Goal: Task Accomplishment & Management: Use online tool/utility

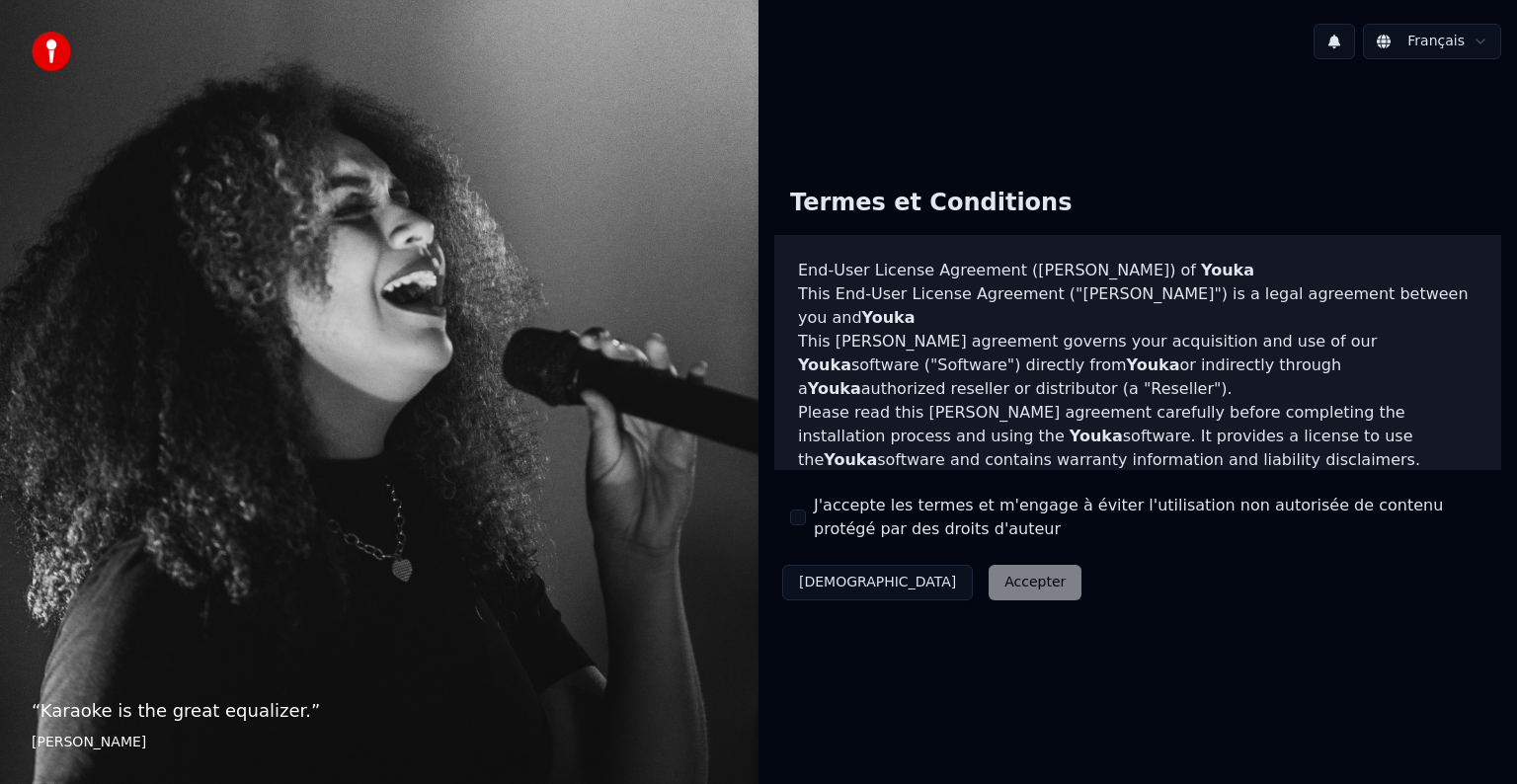
click at [904, 591] on div "Décliner Accepter" at bounding box center [932, 583] width 315 height 52
click at [913, 585] on div "Décliner Accepter" at bounding box center [932, 583] width 315 height 52
click at [932, 589] on div "Décliner Accepter" at bounding box center [932, 583] width 315 height 52
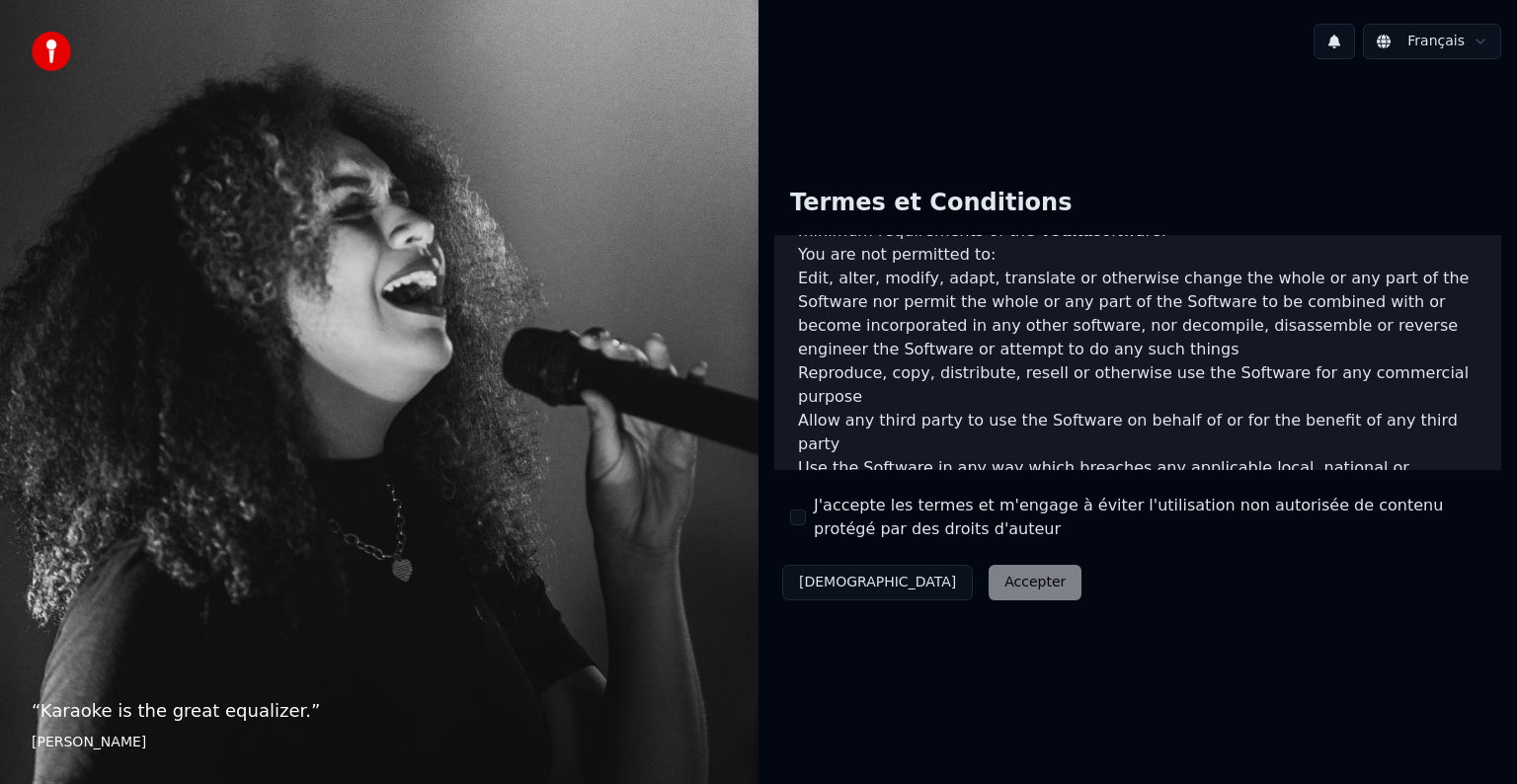
scroll to position [1067, 0]
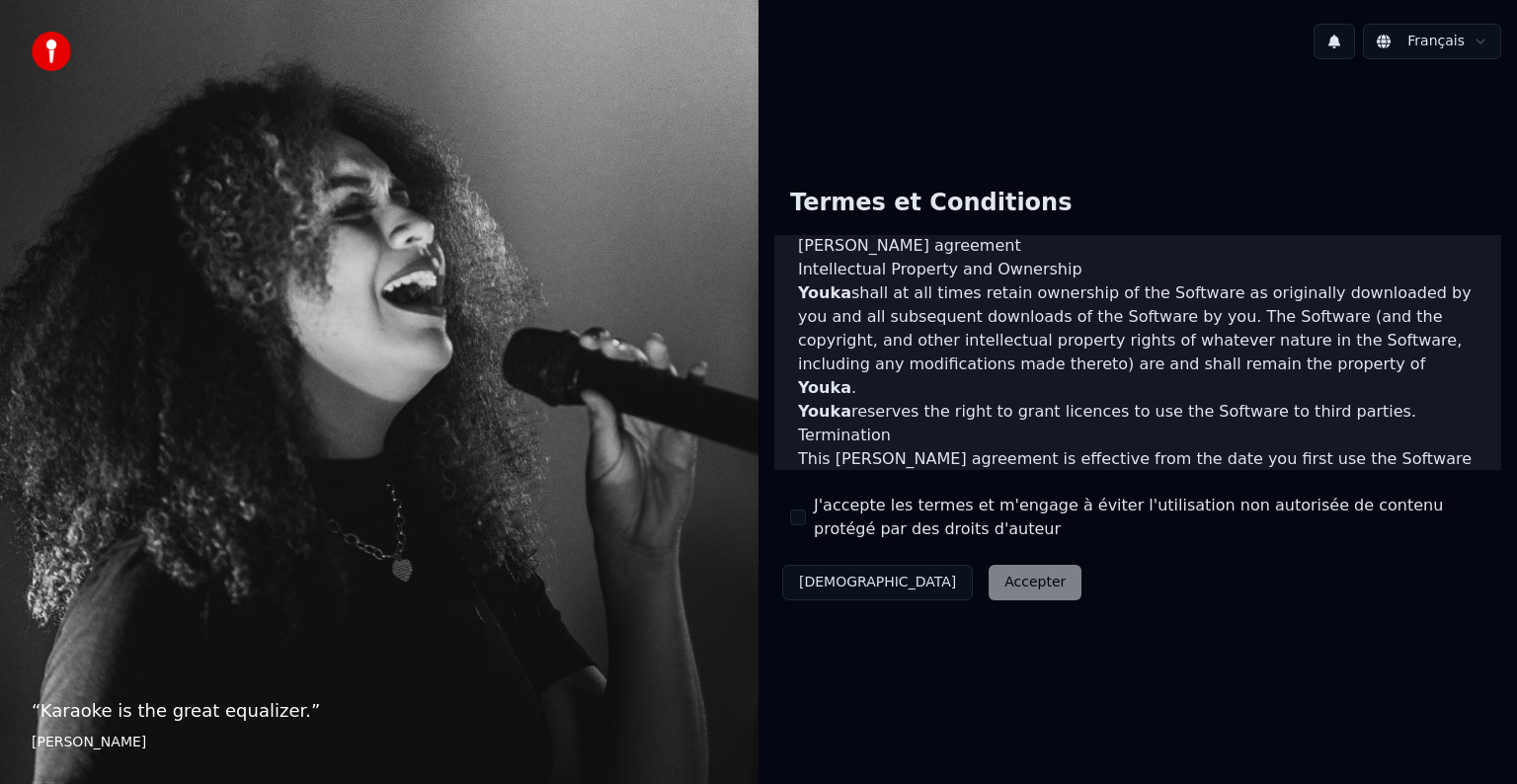
click at [945, 583] on div "Décliner Accepter" at bounding box center [932, 583] width 315 height 52
click at [944, 581] on div "Décliner Accepter" at bounding box center [932, 583] width 315 height 52
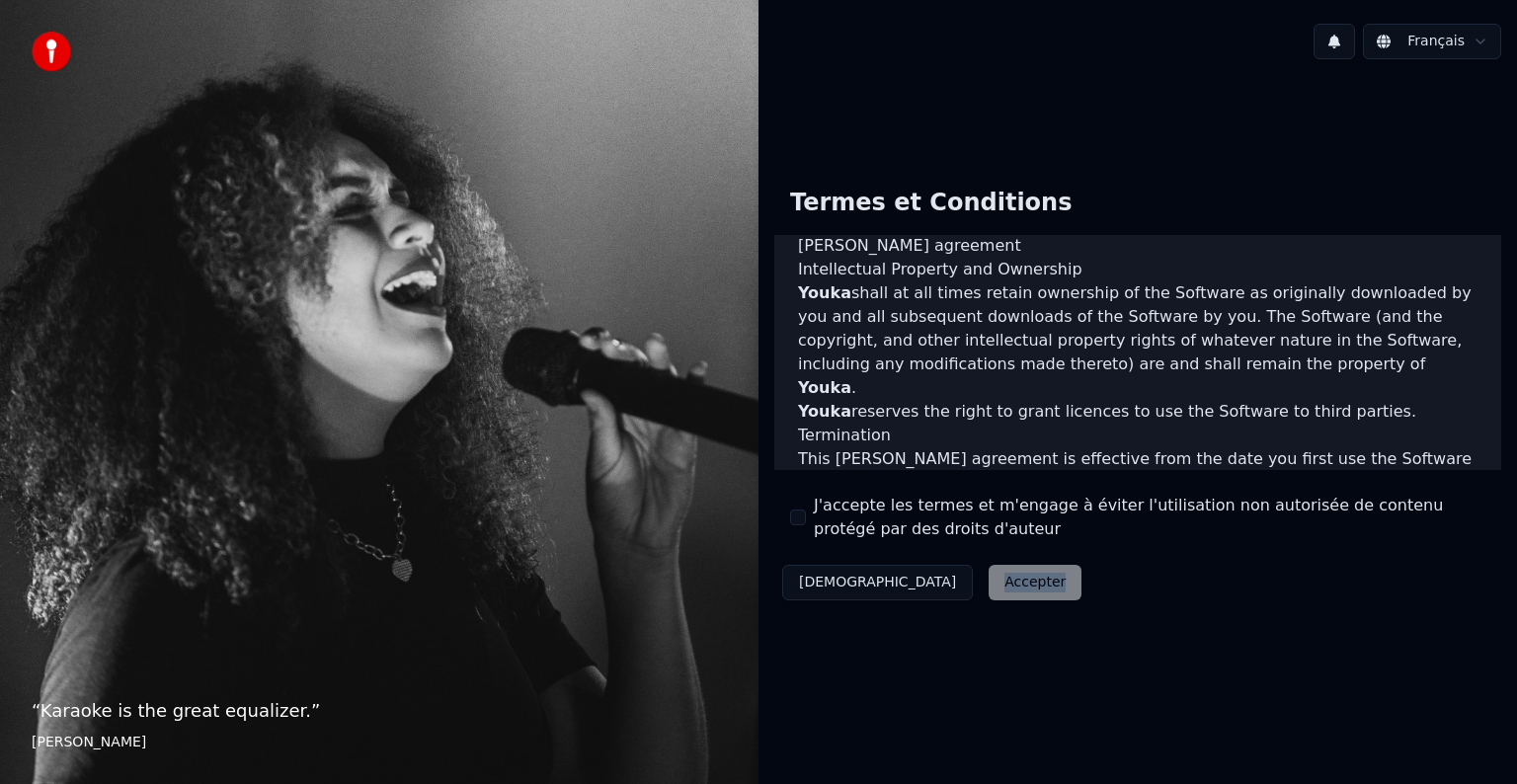
click at [944, 581] on div "Décliner Accepter" at bounding box center [932, 583] width 315 height 52
click at [1012, 654] on div "Termes et Conditions End-User License Agreement (EULA) of Youka This End-User L…" at bounding box center [1137, 391] width 758 height 630
click at [915, 585] on div "Décliner Accepter" at bounding box center [932, 583] width 315 height 52
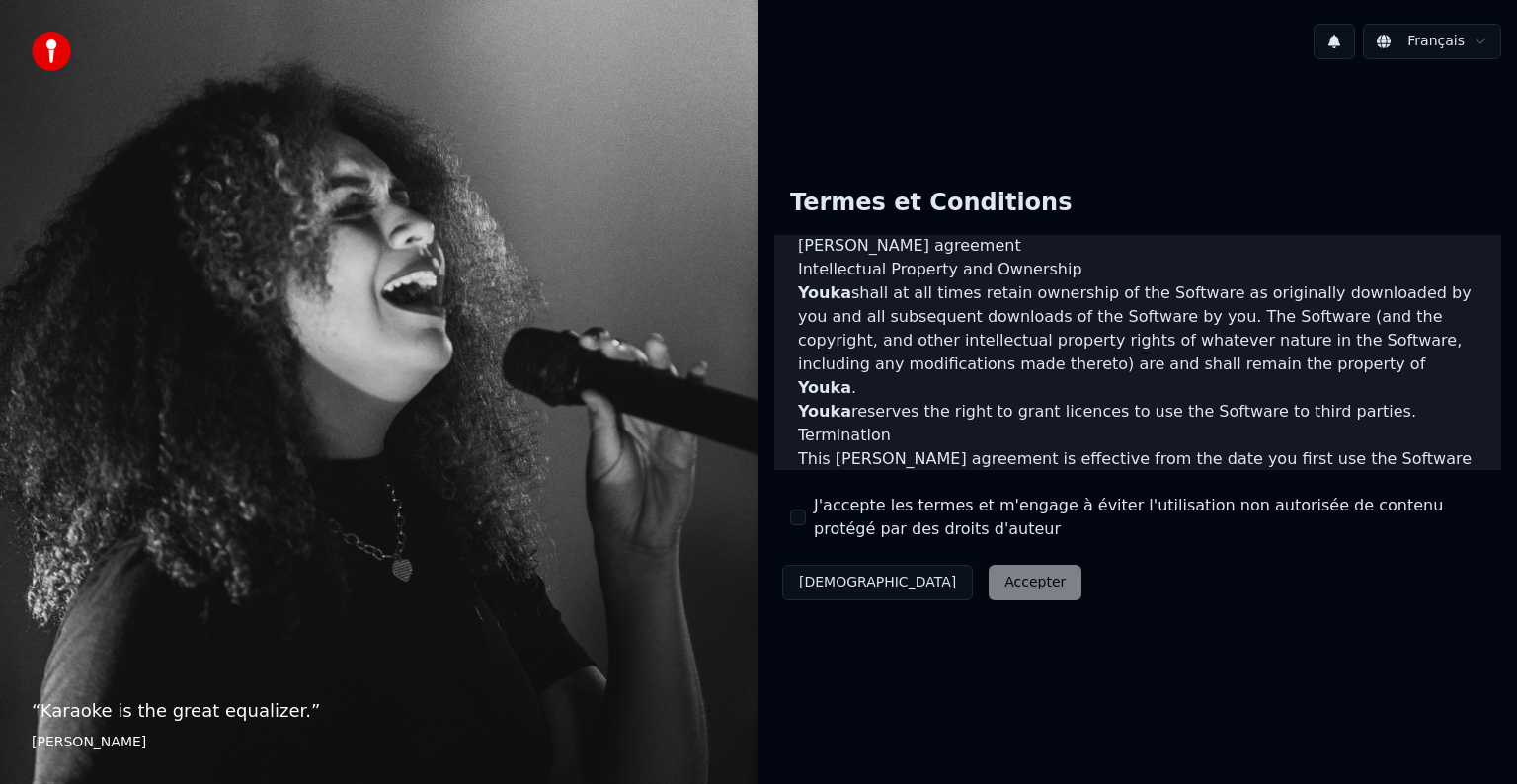
click at [834, 596] on button "Décliner" at bounding box center [877, 583] width 190 height 36
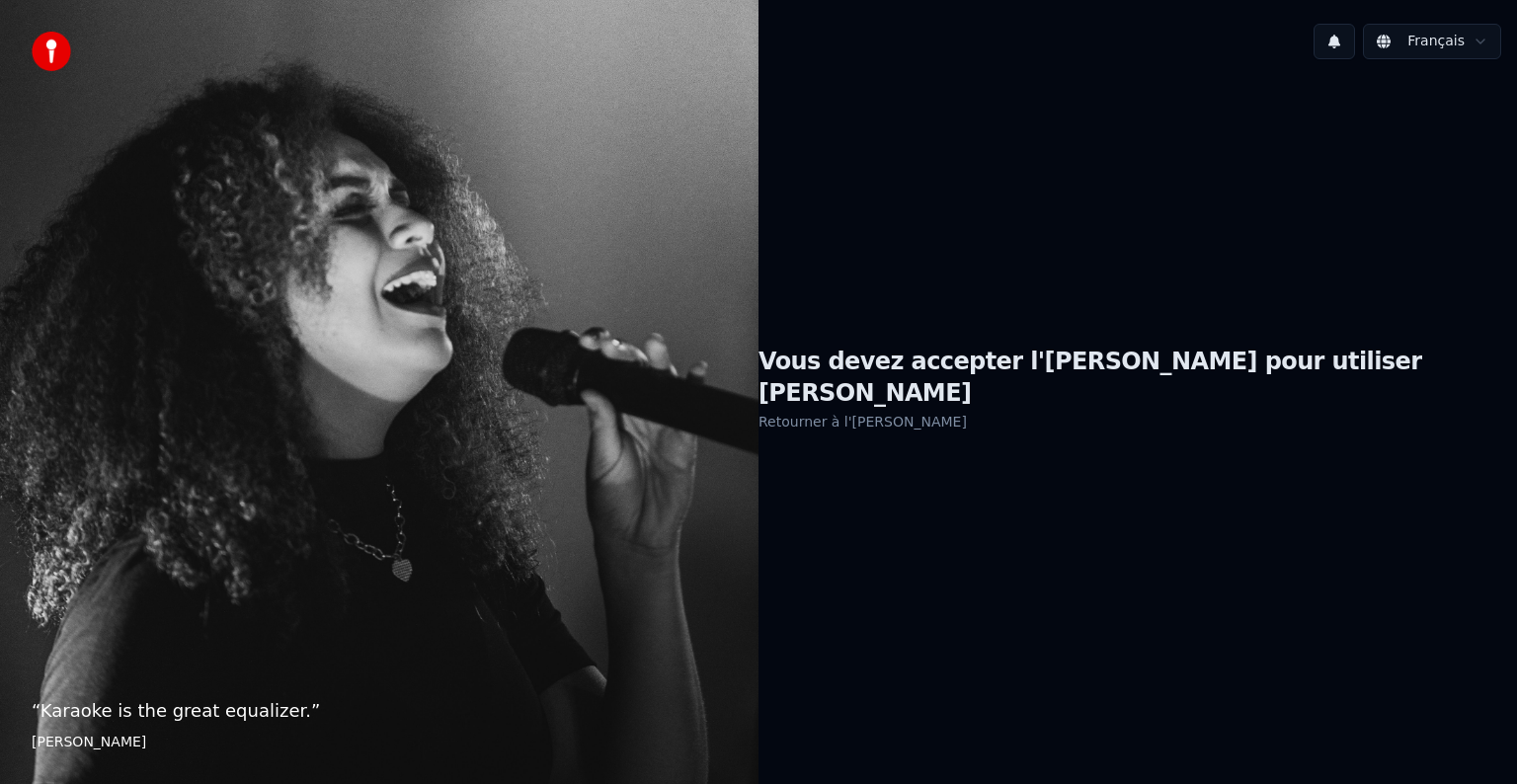
click at [946, 410] on link "Retourner à l'EULA" at bounding box center [863, 421] width 208 height 32
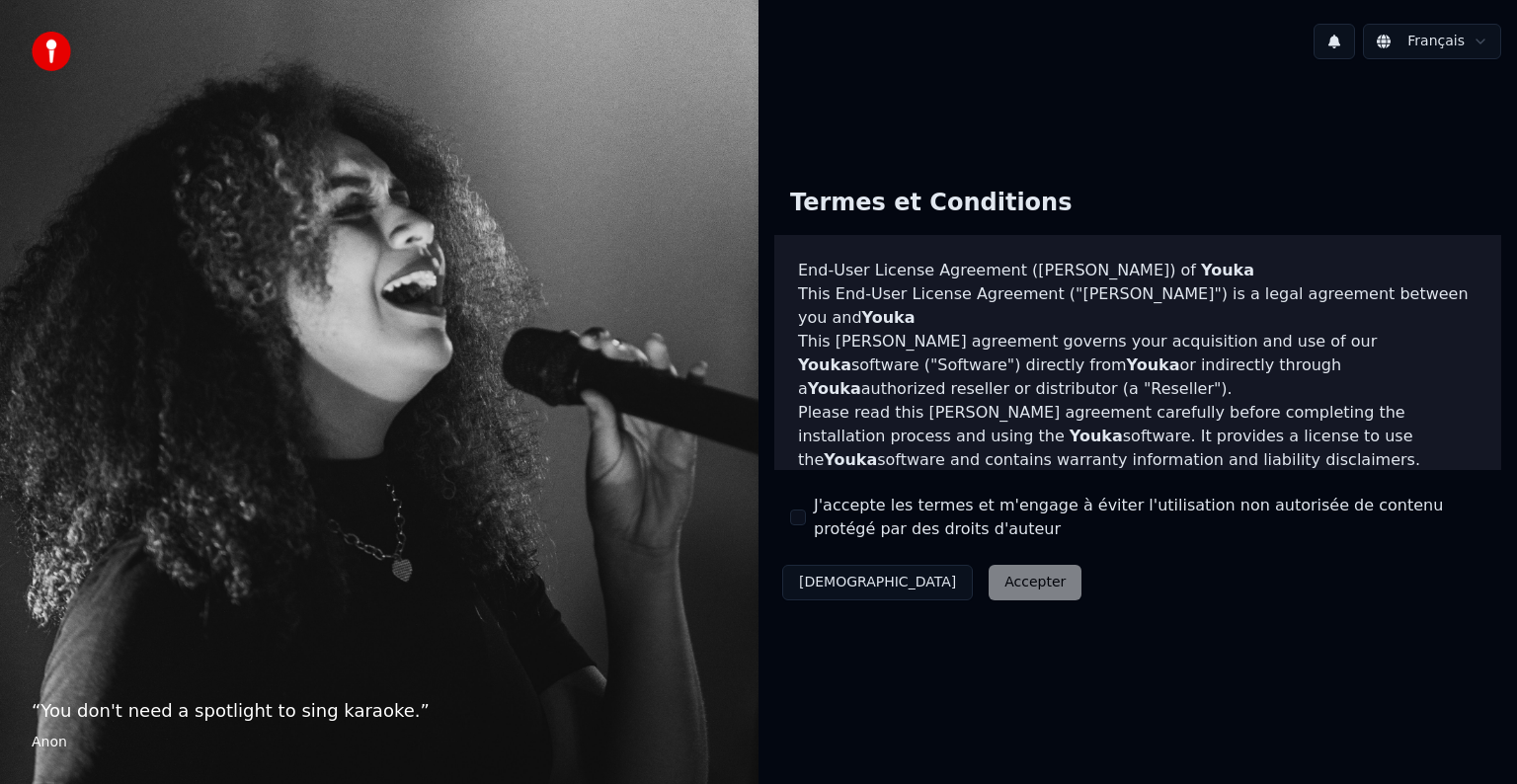
click at [932, 593] on div "Décliner Accepter" at bounding box center [932, 583] width 315 height 52
click at [908, 579] on div "Décliner Accepter" at bounding box center [932, 583] width 315 height 52
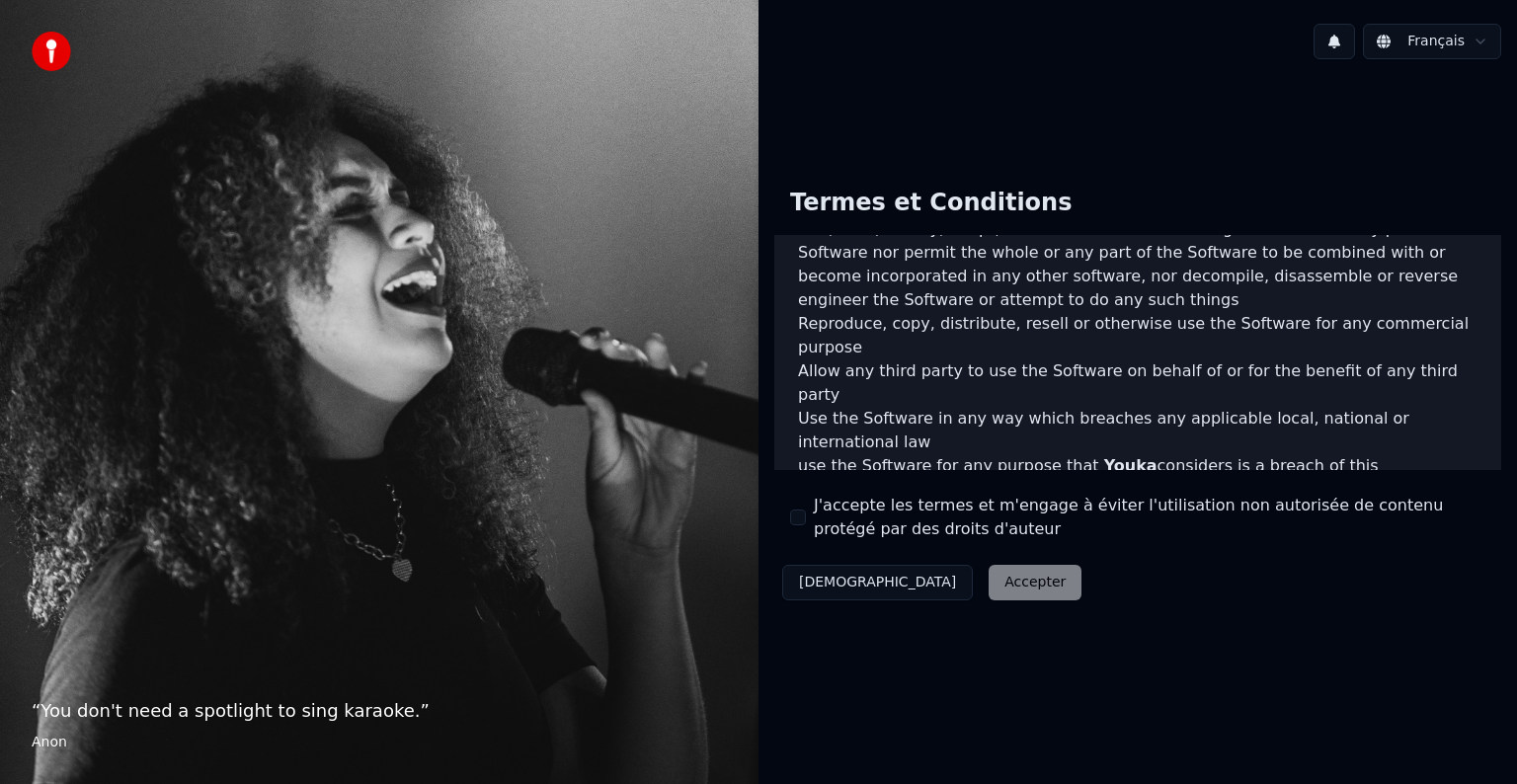
scroll to position [1067, 0]
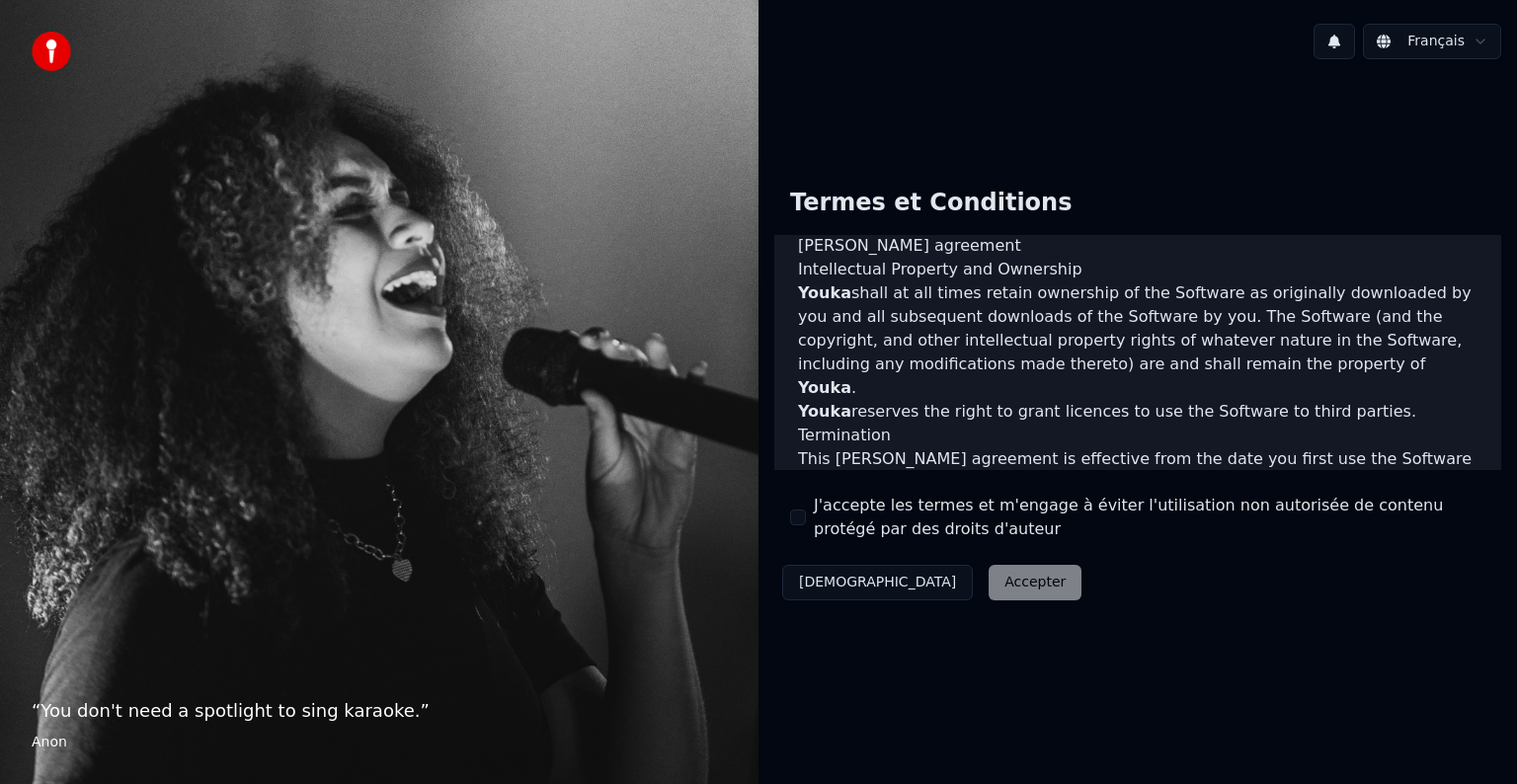
click at [800, 518] on button "J'accepte les termes et m'engage à éviter l'utilisation non autorisée de conten…" at bounding box center [798, 517] width 16 height 16
click at [989, 568] on button "Accepter" at bounding box center [1035, 583] width 93 height 36
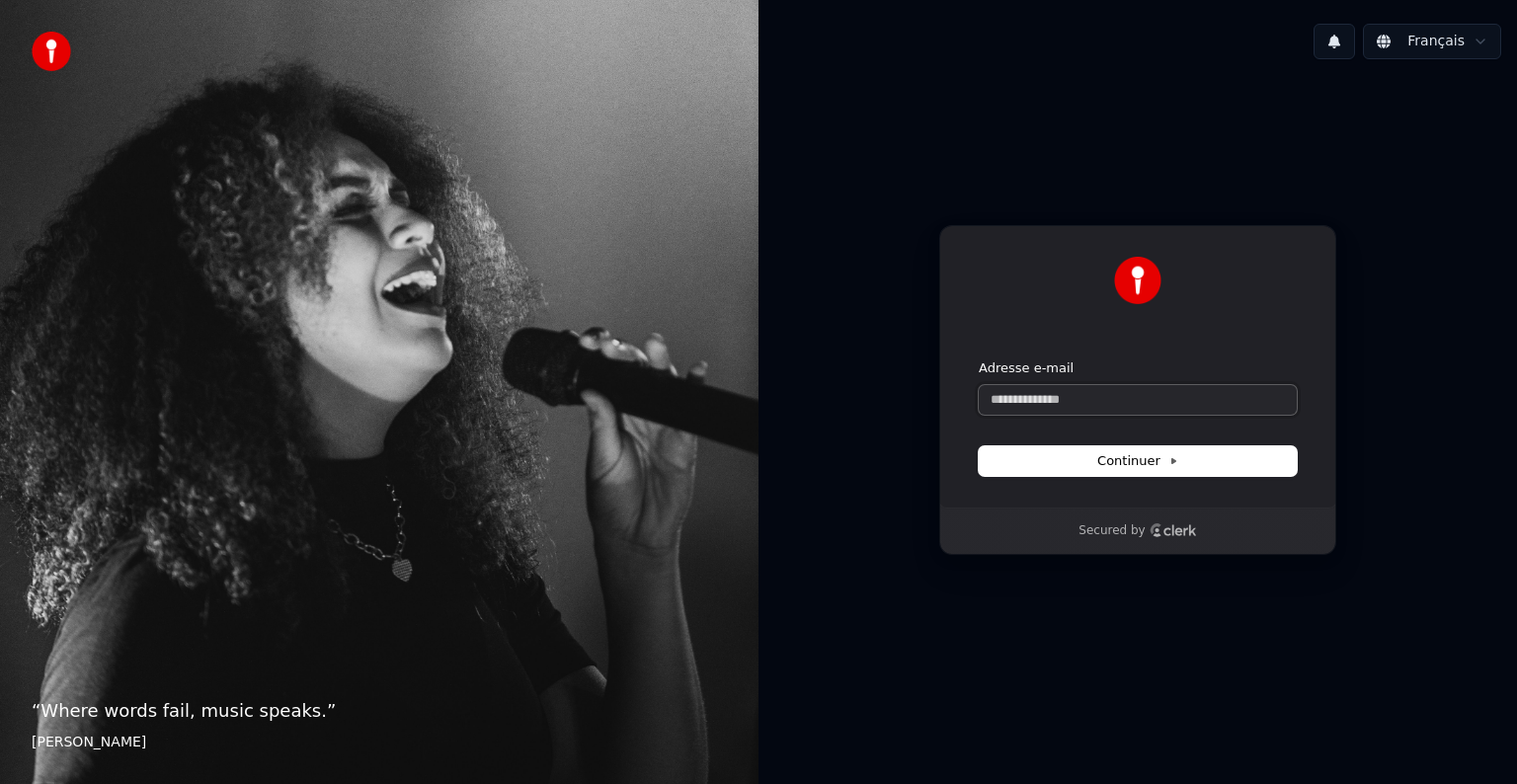
click at [1095, 392] on input "Adresse e-mail" at bounding box center [1137, 399] width 318 height 30
click at [1124, 463] on span "Continuer" at bounding box center [1138, 461] width 81 height 18
type input "**********"
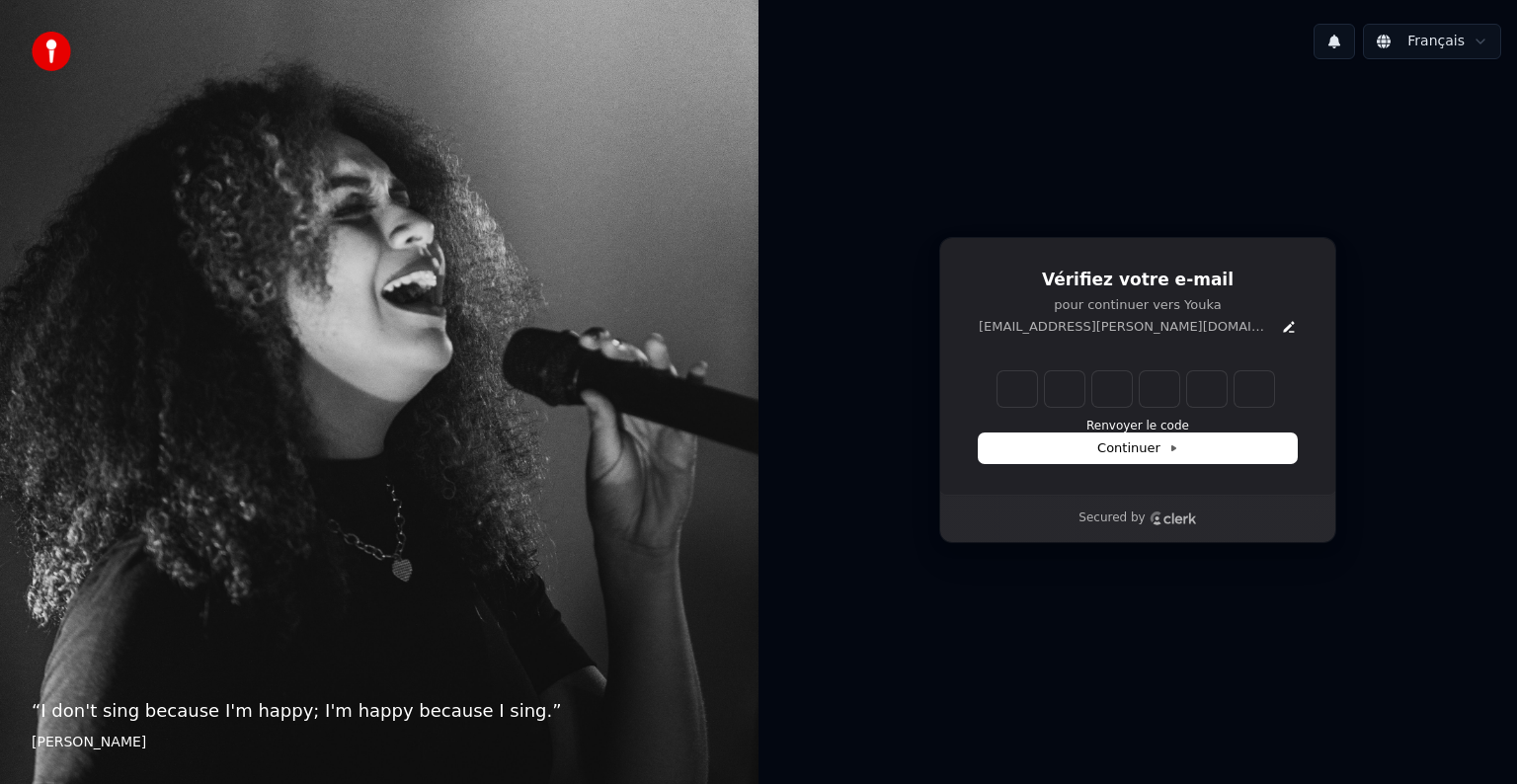
type input "*"
type input "**"
type input "*"
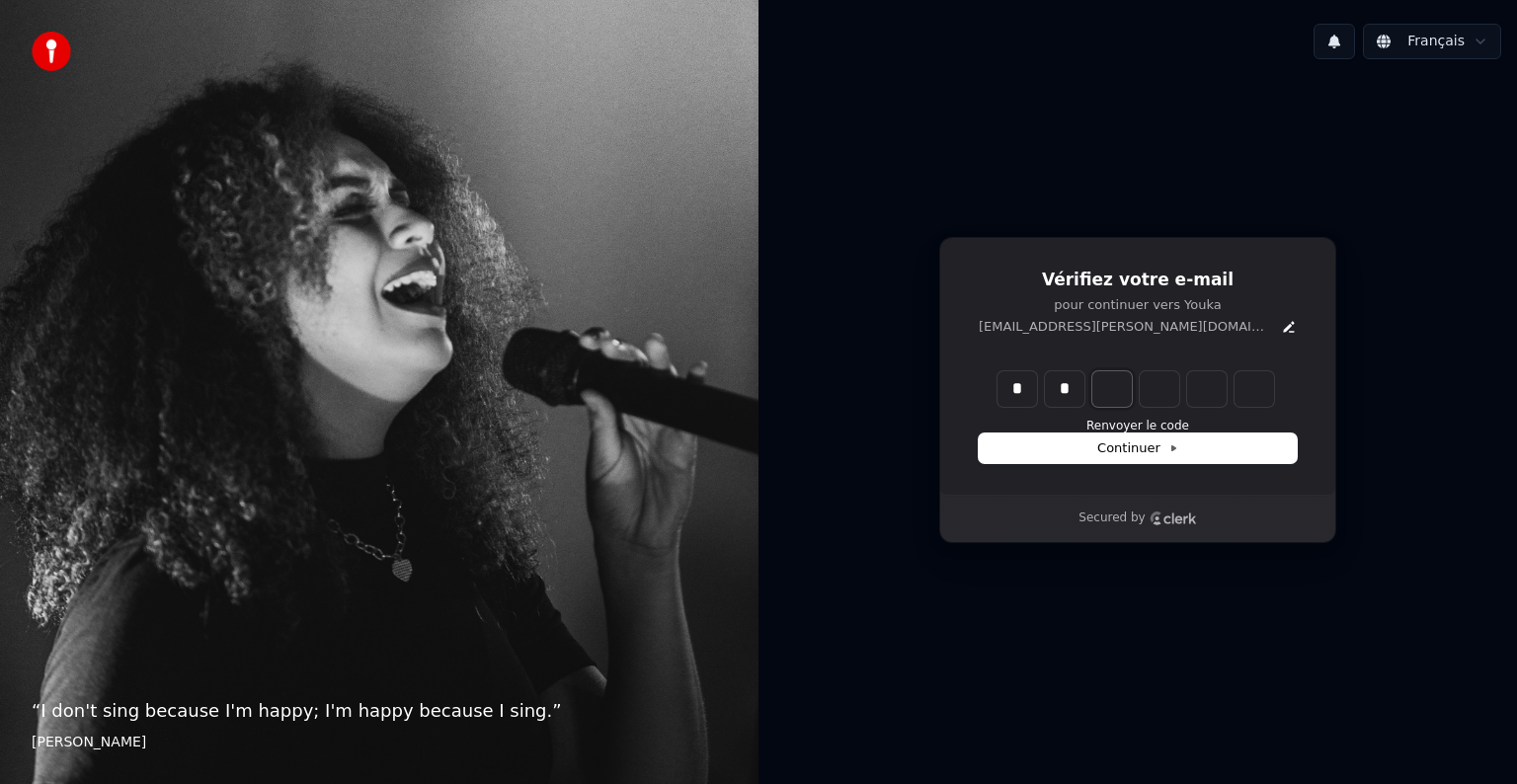
type input "**"
type input "*"
type input "***"
type input "*"
type input "****"
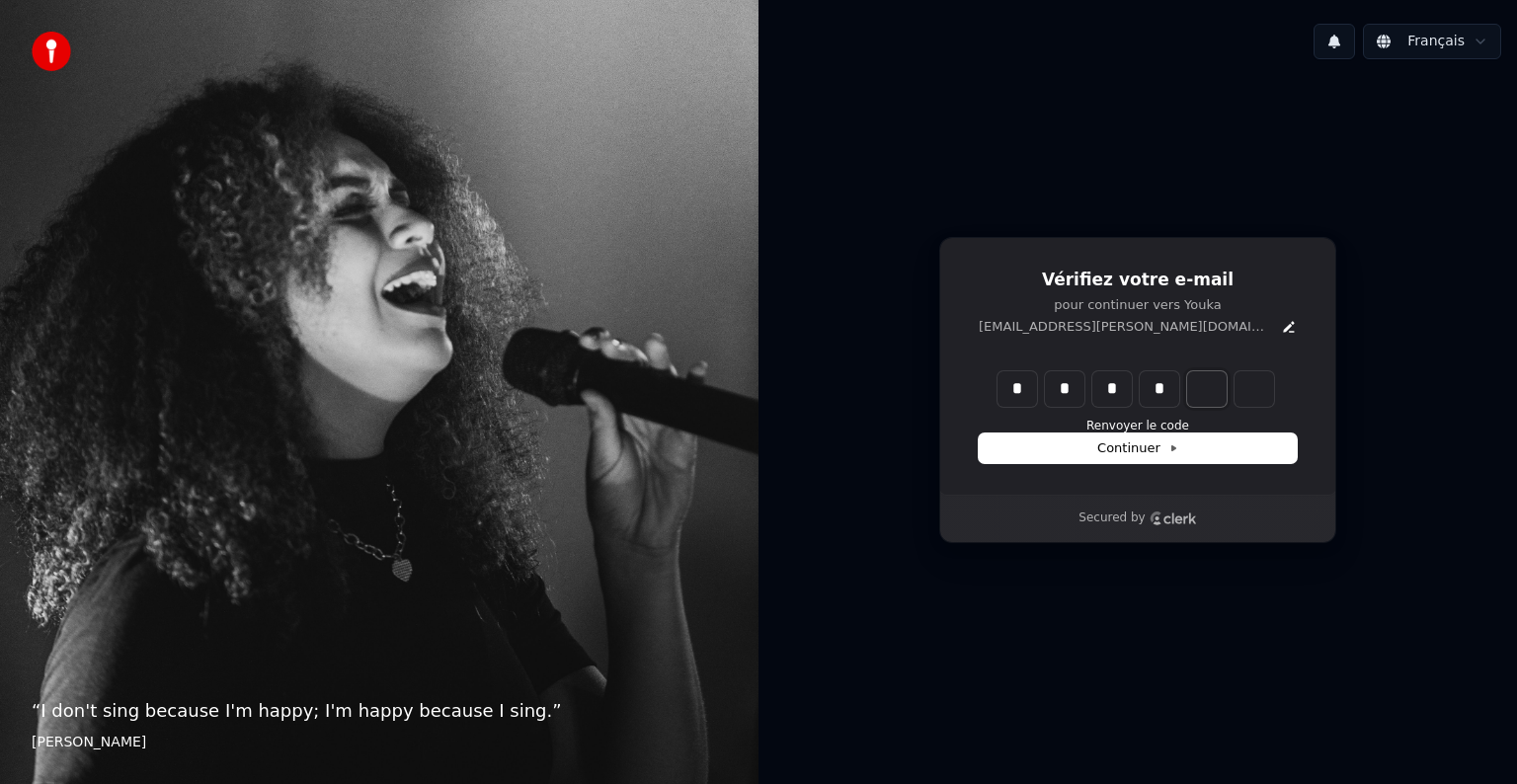
type input "*"
type input "******"
type input "*"
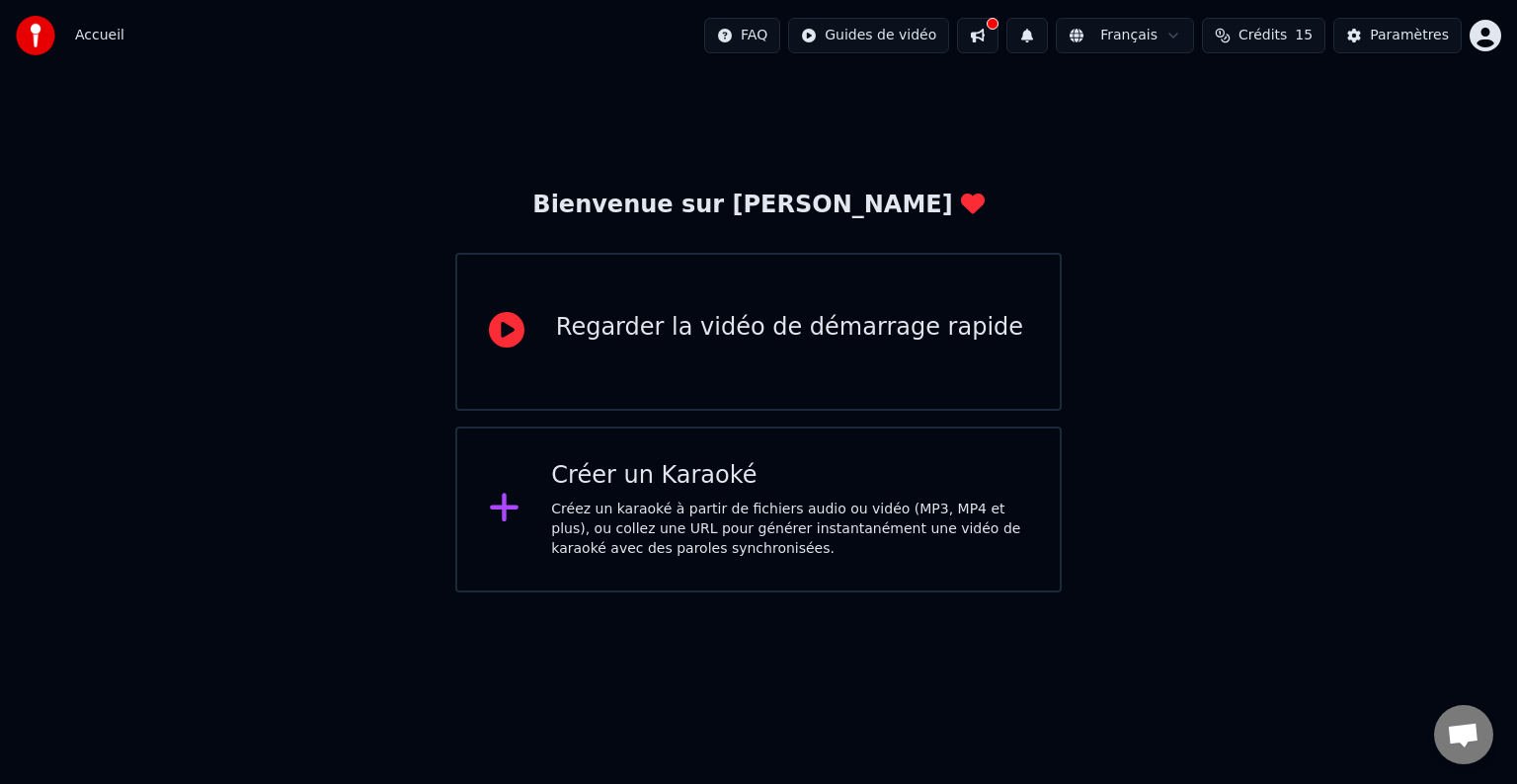
click at [774, 473] on div "Créer un Karaoké" at bounding box center [789, 476] width 477 height 32
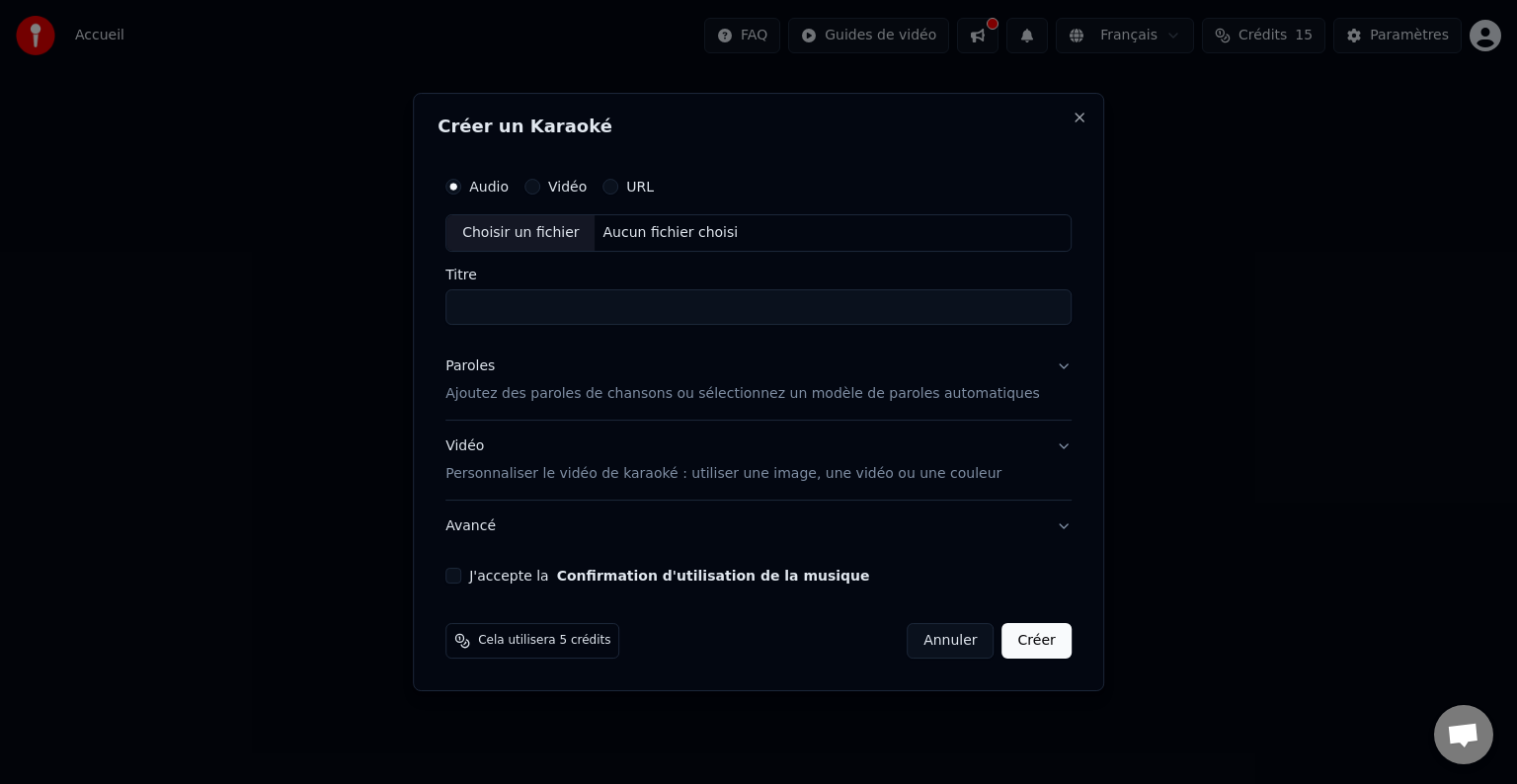
click at [661, 232] on div "Aucun fichier choisi" at bounding box center [671, 233] width 151 height 20
click at [538, 314] on input "****" at bounding box center [758, 307] width 627 height 36
type input "**********"
click at [1036, 363] on button "Paroles Ajoutez des paroles de chansons ou sélectionnez un modèle de paroles au…" at bounding box center [758, 381] width 627 height 79
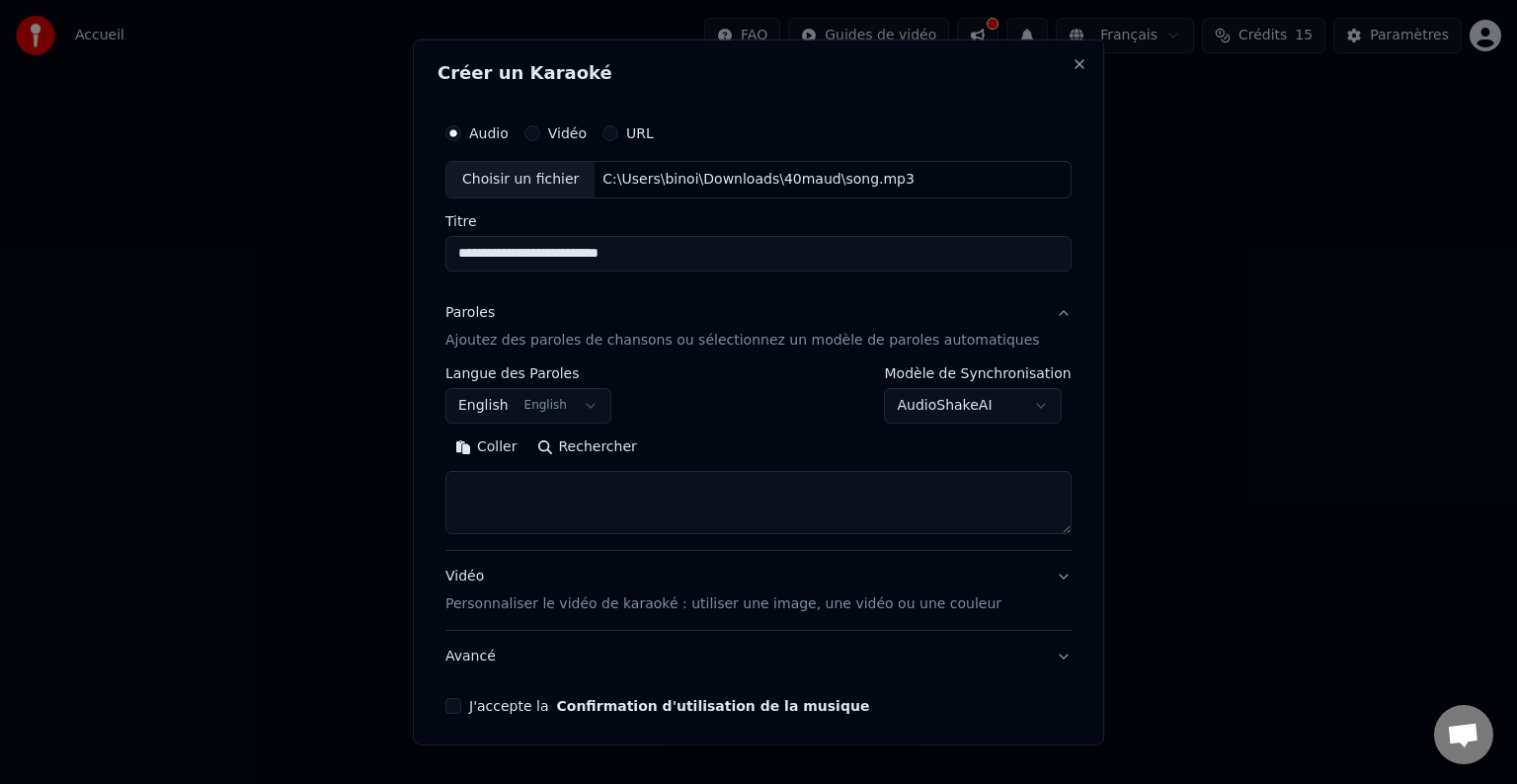
click at [578, 438] on button "Rechercher" at bounding box center [587, 447] width 120 height 32
click at [602, 405] on button "English English" at bounding box center [527, 405] width 166 height 36
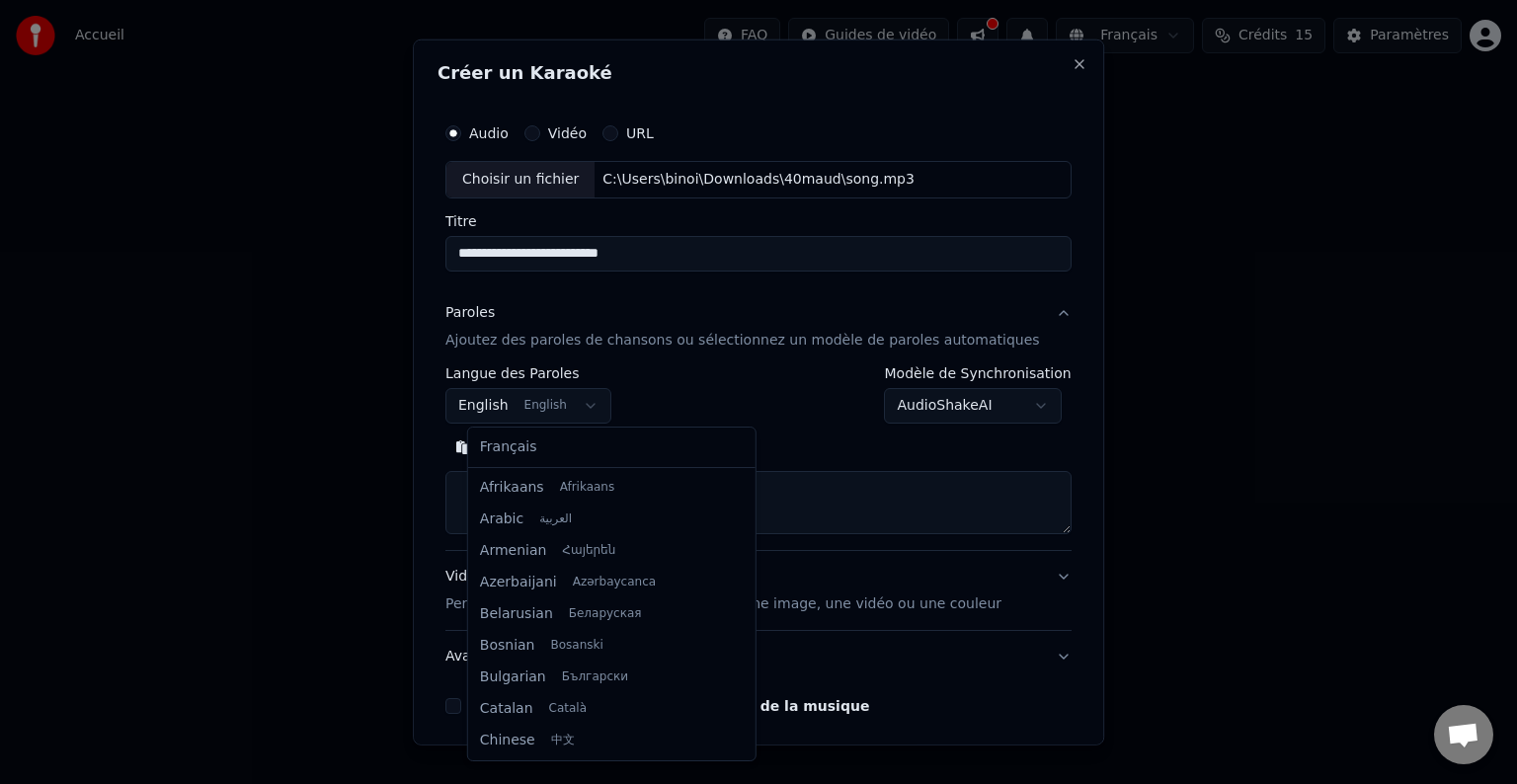
scroll to position [158, 0]
select select "**"
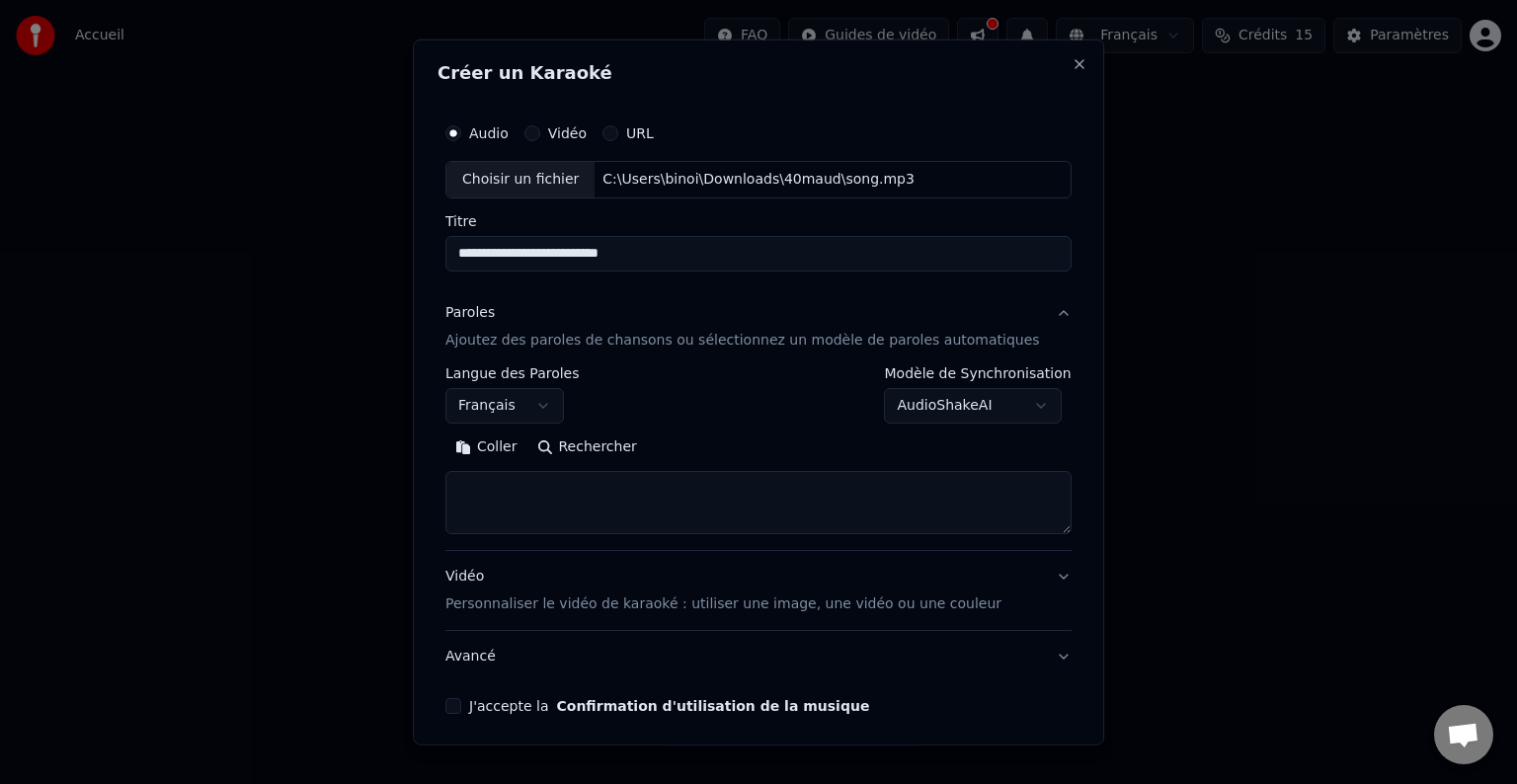
click at [595, 445] on button "Rechercher" at bounding box center [587, 447] width 120 height 32
click at [509, 439] on button "Coller" at bounding box center [486, 447] width 82 height 32
type textarea "**********"
click at [620, 454] on button "Effacer" at bounding box center [610, 447] width 90 height 32
select select
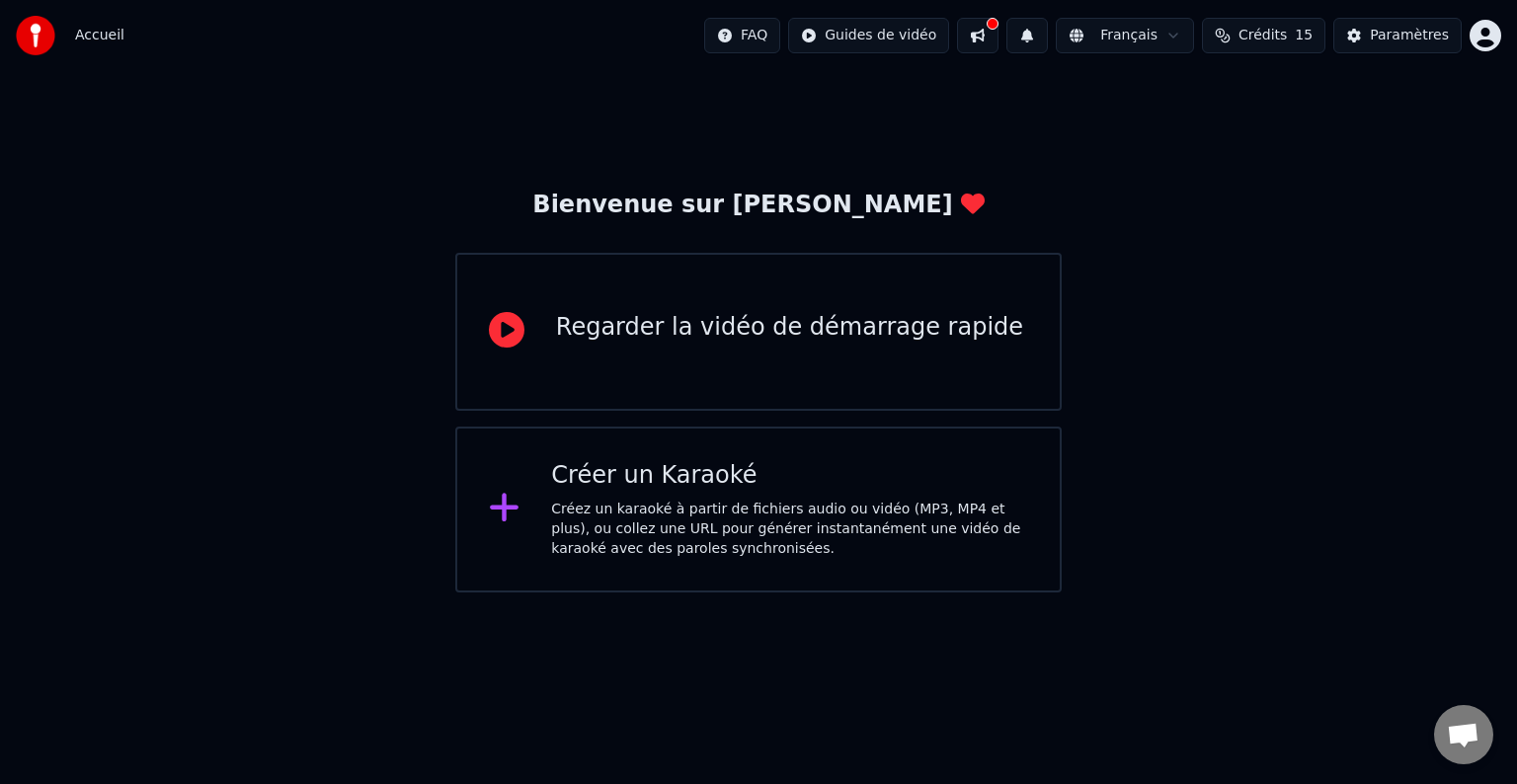
click at [790, 553] on div "Créez un karaoké à partir de fichiers audio ou vidéo (MP3, MP4 et plus), ou col…" at bounding box center [789, 529] width 477 height 59
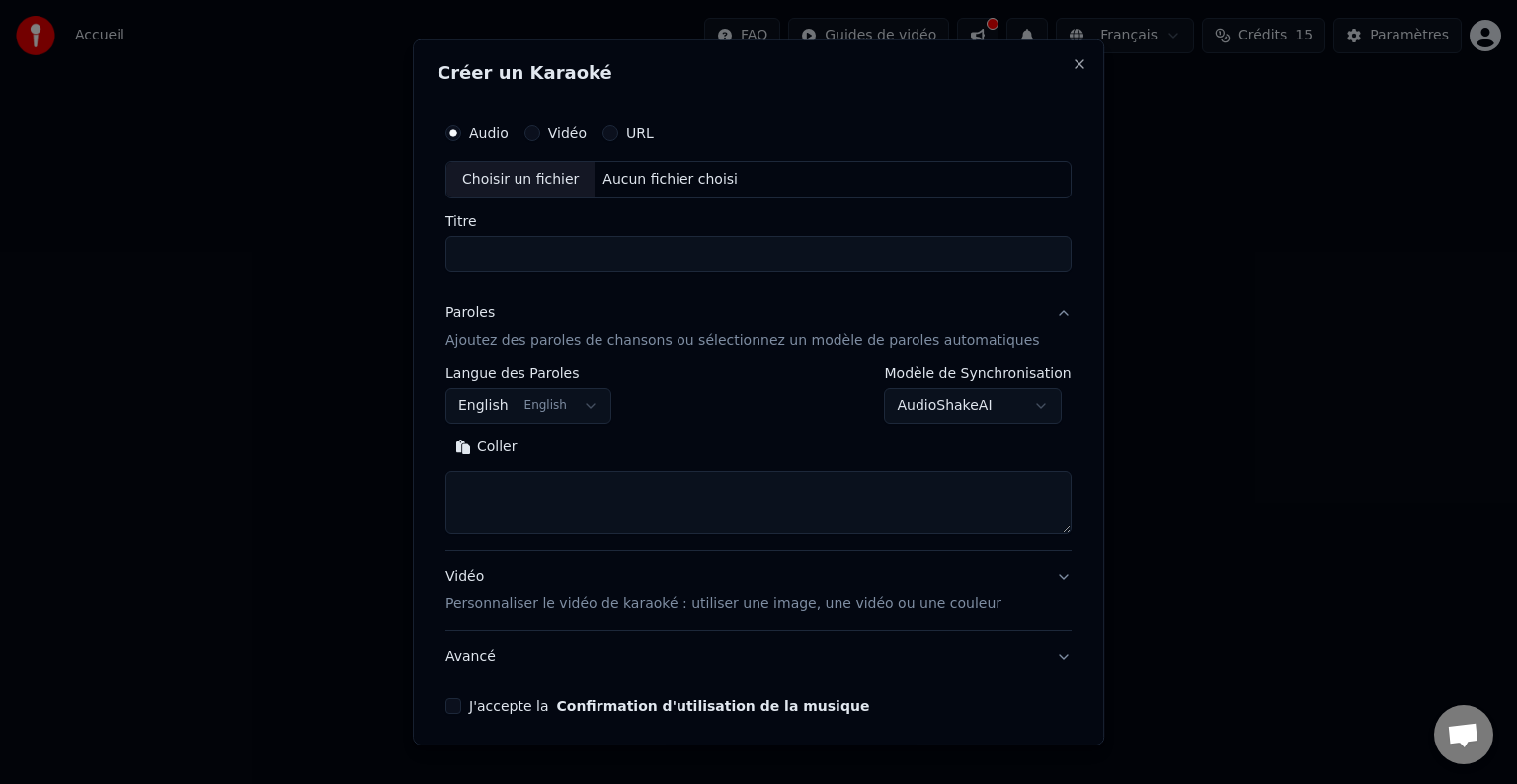
click at [532, 498] on textarea at bounding box center [758, 503] width 627 height 63
paste textarea "**********"
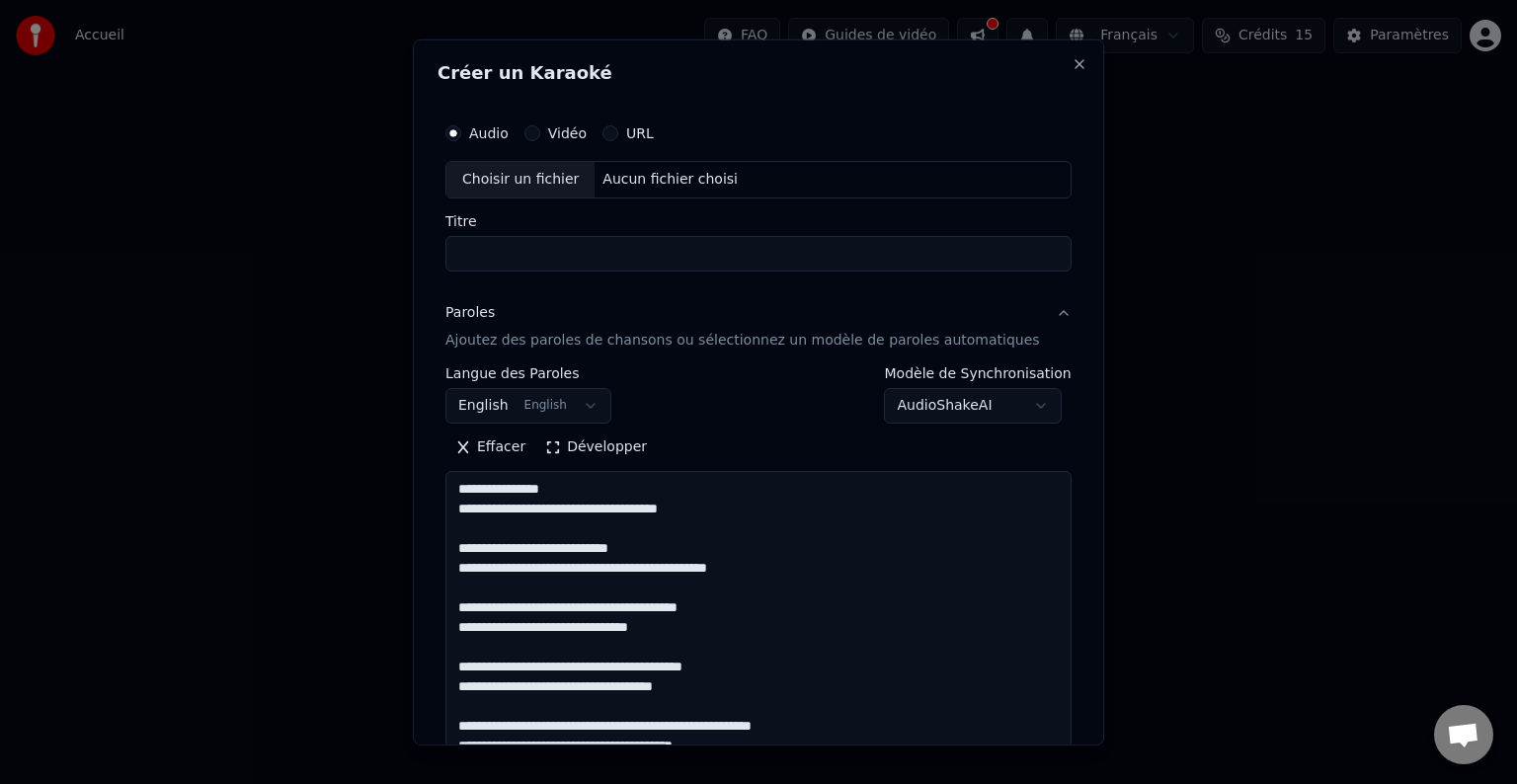
scroll to position [1800, 0]
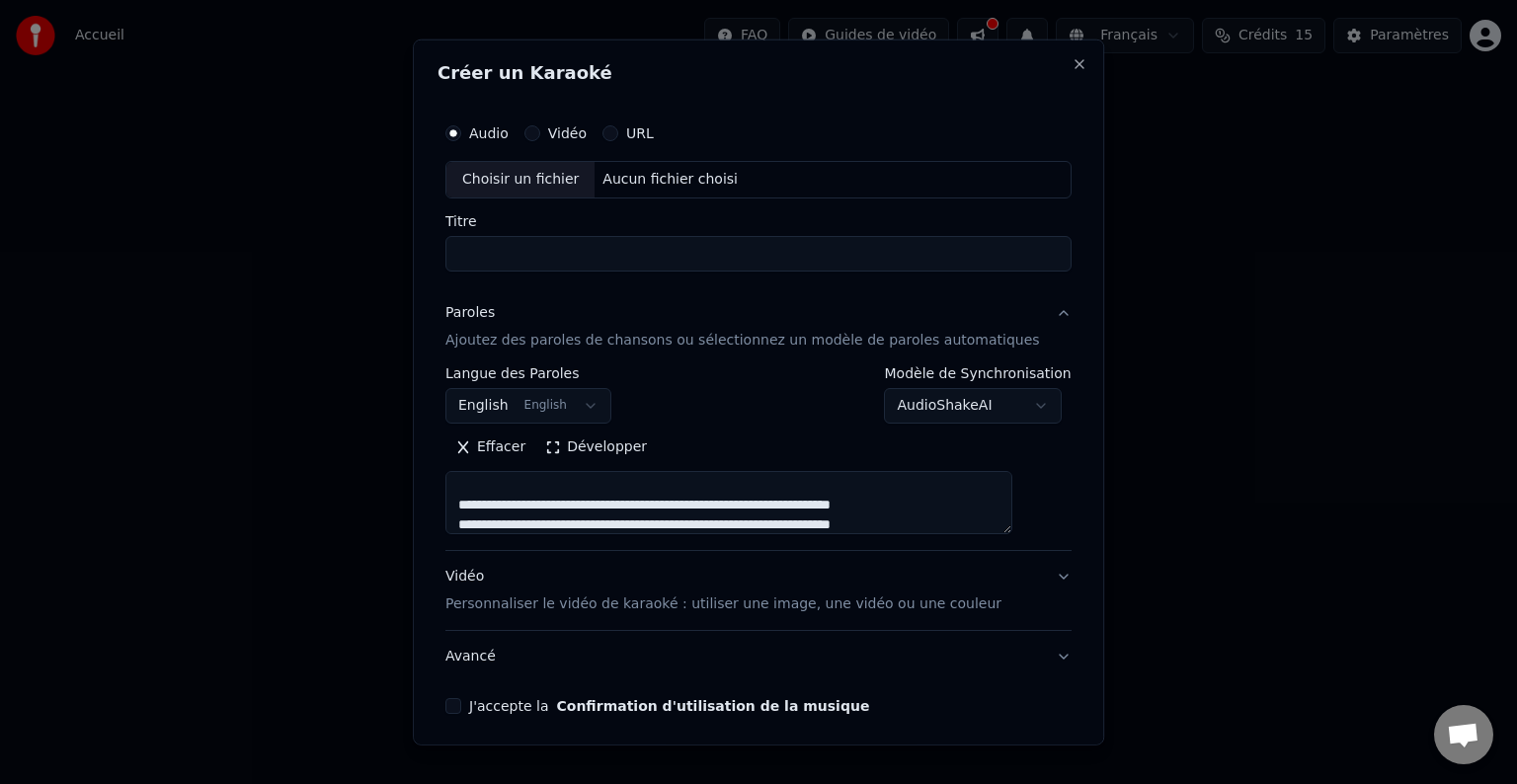
type textarea "**********"
click at [600, 400] on body "**********" at bounding box center [758, 296] width 1517 height 593
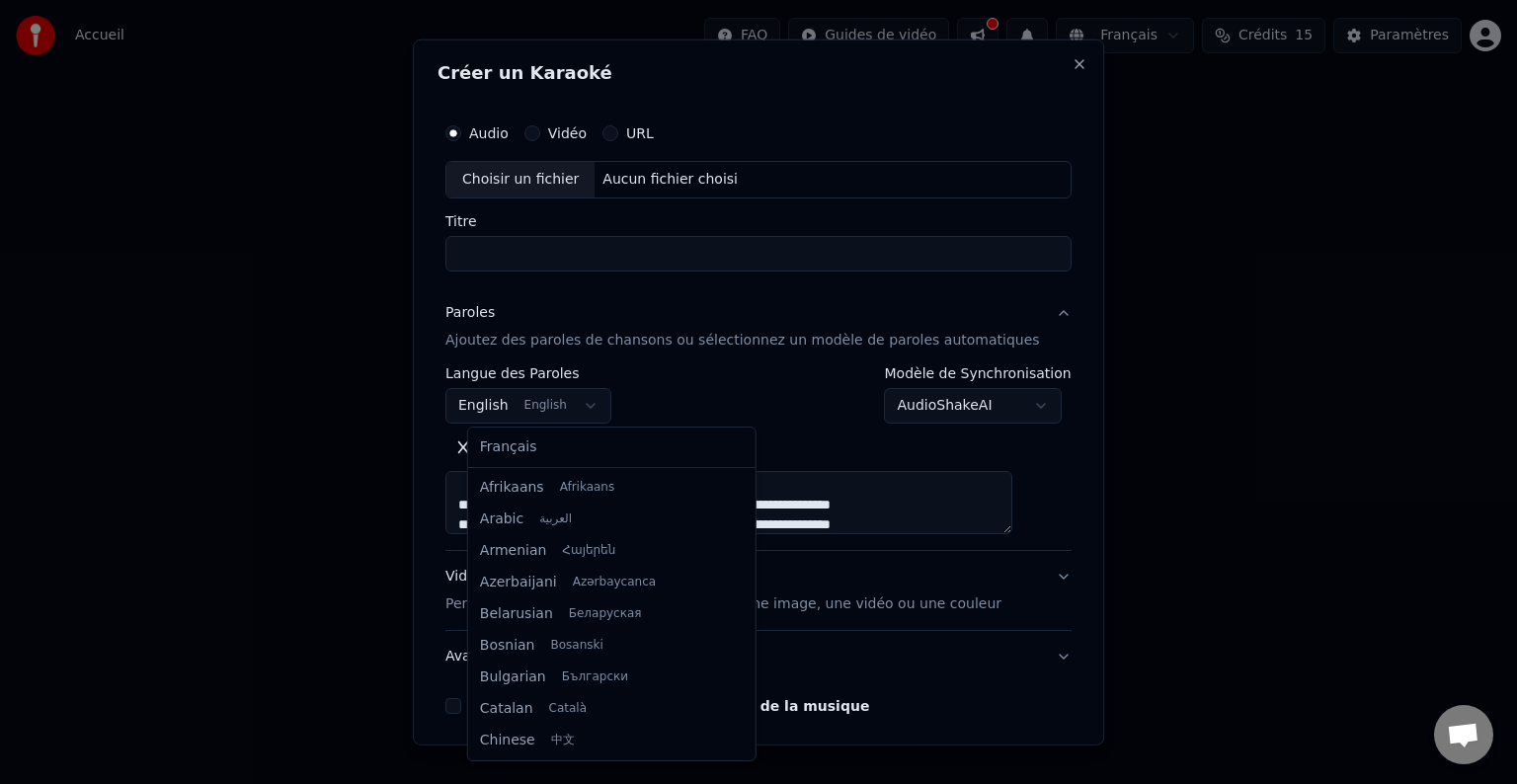
scroll to position [158, 0]
select select "**"
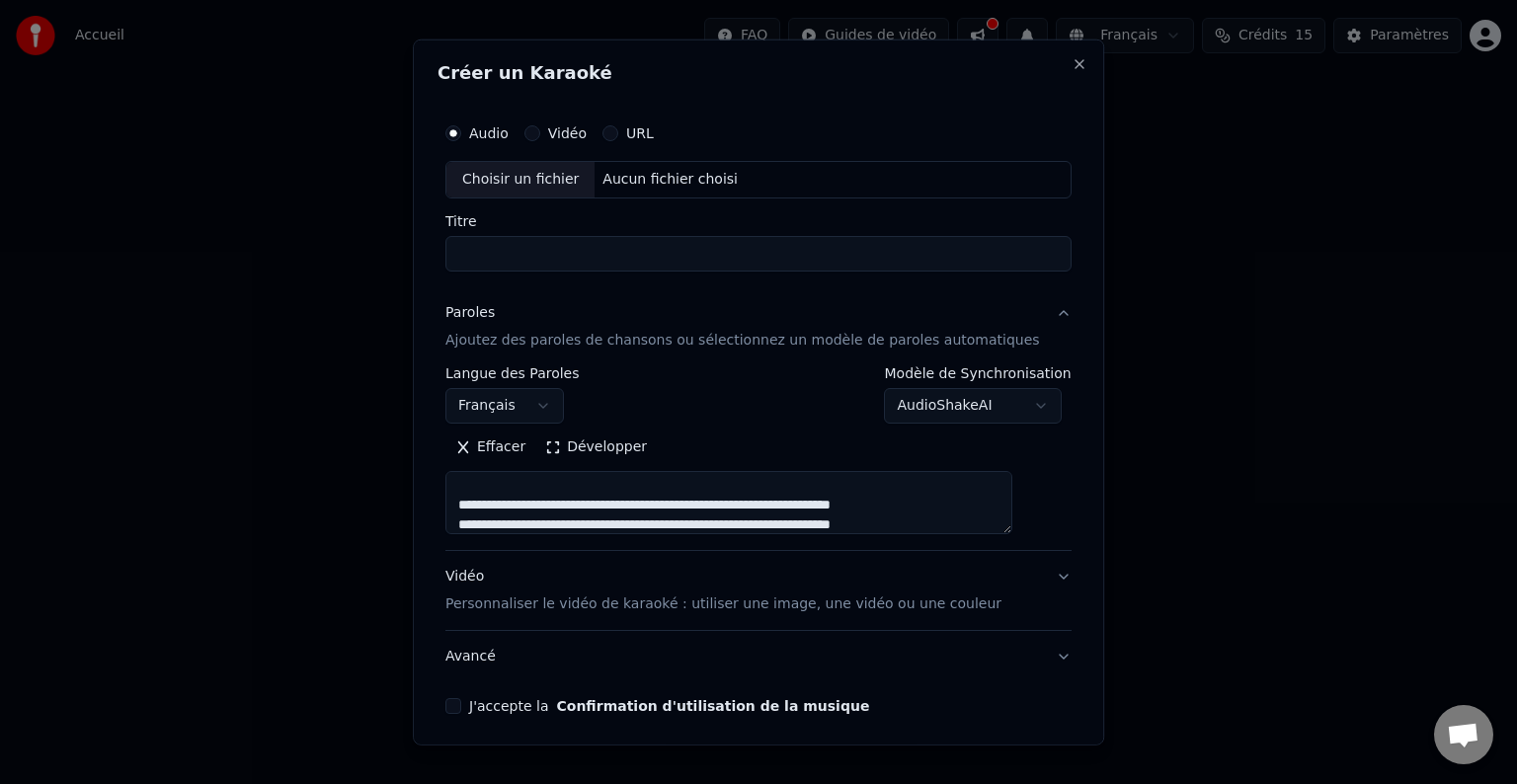
click at [1010, 409] on body "**********" at bounding box center [758, 296] width 1517 height 593
click at [663, 185] on div "Aucun fichier choisi" at bounding box center [671, 179] width 151 height 20
click at [537, 248] on input "****" at bounding box center [758, 254] width 627 height 36
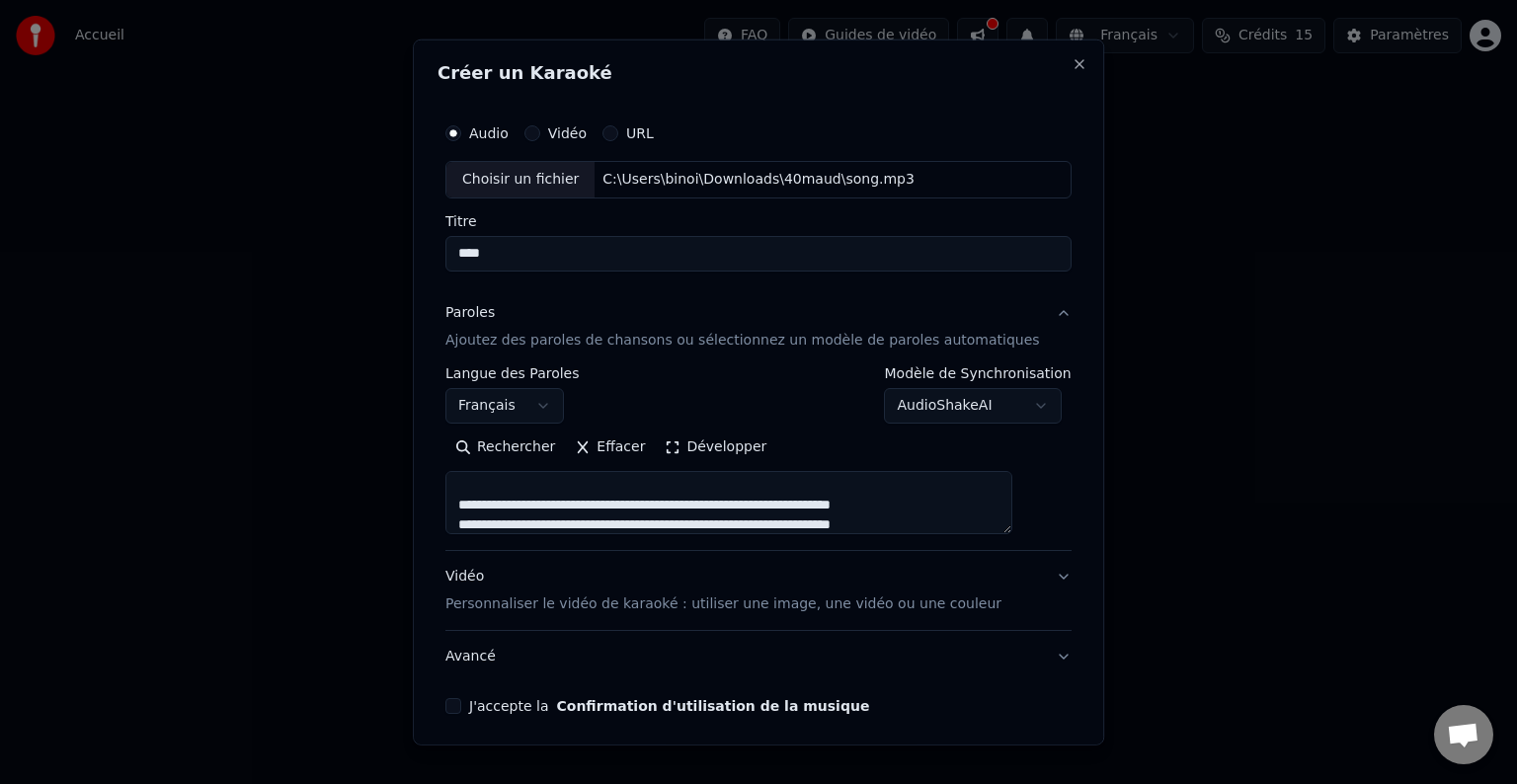
click at [537, 248] on input "****" at bounding box center [758, 254] width 627 height 36
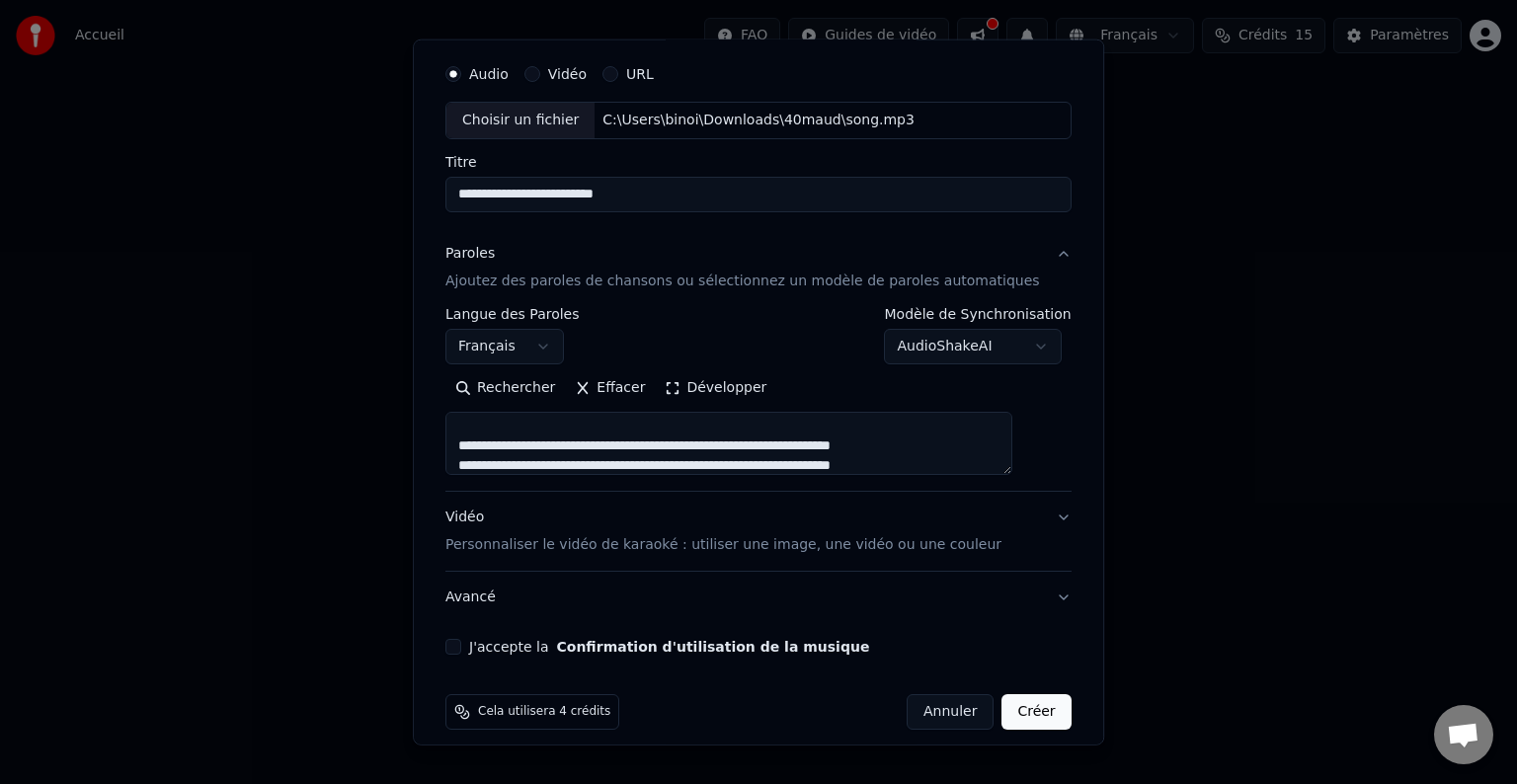
scroll to position [75, 0]
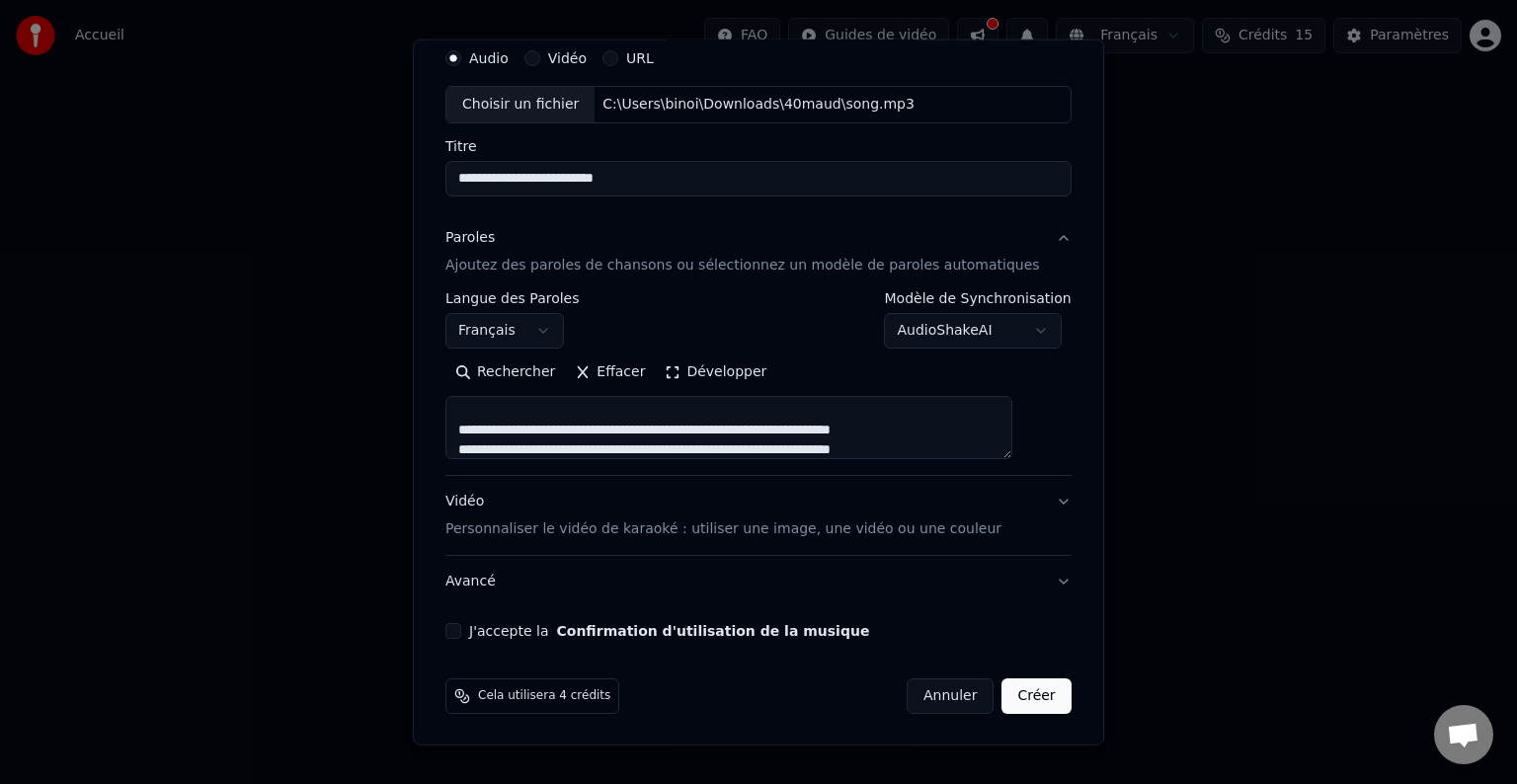
type input "**********"
click at [943, 529] on p "Personnaliser le vidéo de karaoké : utiliser une image, une vidéo ou une couleur" at bounding box center [723, 529] width 556 height 20
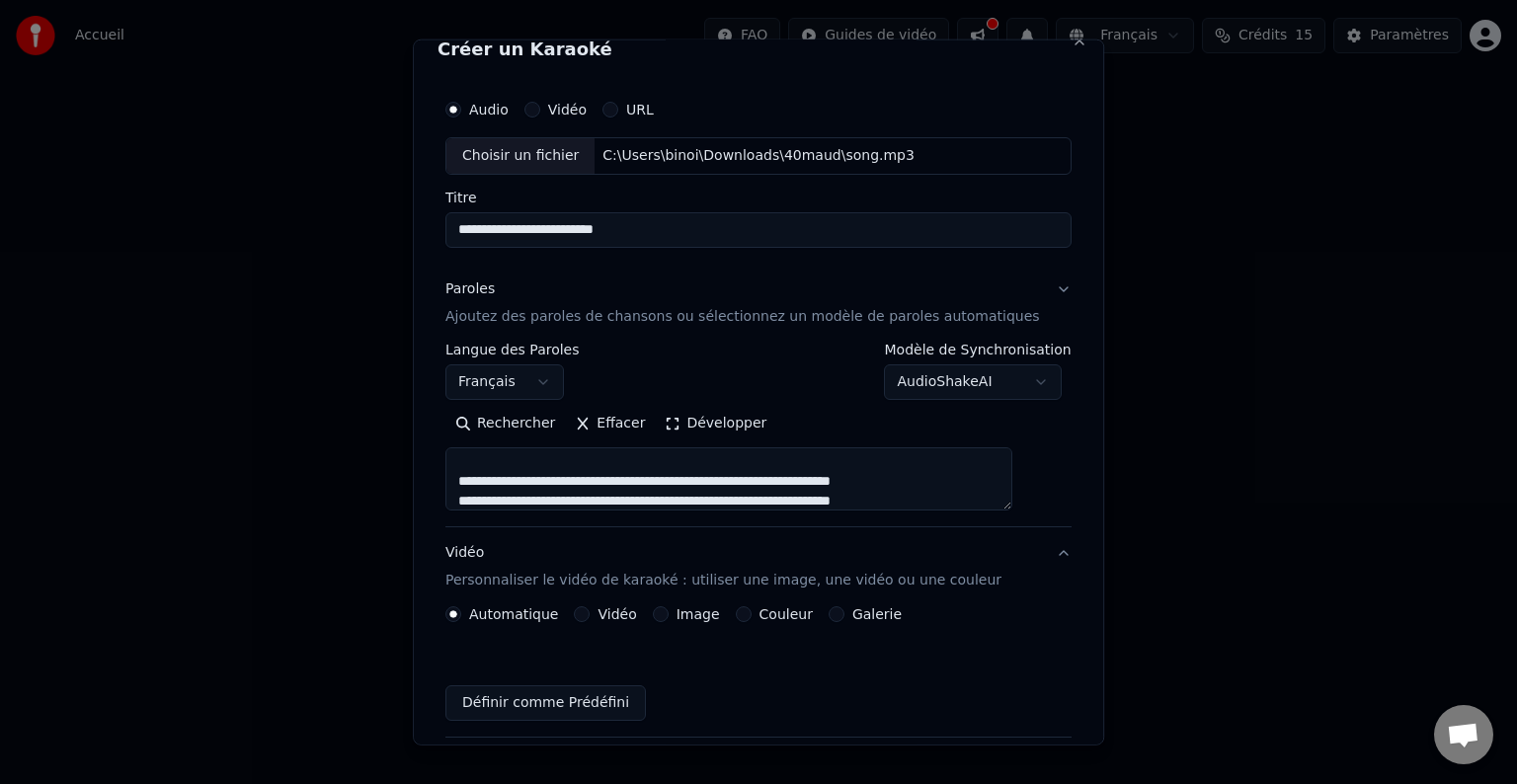
scroll to position [22, 0]
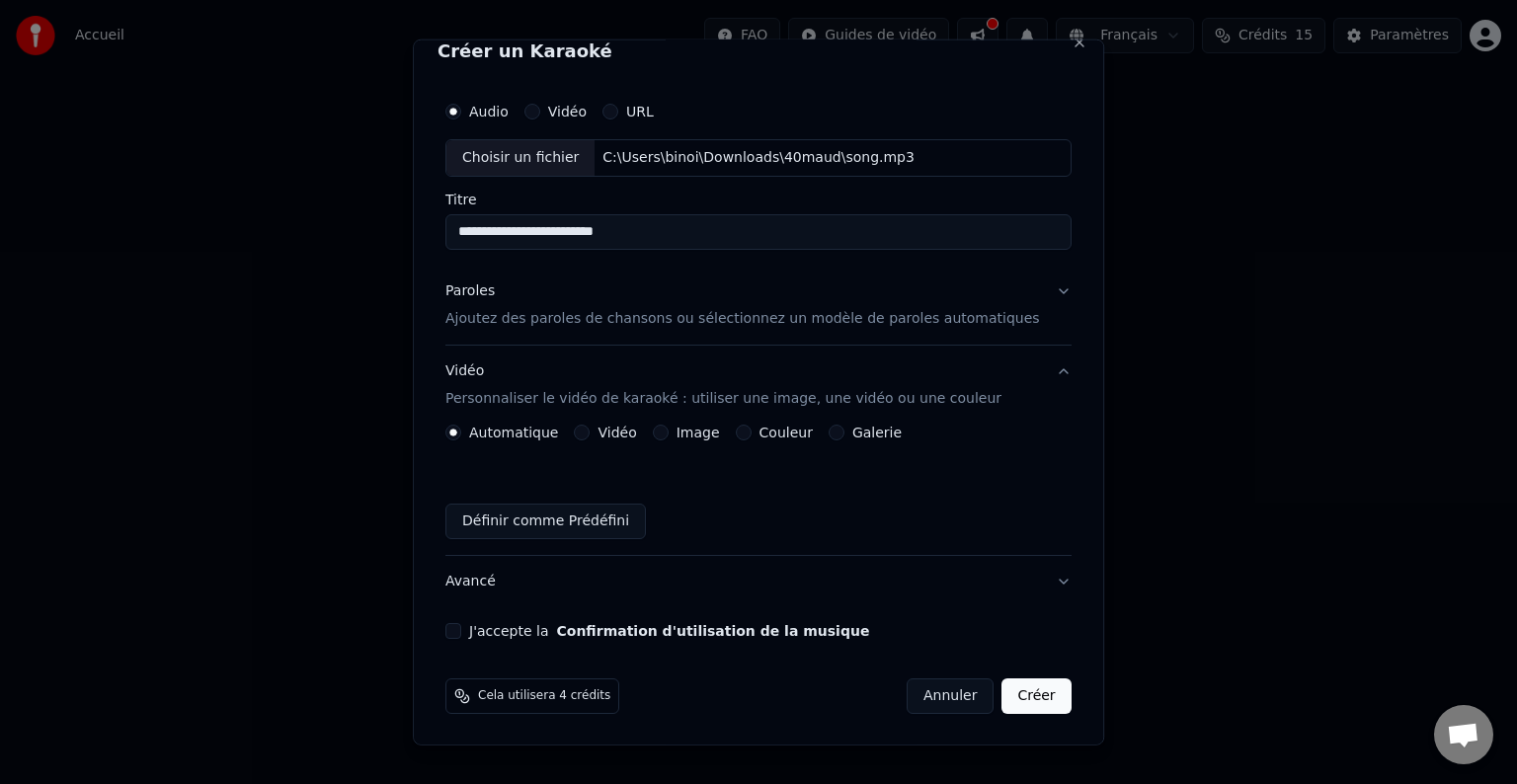
click at [866, 430] on label "Galerie" at bounding box center [877, 432] width 50 height 14
click at [845, 430] on button "Galerie" at bounding box center [837, 432] width 16 height 16
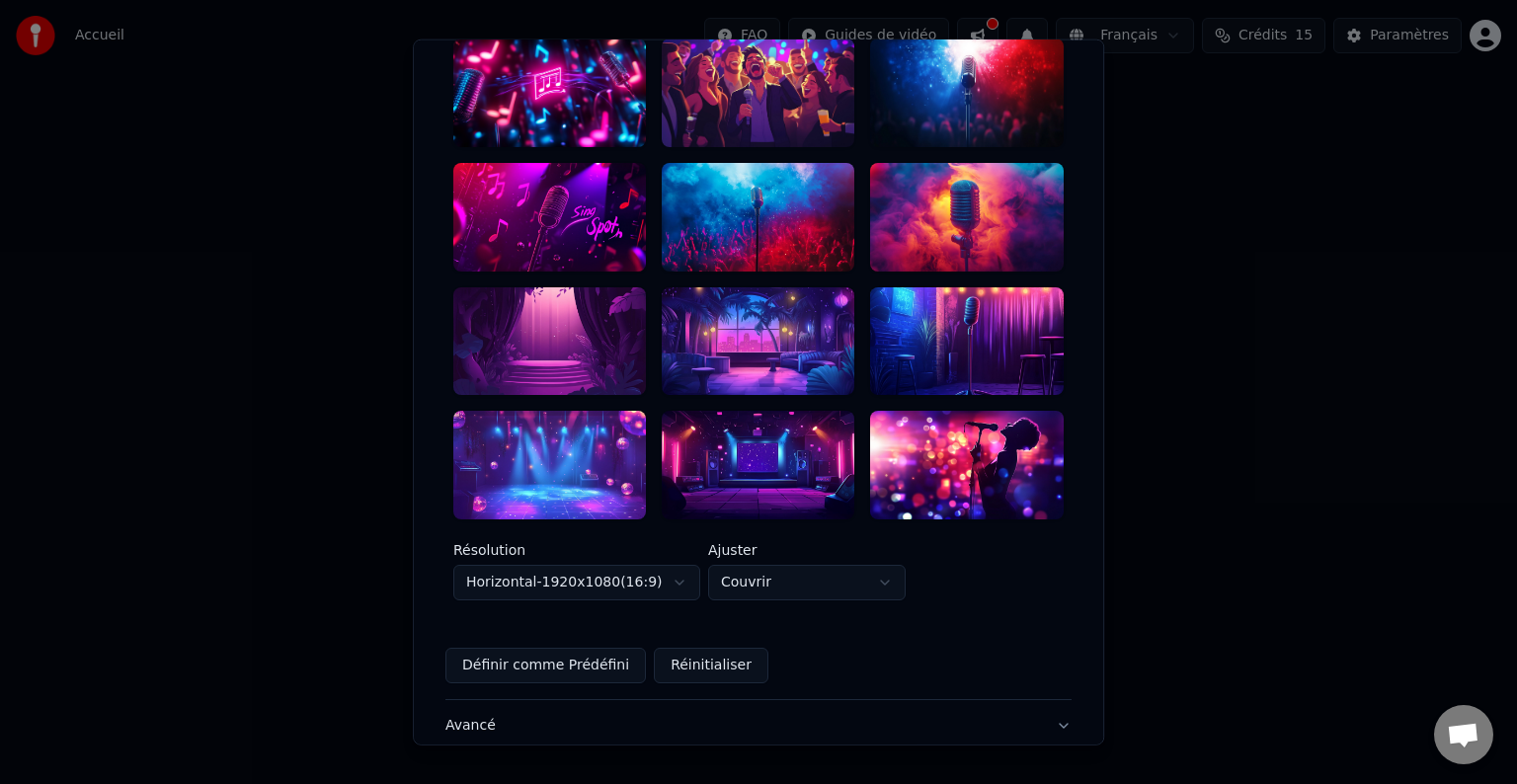
scroll to position [446, 0]
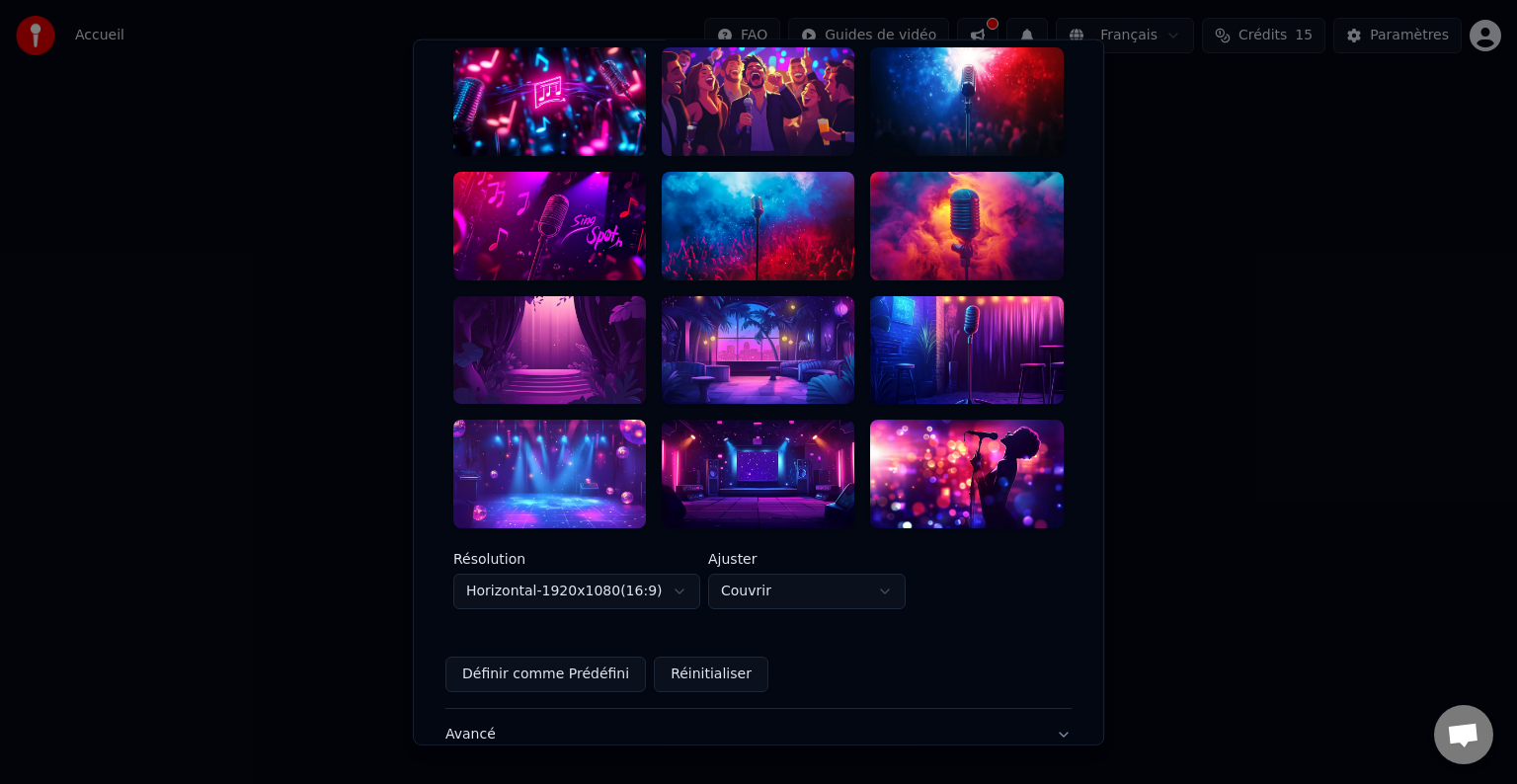
click at [564, 419] on div at bounding box center [549, 474] width 192 height 109
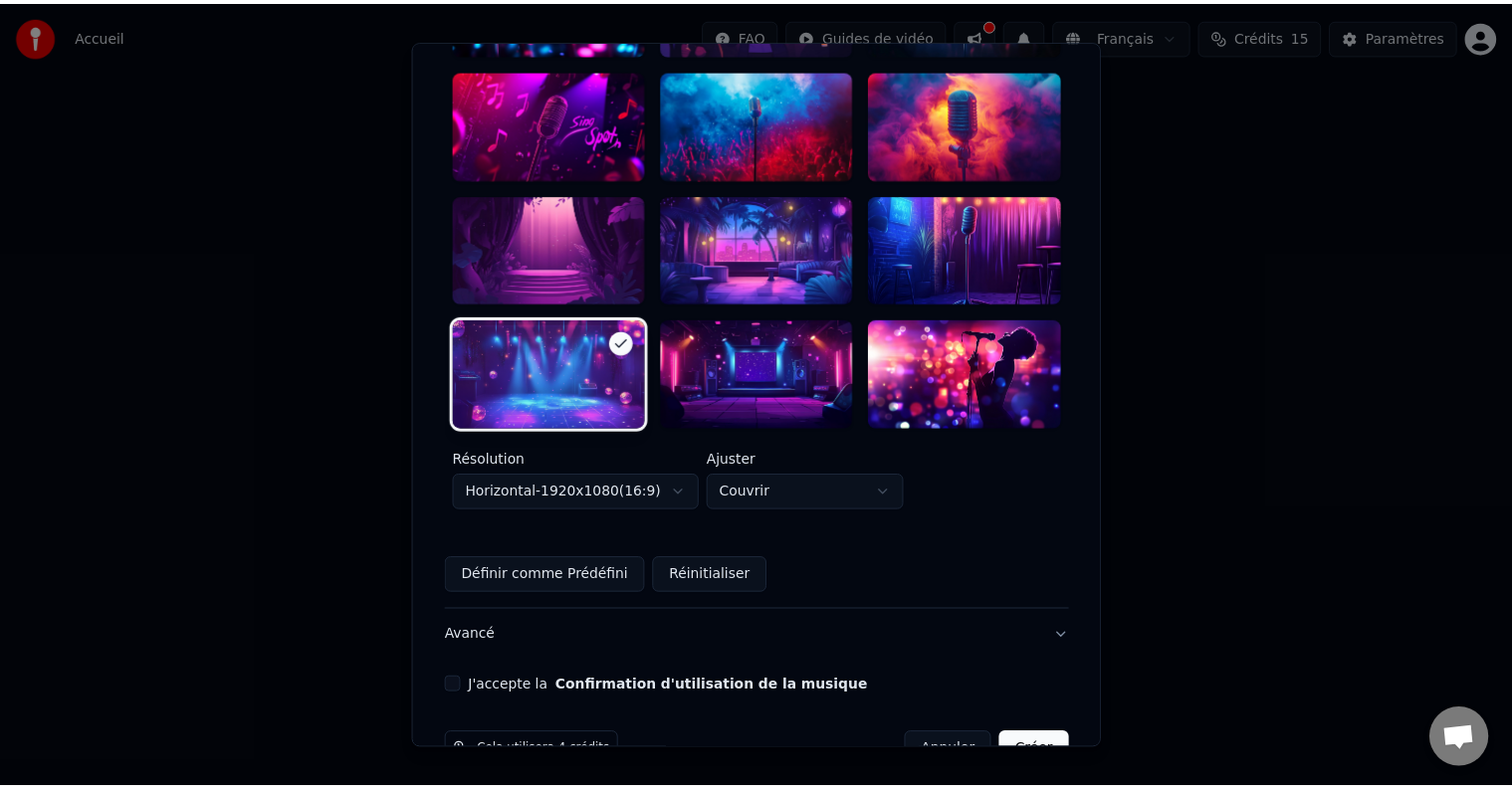
scroll to position [559, 0]
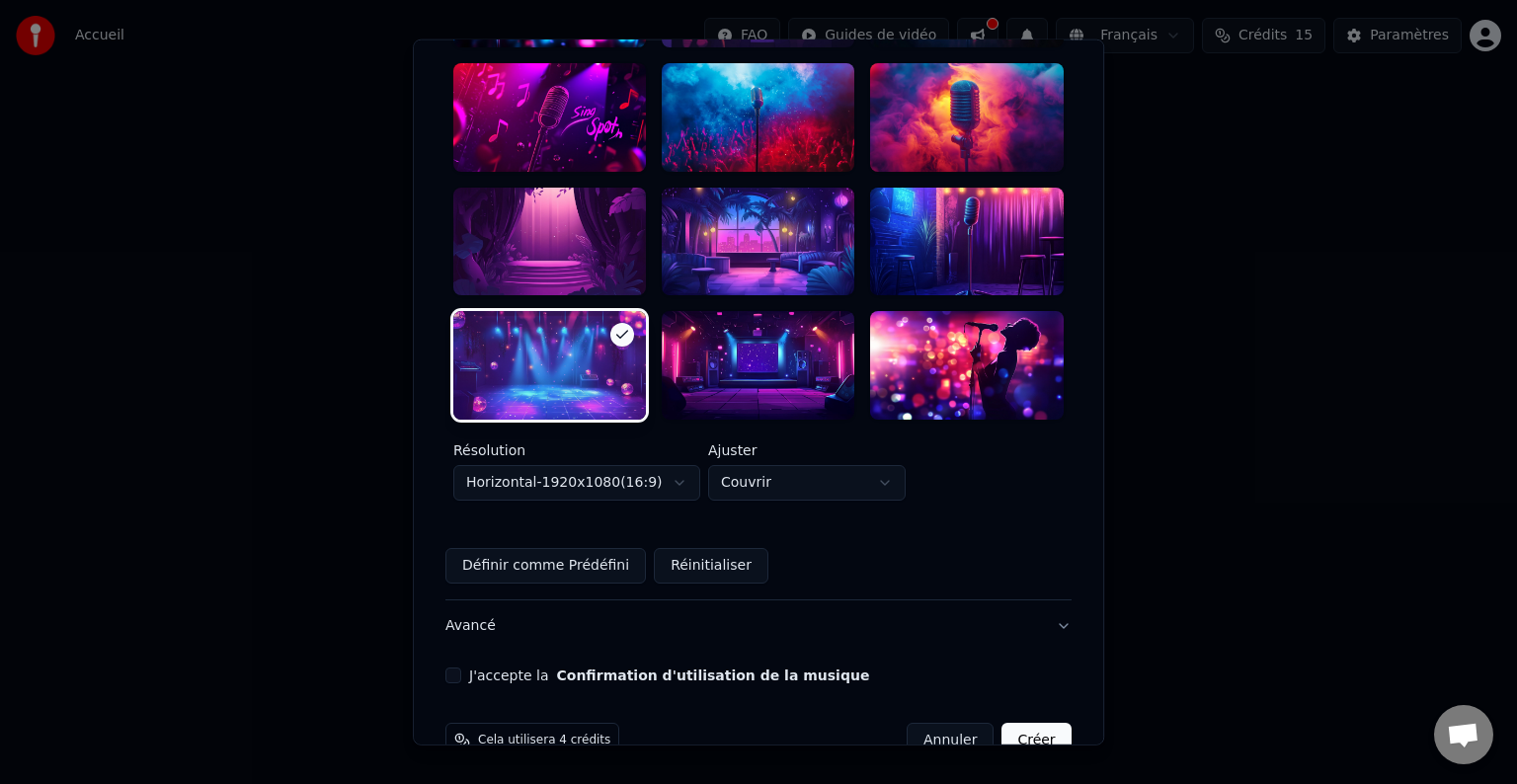
click at [484, 667] on div "J'accepte la Confirmation d'utilisation de la musique" at bounding box center [758, 675] width 627 height 16
click at [461, 667] on button "J'accepte la Confirmation d'utilisation de la musique" at bounding box center [453, 675] width 16 height 16
click at [1012, 723] on button "Créer" at bounding box center [1037, 740] width 69 height 36
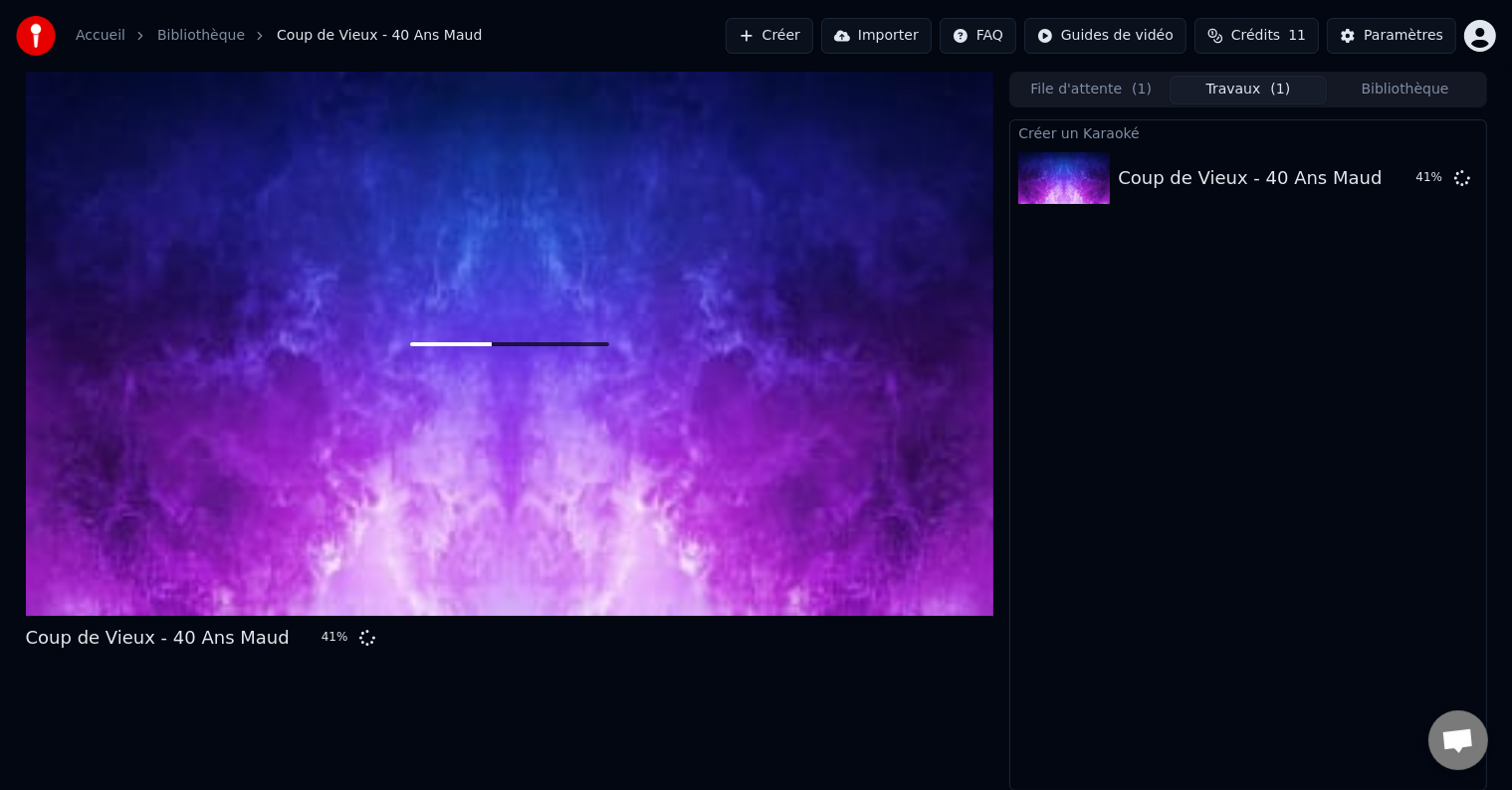
click at [1020, 694] on div "Créer un Karaoké Coup de Vieux - 40 Ans Maud 41 %" at bounding box center [1247, 455] width 477 height 671
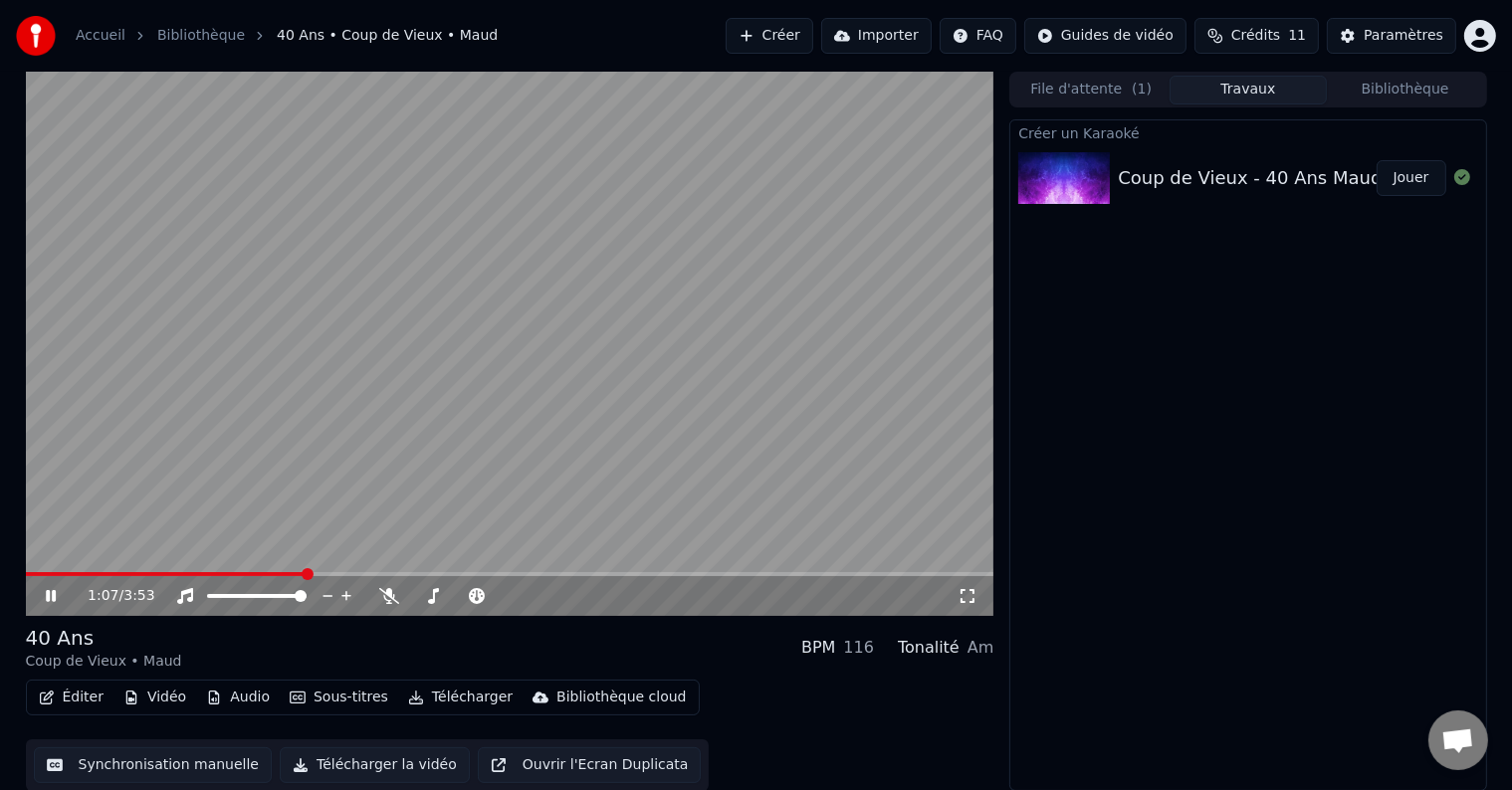
click at [44, 592] on icon at bounding box center [65, 596] width 47 height 16
click at [194, 763] on button "Synchronisation manuelle" at bounding box center [153, 764] width 239 height 36
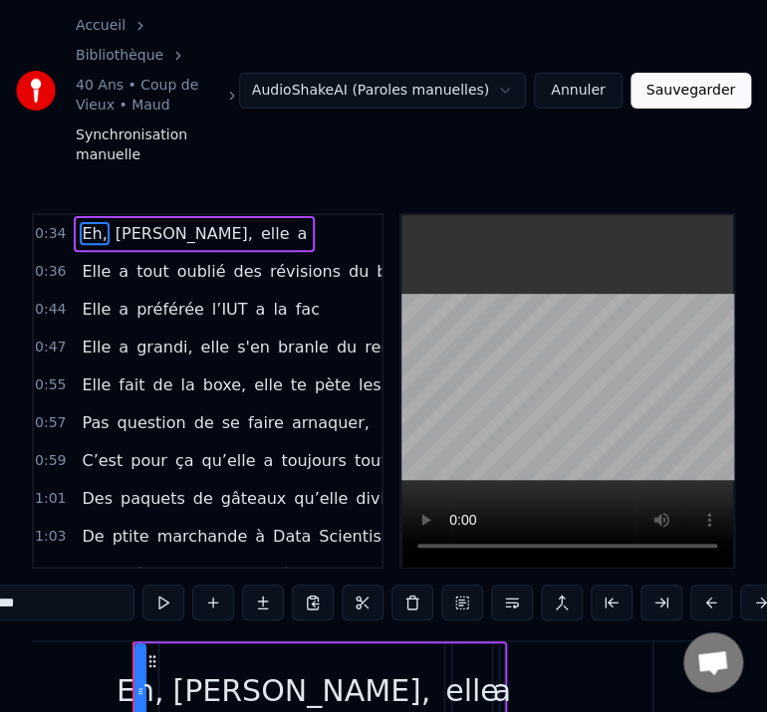
click at [53, 224] on span "0:34" at bounding box center [50, 234] width 31 height 20
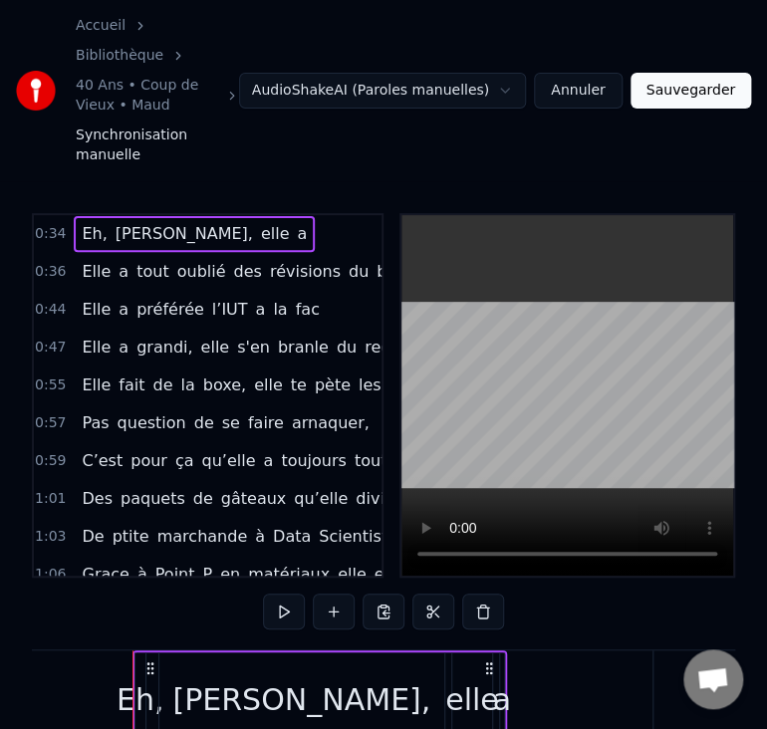
click at [50, 224] on span "0:34" at bounding box center [50, 234] width 31 height 20
click at [83, 222] on span "Eh," at bounding box center [94, 233] width 29 height 23
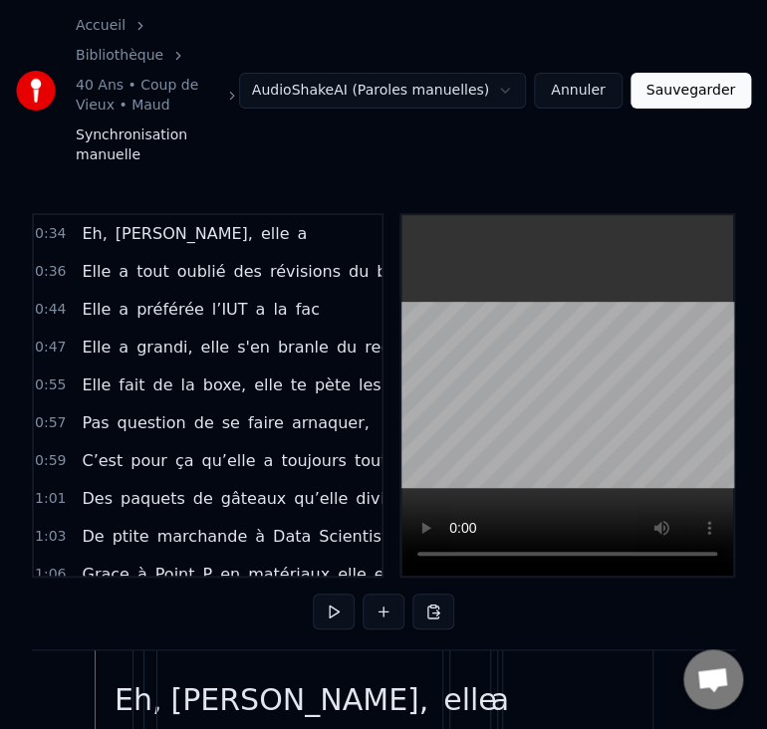
scroll to position [0, 10291]
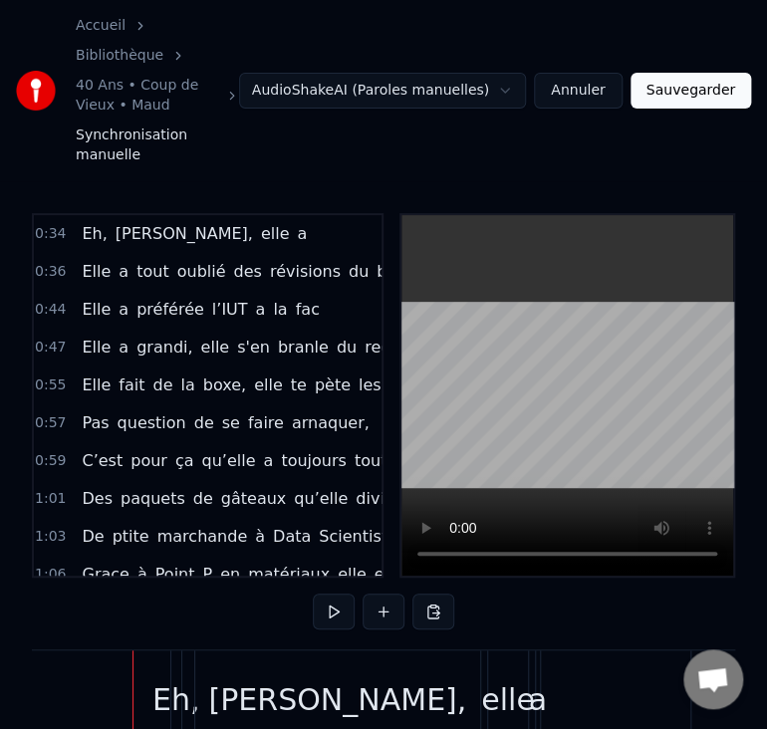
drag, startPoint x: 327, startPoint y: 663, endPoint x: 178, endPoint y: 641, distance: 150.0
click at [178, 650] on div "Eh, [PERSON_NAME], elle a" at bounding box center [357, 699] width 375 height 99
drag, startPoint x: 332, startPoint y: 646, endPoint x: 278, endPoint y: 651, distance: 54.0
click at [273, 651] on div "[PERSON_NAME]," at bounding box center [337, 699] width 285 height 99
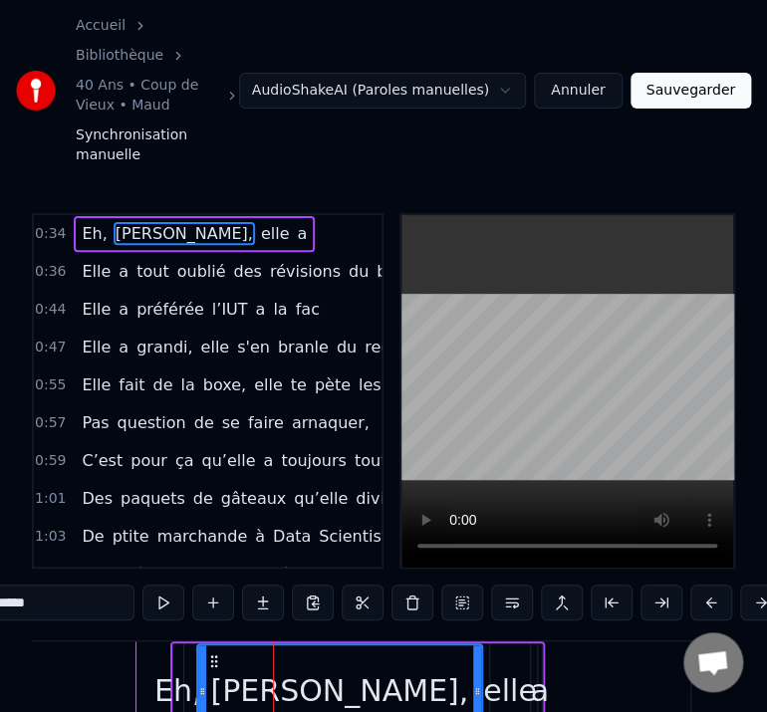
drag, startPoint x: 378, startPoint y: 649, endPoint x: 331, endPoint y: 655, distance: 47.2
click at [331, 668] on div "[PERSON_NAME]," at bounding box center [339, 690] width 258 height 45
click at [48, 224] on span "0:34" at bounding box center [50, 234] width 31 height 20
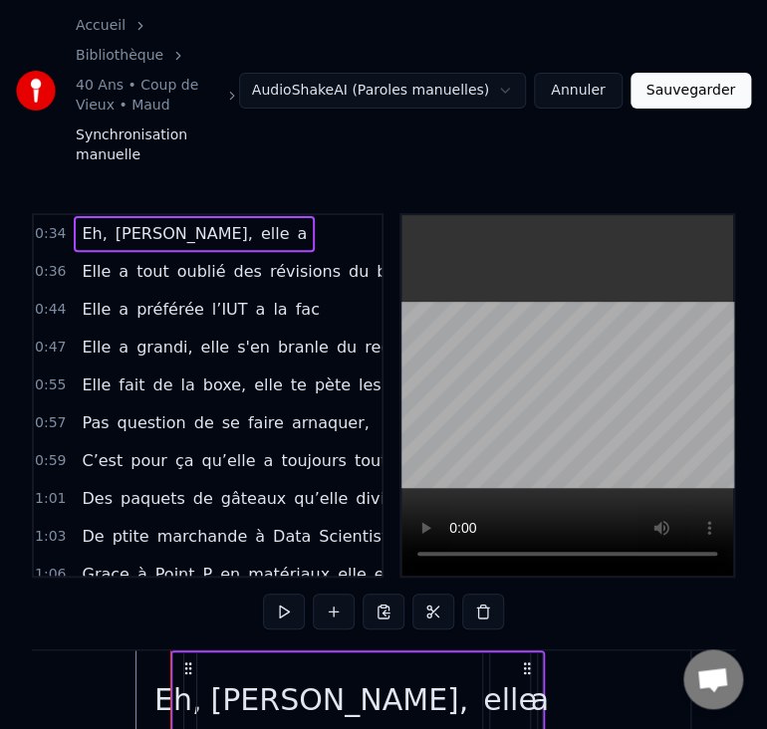
click at [49, 224] on span "0:34" at bounding box center [50, 234] width 31 height 20
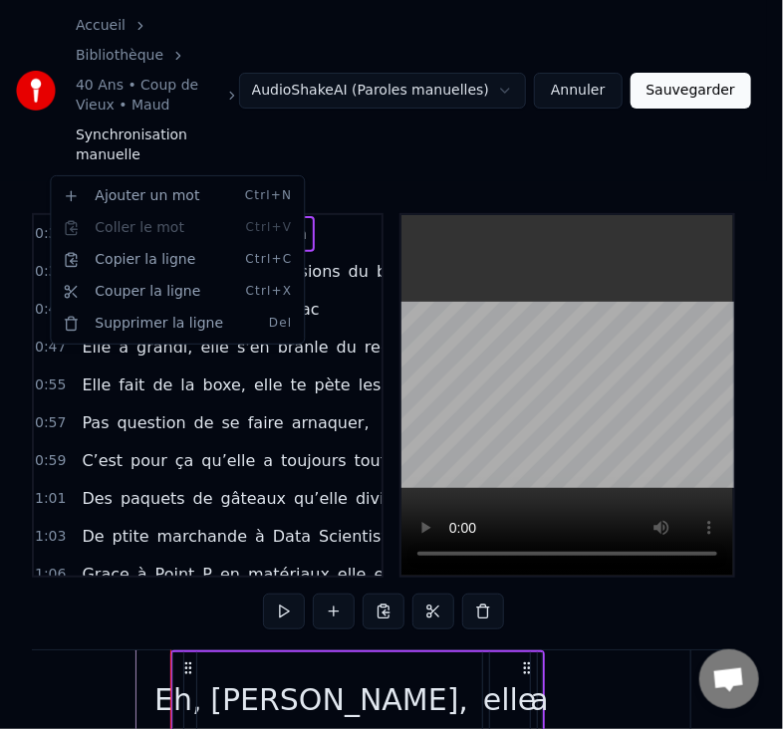
click at [227, 395] on html "Accueil Bibliothèque 40 Ans • Coup de Vieux • Maud Synchronisation manuelle Aud…" at bounding box center [391, 441] width 783 height 883
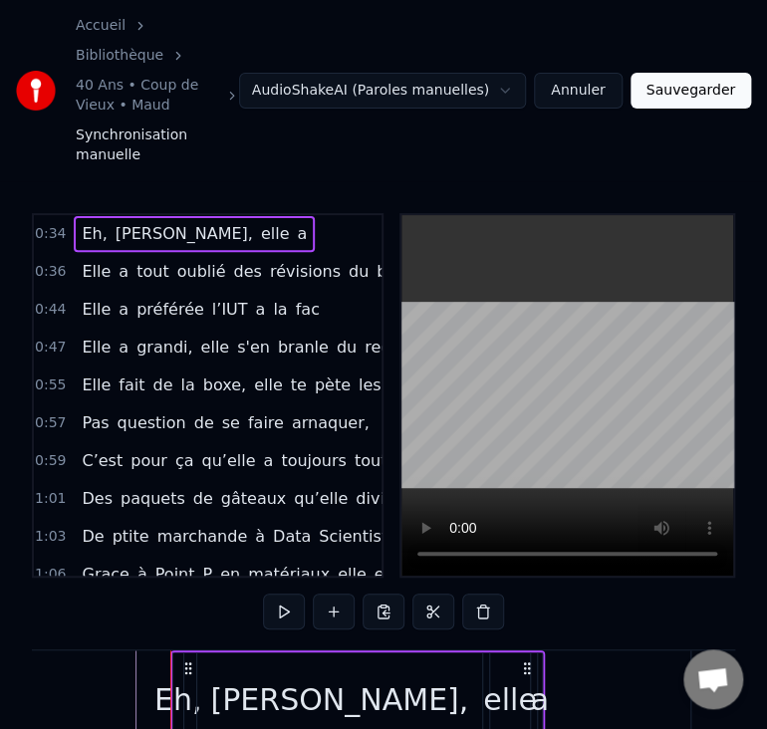
click at [80, 222] on span "Eh," at bounding box center [94, 233] width 29 height 23
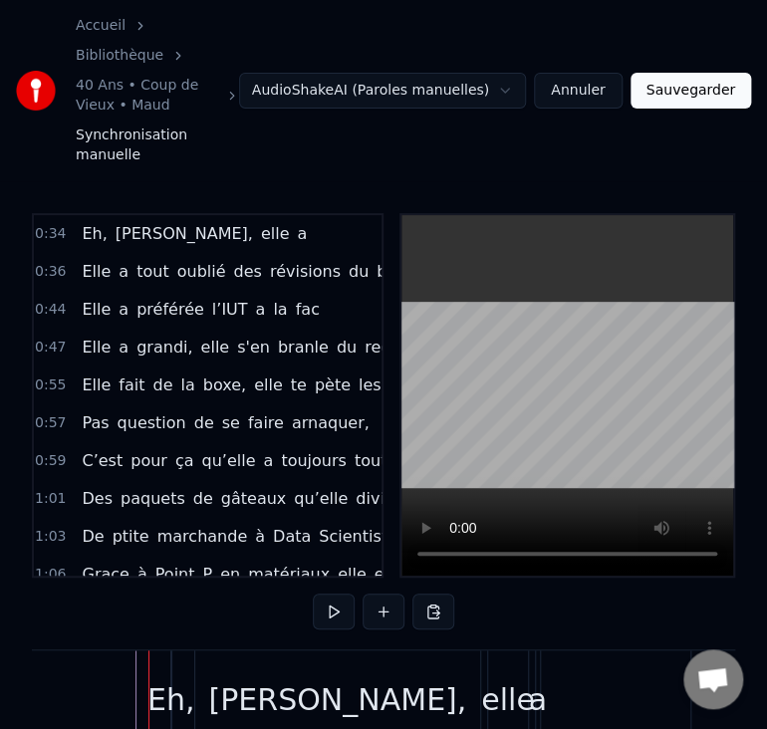
drag, startPoint x: 171, startPoint y: 646, endPoint x: 122, endPoint y: 646, distance: 49.8
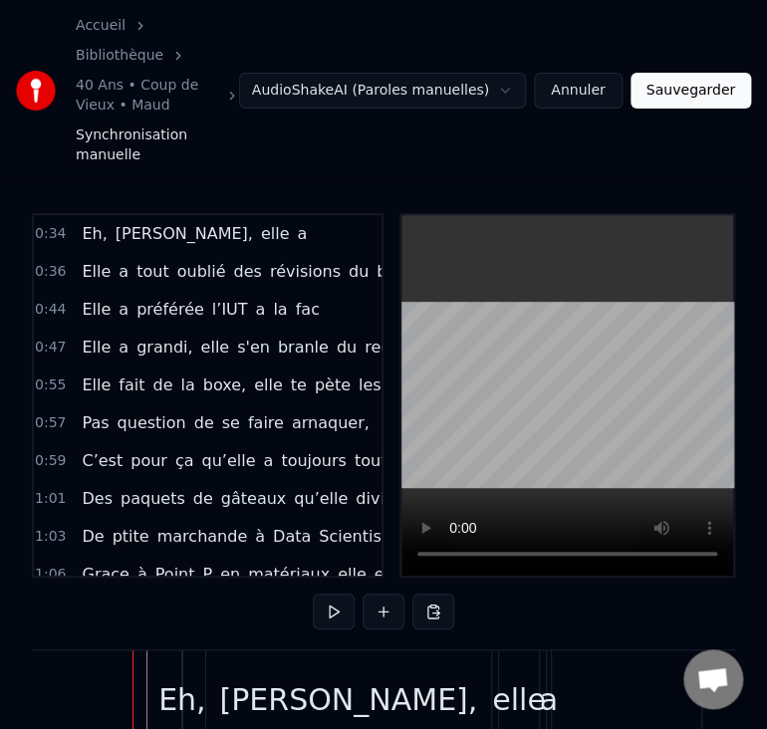
drag, startPoint x: 171, startPoint y: 651, endPoint x: 116, endPoint y: 649, distance: 55.8
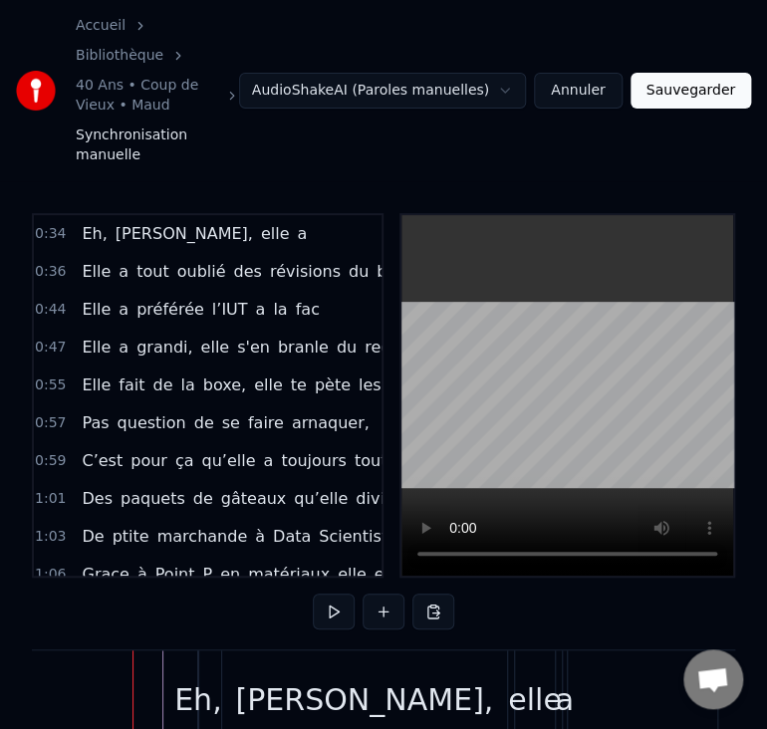
drag, startPoint x: 116, startPoint y: 648, endPoint x: 91, endPoint y: 647, distance: 24.9
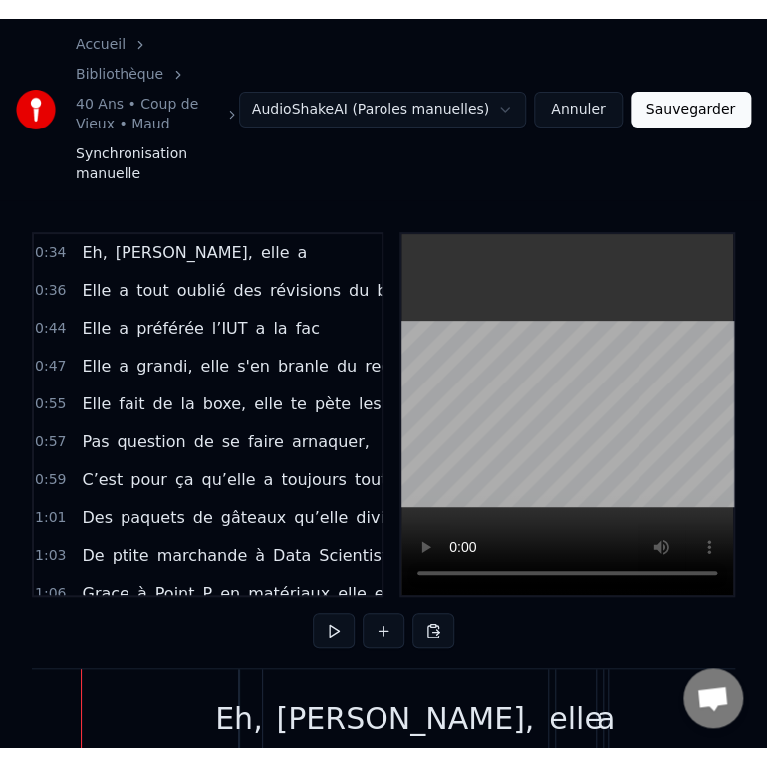
scroll to position [0, 10172]
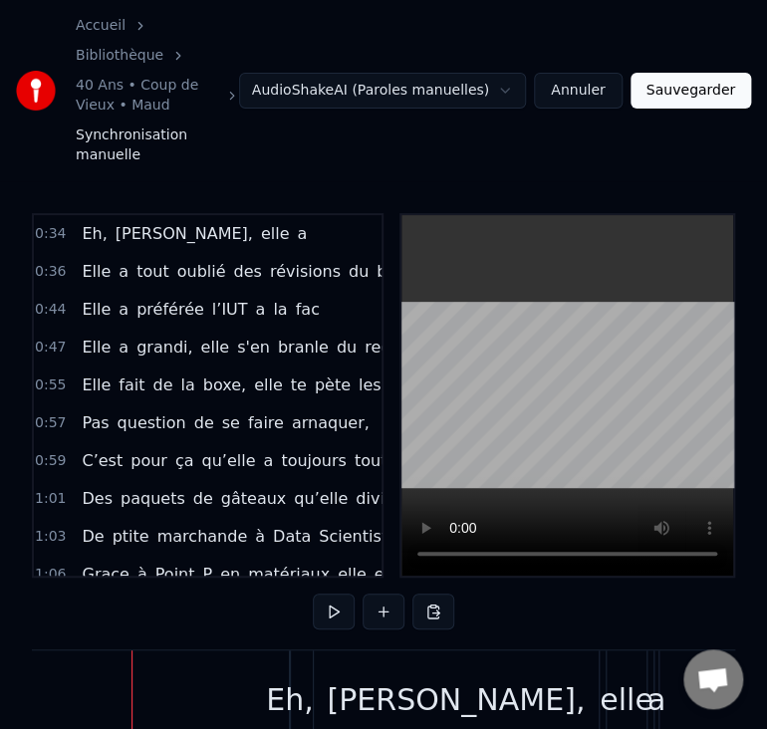
click at [279, 677] on div "Eh," at bounding box center [290, 699] width 48 height 45
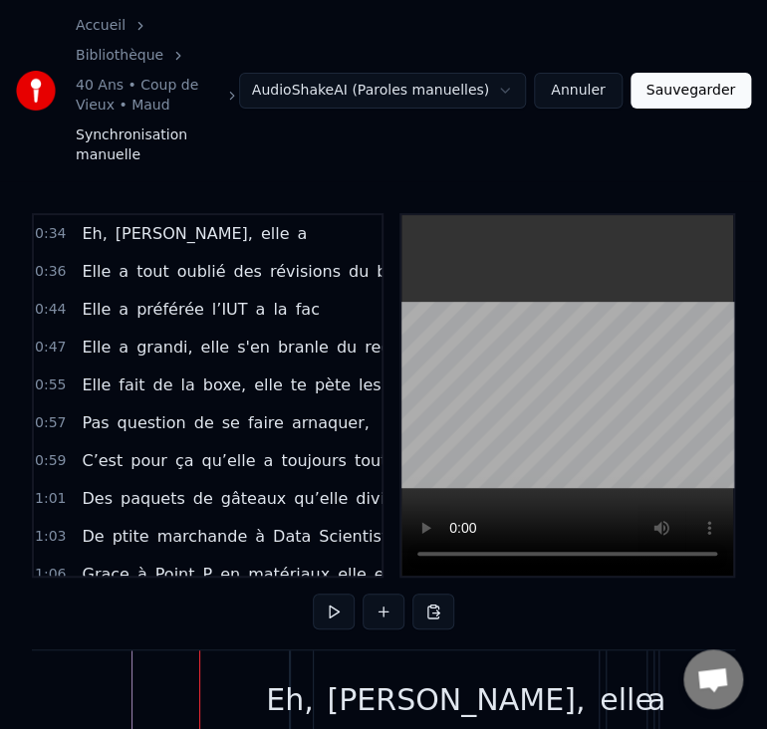
click at [298, 677] on div "Eh," at bounding box center [290, 699] width 48 height 45
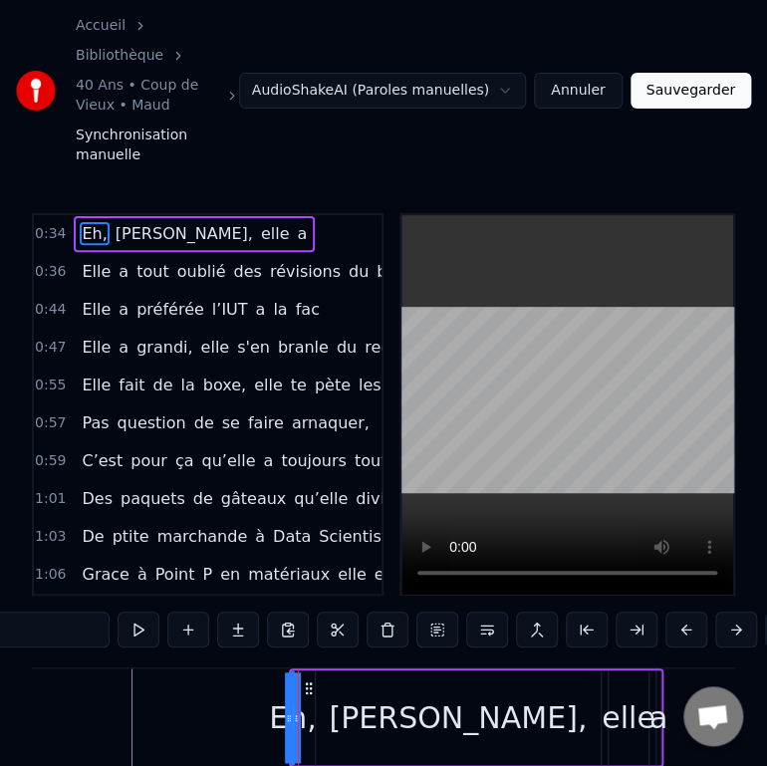
click at [306, 680] on icon at bounding box center [309, 688] width 16 height 16
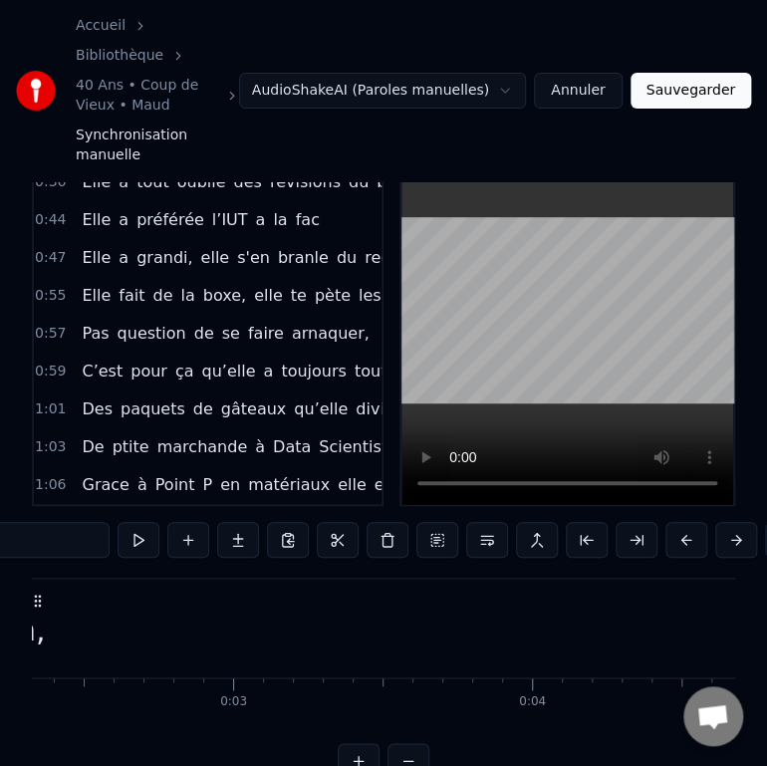
scroll to position [102, 0]
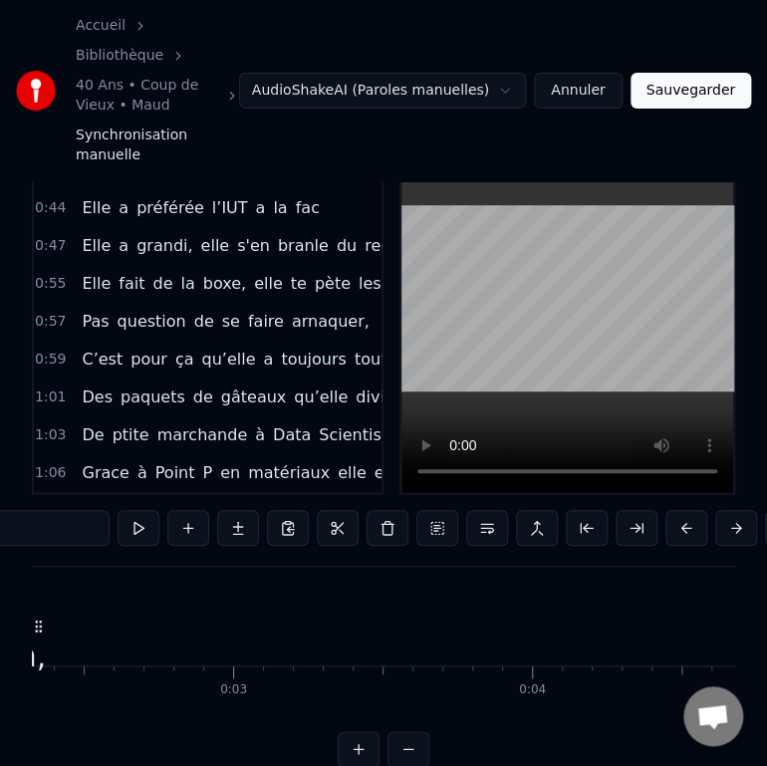
drag, startPoint x: 306, startPoint y: 647, endPoint x: 210, endPoint y: 605, distance: 104.8
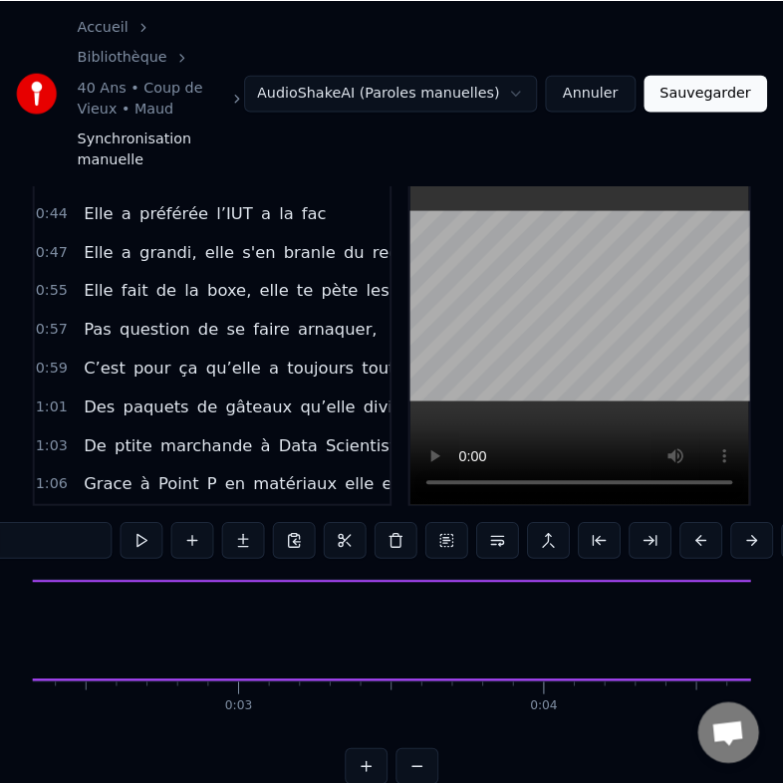
scroll to position [93, 0]
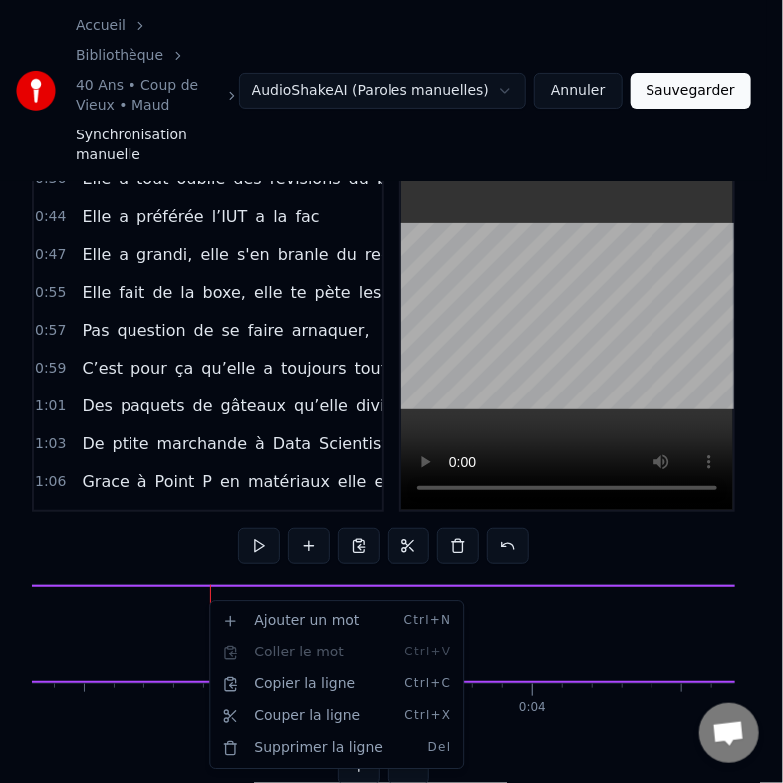
click at [318, 582] on html "Accueil Bibliothèque 40 Ans • Coup de Vieux • Maud Synchronisation manuelle Aud…" at bounding box center [391, 361] width 783 height 909
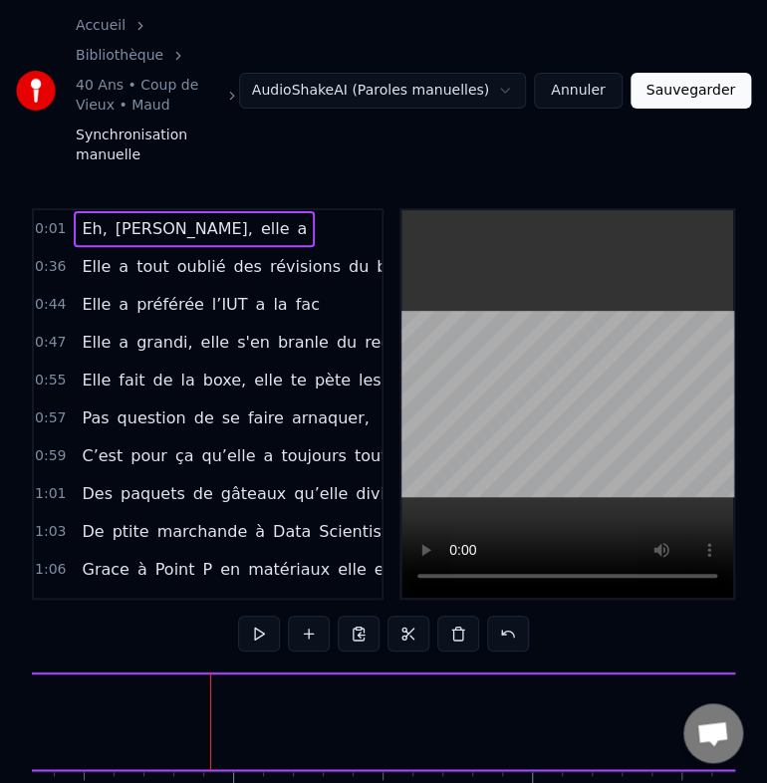
scroll to position [0, 0]
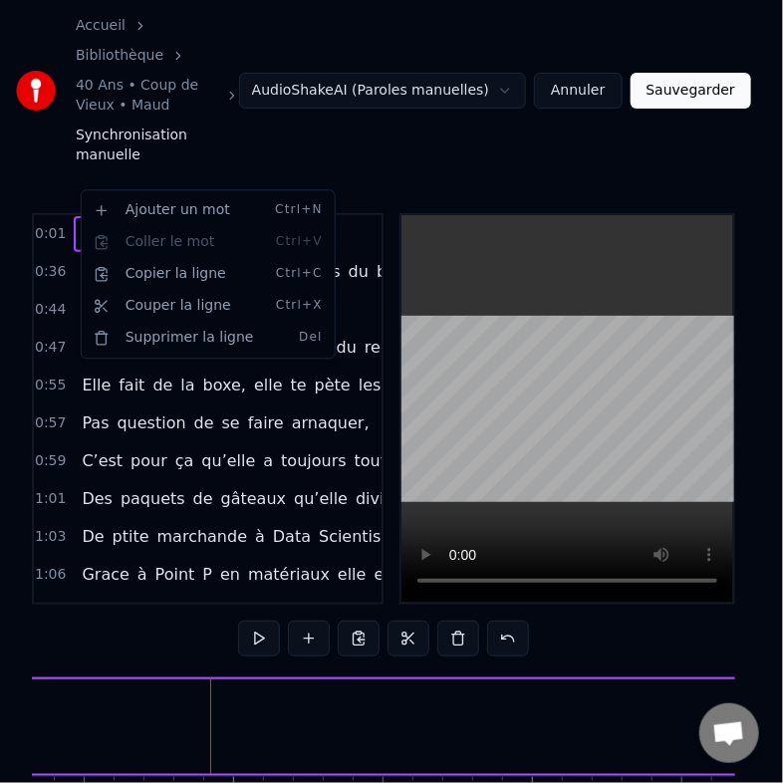
click at [45, 174] on html "Accueil Bibliothèque 40 Ans • Coup de Vieux • Maud Synchronisation manuelle Aud…" at bounding box center [391, 454] width 783 height 909
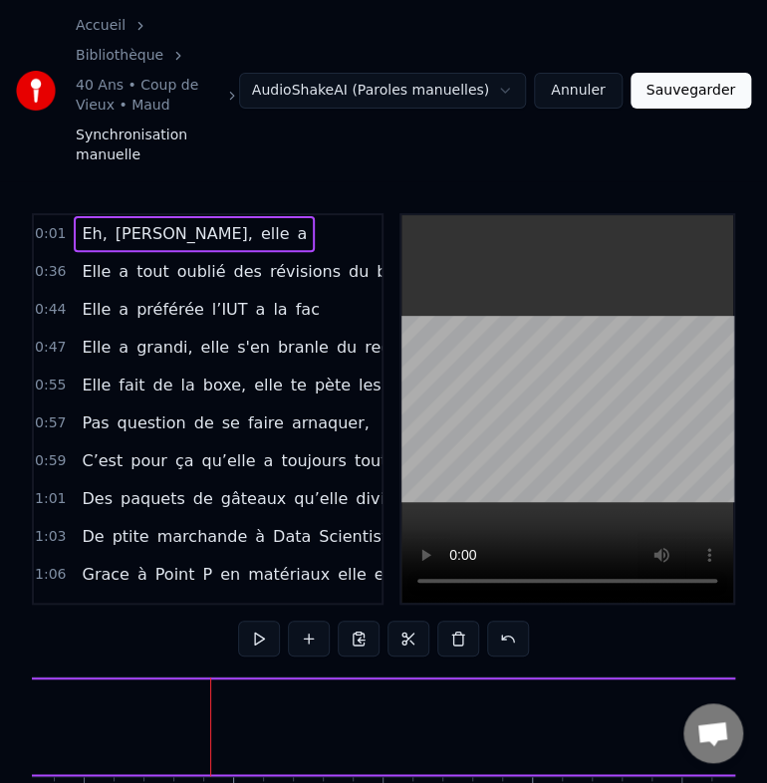
click at [40, 224] on span "0:01" at bounding box center [50, 234] width 31 height 20
click at [149, 687] on icon at bounding box center [149, 695] width 16 height 16
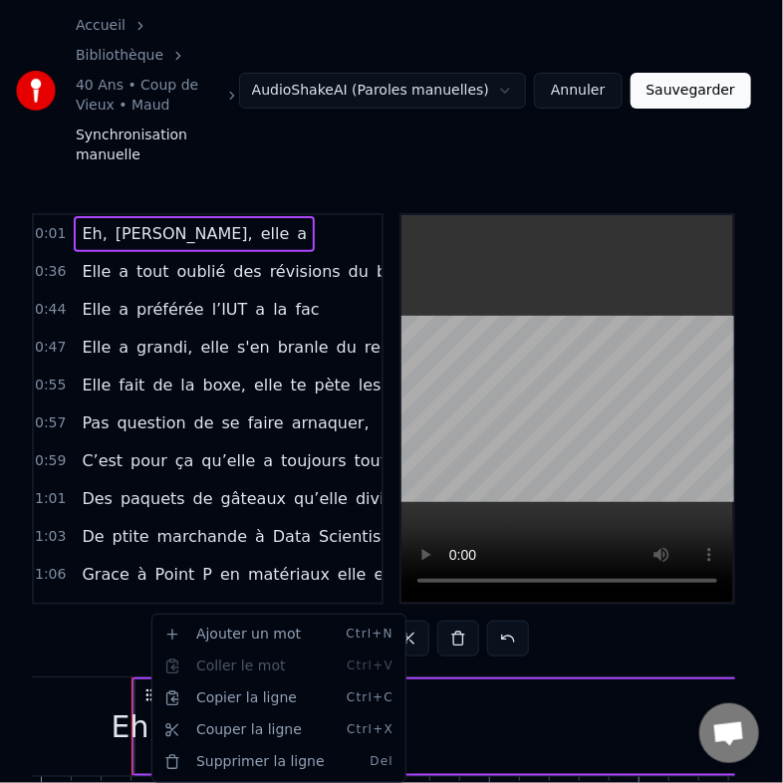
click at [112, 673] on html "Accueil Bibliothèque 40 Ans • Coup de Vieux • Maud Synchronisation manuelle Aud…" at bounding box center [391, 454] width 783 height 909
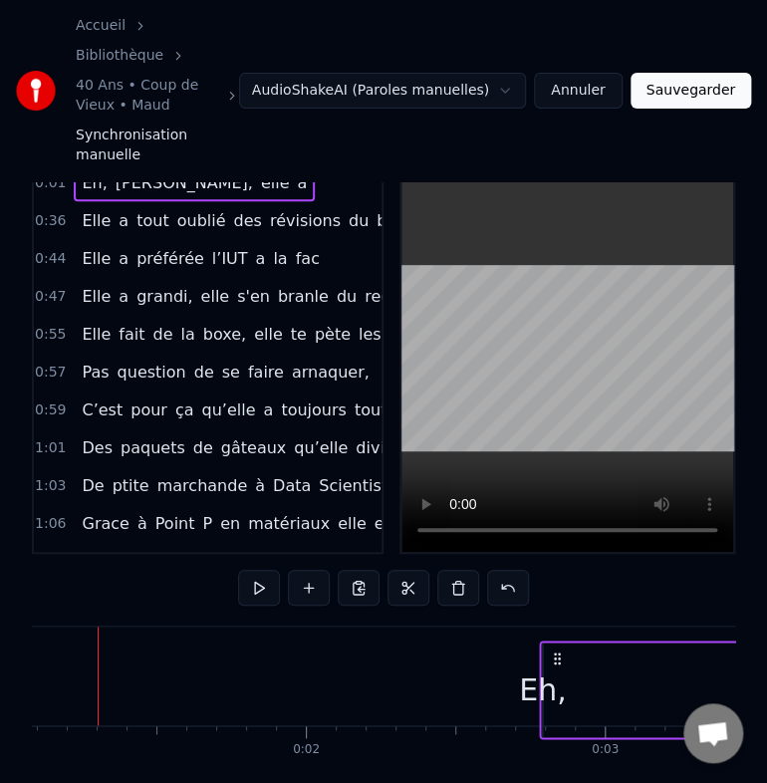
scroll to position [59, 0]
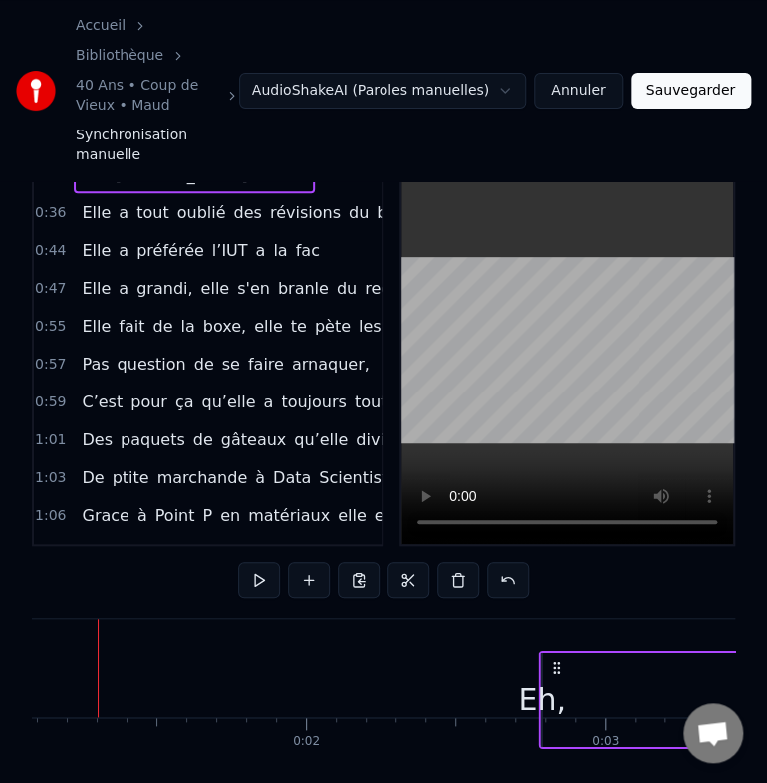
drag, startPoint x: 144, startPoint y: 641, endPoint x: 566, endPoint y: 572, distance: 427.1
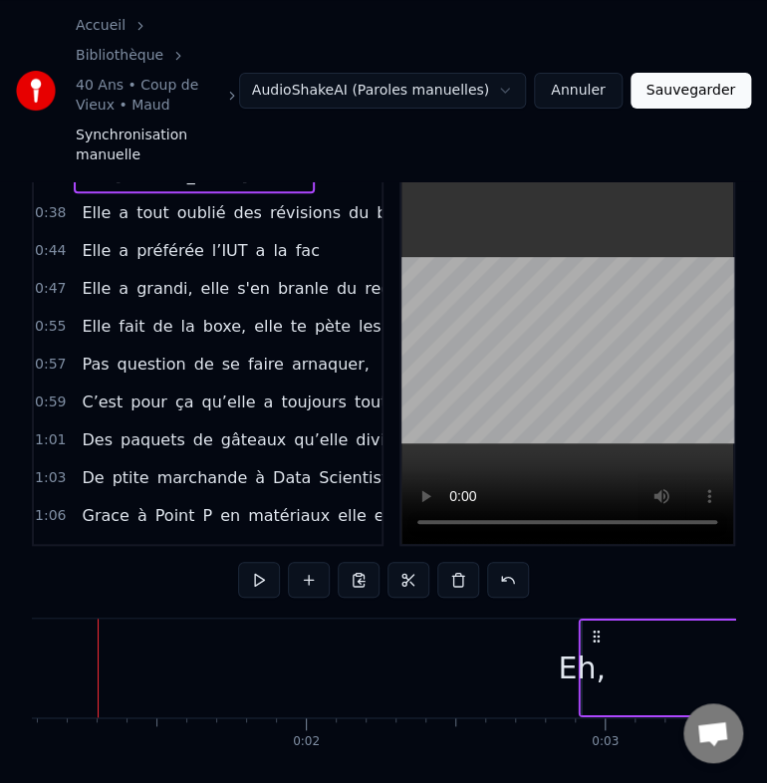
drag, startPoint x: 113, startPoint y: 577, endPoint x: 591, endPoint y: 574, distance: 478.1
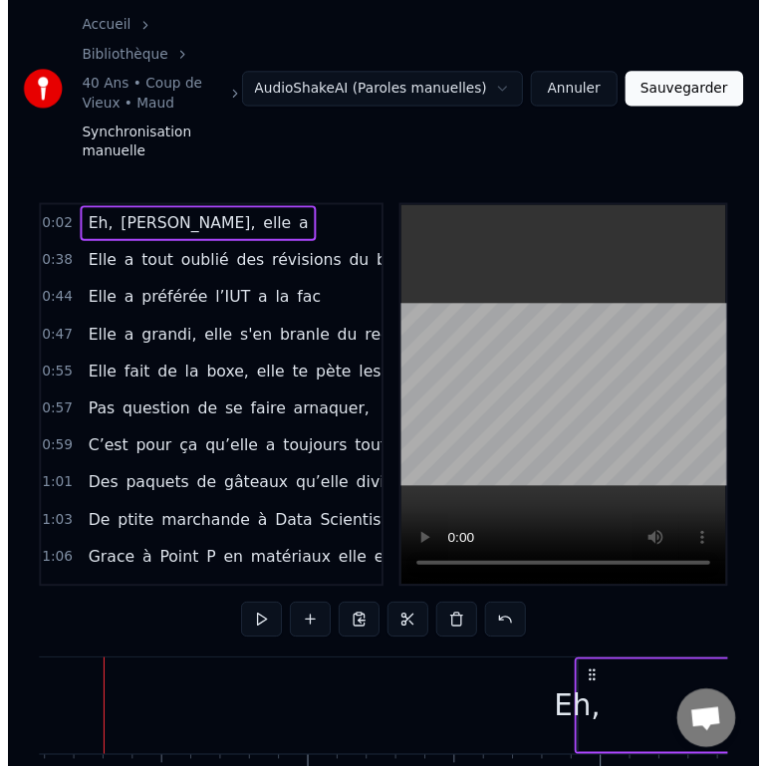
scroll to position [0, 0]
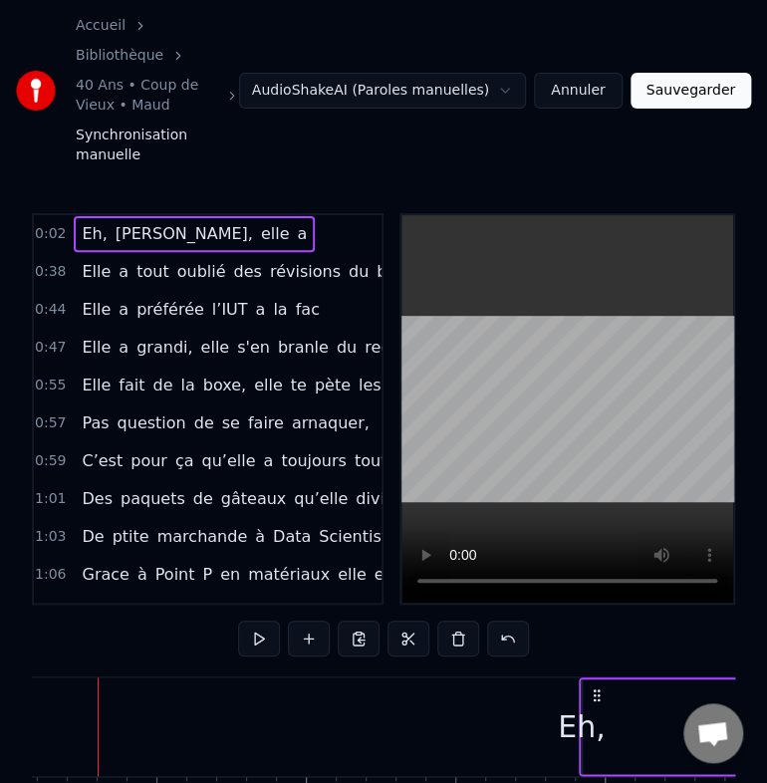
click at [136, 222] on span "[PERSON_NAME]," at bounding box center [184, 233] width 141 height 23
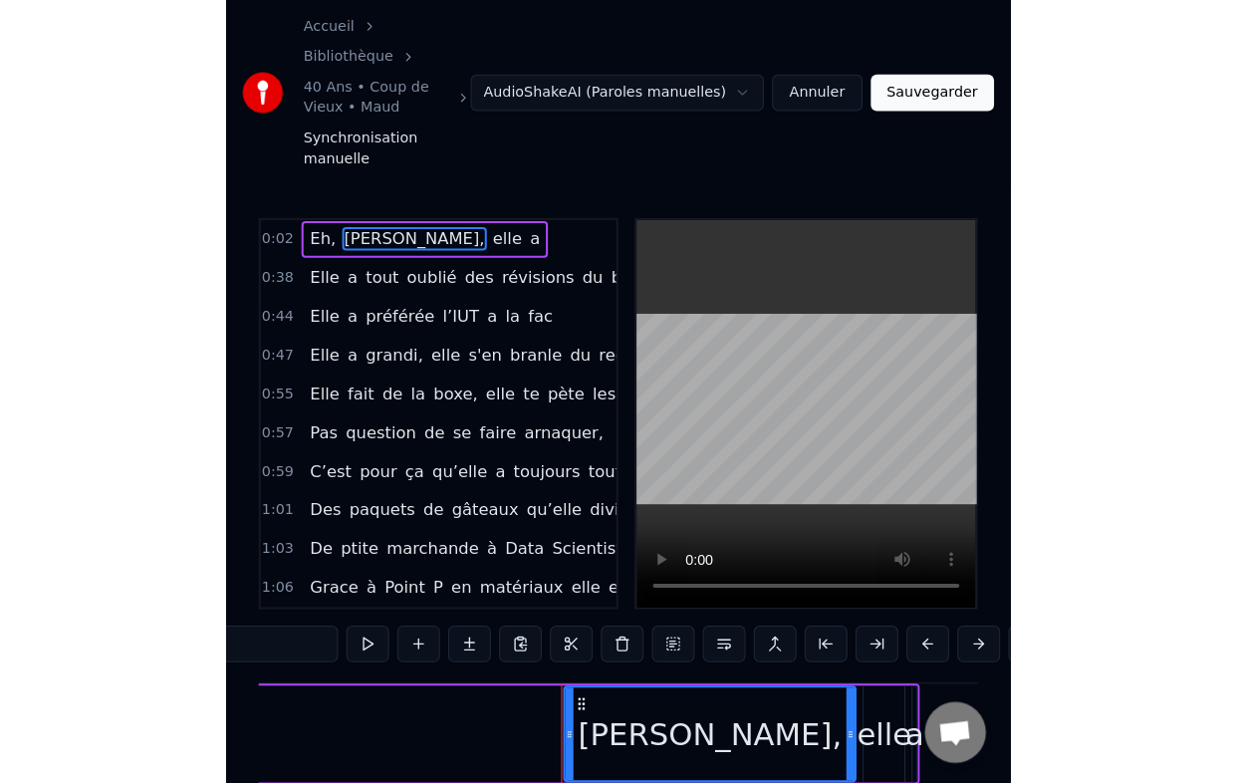
scroll to position [0, 10834]
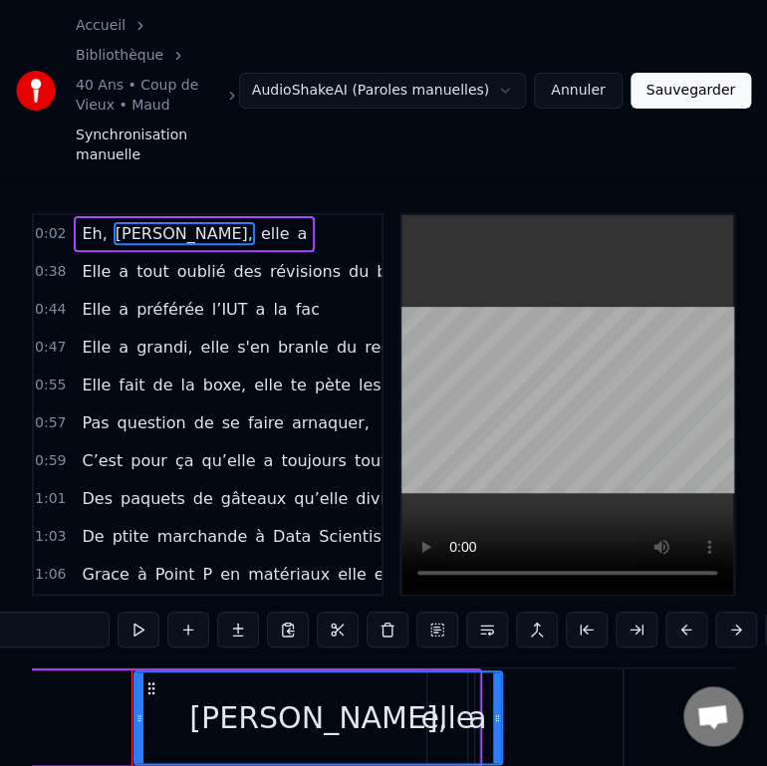
drag, startPoint x: 417, startPoint y: 672, endPoint x: 494, endPoint y: 670, distance: 76.7
click at [494, 710] on icon at bounding box center [497, 718] width 8 height 16
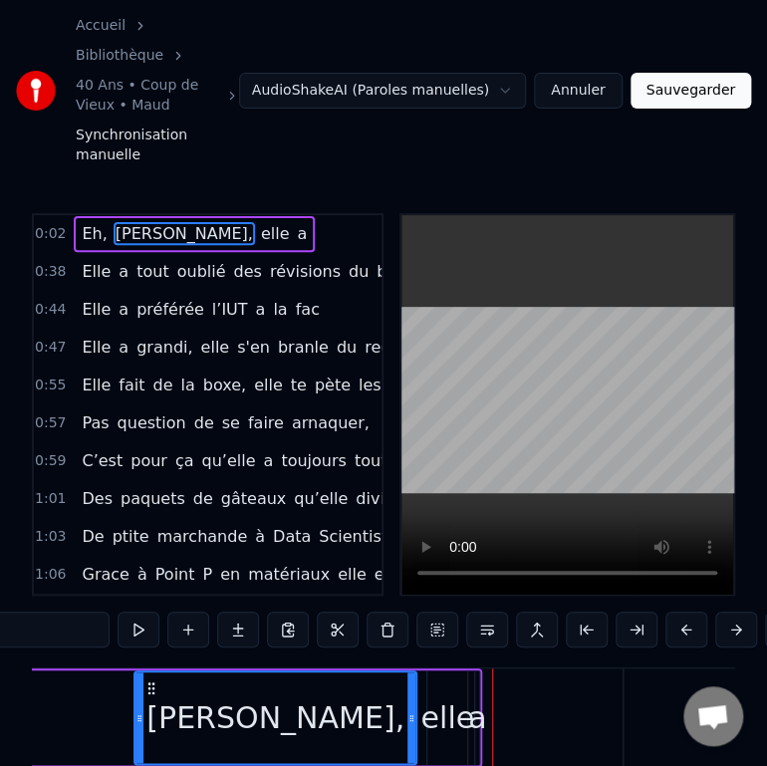
drag, startPoint x: 494, startPoint y: 670, endPoint x: 409, endPoint y: 682, distance: 85.5
click at [409, 710] on icon at bounding box center [411, 718] width 8 height 16
click at [459, 695] on div "elle" at bounding box center [447, 717] width 54 height 45
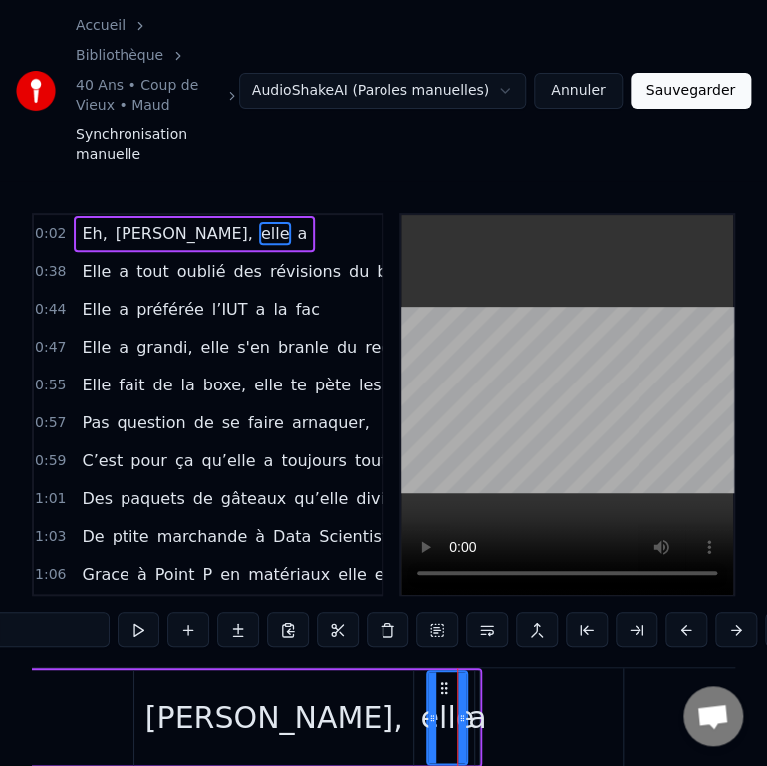
click at [478, 695] on div "a" at bounding box center [477, 717] width 18 height 45
type input "*"
click at [451, 695] on div "elle" at bounding box center [447, 717] width 54 height 45
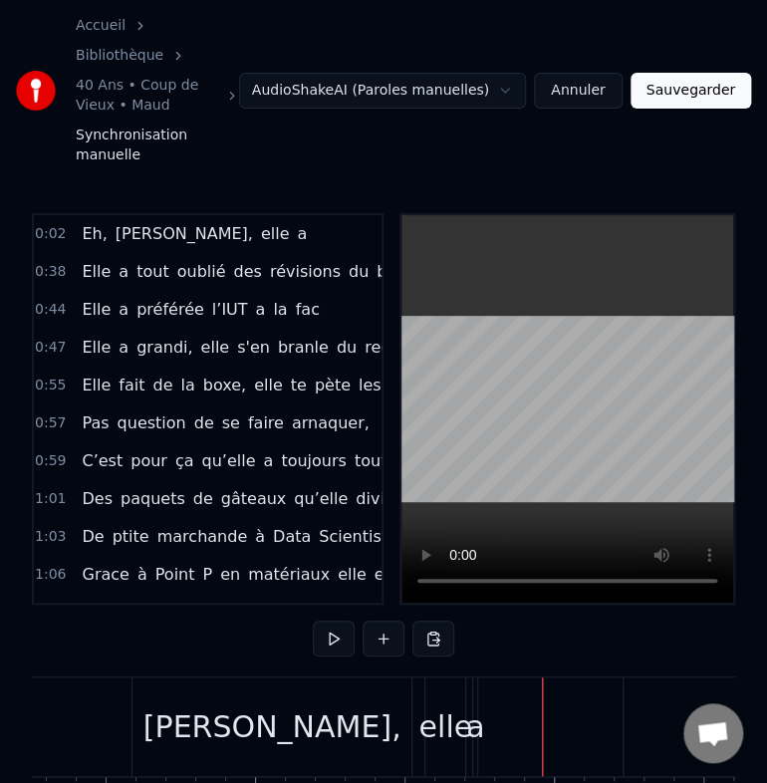
click at [348, 686] on div "[PERSON_NAME]," at bounding box center [271, 726] width 279 height 99
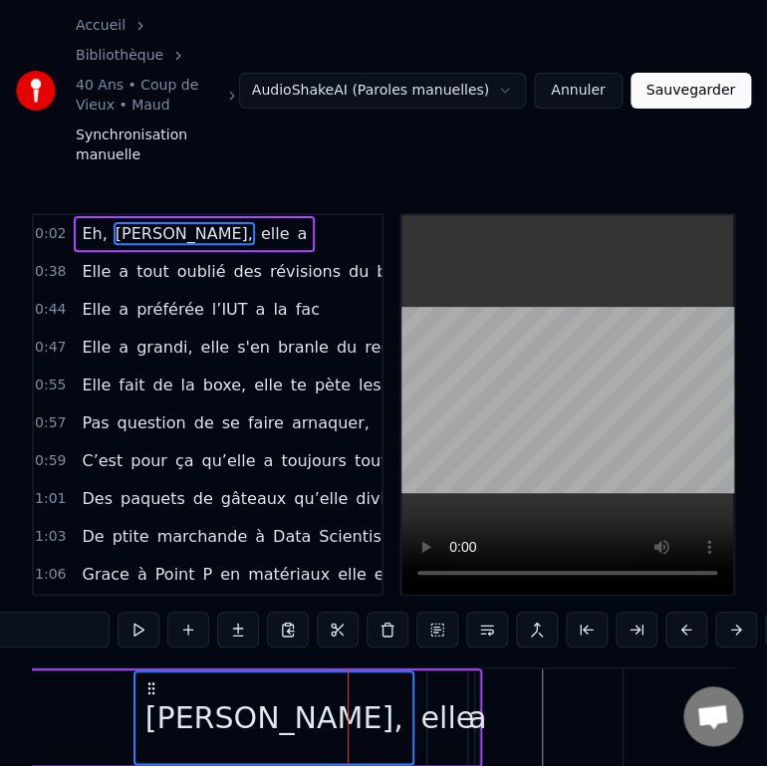
click at [455, 695] on div "elle" at bounding box center [447, 717] width 54 height 45
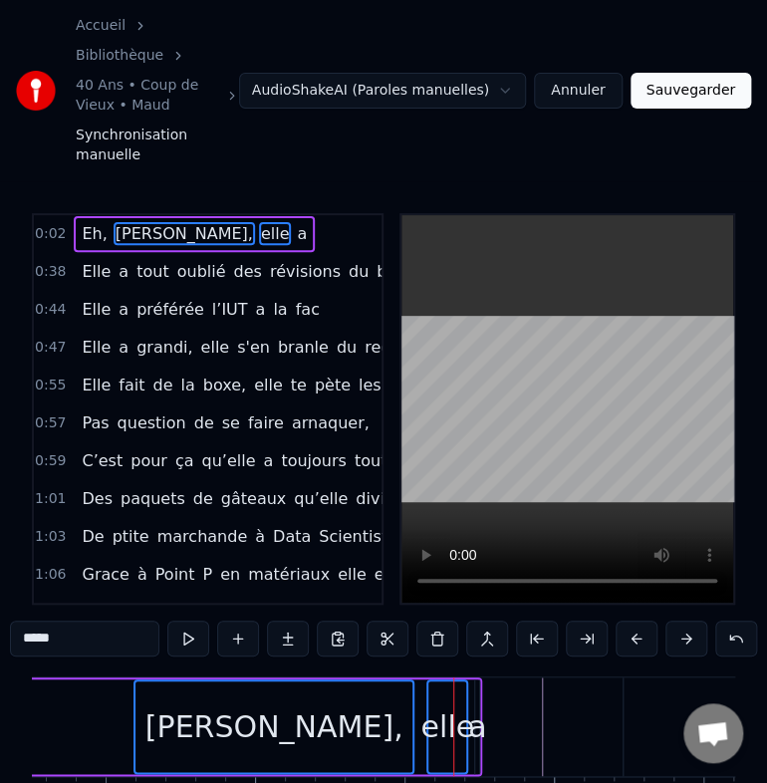
click at [474, 704] on div "a" at bounding box center [477, 726] width 18 height 45
drag, startPoint x: 315, startPoint y: 655, endPoint x: 198, endPoint y: 668, distance: 117.3
click at [198, 681] on div "[PERSON_NAME]," at bounding box center [273, 726] width 277 height 91
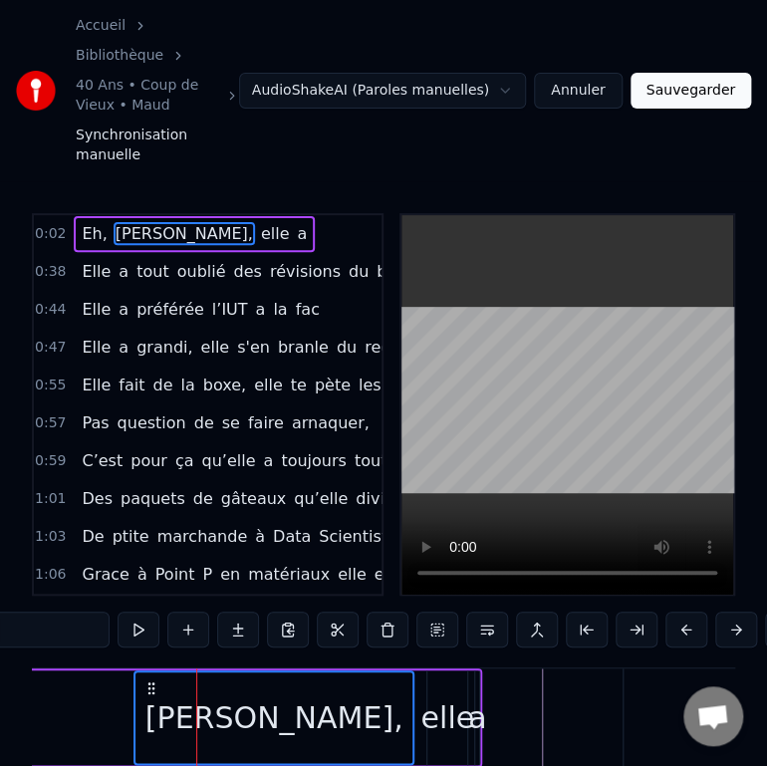
click at [453, 695] on div "elle" at bounding box center [447, 717] width 54 height 45
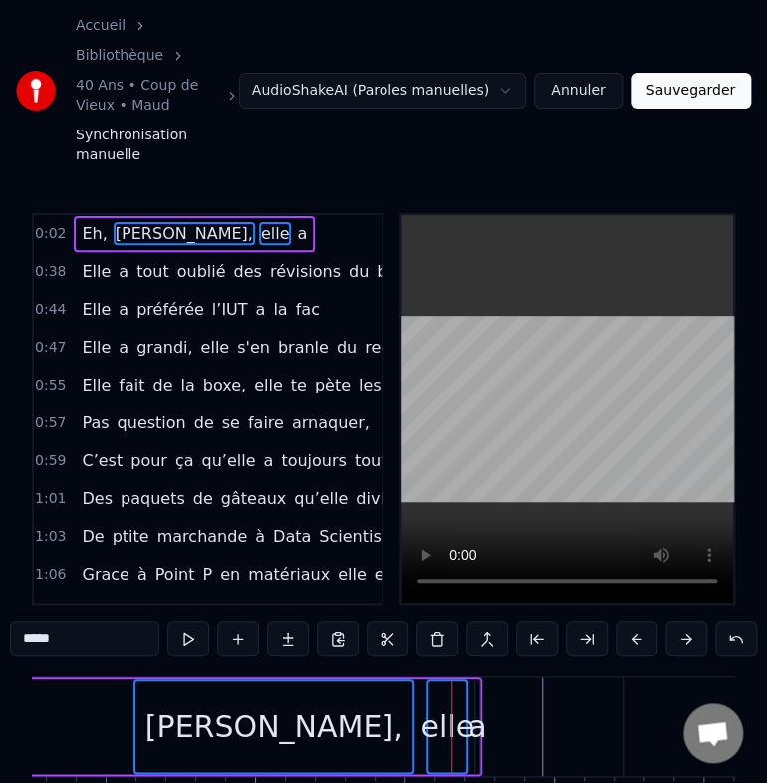
click at [480, 704] on div "a" at bounding box center [477, 726] width 18 height 45
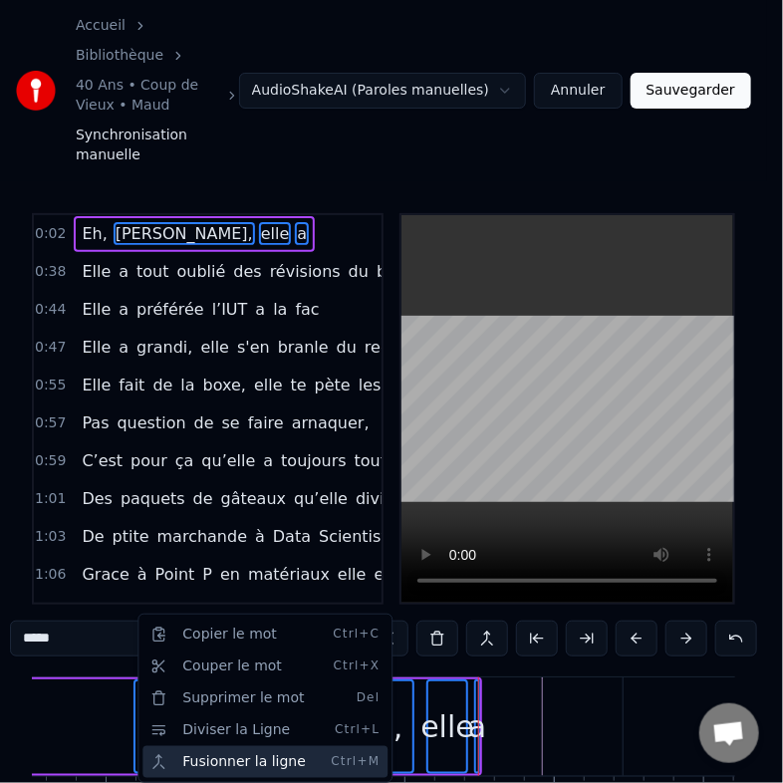
click at [263, 749] on div "Fusionner la ligne Ctrl+M" at bounding box center [264, 762] width 245 height 32
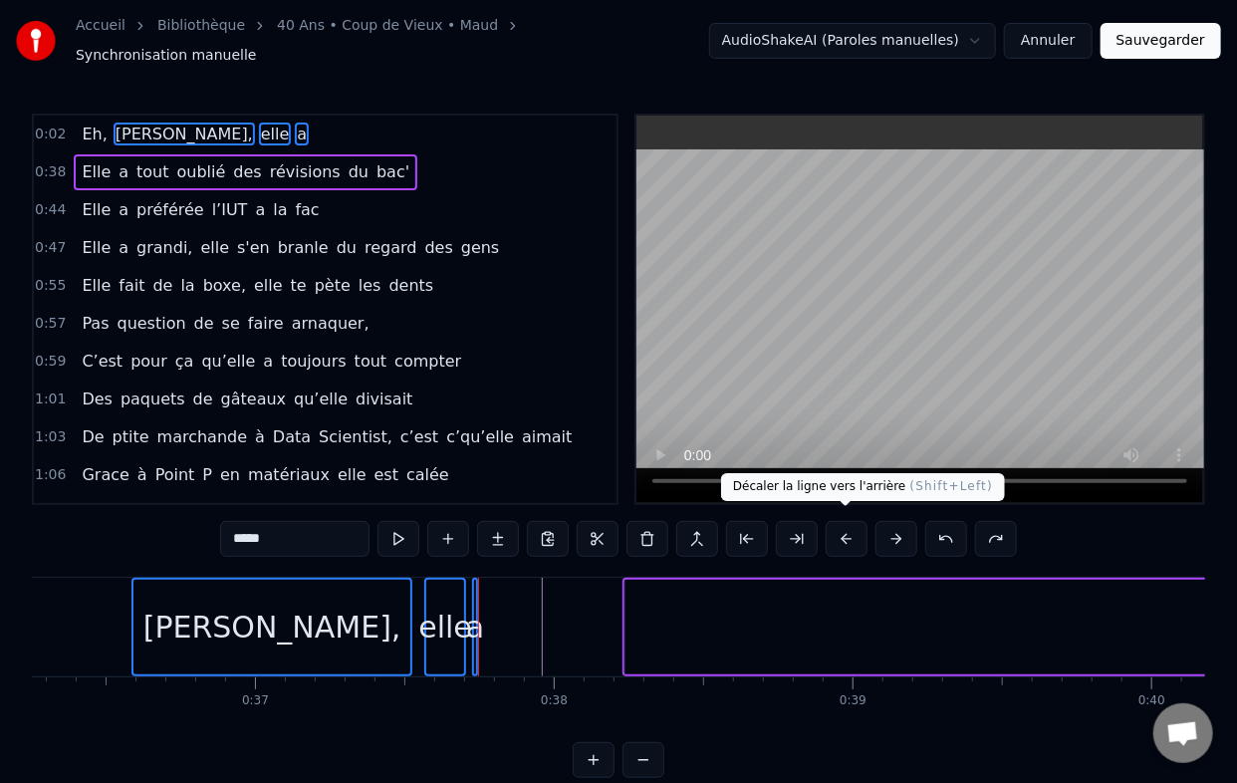
click at [847, 530] on button at bounding box center [847, 539] width 42 height 36
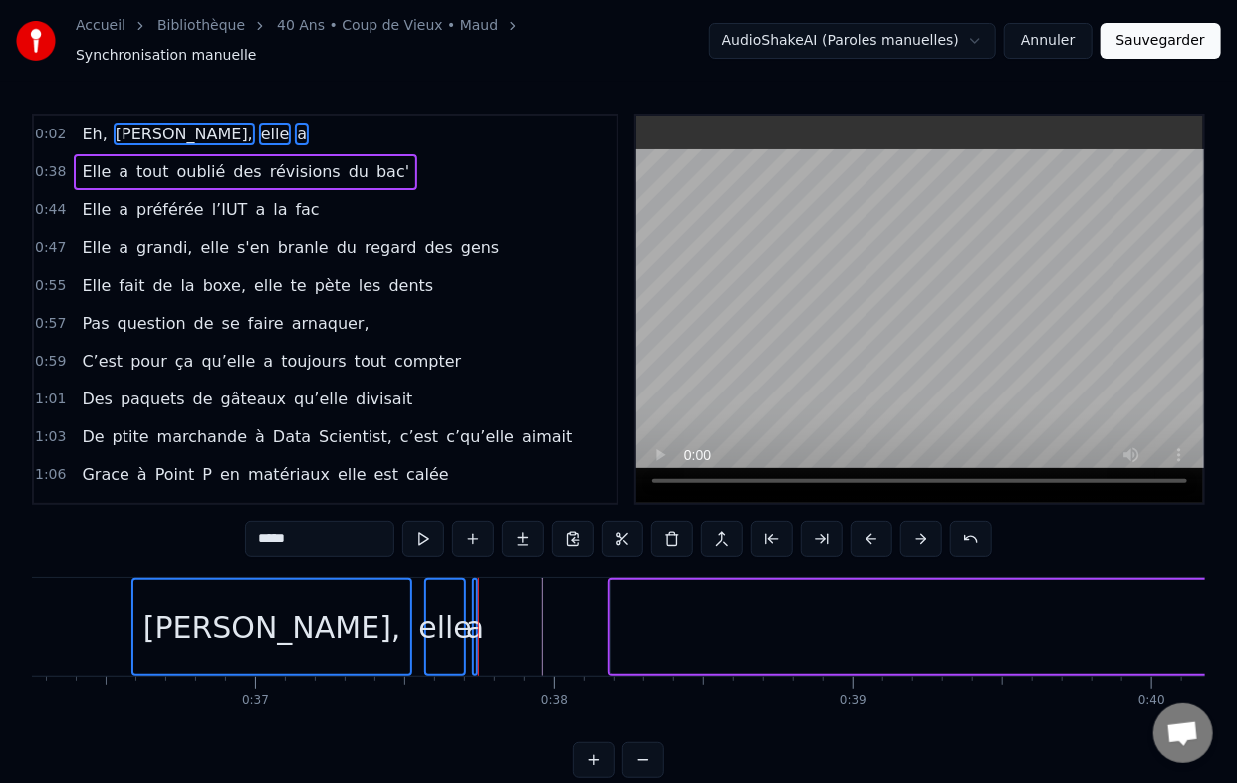
click at [847, 530] on div "*****" at bounding box center [618, 539] width 747 height 36
click at [474, 610] on div "a" at bounding box center [475, 627] width 18 height 45
type input "*"
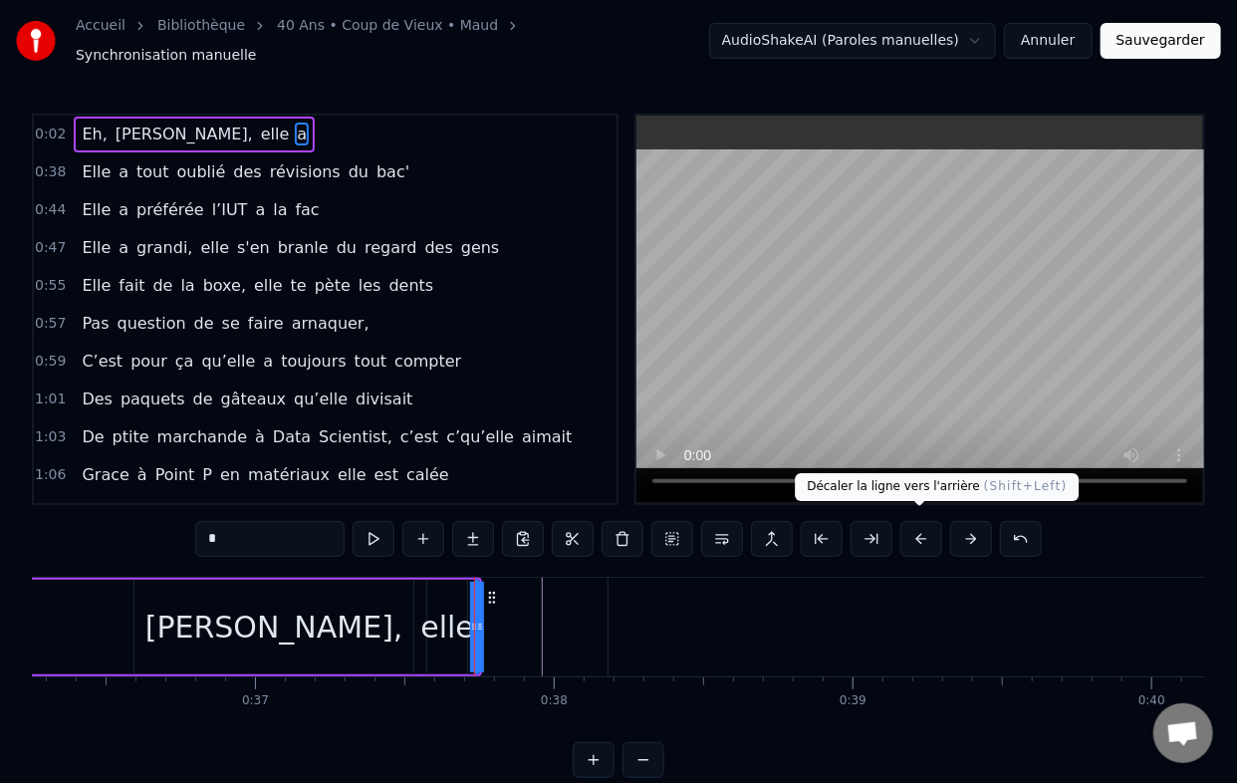
click at [918, 526] on button at bounding box center [921, 539] width 42 height 36
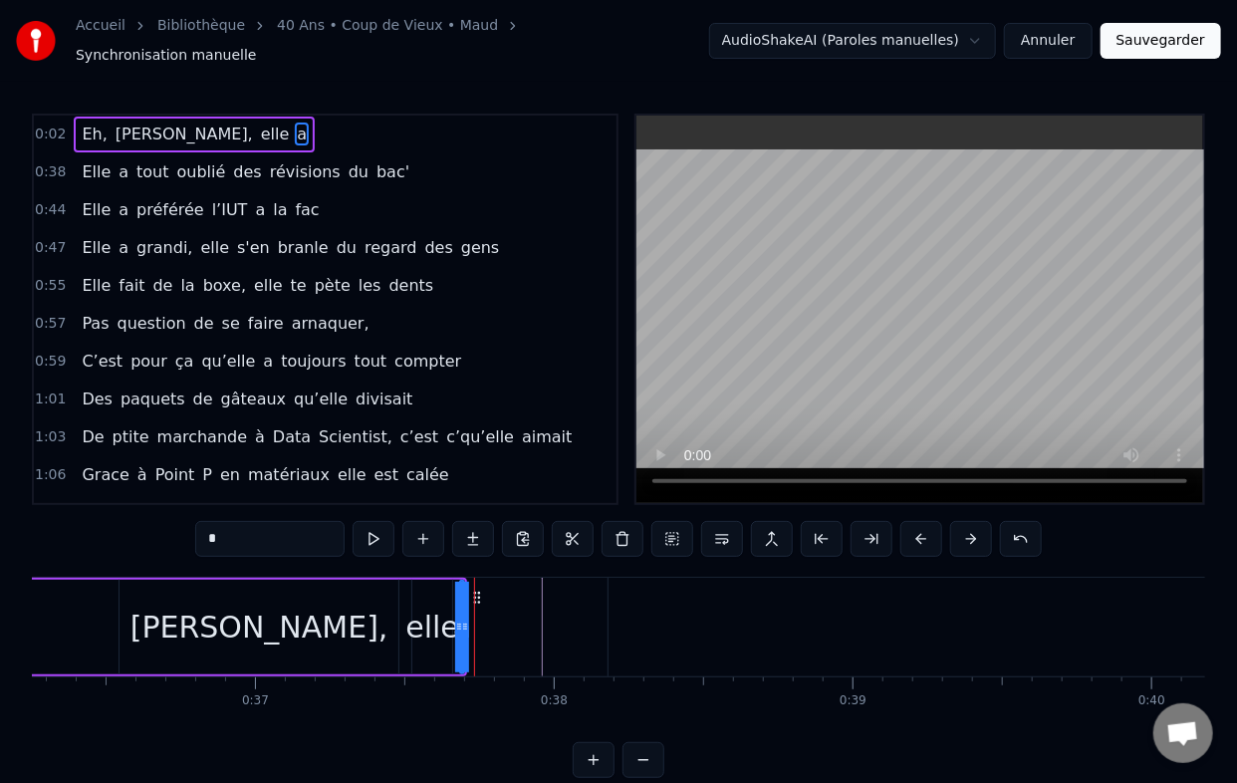
click at [918, 526] on button at bounding box center [921, 539] width 42 height 36
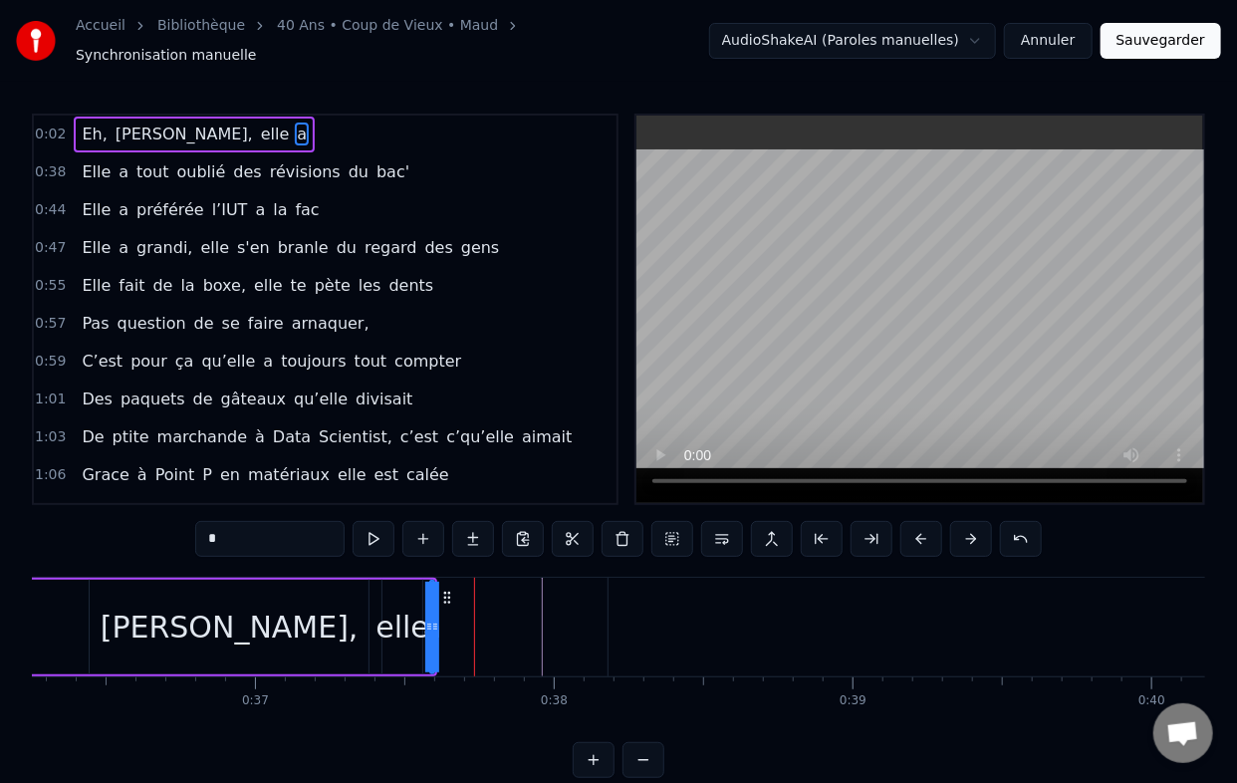
click at [918, 526] on button at bounding box center [921, 539] width 42 height 36
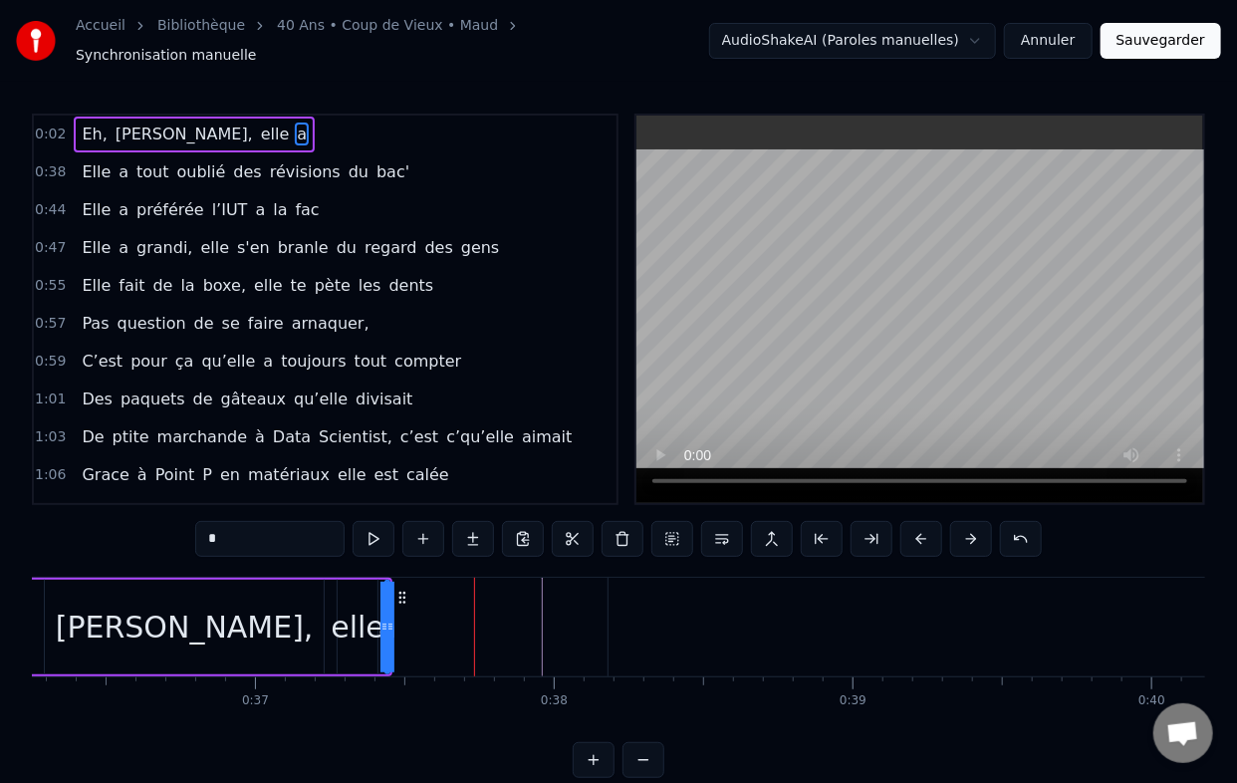
click at [918, 526] on button at bounding box center [921, 539] width 42 height 36
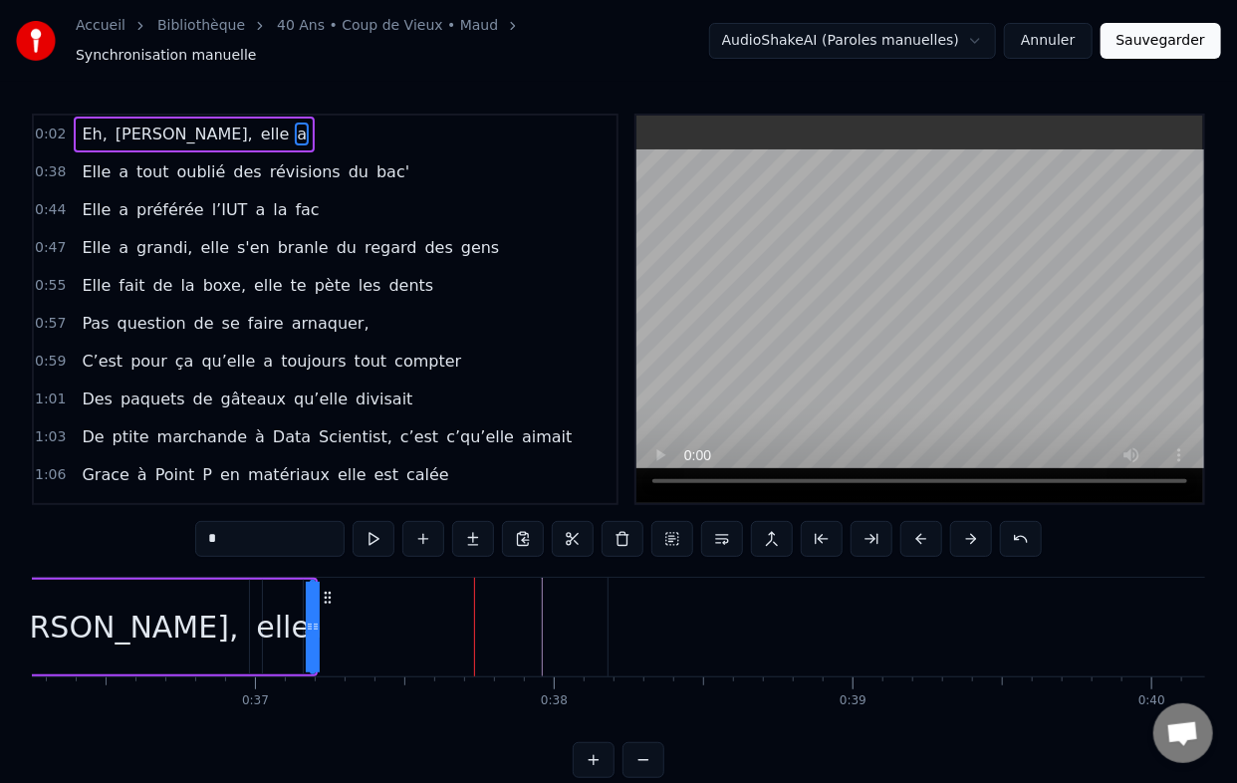
click at [918, 526] on button at bounding box center [921, 539] width 42 height 36
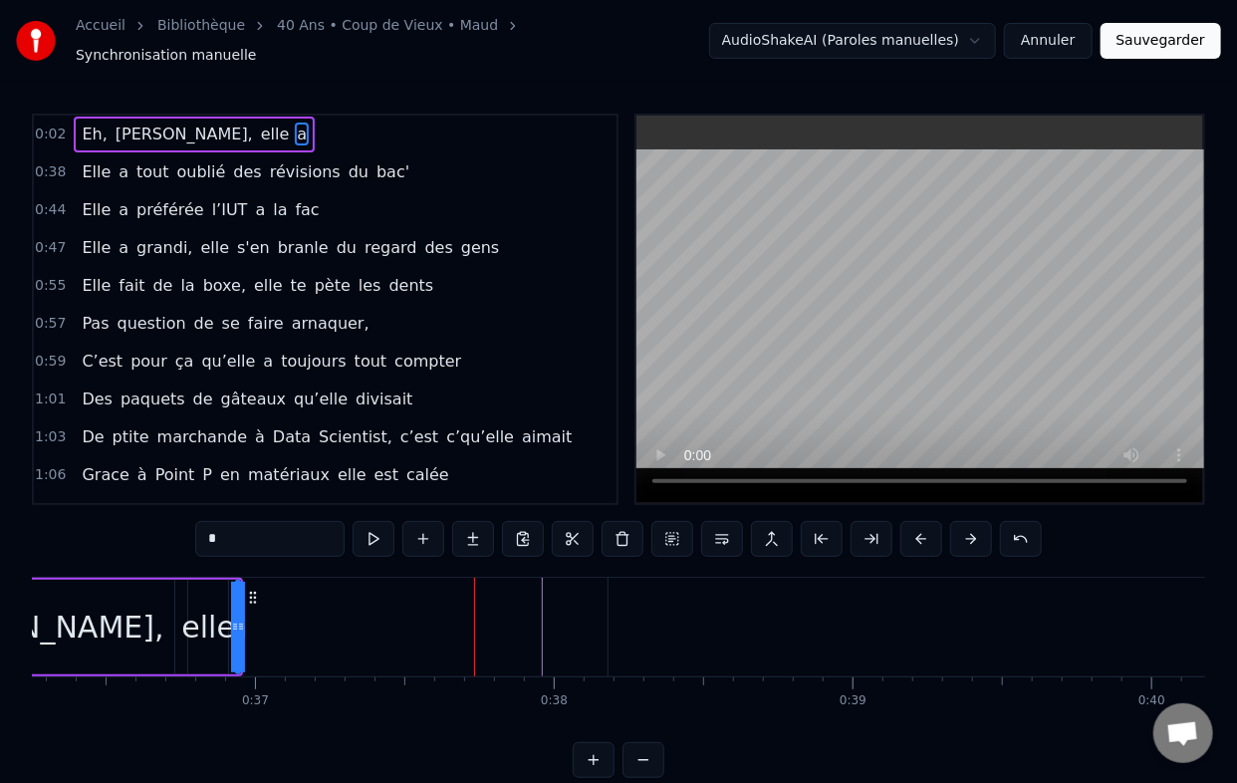
click at [918, 526] on button at bounding box center [921, 539] width 42 height 36
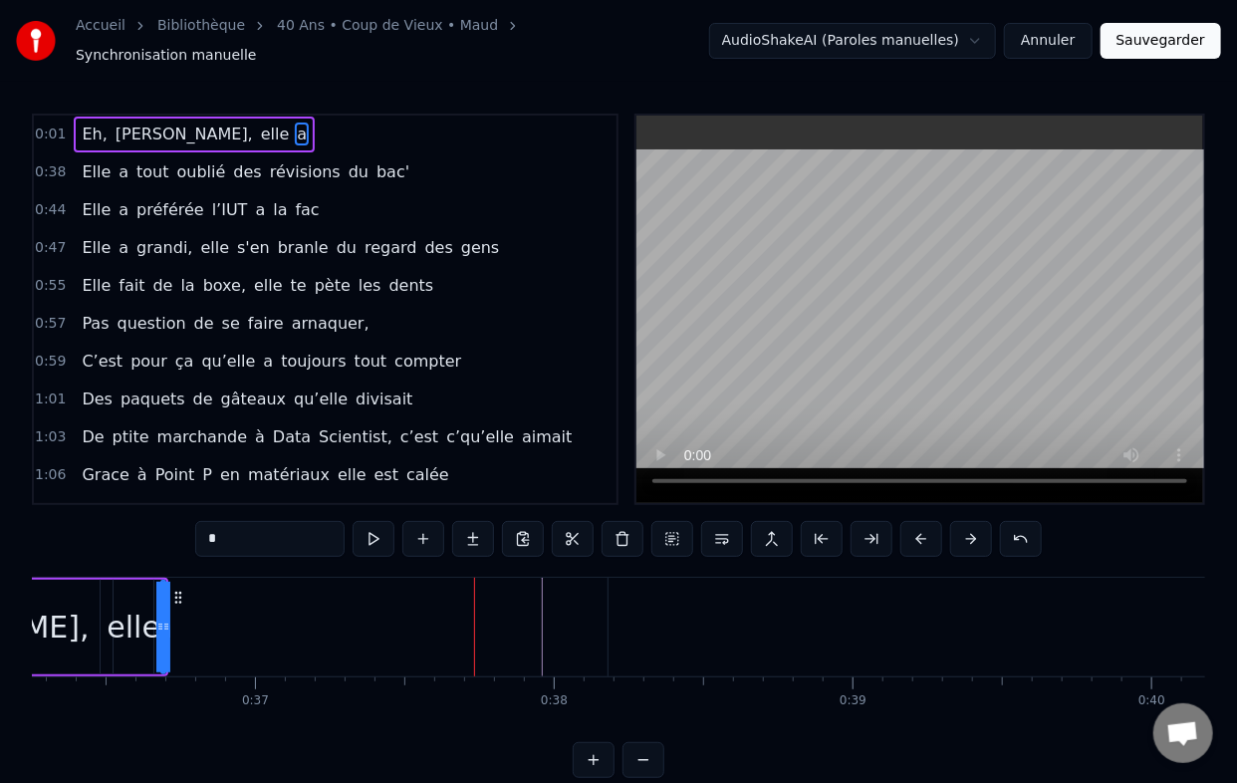
click at [918, 526] on button at bounding box center [921, 539] width 42 height 36
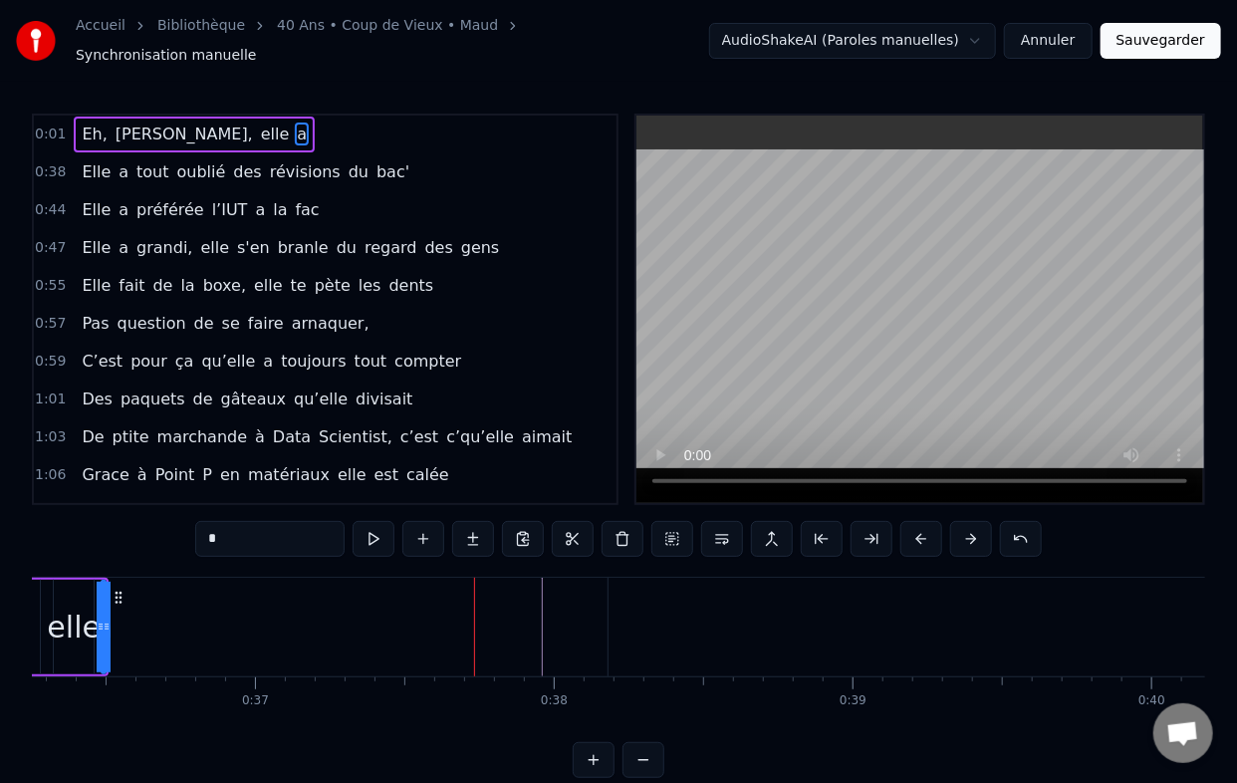
click at [918, 526] on button at bounding box center [921, 539] width 42 height 36
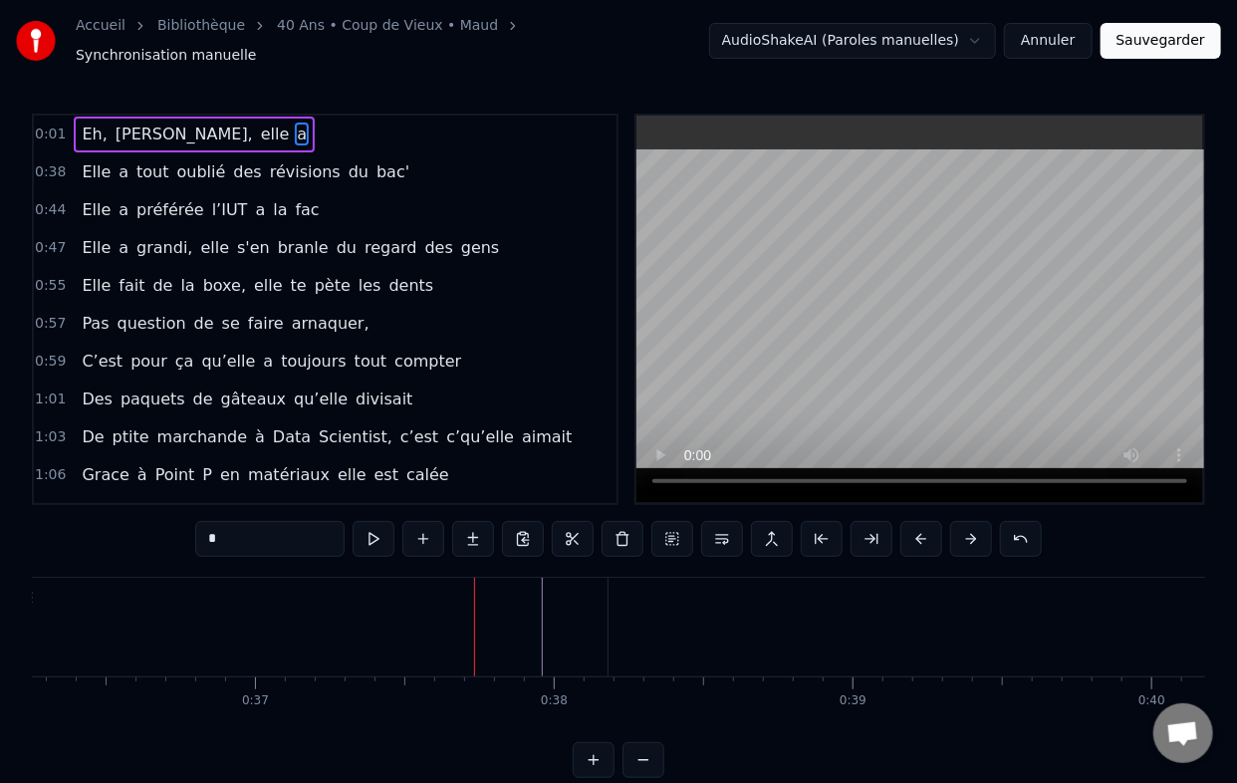
click at [918, 526] on button at bounding box center [921, 539] width 42 height 36
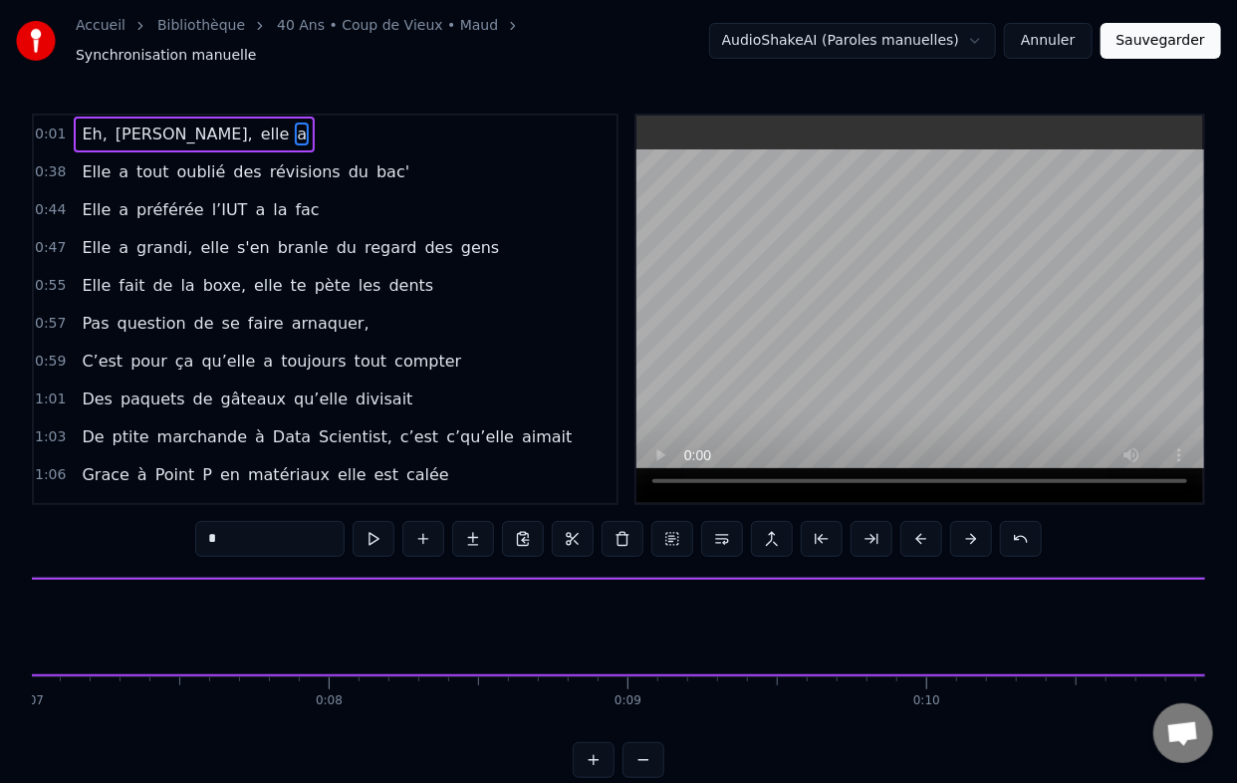
scroll to position [0, 0]
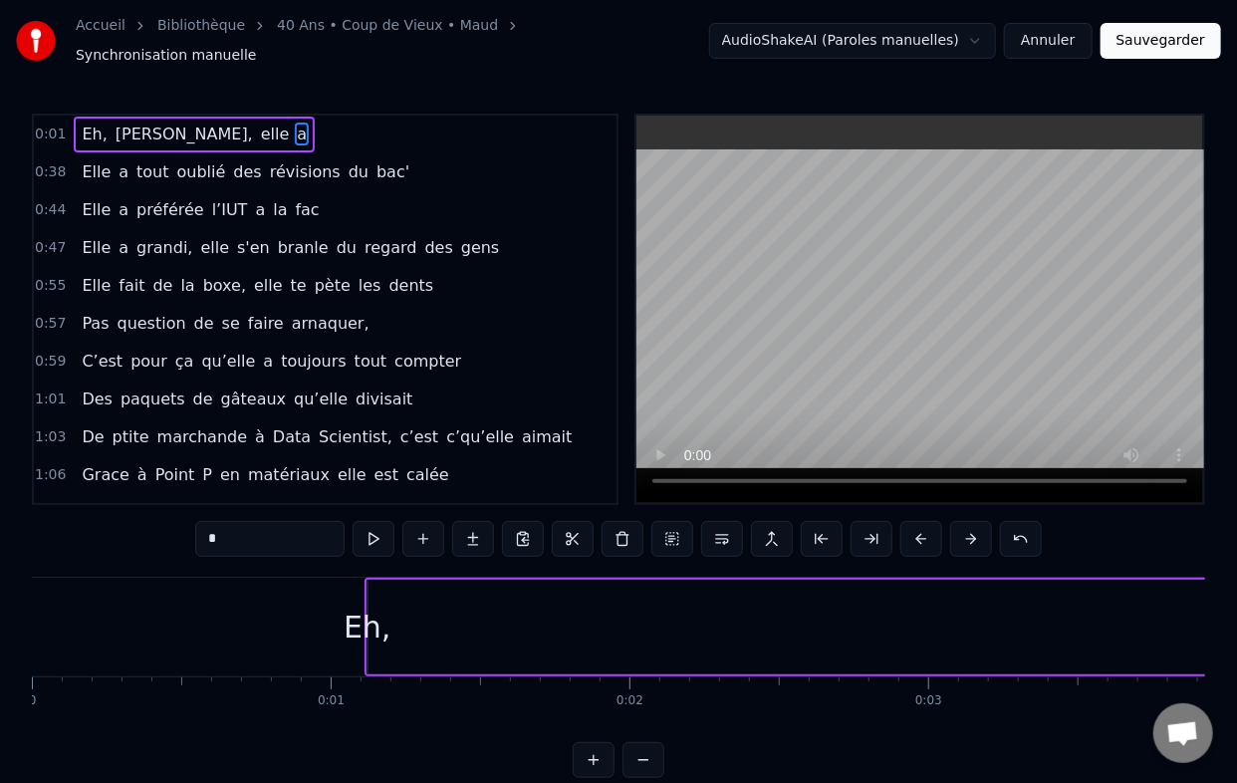
drag, startPoint x: 365, startPoint y: 606, endPoint x: 410, endPoint y: 604, distance: 45.9
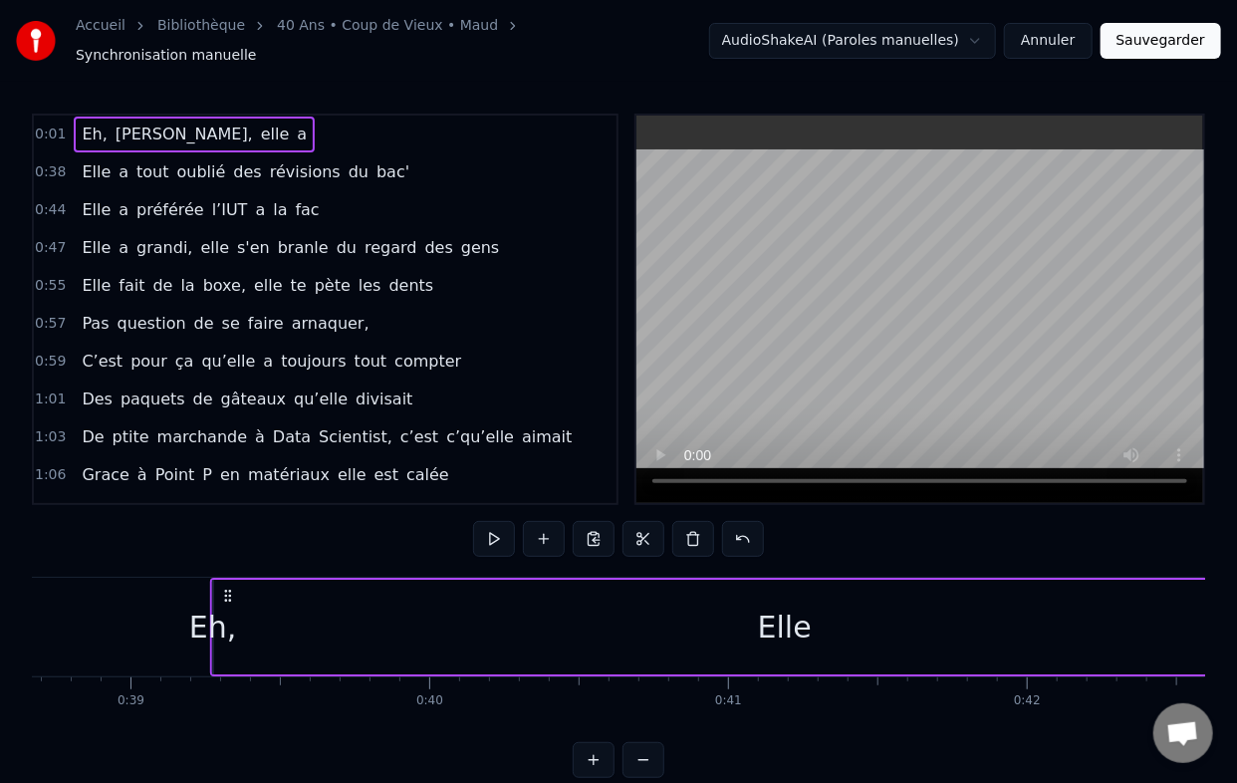
scroll to position [0, 11541]
drag, startPoint x: 383, startPoint y: 585, endPoint x: 291, endPoint y: 534, distance: 104.8
click at [291, 534] on div "0:01 Eh, [PERSON_NAME], elle a 0:38 Elle a tout oublié des révisions du bac' 0:…" at bounding box center [618, 446] width 1173 height 664
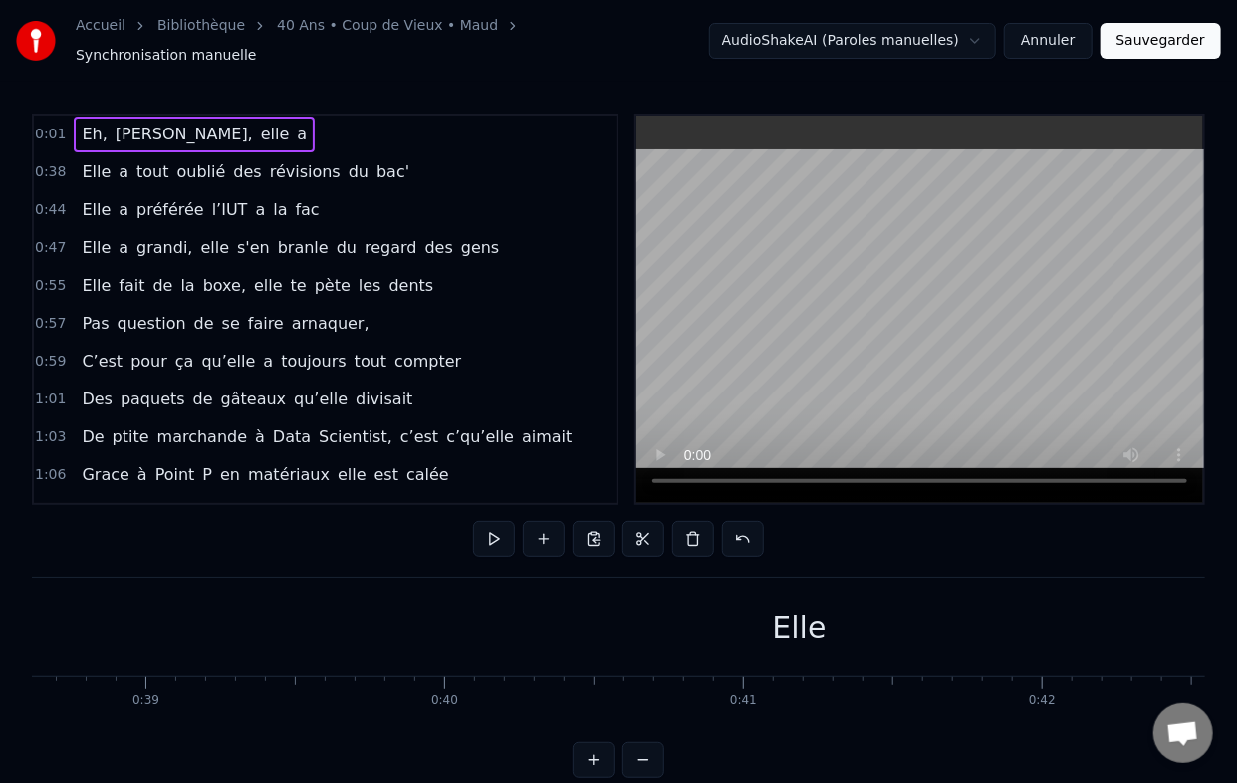
click at [811, 613] on div "Elle" at bounding box center [800, 627] width 54 height 45
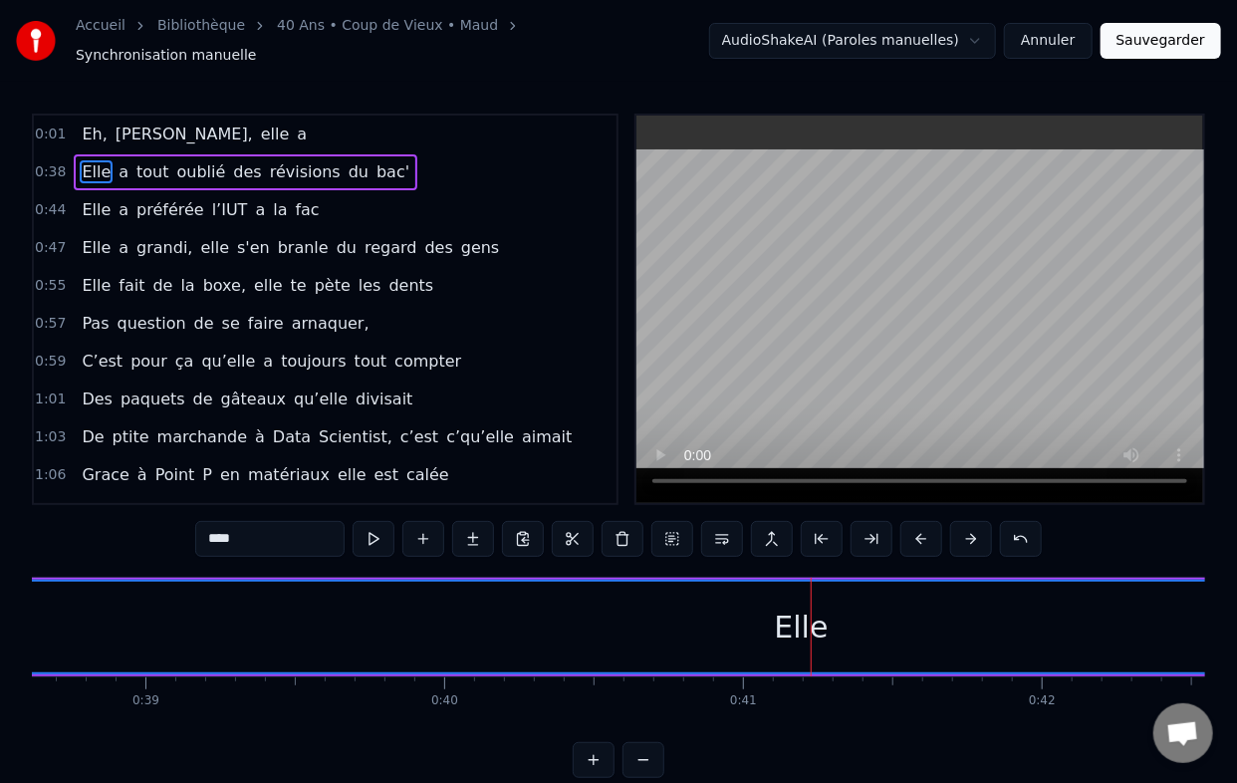
click at [122, 123] on span "[PERSON_NAME]," at bounding box center [184, 134] width 141 height 23
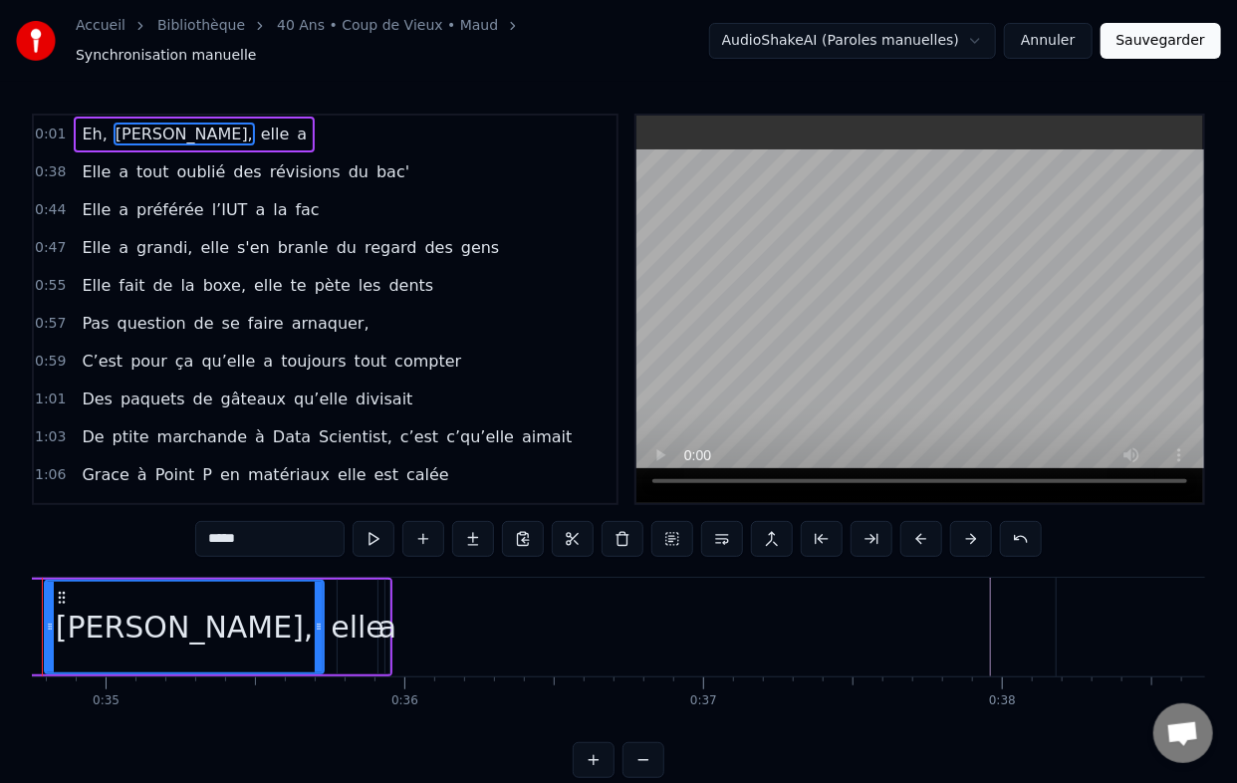
scroll to position [0, 10296]
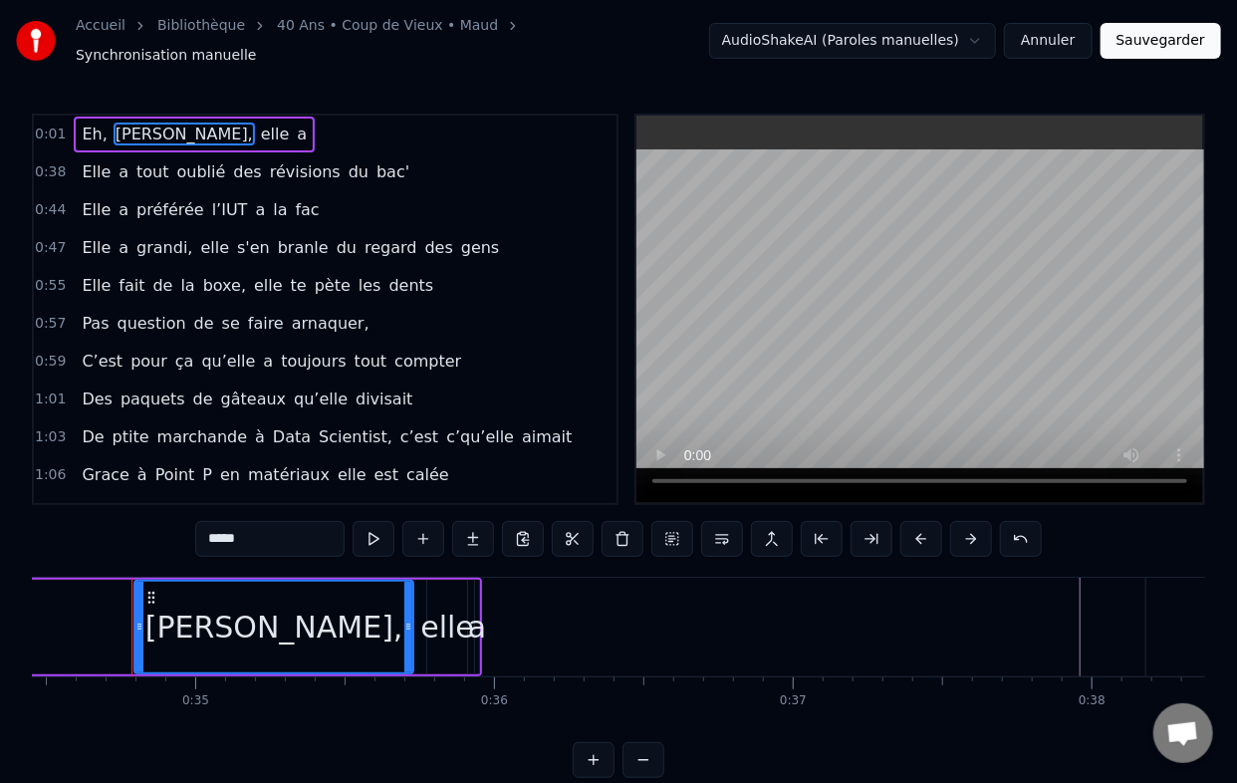
click at [80, 132] on span "Eh," at bounding box center [94, 134] width 29 height 23
type input "***"
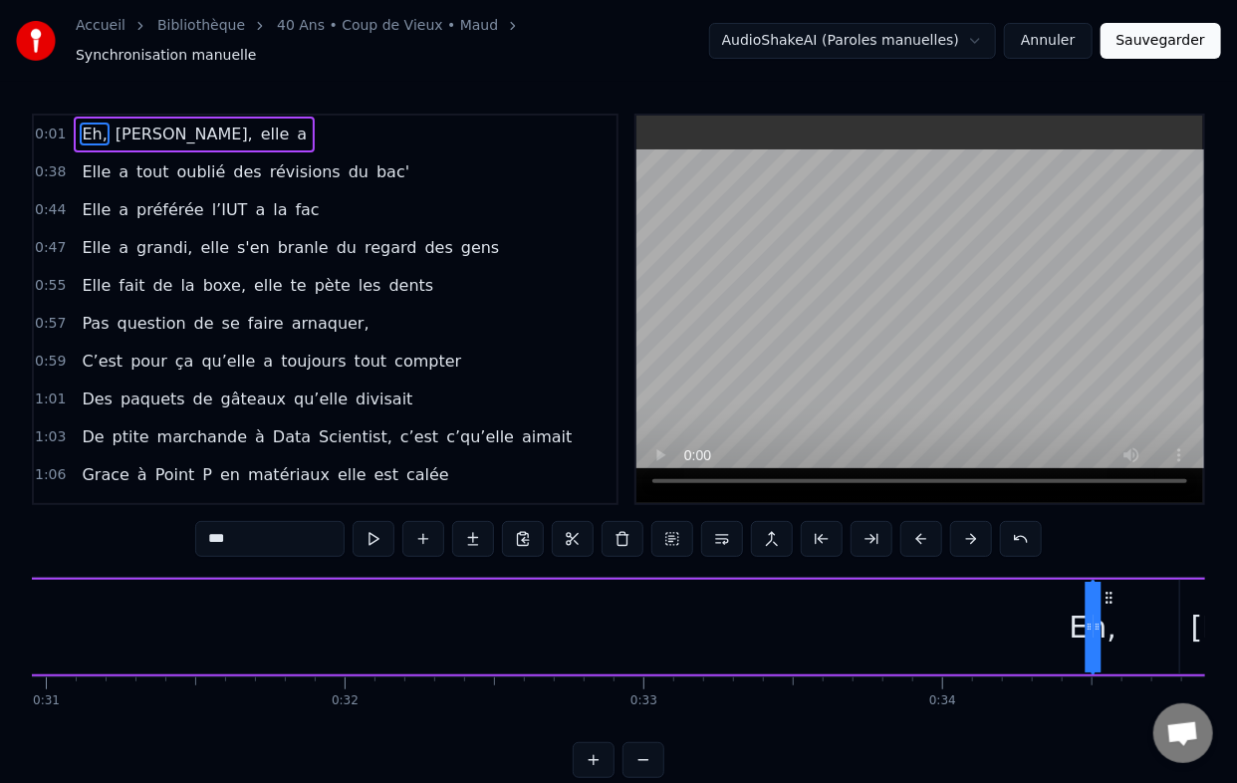
scroll to position [0, 9276]
drag, startPoint x: 148, startPoint y: 586, endPoint x: 626, endPoint y: 584, distance: 477.1
click at [626, 590] on icon at bounding box center [629, 598] width 16 height 16
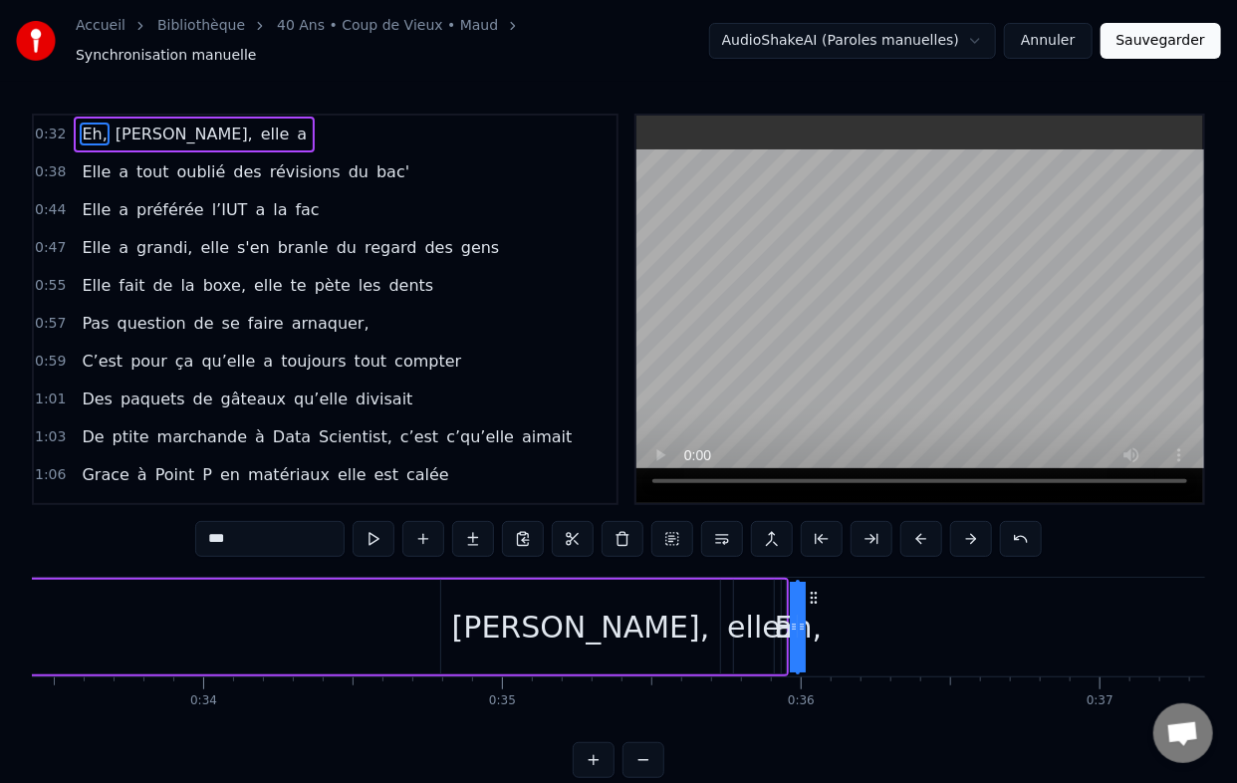
scroll to position [0, 9989]
drag, startPoint x: 629, startPoint y: 587, endPoint x: 478, endPoint y: 577, distance: 150.7
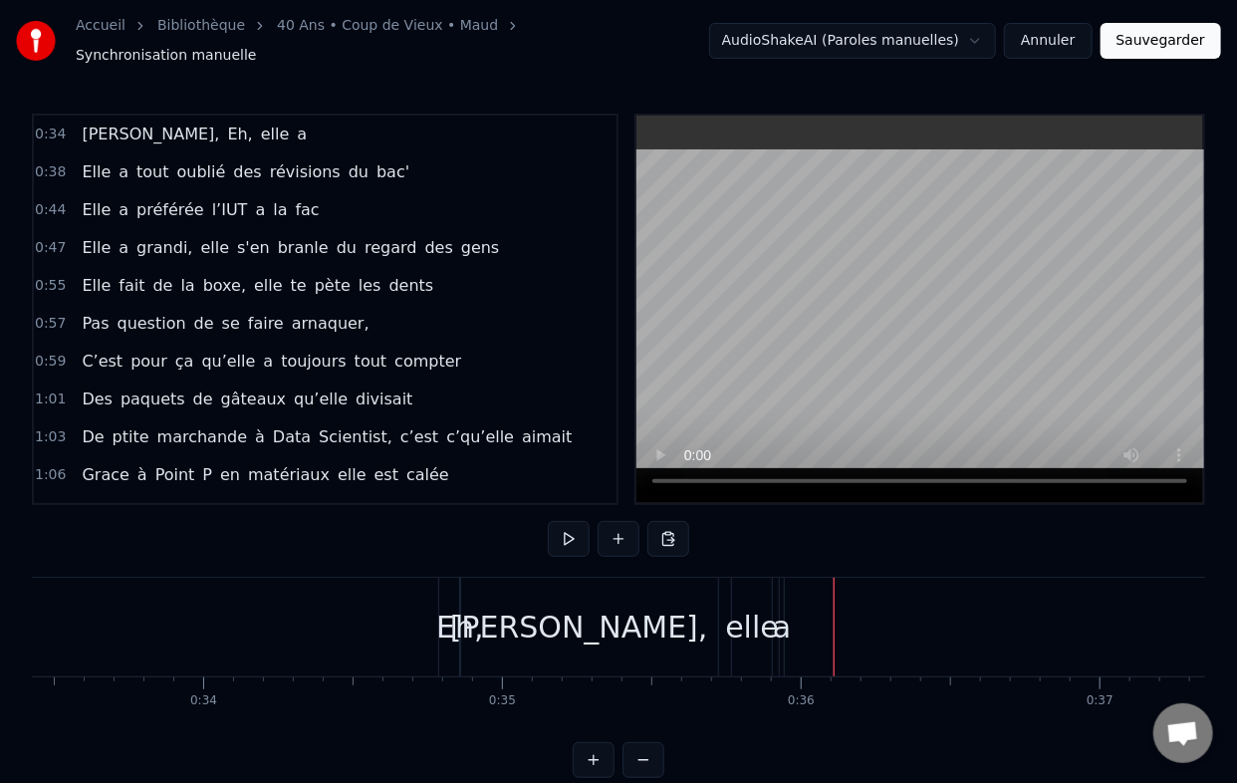
click at [460, 578] on div "Eh," at bounding box center [460, 627] width 2 height 99
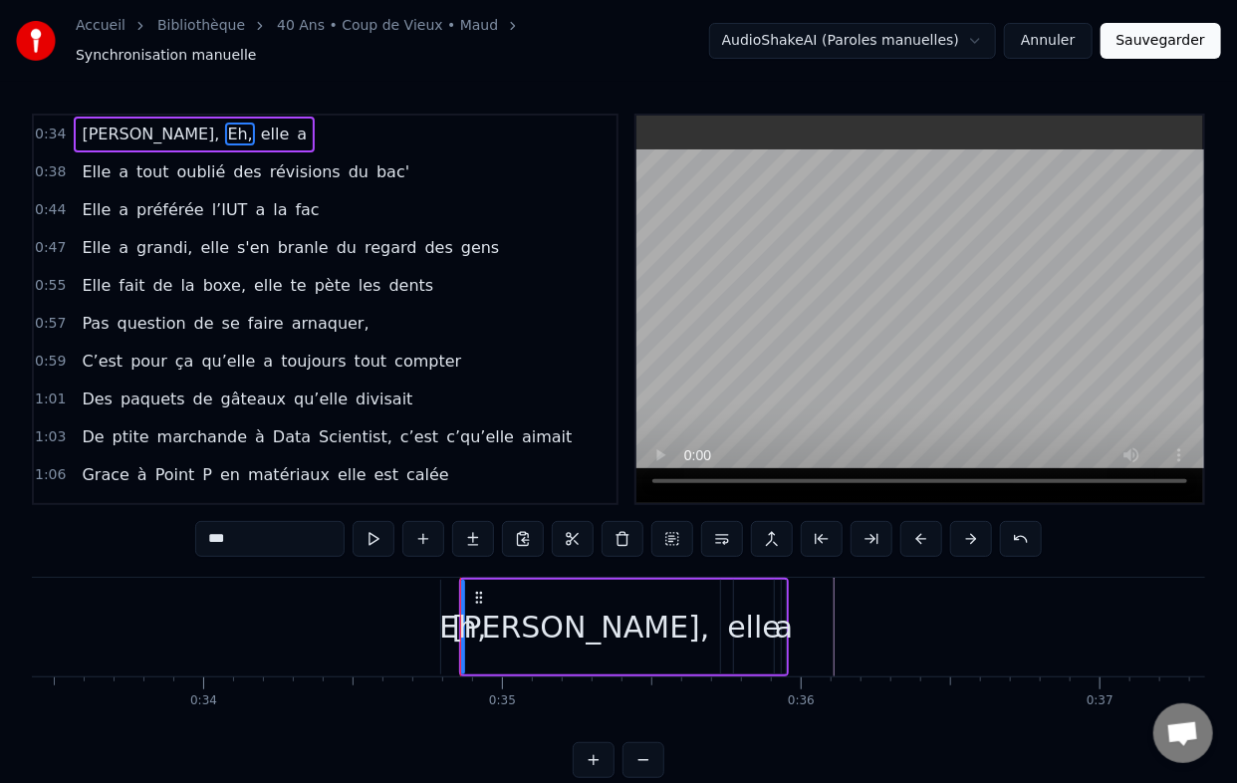
click at [559, 605] on div "[PERSON_NAME]," at bounding box center [581, 627] width 258 height 45
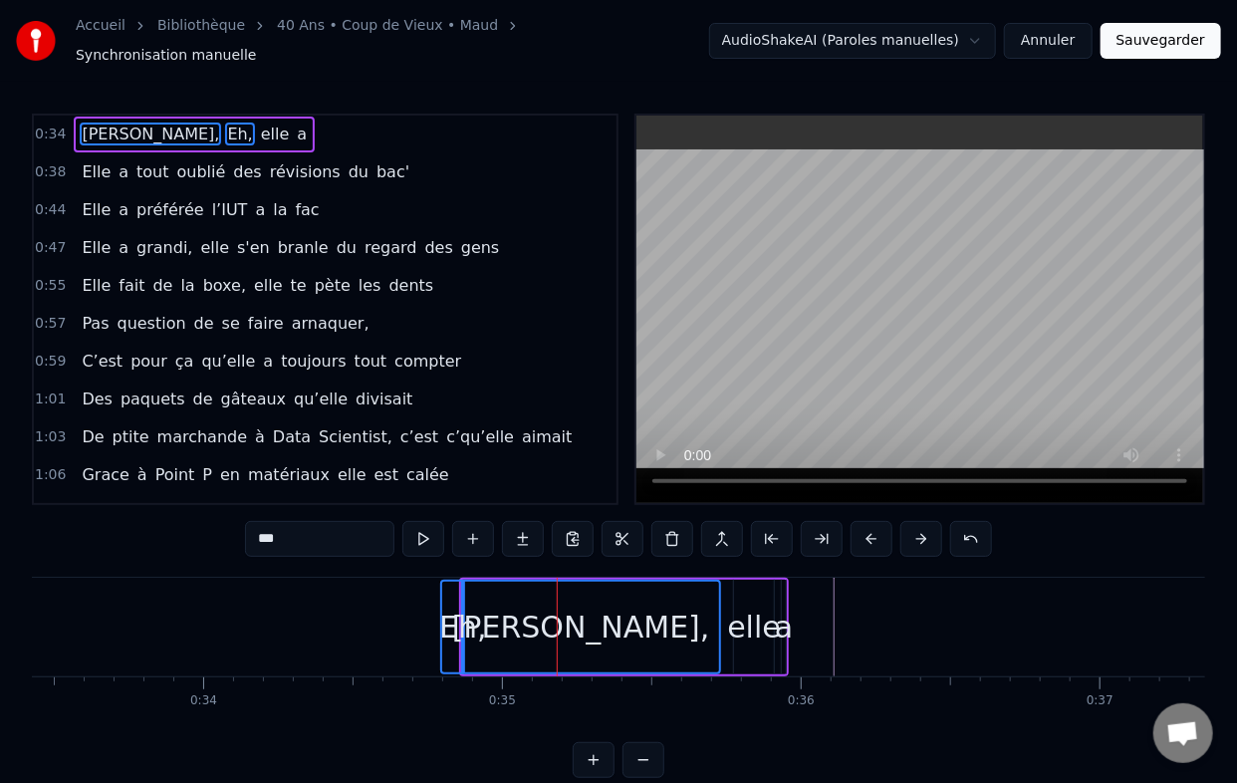
click at [742, 610] on div "elle" at bounding box center [754, 627] width 54 height 45
click at [788, 619] on div "a" at bounding box center [784, 627] width 18 height 45
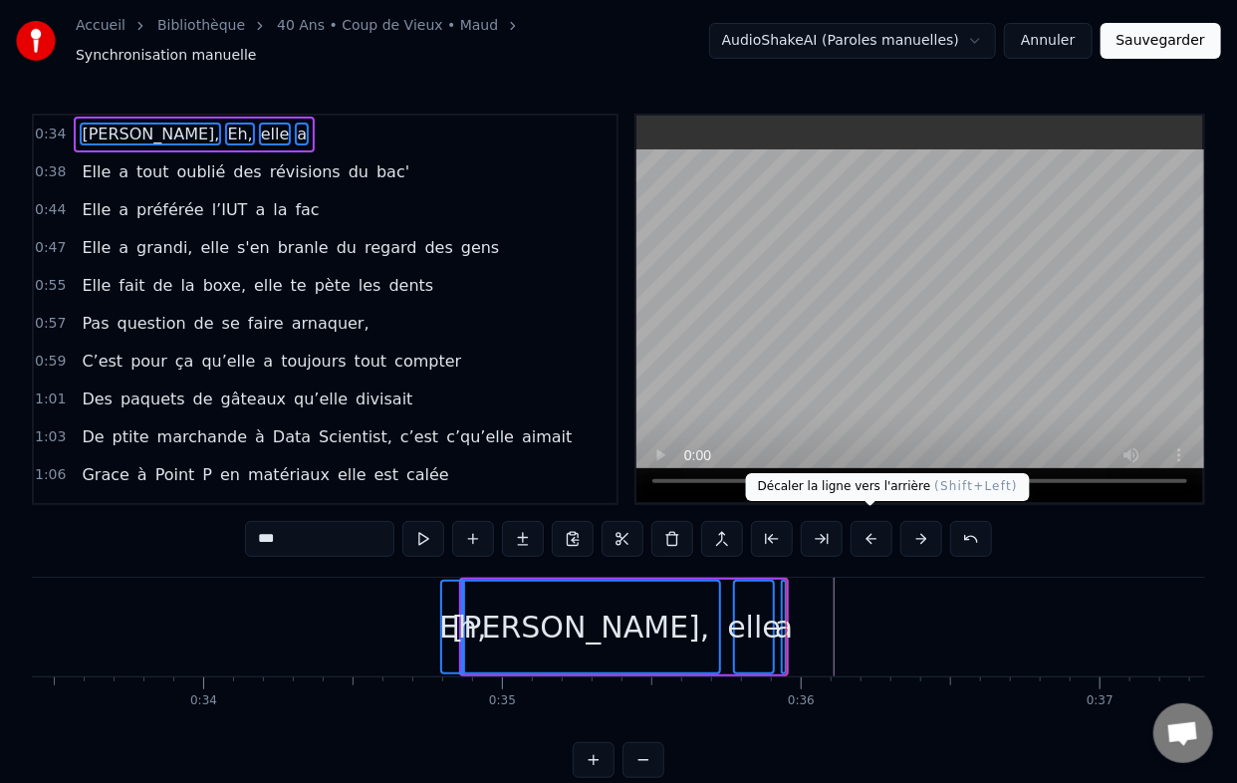
click at [858, 521] on button at bounding box center [872, 539] width 42 height 36
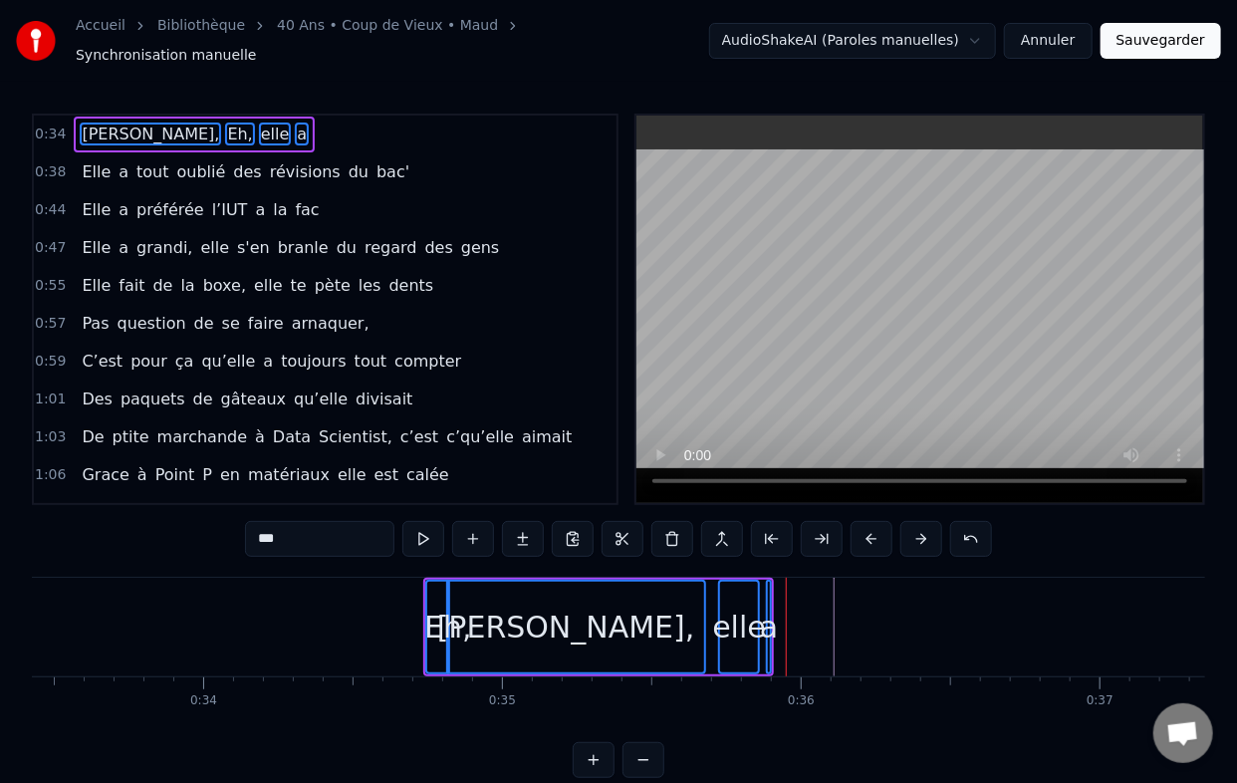
click at [858, 521] on button at bounding box center [872, 539] width 42 height 36
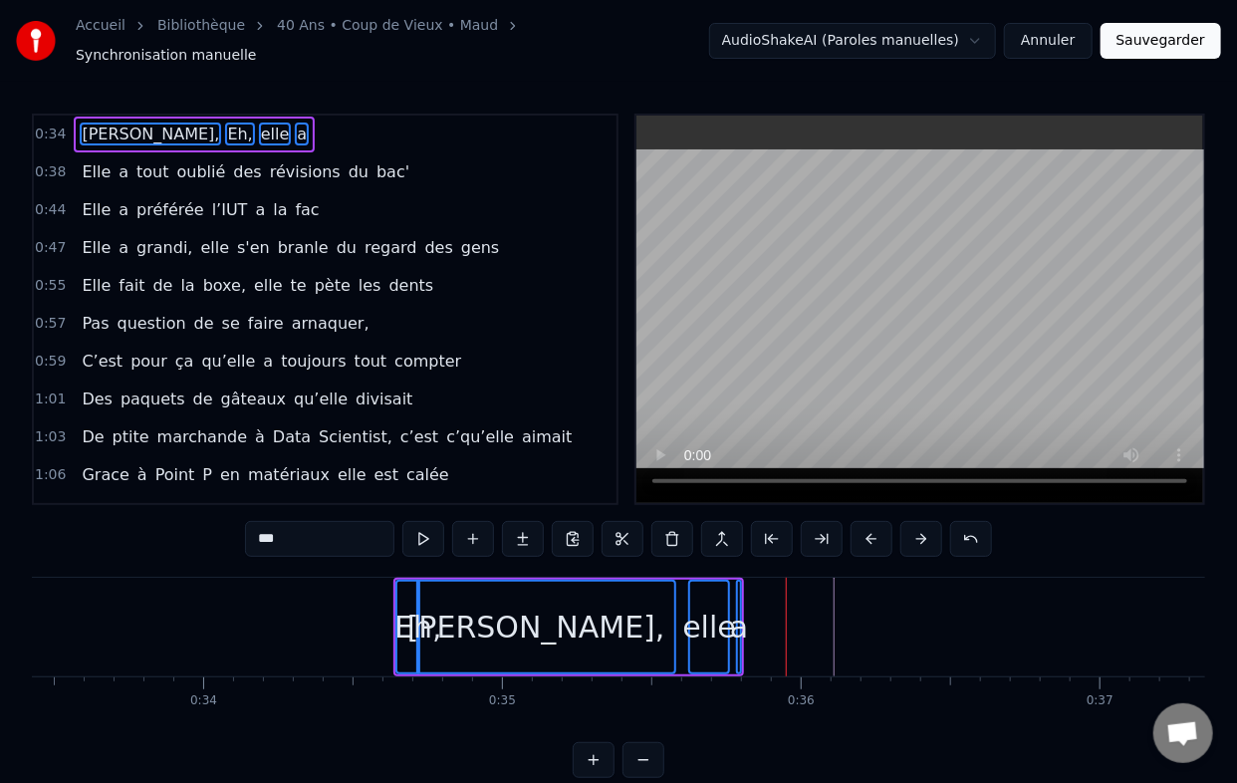
click at [858, 521] on button at bounding box center [872, 539] width 42 height 36
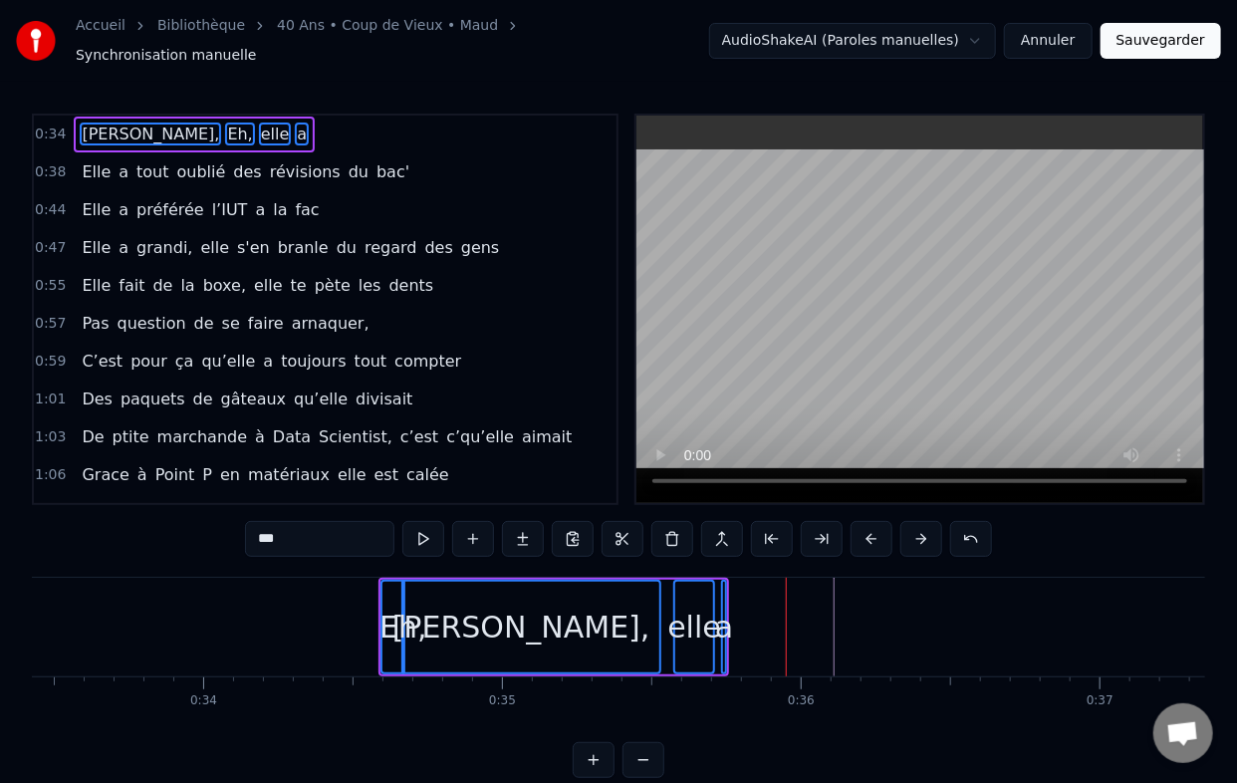
click at [858, 521] on button at bounding box center [872, 539] width 42 height 36
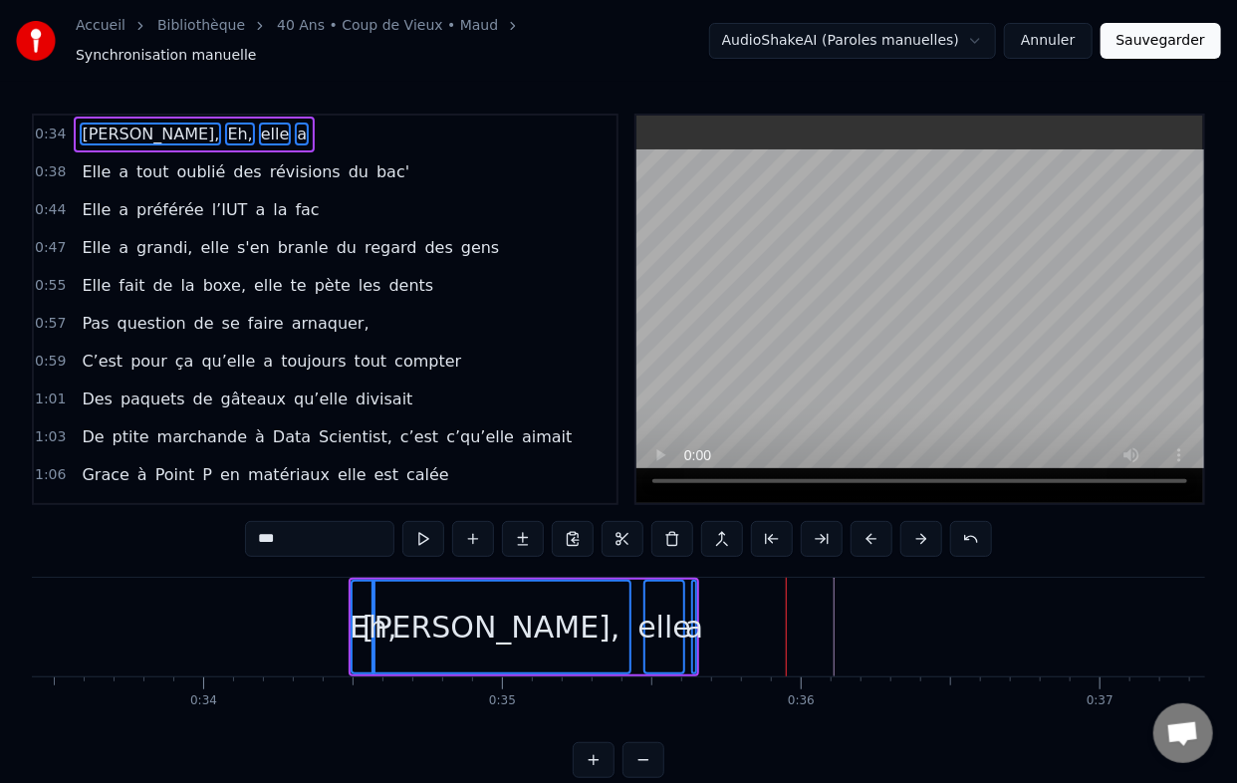
click at [858, 521] on button at bounding box center [872, 539] width 42 height 36
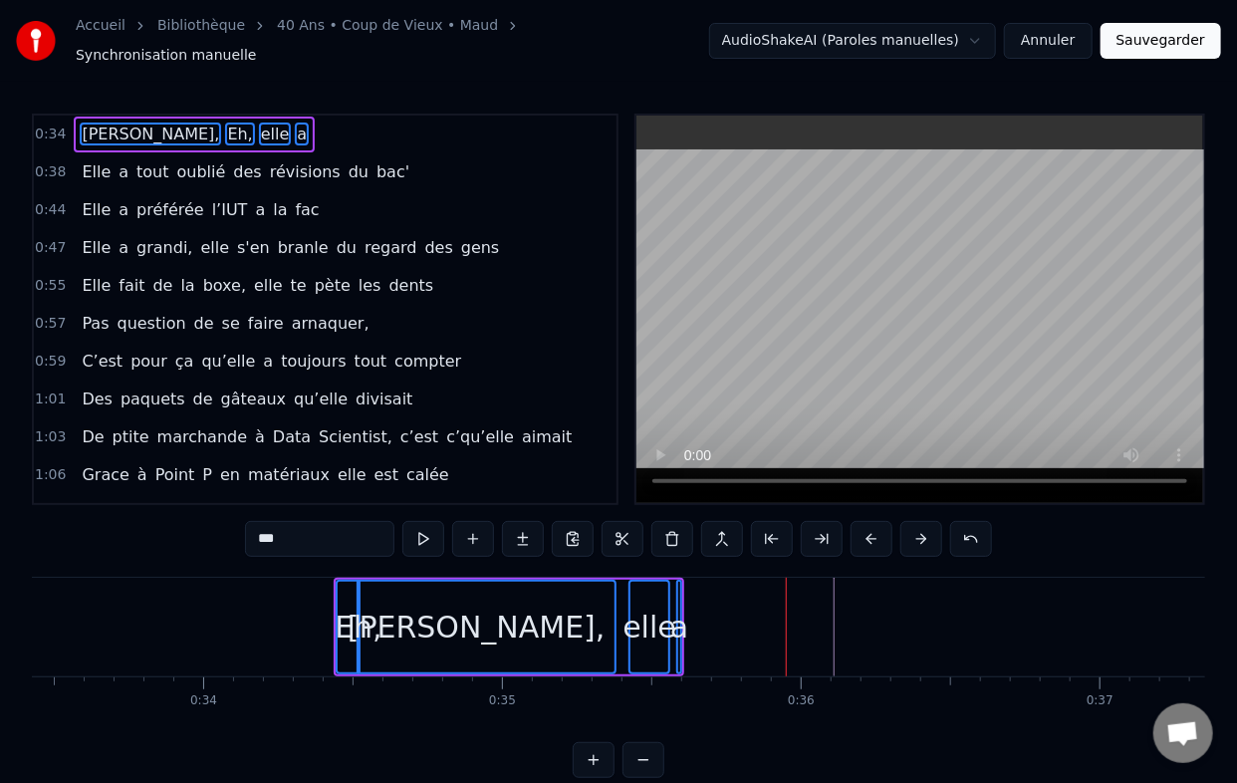
click at [858, 521] on button at bounding box center [872, 539] width 42 height 36
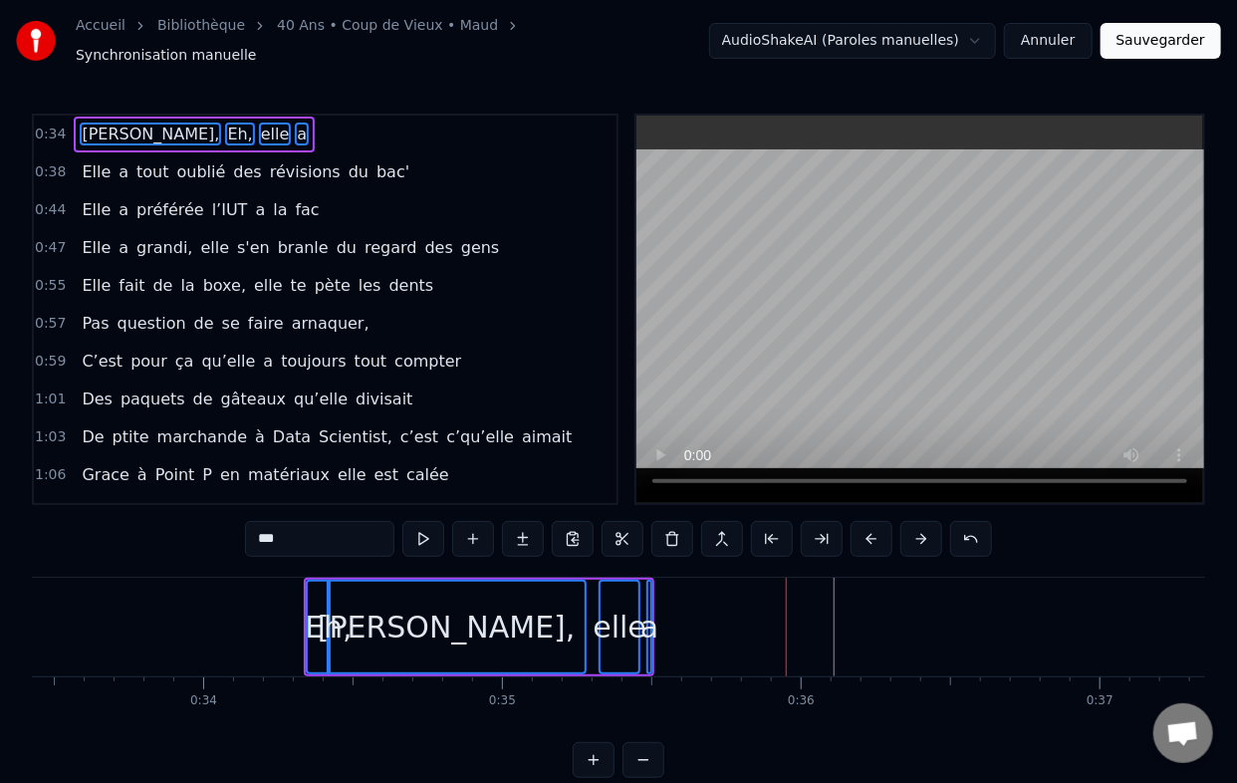
click at [858, 521] on button at bounding box center [872, 539] width 42 height 36
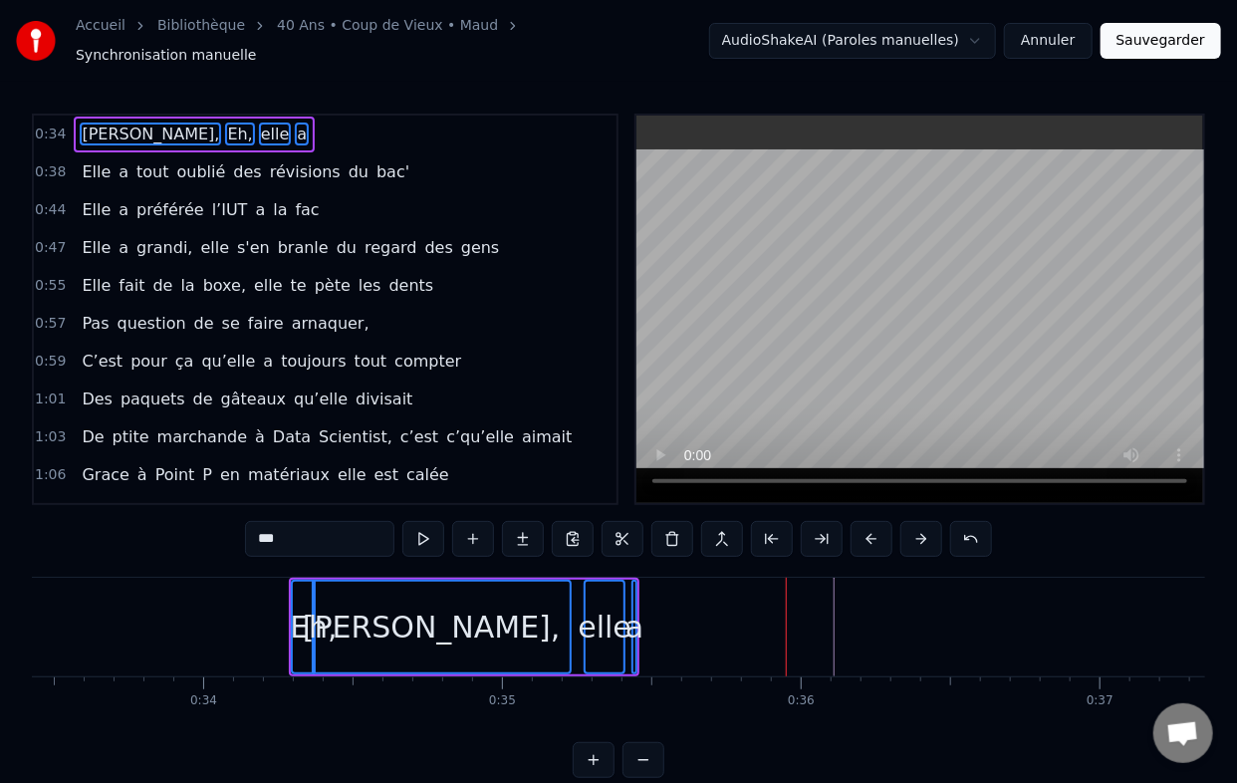
click at [858, 521] on button at bounding box center [872, 539] width 42 height 36
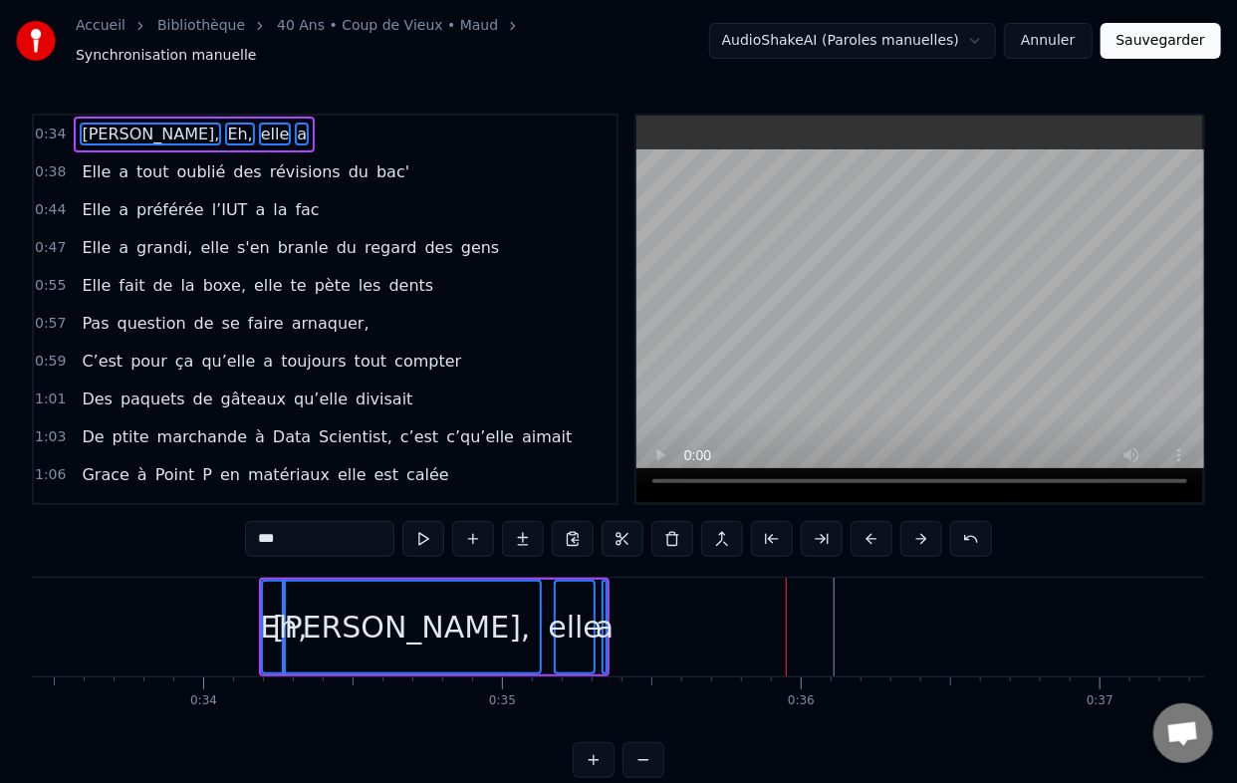
click at [858, 521] on button at bounding box center [872, 539] width 42 height 36
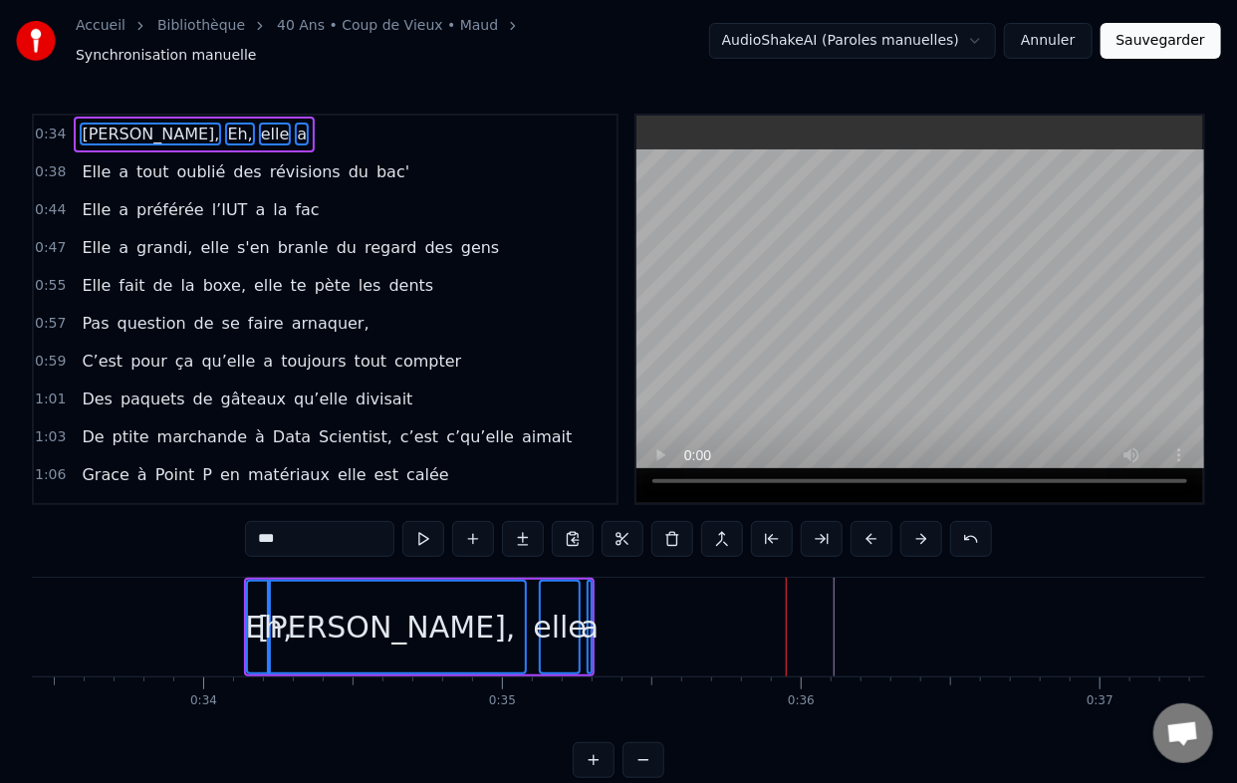
click at [858, 521] on button at bounding box center [872, 539] width 42 height 36
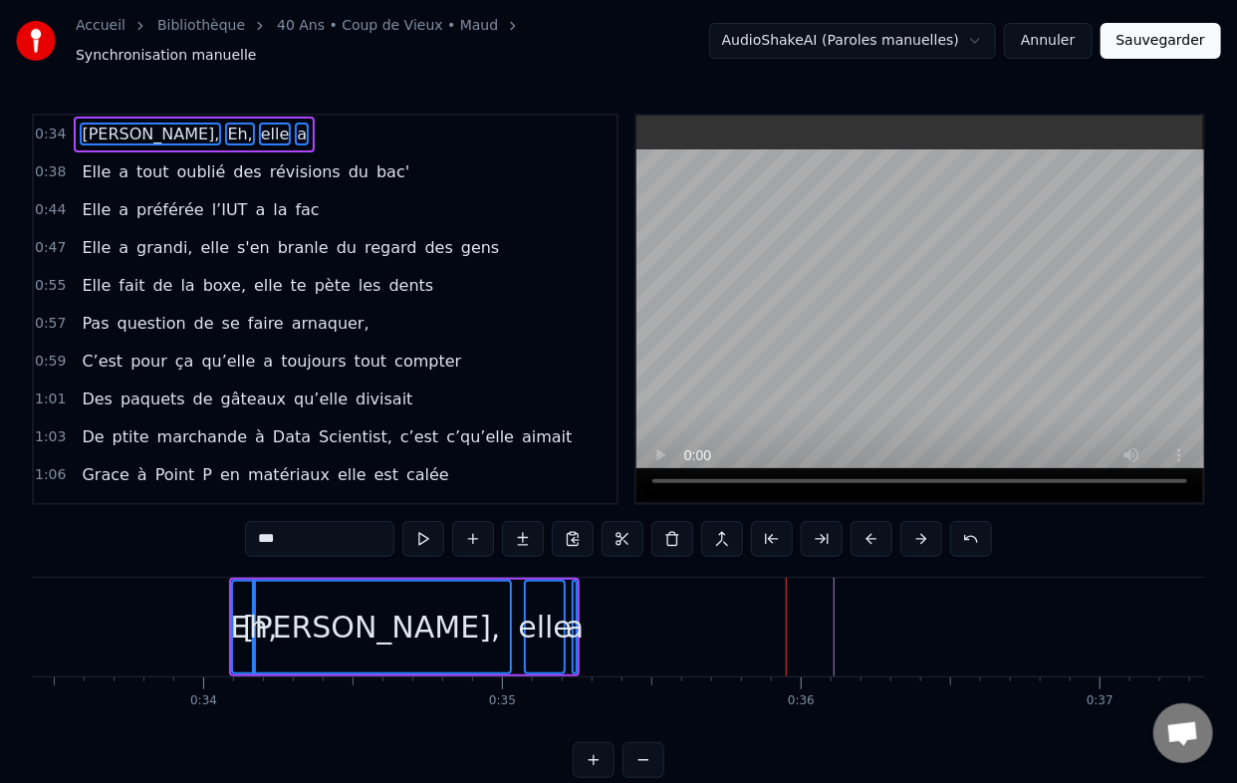
click at [858, 521] on button at bounding box center [872, 539] width 42 height 36
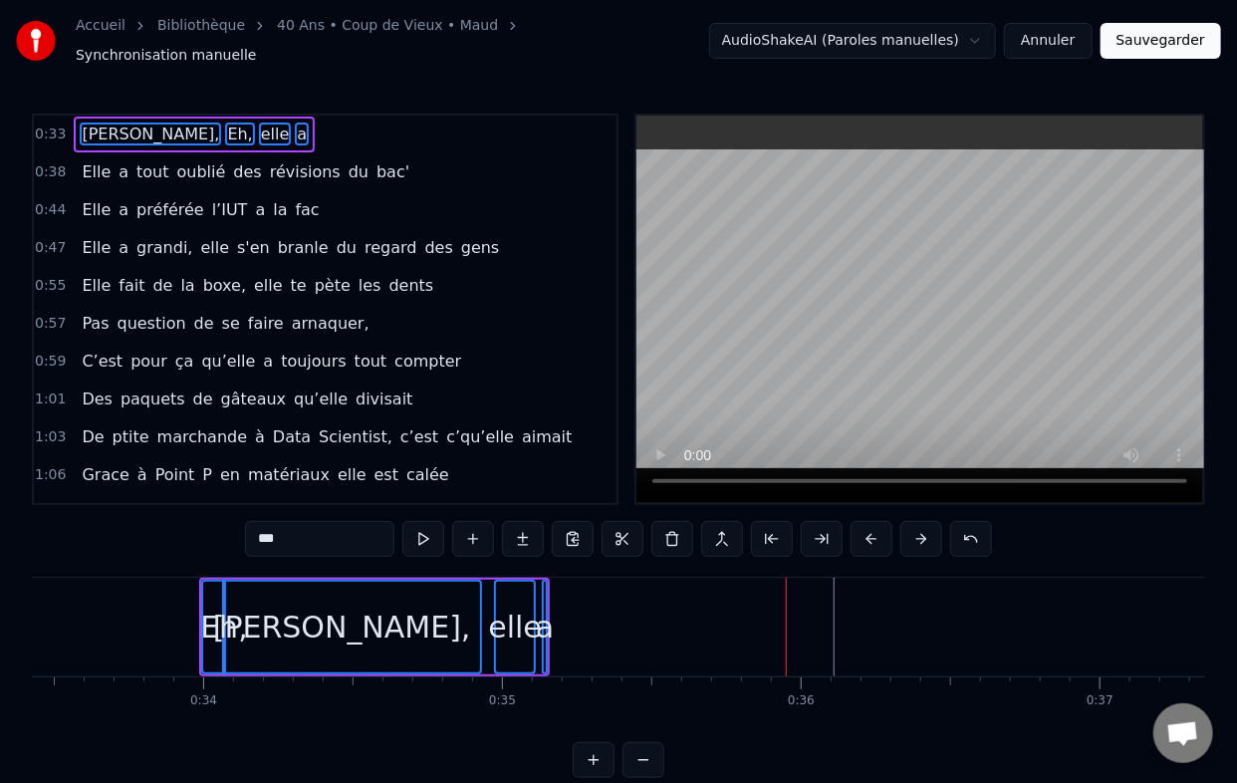
click at [858, 521] on button at bounding box center [872, 539] width 42 height 36
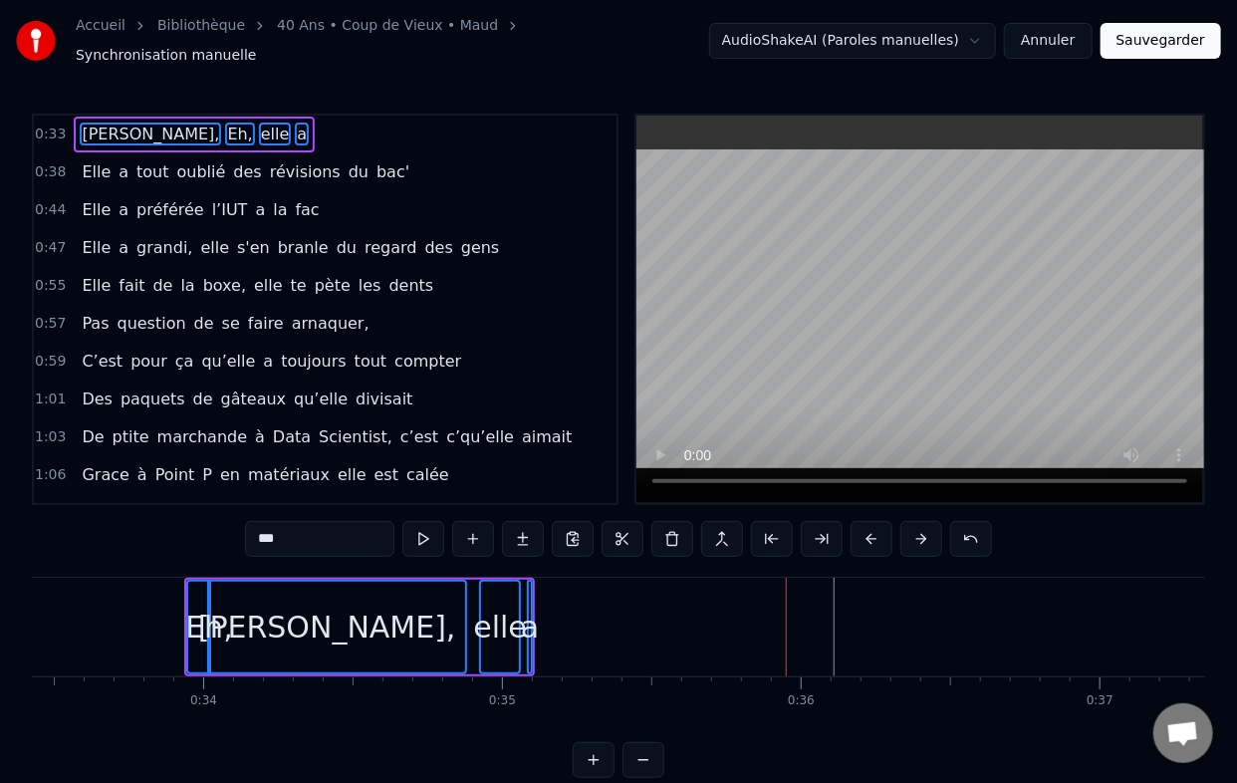
click at [858, 521] on button at bounding box center [872, 539] width 42 height 36
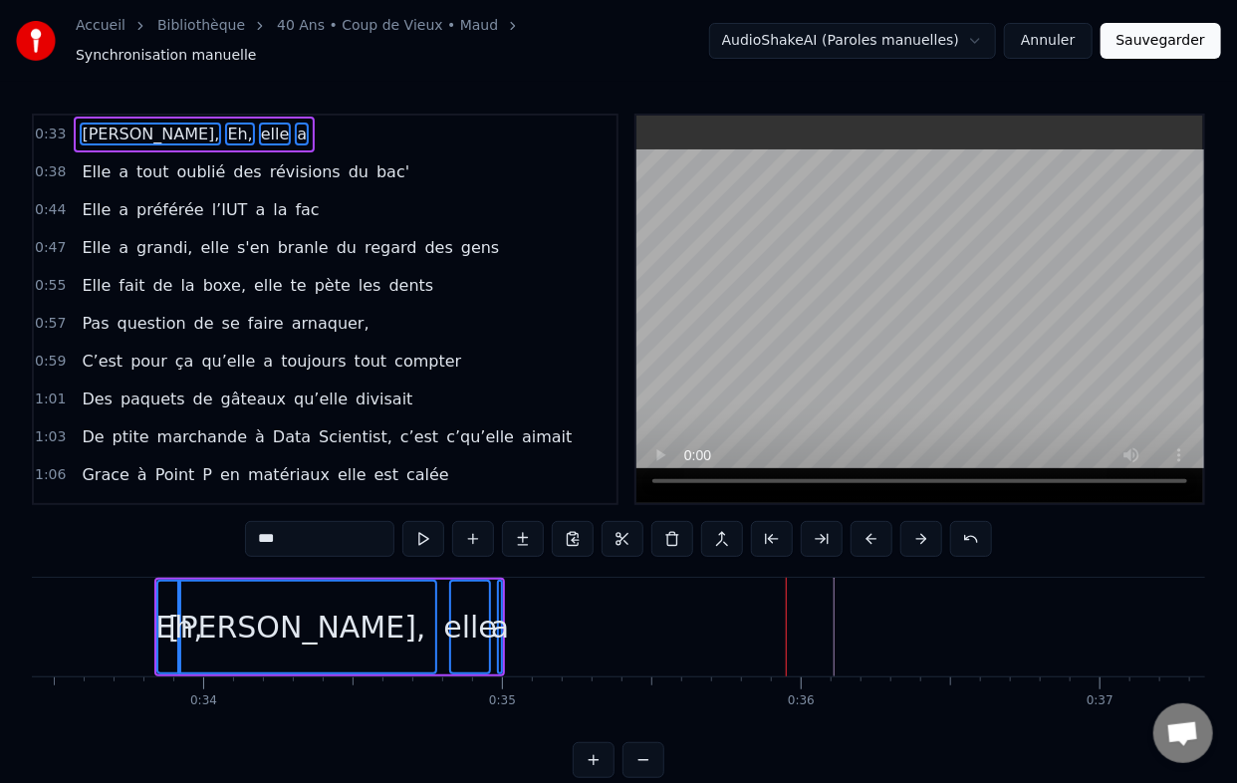
click at [858, 521] on button at bounding box center [872, 539] width 42 height 36
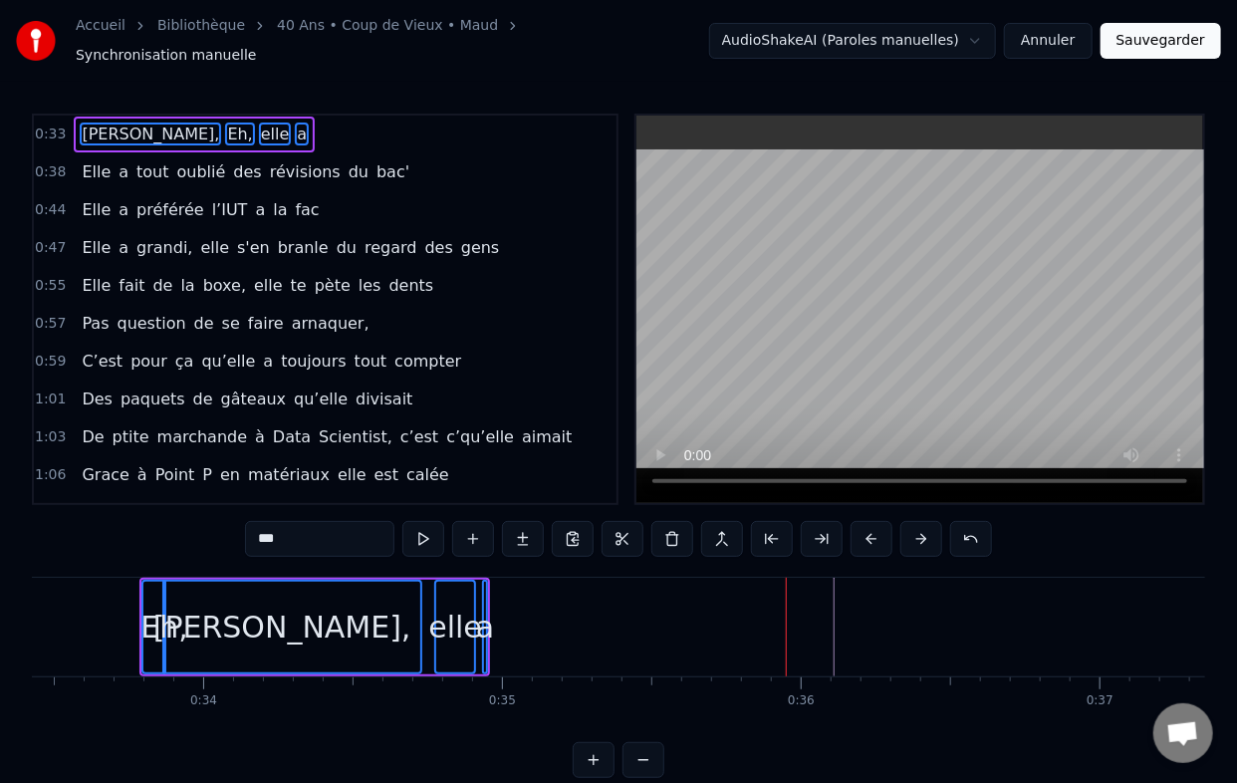
click at [858, 521] on button at bounding box center [872, 539] width 42 height 36
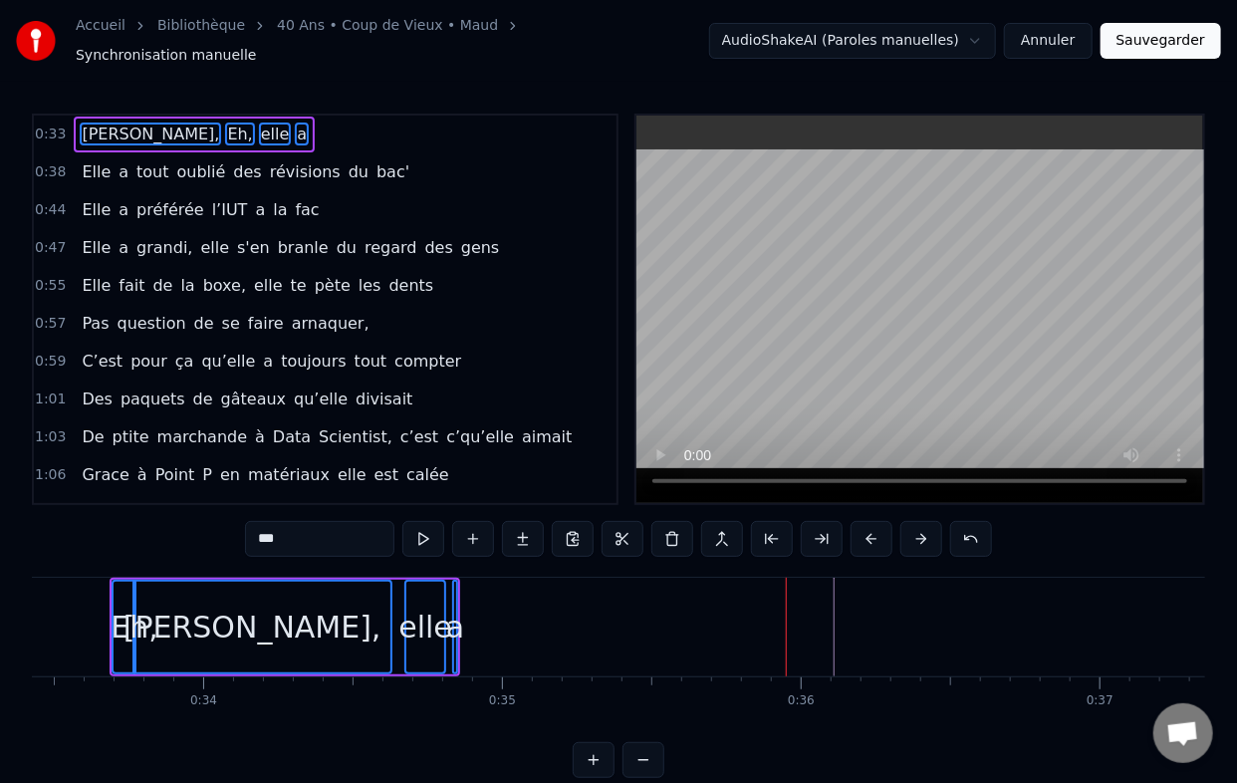
click at [858, 521] on button at bounding box center [872, 539] width 42 height 36
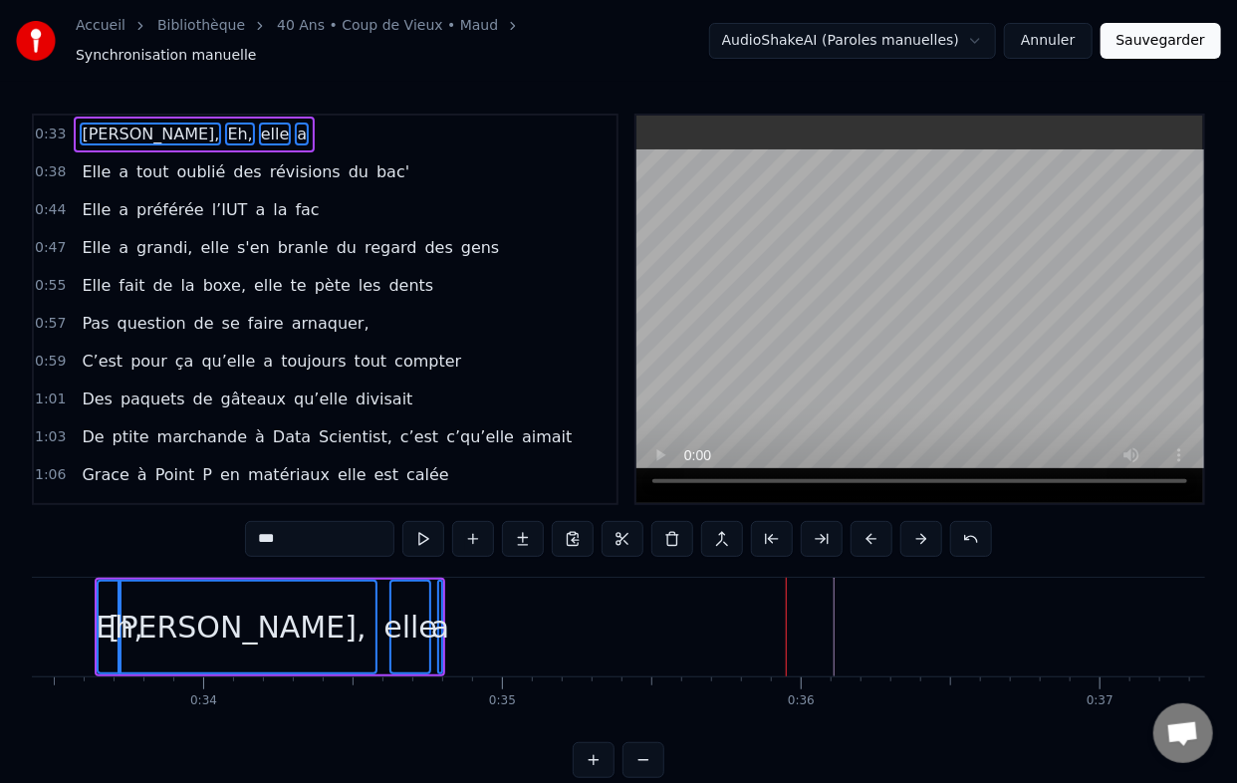
click at [858, 521] on button at bounding box center [872, 539] width 42 height 36
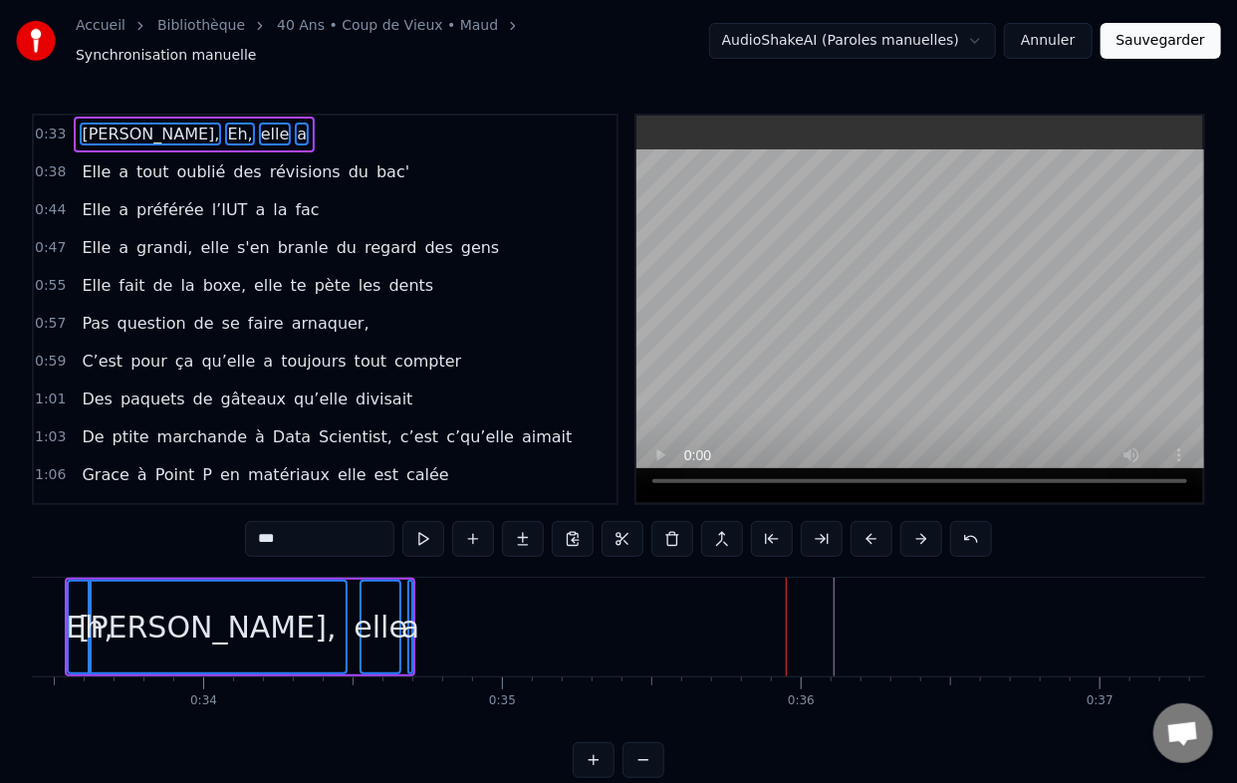
click at [858, 521] on button at bounding box center [872, 539] width 42 height 36
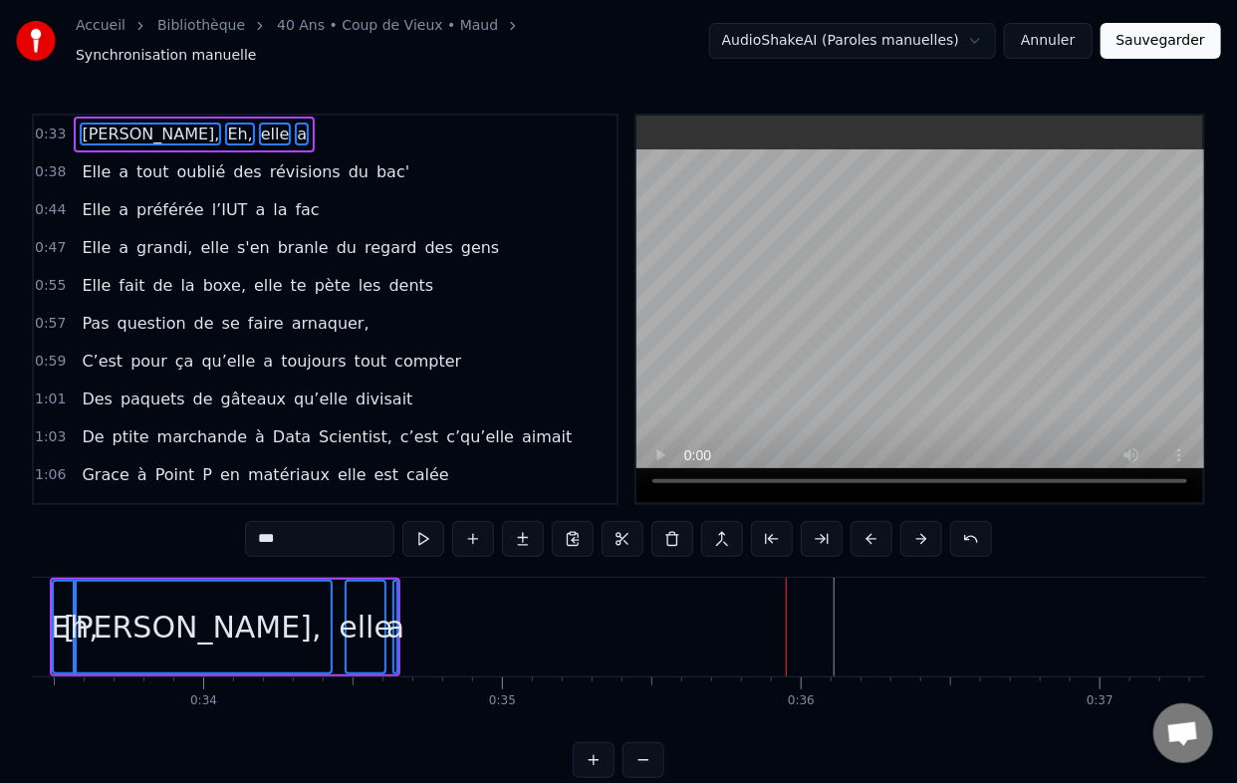
click at [858, 521] on button at bounding box center [872, 539] width 42 height 36
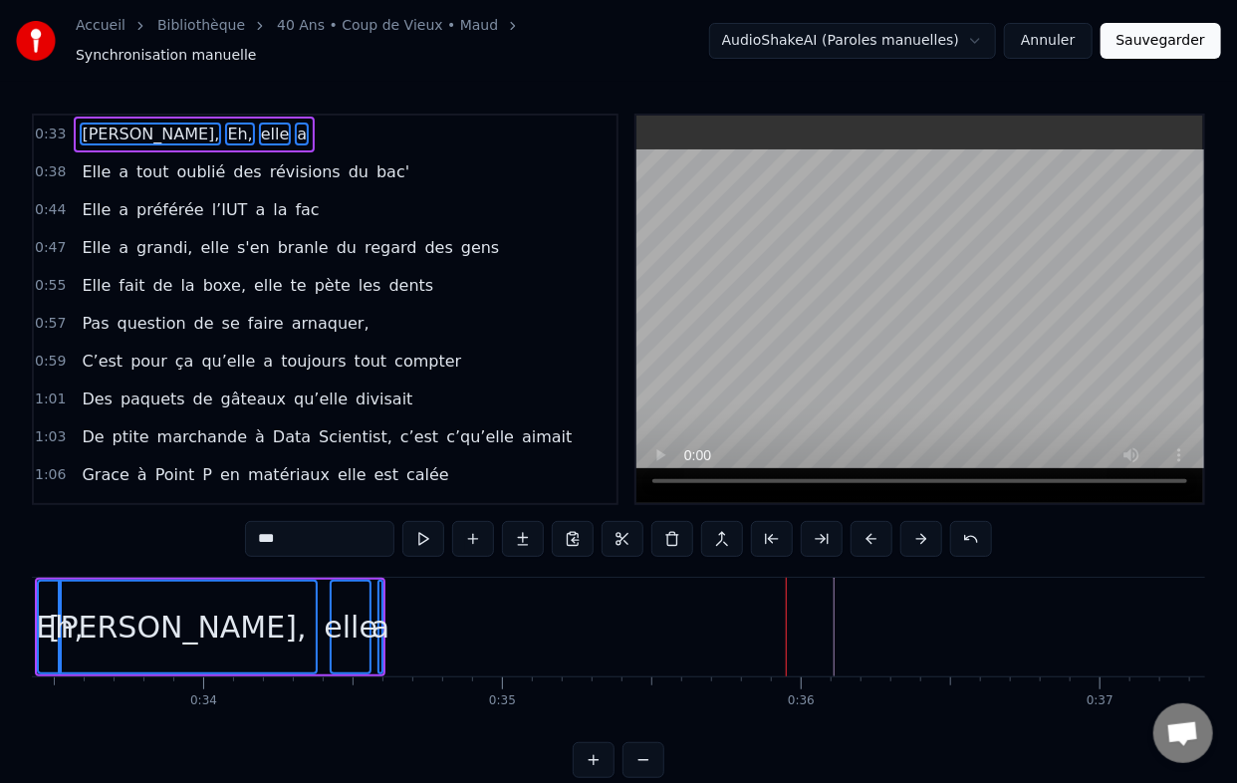
click at [858, 521] on button at bounding box center [872, 539] width 42 height 36
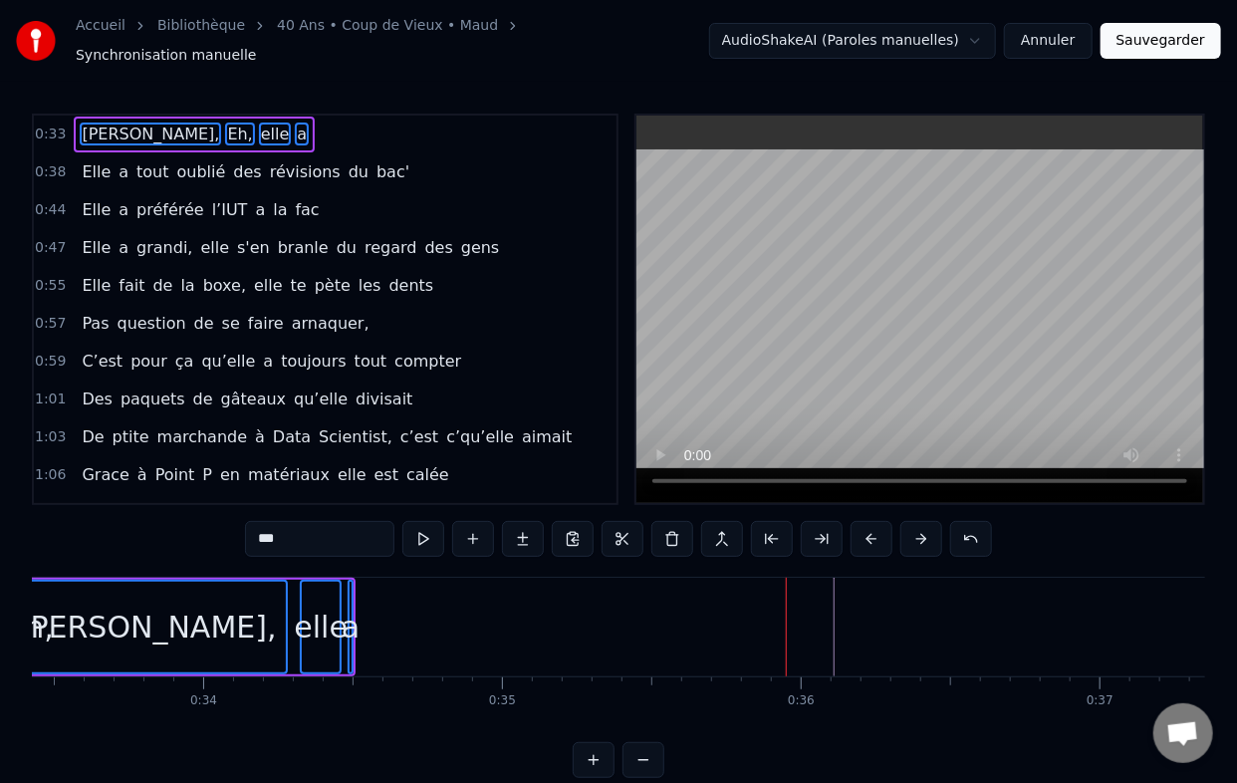
click at [858, 521] on button at bounding box center [872, 539] width 42 height 36
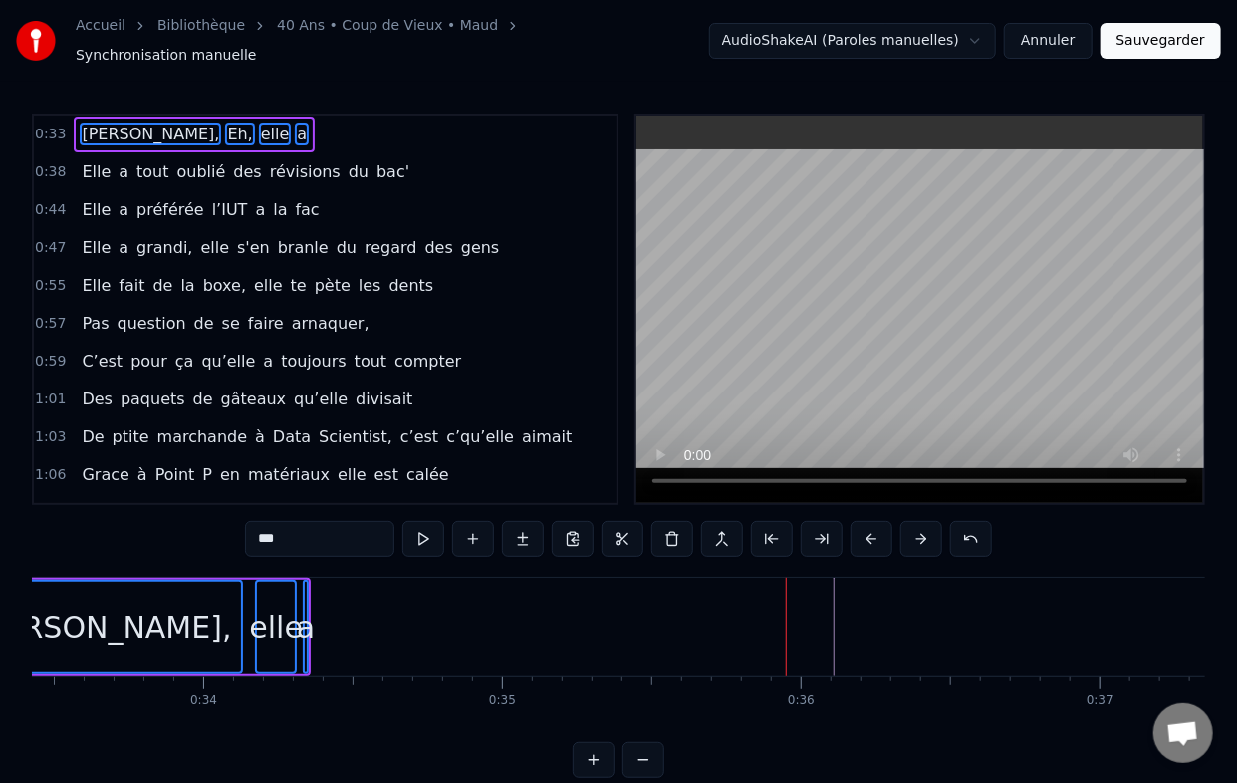
click at [858, 521] on button at bounding box center [872, 539] width 42 height 36
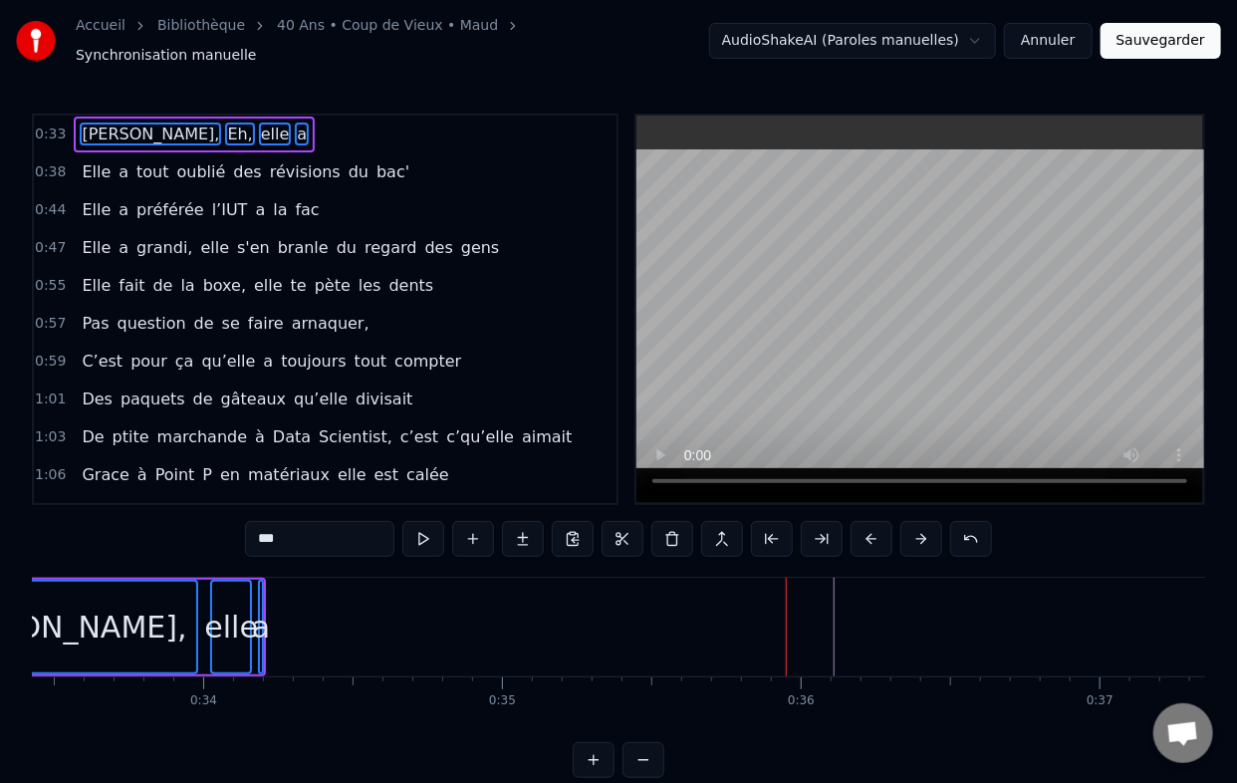
click at [858, 521] on button at bounding box center [872, 539] width 42 height 36
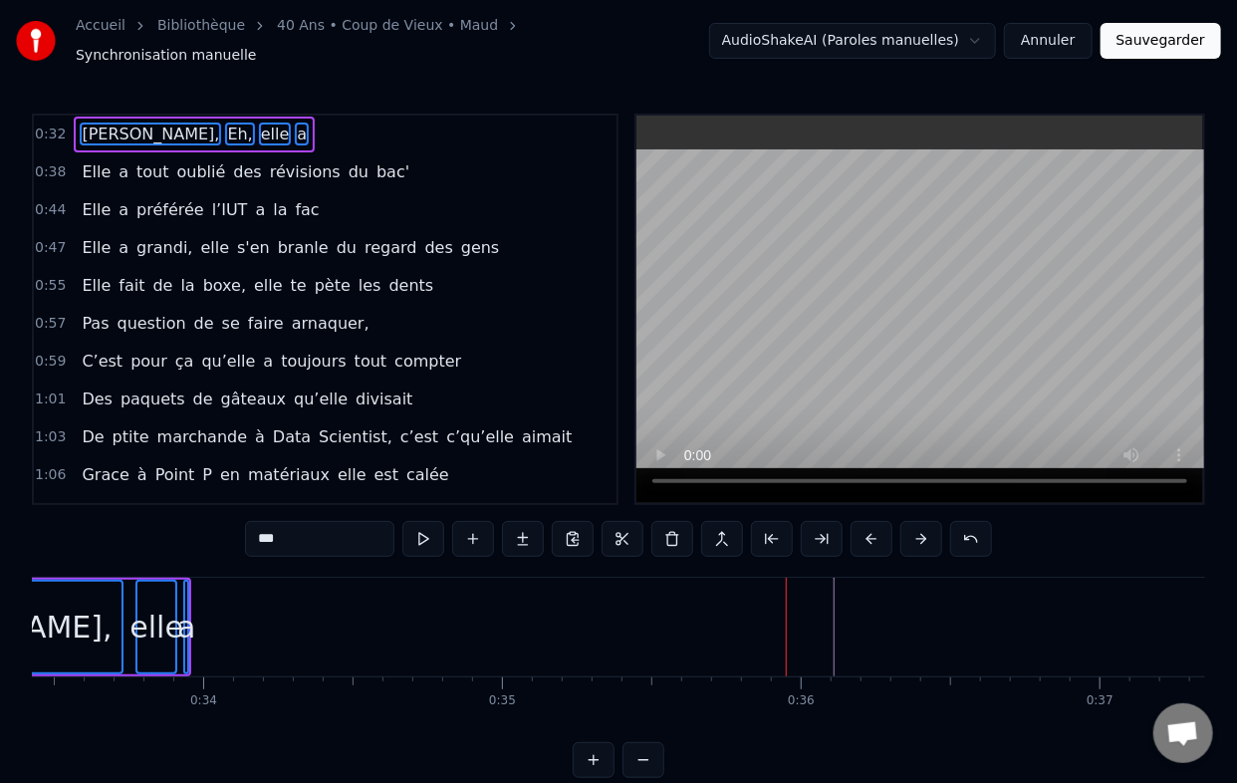
click at [858, 521] on button at bounding box center [872, 539] width 42 height 36
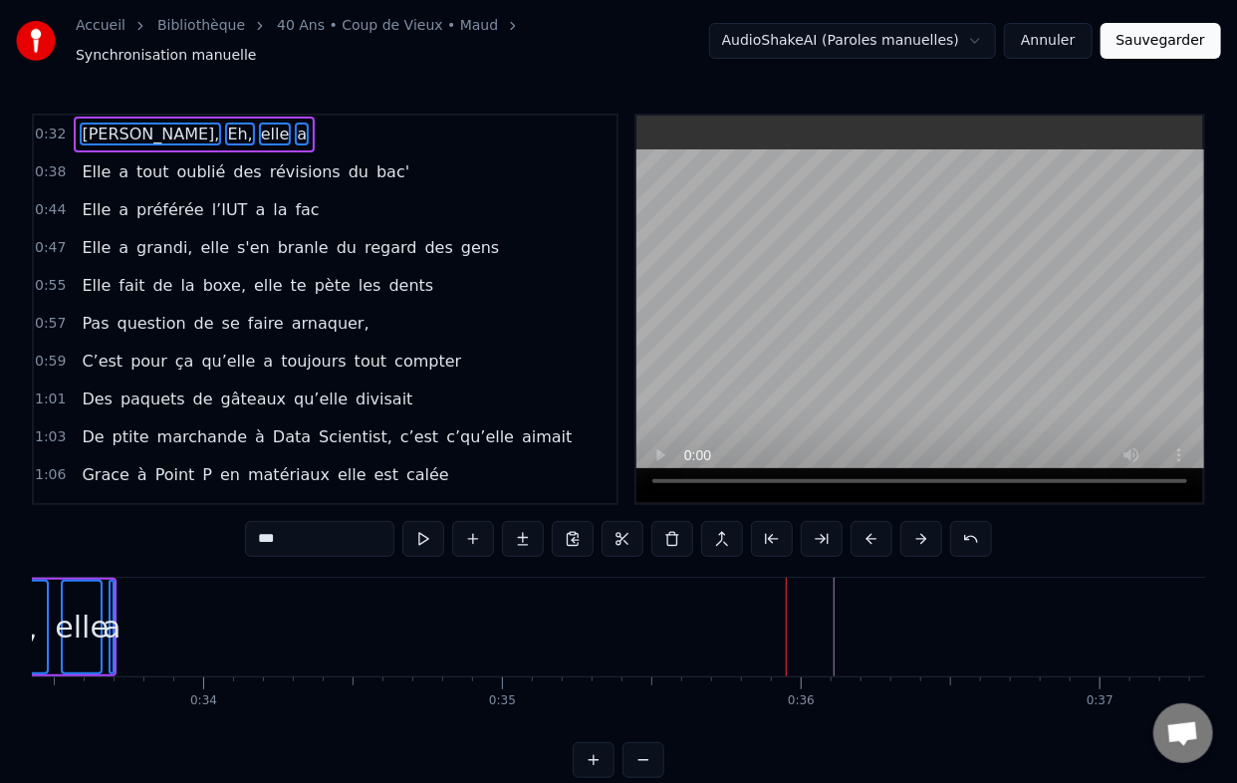
click at [858, 521] on button at bounding box center [872, 539] width 42 height 36
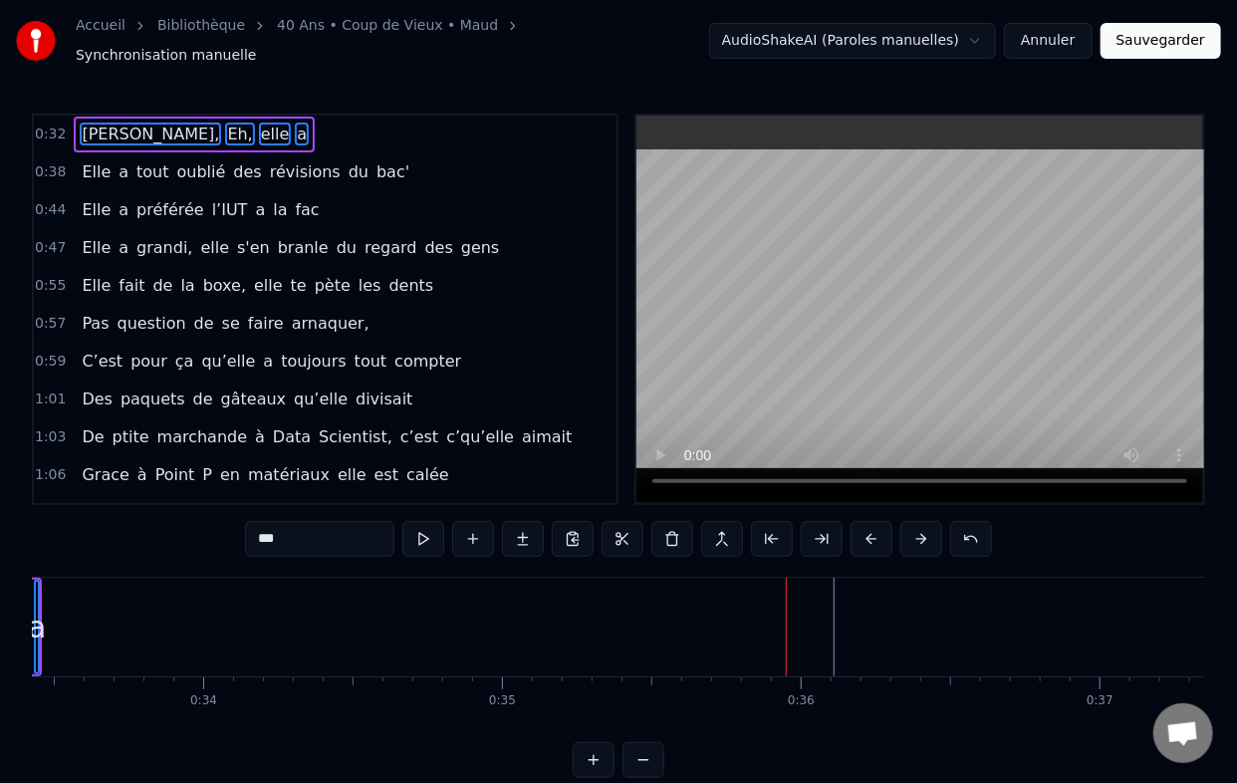
click at [858, 521] on button at bounding box center [872, 539] width 42 height 36
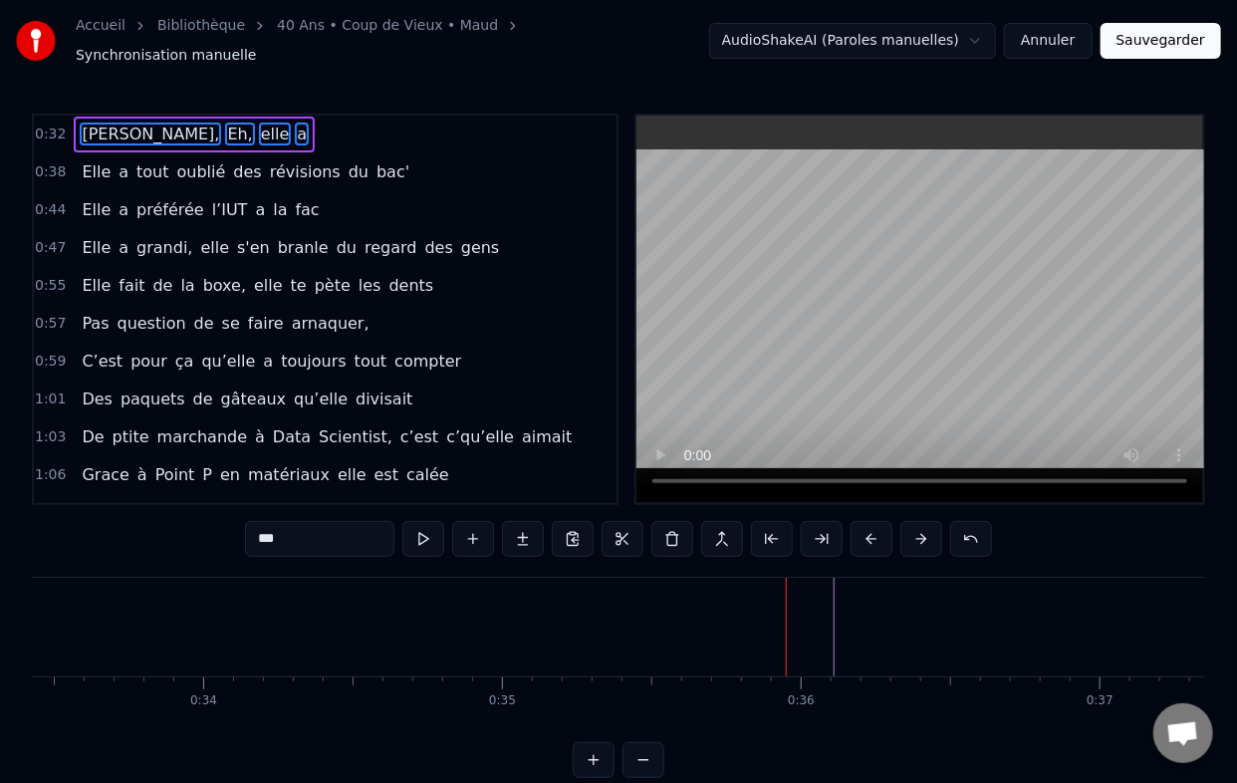
click at [858, 521] on button at bounding box center [872, 539] width 42 height 36
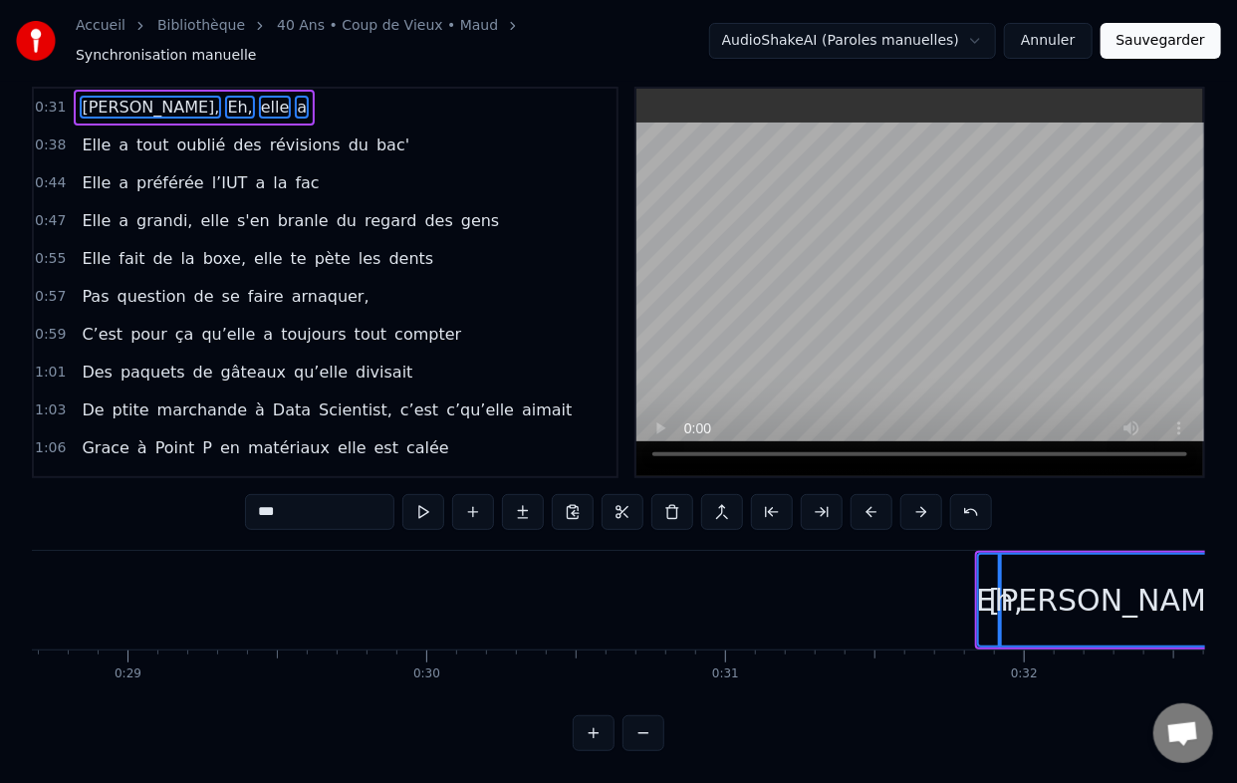
scroll to position [0, 7352]
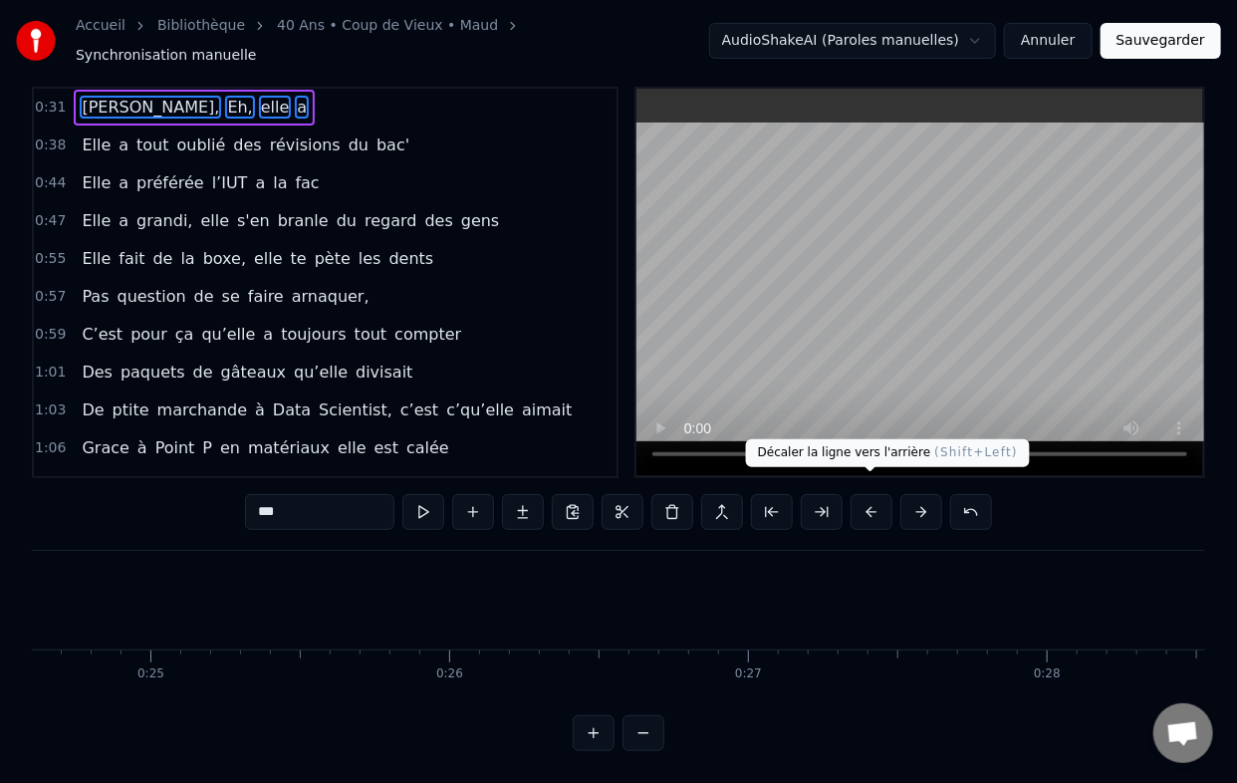
click at [869, 498] on button at bounding box center [872, 512] width 42 height 36
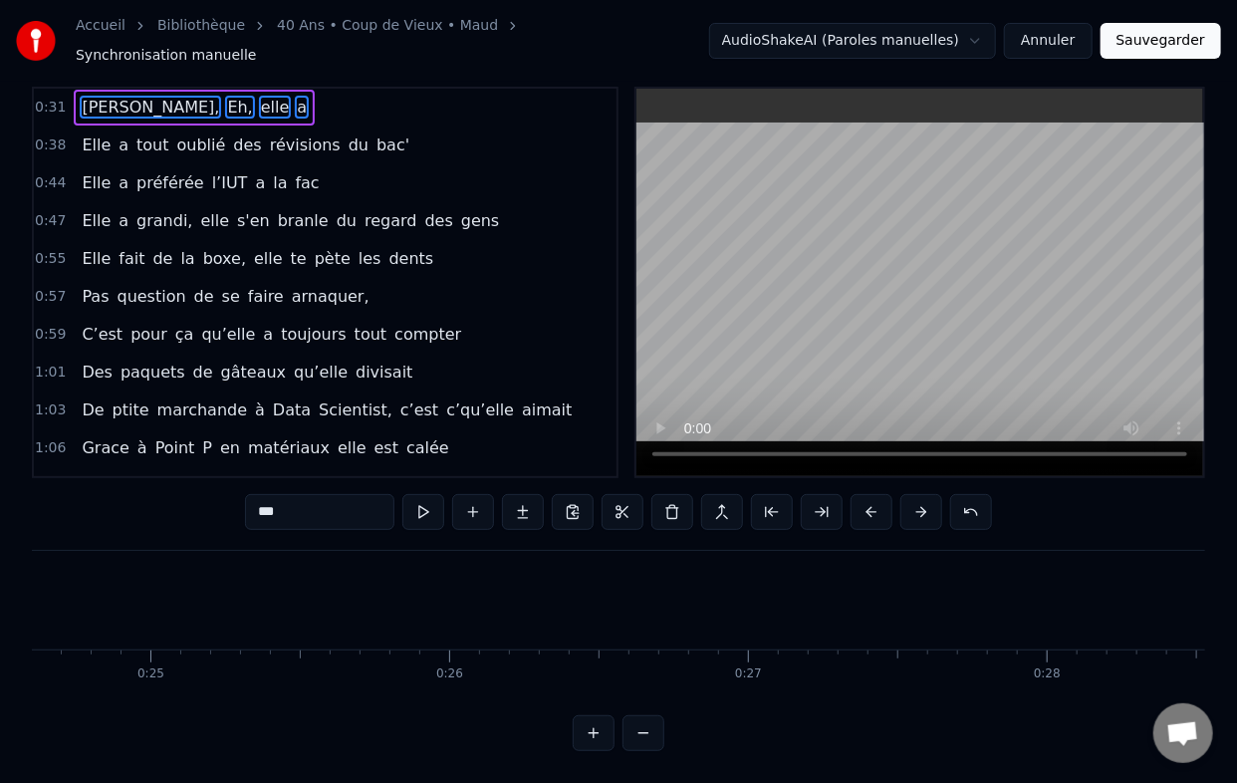
click at [869, 498] on button at bounding box center [872, 512] width 42 height 36
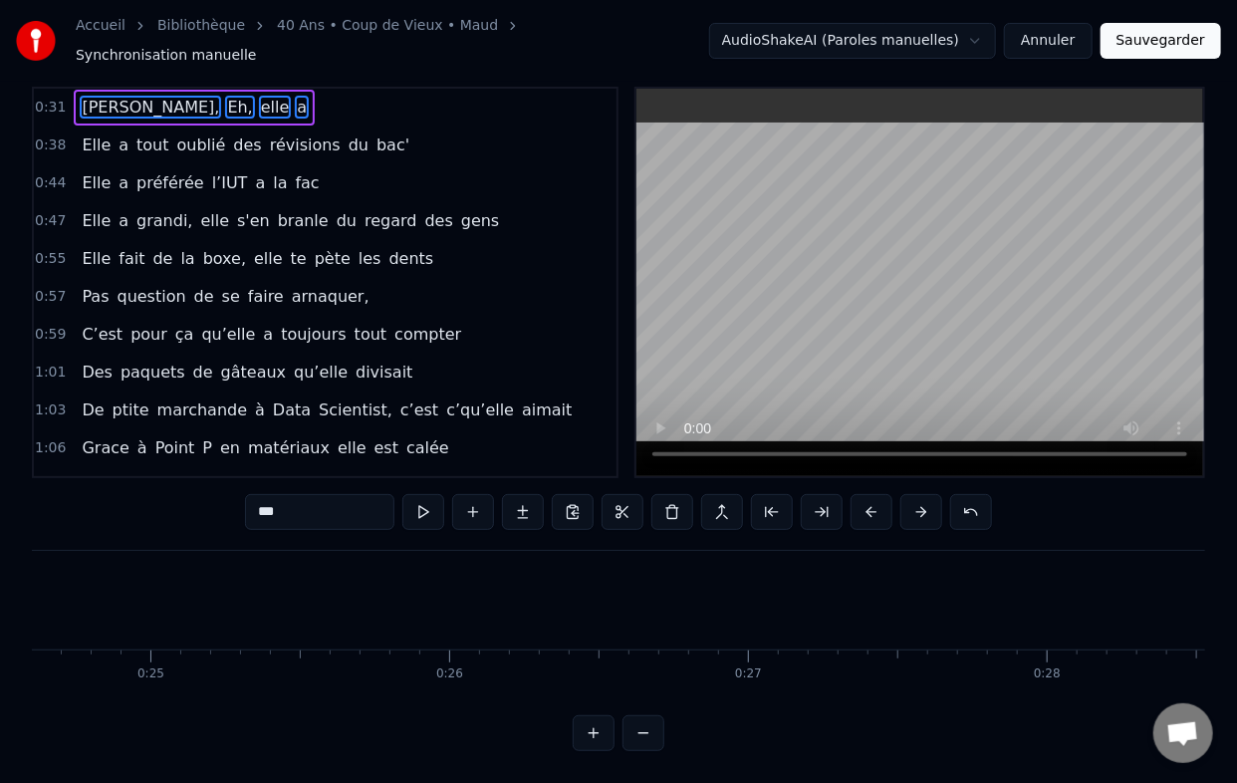
click at [869, 498] on button at bounding box center [872, 512] width 42 height 36
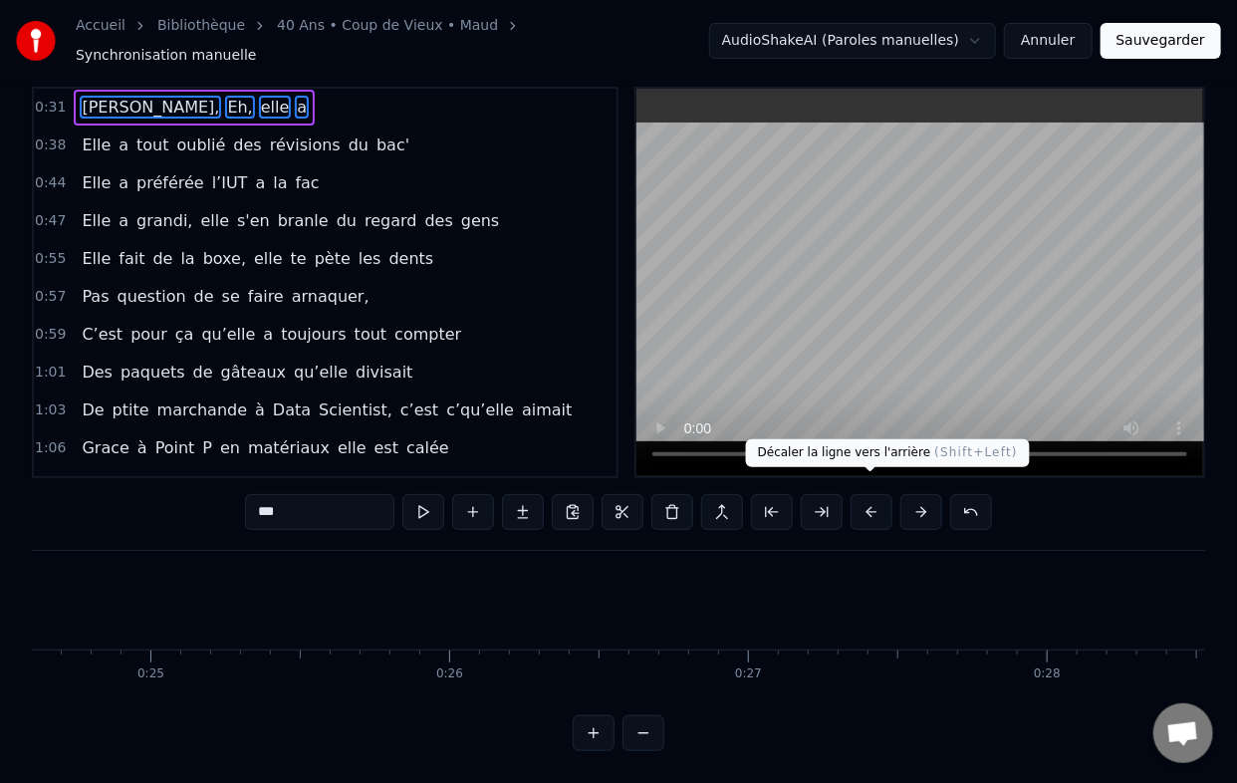
click at [875, 498] on button at bounding box center [872, 512] width 42 height 36
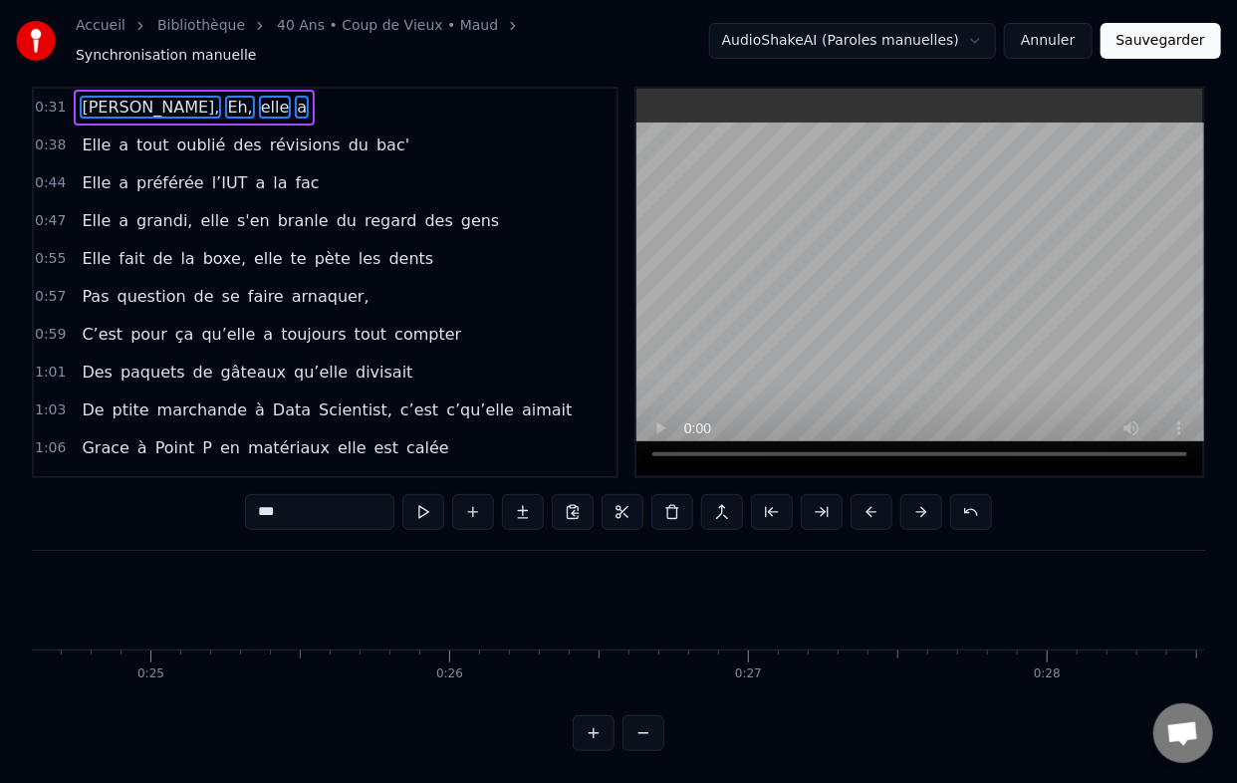
click at [875, 498] on button at bounding box center [872, 512] width 42 height 36
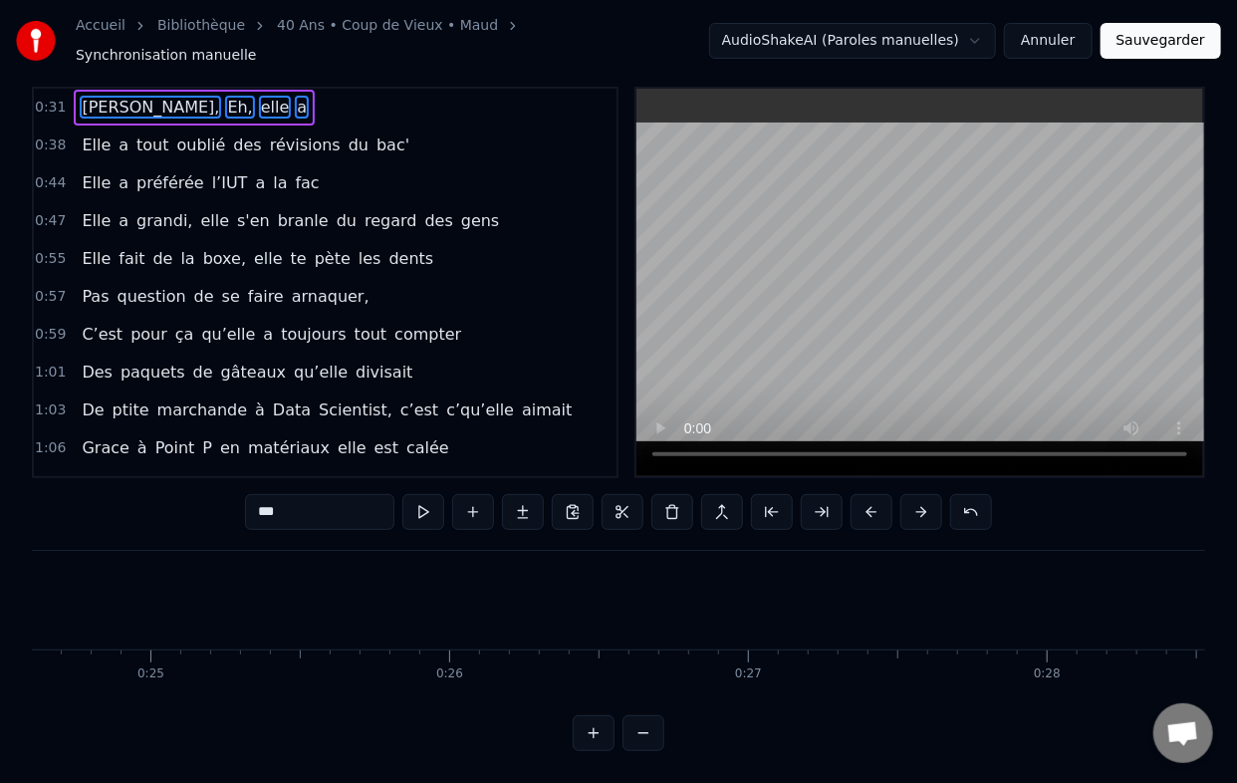
click at [875, 498] on button at bounding box center [872, 512] width 42 height 36
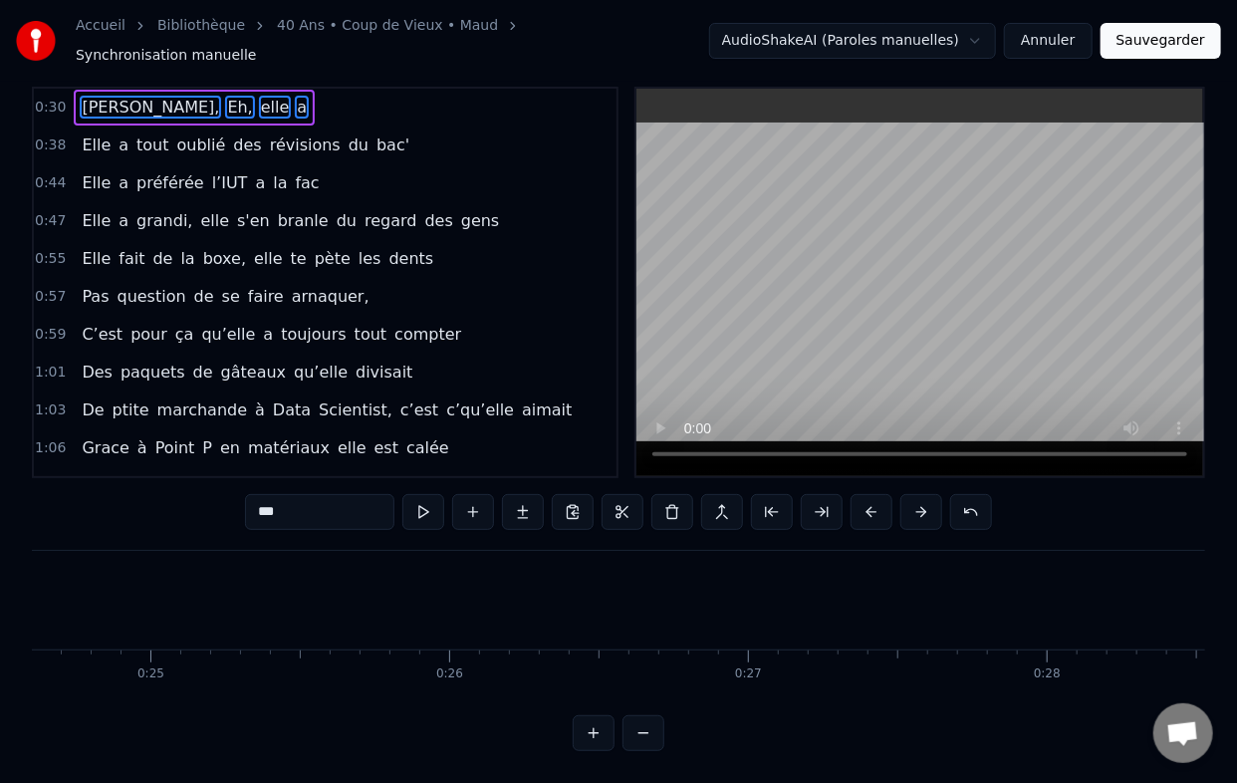
click at [875, 498] on button at bounding box center [872, 512] width 42 height 36
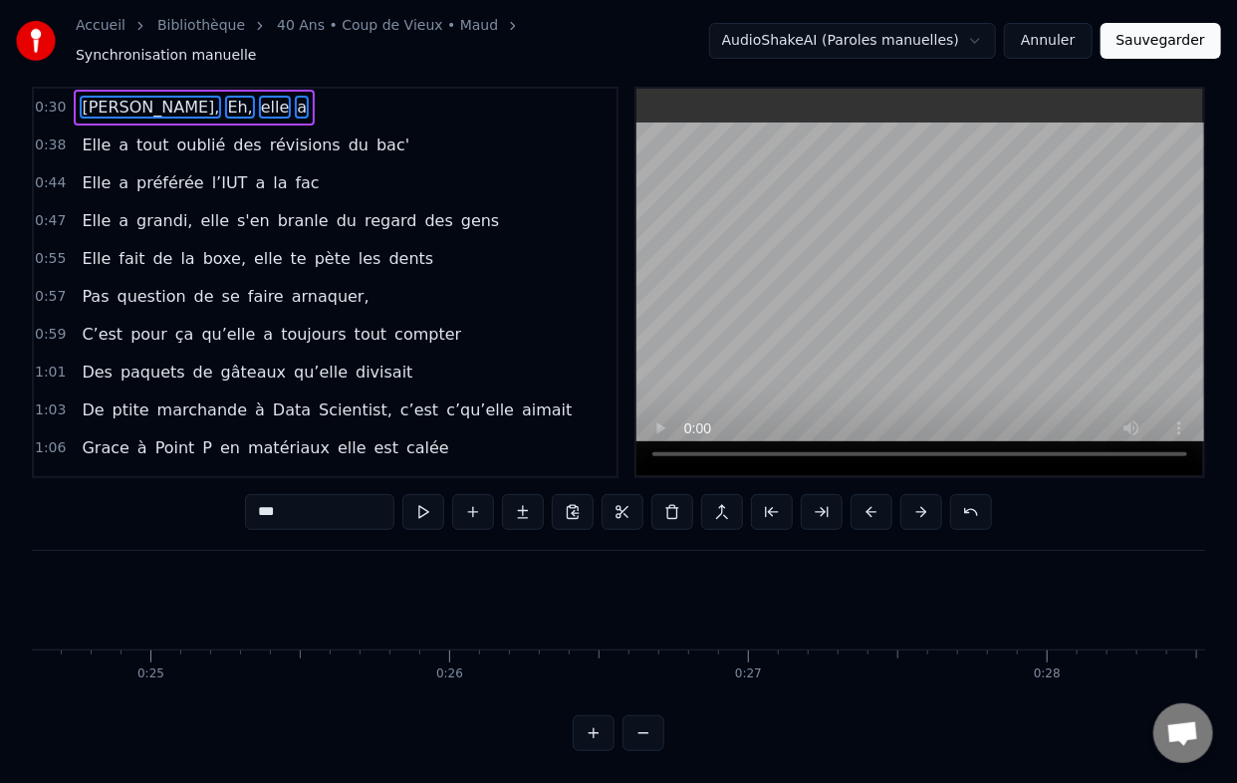
click at [875, 498] on button at bounding box center [872, 512] width 42 height 36
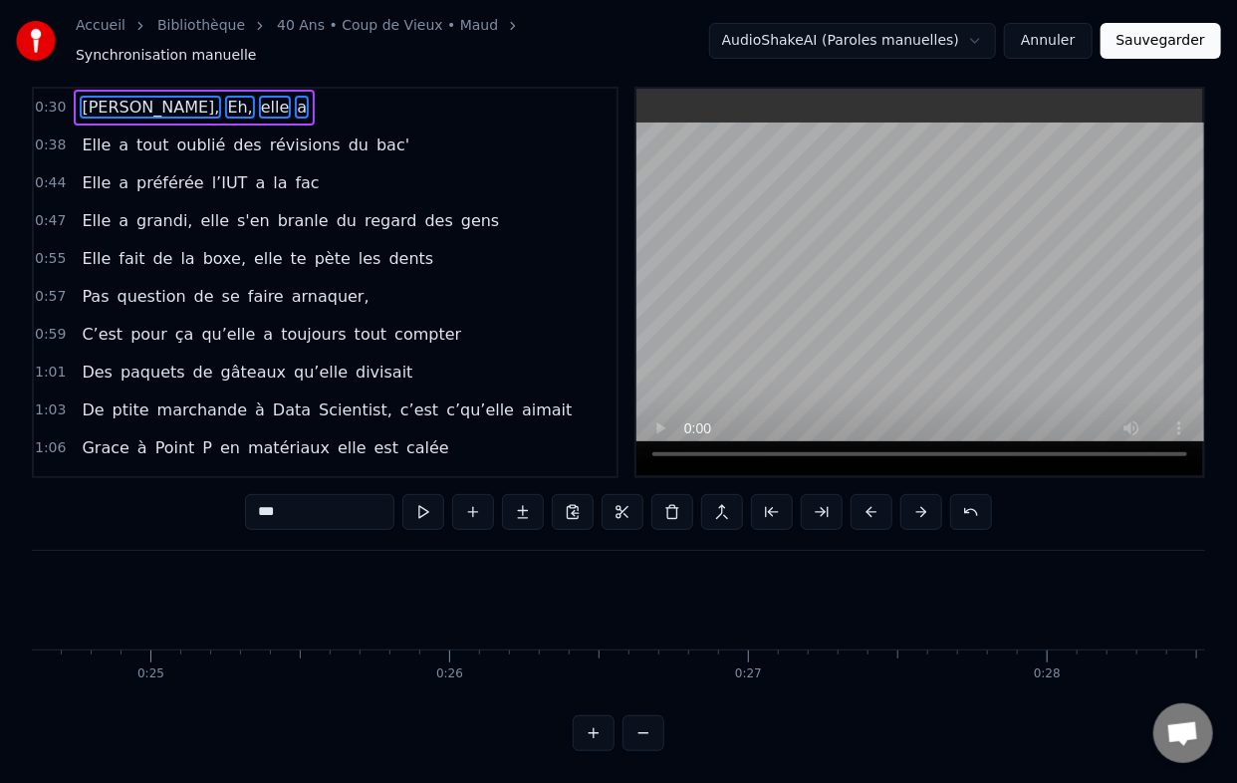
click at [875, 498] on button at bounding box center [872, 512] width 42 height 36
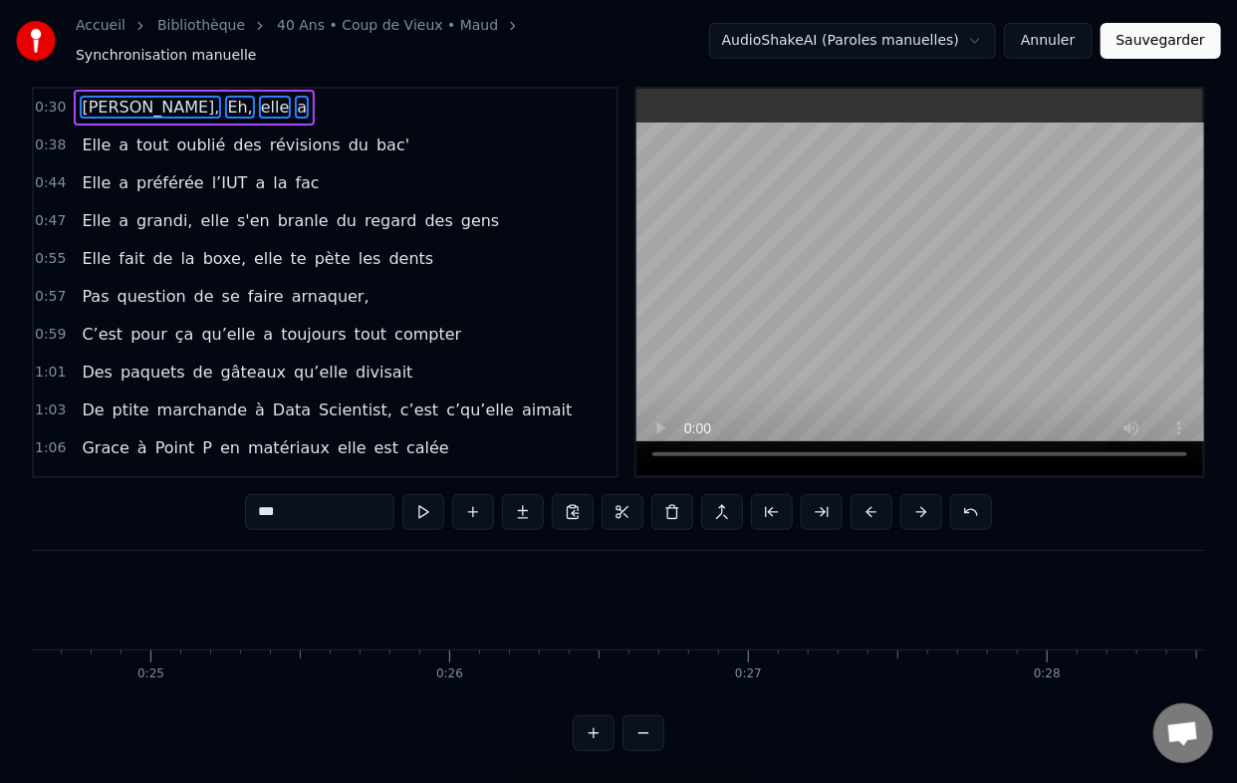
click at [875, 498] on button at bounding box center [872, 512] width 42 height 36
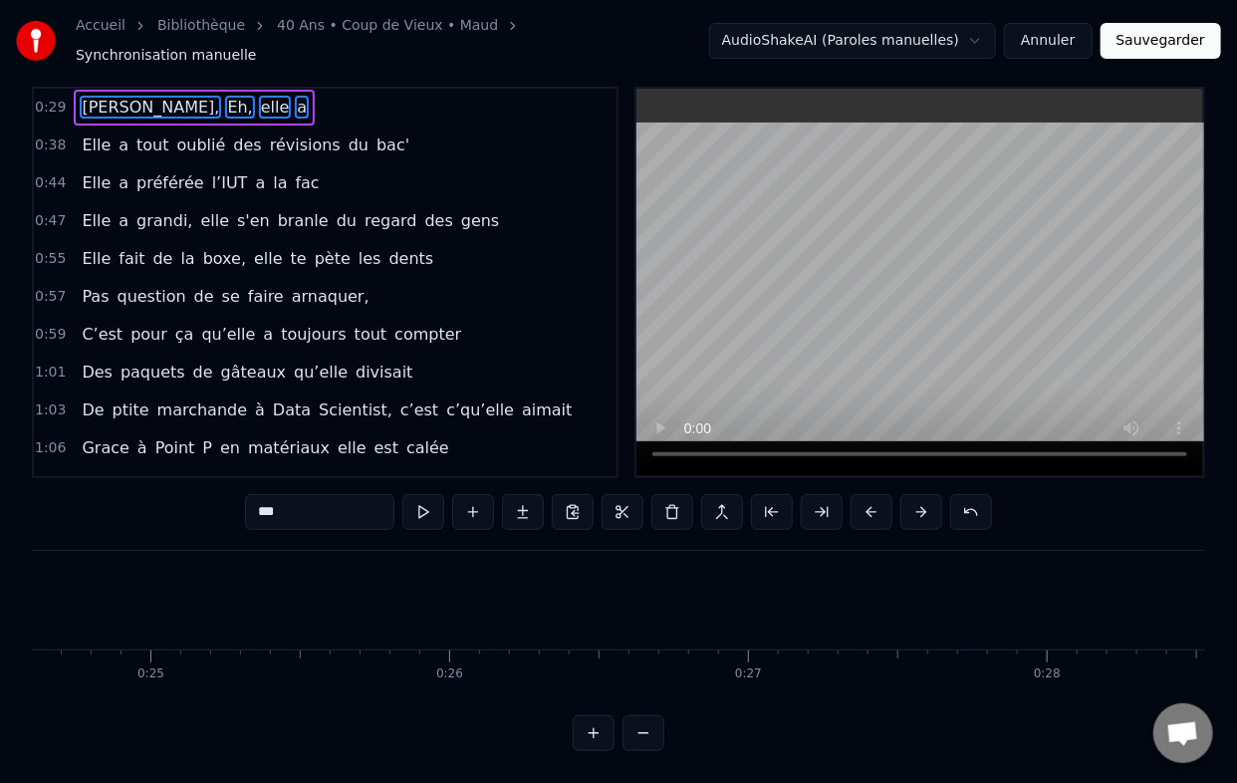
click at [875, 498] on button at bounding box center [872, 512] width 42 height 36
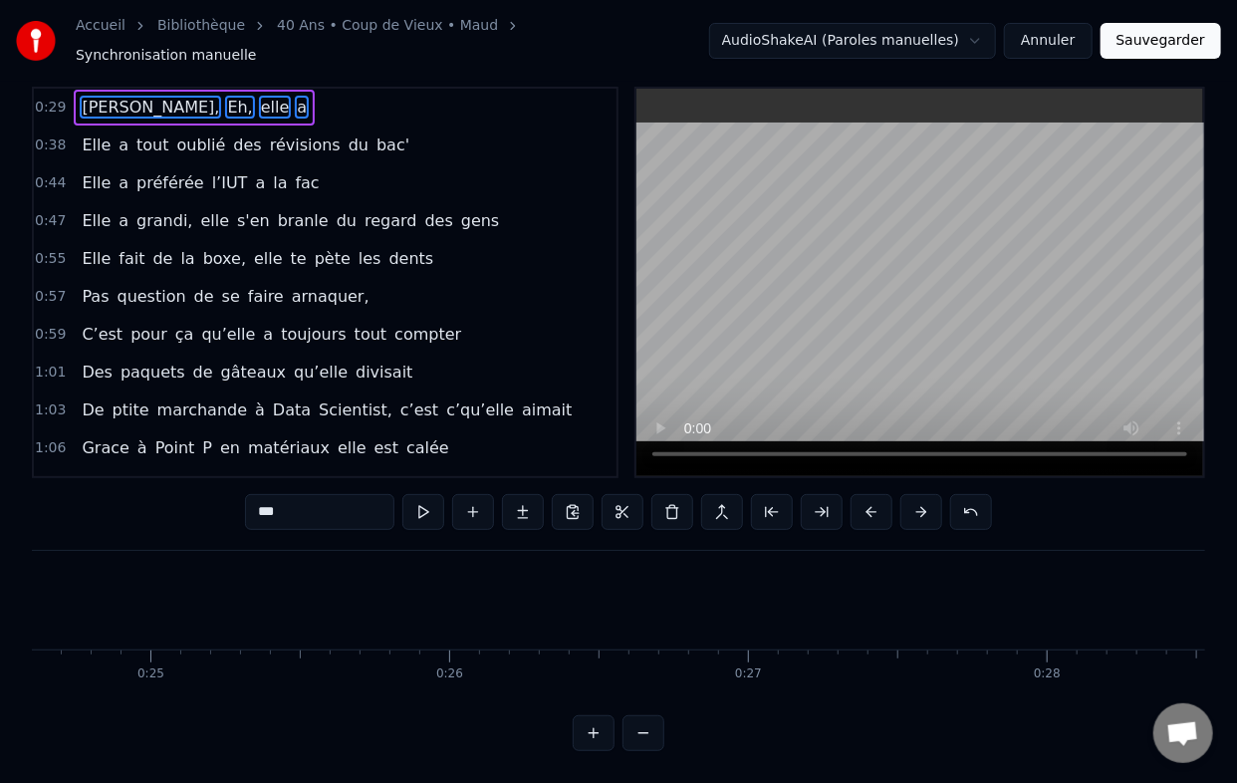
click at [875, 498] on button at bounding box center [872, 512] width 42 height 36
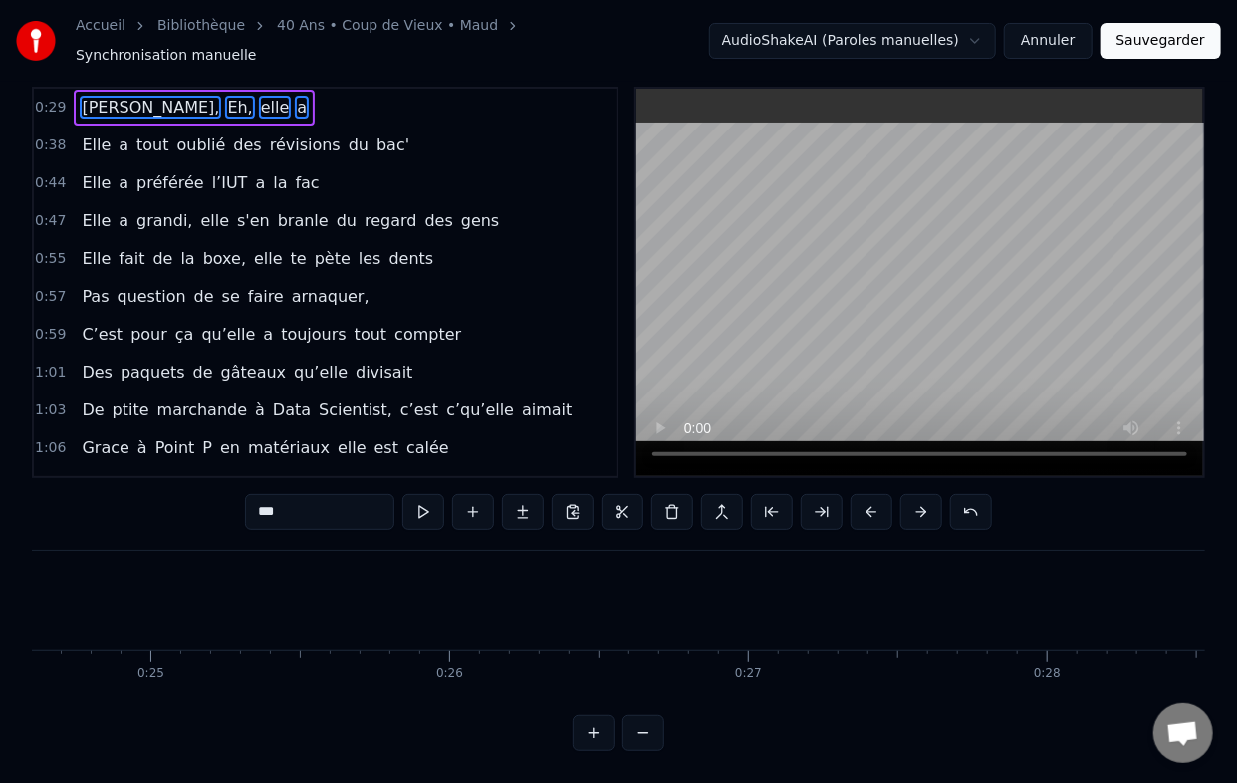
click at [875, 498] on button at bounding box center [872, 512] width 42 height 36
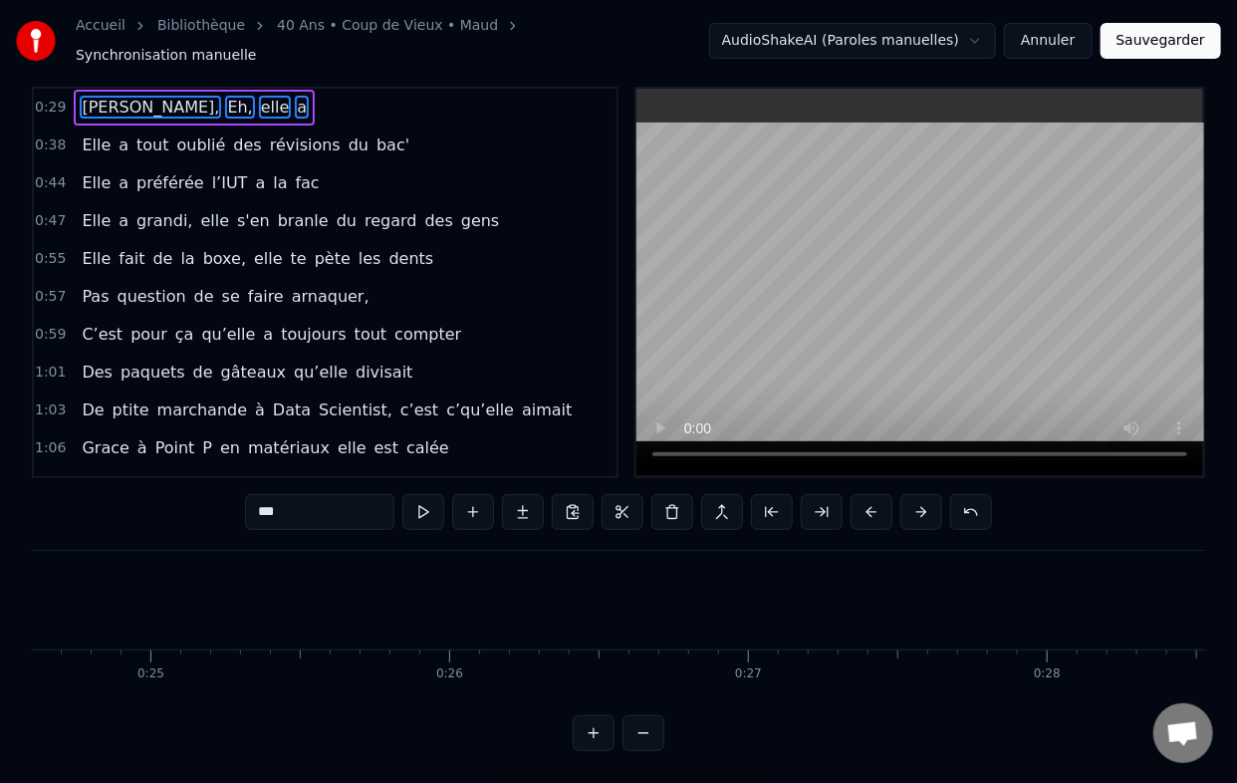
click at [875, 498] on button at bounding box center [872, 512] width 42 height 36
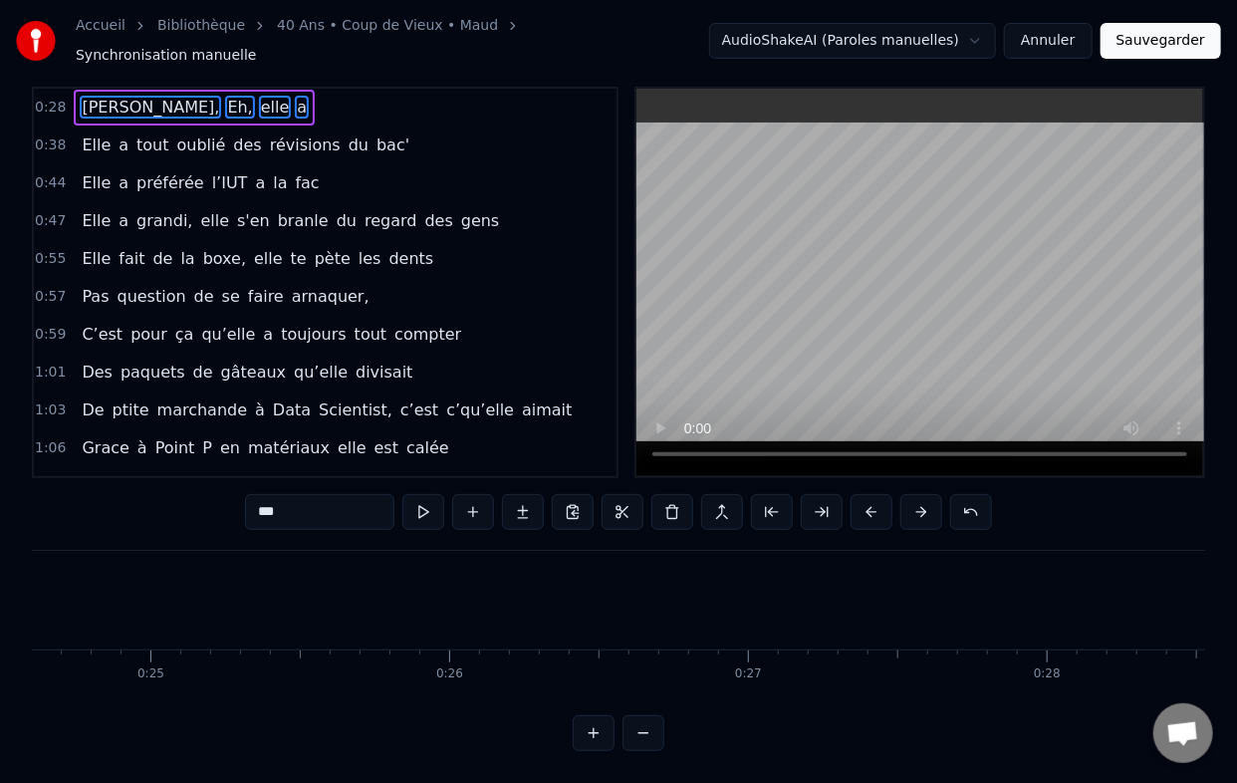
click at [875, 498] on button at bounding box center [872, 512] width 42 height 36
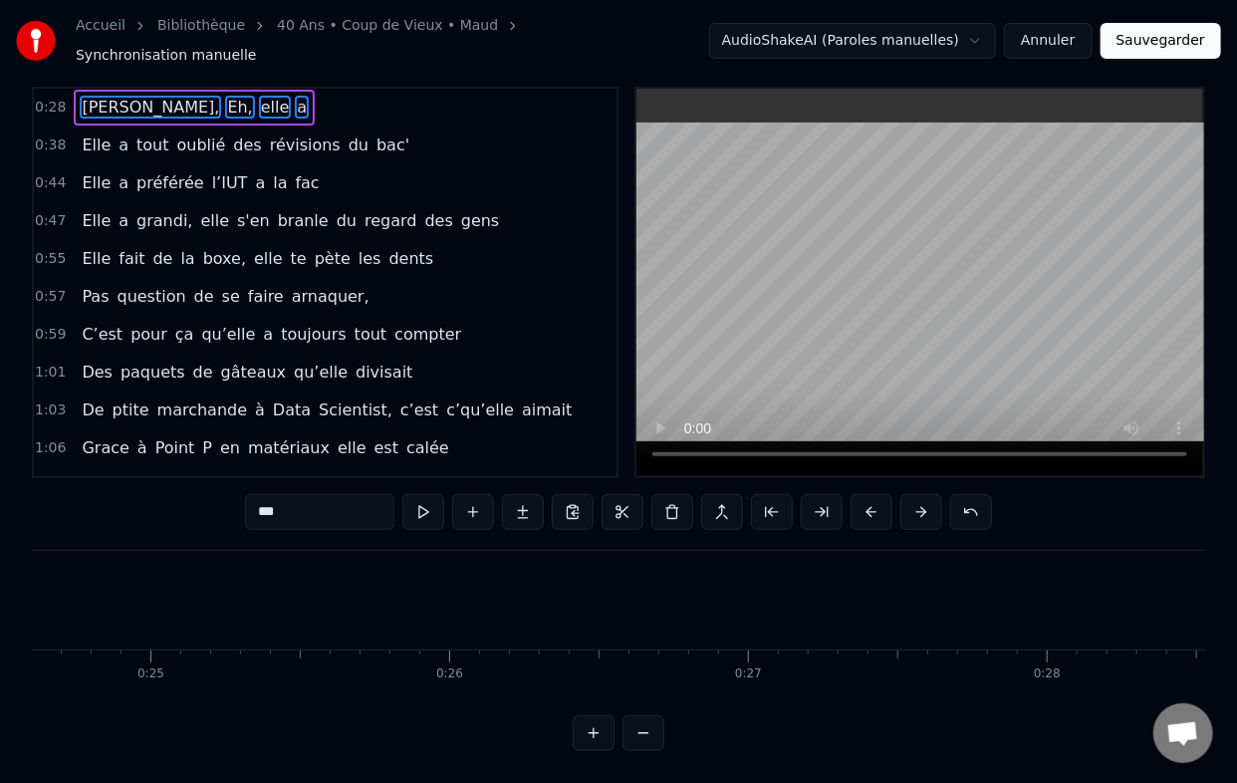
click at [875, 498] on button at bounding box center [872, 512] width 42 height 36
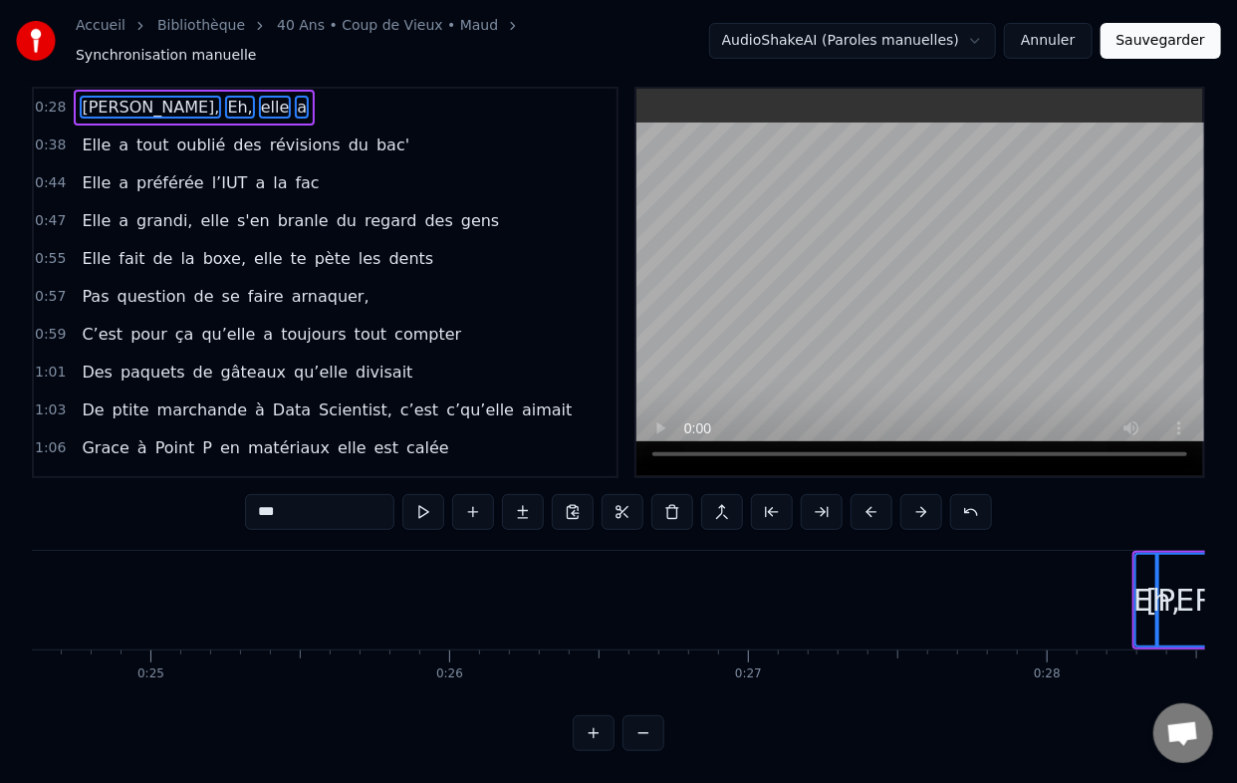
click at [875, 498] on button at bounding box center [872, 512] width 42 height 36
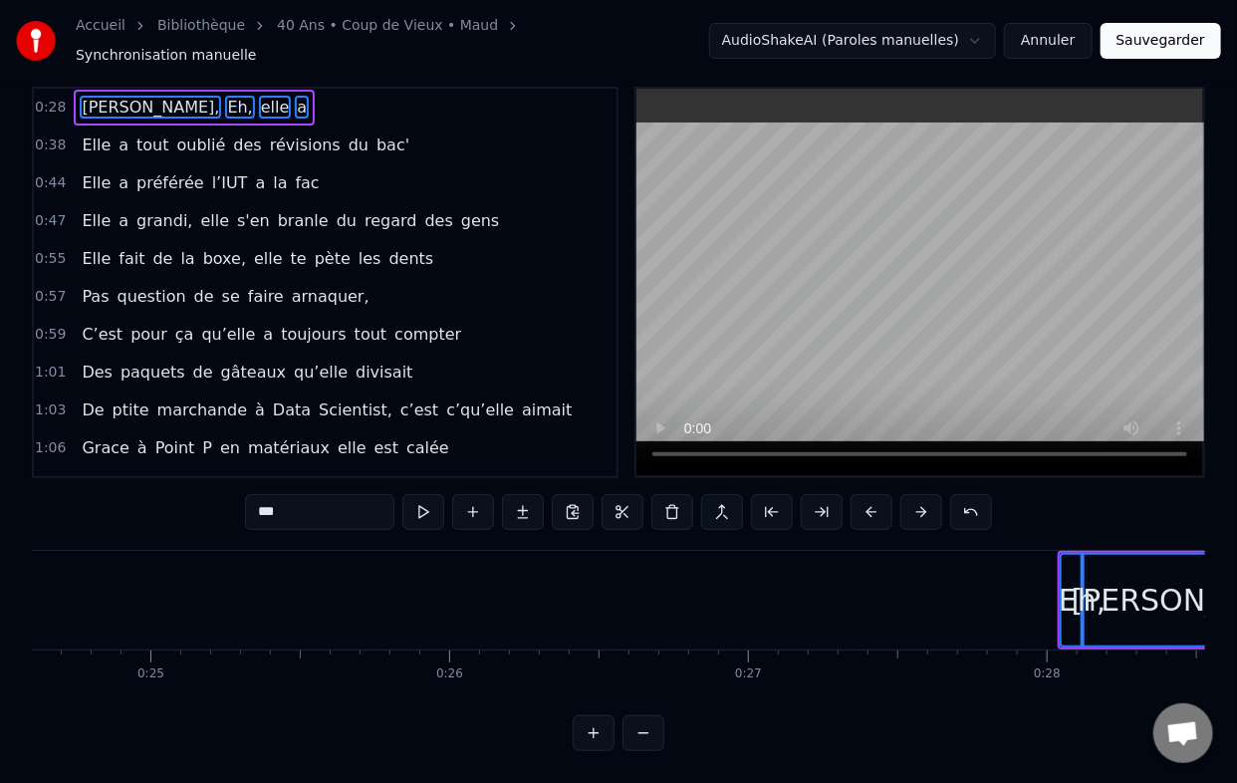
click at [875, 498] on button at bounding box center [872, 512] width 42 height 36
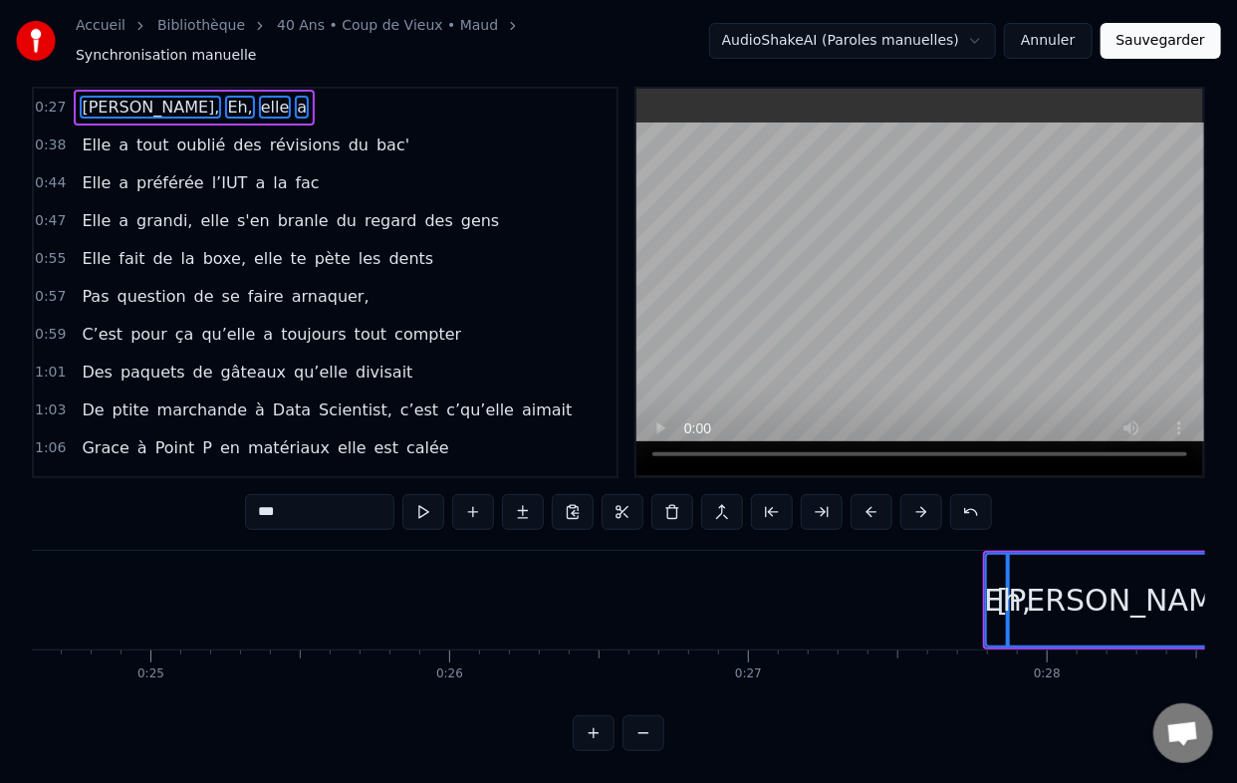
click at [875, 498] on button at bounding box center [872, 512] width 42 height 36
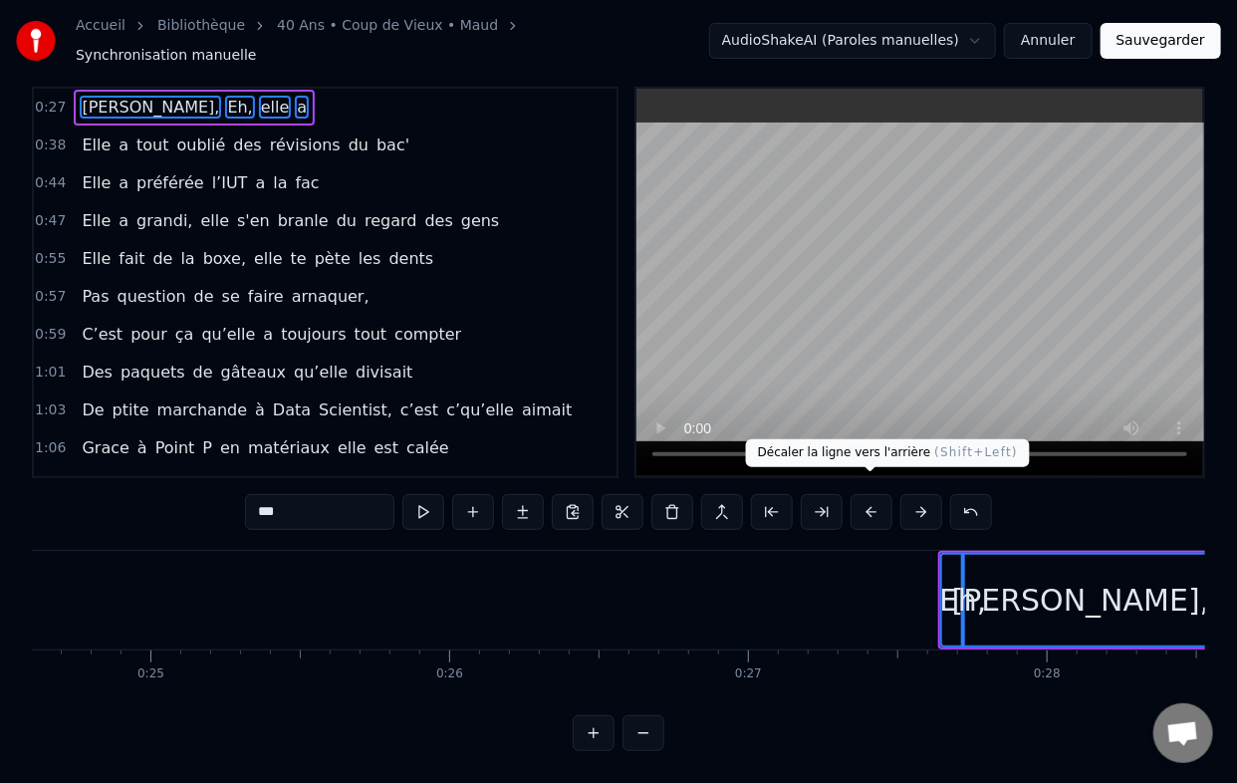
click at [869, 494] on button at bounding box center [872, 512] width 42 height 36
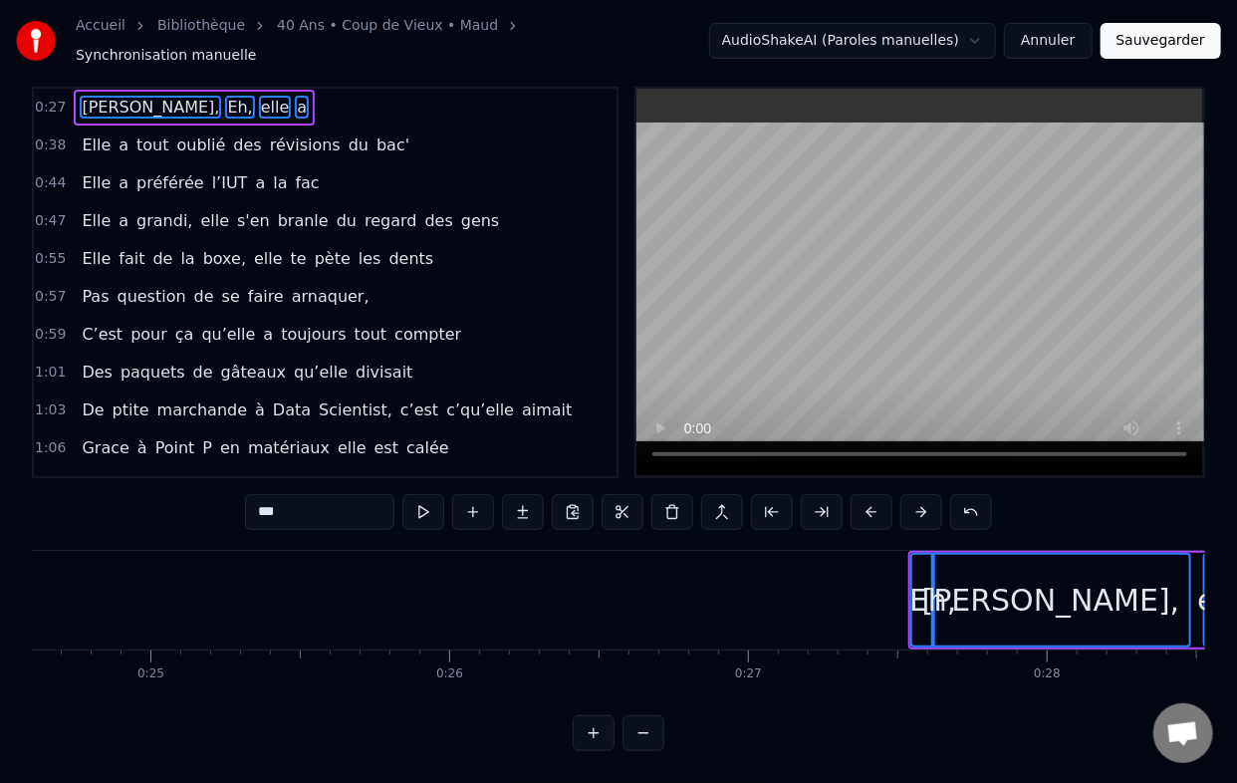
click at [869, 494] on button at bounding box center [872, 512] width 42 height 36
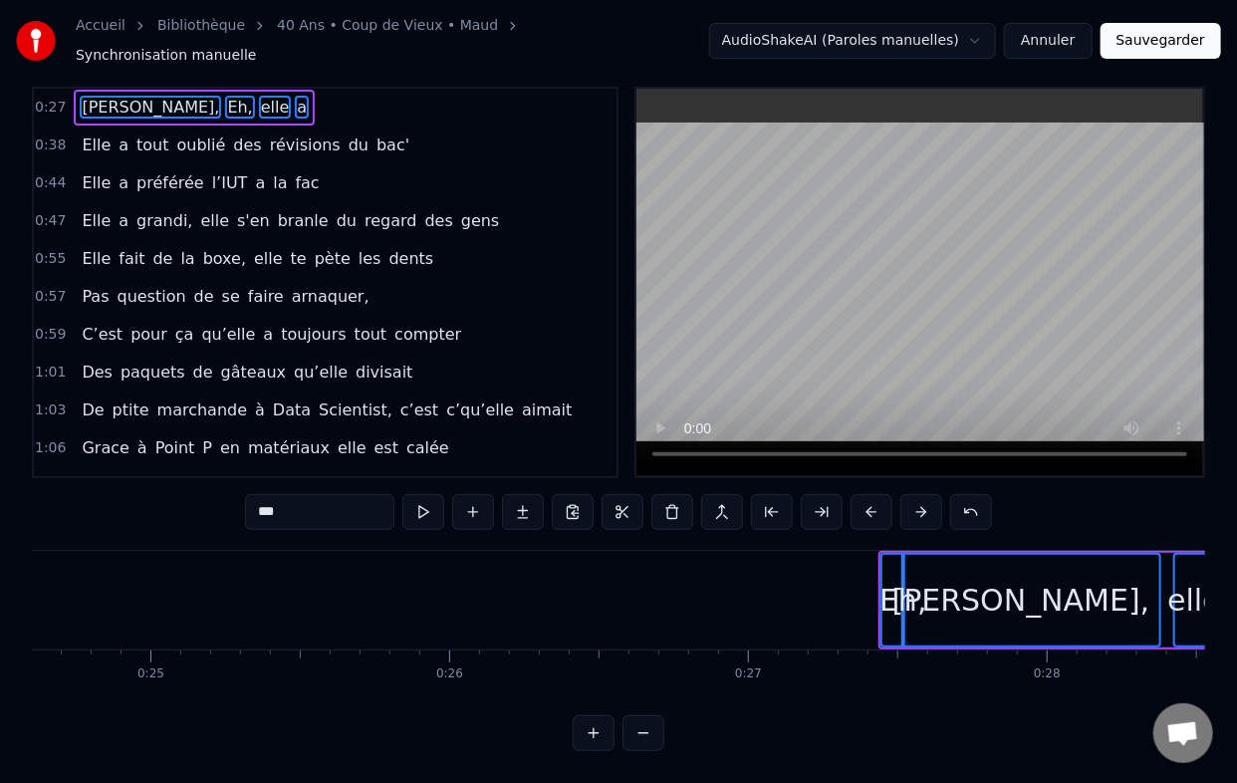
click at [869, 494] on button at bounding box center [872, 512] width 42 height 36
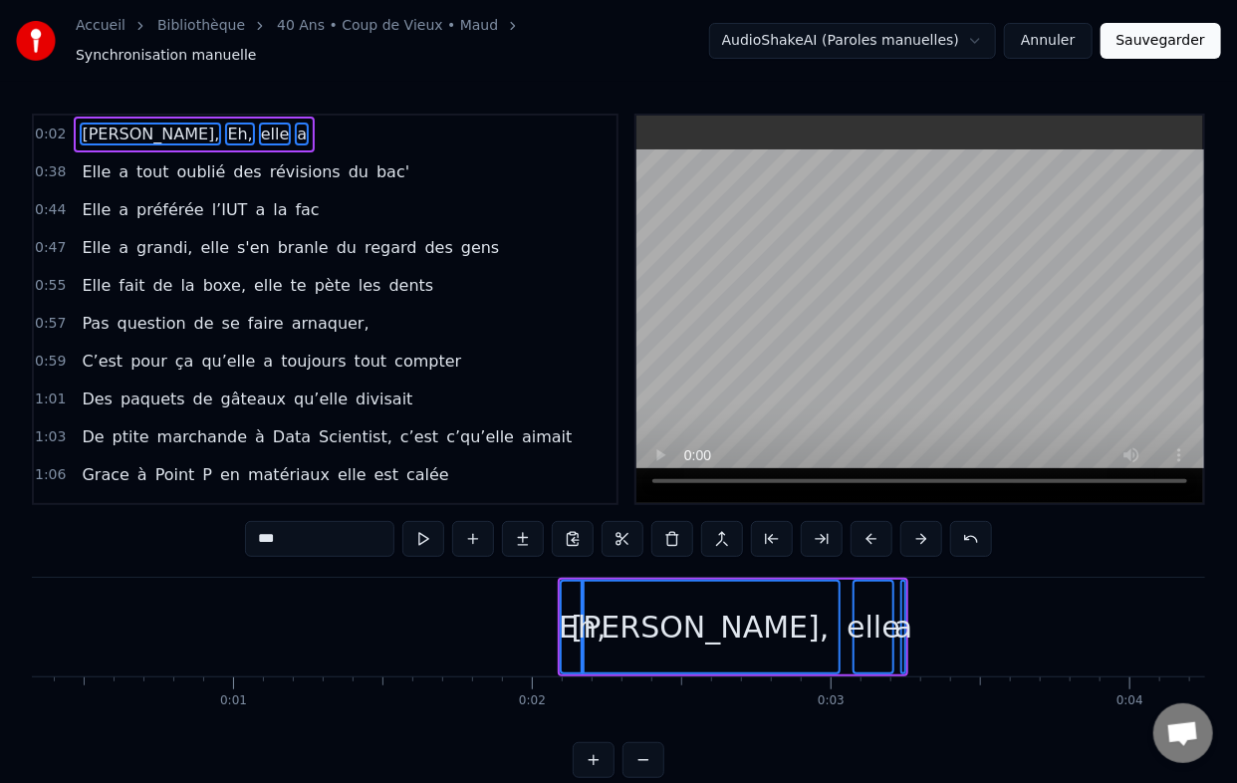
scroll to position [0, 0]
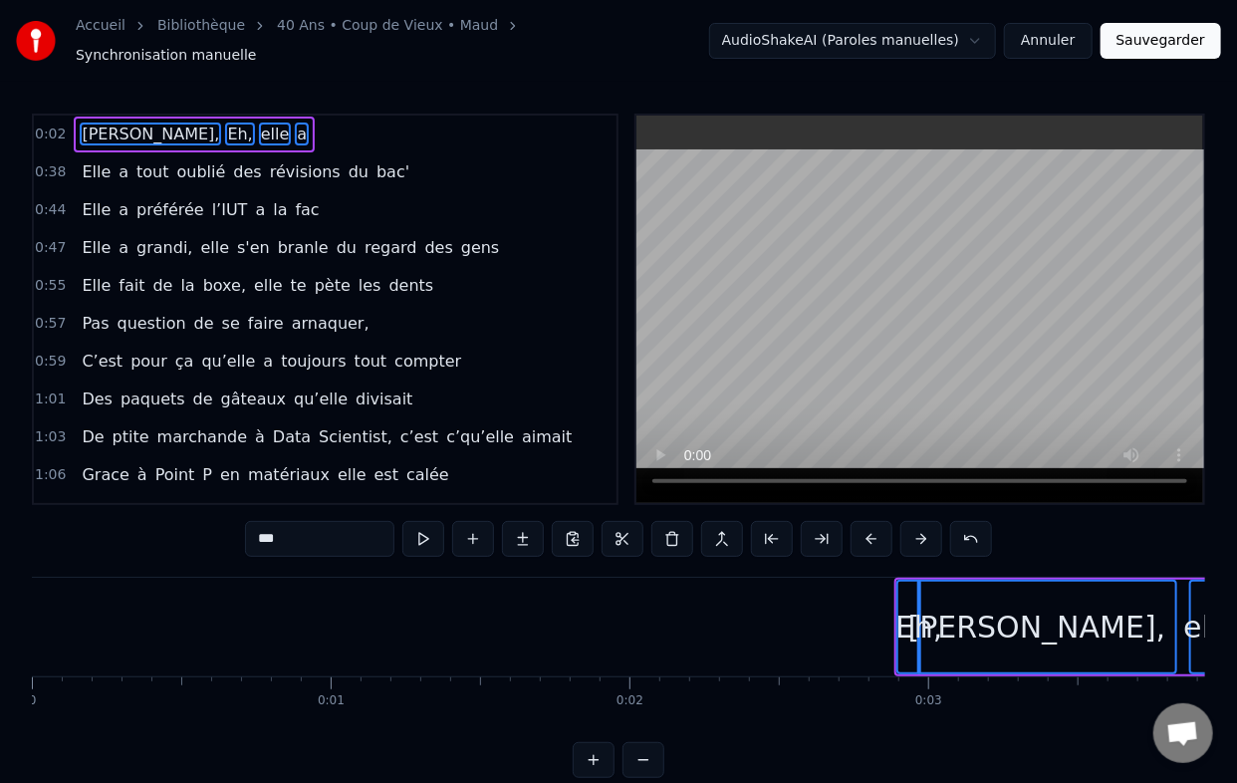
drag, startPoint x: 79, startPoint y: 163, endPoint x: 98, endPoint y: 165, distance: 19.0
click at [98, 165] on span "Elle" at bounding box center [96, 171] width 33 height 23
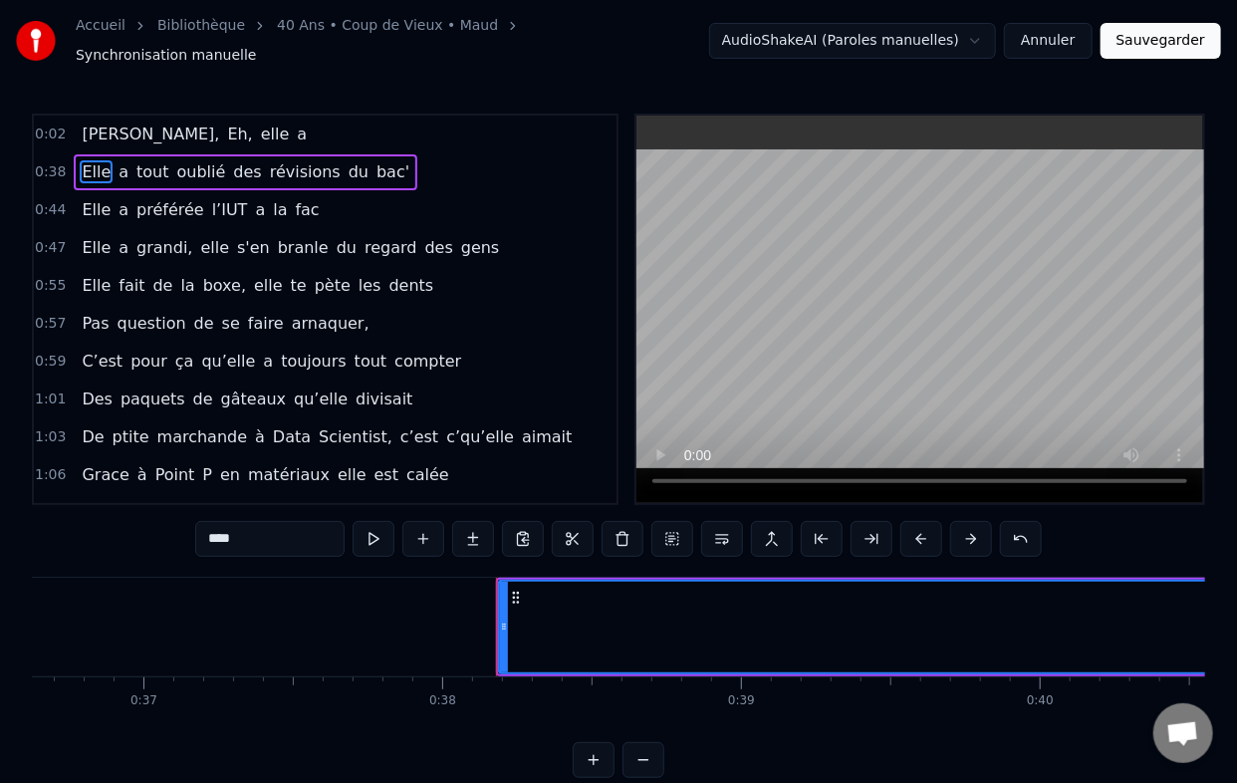
scroll to position [0, 11308]
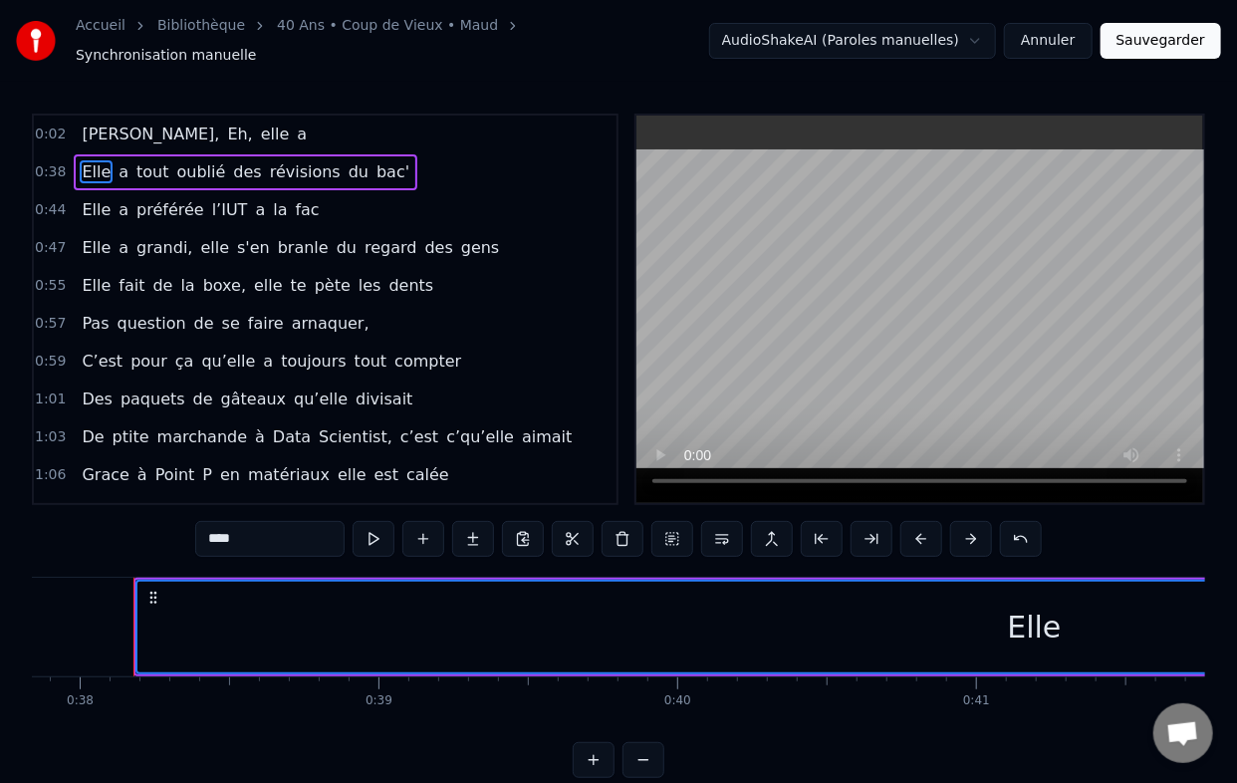
click at [375, 160] on span "bac'" at bounding box center [393, 171] width 37 height 23
click at [347, 160] on span "du" at bounding box center [359, 171] width 24 height 23
click at [302, 160] on span "révisions" at bounding box center [305, 171] width 75 height 23
click at [231, 160] on span "des" at bounding box center [247, 171] width 32 height 23
click at [196, 160] on span "oublié" at bounding box center [201, 171] width 53 height 23
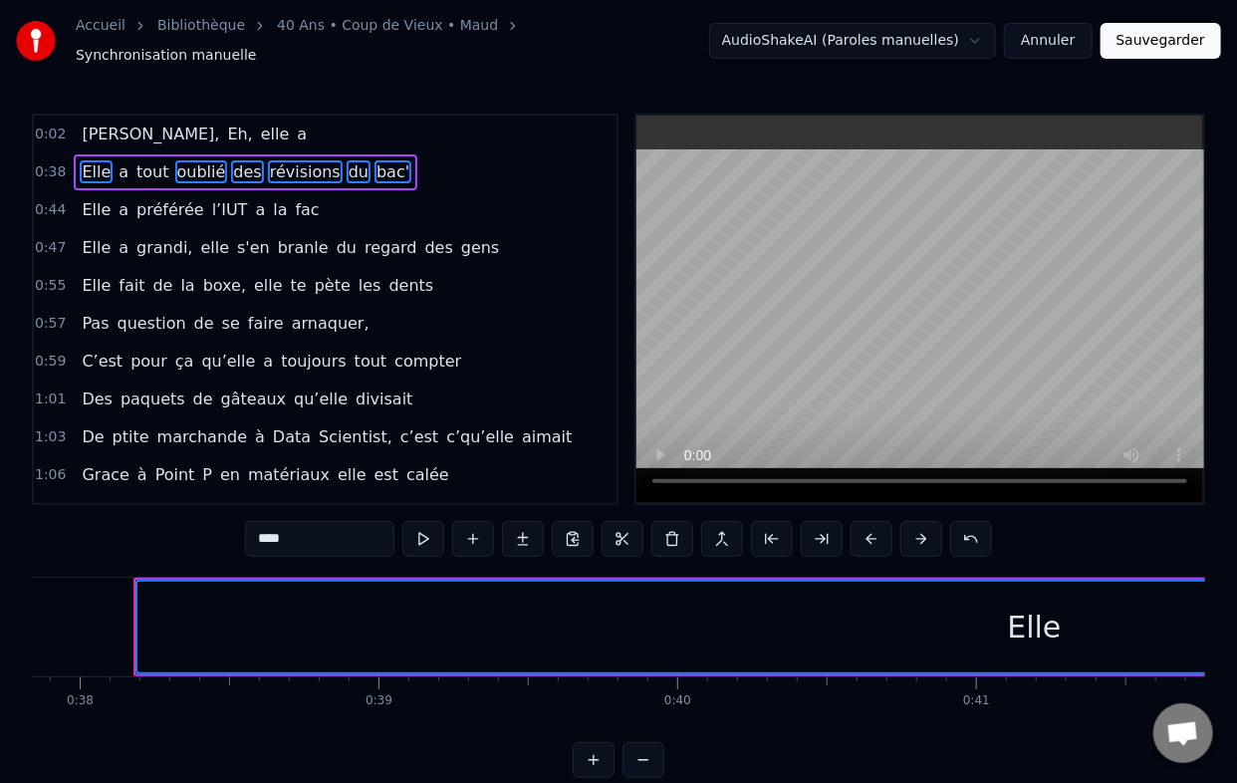
click at [134, 160] on span "tout" at bounding box center [152, 171] width 36 height 23
click at [117, 160] on span "a" at bounding box center [124, 171] width 14 height 23
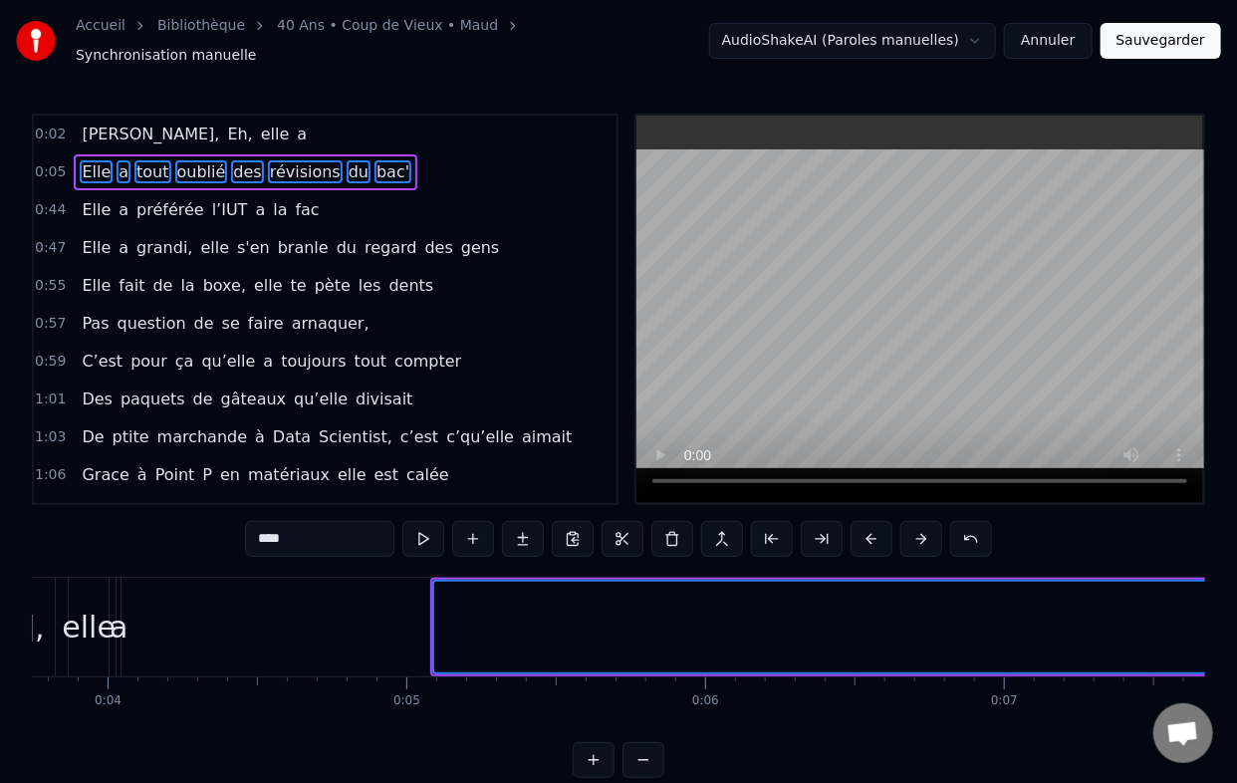
scroll to position [0, 974]
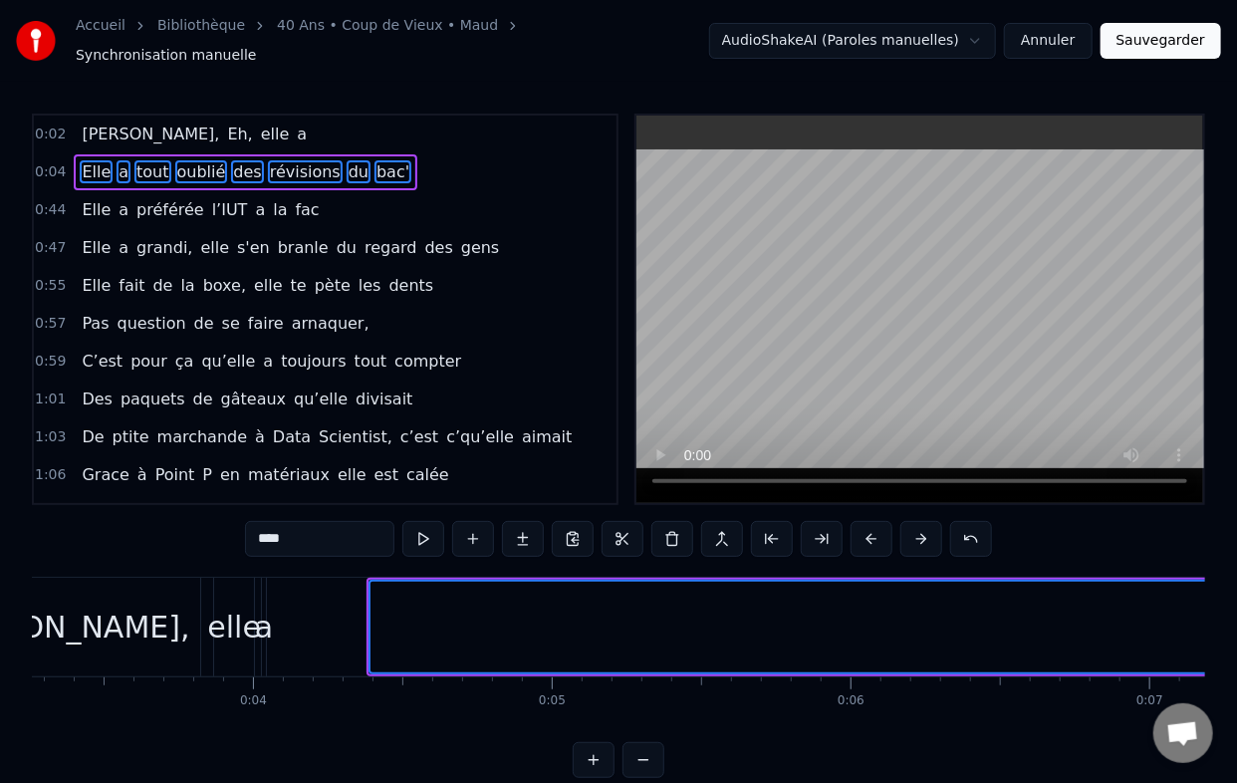
click at [266, 618] on div "a" at bounding box center [264, 627] width 18 height 45
type input "*"
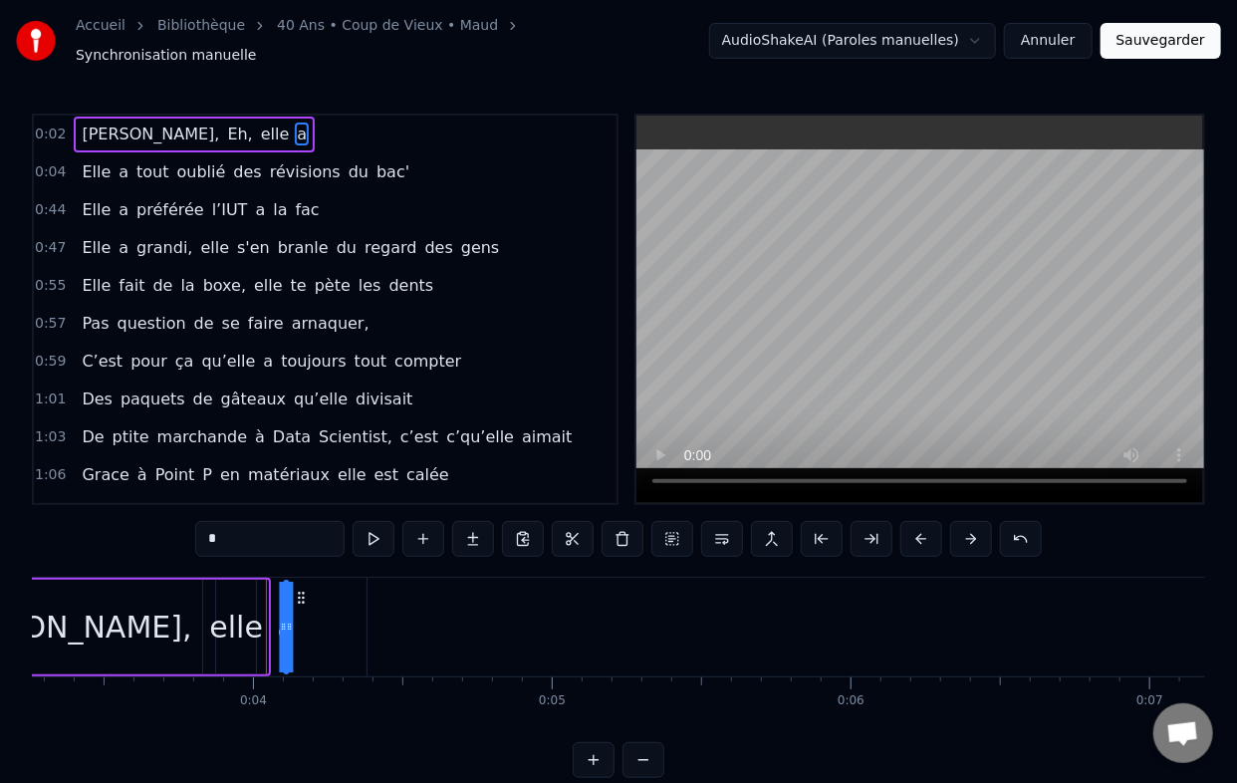
drag, startPoint x: 279, startPoint y: 588, endPoint x: 300, endPoint y: 586, distance: 21.0
click at [300, 590] on icon at bounding box center [302, 598] width 16 height 16
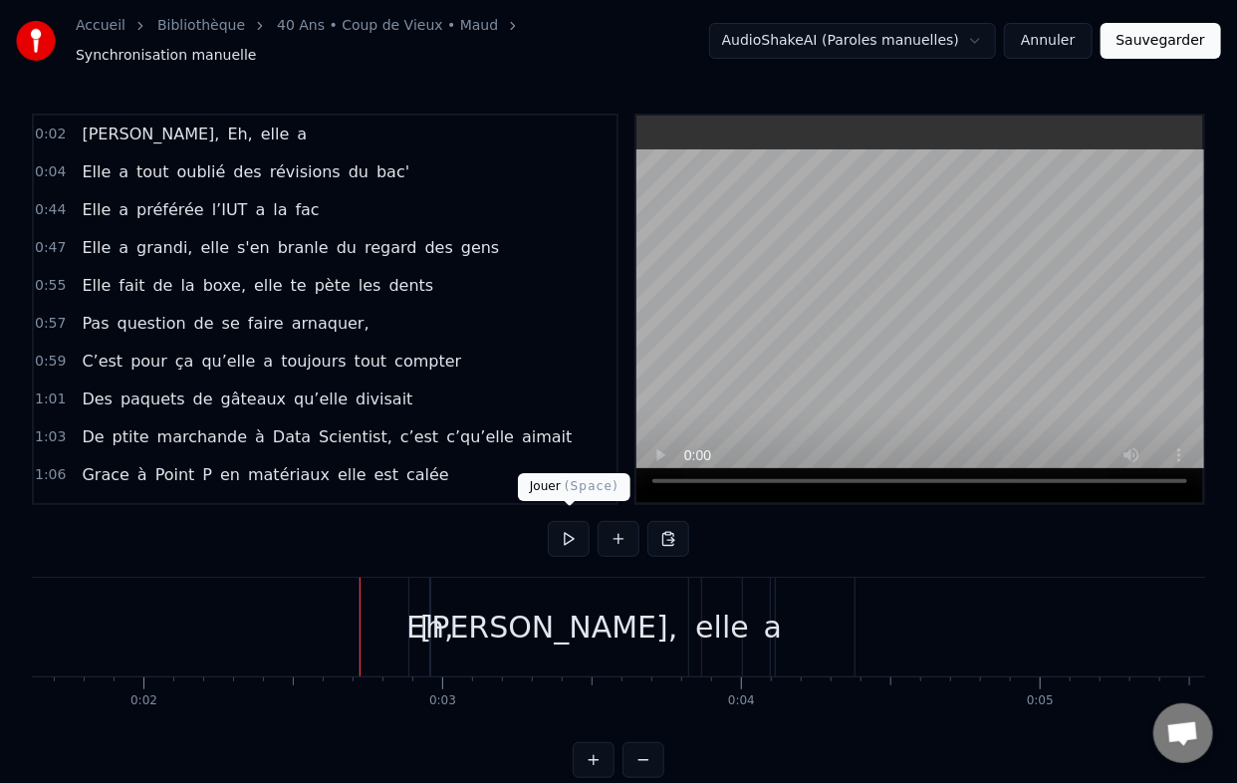
click at [561, 532] on button at bounding box center [569, 539] width 42 height 36
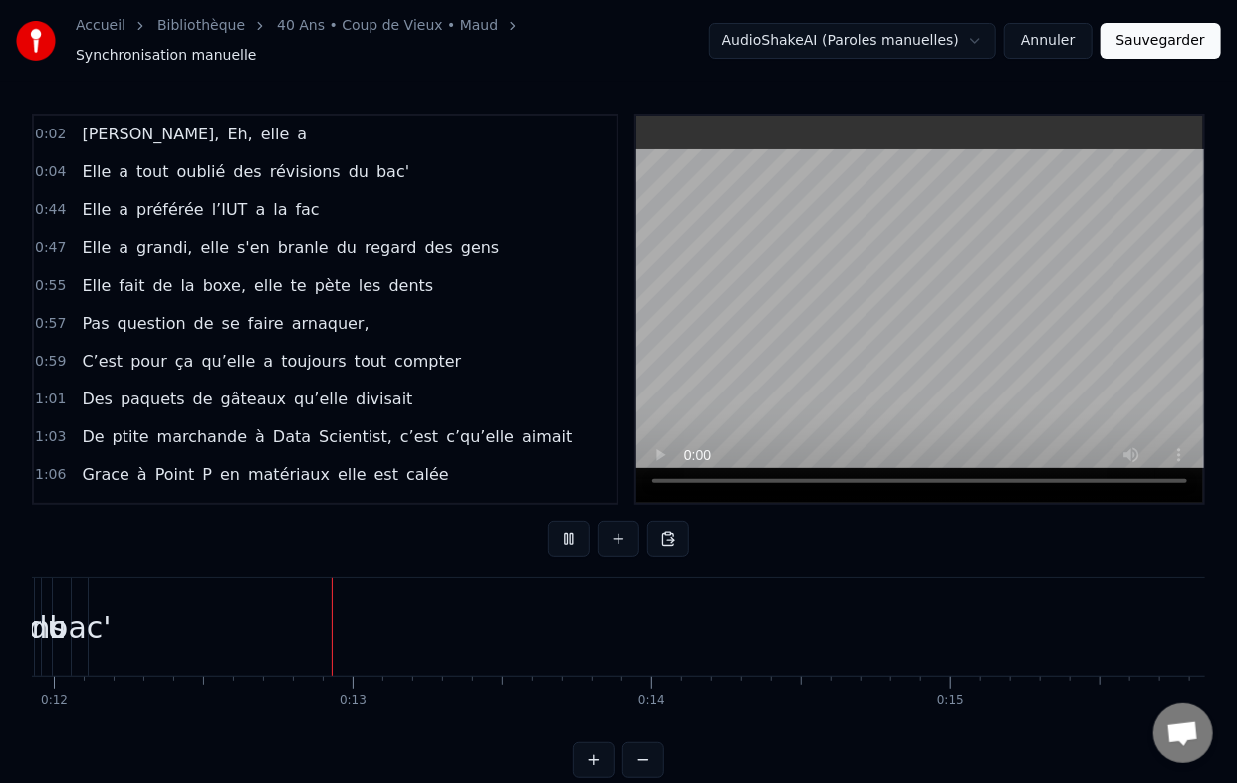
scroll to position [0, 3570]
click at [574, 530] on button at bounding box center [569, 539] width 42 height 36
click at [88, 618] on div "bac'" at bounding box center [74, 627] width 62 height 45
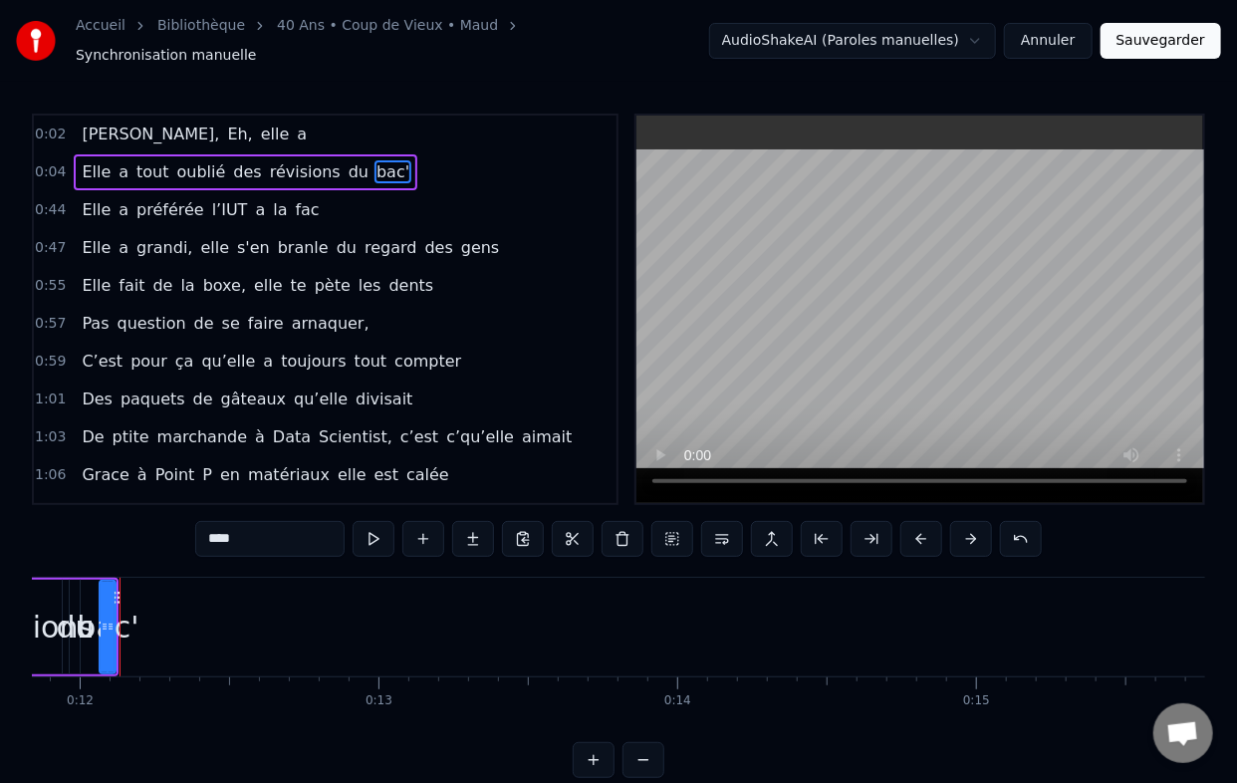
scroll to position [0, 3526]
drag, startPoint x: 121, startPoint y: 616, endPoint x: 205, endPoint y: 606, distance: 85.3
click at [205, 606] on div at bounding box center [205, 627] width 8 height 91
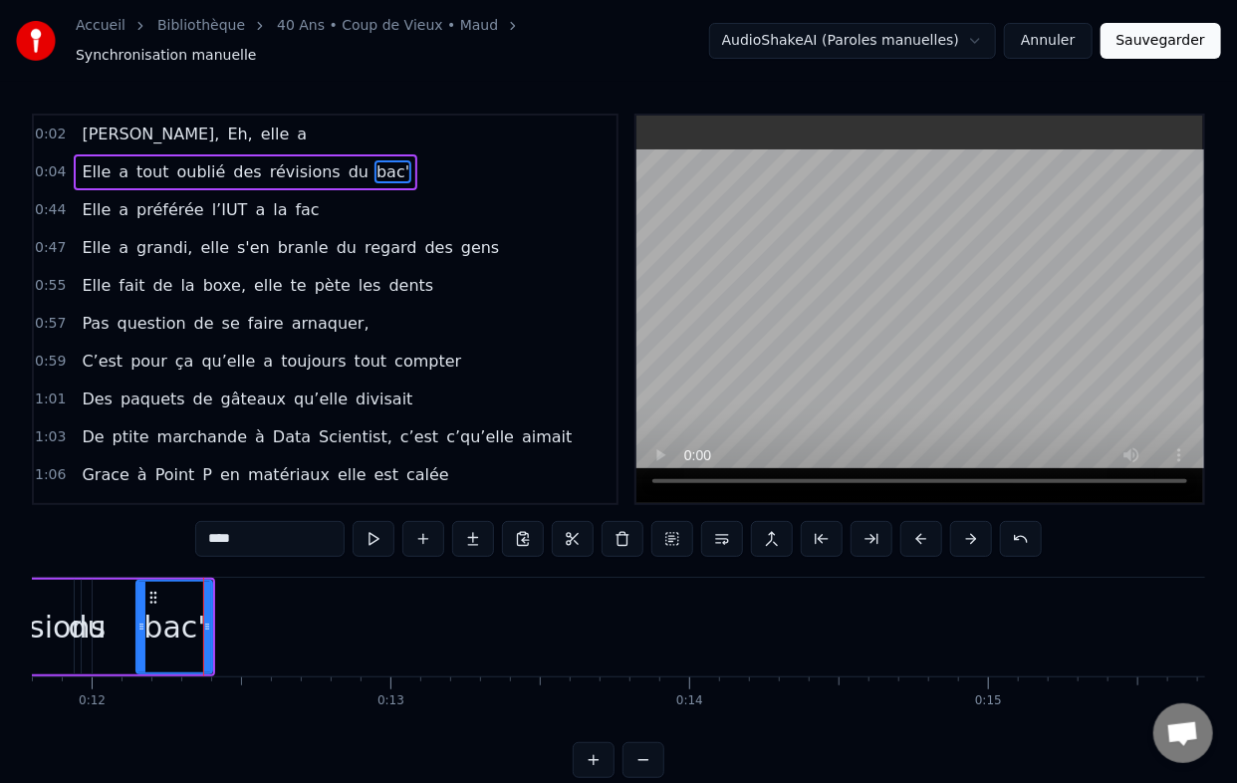
drag, startPoint x: 114, startPoint y: 616, endPoint x: 146, endPoint y: 613, distance: 33.0
click at [145, 619] on icon at bounding box center [141, 627] width 8 height 16
click at [100, 618] on div "du" at bounding box center [87, 627] width 38 height 45
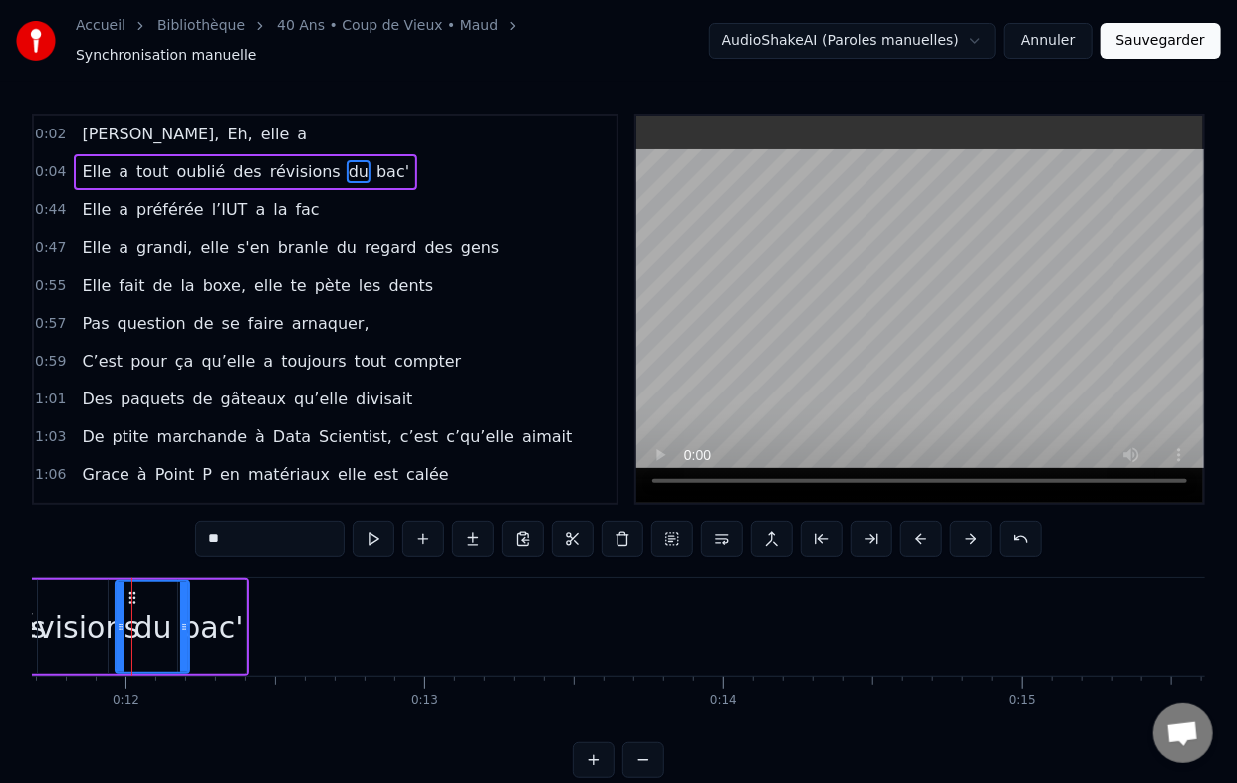
drag, startPoint x: 120, startPoint y: 612, endPoint x: 183, endPoint y: 614, distance: 63.8
click at [183, 619] on icon at bounding box center [184, 627] width 8 height 16
drag, startPoint x: 120, startPoint y: 615, endPoint x: 139, endPoint y: 614, distance: 19.9
click at [139, 619] on icon at bounding box center [140, 627] width 8 height 16
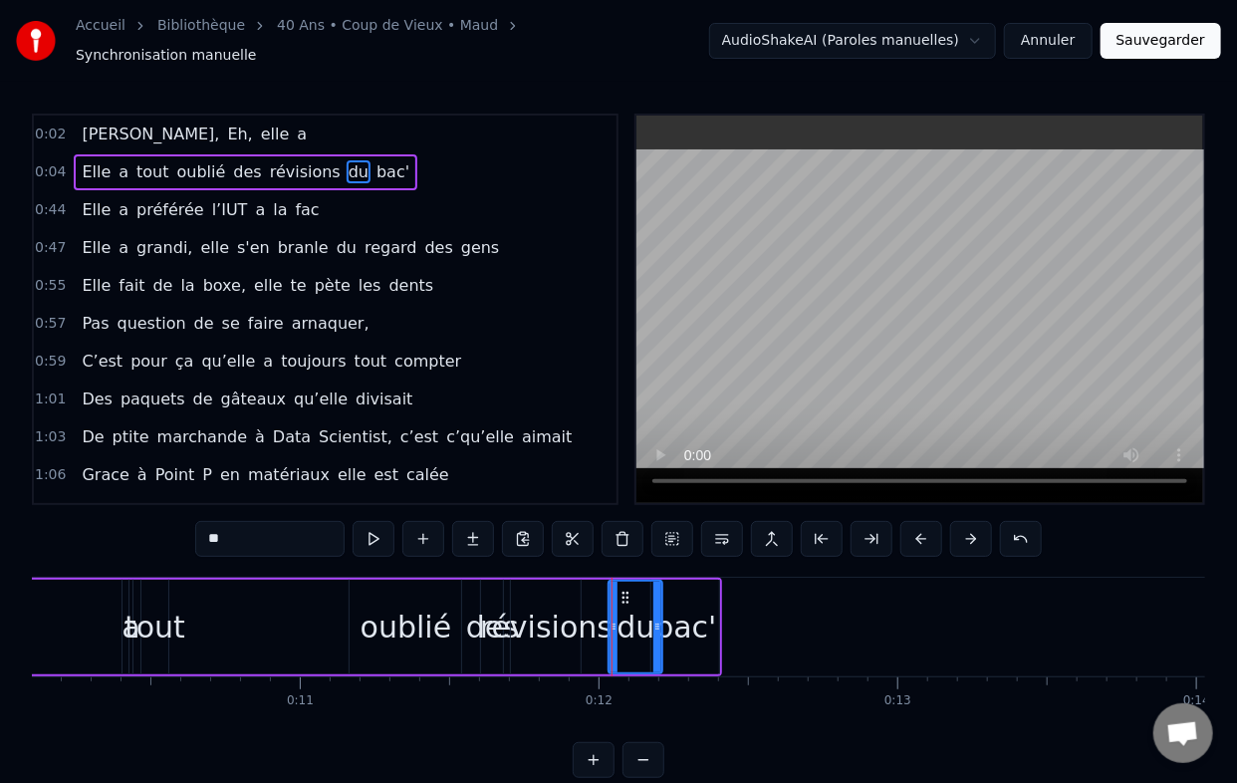
scroll to position [0, 2969]
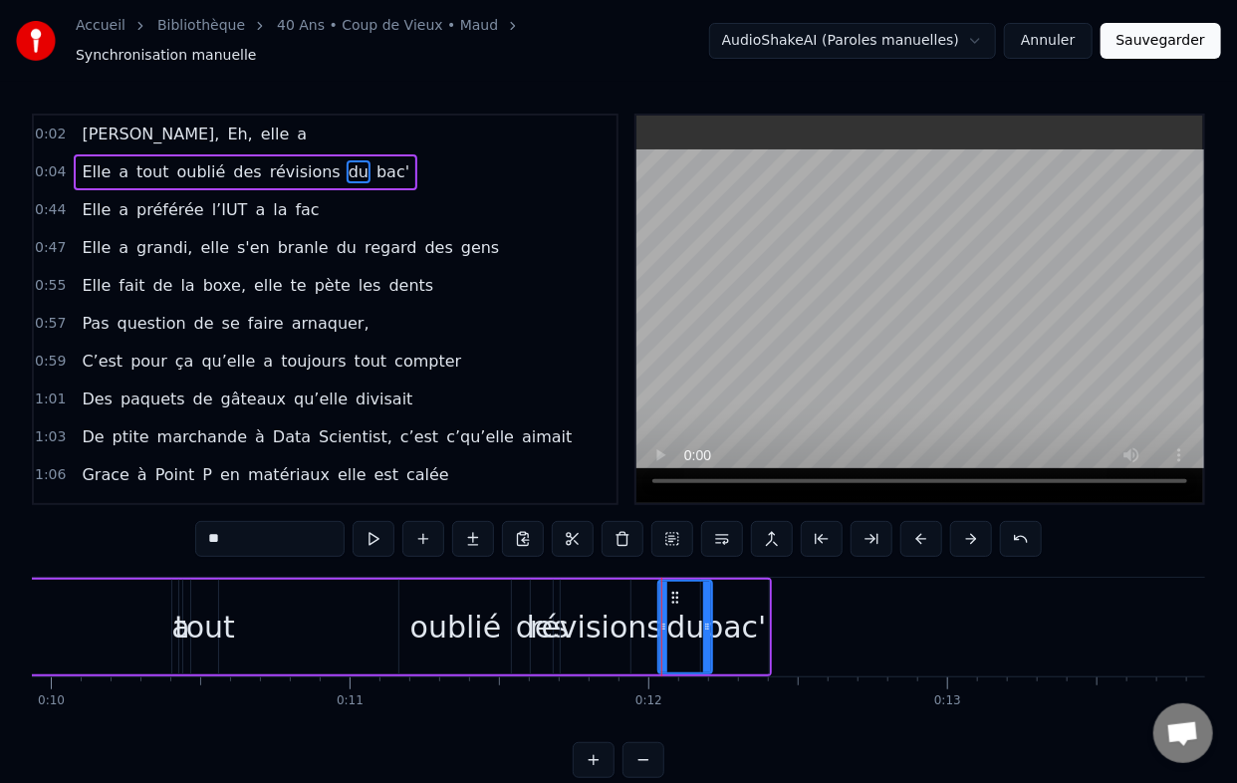
click at [212, 621] on div "tout" at bounding box center [204, 627] width 61 height 45
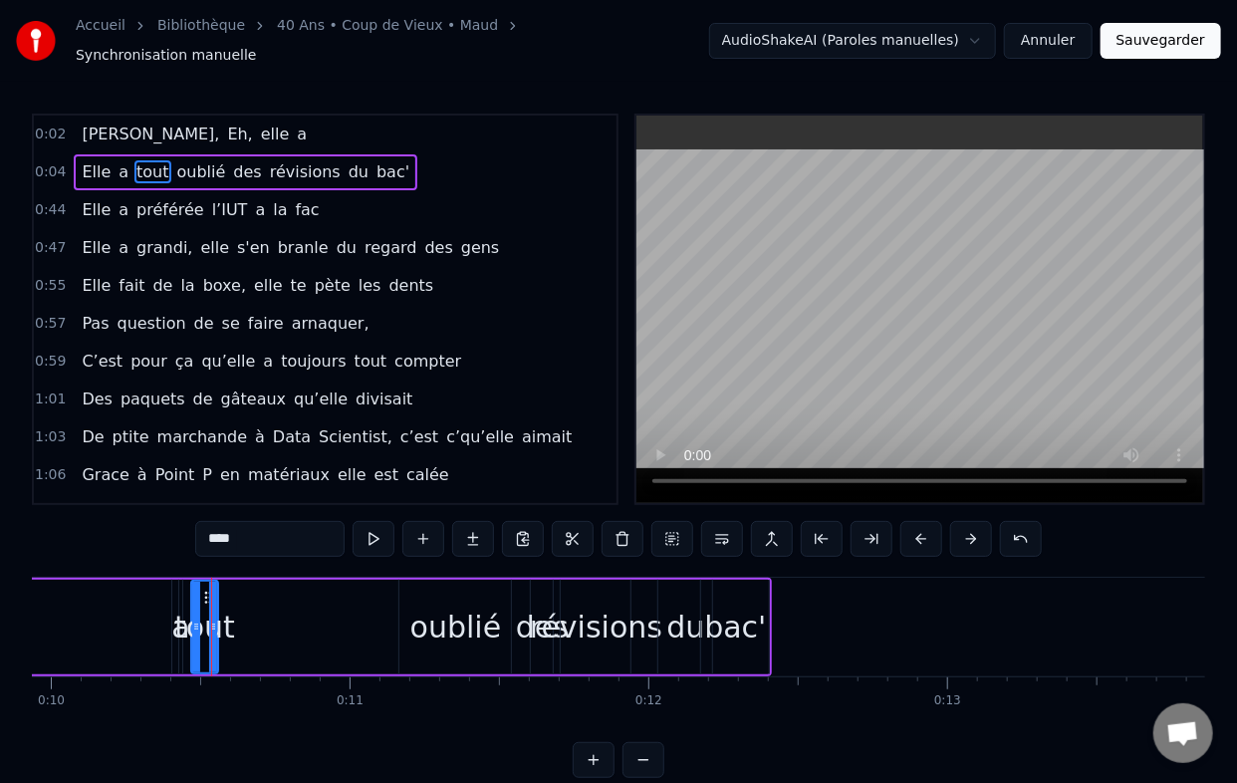
click at [192, 619] on icon at bounding box center [196, 627] width 8 height 16
drag, startPoint x: 213, startPoint y: 621, endPoint x: 353, endPoint y: 614, distance: 139.6
click at [353, 619] on icon at bounding box center [353, 627] width 8 height 16
drag, startPoint x: 191, startPoint y: 620, endPoint x: 230, endPoint y: 618, distance: 38.9
click at [216, 619] on icon at bounding box center [212, 627] width 8 height 16
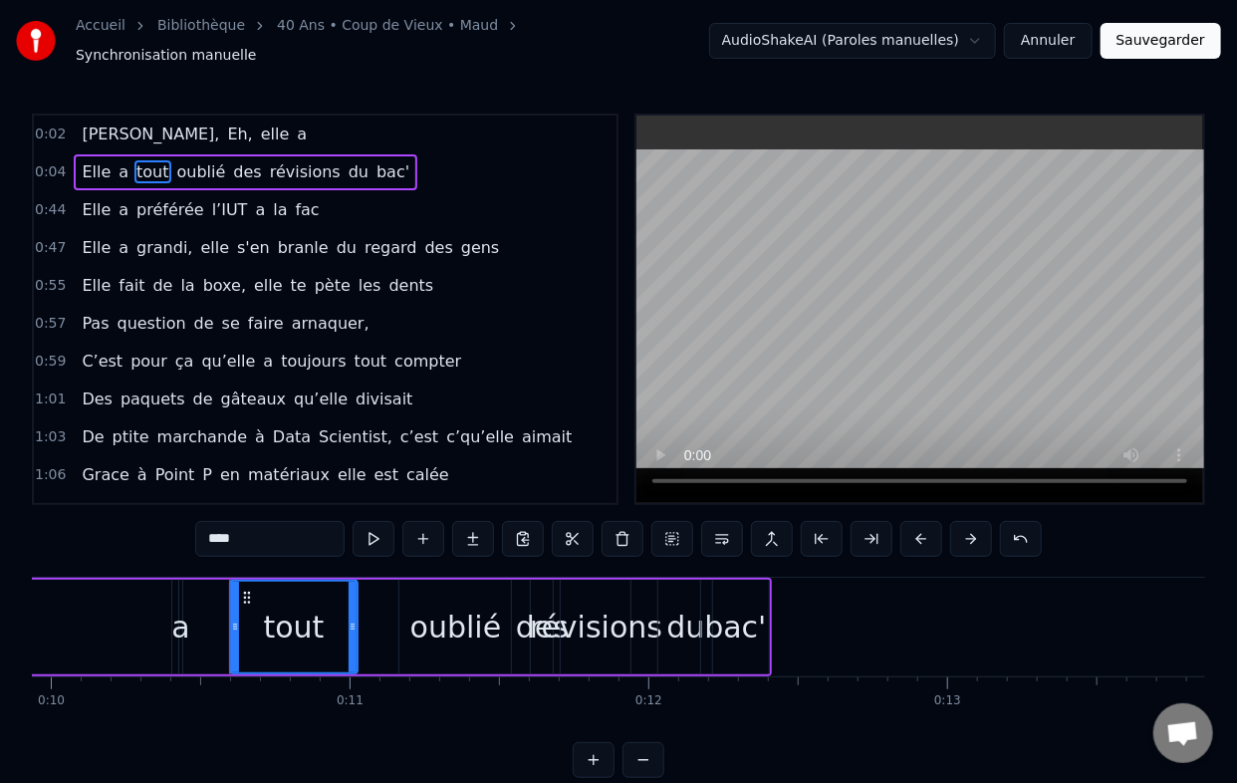
click at [174, 626] on div "a" at bounding box center [180, 627] width 18 height 45
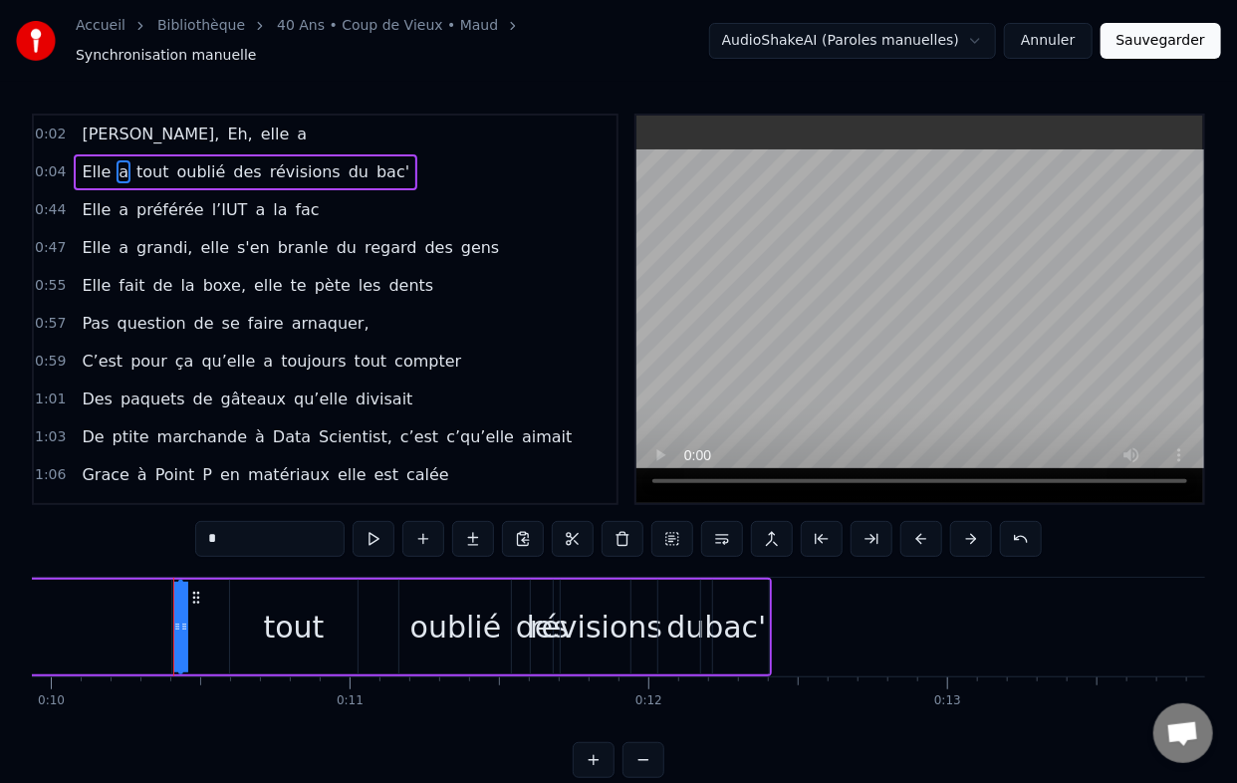
scroll to position [0, 2873]
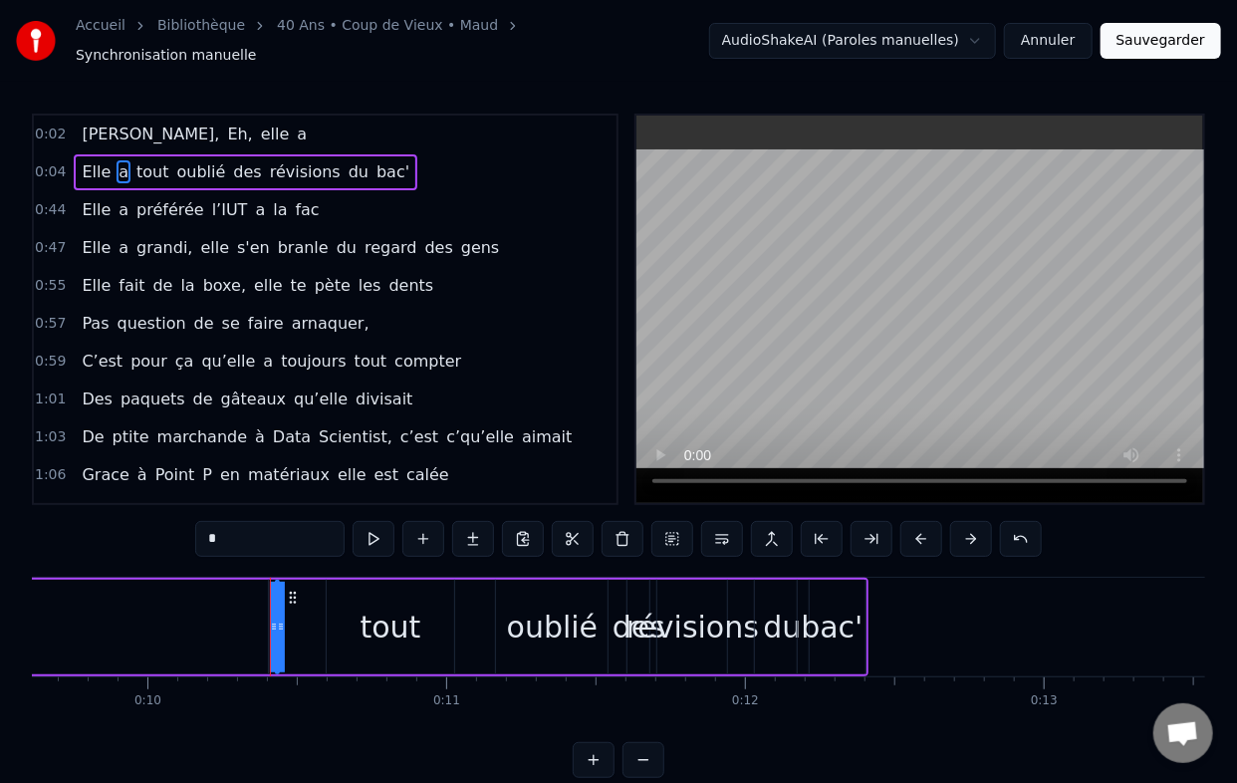
click at [548, 625] on div "oublié" at bounding box center [553, 627] width 92 height 45
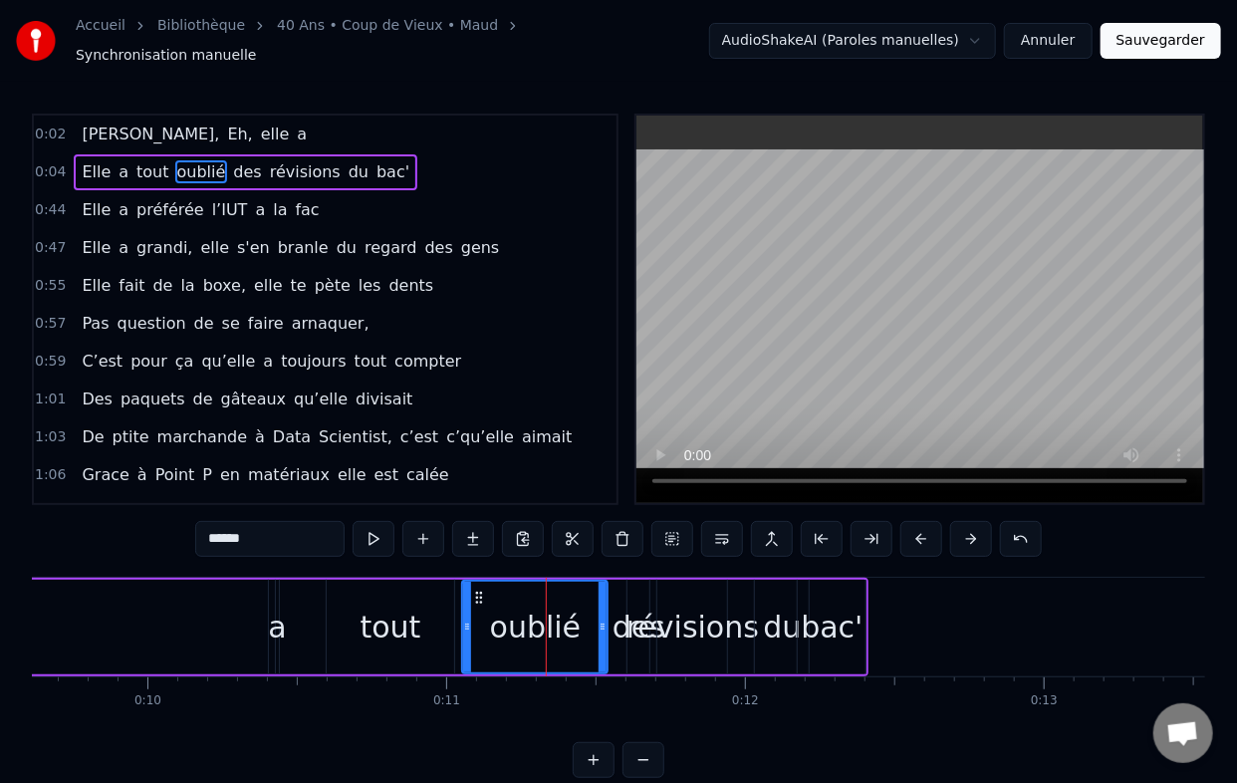
drag, startPoint x: 500, startPoint y: 617, endPoint x: 462, endPoint y: 618, distance: 37.9
click at [463, 619] on icon at bounding box center [467, 627] width 8 height 16
drag, startPoint x: 605, startPoint y: 614, endPoint x: 549, endPoint y: 619, distance: 56.0
click at [549, 619] on icon at bounding box center [547, 627] width 8 height 16
click at [634, 623] on div "des" at bounding box center [639, 627] width 53 height 45
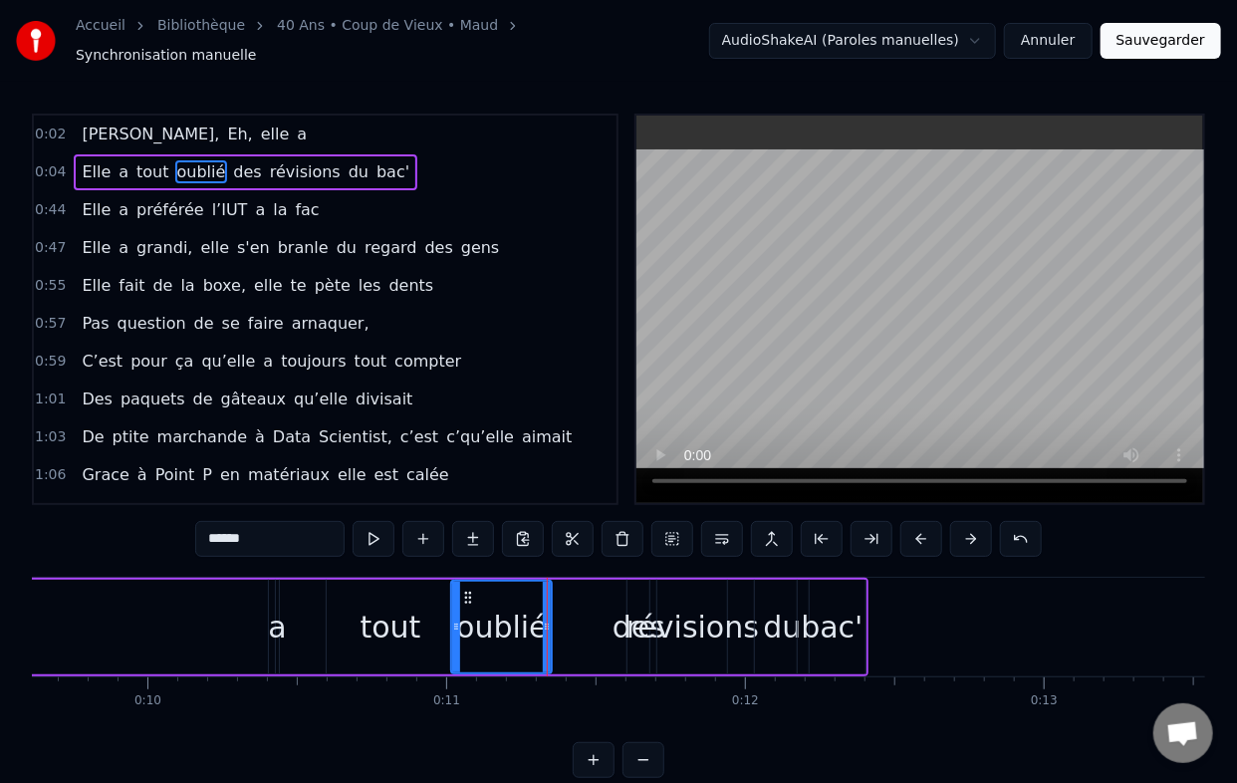
type input "***"
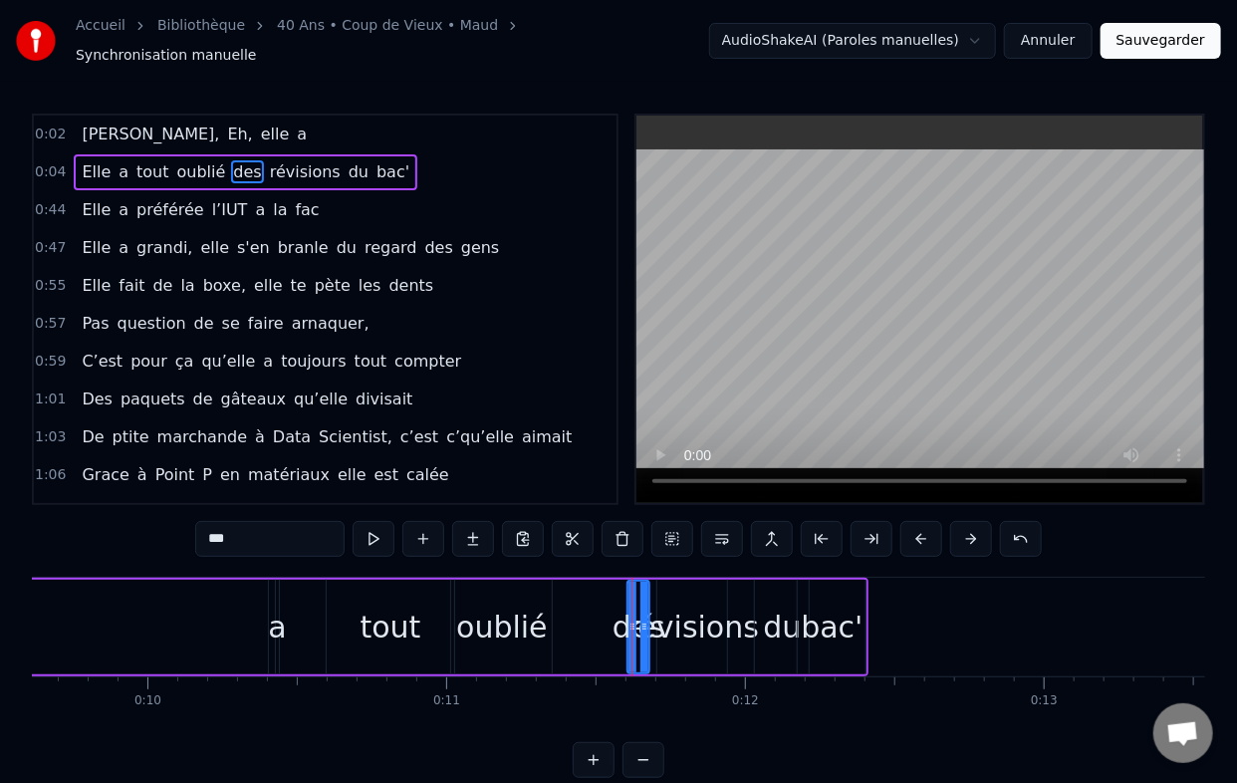
drag, startPoint x: 632, startPoint y: 611, endPoint x: 569, endPoint y: 621, distance: 63.5
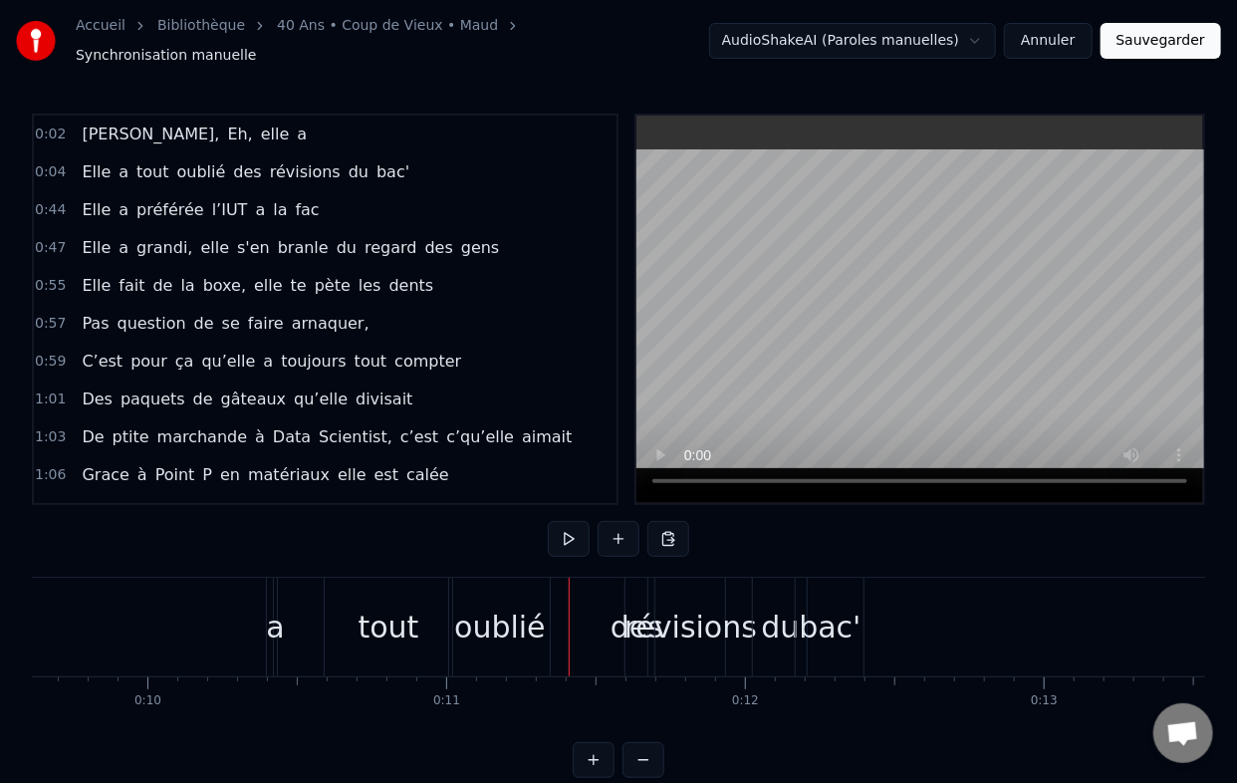
click at [622, 618] on div "des" at bounding box center [637, 627] width 53 height 45
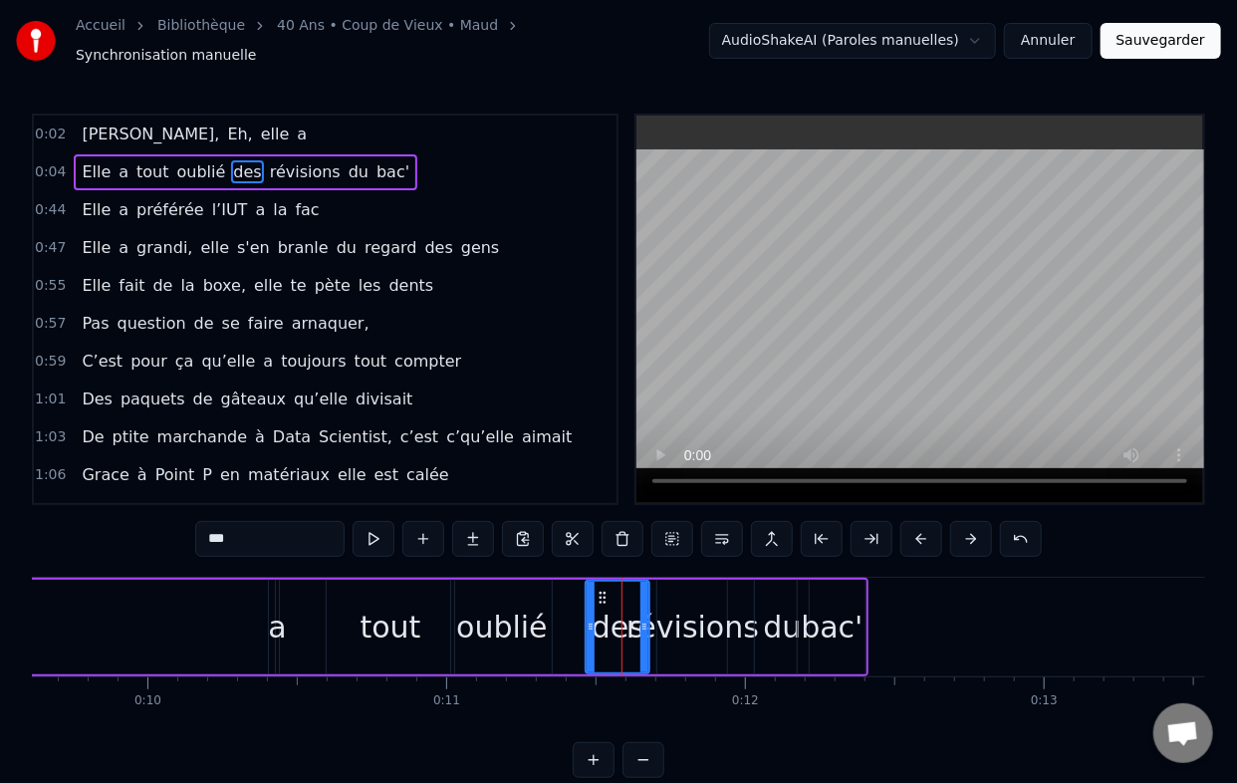
drag, startPoint x: 631, startPoint y: 617, endPoint x: 573, endPoint y: 618, distance: 57.8
click at [587, 619] on icon at bounding box center [591, 627] width 8 height 16
drag, startPoint x: 641, startPoint y: 618, endPoint x: 619, endPoint y: 622, distance: 23.3
click at [619, 622] on icon at bounding box center [623, 627] width 8 height 16
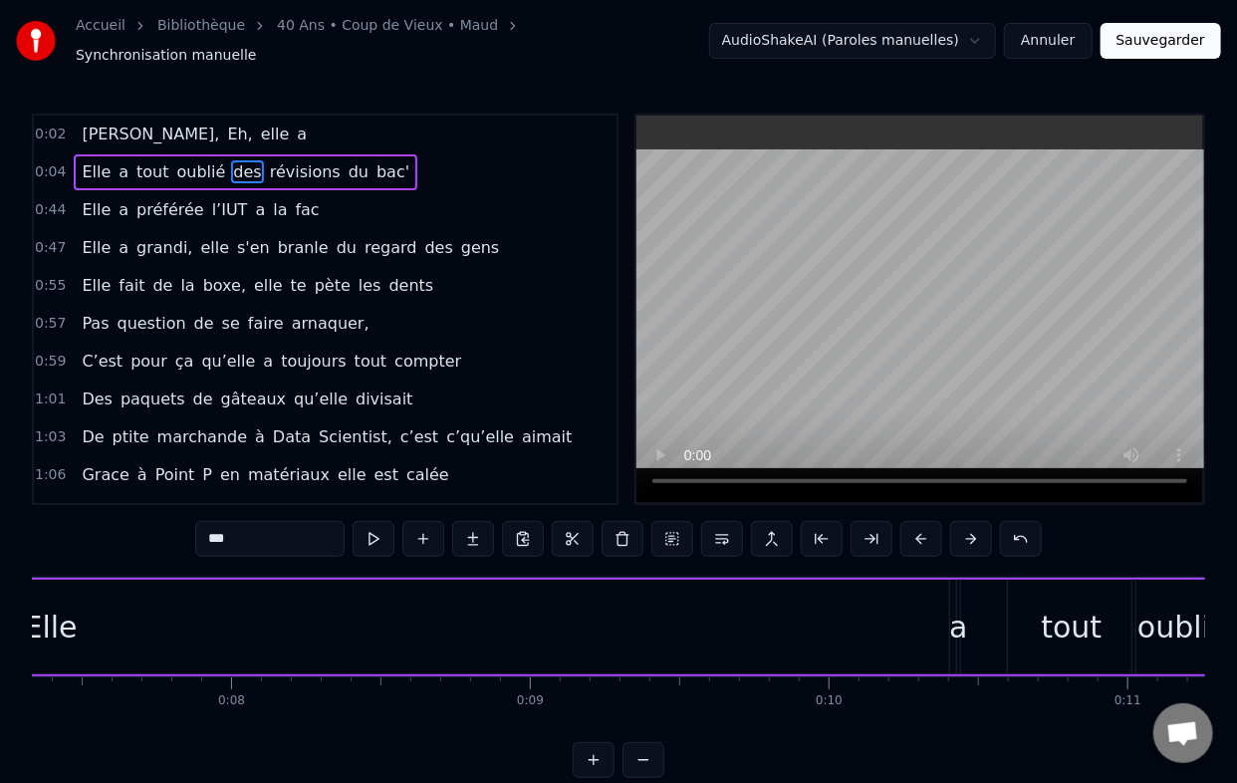
scroll to position [0, 2045]
click at [206, 634] on div "Elle" at bounding box center [196, 627] width 54 height 45
type input "****"
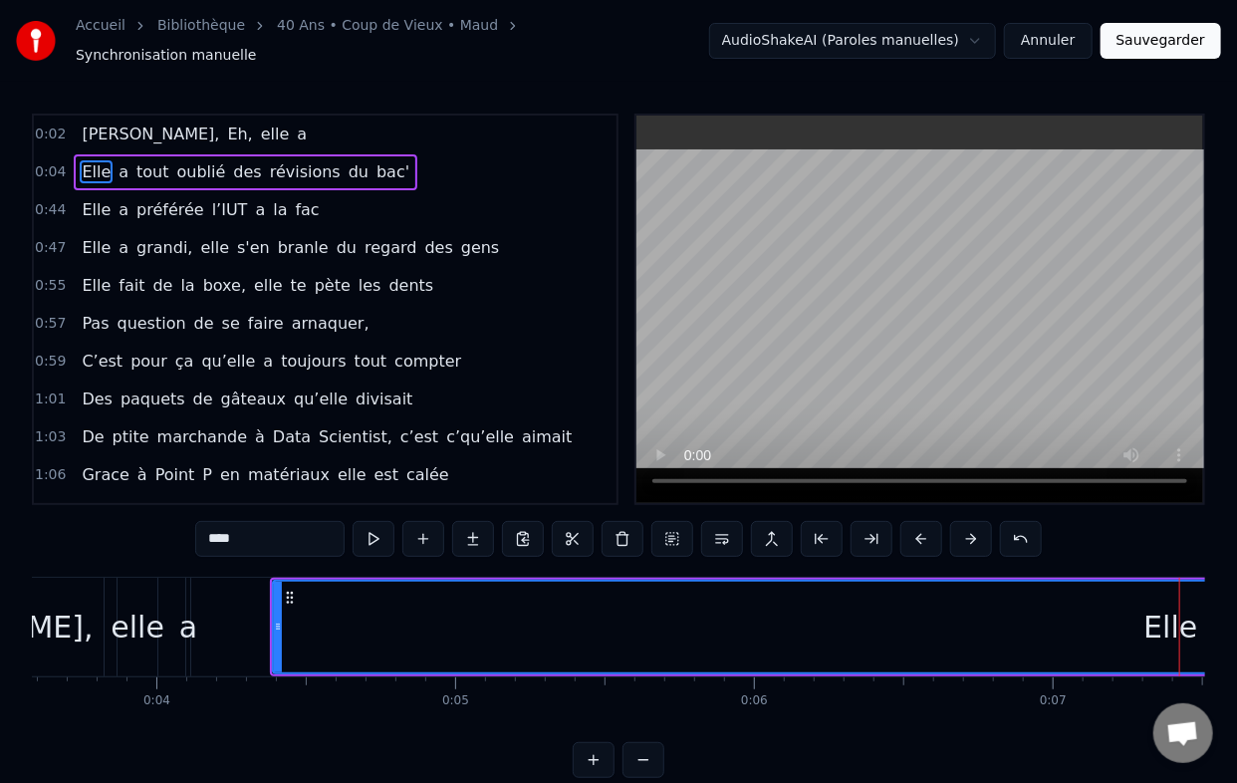
scroll to position [0, 924]
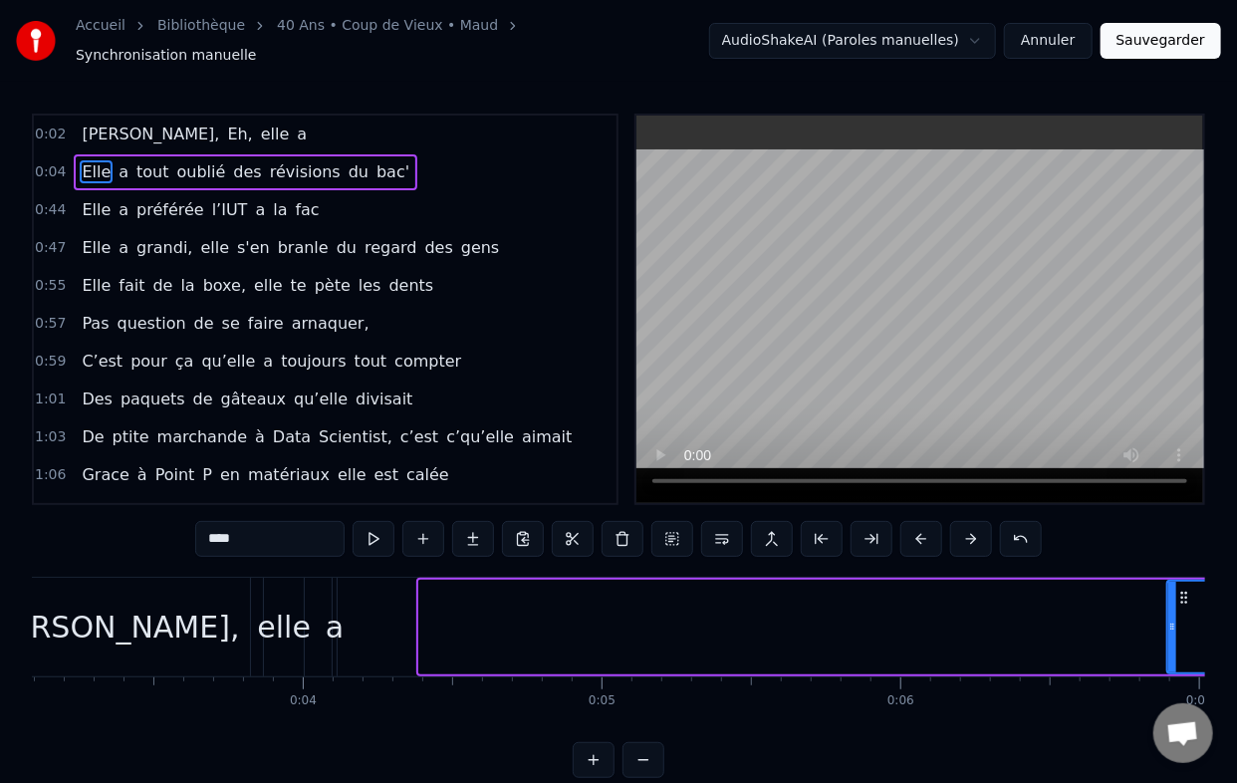
drag, startPoint x: 424, startPoint y: 617, endPoint x: 1172, endPoint y: 618, distance: 748.1
click at [1172, 619] on icon at bounding box center [1172, 627] width 8 height 16
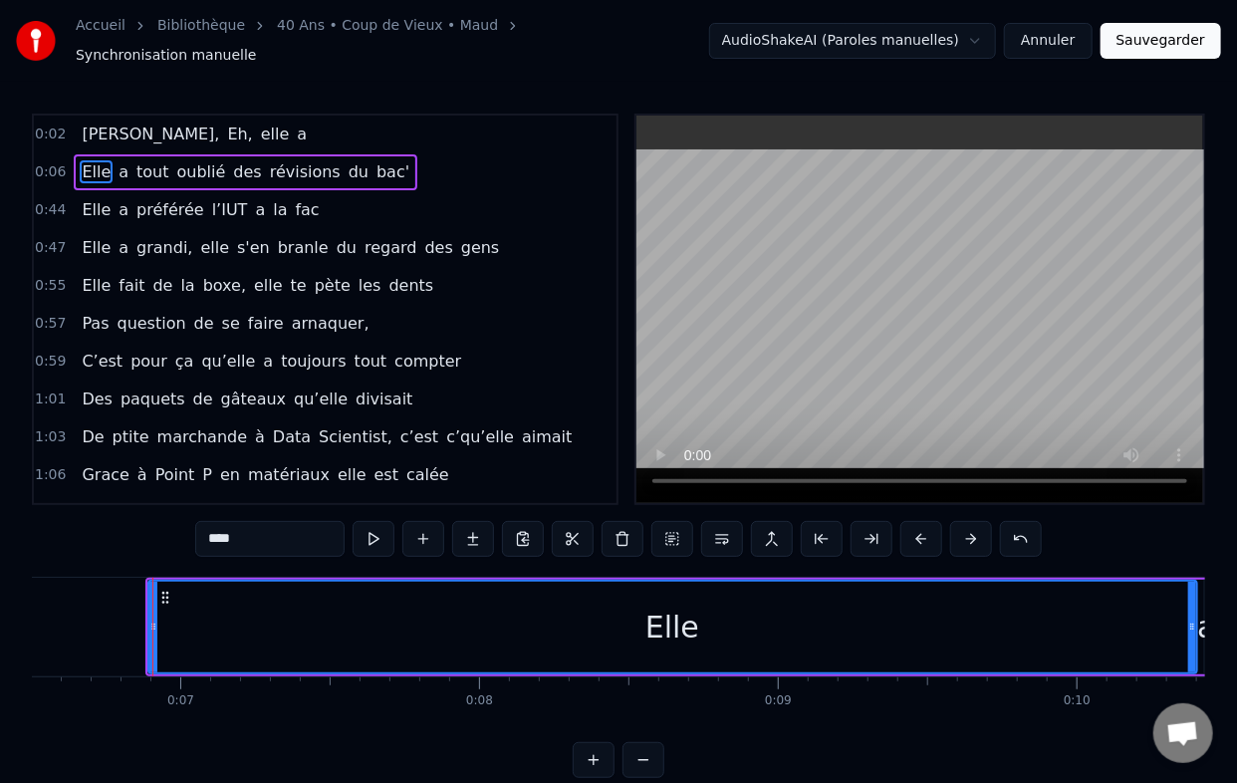
scroll to position [0, 1964]
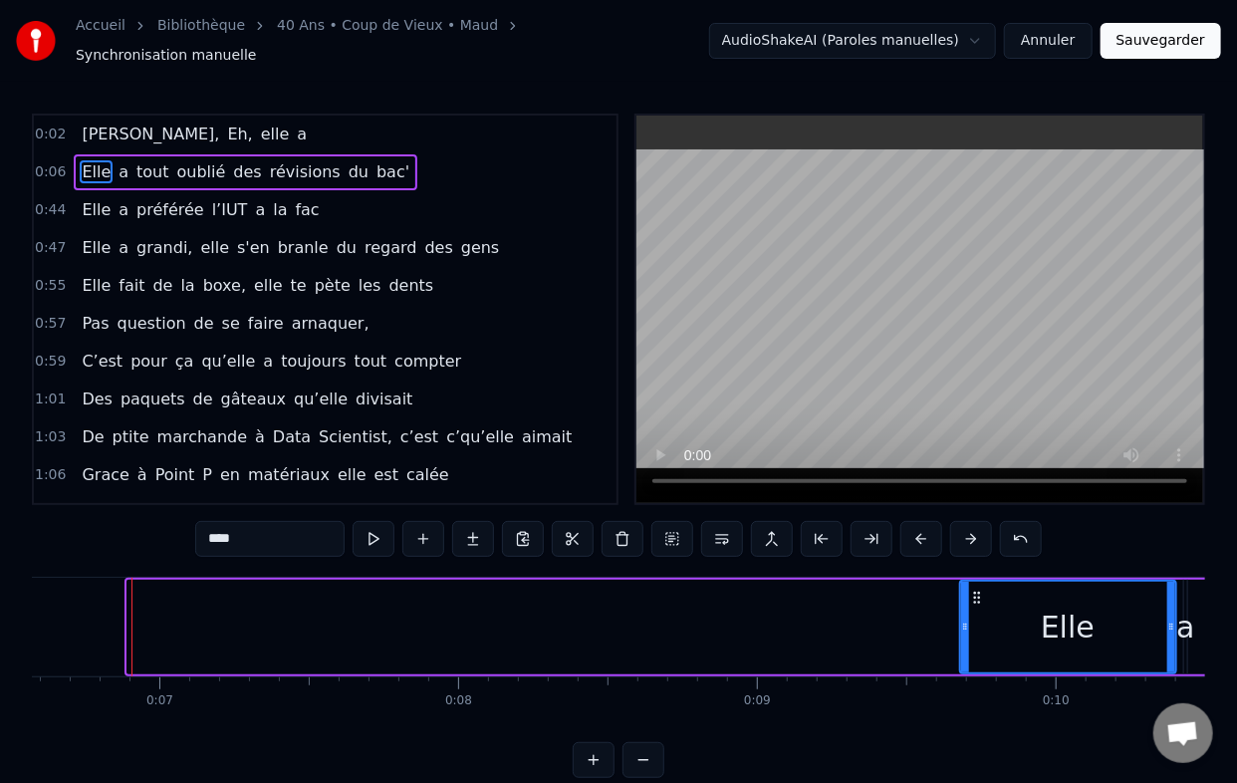
drag, startPoint x: 129, startPoint y: 622, endPoint x: 962, endPoint y: 636, distance: 832.9
click at [962, 636] on div at bounding box center [965, 627] width 8 height 91
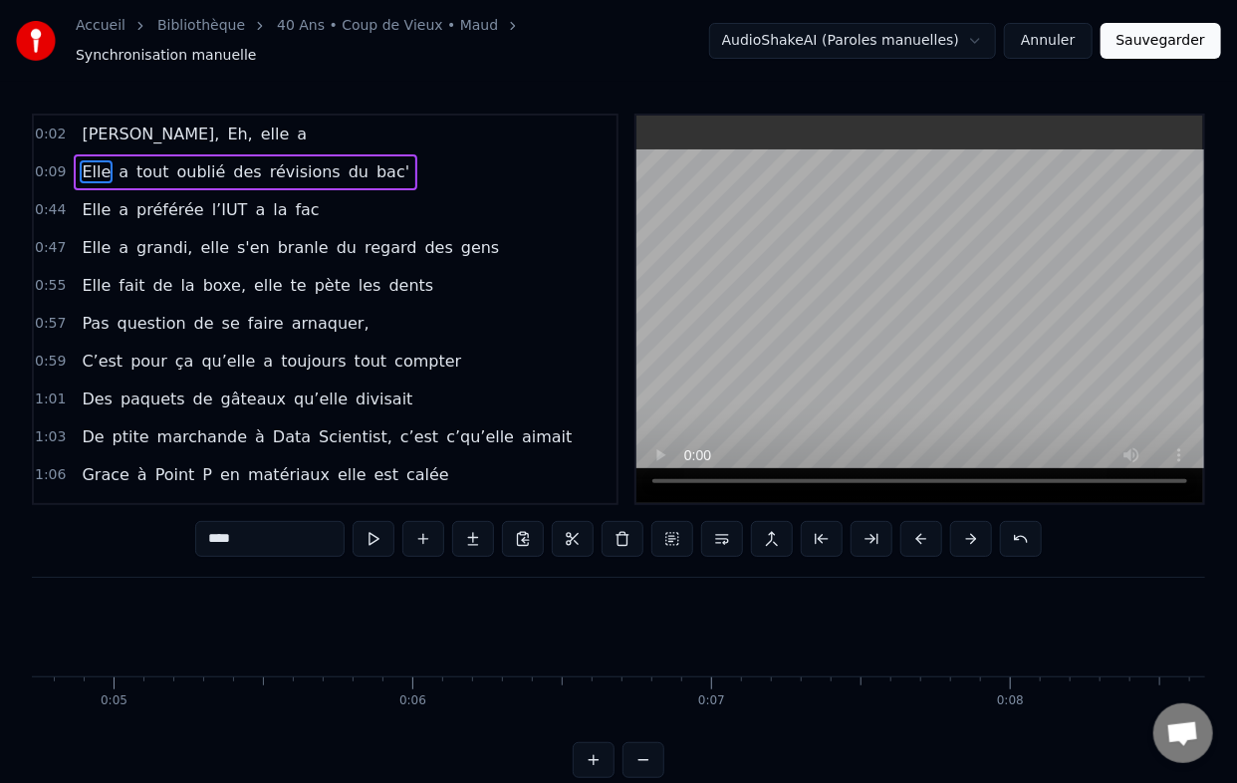
scroll to position [0, 0]
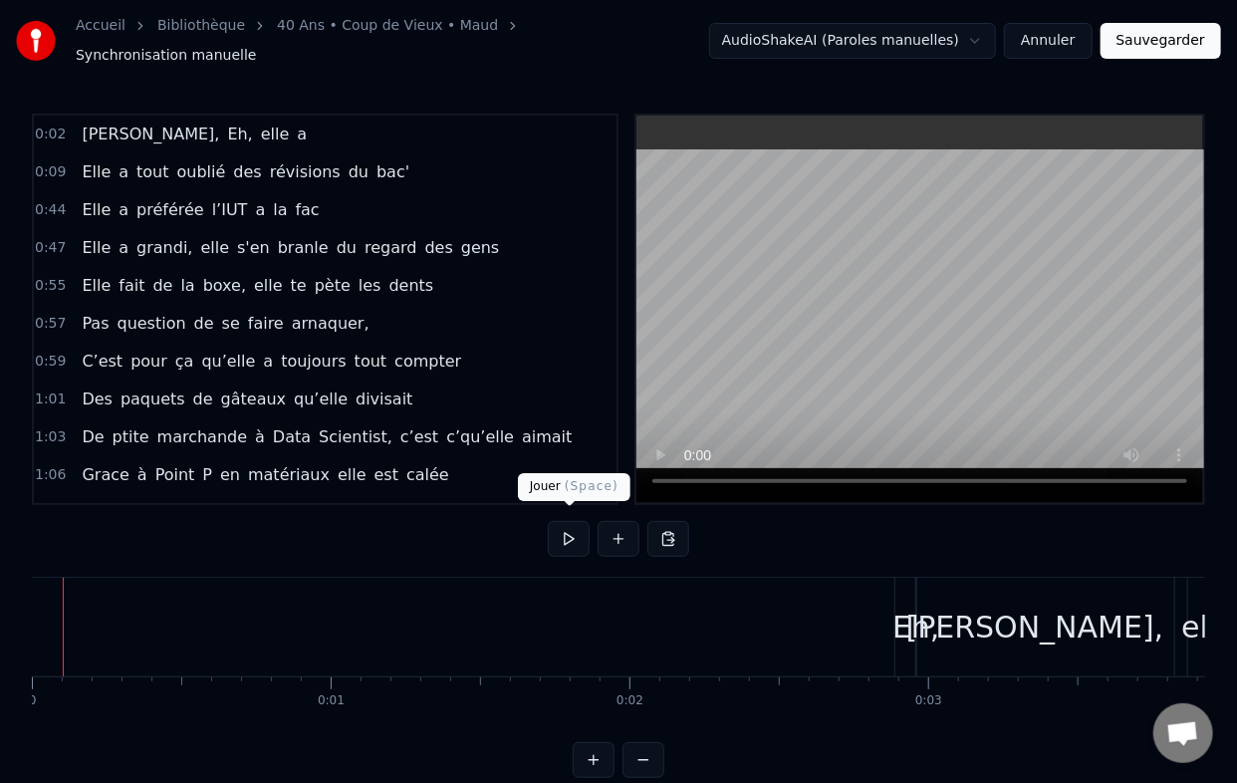
click at [559, 526] on button at bounding box center [569, 539] width 42 height 36
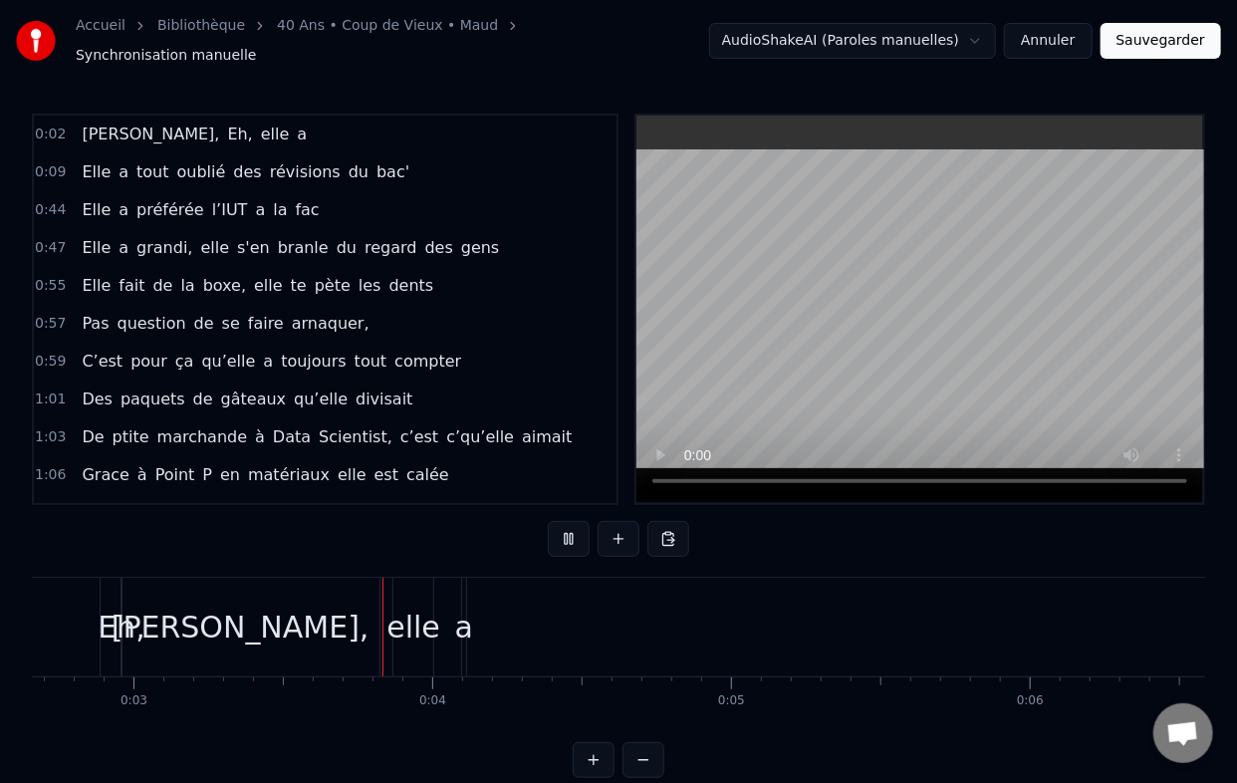
click at [548, 521] on button at bounding box center [569, 539] width 42 height 36
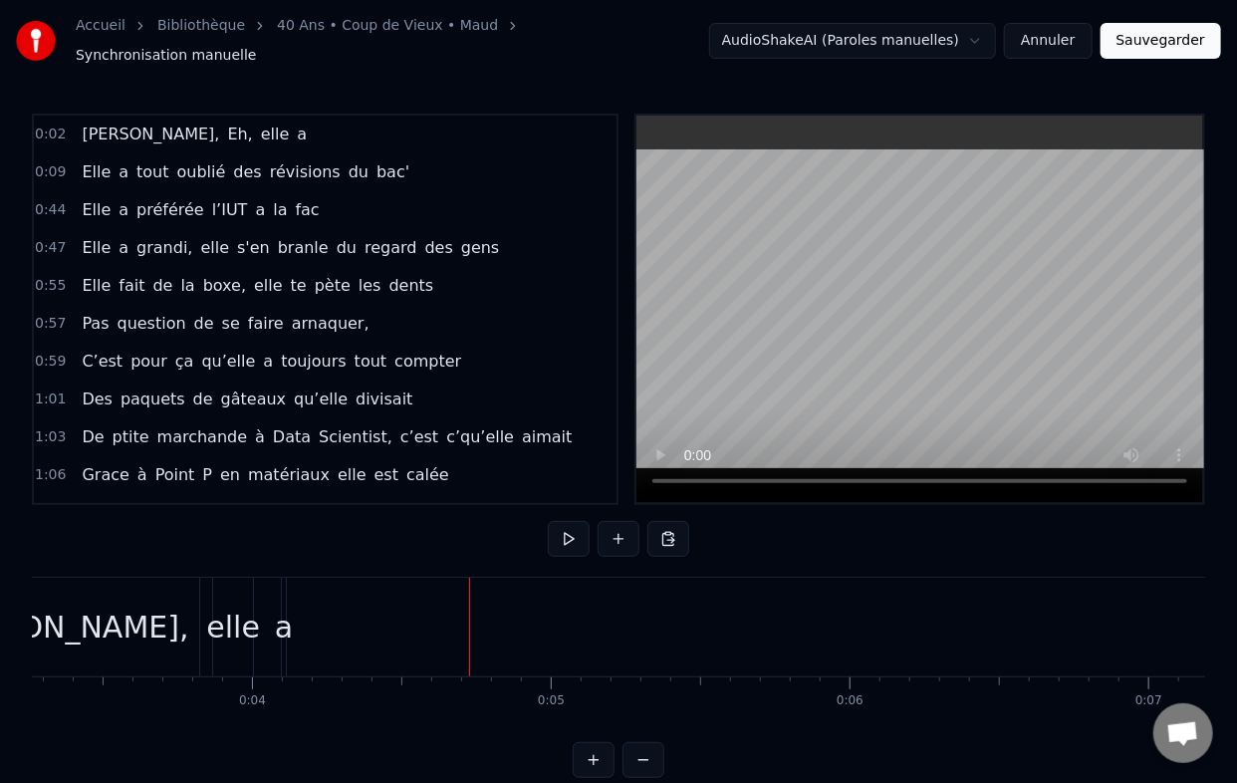
click at [548, 521] on button at bounding box center [569, 539] width 42 height 36
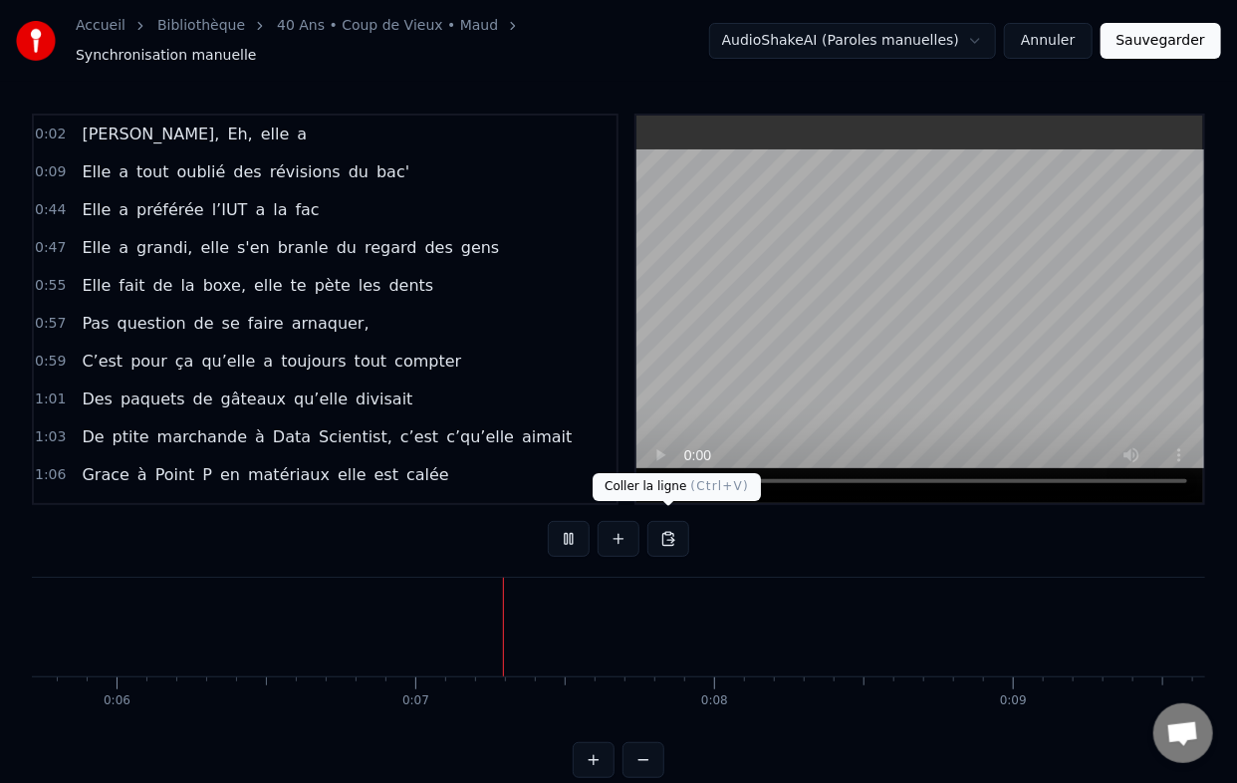
scroll to position [0, 1952]
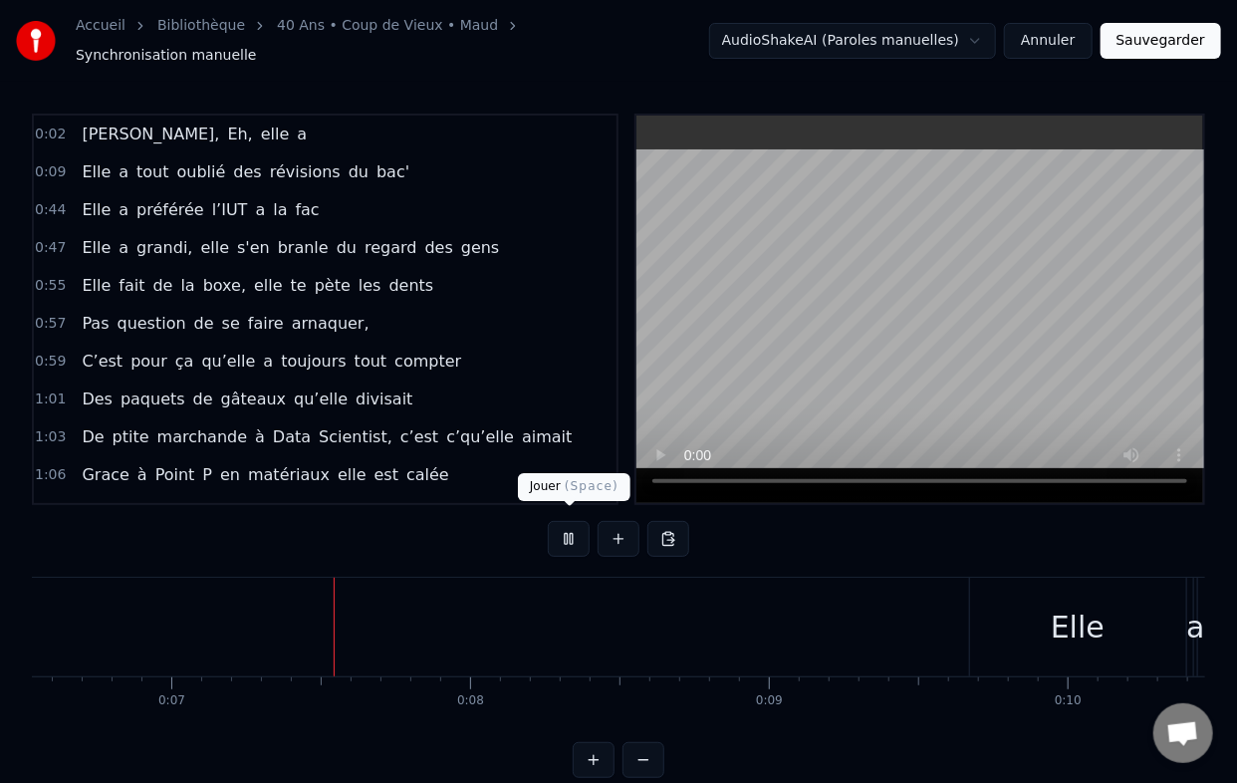
click at [566, 527] on button at bounding box center [569, 539] width 42 height 36
click at [548, 521] on button at bounding box center [569, 539] width 42 height 36
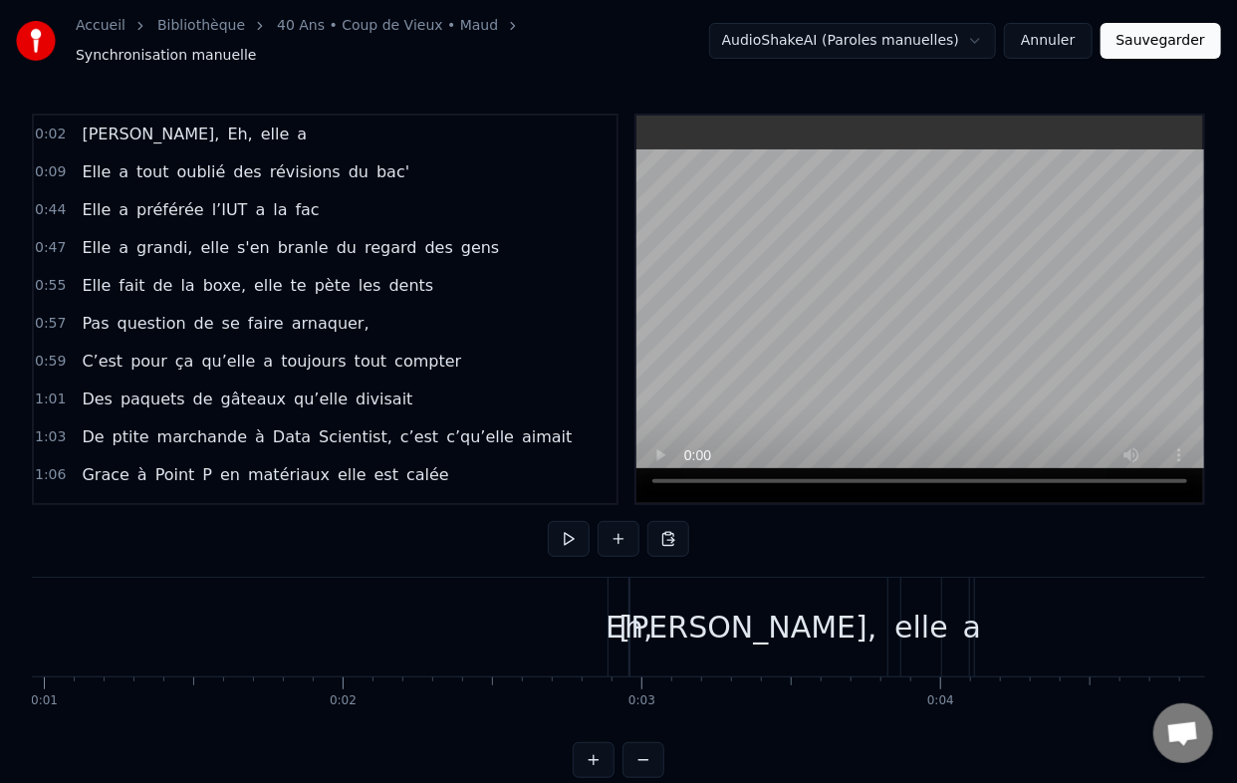
scroll to position [0, 239]
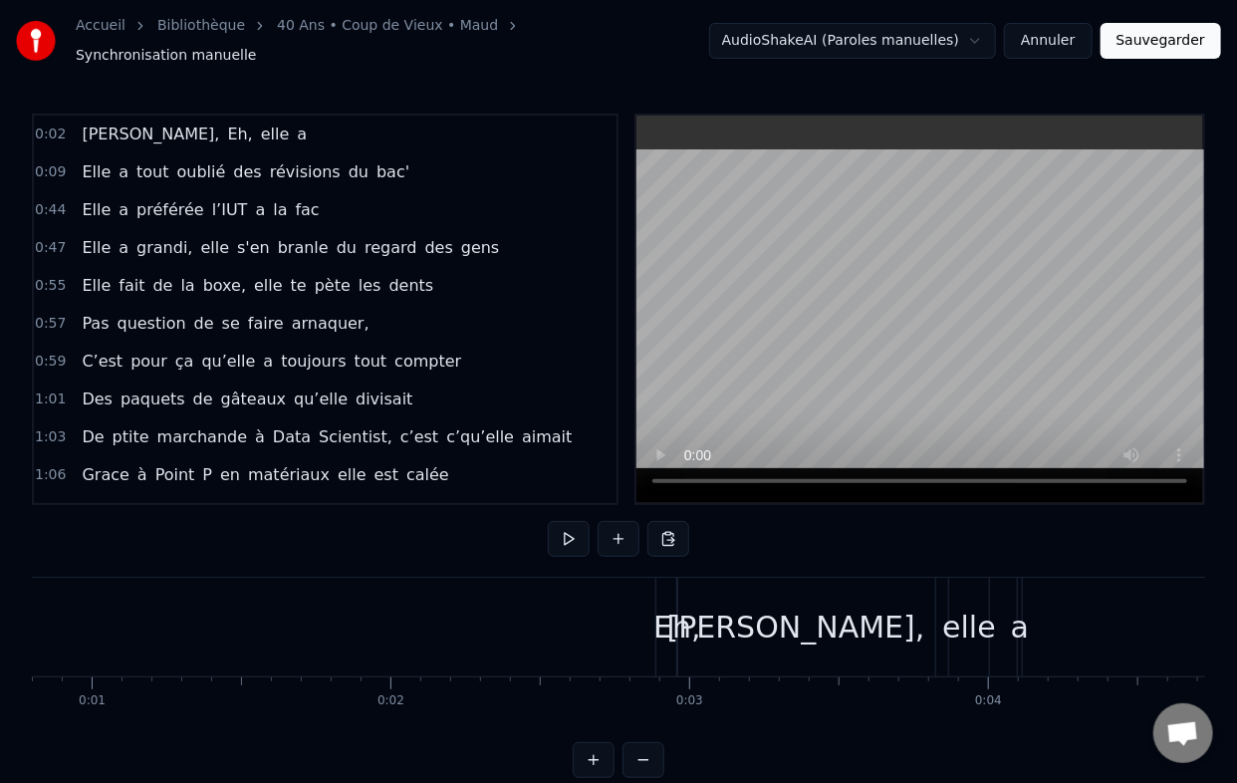
click at [605, 563] on div "0:02 [PERSON_NAME], Eh, elle a 0:09 Elle a tout oublié des révisions du bac' 0:…" at bounding box center [618, 446] width 1173 height 664
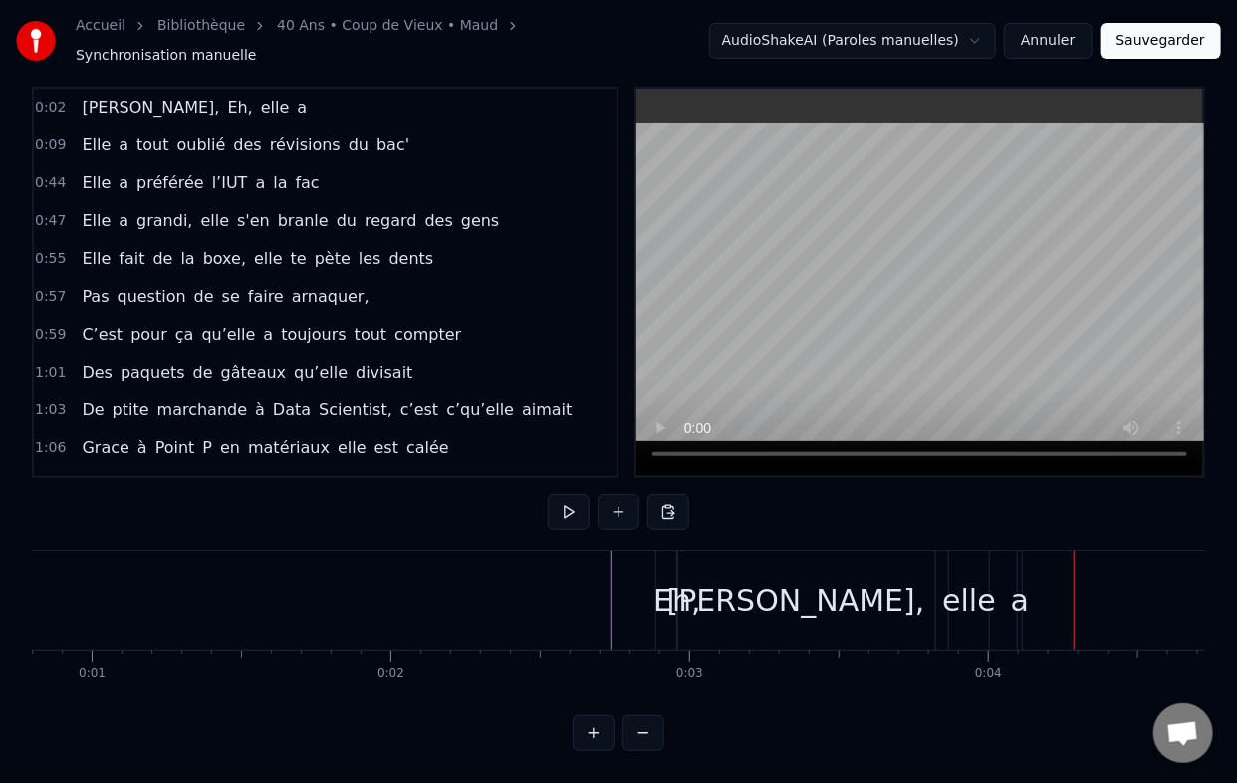
click at [104, 96] on span "[PERSON_NAME]," at bounding box center [150, 107] width 141 height 23
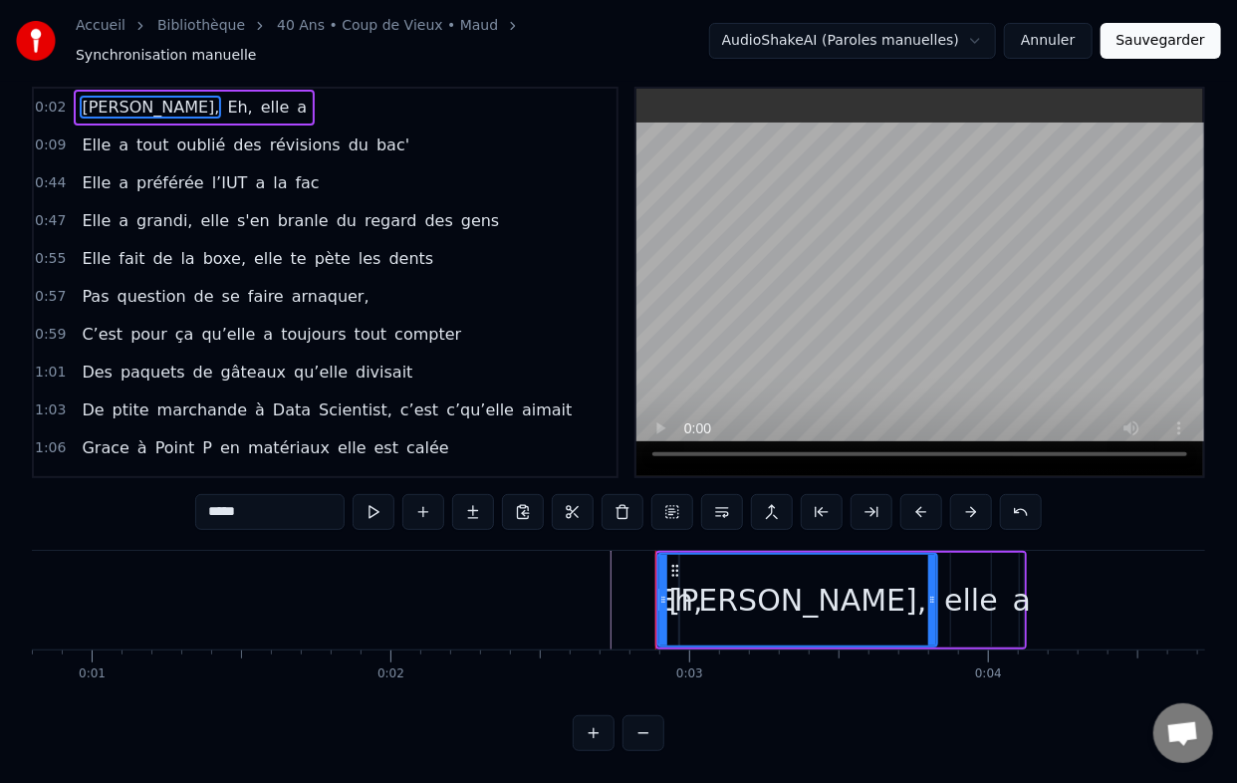
scroll to position [0, 0]
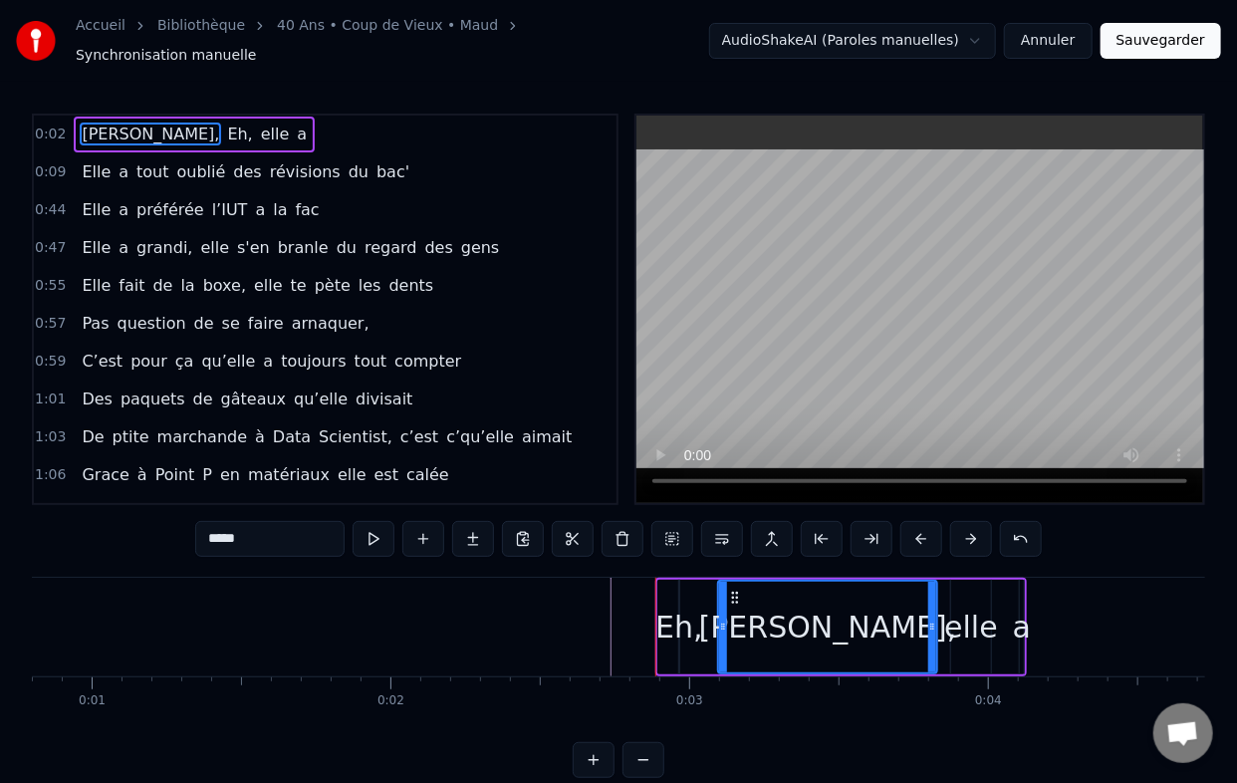
drag, startPoint x: 662, startPoint y: 618, endPoint x: 722, endPoint y: 612, distance: 60.1
click at [687, 620] on div "Eh," at bounding box center [679, 627] width 48 height 45
type input "***"
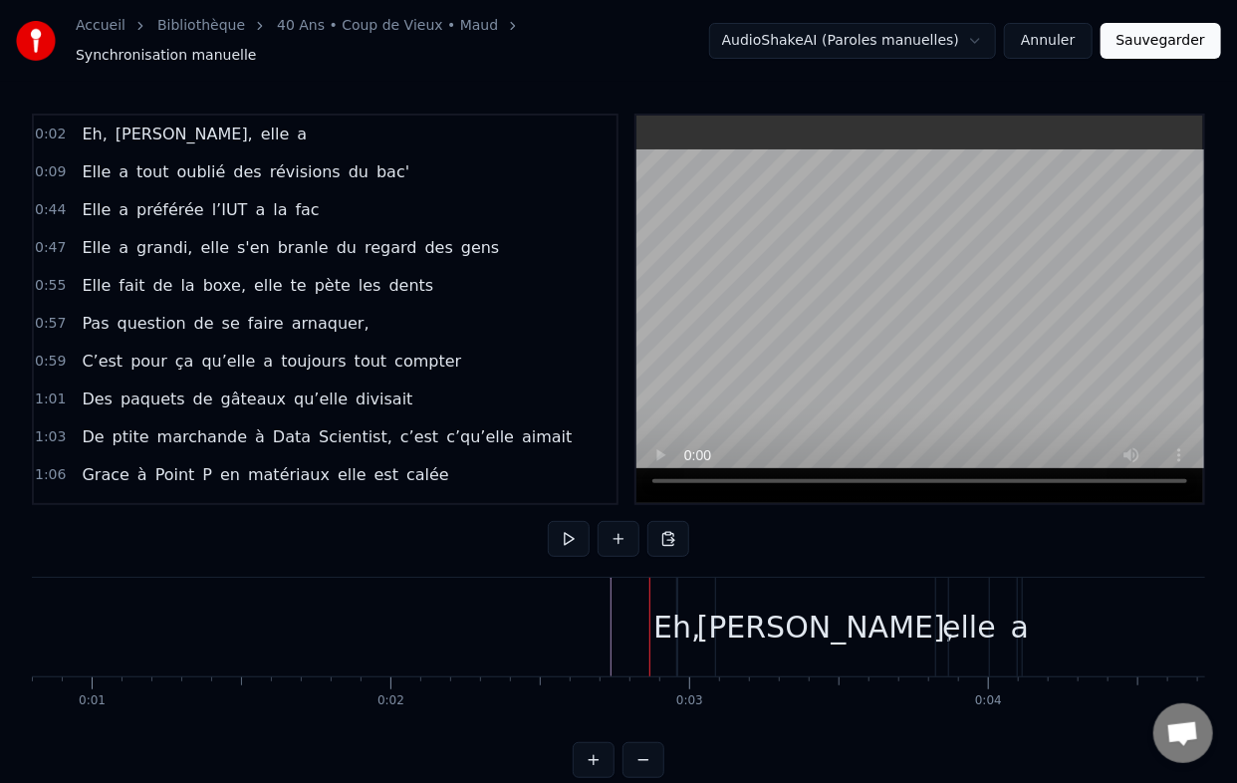
click at [666, 610] on div "Eh," at bounding box center [677, 627] width 48 height 45
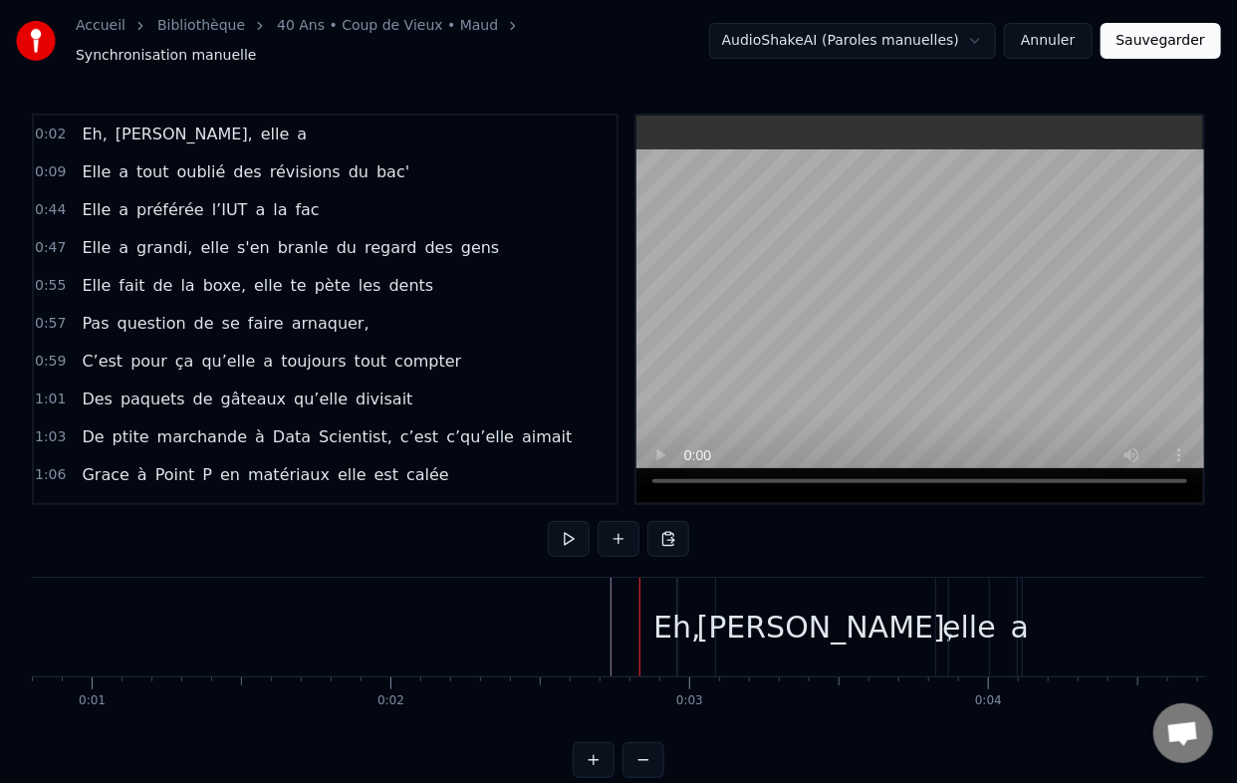
click at [671, 618] on div "Eh," at bounding box center [677, 627] width 48 height 45
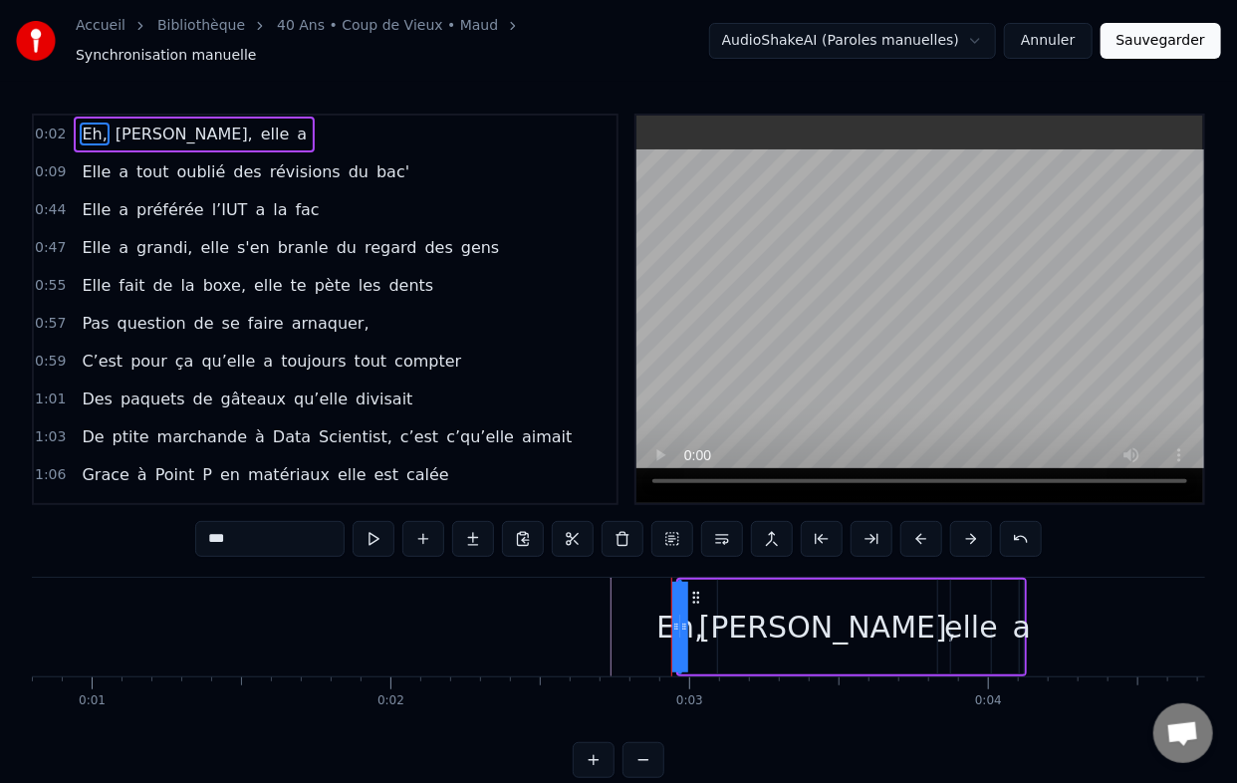
drag, startPoint x: 685, startPoint y: 617, endPoint x: 714, endPoint y: 614, distance: 29.0
click at [714, 614] on div "Eh, [PERSON_NAME], elle a" at bounding box center [851, 627] width 351 height 99
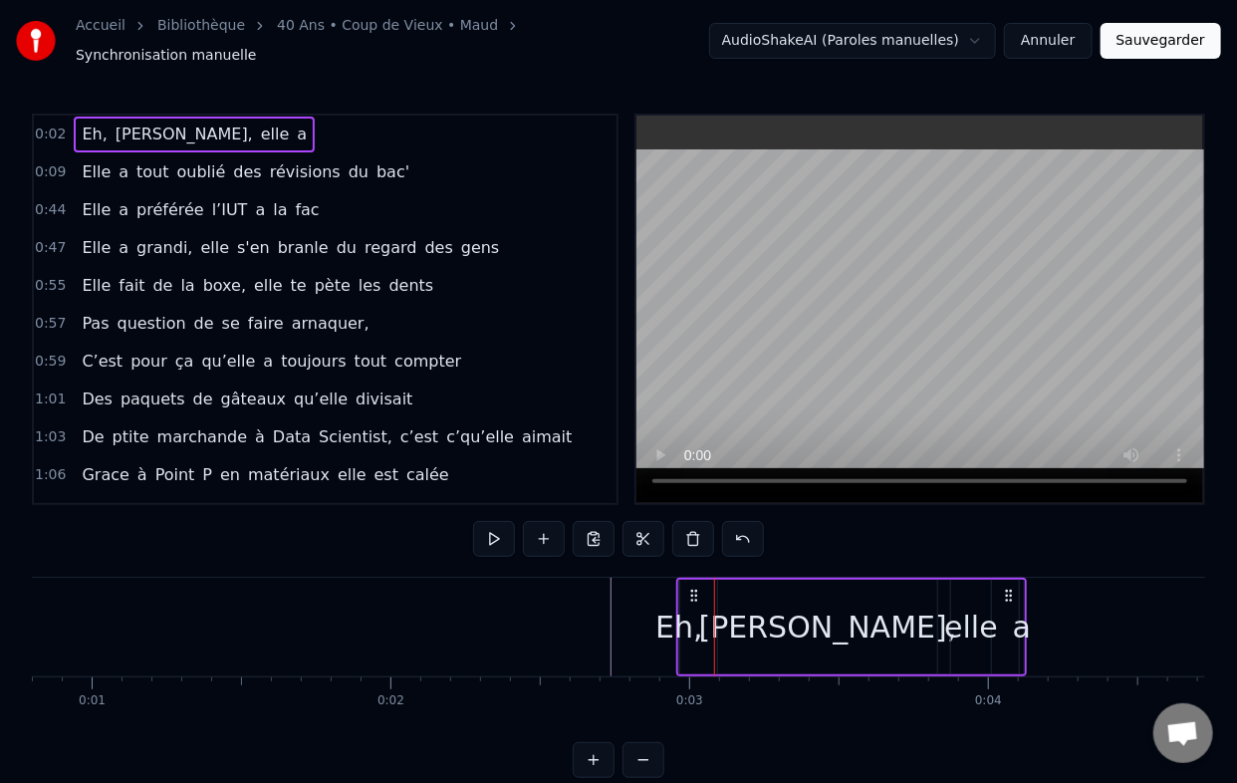
click at [685, 614] on div "Eh," at bounding box center [679, 627] width 48 height 45
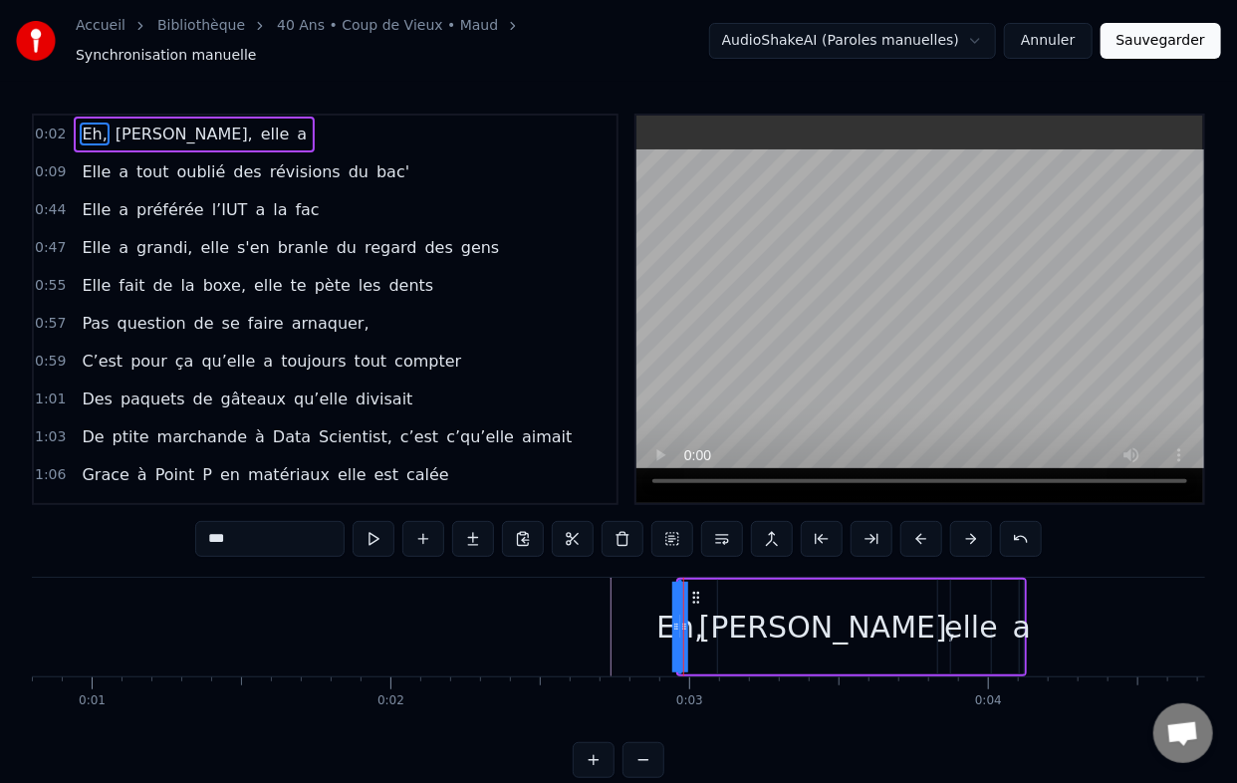
drag, startPoint x: 682, startPoint y: 616, endPoint x: 701, endPoint y: 616, distance: 18.9
click at [701, 616] on div "Eh, [PERSON_NAME], elle a" at bounding box center [851, 627] width 351 height 99
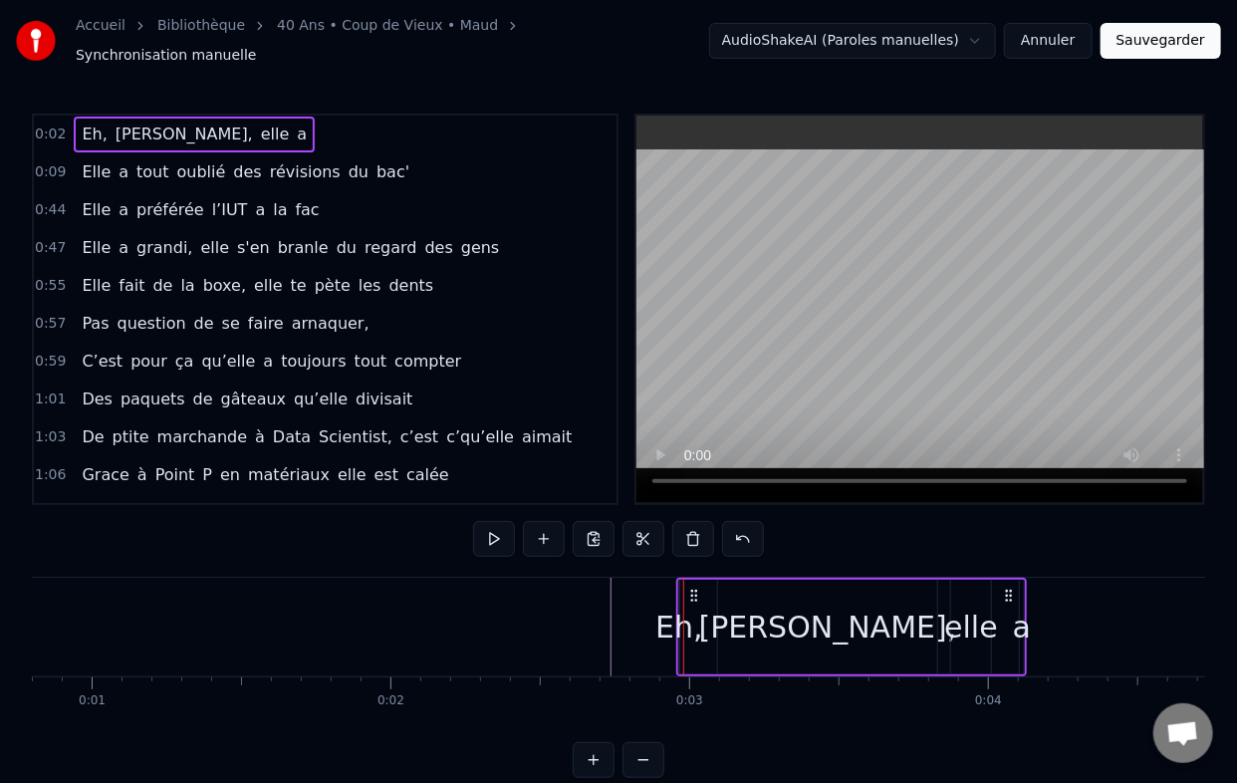
click at [669, 614] on div "Eh," at bounding box center [679, 627] width 48 height 45
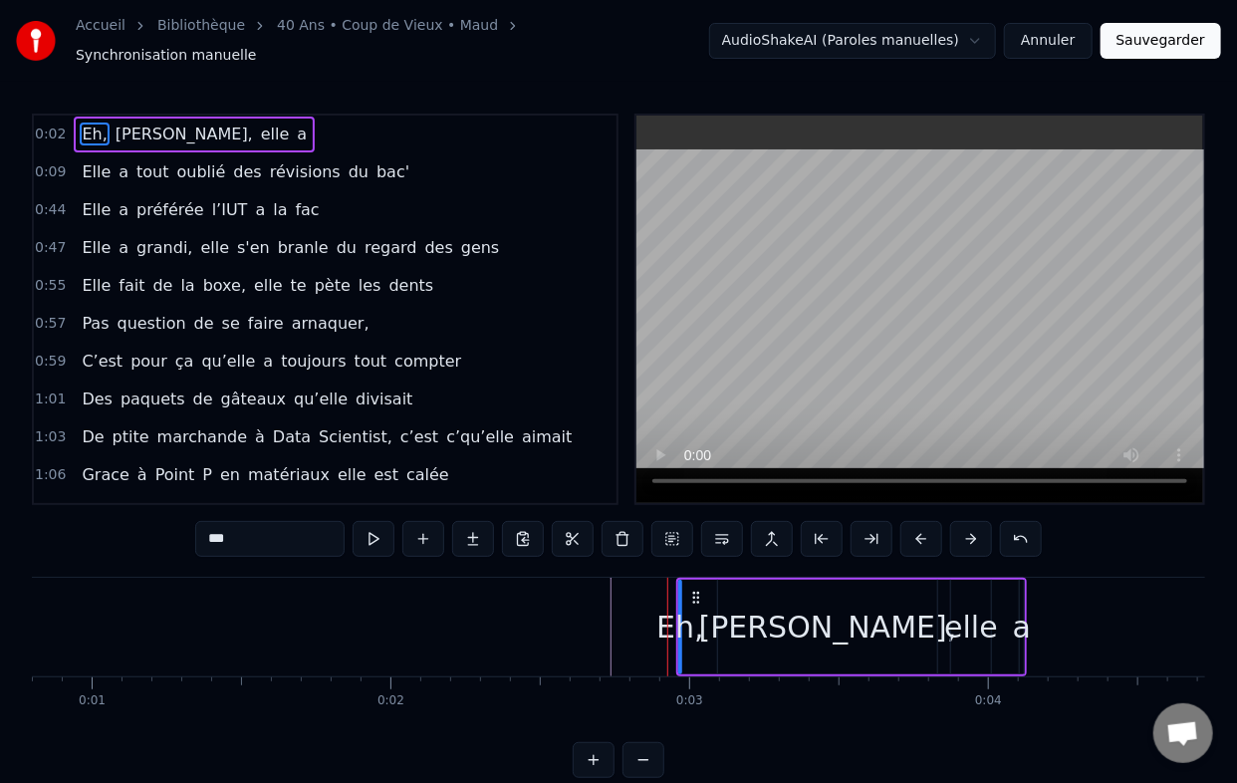
click at [762, 624] on div "[PERSON_NAME]," at bounding box center [827, 627] width 219 height 95
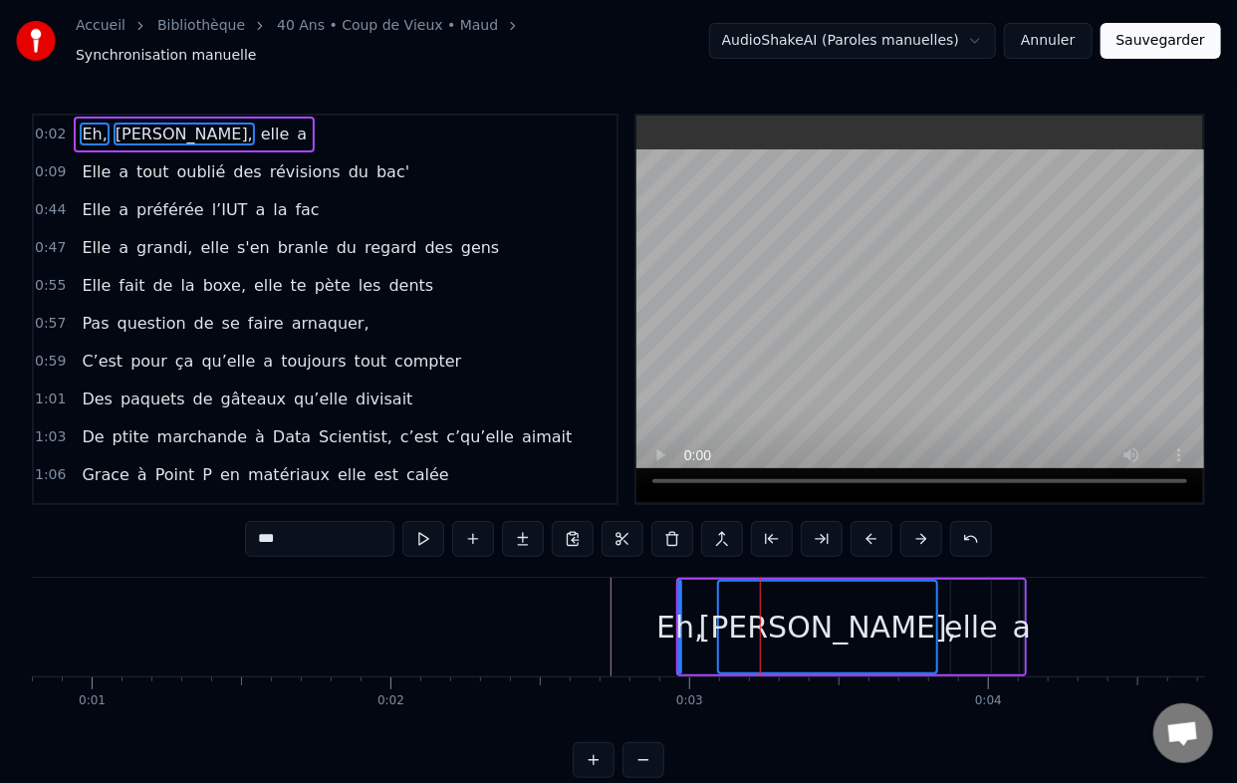
click at [985, 632] on div "elle" at bounding box center [971, 627] width 54 height 45
click at [1015, 622] on div "a" at bounding box center [1022, 627] width 18 height 45
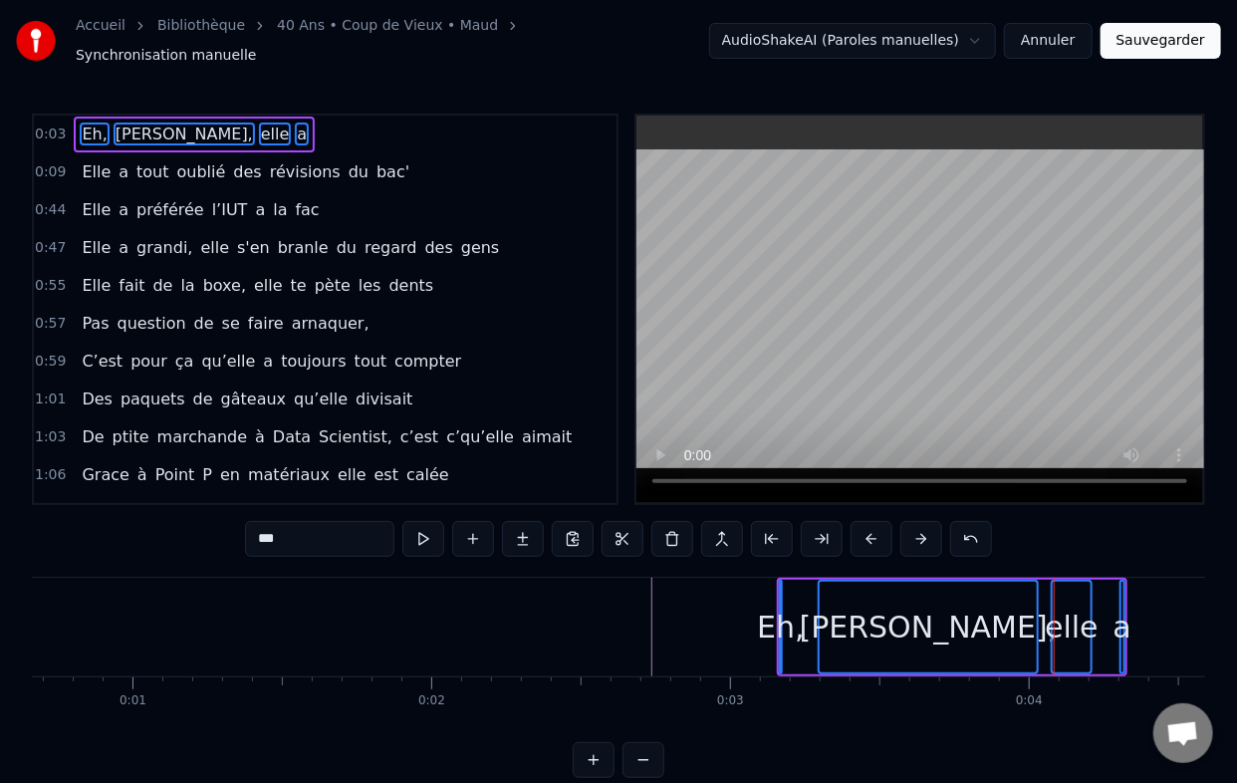
scroll to position [0, 189]
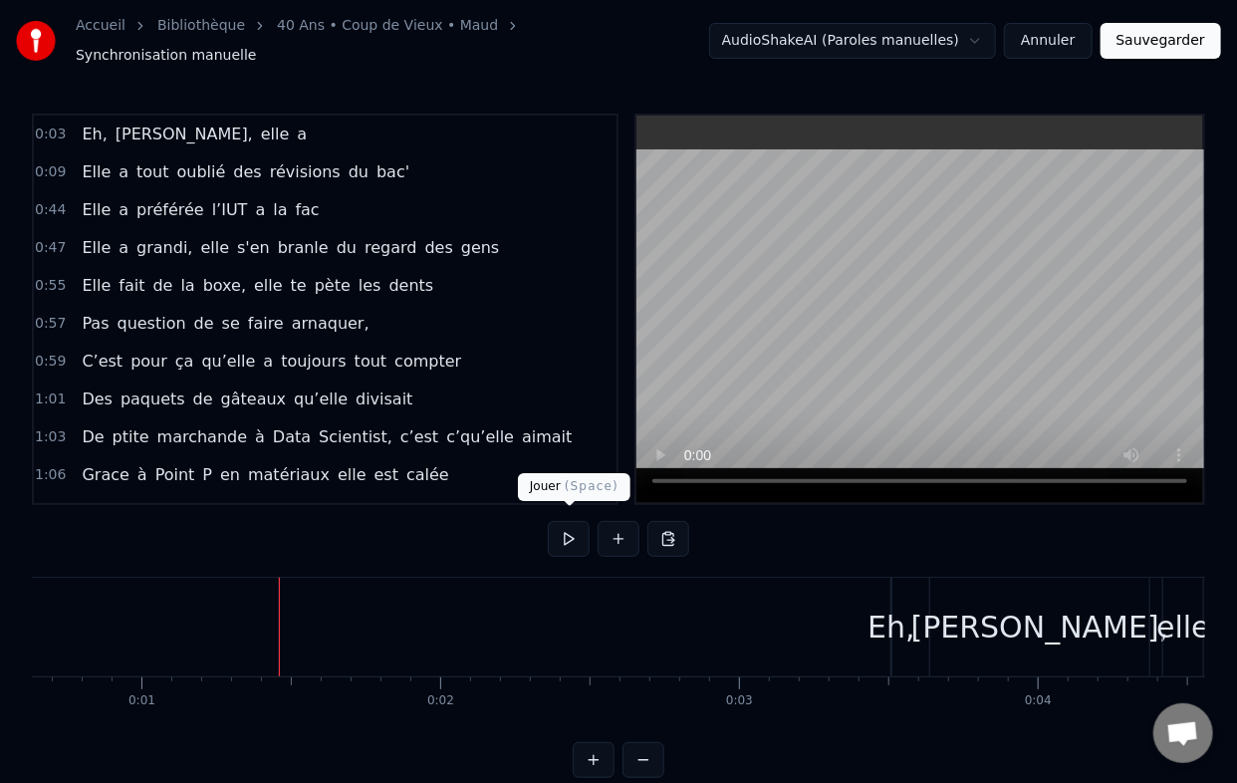
click at [565, 521] on button at bounding box center [569, 539] width 42 height 36
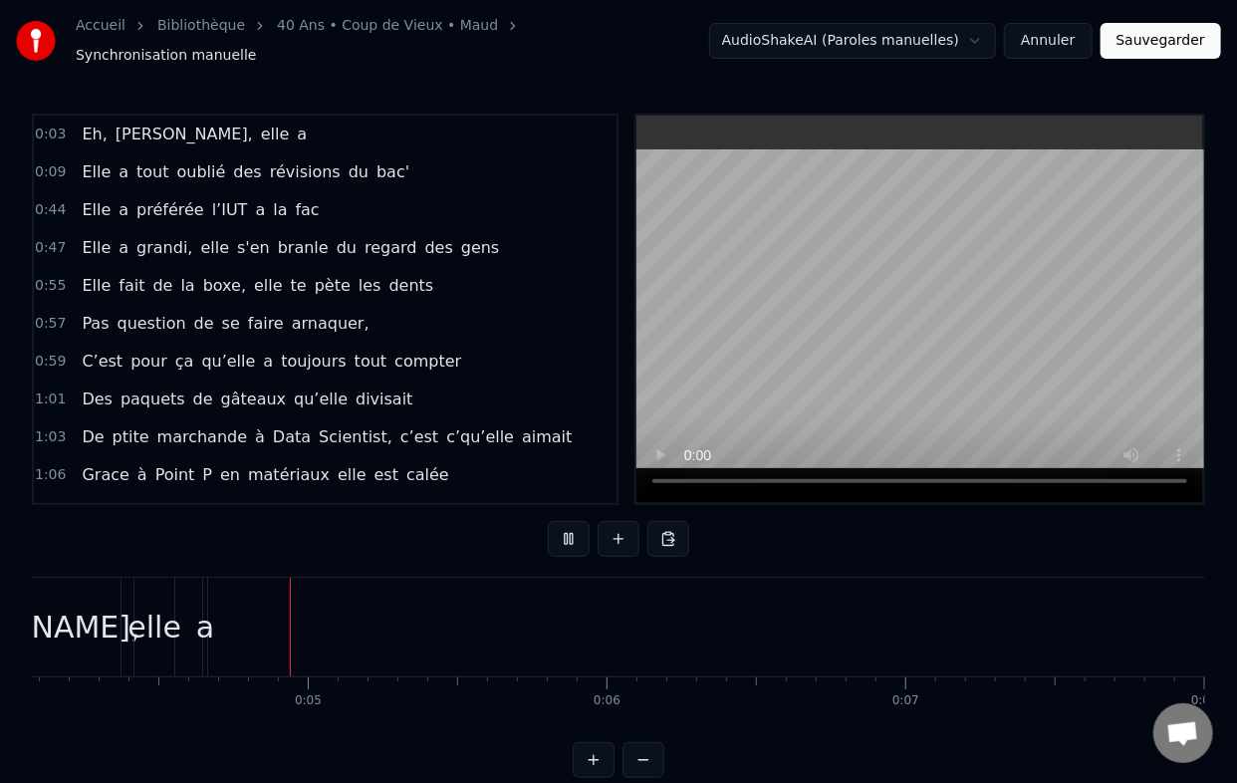
scroll to position [0, 1226]
click at [548, 521] on button at bounding box center [569, 539] width 42 height 36
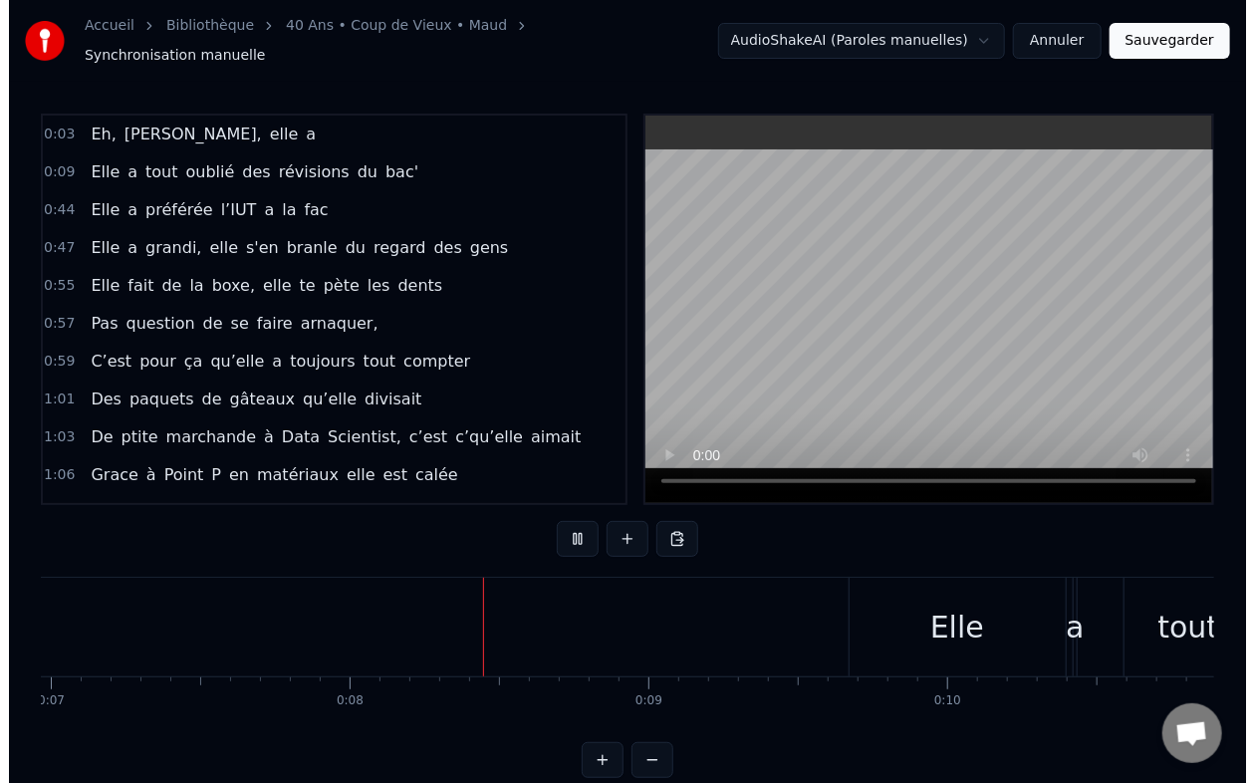
scroll to position [0, 2283]
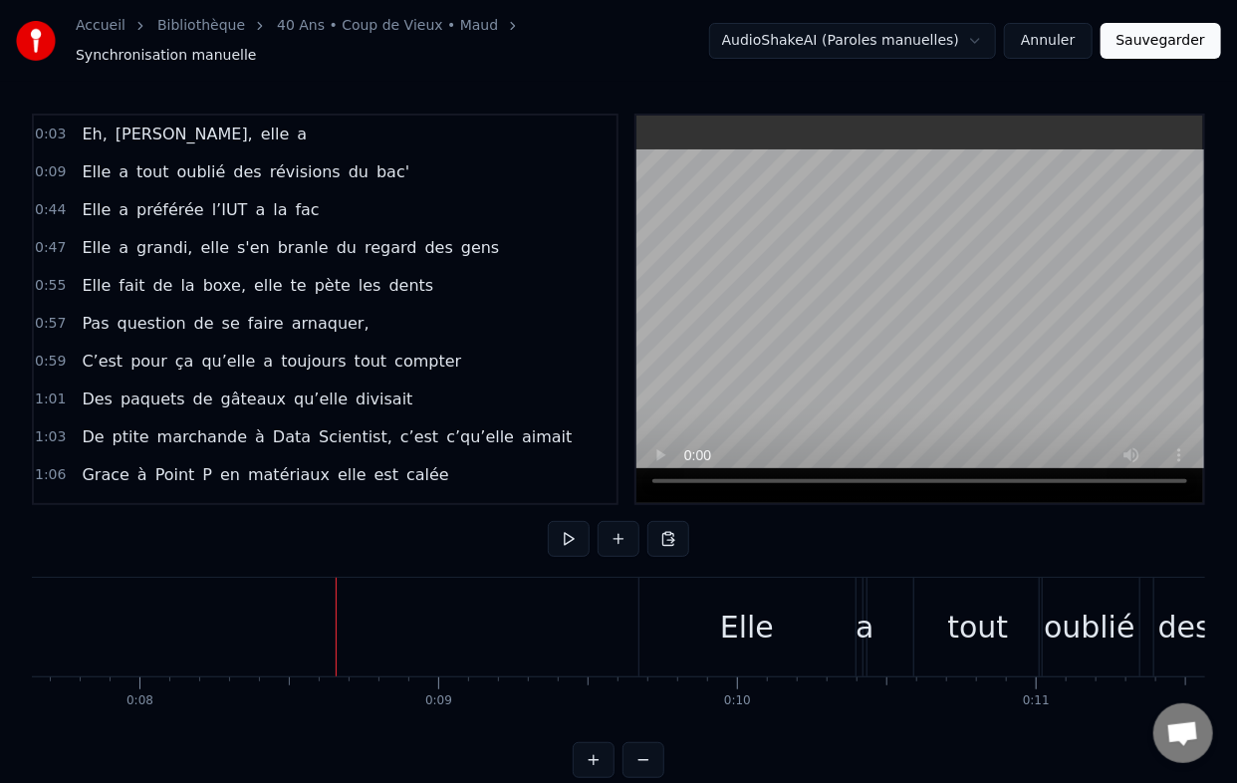
click at [548, 521] on button at bounding box center [569, 539] width 42 height 36
click at [570, 529] on button at bounding box center [569, 539] width 42 height 36
click at [257, 46] on span "Synchronisation manuelle" at bounding box center [166, 56] width 181 height 20
click at [992, 32] on html "Accueil Bibliothèque 40 Ans • Coup de Vieux • Maud Synchronisation manuelle Aud…" at bounding box center [618, 405] width 1237 height 810
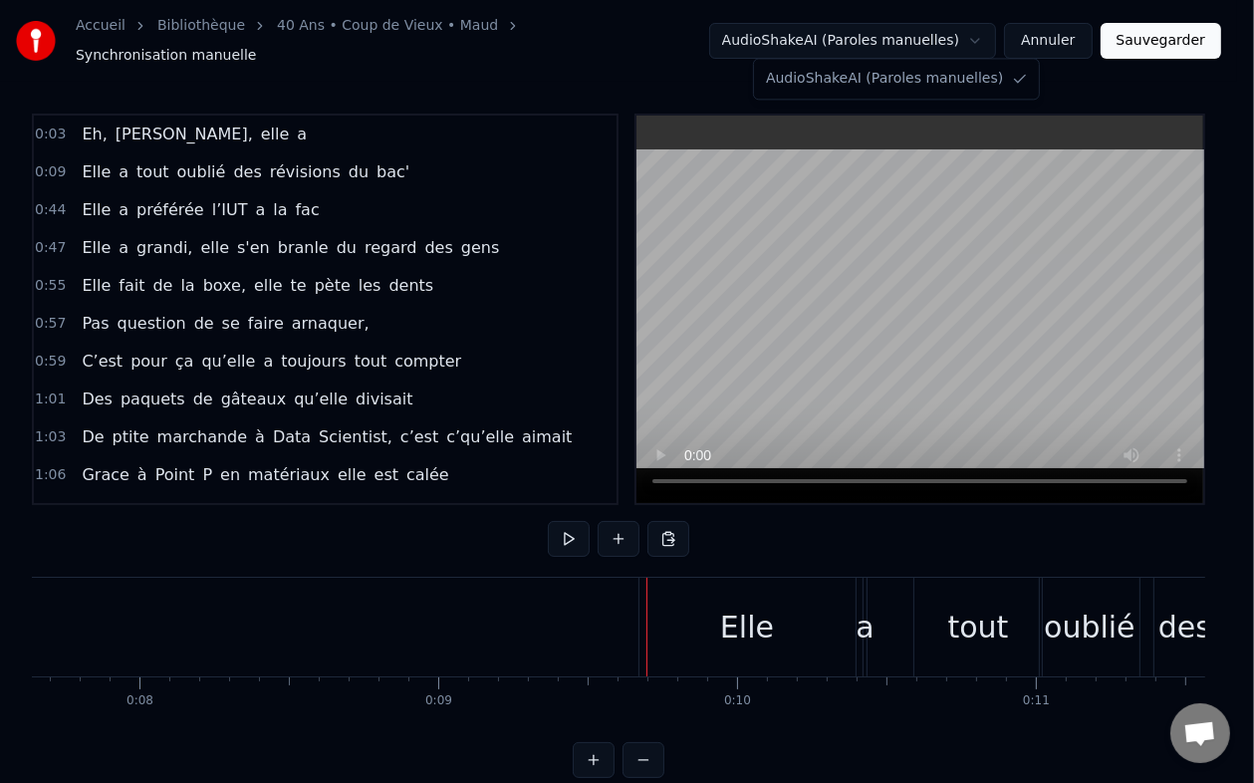
click at [988, 41] on html "Accueil Bibliothèque 40 Ans • Coup de Vieux • Maud Synchronisation manuelle Aud…" at bounding box center [627, 405] width 1254 height 810
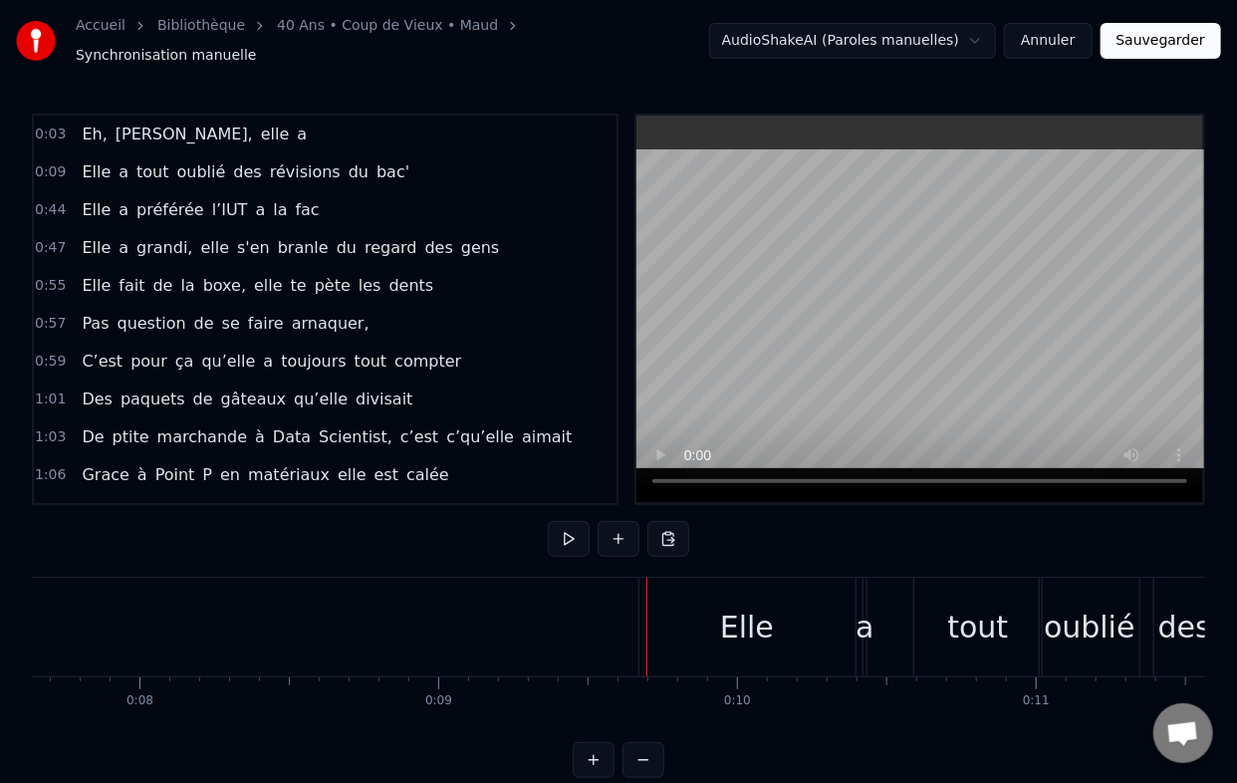
click at [1145, 32] on button "Sauvegarder" at bounding box center [1161, 41] width 121 height 36
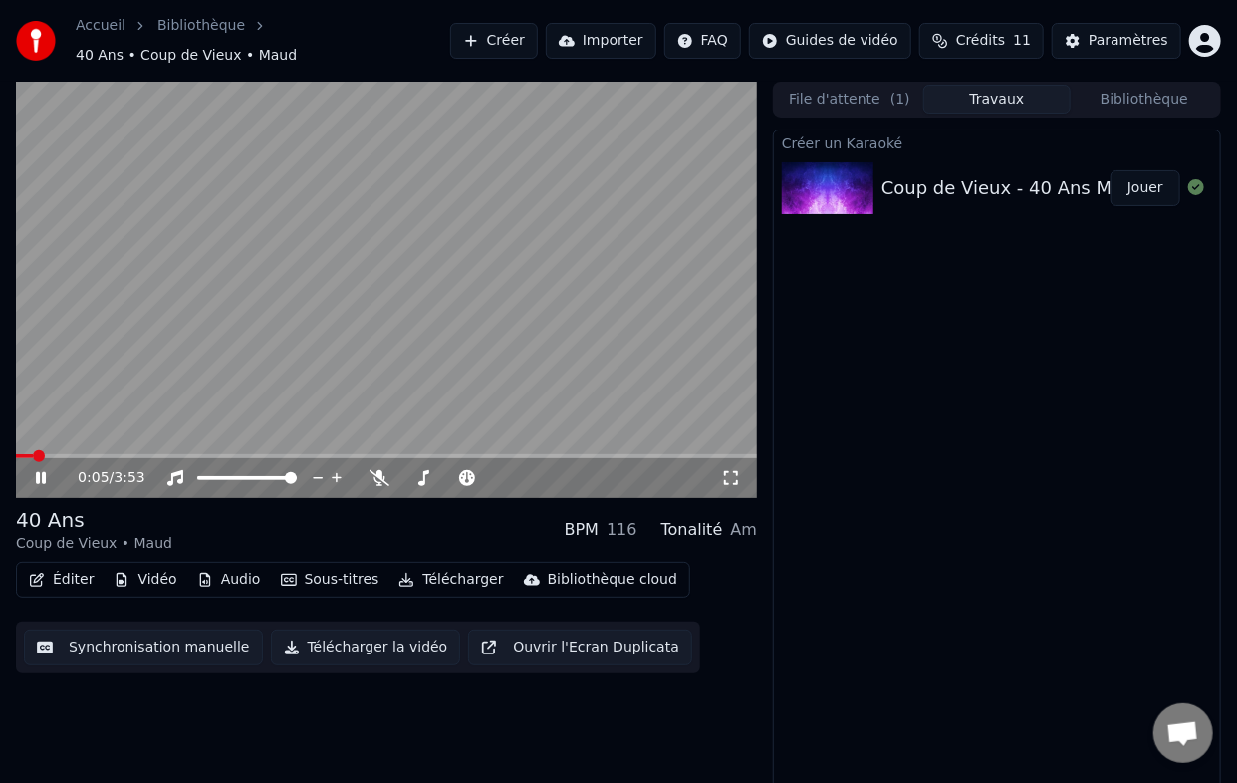
click at [35, 470] on icon at bounding box center [55, 478] width 46 height 16
click at [172, 639] on button "Synchronisation manuelle" at bounding box center [143, 648] width 239 height 36
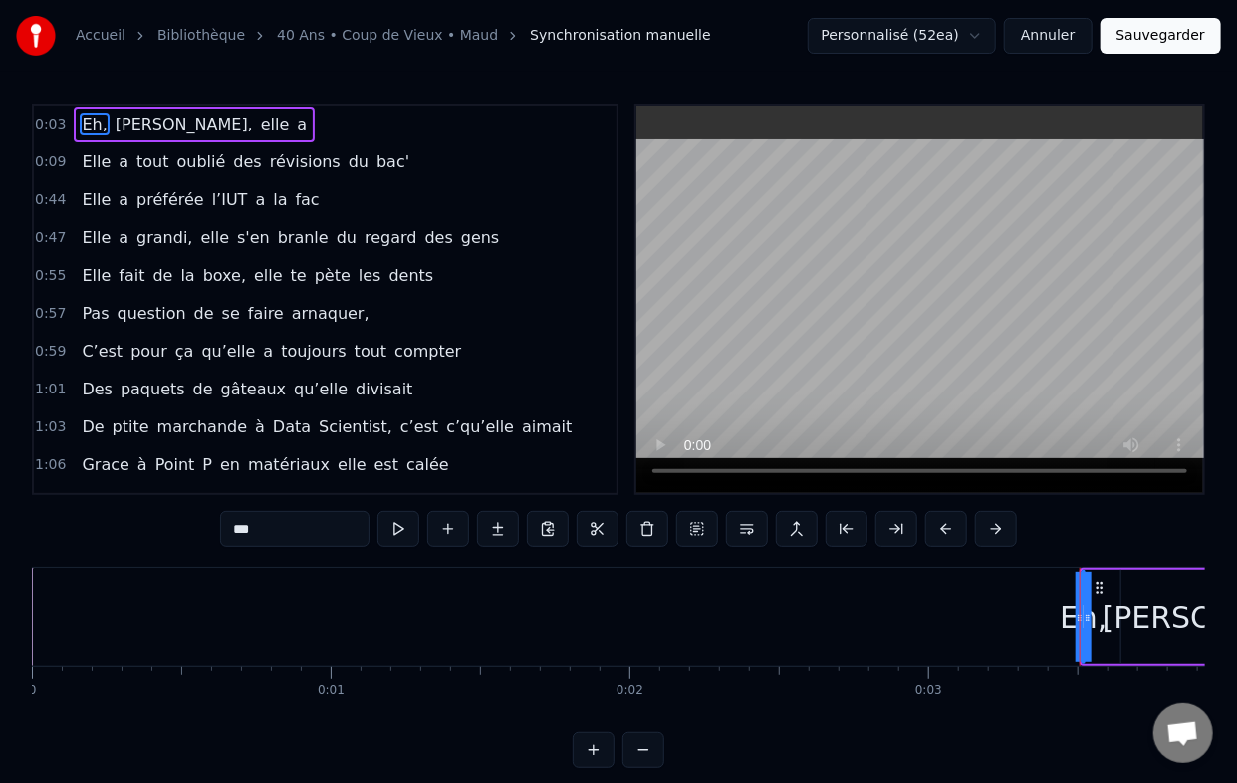
click at [56, 111] on div "0:03 Eh, [PERSON_NAME], elle a" at bounding box center [325, 125] width 583 height 38
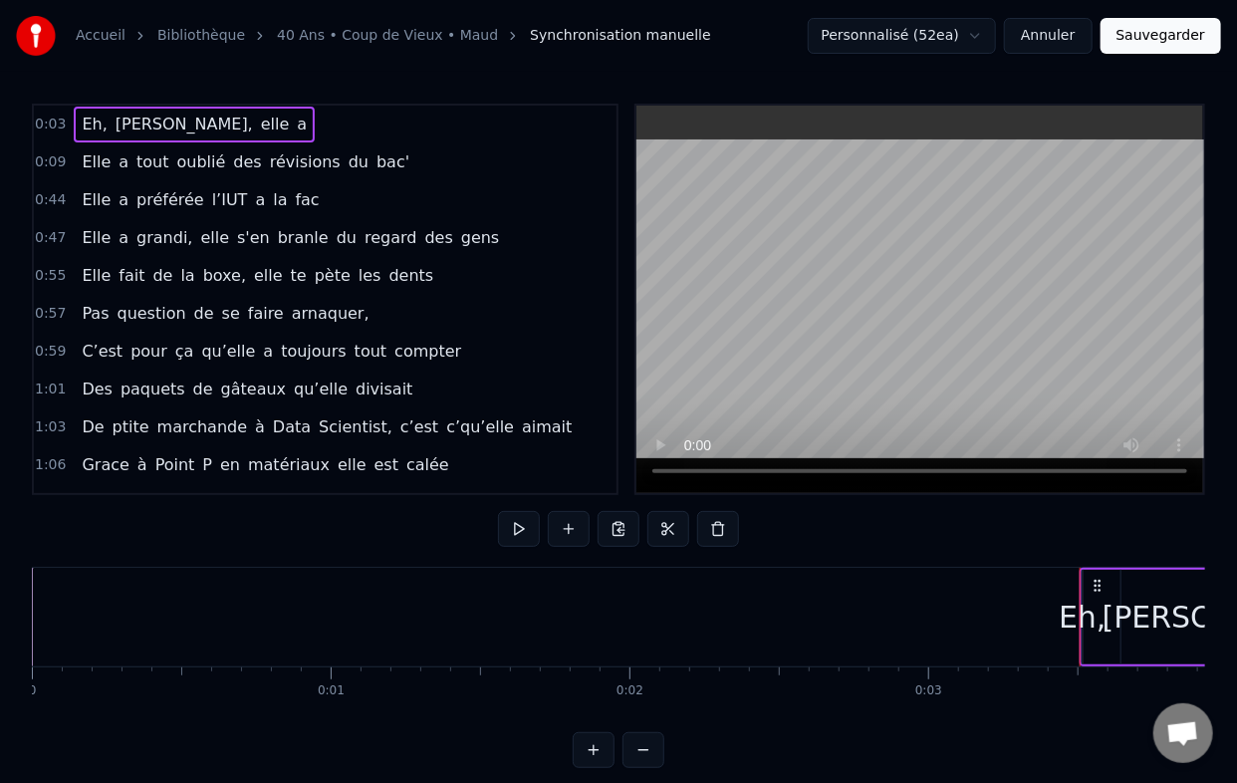
click at [44, 123] on span "0:03" at bounding box center [50, 125] width 31 height 20
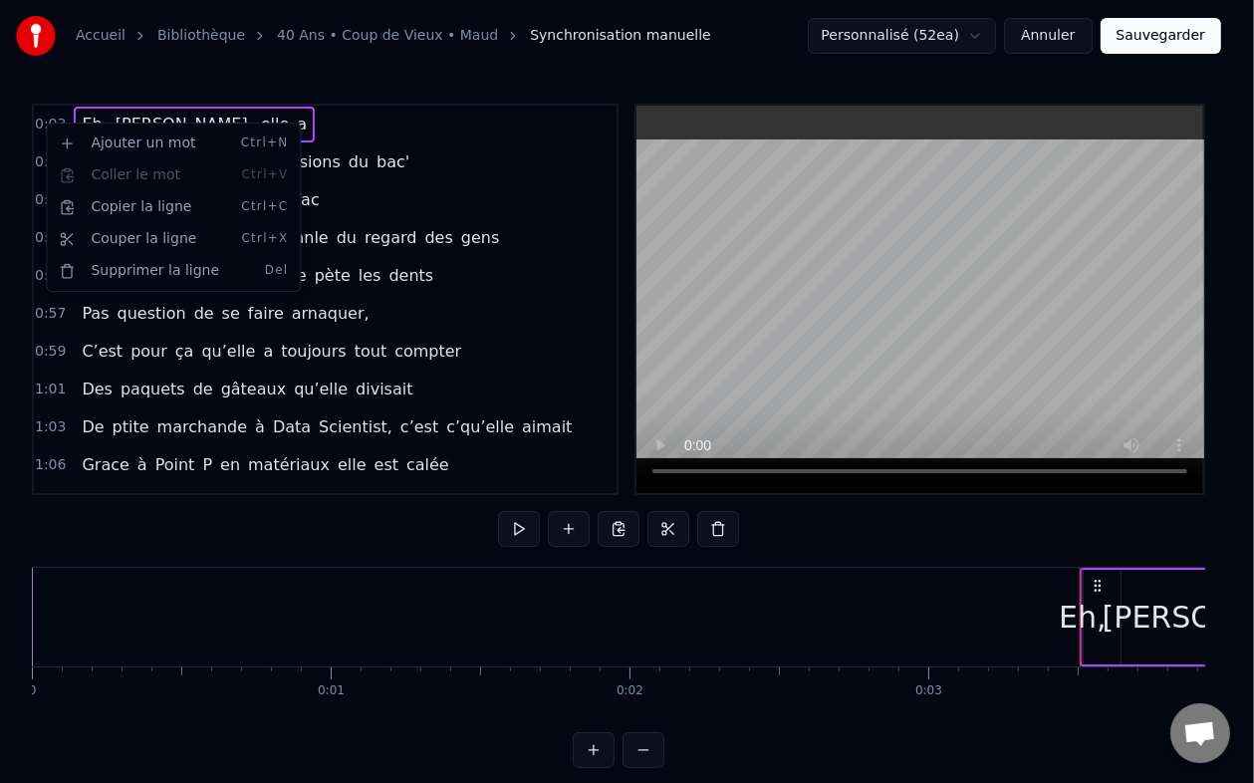
click at [383, 371] on div "1:01 Des paquets de gâteaux qu’elle divisait" at bounding box center [325, 390] width 583 height 38
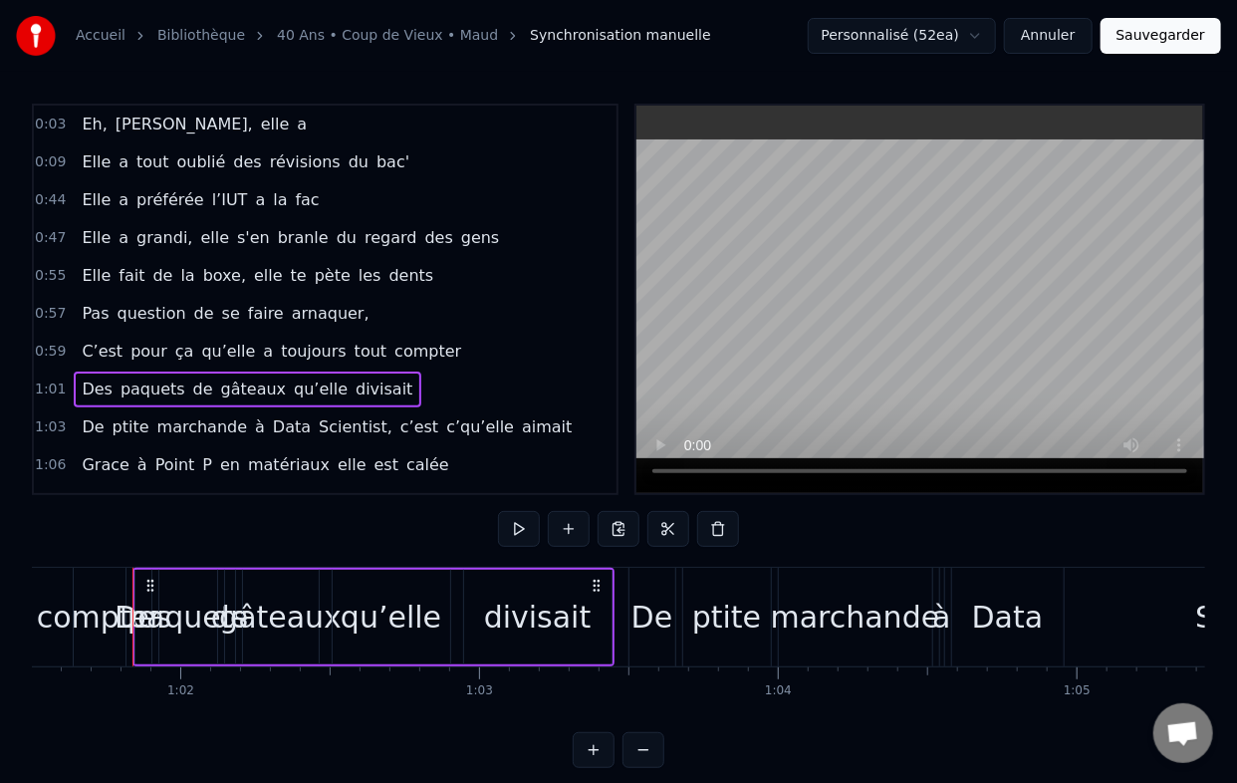
click at [128, 113] on span "[PERSON_NAME]," at bounding box center [184, 124] width 141 height 23
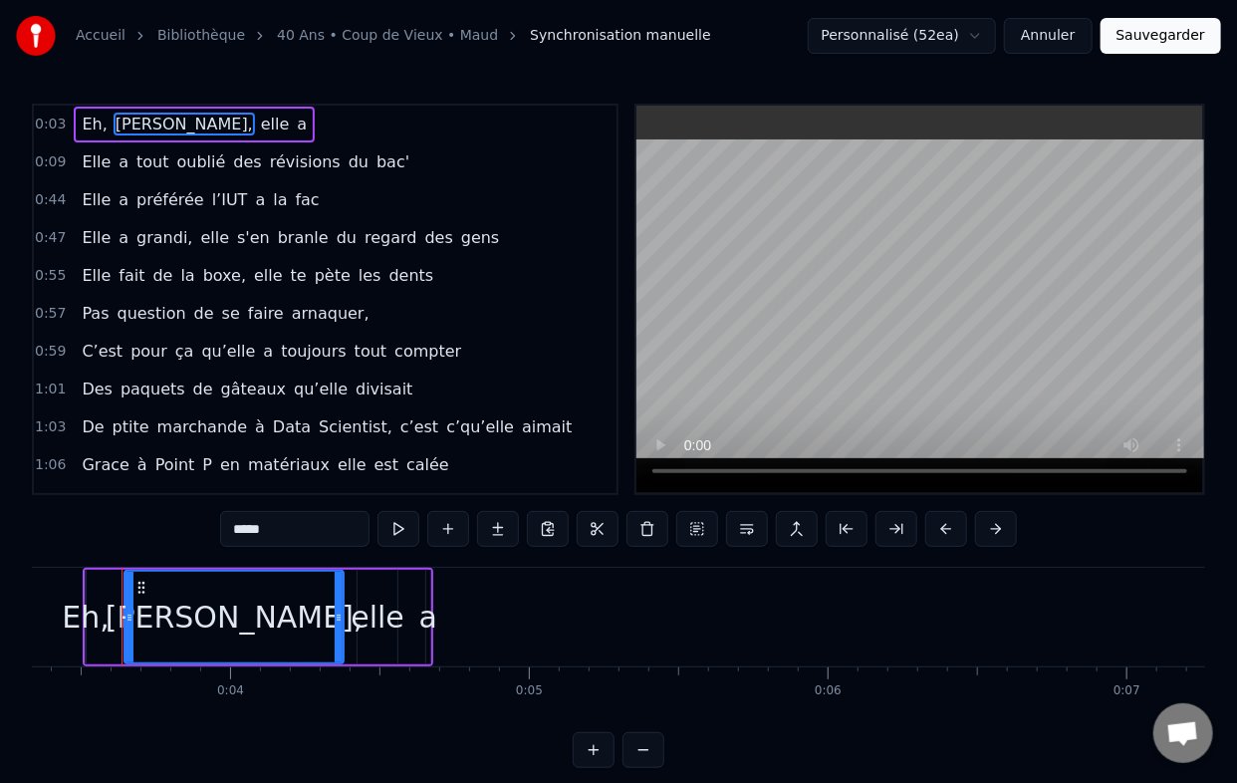
scroll to position [0, 986]
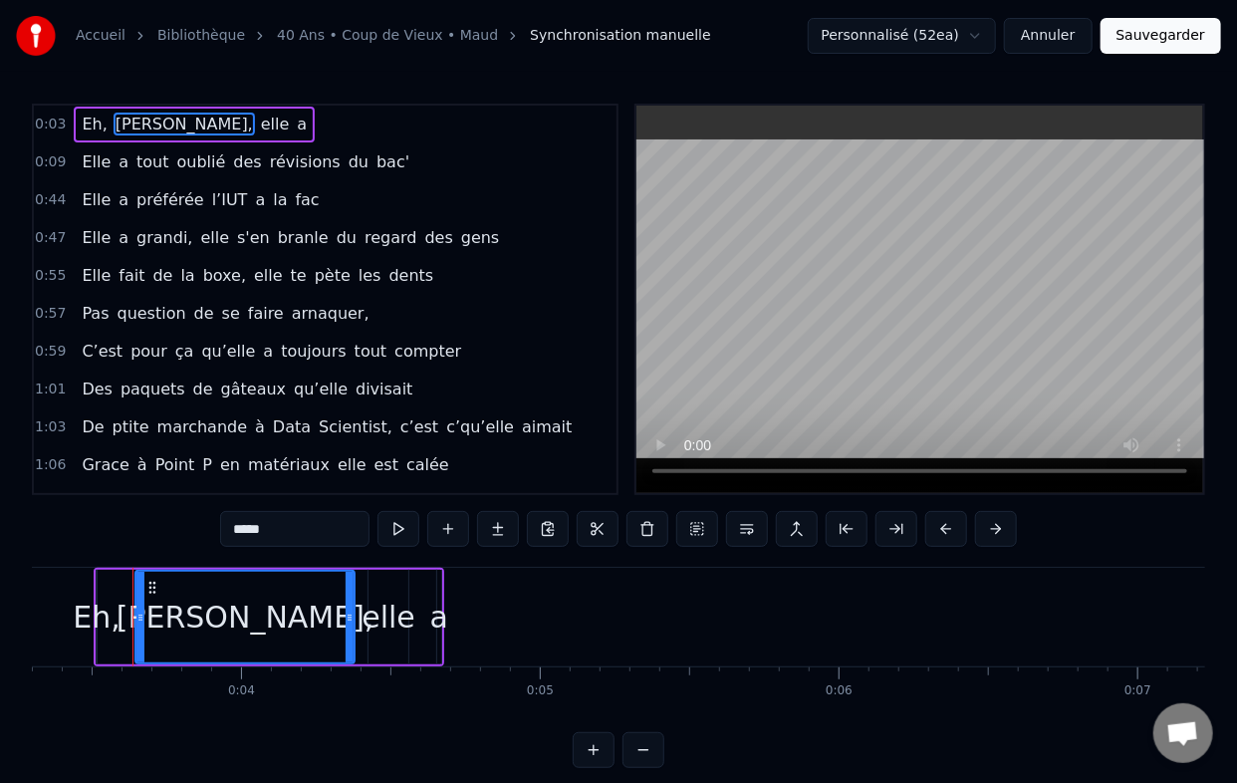
click at [102, 619] on div "Eh," at bounding box center [97, 617] width 48 height 45
type input "***"
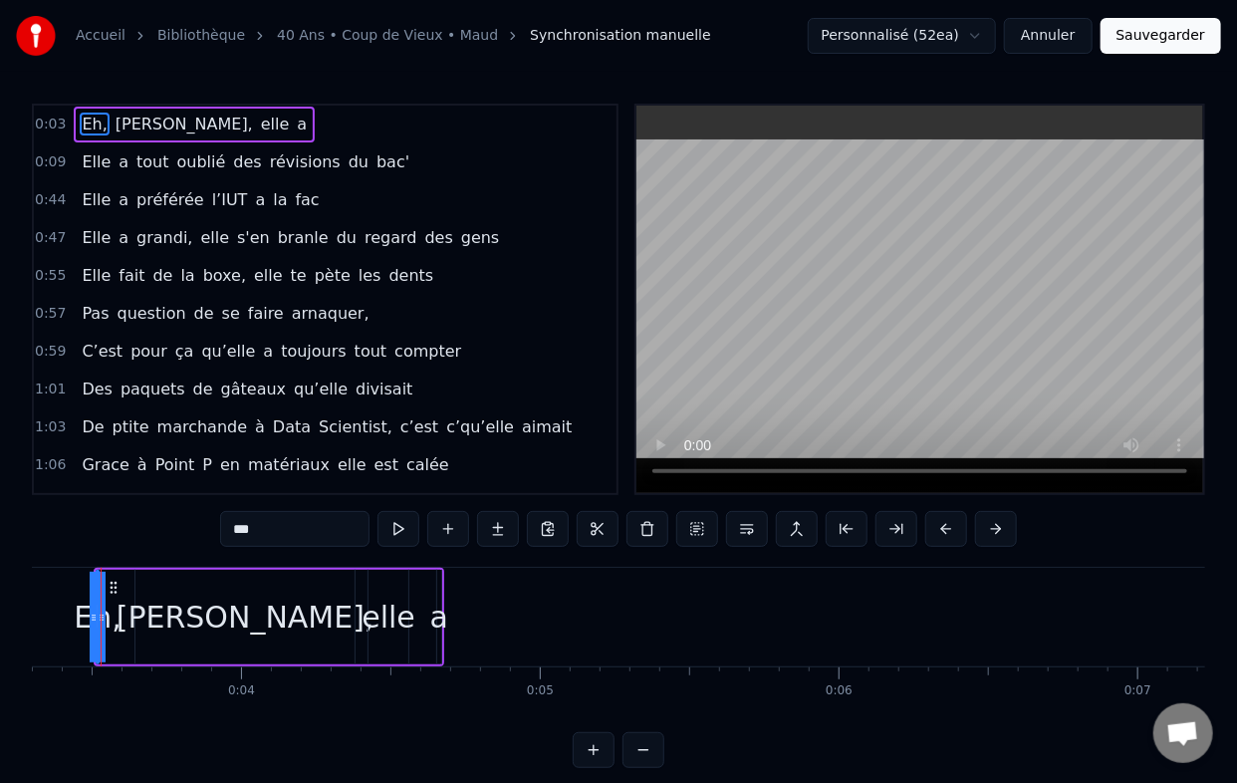
scroll to position [0, 954]
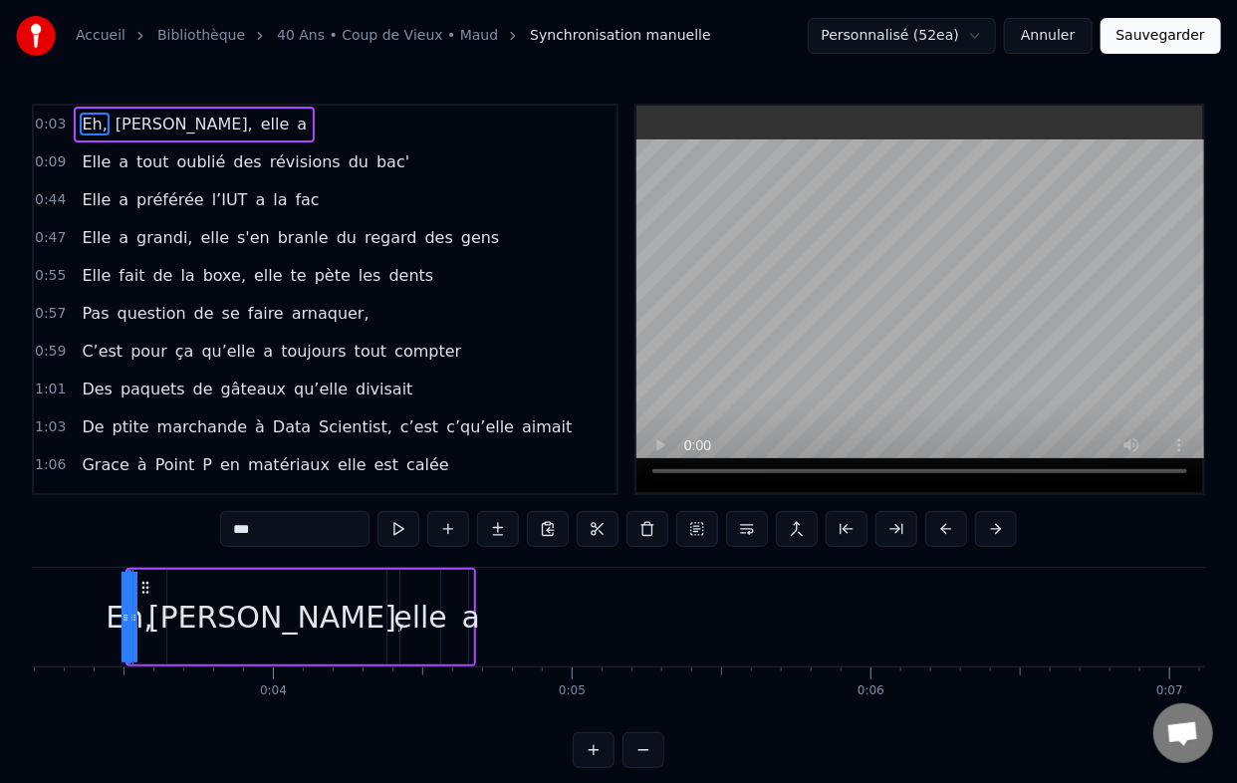
drag, startPoint x: 124, startPoint y: 619, endPoint x: 109, endPoint y: 619, distance: 14.9
click at [129, 619] on div "Eh," at bounding box center [129, 617] width 0 height 91
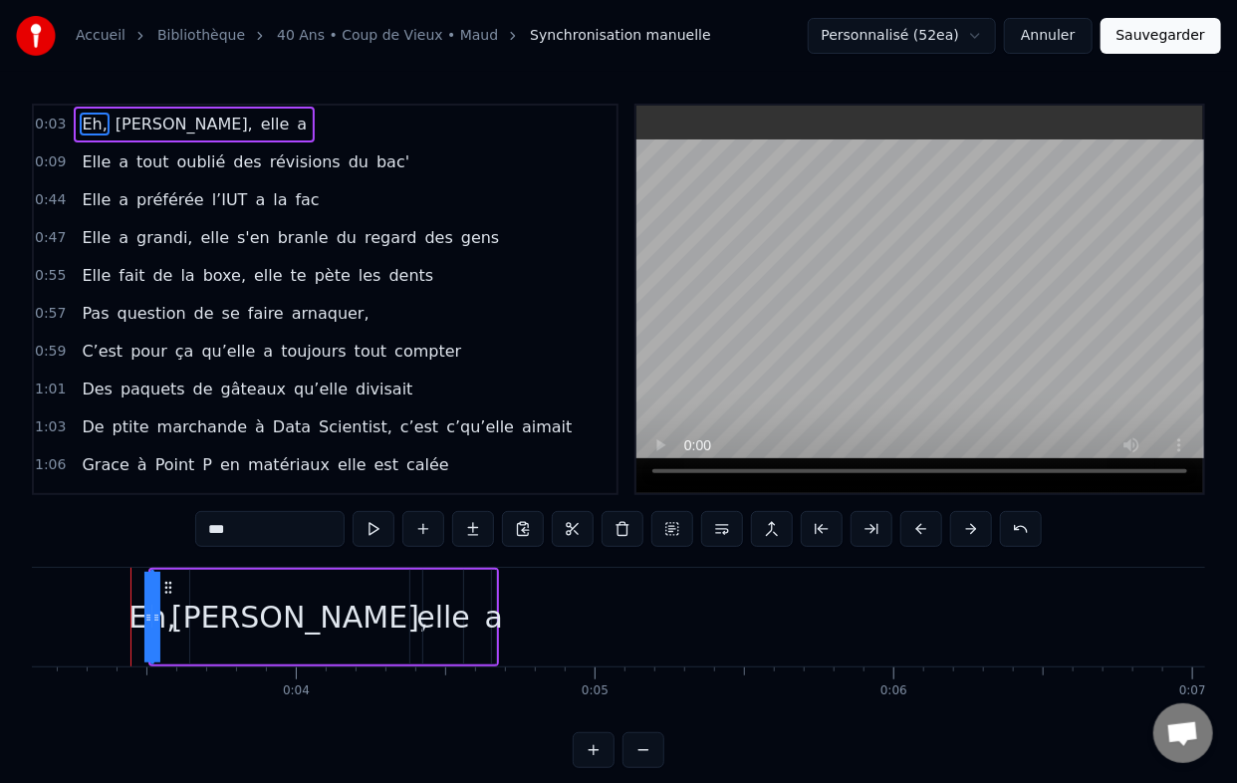
scroll to position [0, 929]
drag, startPoint x: 158, startPoint y: 619, endPoint x: 187, endPoint y: 618, distance: 28.9
click at [187, 618] on div "Eh, [PERSON_NAME], elle a" at bounding box center [325, 617] width 351 height 99
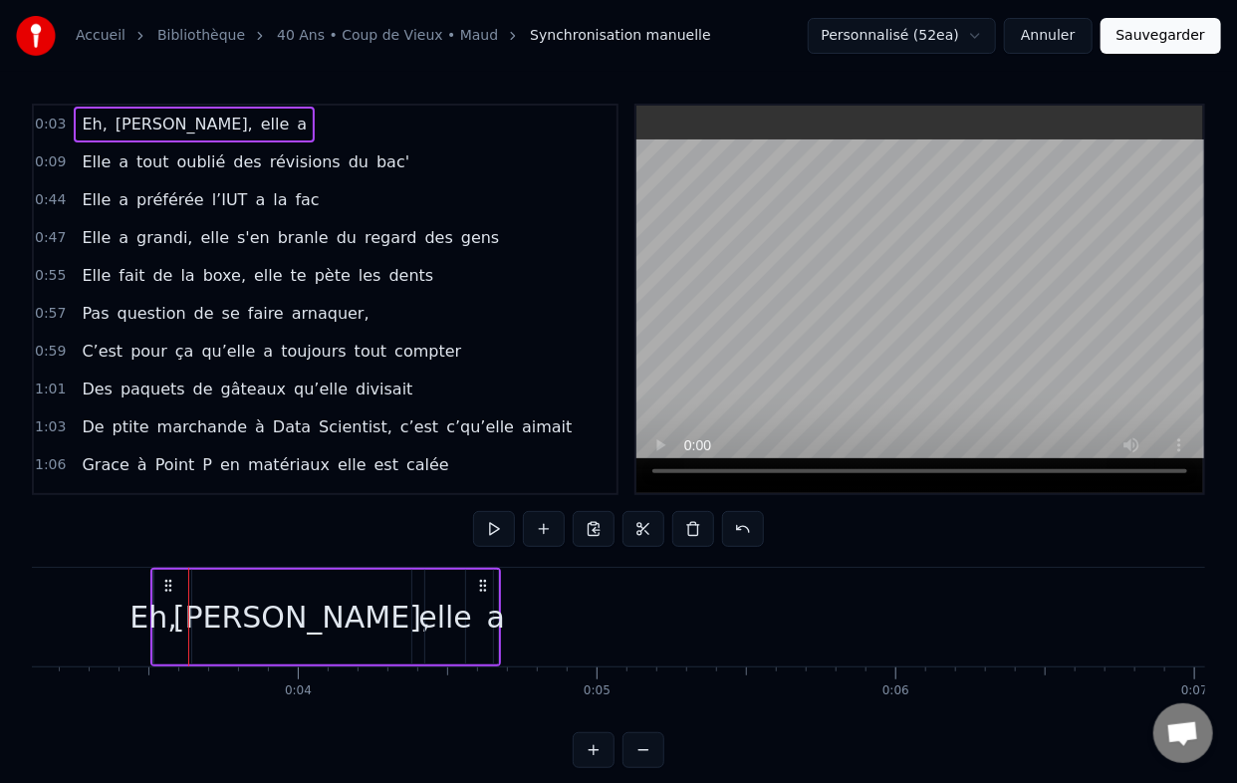
click at [153, 604] on div "Eh," at bounding box center [153, 617] width 48 height 45
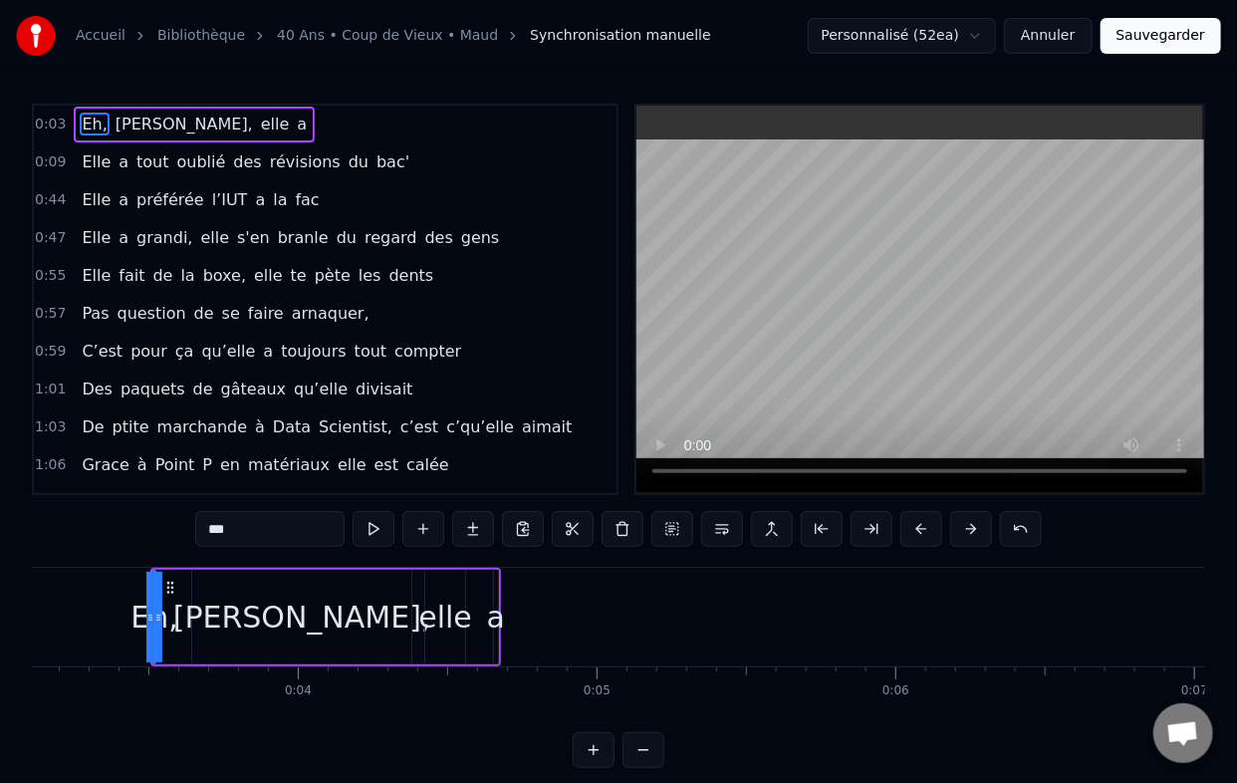
drag, startPoint x: 157, startPoint y: 617, endPoint x: 188, endPoint y: 618, distance: 30.9
click at [154, 617] on div "Eh," at bounding box center [154, 617] width 0 height 91
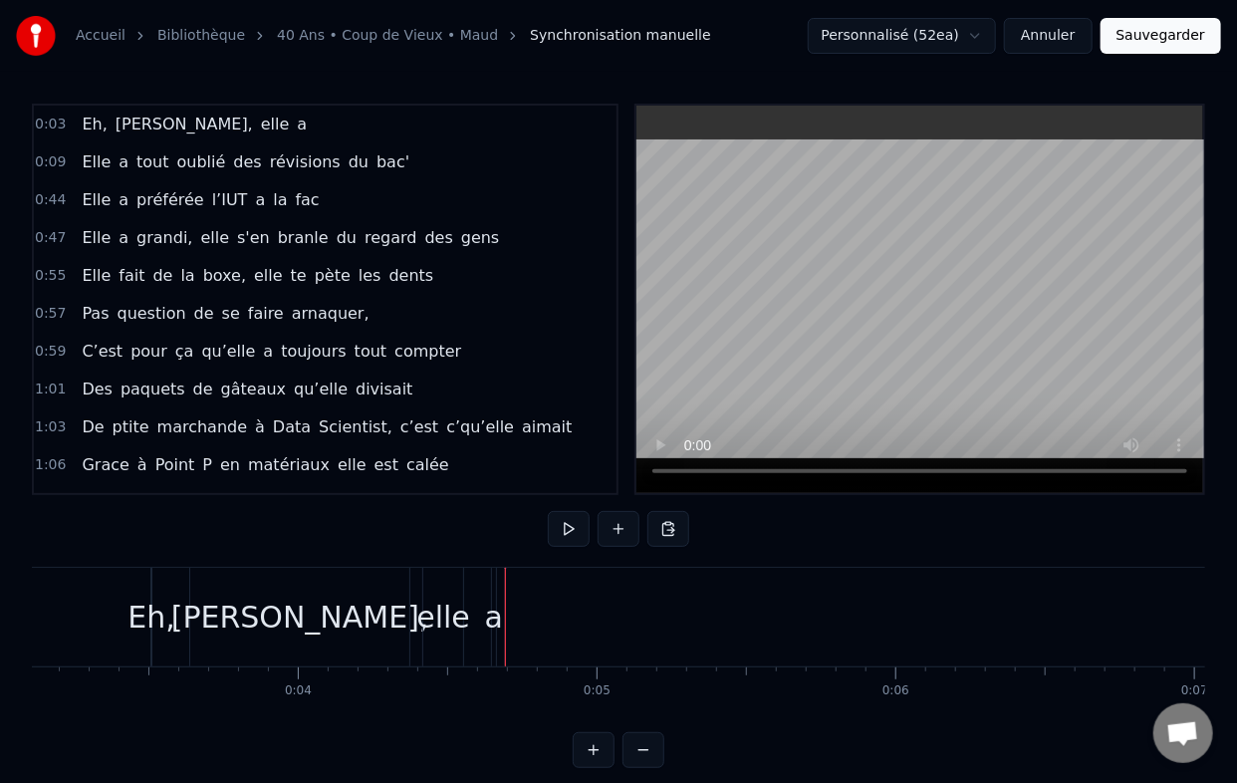
click at [498, 587] on div "Eh, [PERSON_NAME], elle a" at bounding box center [325, 617] width 351 height 99
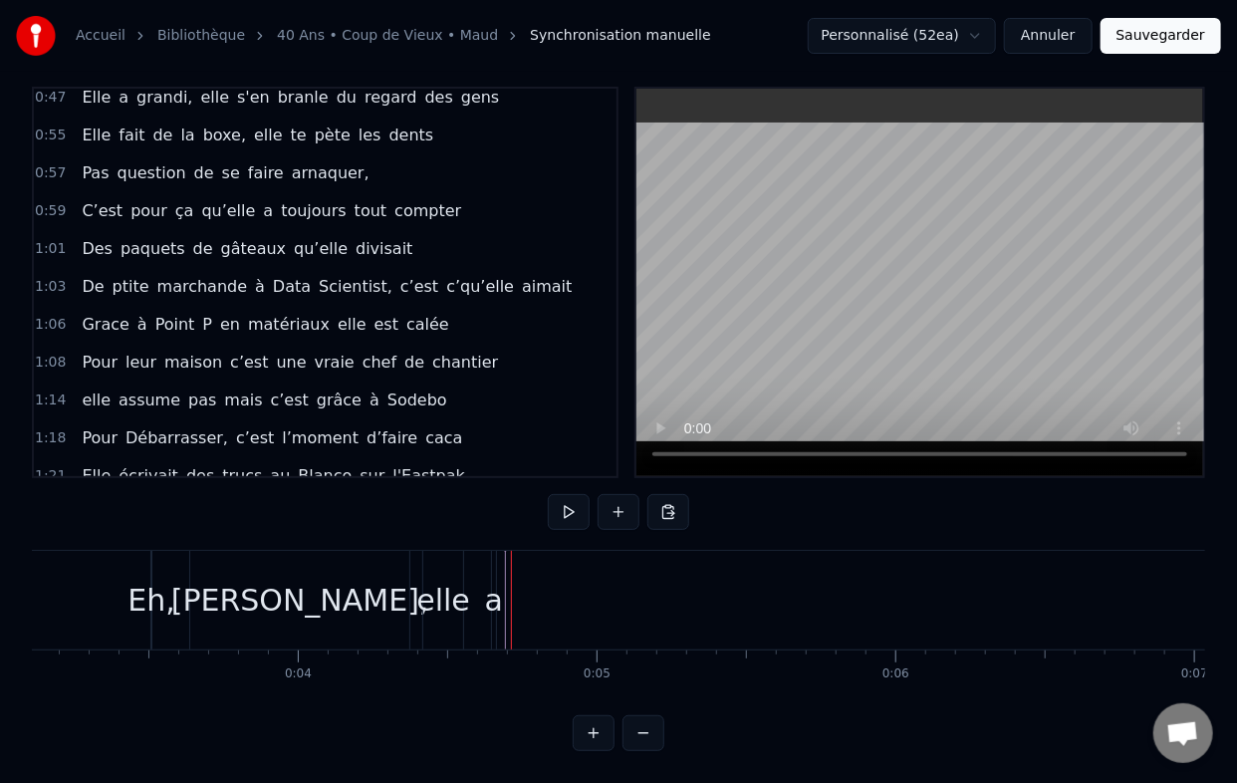
scroll to position [0, 0]
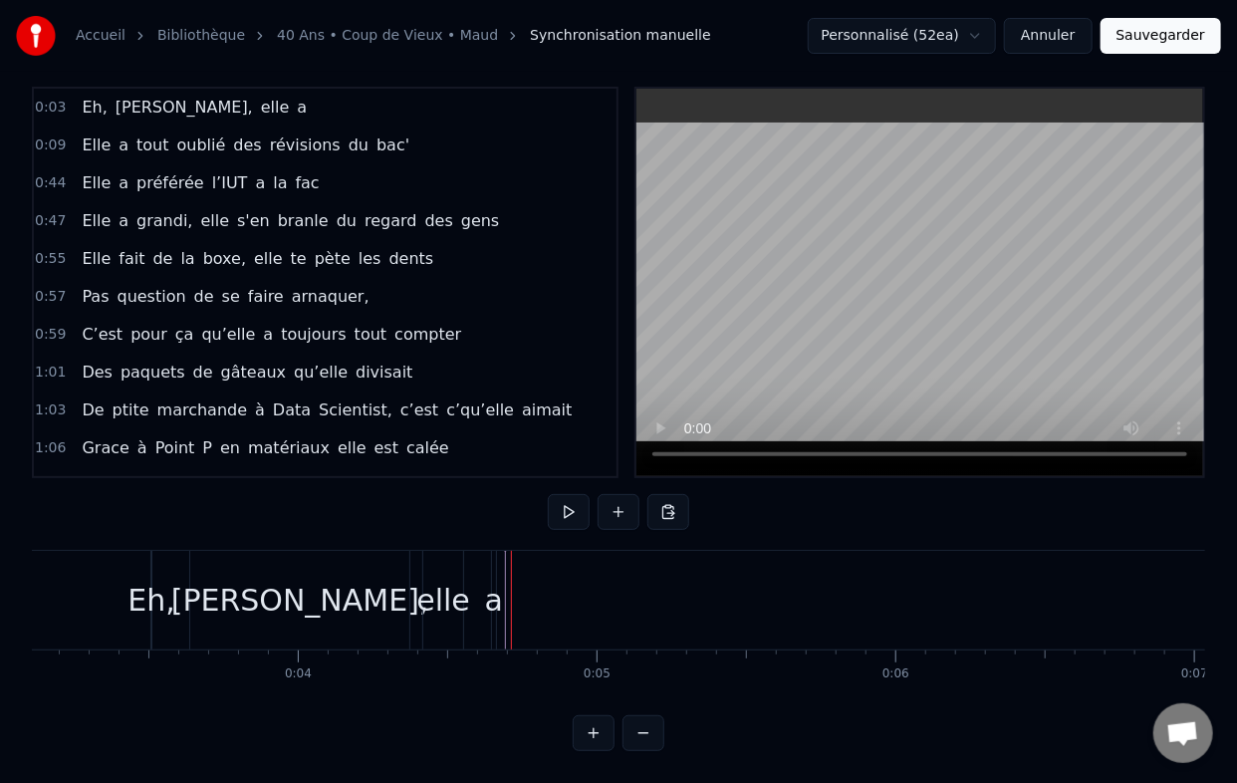
click at [586, 721] on button at bounding box center [594, 733] width 42 height 36
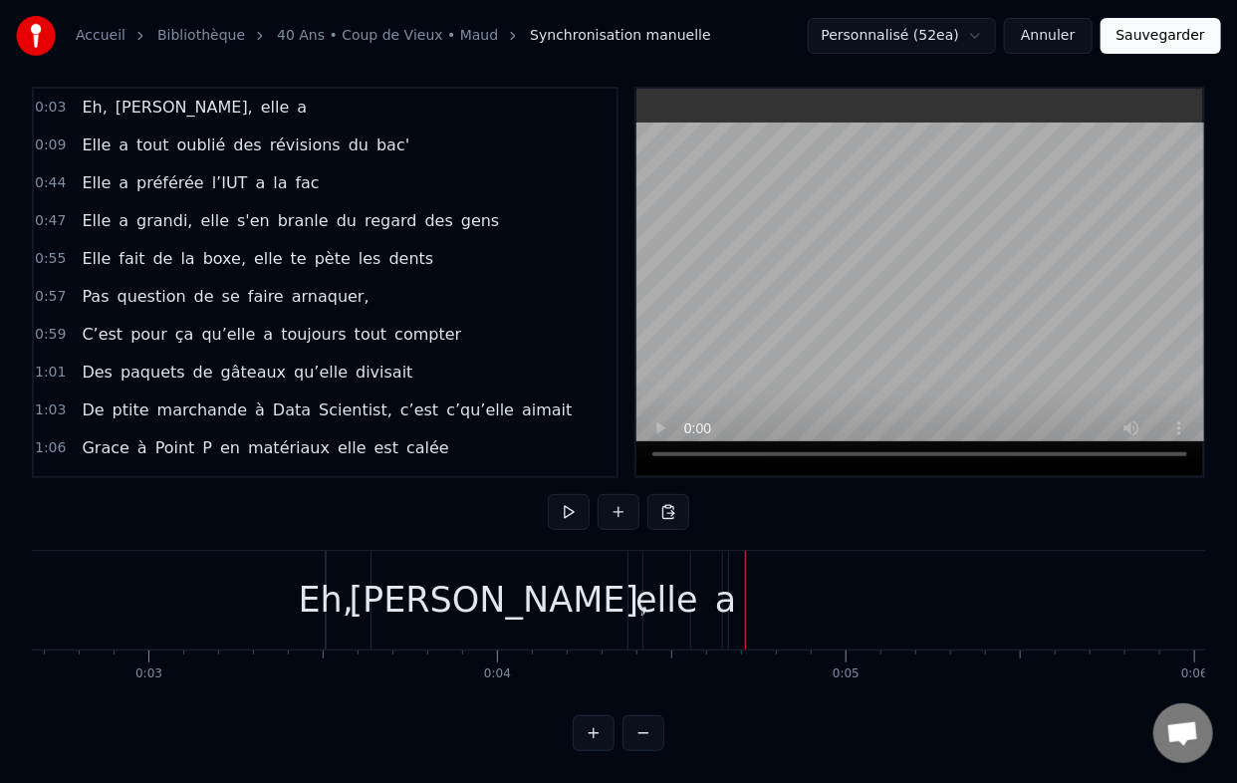
click at [641, 736] on button at bounding box center [644, 733] width 42 height 36
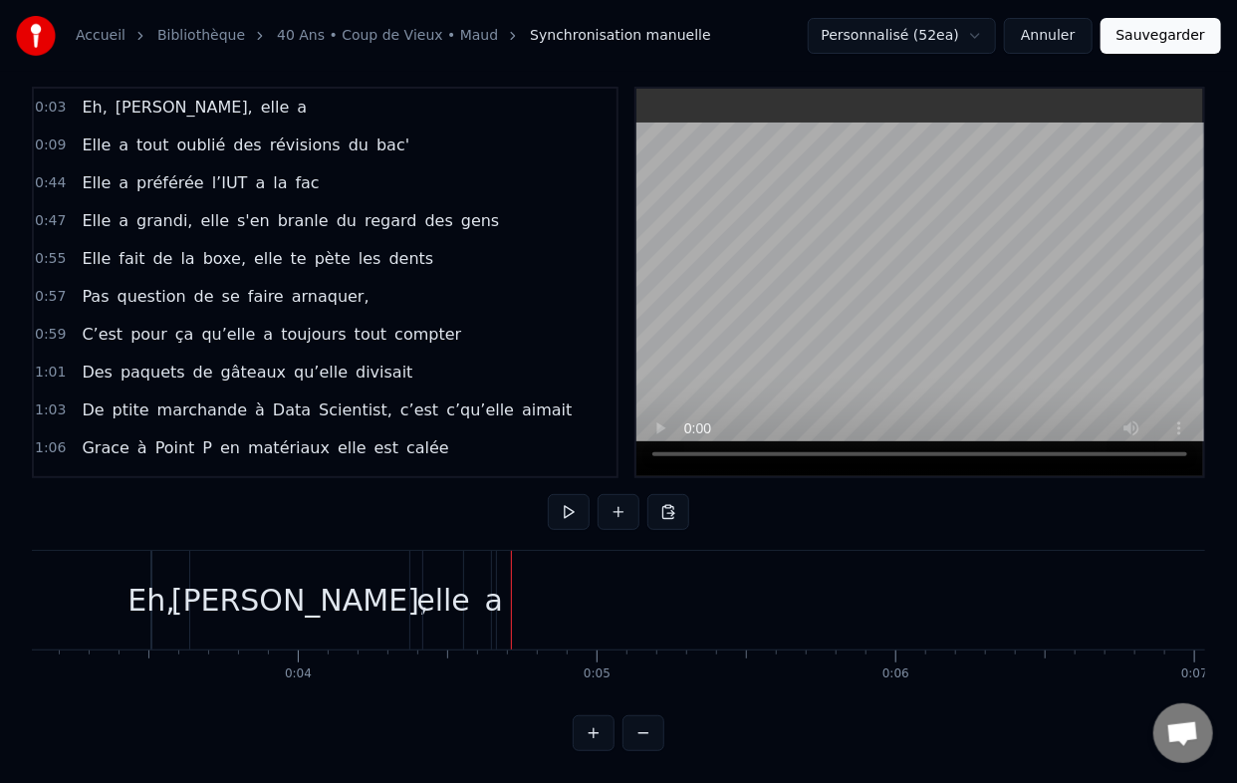
click at [641, 736] on button at bounding box center [644, 733] width 42 height 36
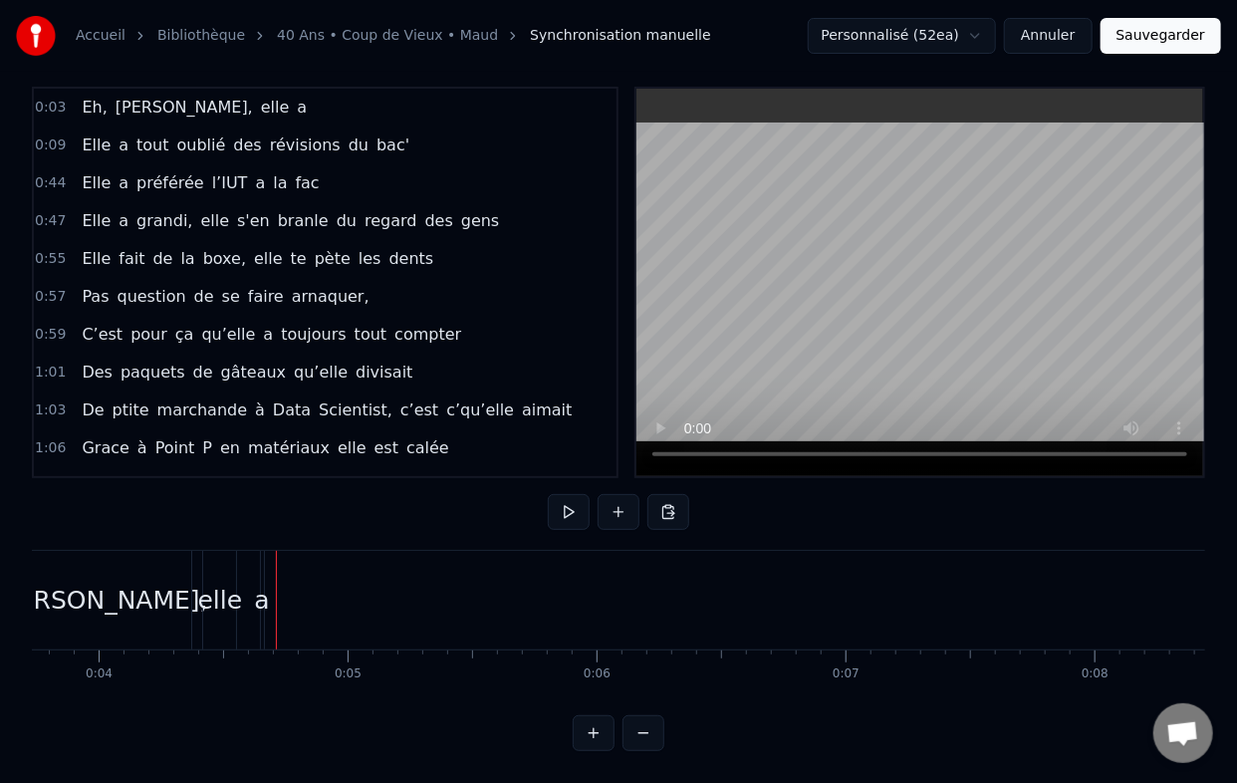
click at [641, 736] on button at bounding box center [644, 733] width 42 height 36
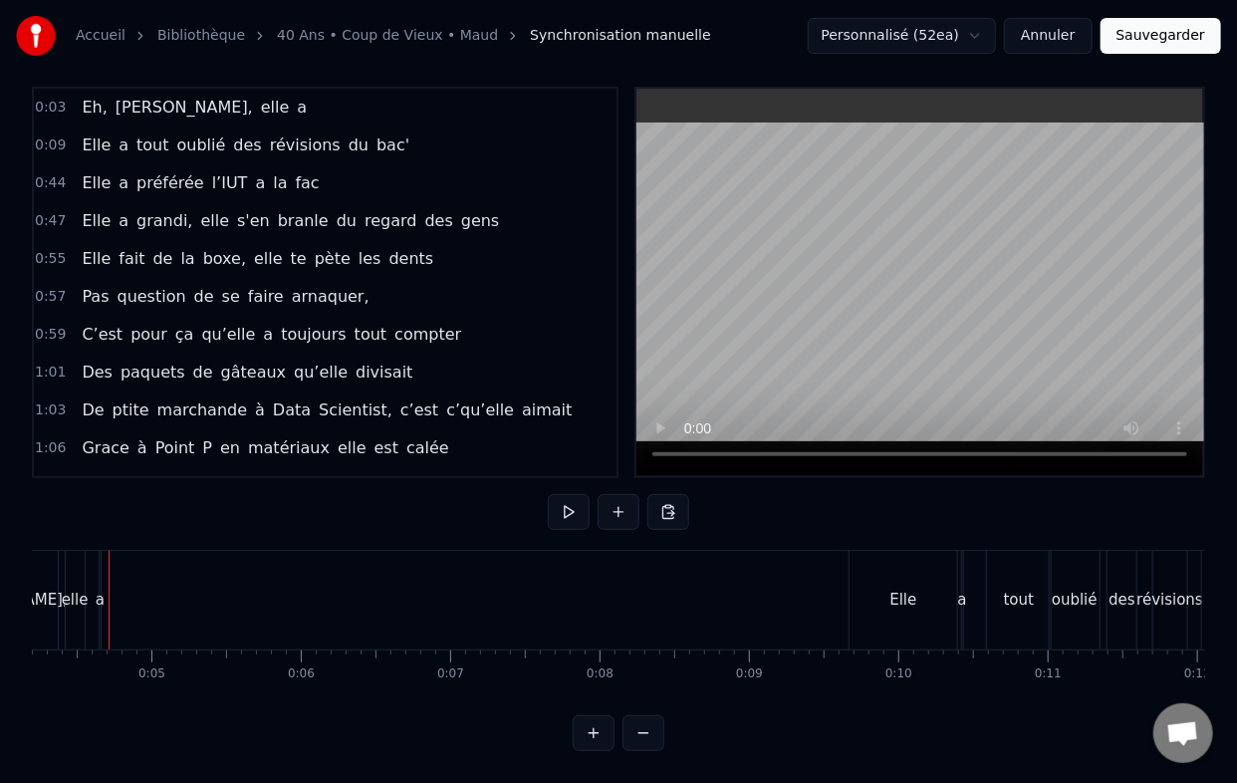
scroll to position [0, 604]
click at [892, 575] on div "Elle" at bounding box center [927, 600] width 107 height 99
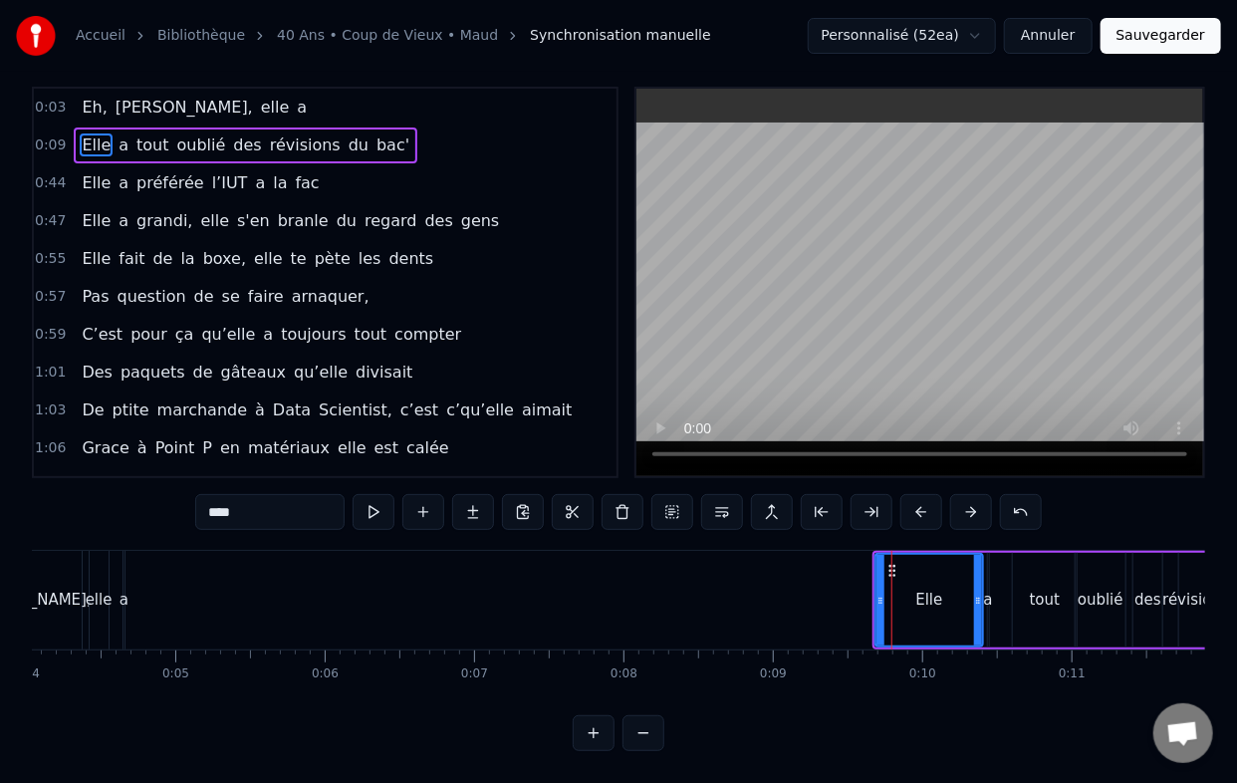
scroll to position [0, 0]
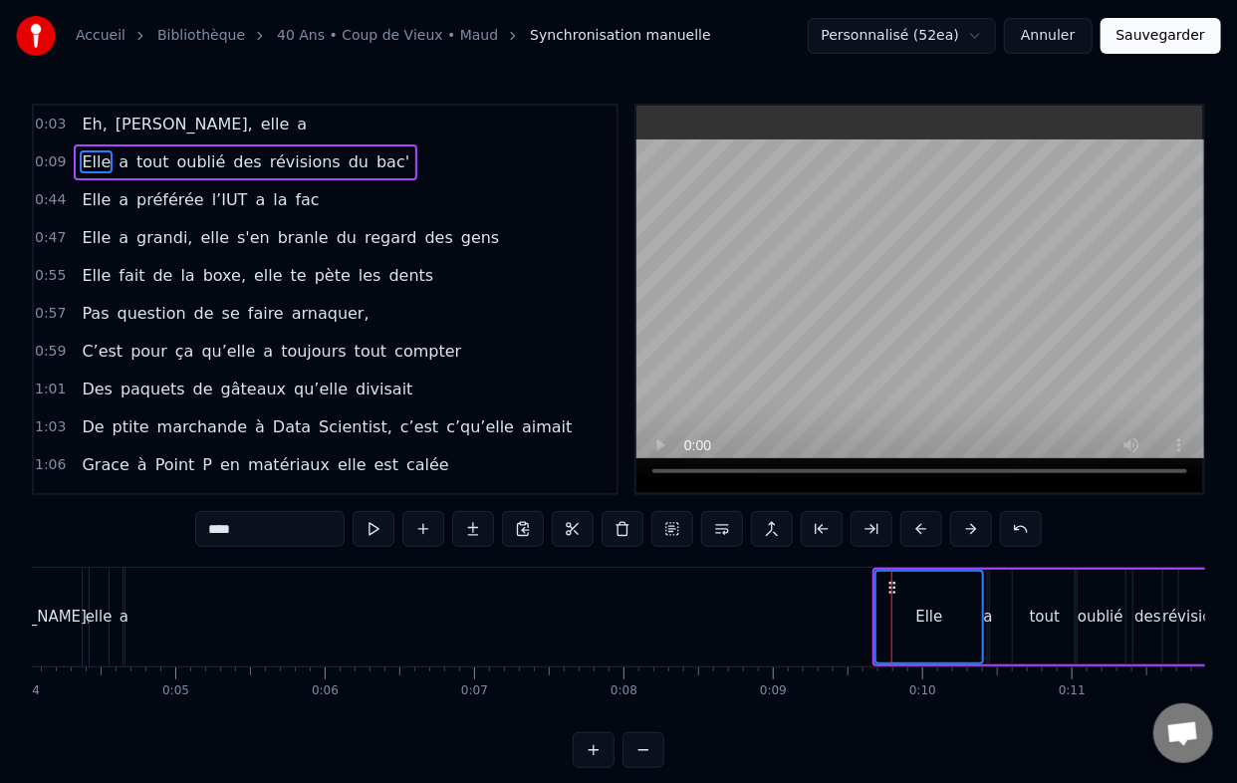
click at [990, 618] on div "a" at bounding box center [988, 617] width 9 height 23
click at [1036, 600] on div "tout" at bounding box center [1044, 617] width 63 height 95
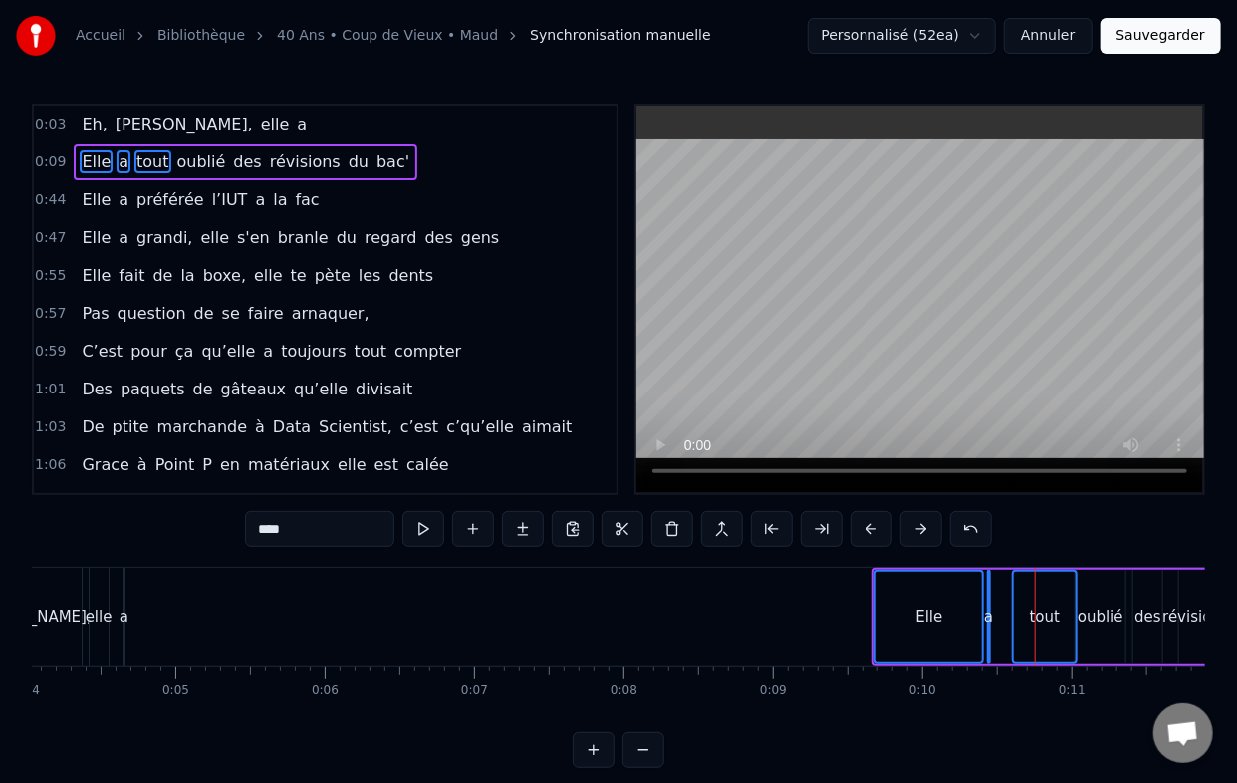
click at [1118, 601] on div "oublié" at bounding box center [1100, 617] width 49 height 95
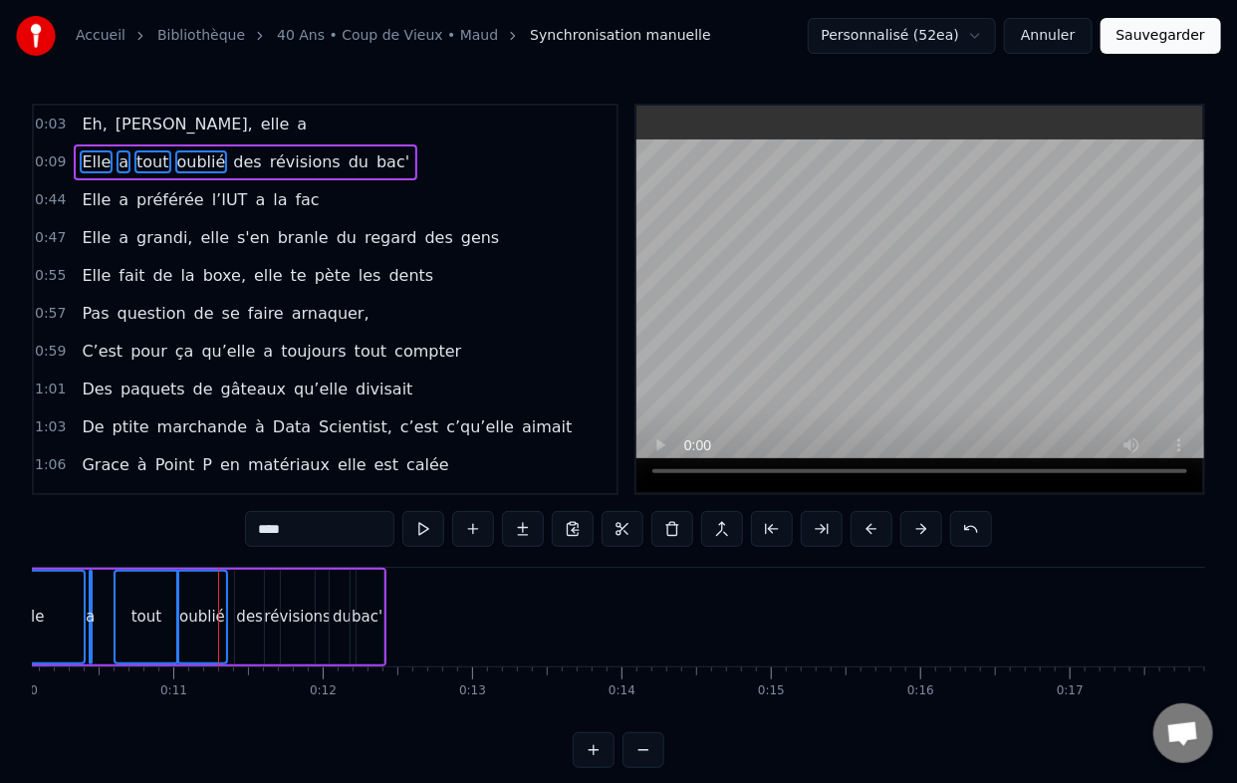
scroll to position [0, 1588]
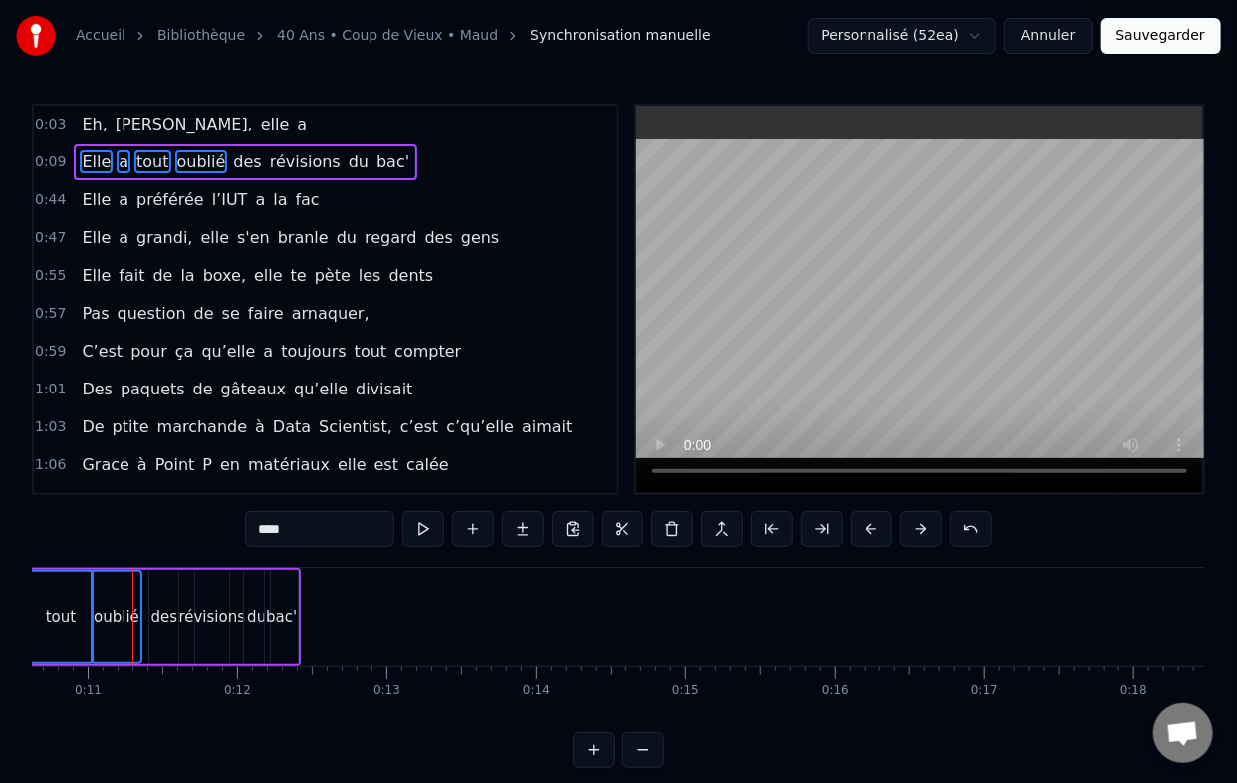
click at [167, 613] on div "des" at bounding box center [163, 617] width 27 height 23
click at [215, 618] on div "révisions" at bounding box center [211, 617] width 67 height 23
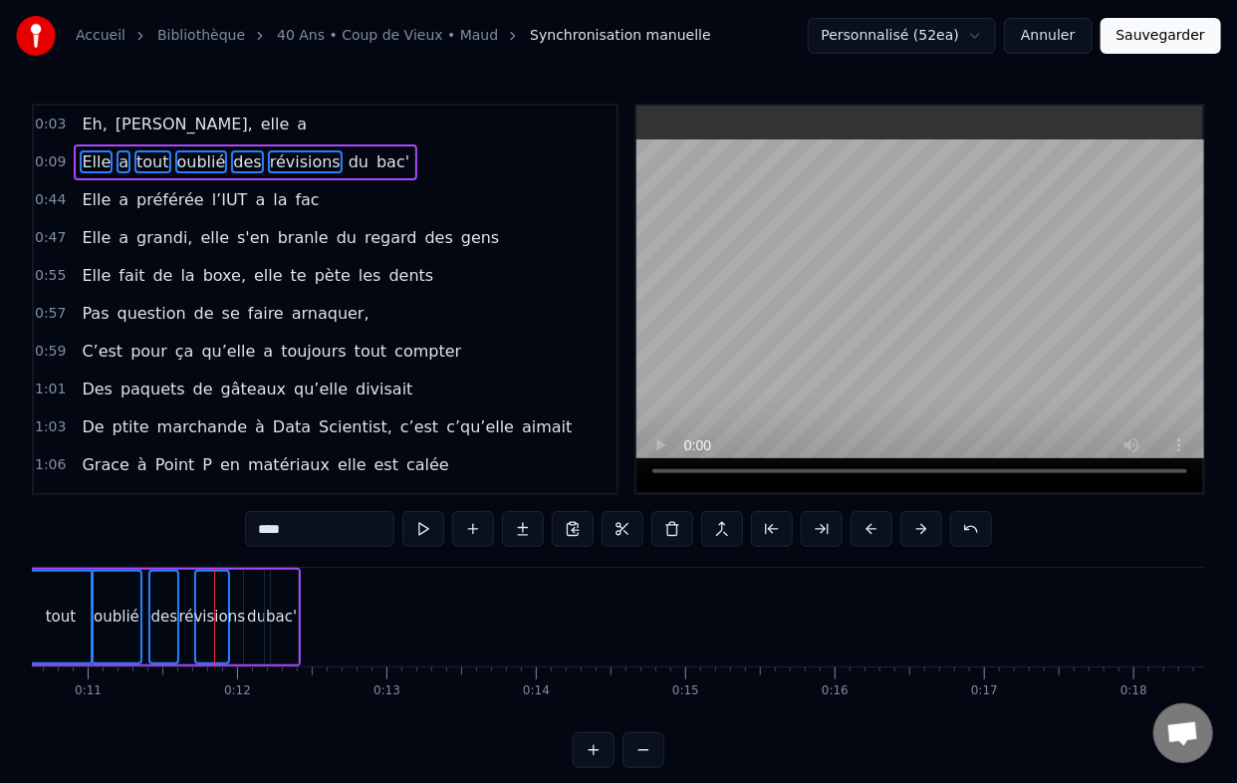
click at [265, 618] on div "bac'" at bounding box center [281, 617] width 33 height 95
click at [249, 618] on div "du" at bounding box center [256, 617] width 19 height 23
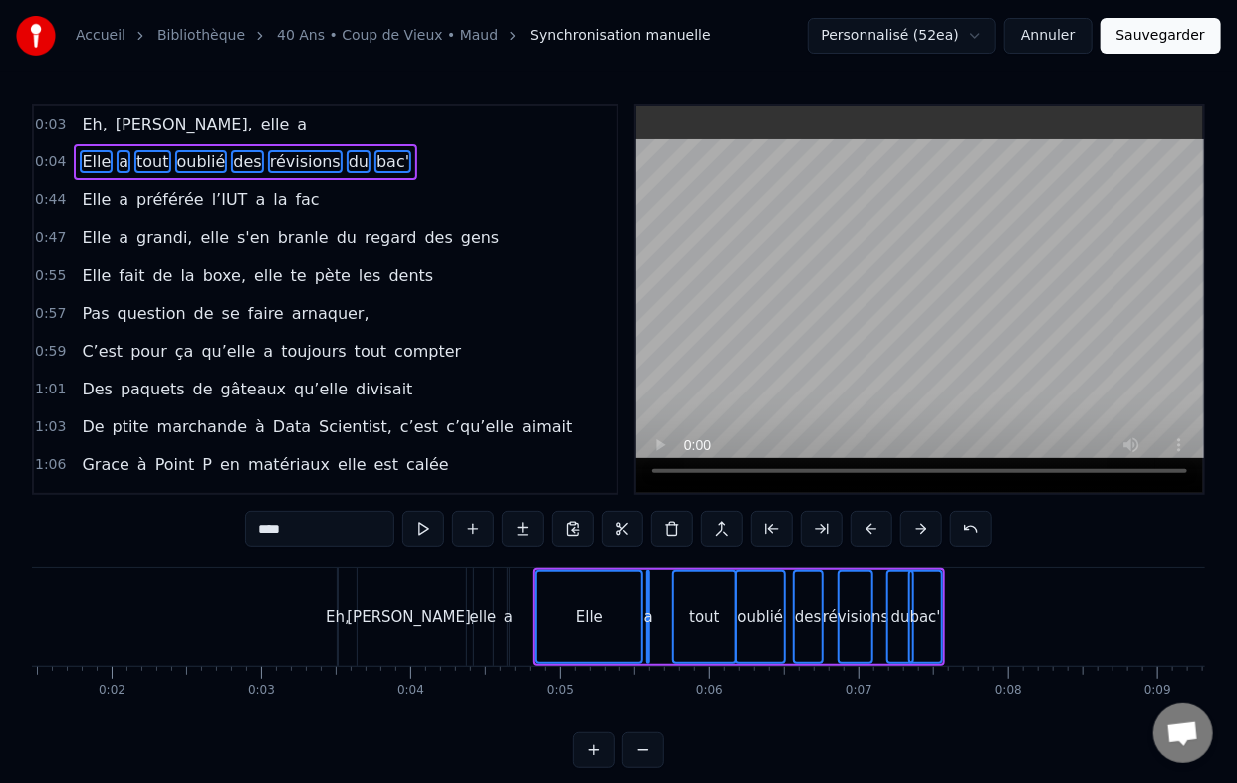
scroll to position [0, 97]
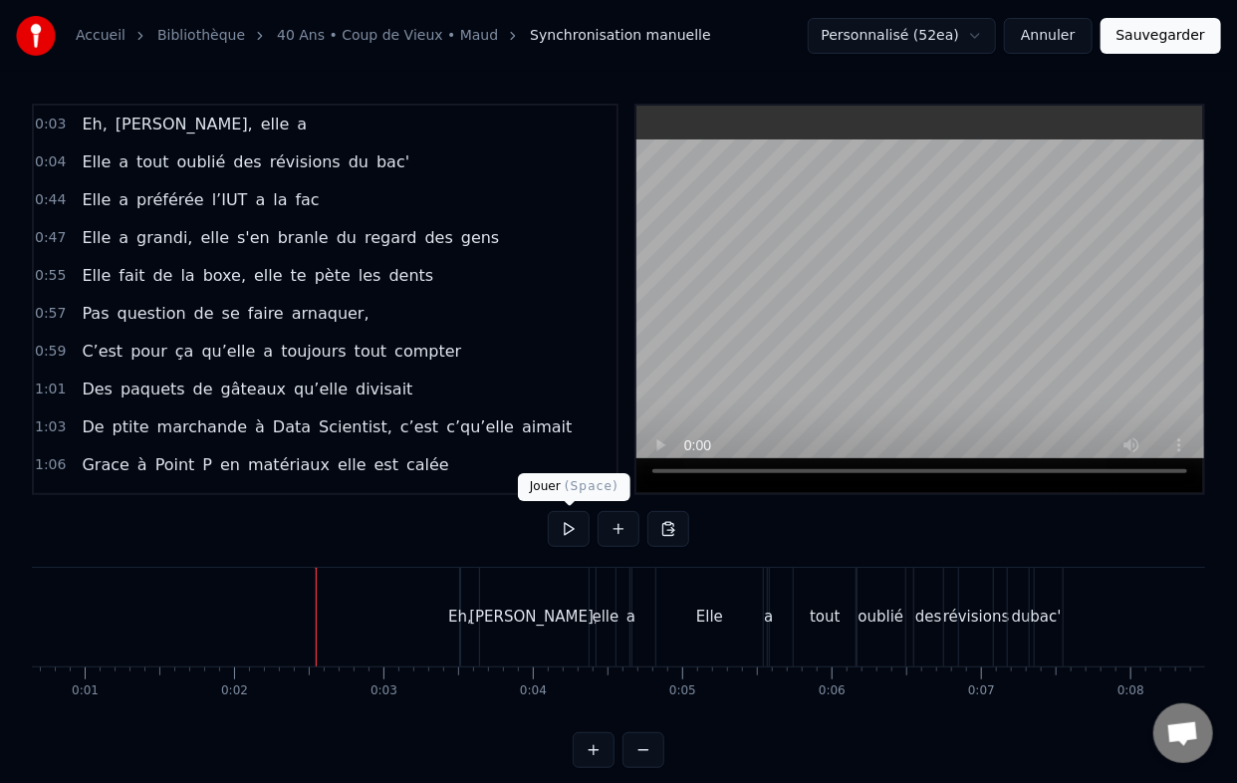
click at [571, 521] on button at bounding box center [569, 529] width 42 height 36
click at [548, 511] on button at bounding box center [569, 529] width 42 height 36
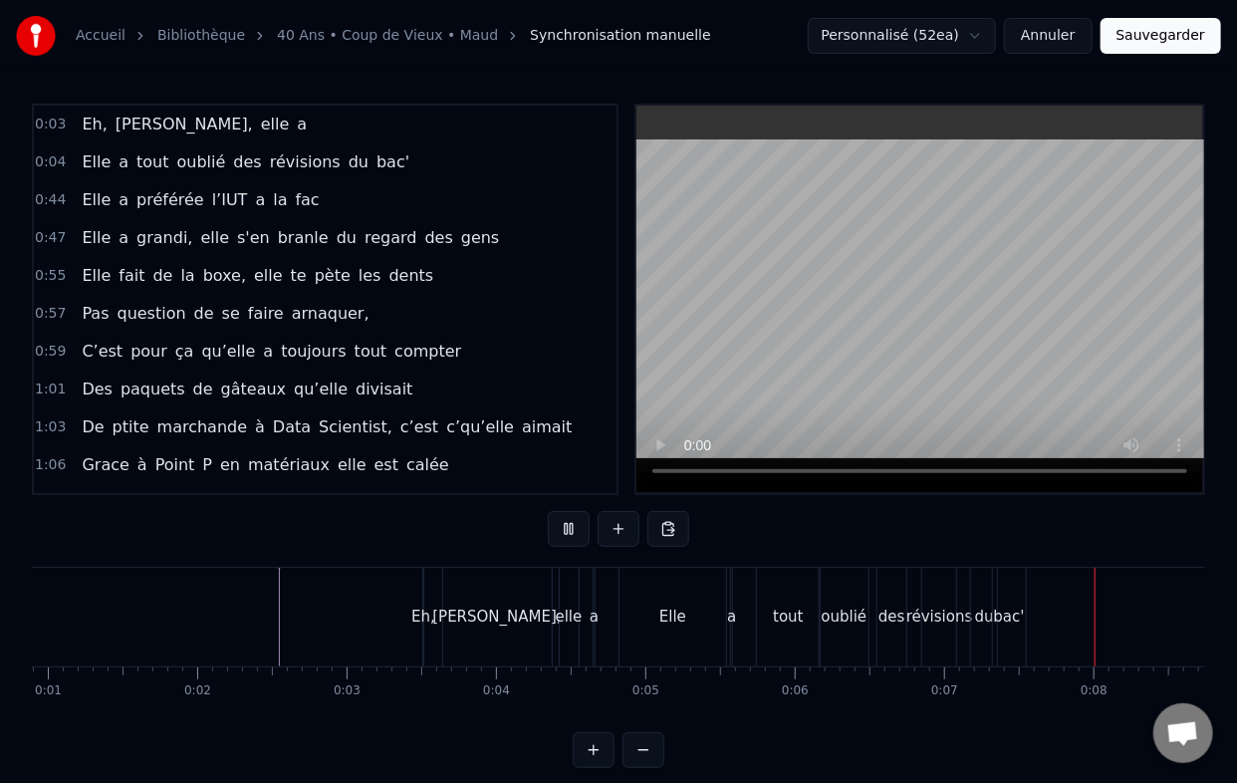
click at [548, 511] on button at bounding box center [569, 529] width 42 height 36
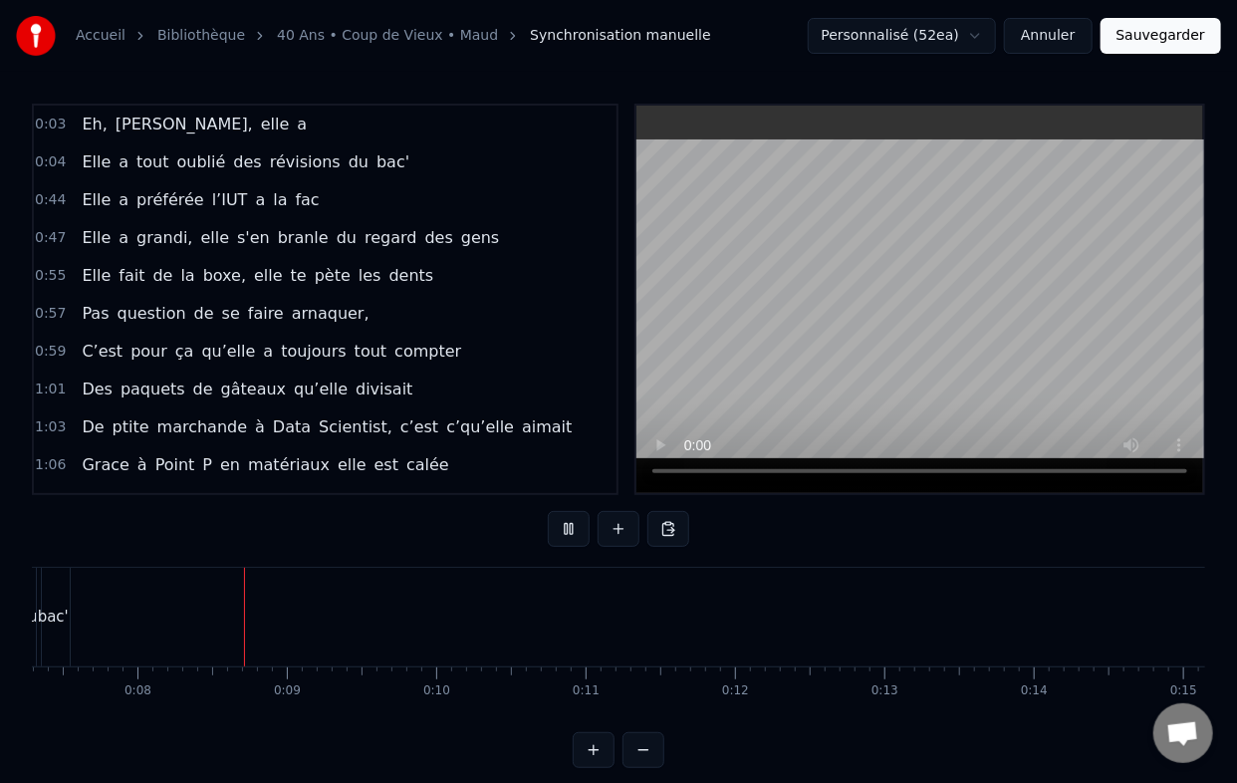
scroll to position [0, 1112]
click at [548, 511] on button at bounding box center [569, 529] width 42 height 36
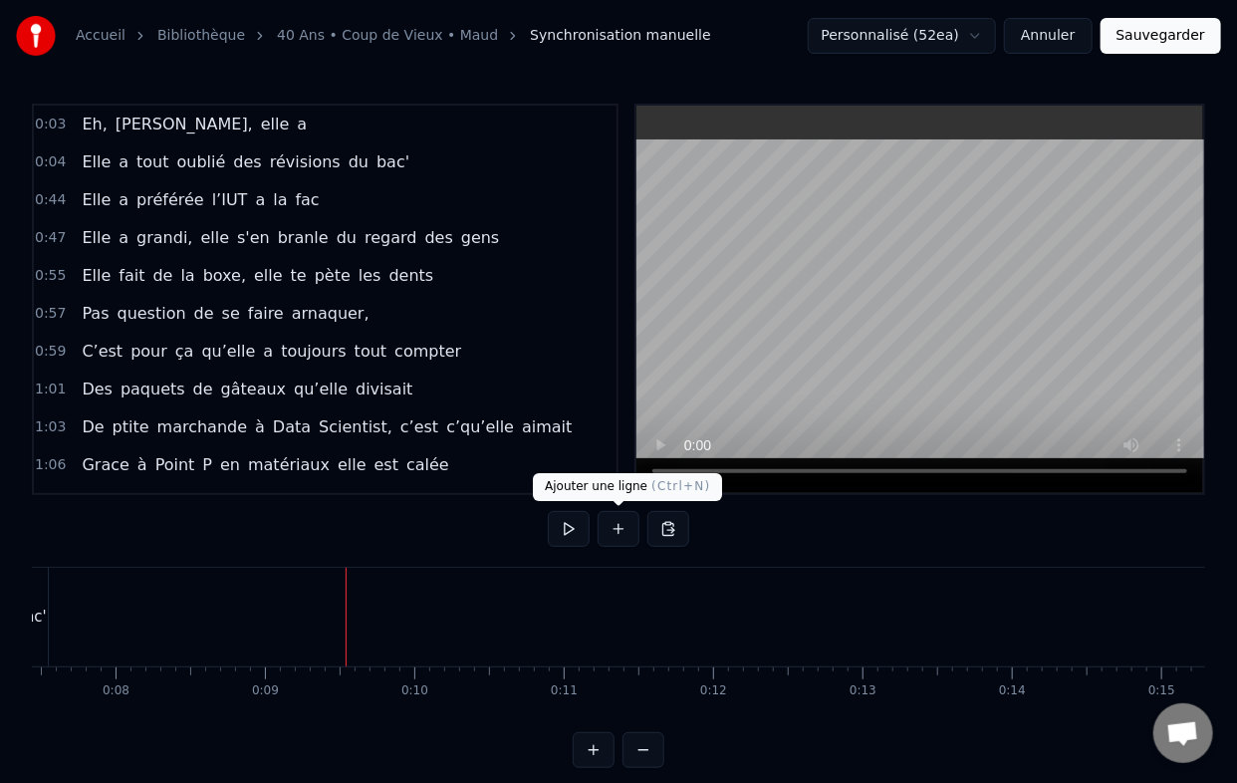
click at [548, 511] on button at bounding box center [569, 529] width 42 height 36
click at [579, 530] on button at bounding box center [569, 529] width 42 height 36
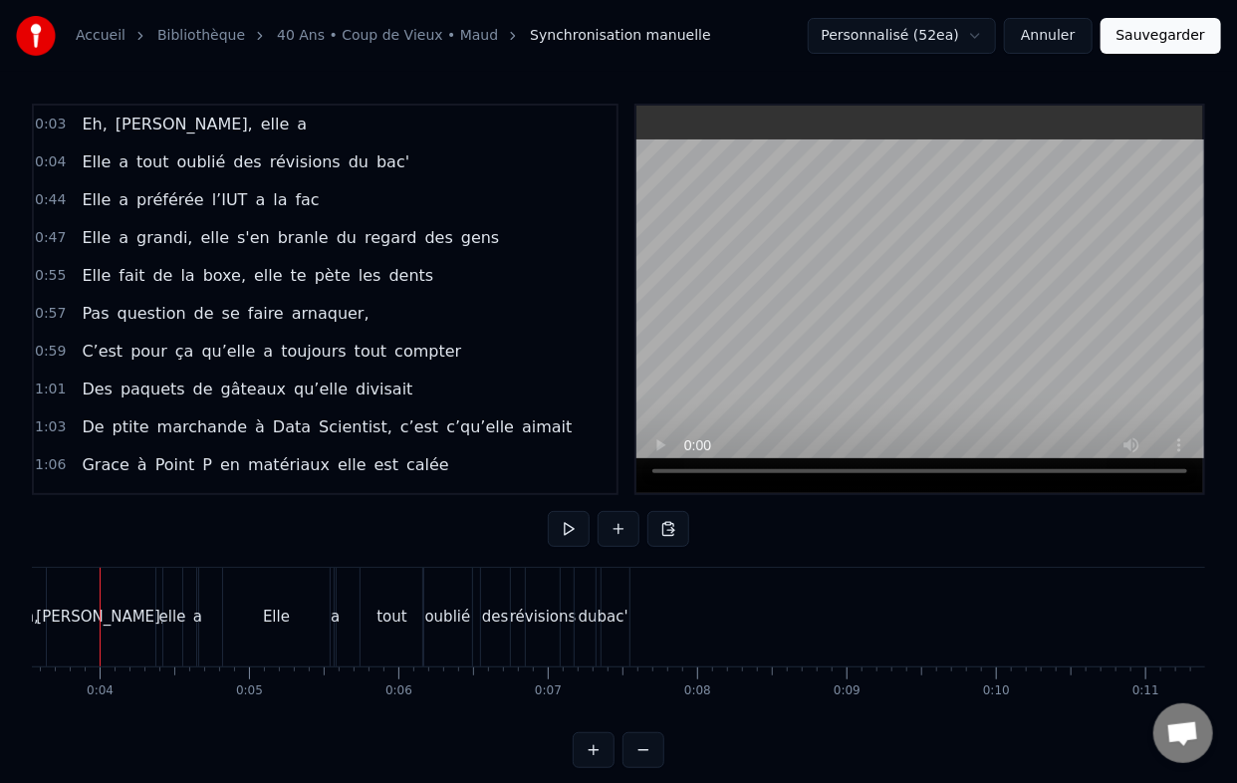
scroll to position [0, 497]
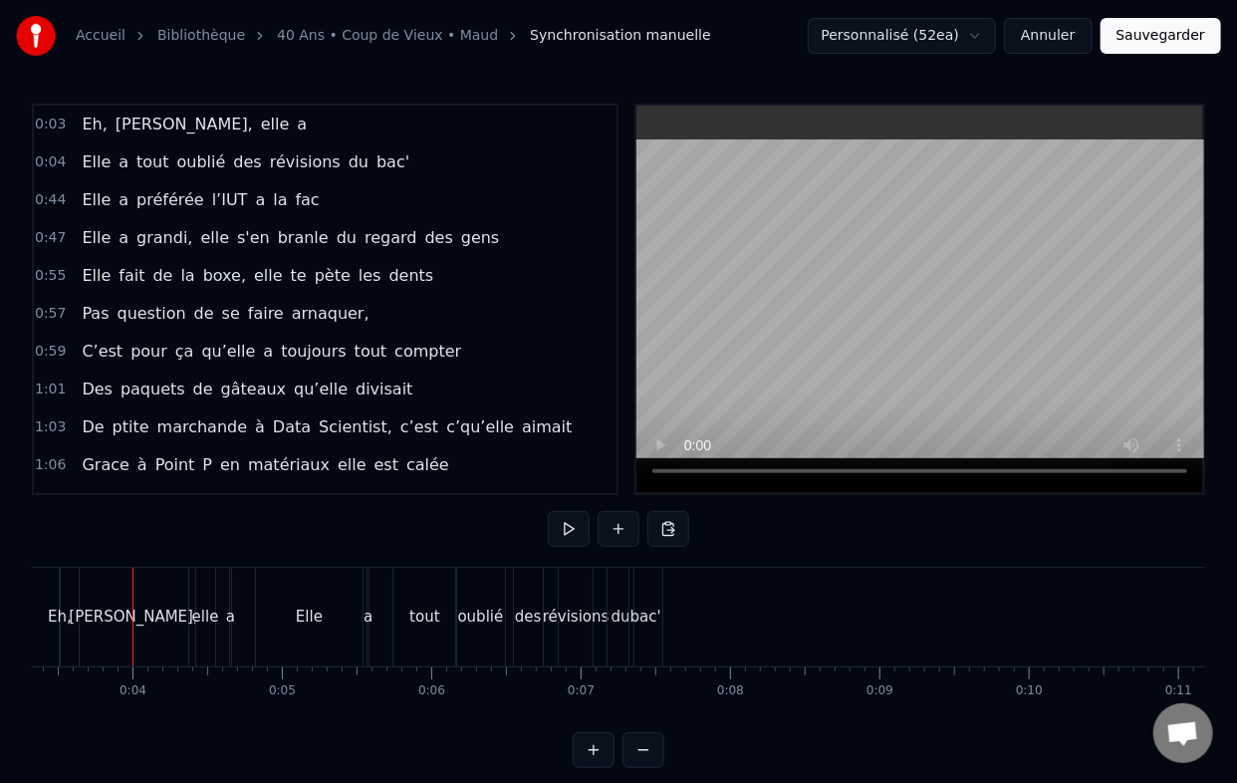
click at [539, 591] on div "des" at bounding box center [528, 617] width 29 height 99
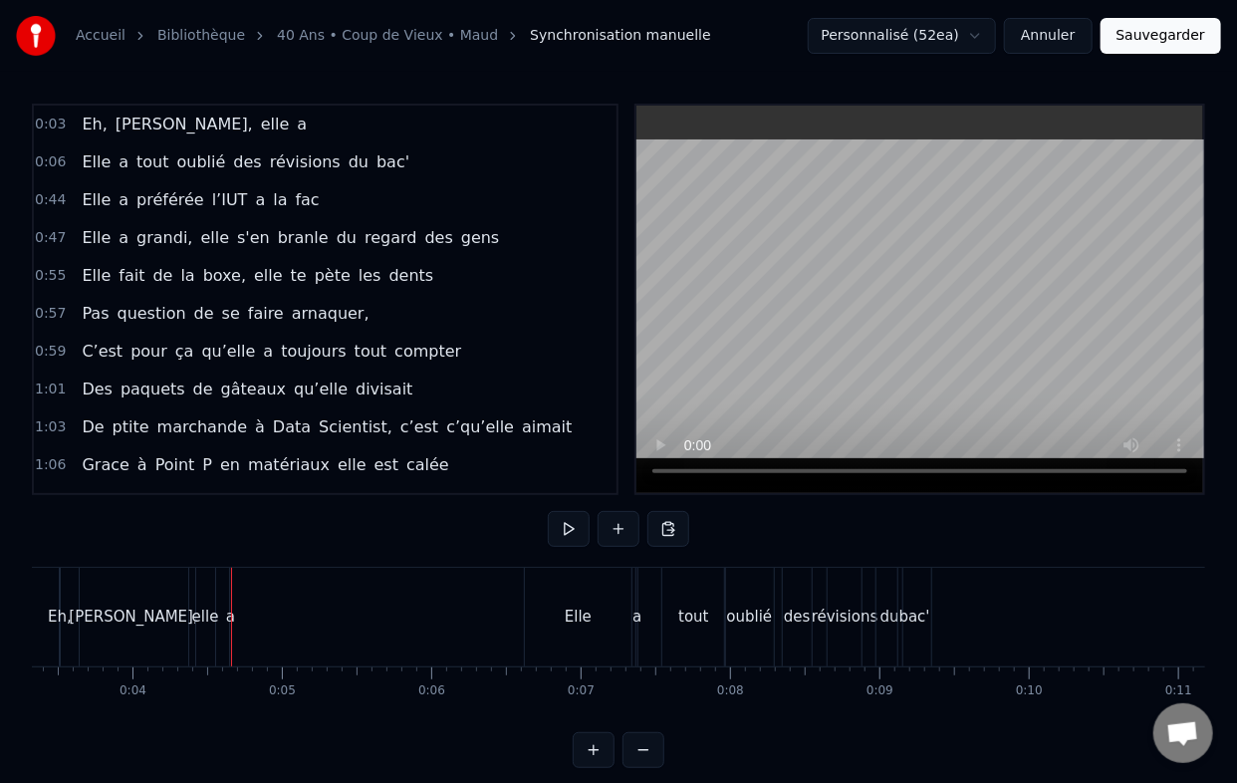
click at [227, 588] on div "Eh, [PERSON_NAME], elle a" at bounding box center [147, 617] width 177 height 99
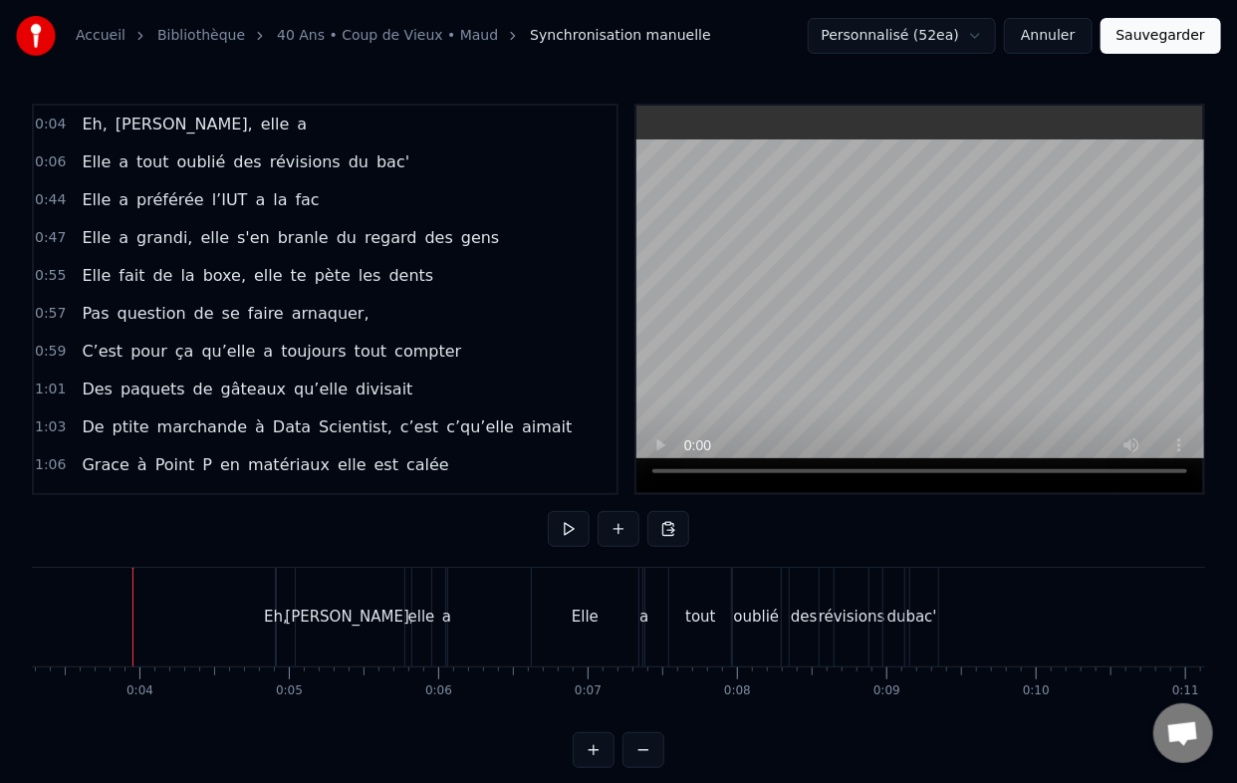
click at [577, 531] on button at bounding box center [569, 529] width 42 height 36
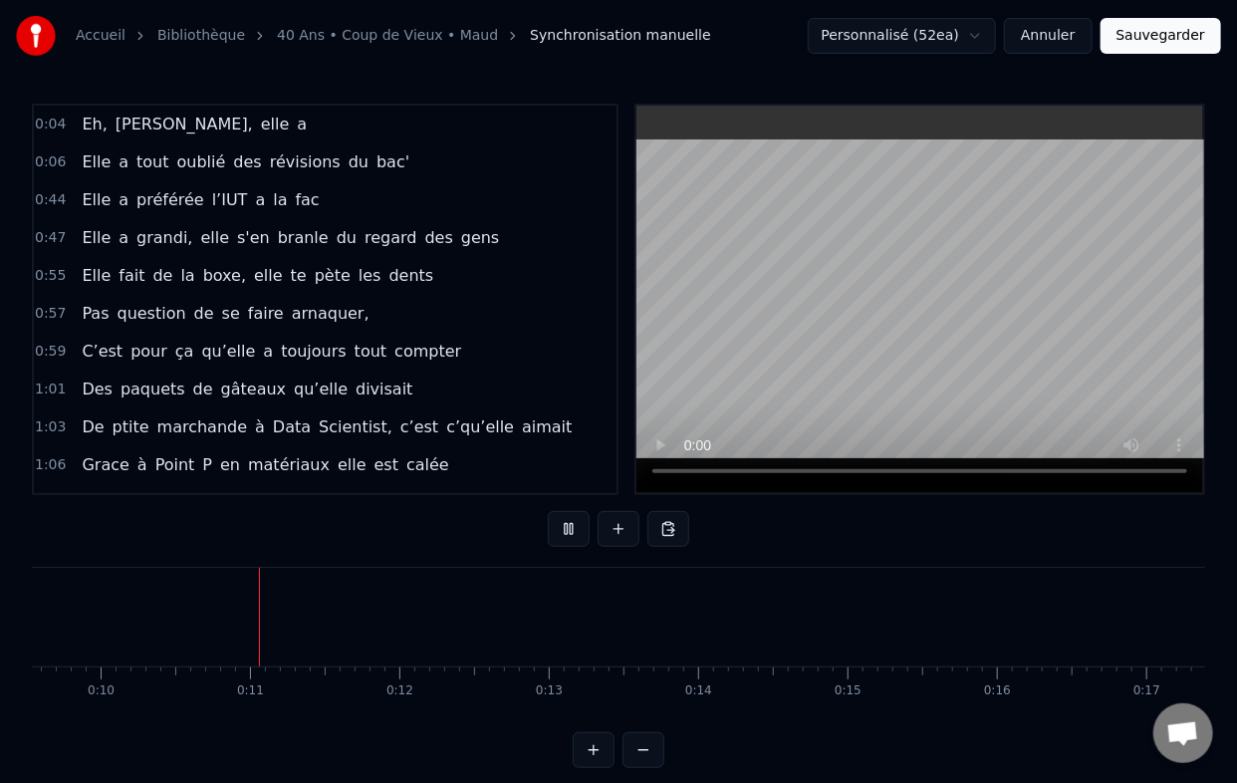
scroll to position [0, 1475]
click at [548, 511] on button at bounding box center [569, 529] width 42 height 36
click at [575, 531] on button at bounding box center [569, 529] width 42 height 36
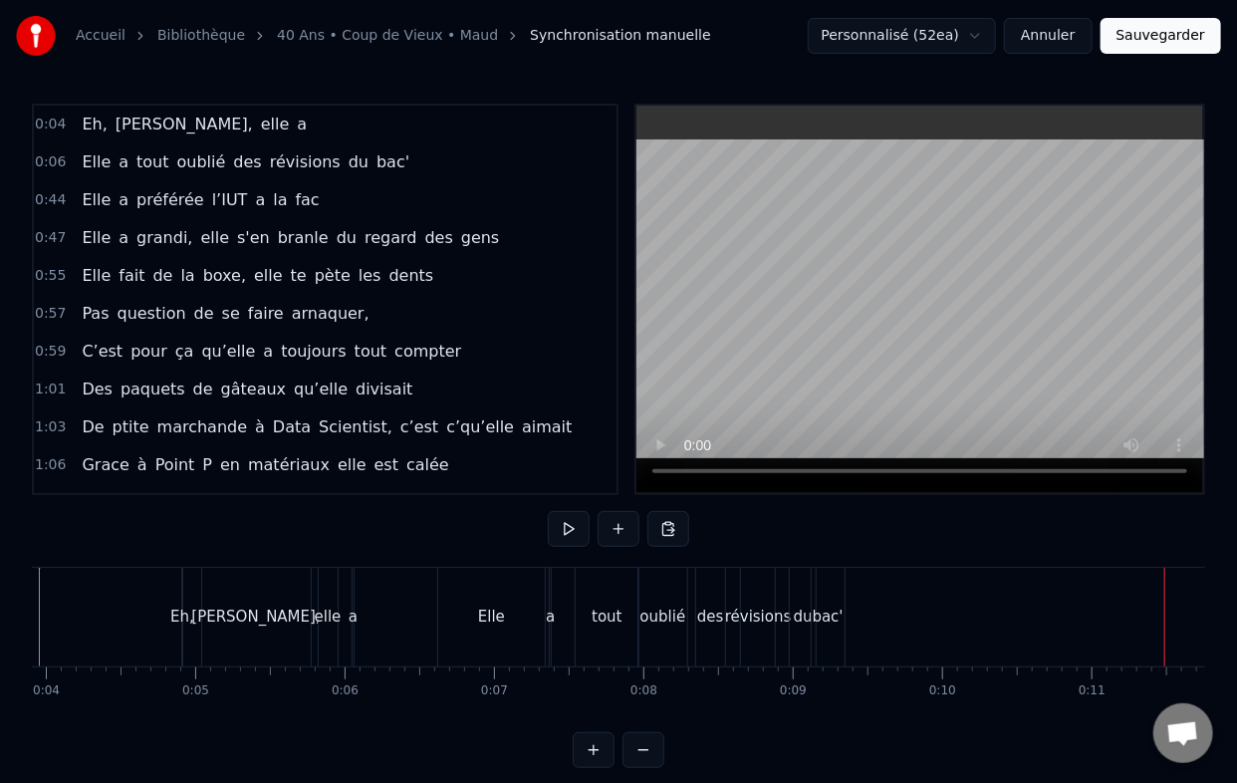
scroll to position [0, 0]
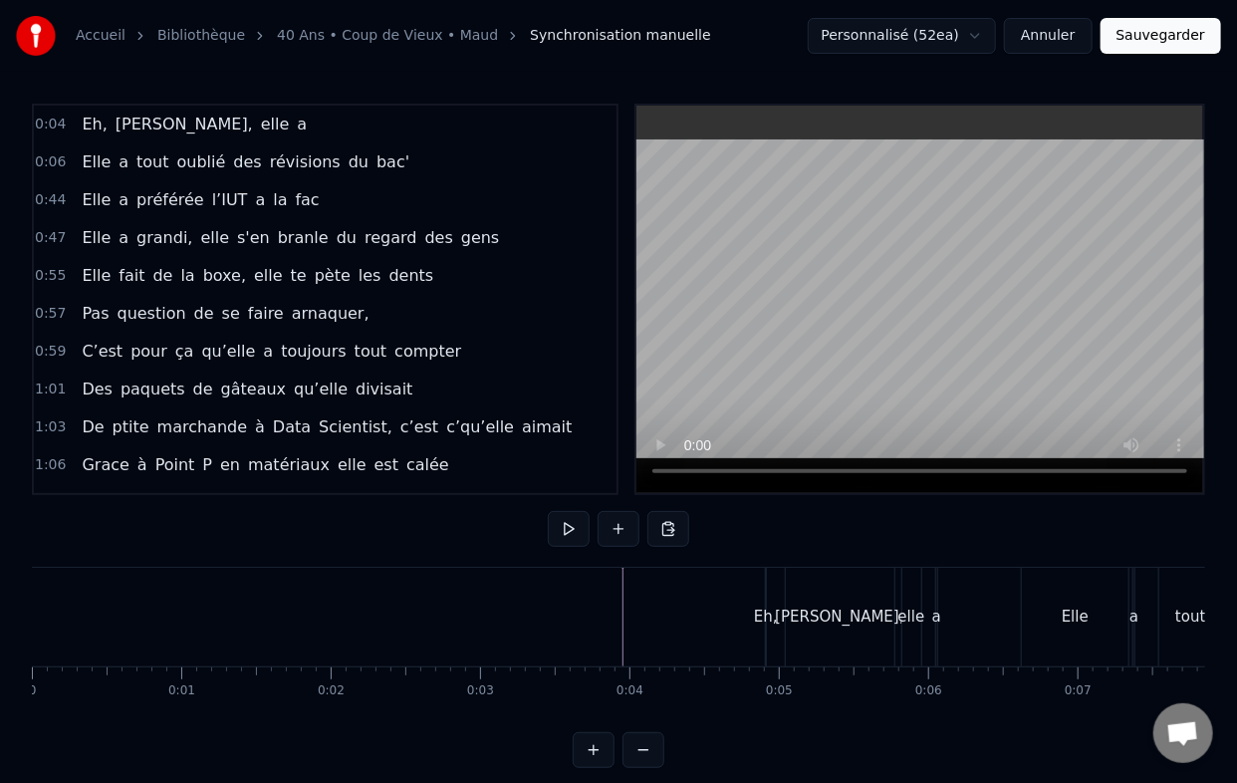
click at [572, 521] on button at bounding box center [569, 529] width 42 height 36
click at [74, 195] on div "Elle a préférée l’IUT a la fac" at bounding box center [200, 200] width 253 height 36
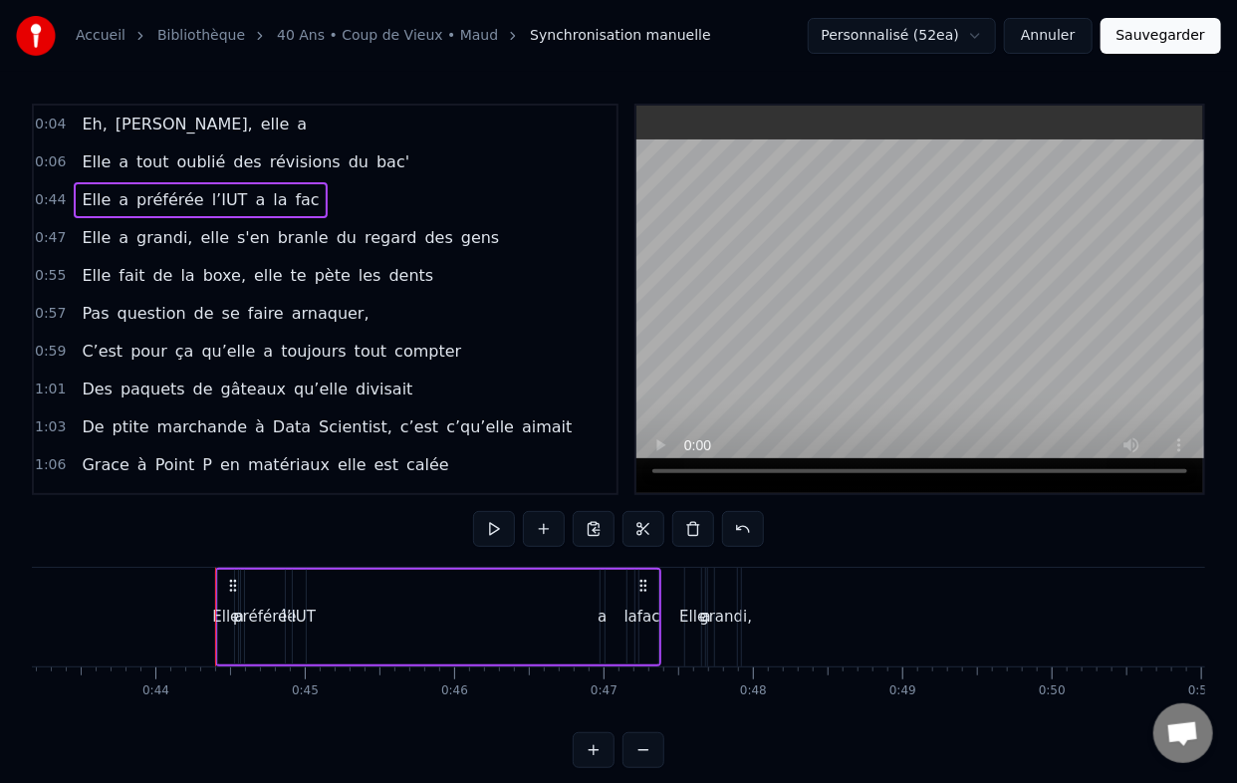
scroll to position [0, 6533]
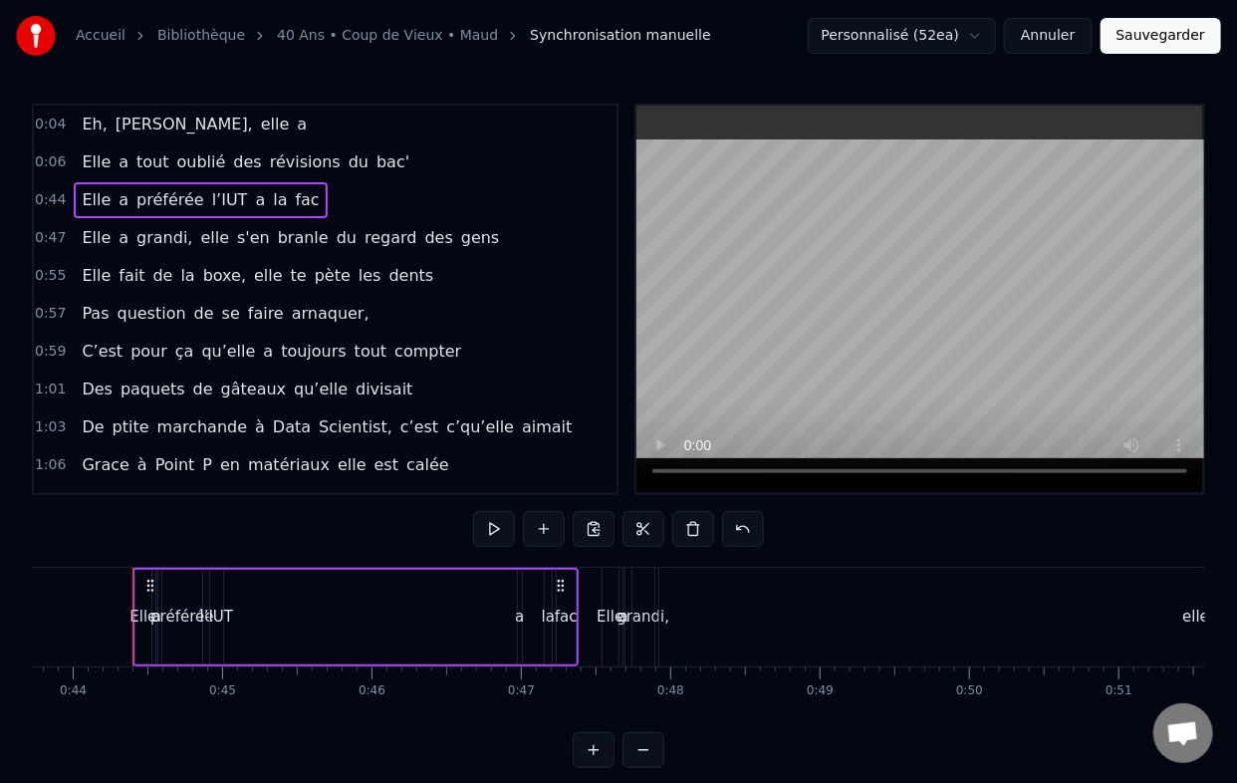
click at [80, 240] on span "Elle" at bounding box center [96, 237] width 33 height 23
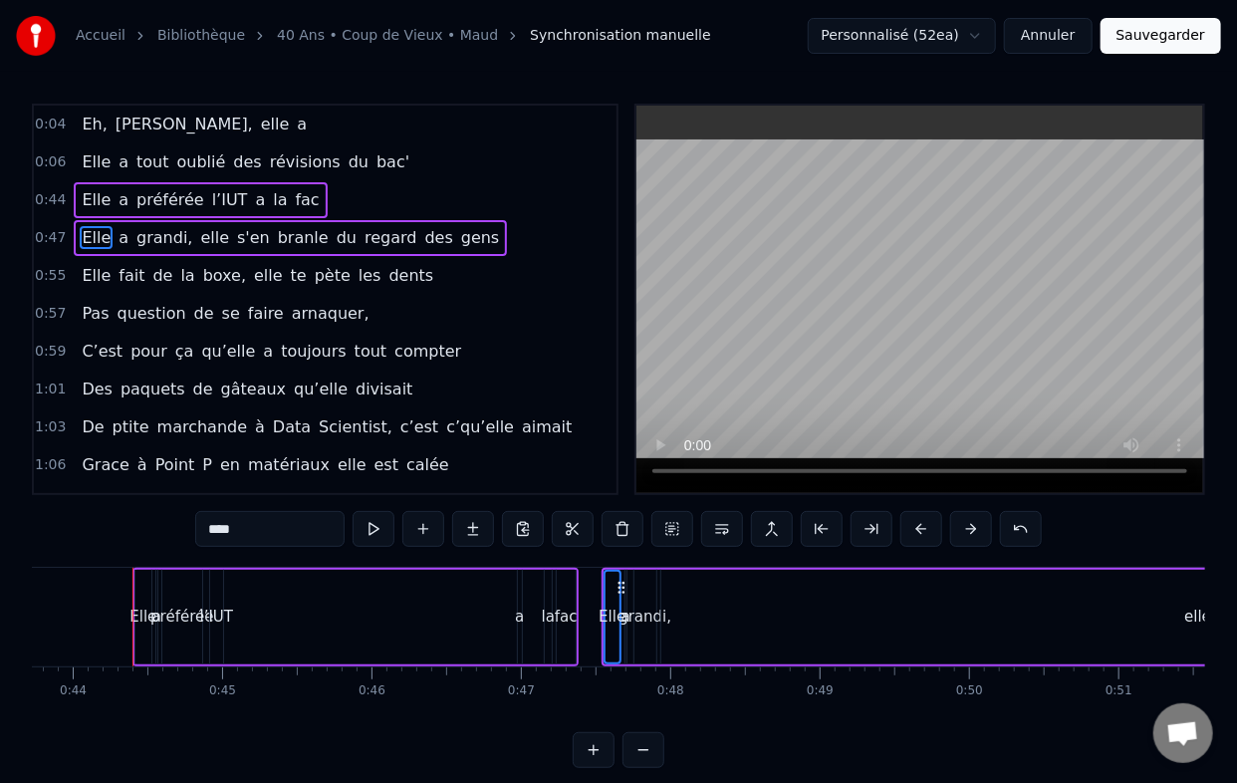
click at [117, 274] on span "fait" at bounding box center [132, 275] width 30 height 23
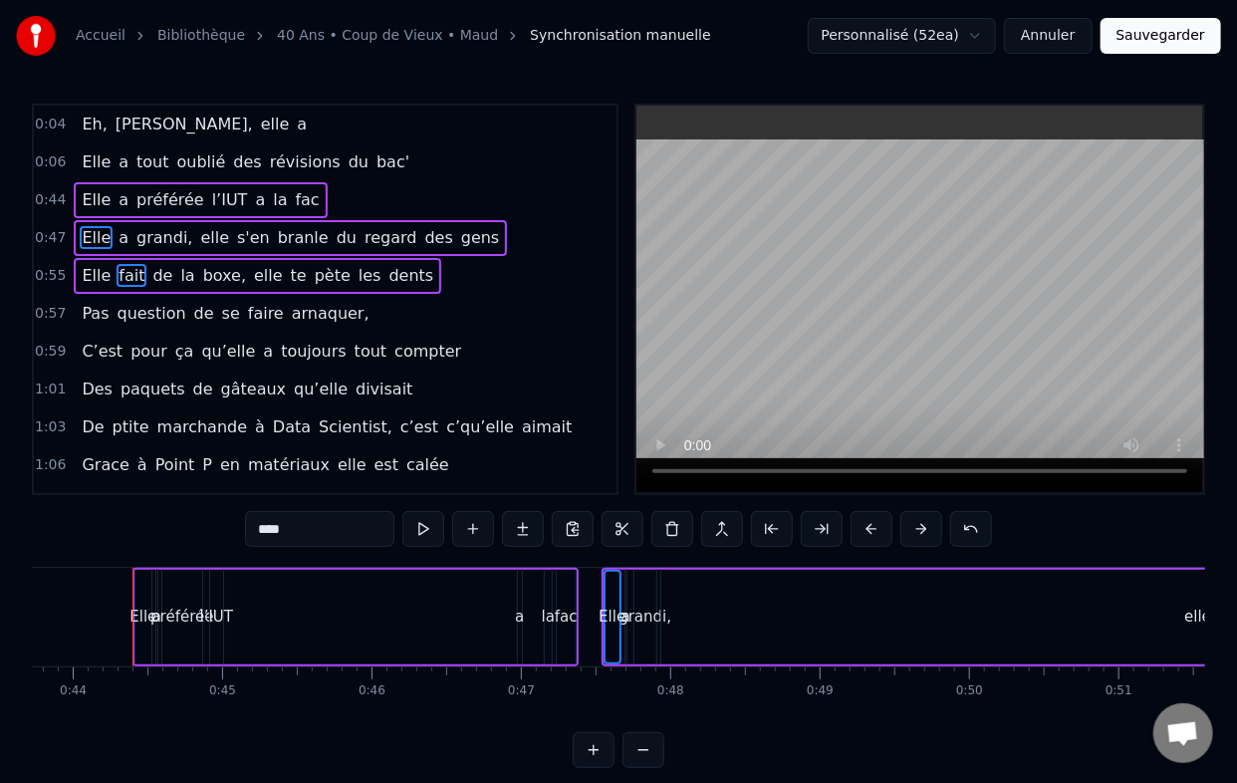
click at [99, 302] on span "Pas" at bounding box center [95, 313] width 31 height 23
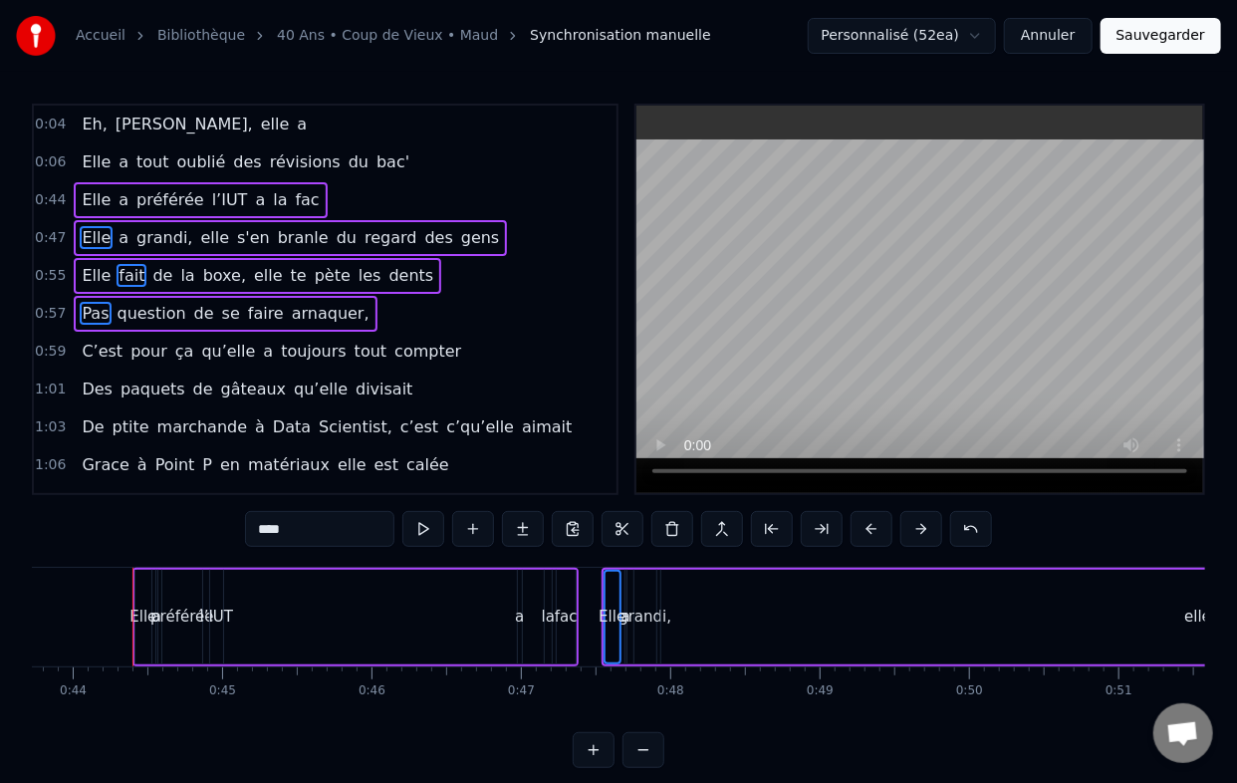
click at [132, 349] on span "pour" at bounding box center [148, 351] width 41 height 23
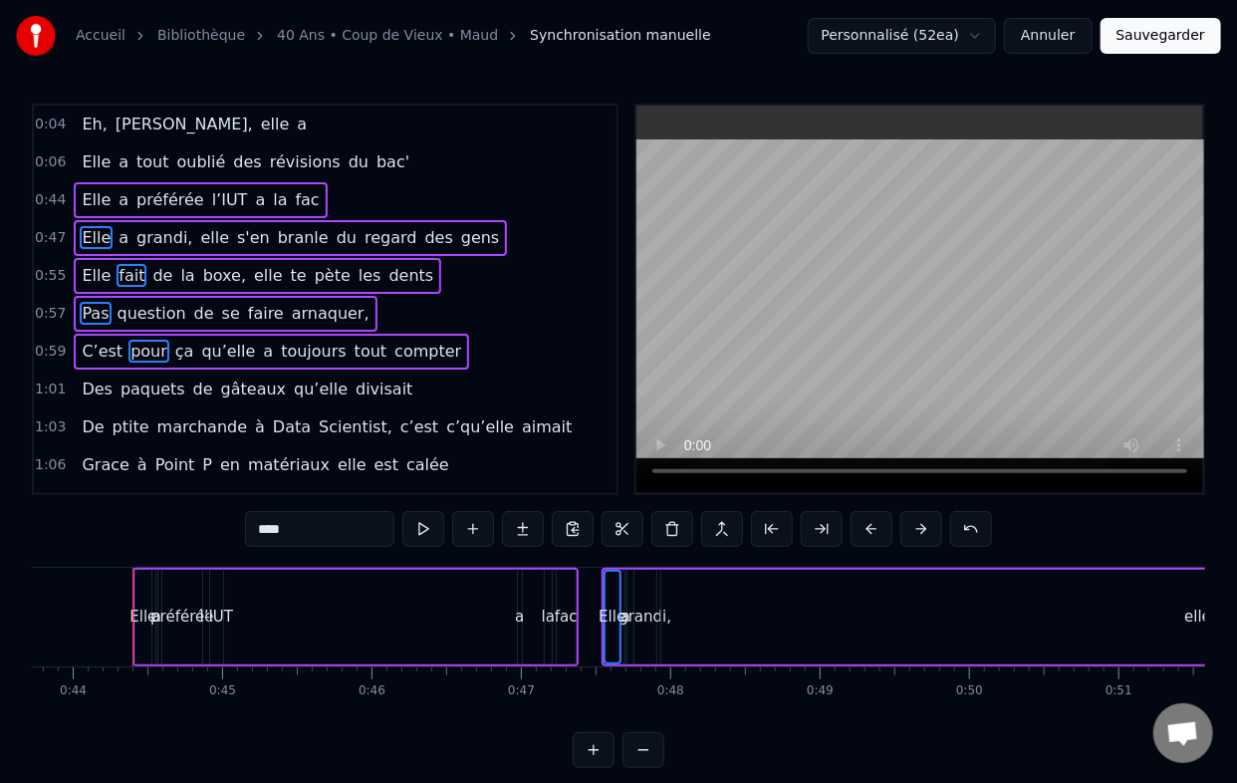
click at [126, 378] on span "paquets" at bounding box center [153, 389] width 69 height 23
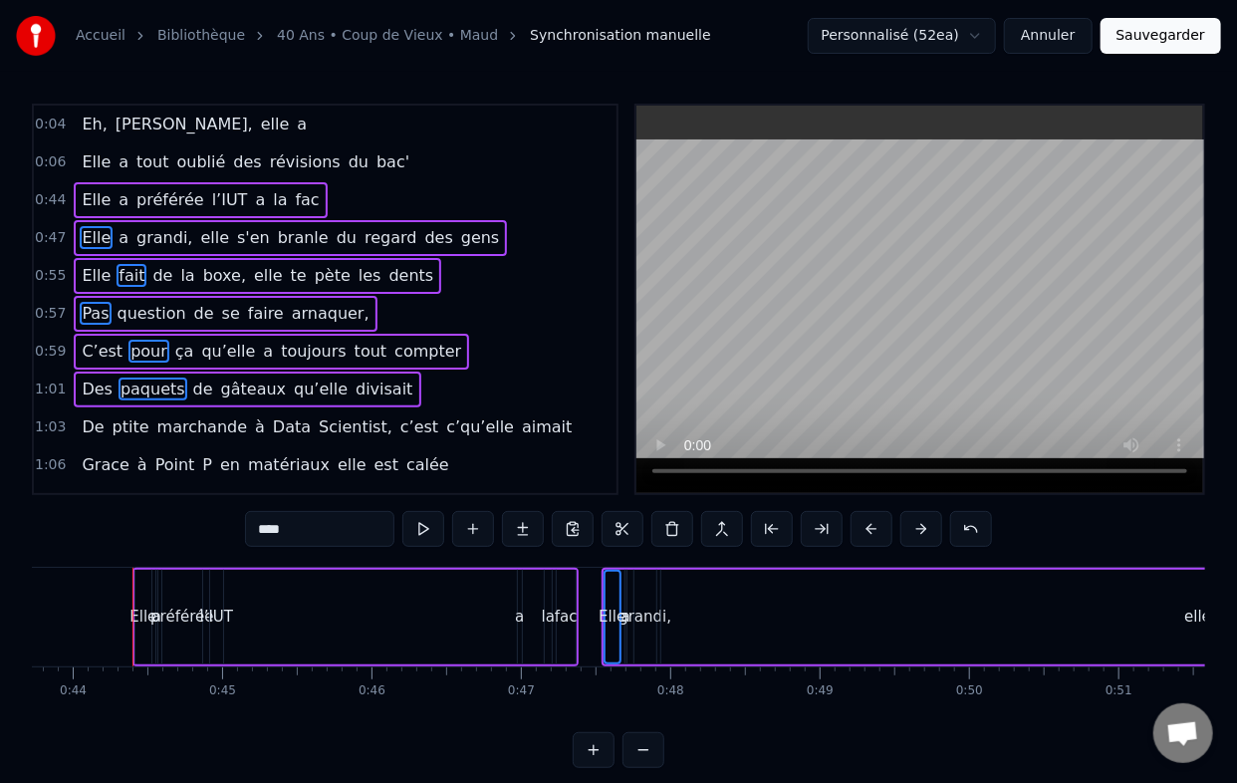
click at [121, 418] on span "ptite" at bounding box center [131, 426] width 41 height 23
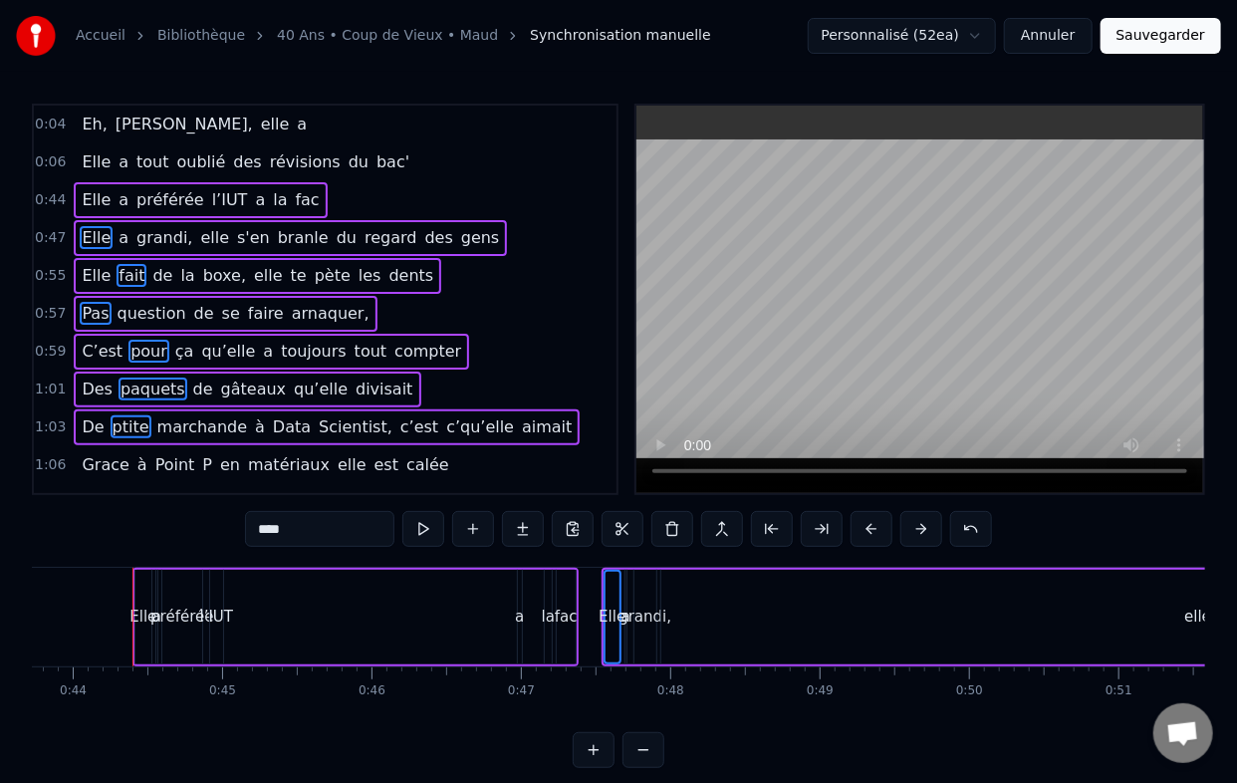
click at [119, 449] on div "Grace à Point P en matériaux elle est calée" at bounding box center [265, 465] width 383 height 36
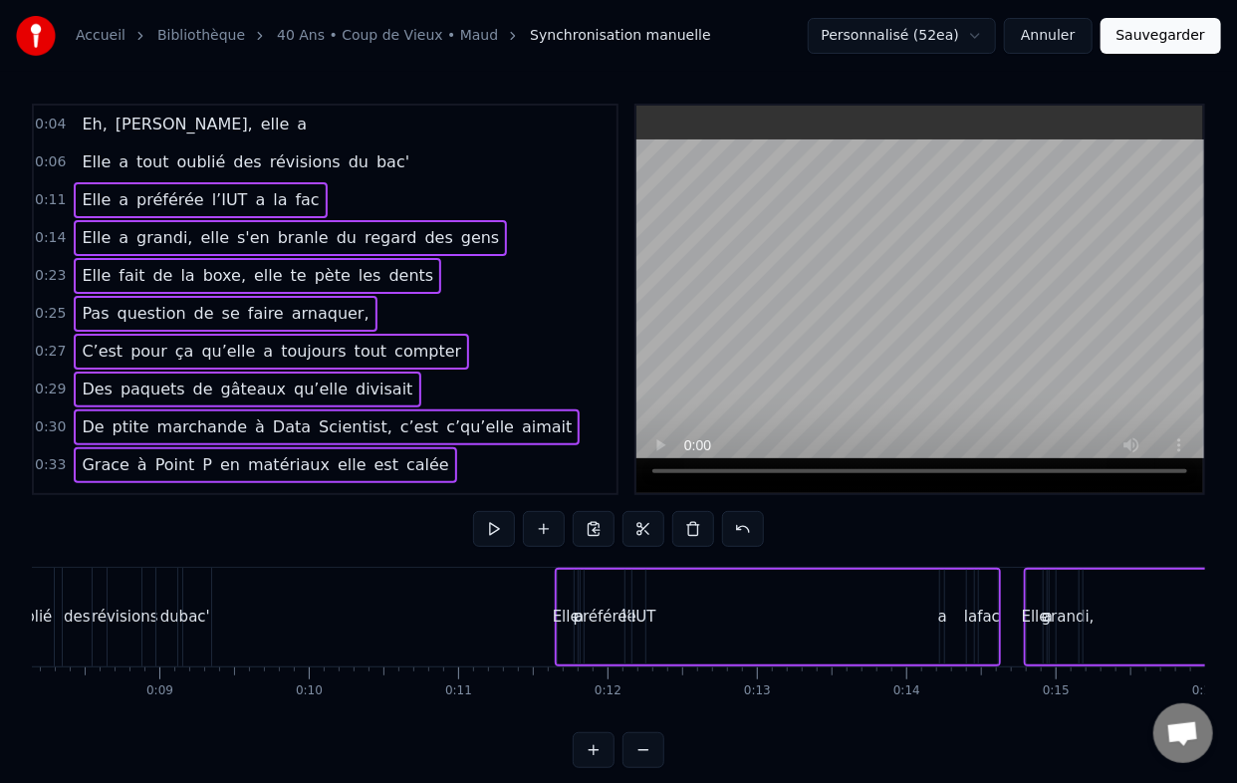
scroll to position [0, 1192]
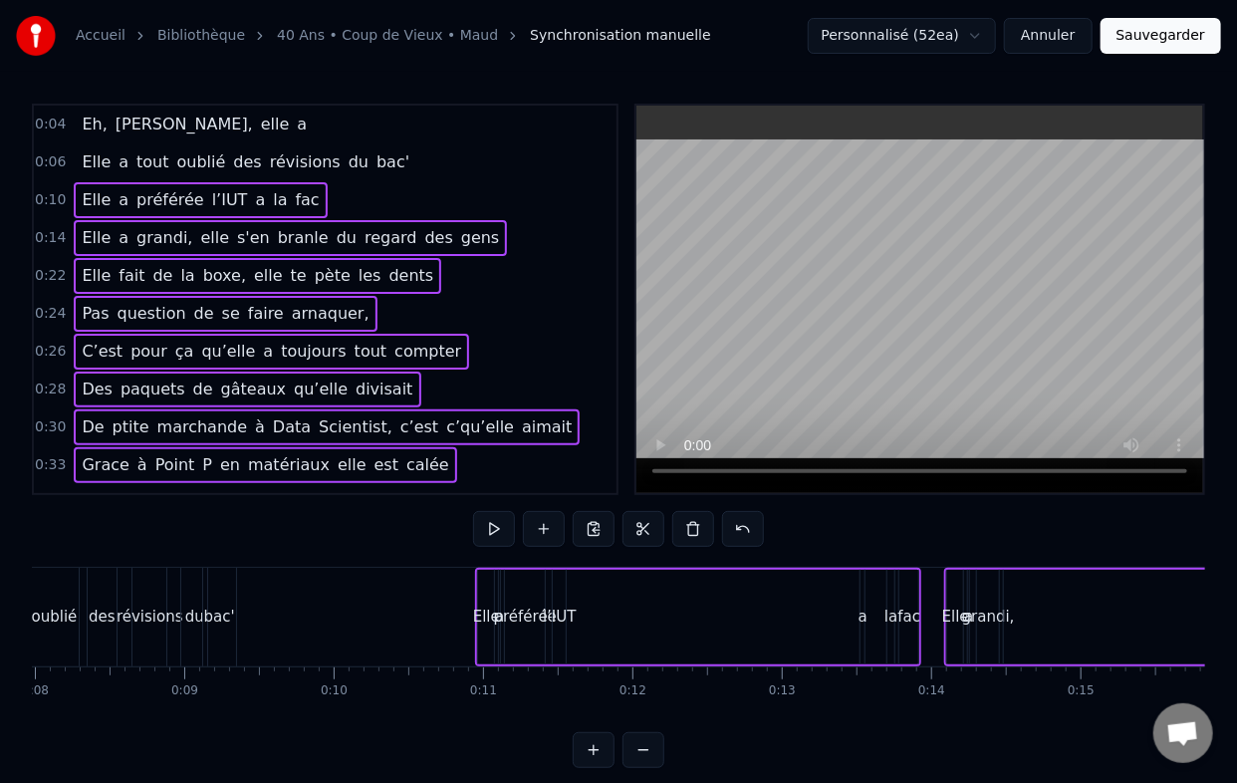
click at [154, 267] on span "de" at bounding box center [162, 275] width 24 height 23
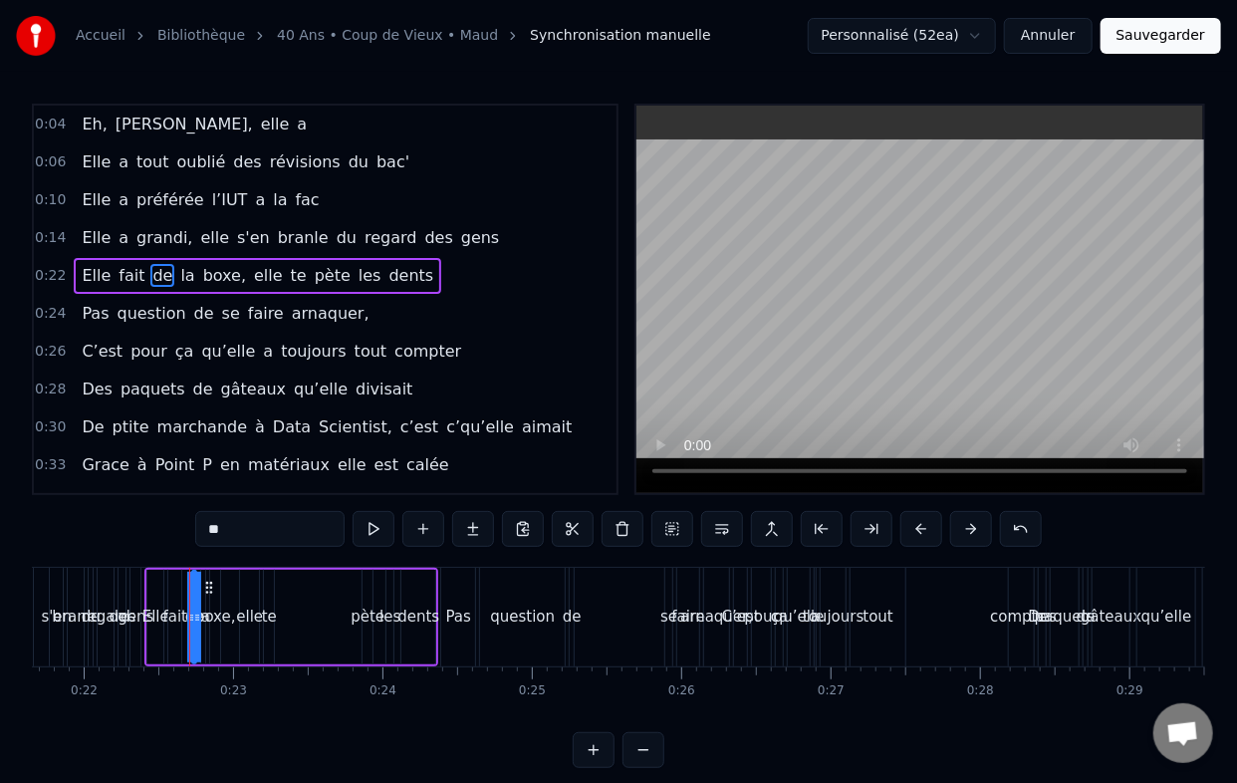
scroll to position [0, 3292]
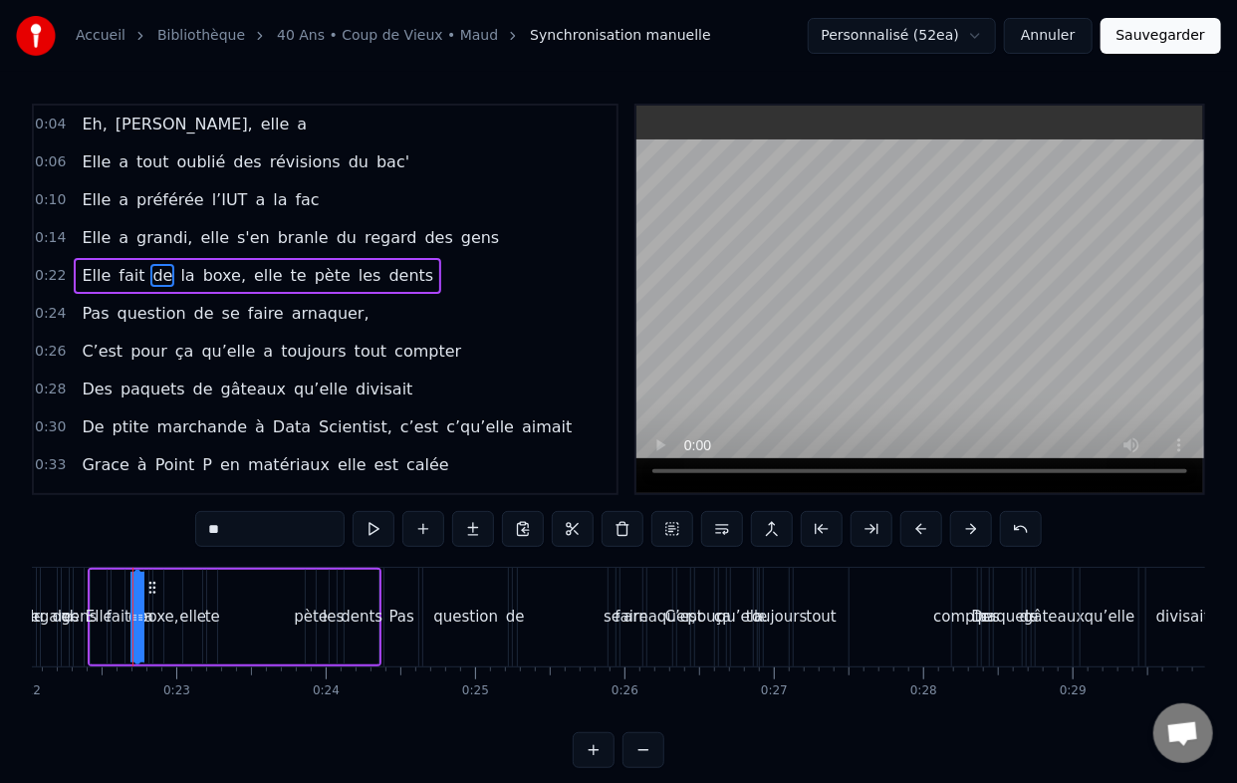
click at [116, 307] on span "question" at bounding box center [152, 313] width 73 height 23
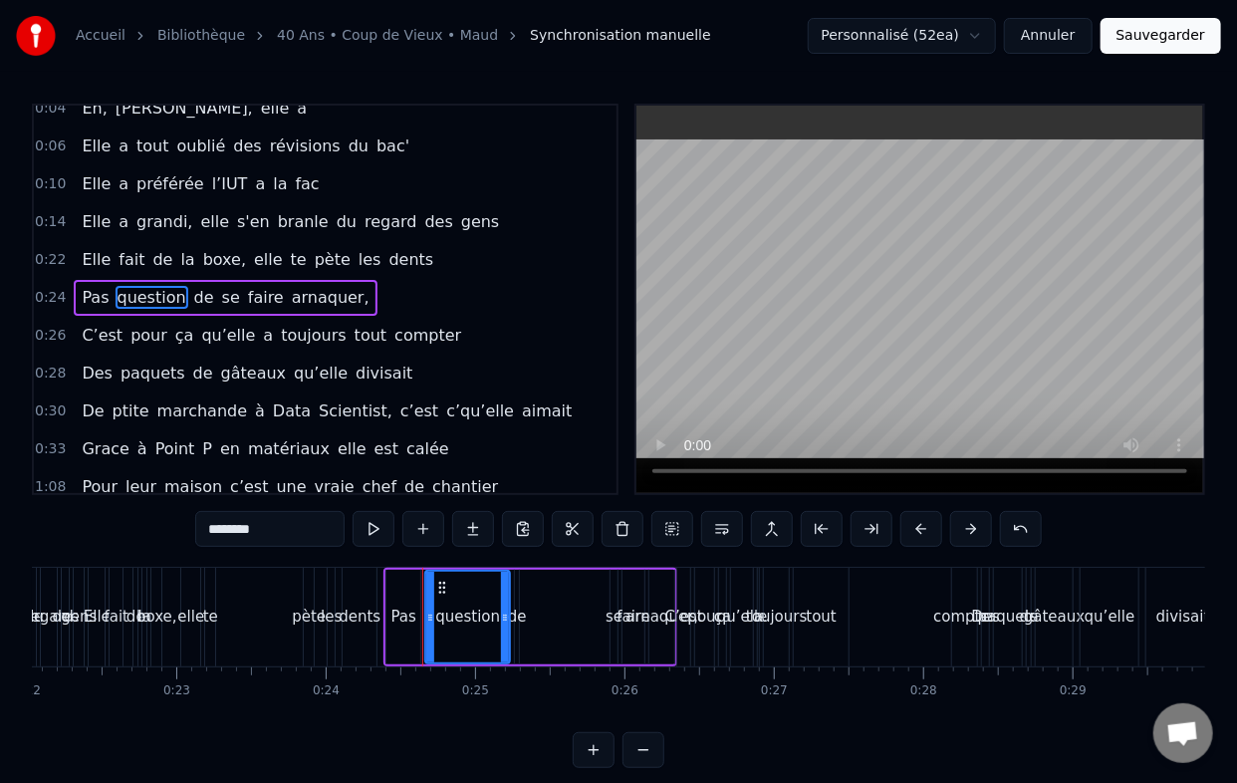
click at [109, 329] on span "C’est" at bounding box center [102, 335] width 45 height 23
type input "*****"
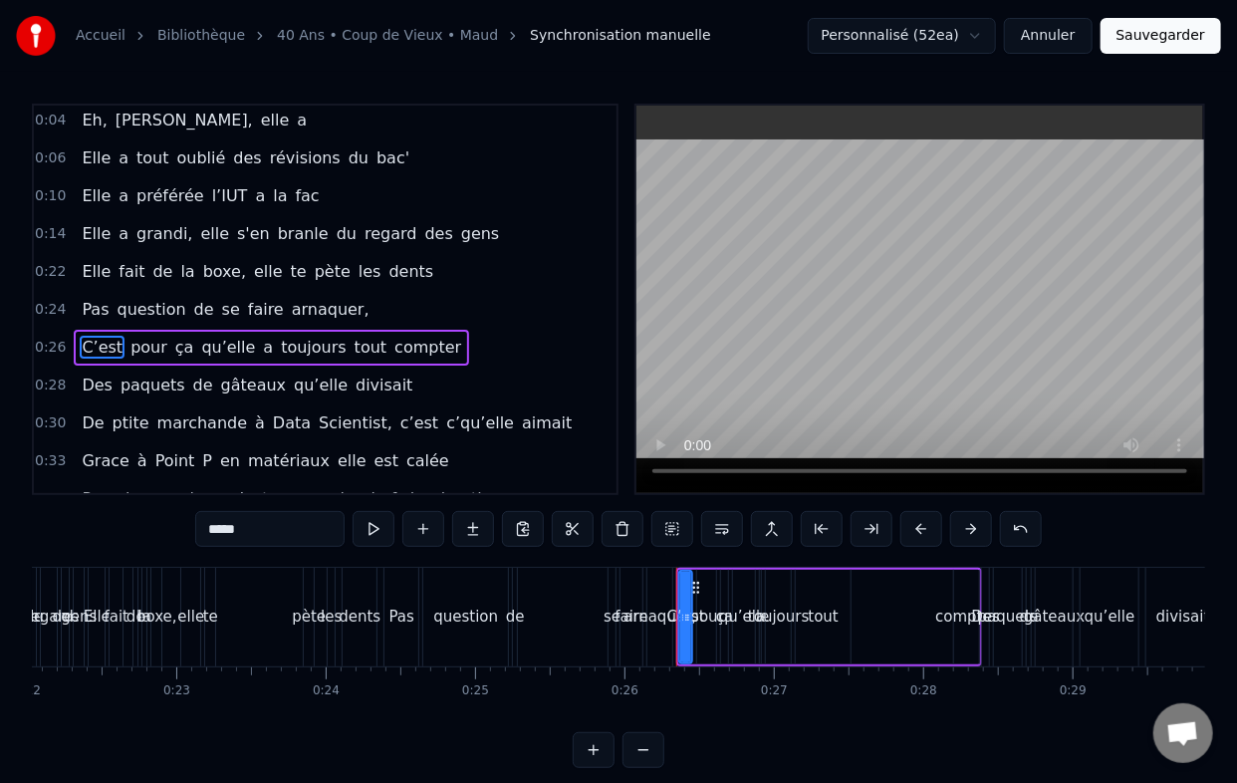
scroll to position [0, 0]
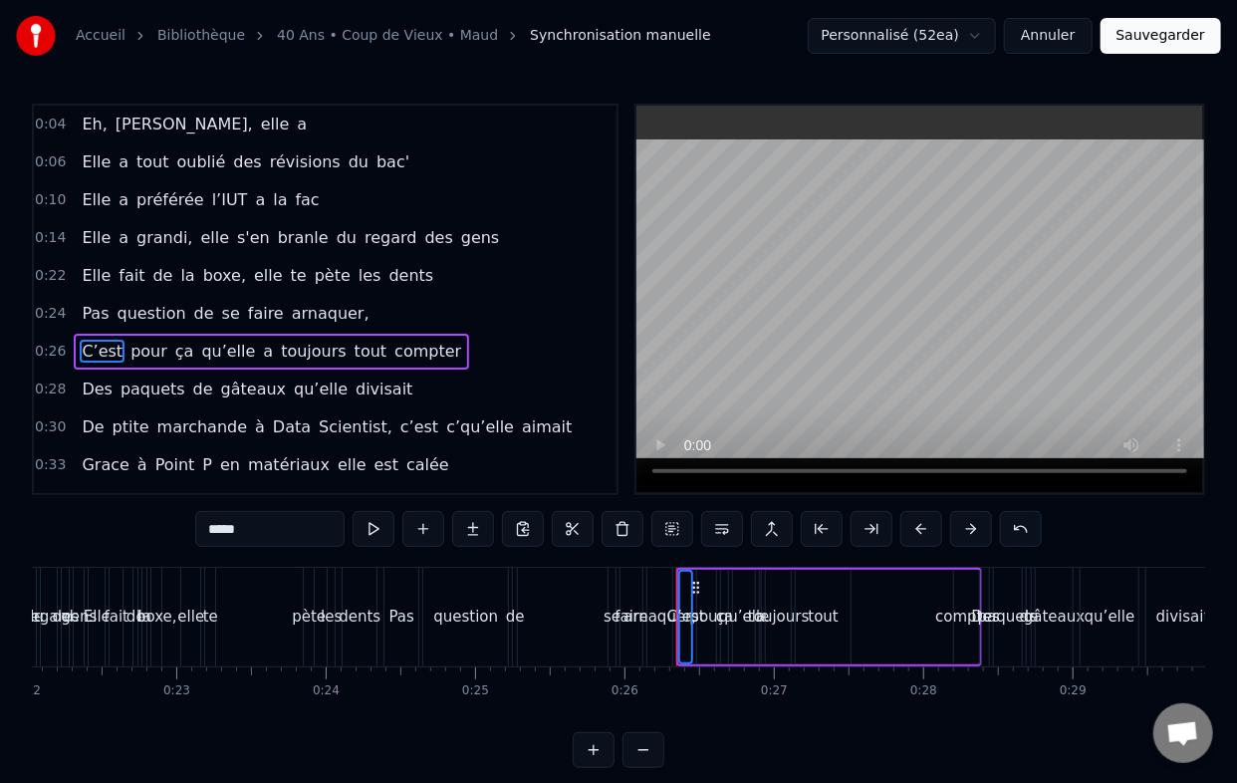
click at [150, 272] on span "de" at bounding box center [162, 275] width 24 height 23
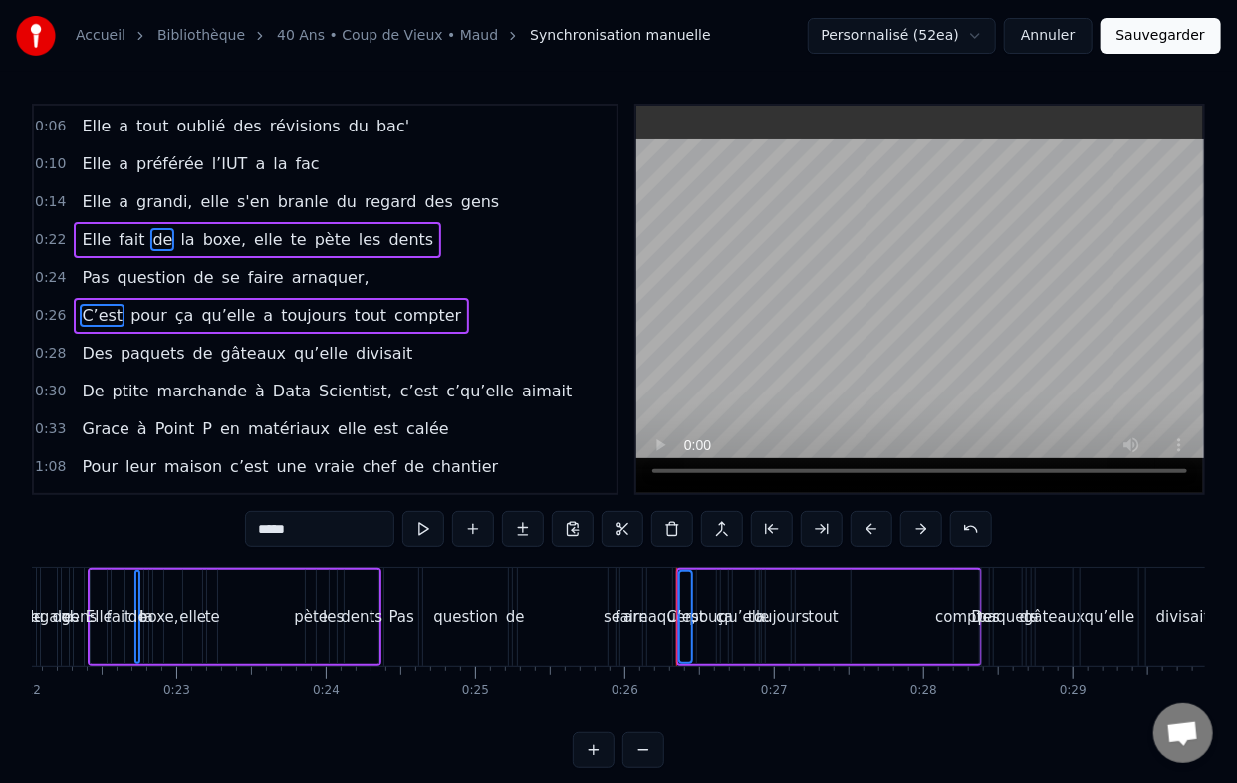
scroll to position [52, 0]
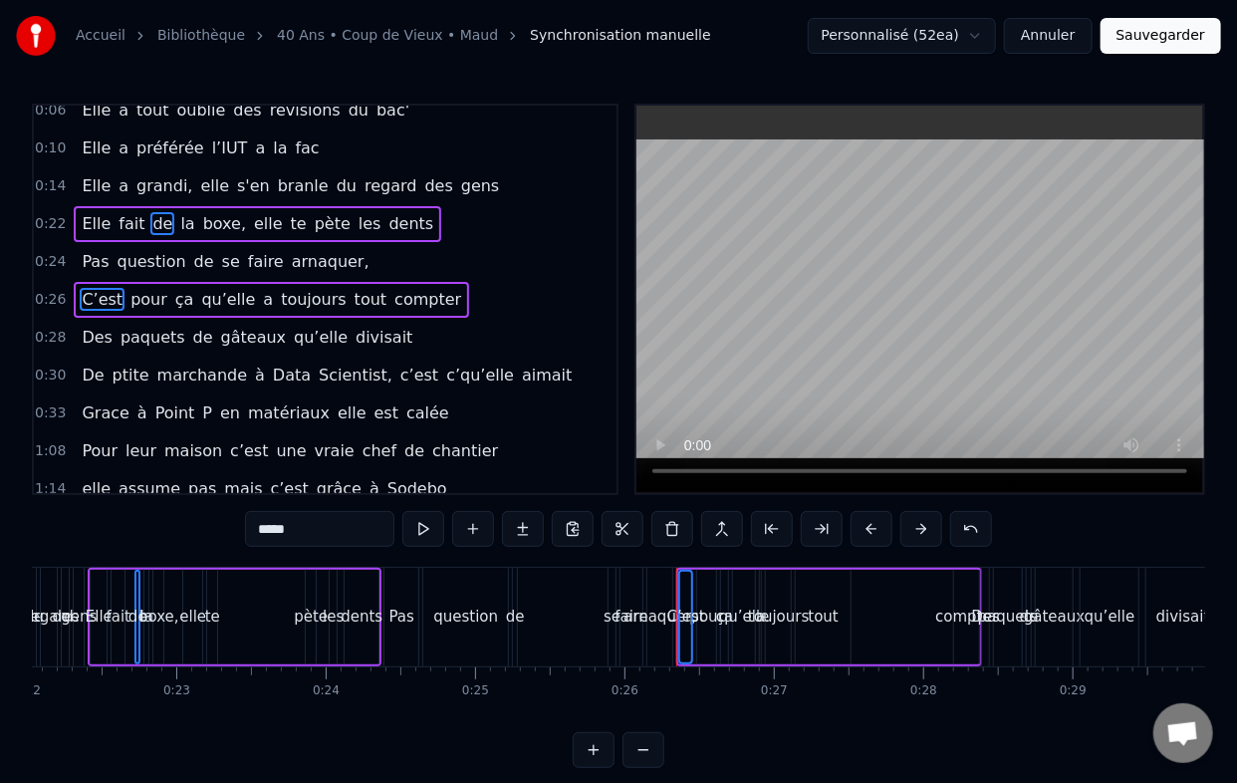
click at [124, 259] on span "question" at bounding box center [152, 261] width 73 height 23
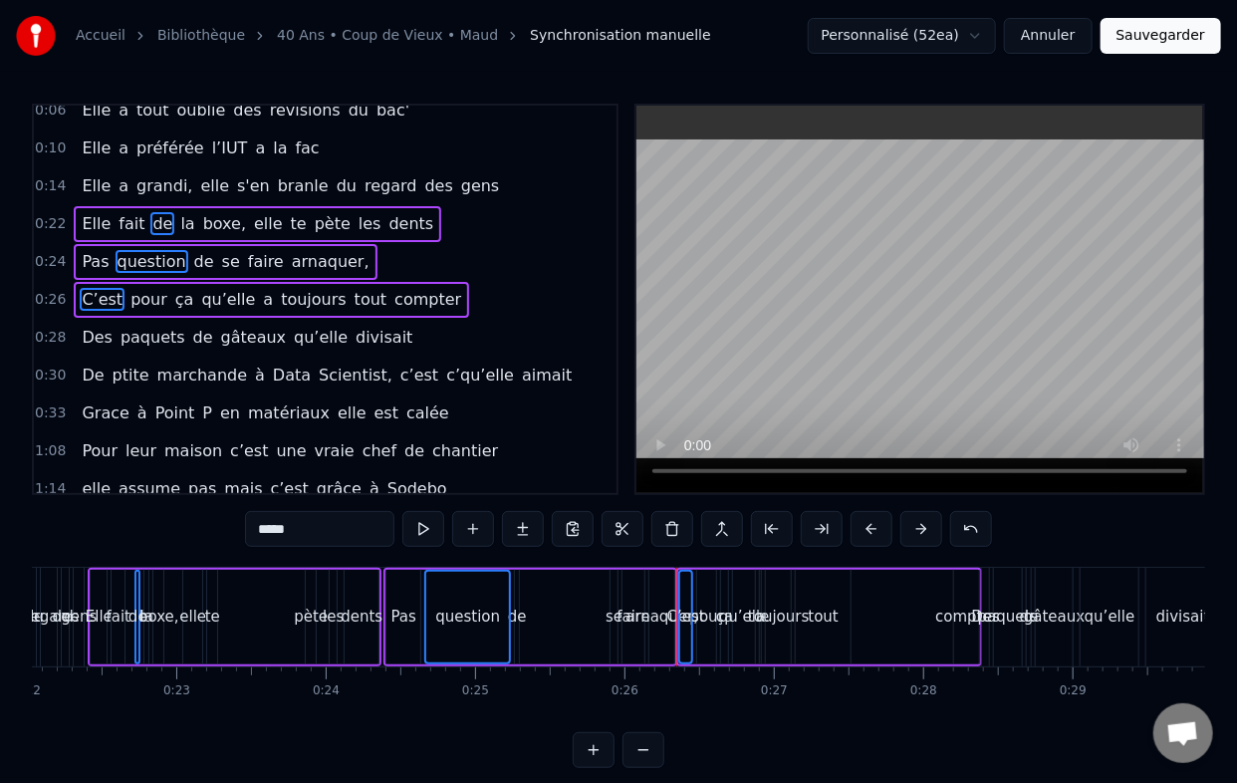
click at [124, 326] on span "paquets" at bounding box center [153, 337] width 69 height 23
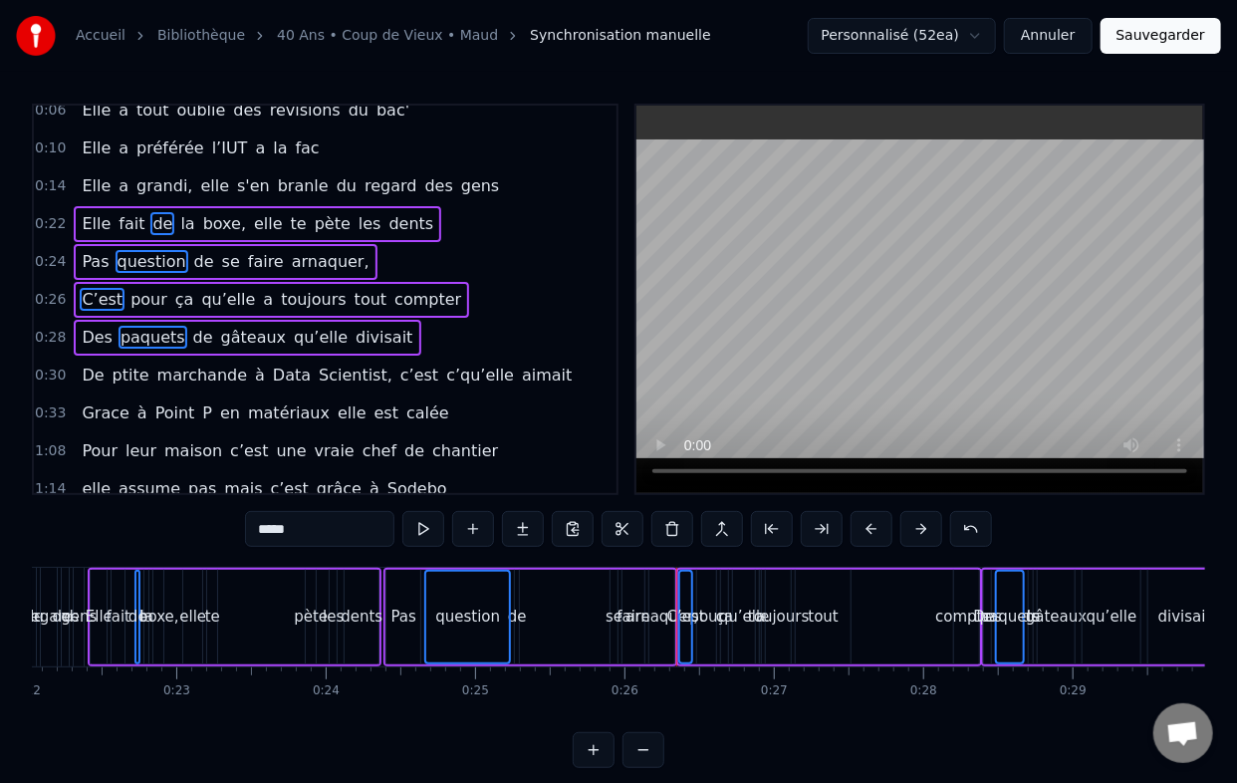
click at [124, 364] on span "ptite" at bounding box center [131, 375] width 41 height 23
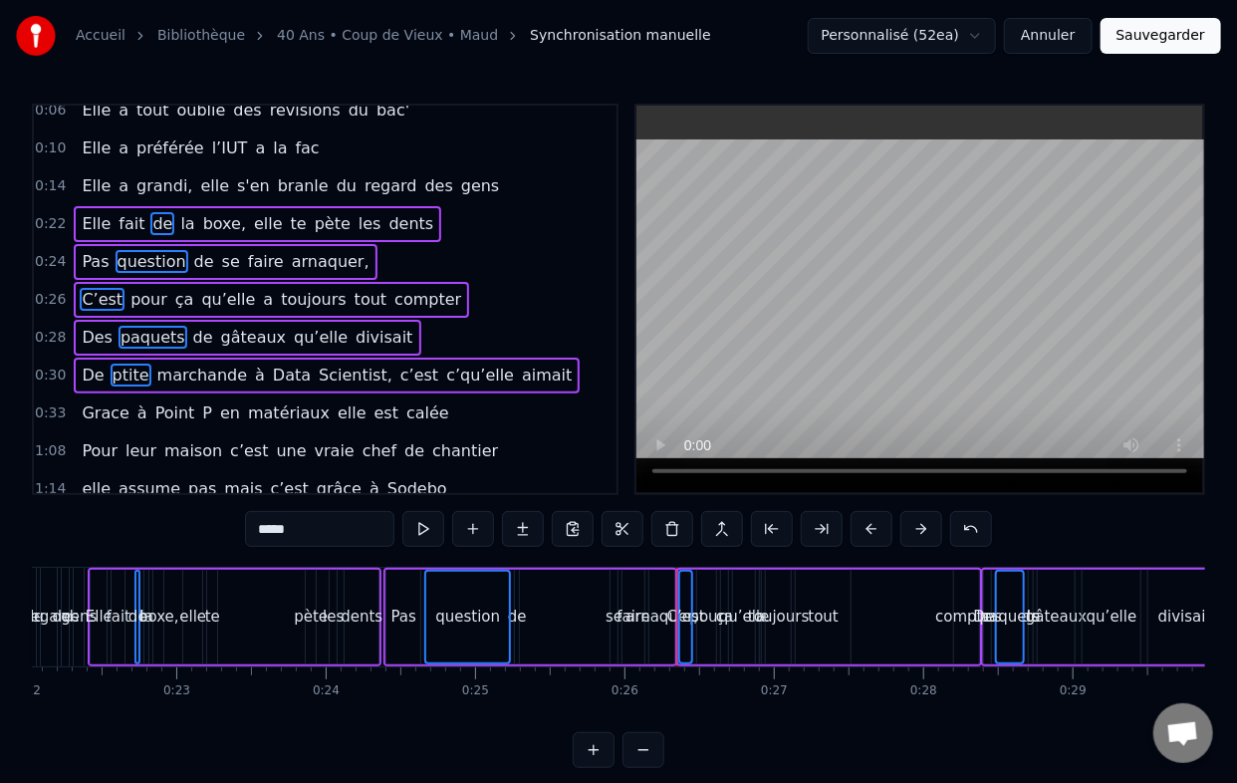
click at [135, 401] on span "à" at bounding box center [142, 412] width 14 height 23
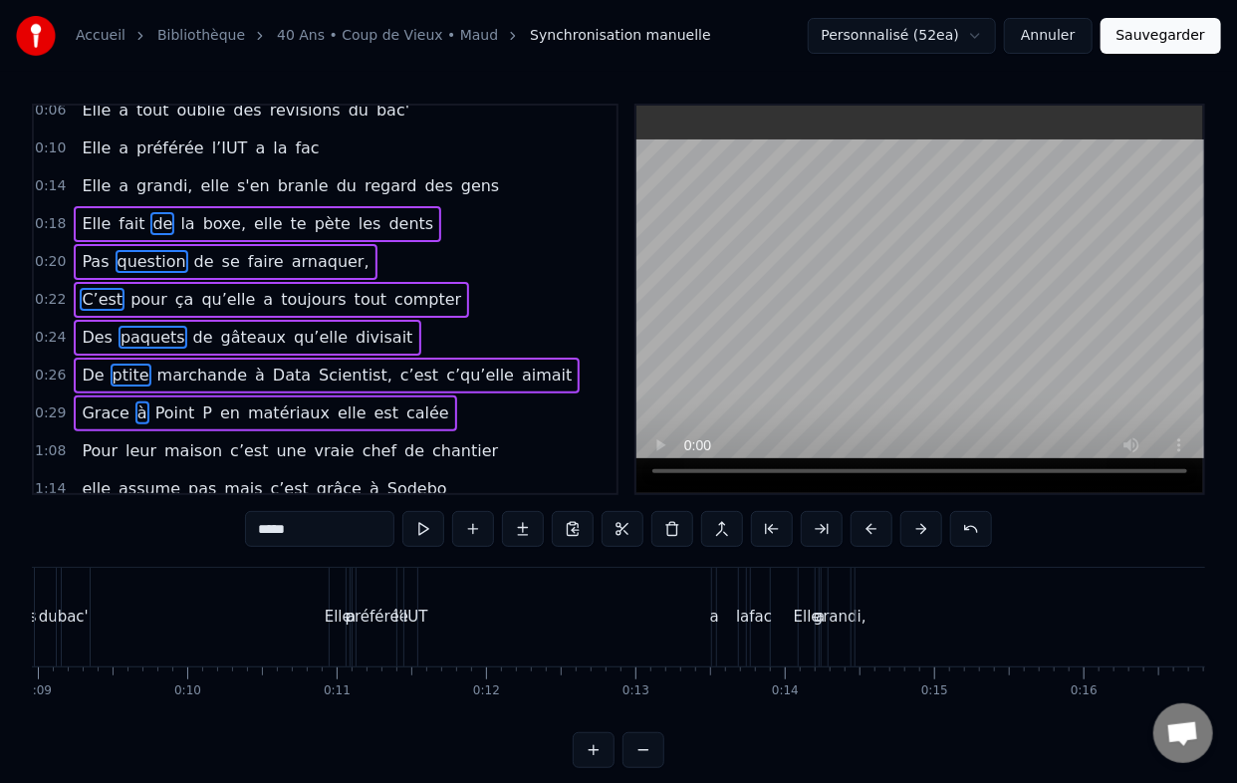
scroll to position [0, 1241]
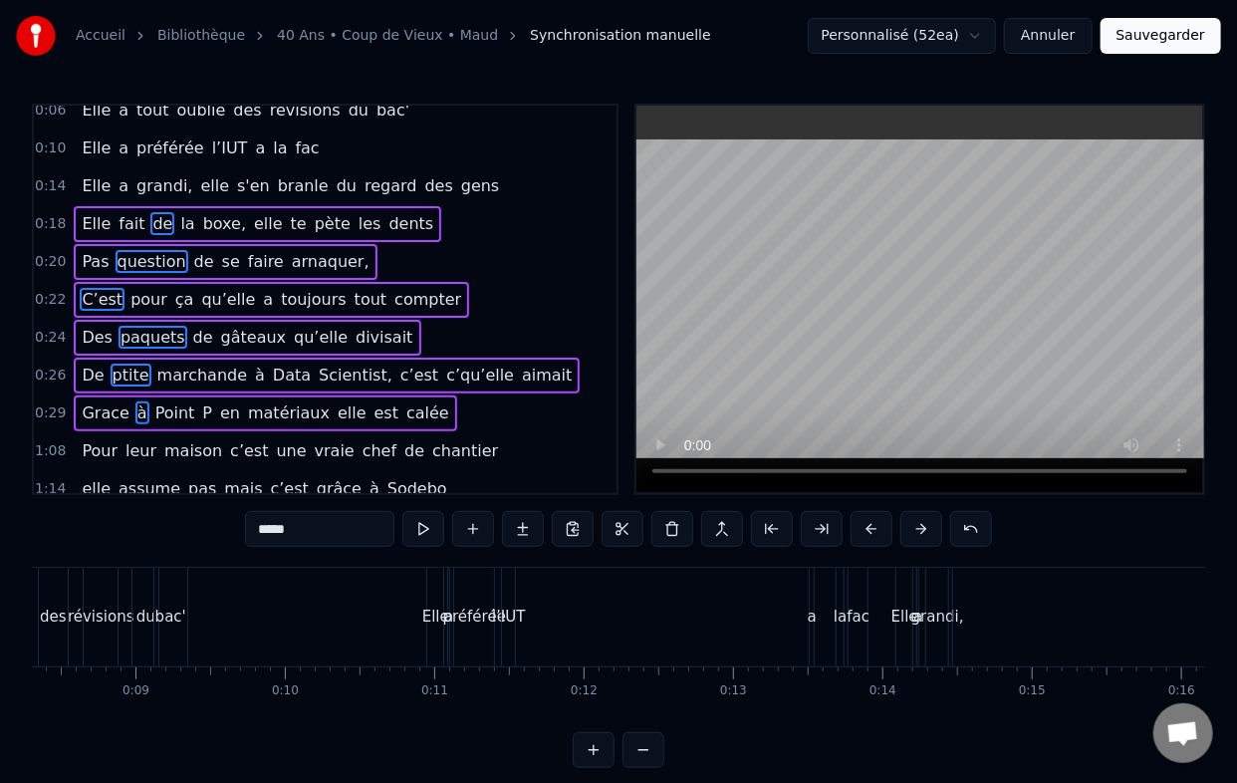
click at [582, 606] on div "Elle a préférée l’IUT a la fac" at bounding box center [649, 617] width 446 height 99
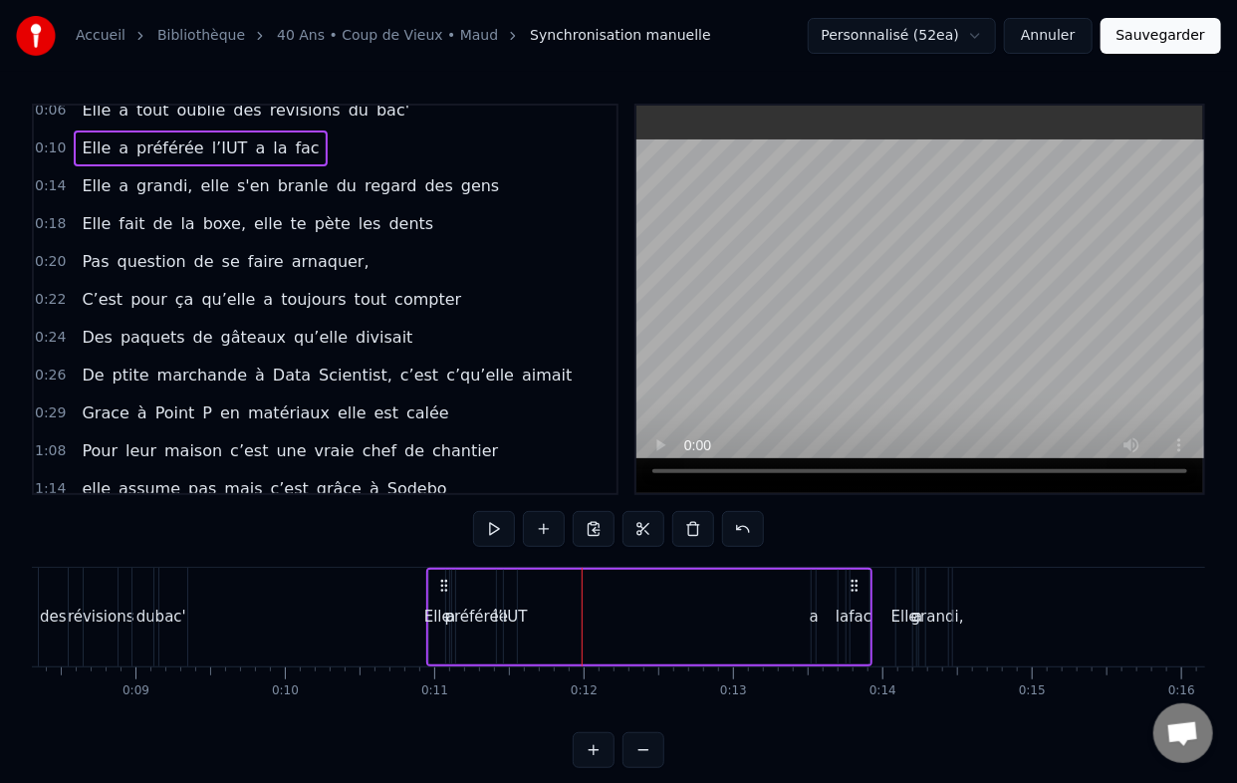
click at [845, 628] on div "la" at bounding box center [842, 617] width 13 height 23
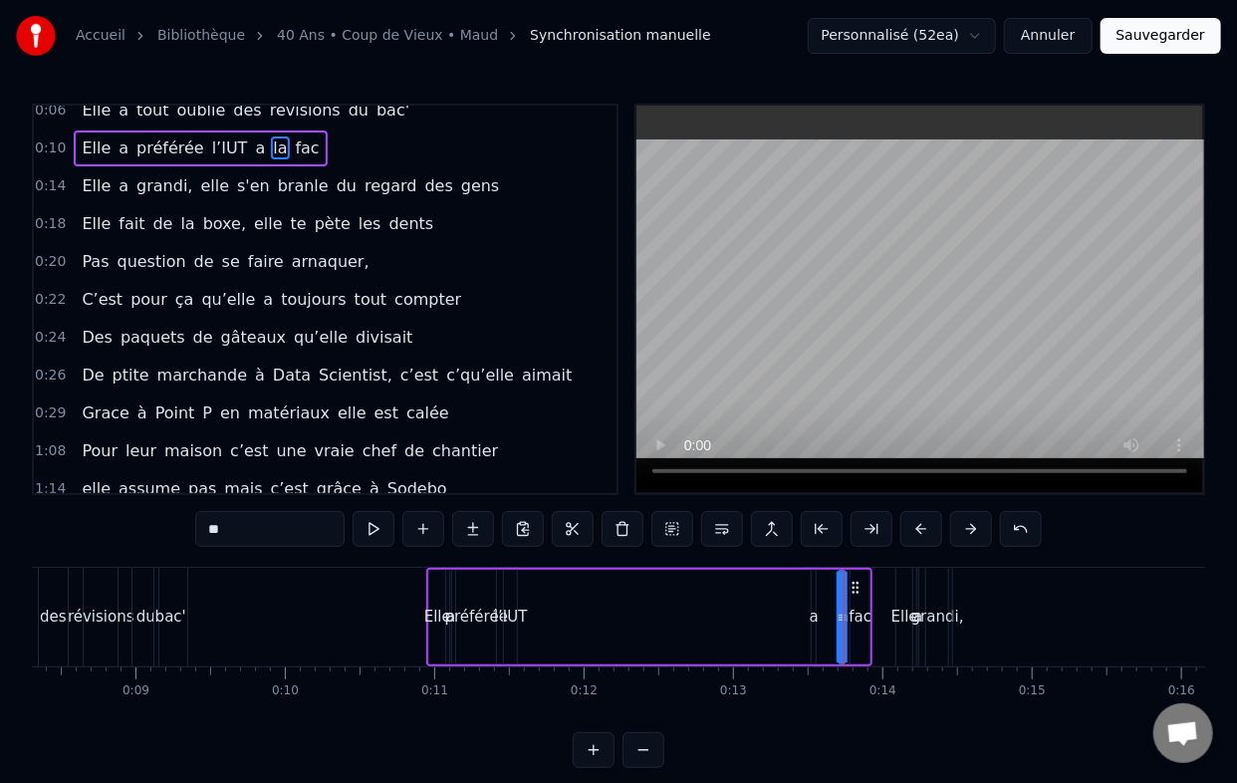
scroll to position [0, 0]
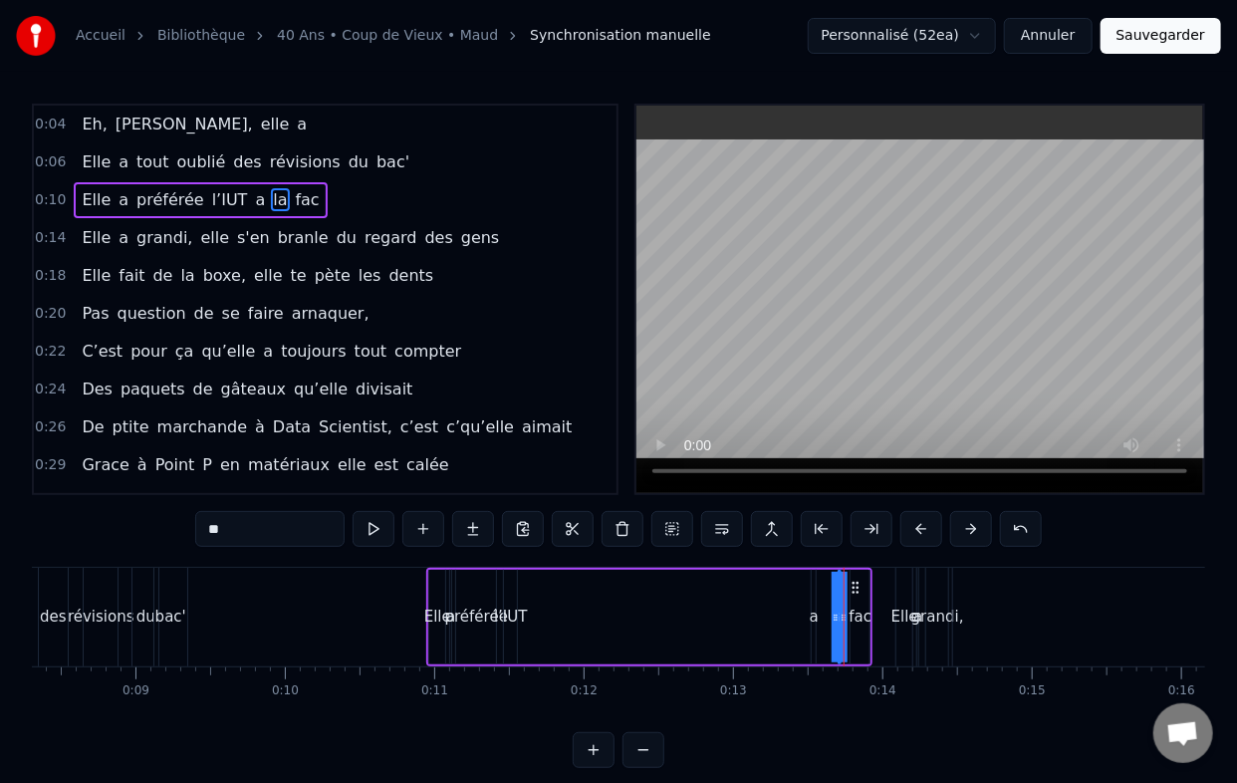
drag, startPoint x: 842, startPoint y: 618, endPoint x: 820, endPoint y: 622, distance: 22.3
click at [820, 622] on div "Elle a préférée l’IUT a la fac" at bounding box center [649, 617] width 446 height 99
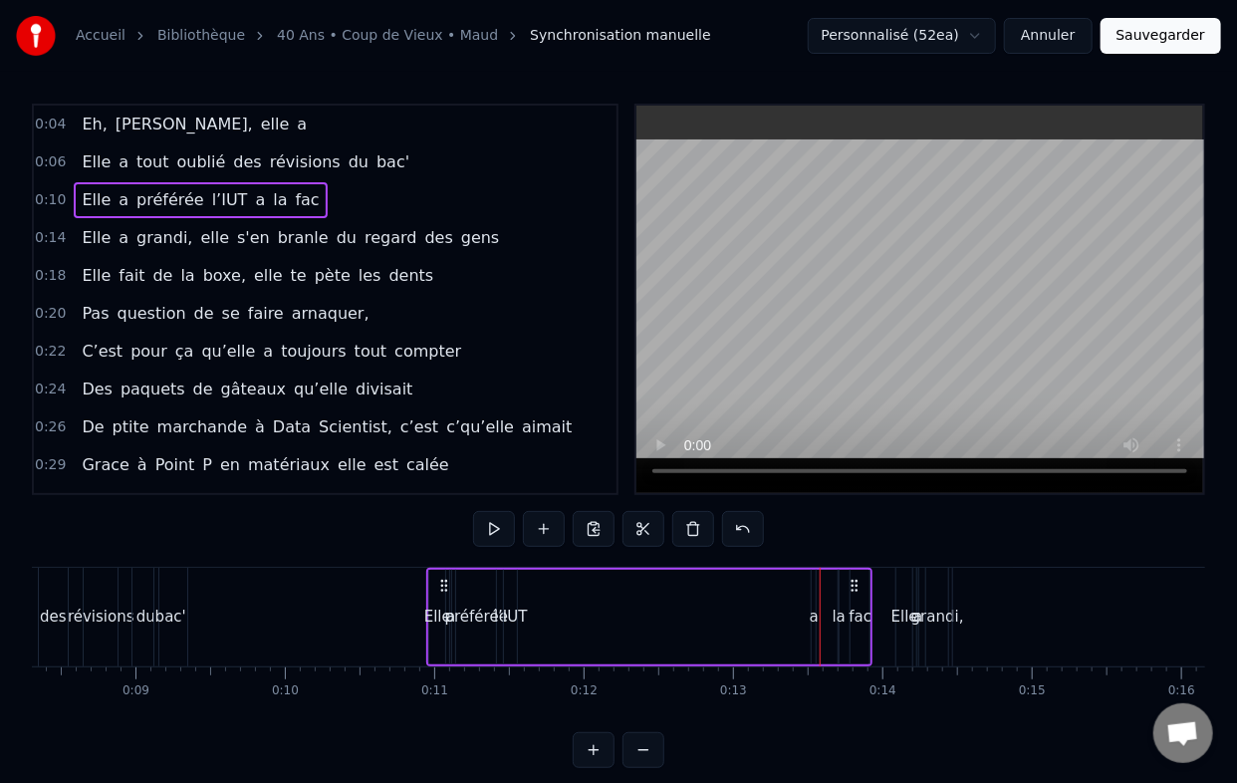
click at [518, 614] on div "l’IUT" at bounding box center [511, 617] width 34 height 23
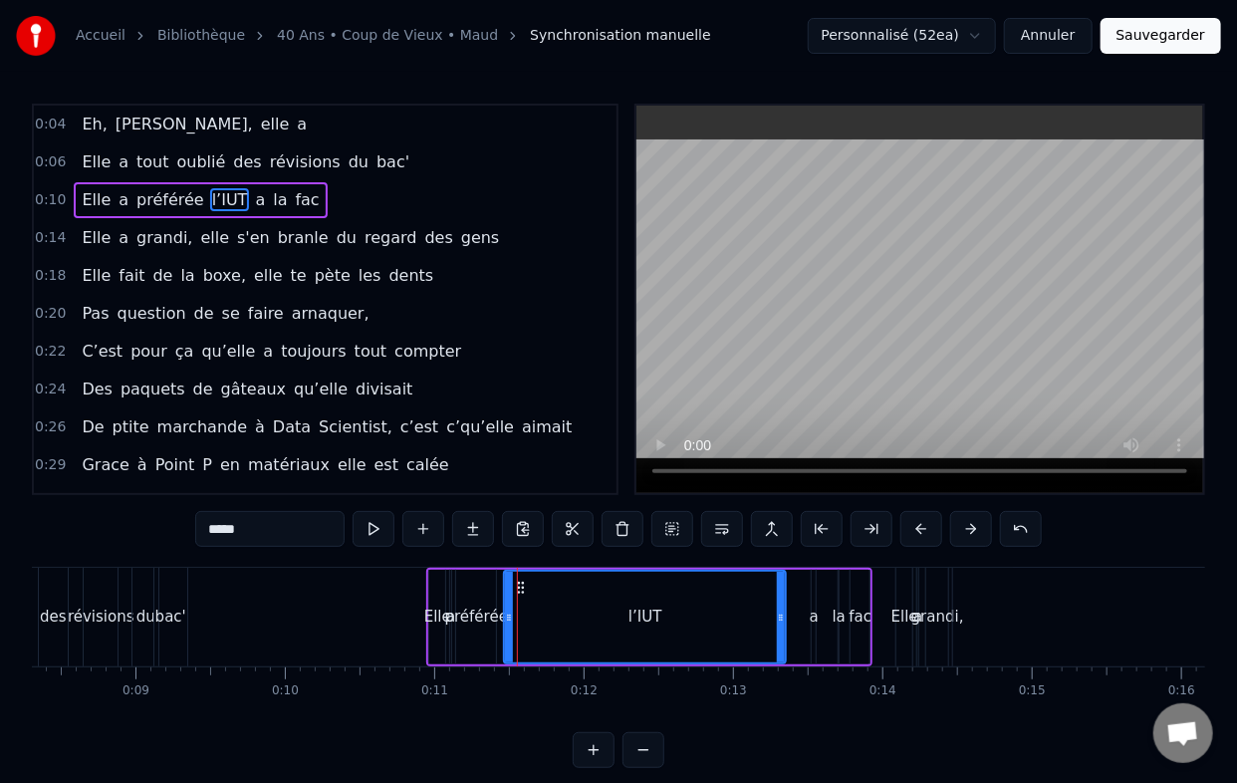
drag, startPoint x: 514, startPoint y: 615, endPoint x: 783, endPoint y: 621, distance: 269.0
click at [783, 621] on icon at bounding box center [781, 618] width 8 height 16
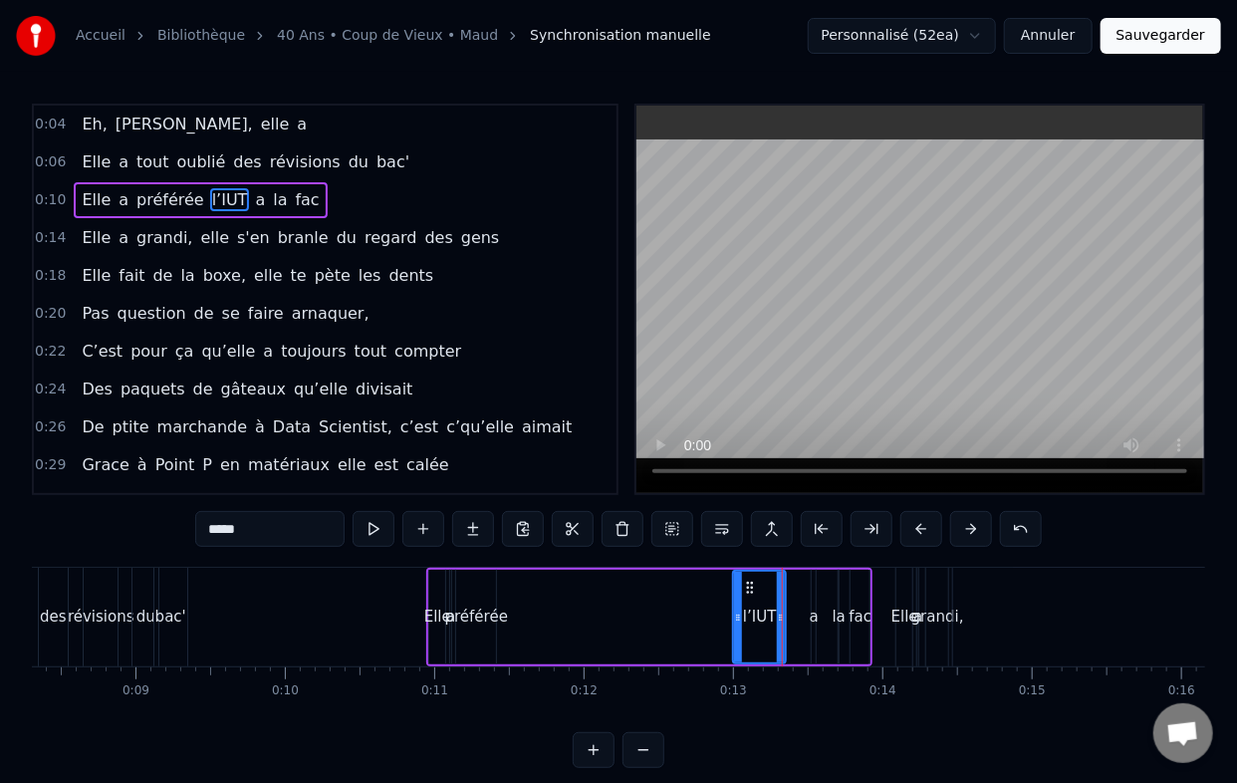
drag, startPoint x: 506, startPoint y: 617, endPoint x: 735, endPoint y: 629, distance: 229.4
click at [735, 629] on div at bounding box center [738, 617] width 8 height 91
click at [486, 610] on div "préférée" at bounding box center [476, 617] width 63 height 23
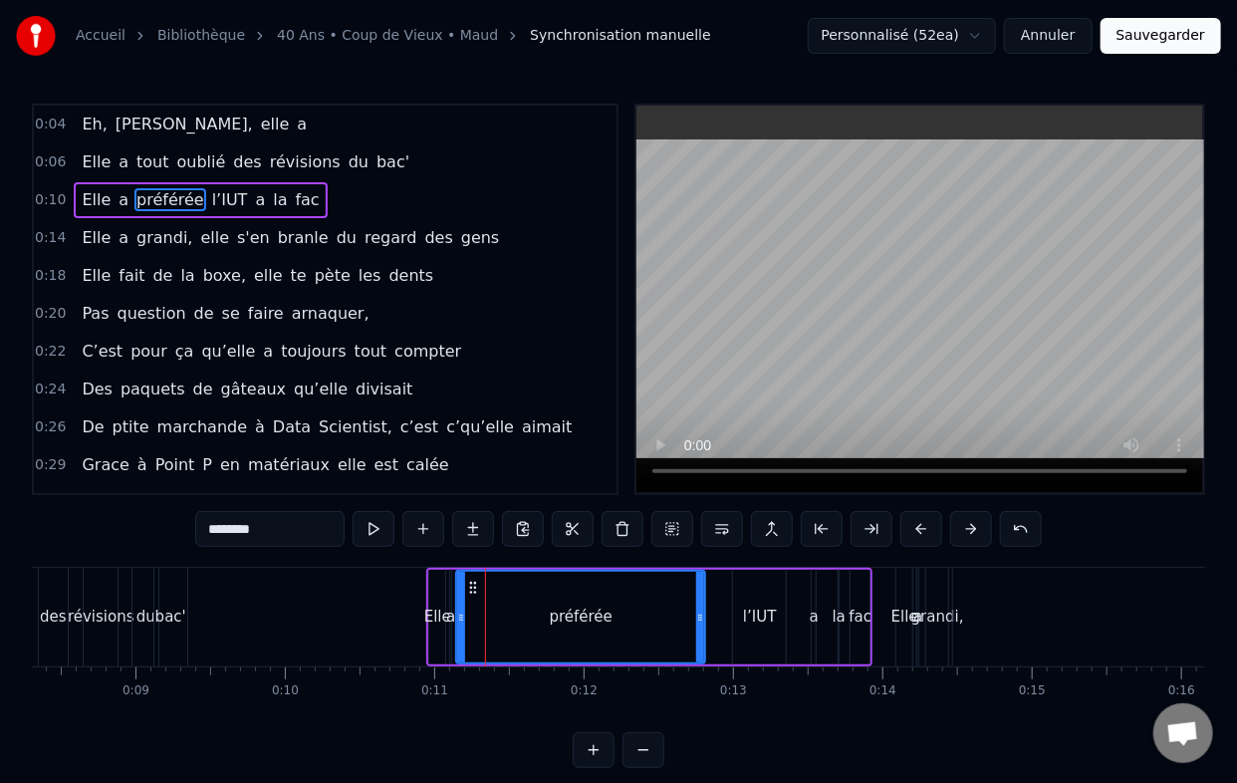
drag, startPoint x: 490, startPoint y: 614, endPoint x: 699, endPoint y: 623, distance: 209.4
click at [699, 623] on icon at bounding box center [700, 618] width 8 height 16
drag, startPoint x: 462, startPoint y: 620, endPoint x: 553, endPoint y: 620, distance: 90.6
click at [553, 620] on icon at bounding box center [552, 618] width 8 height 16
click at [450, 626] on div "a" at bounding box center [450, 617] width 9 height 23
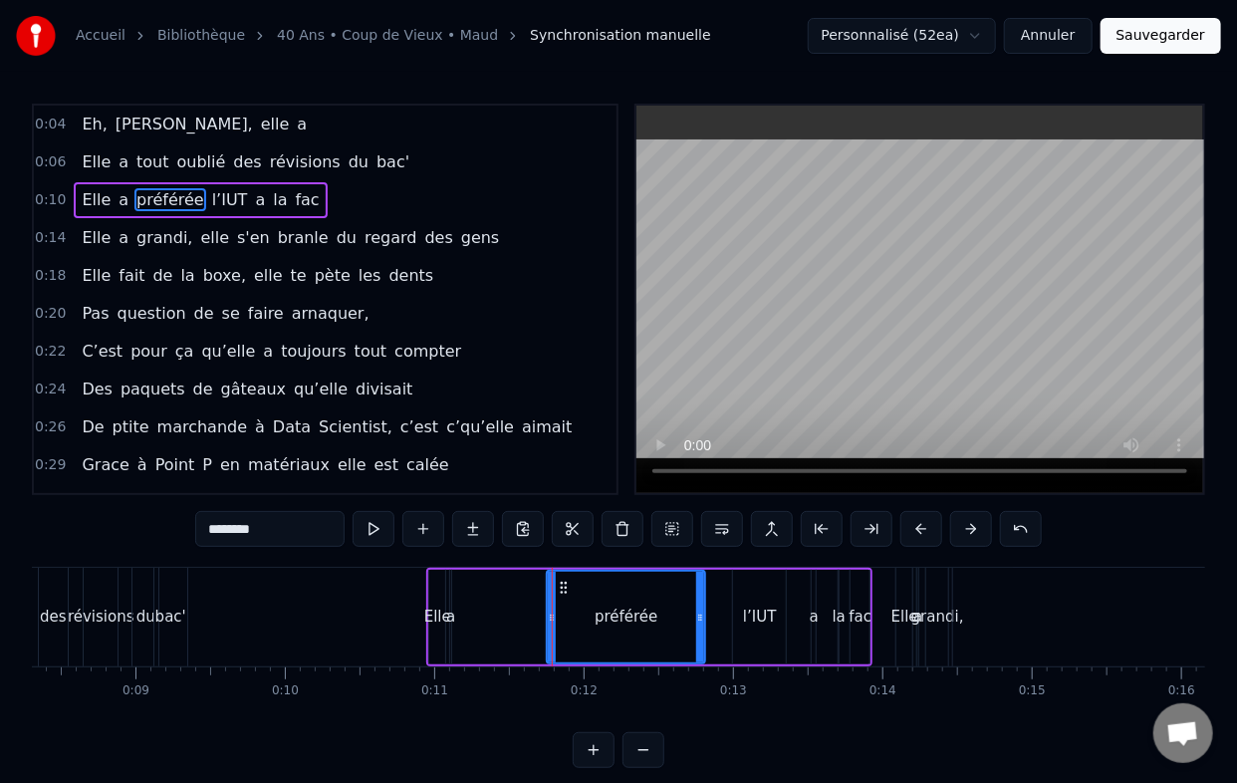
type input "*"
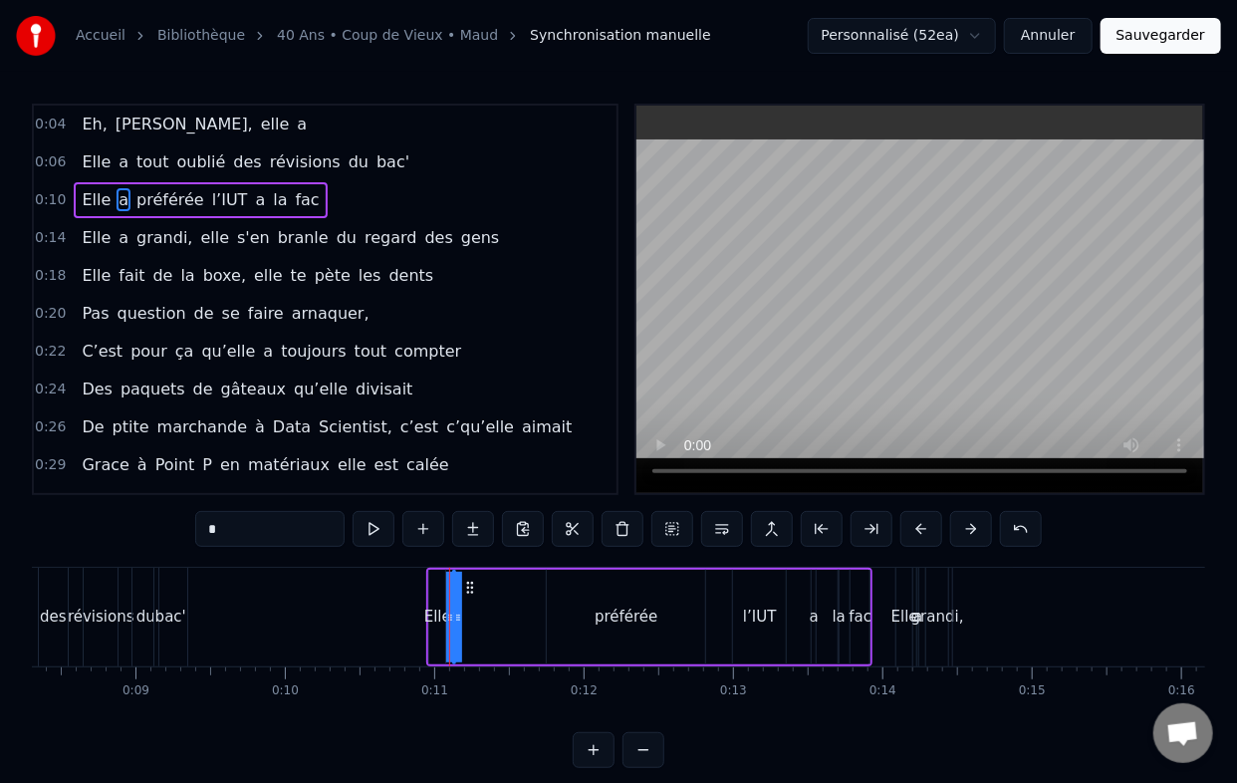
drag, startPoint x: 455, startPoint y: 620, endPoint x: 516, endPoint y: 621, distance: 60.8
click at [516, 621] on div "Elle a préférée l’IUT a la fac" at bounding box center [649, 617] width 446 height 99
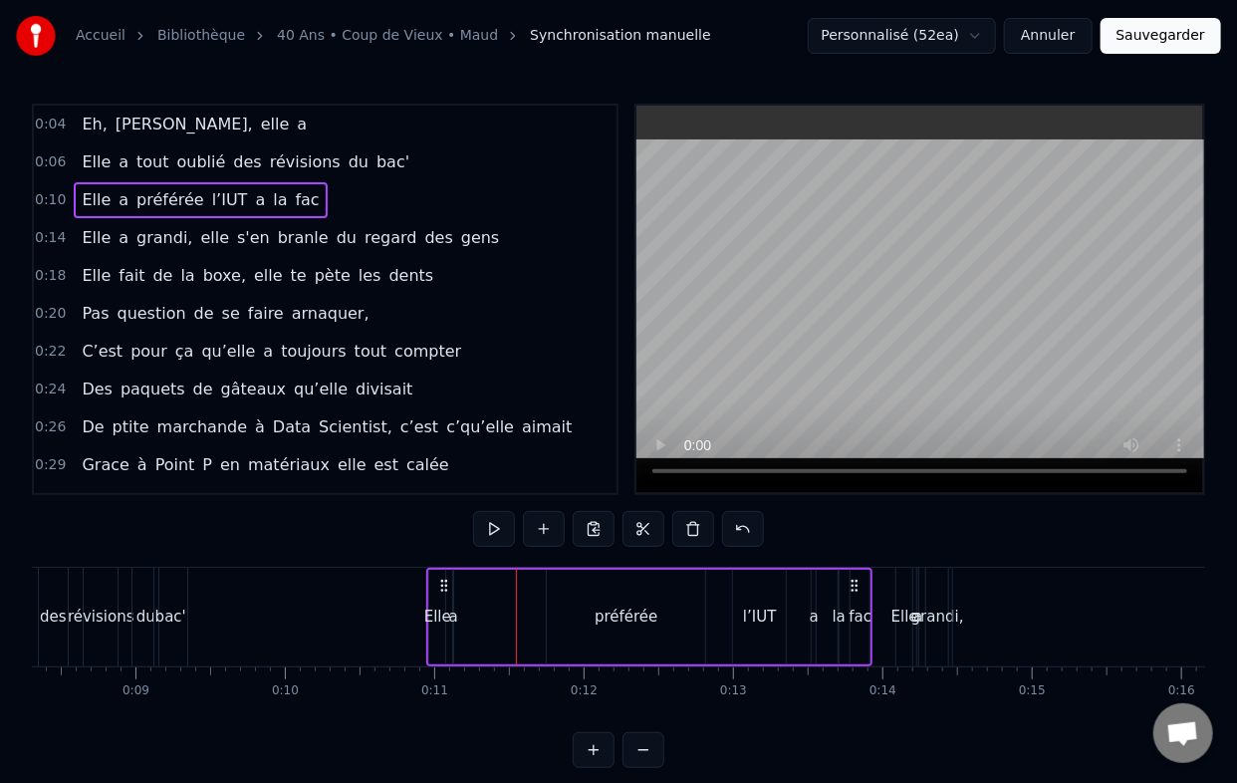
click at [452, 618] on div "a" at bounding box center [453, 617] width 9 height 23
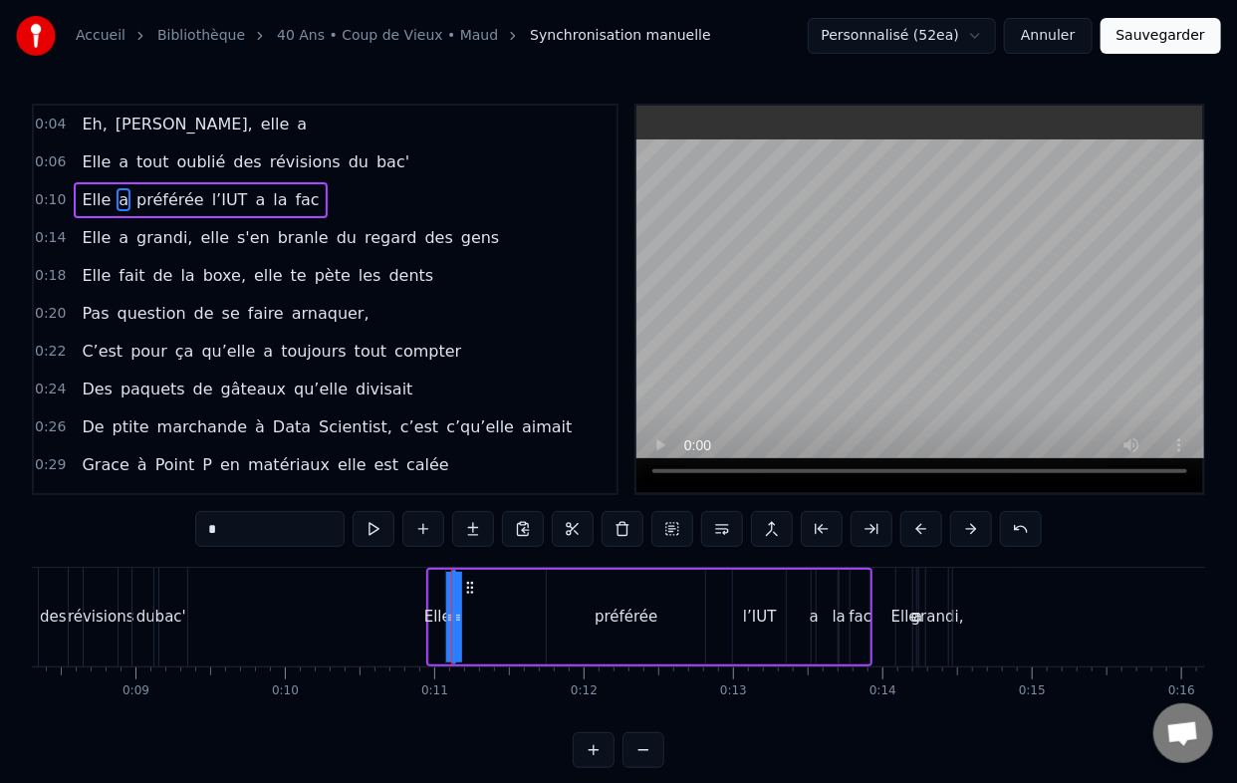
drag, startPoint x: 455, startPoint y: 619, endPoint x: 472, endPoint y: 618, distance: 17.0
click at [474, 619] on div "Elle a préférée l’IUT a la fac" at bounding box center [649, 617] width 446 height 99
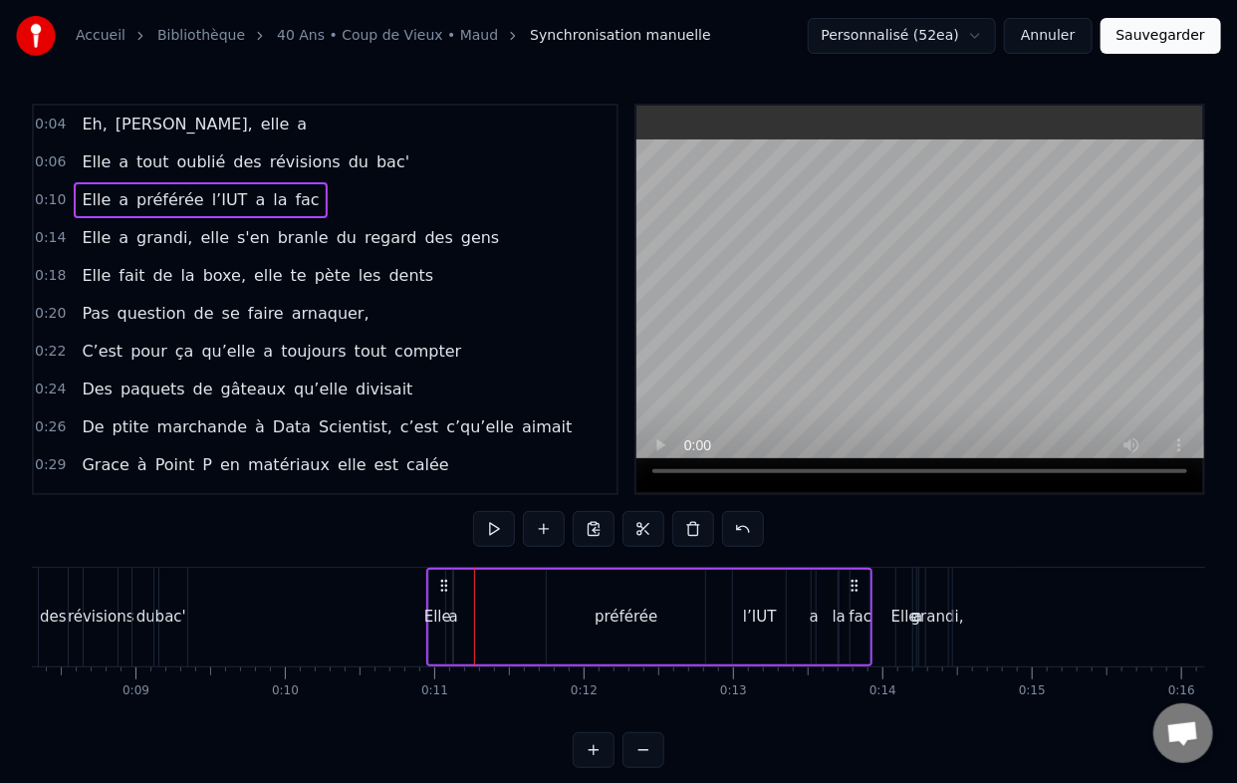
click at [455, 618] on div "a" at bounding box center [453, 617] width 9 height 23
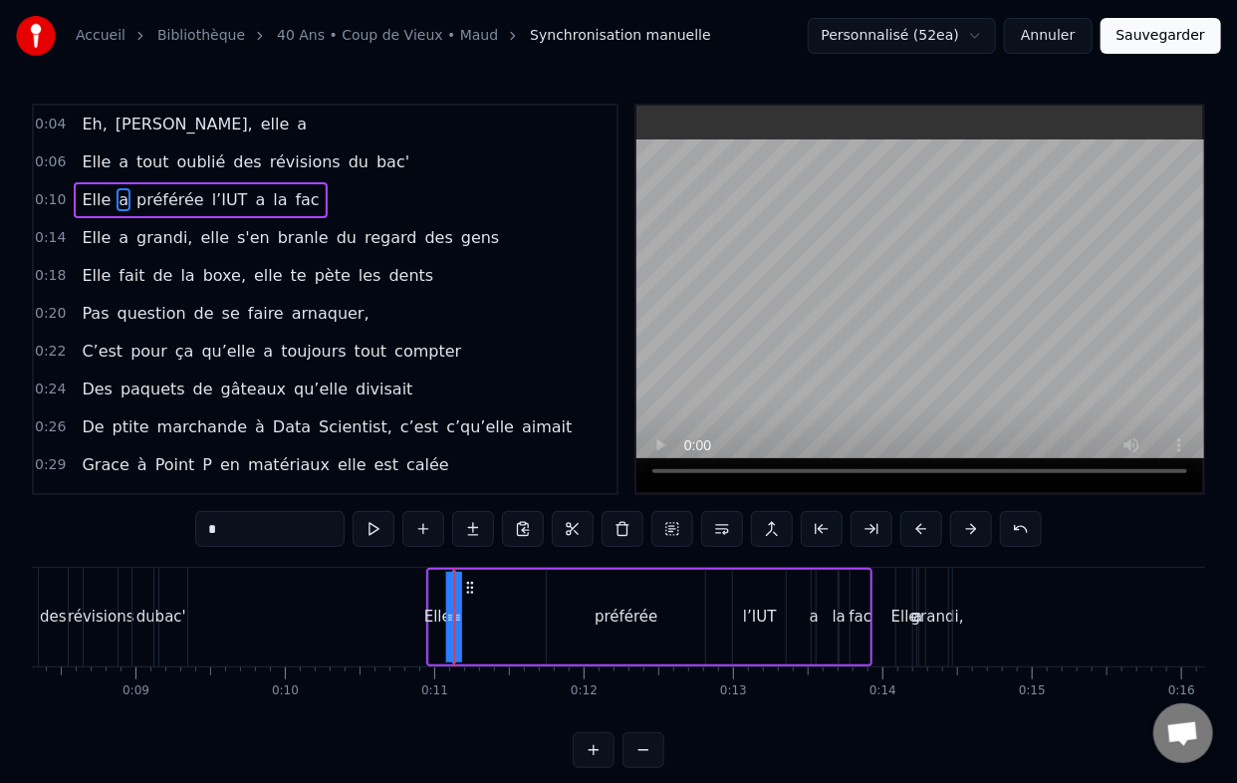
drag, startPoint x: 458, startPoint y: 614, endPoint x: 474, endPoint y: 614, distance: 15.9
click at [474, 614] on div "Elle a préférée l’IUT a la fac" at bounding box center [649, 617] width 446 height 99
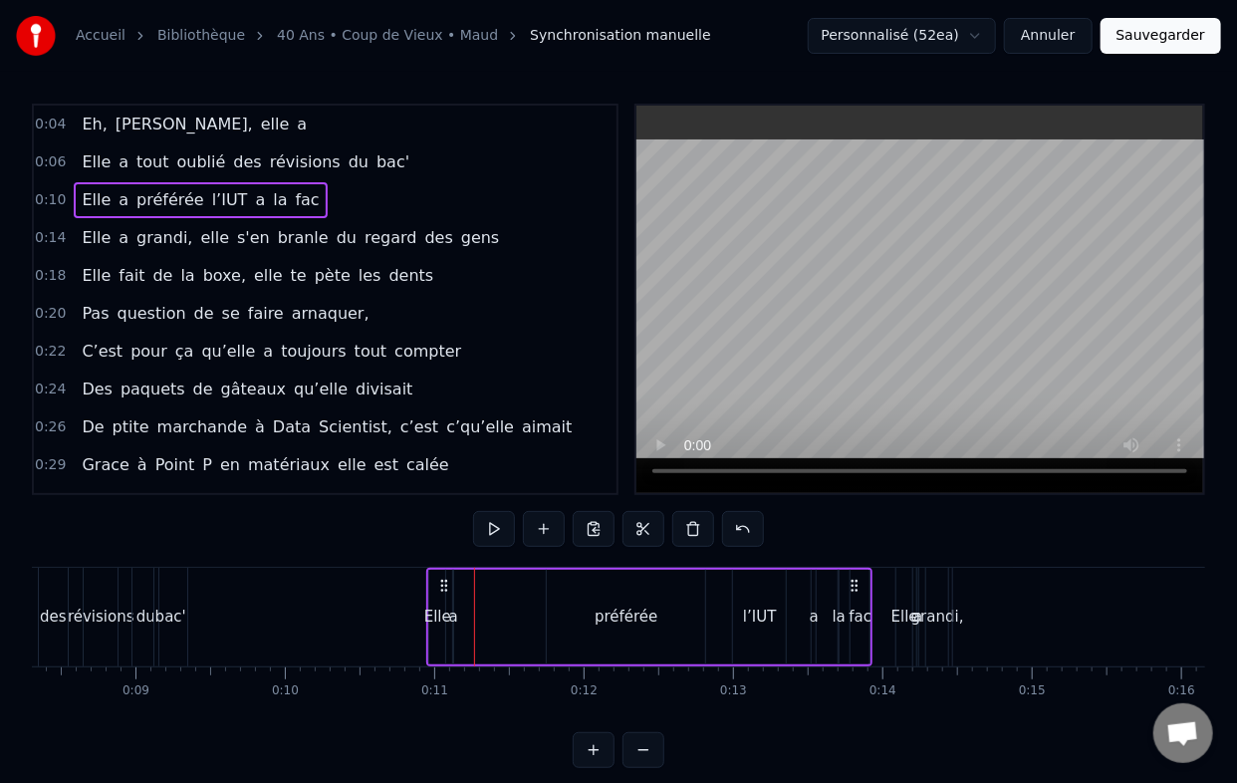
click at [449, 614] on div "a" at bounding box center [453, 617] width 9 height 23
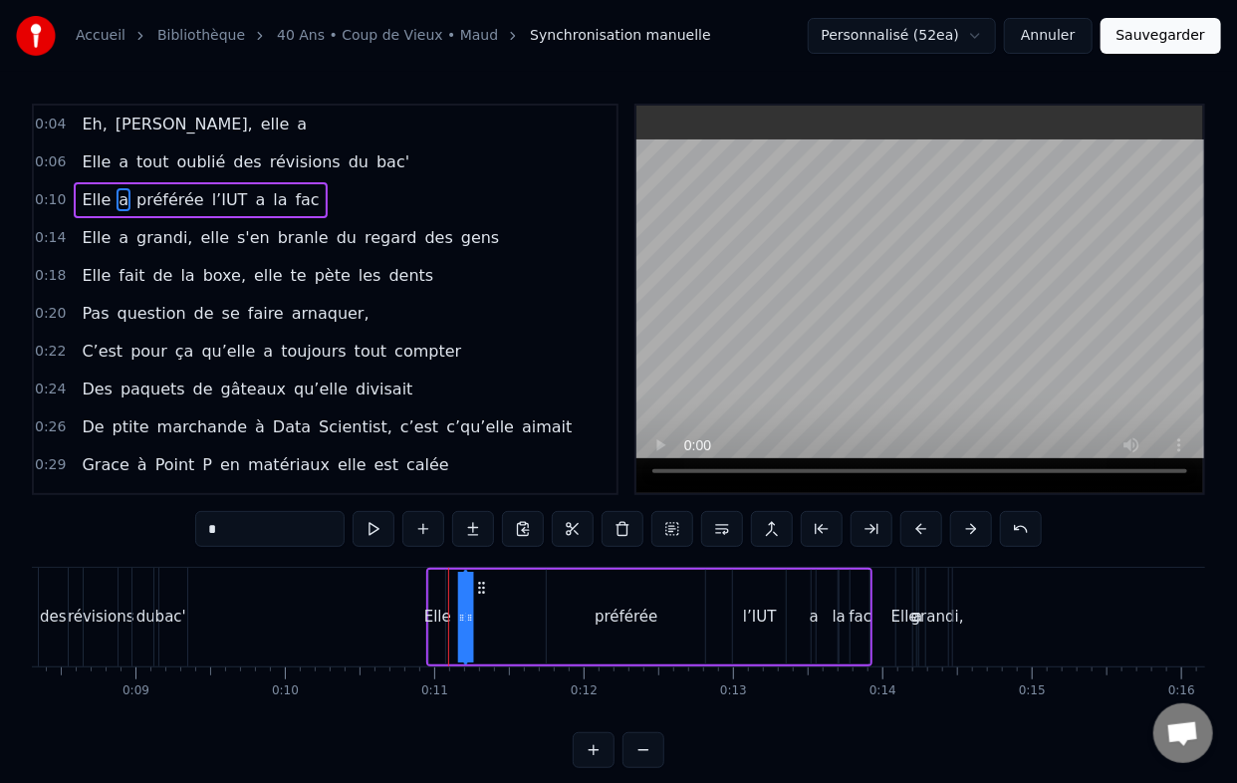
drag, startPoint x: 470, startPoint y: 581, endPoint x: 482, endPoint y: 582, distance: 12.0
click at [482, 582] on icon at bounding box center [482, 588] width 16 height 16
click at [649, 609] on div "préférée" at bounding box center [626, 617] width 63 height 23
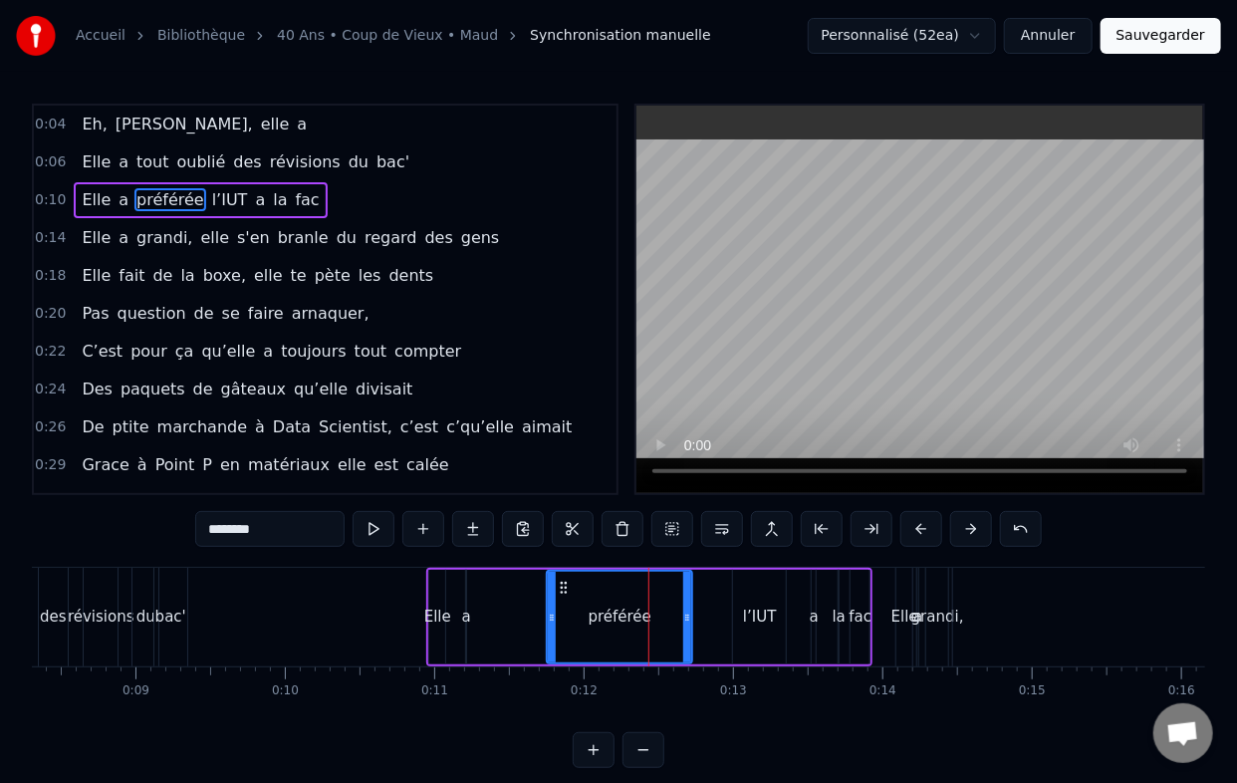
drag, startPoint x: 701, startPoint y: 625, endPoint x: 669, endPoint y: 627, distance: 31.9
click at [683, 627] on div at bounding box center [687, 617] width 8 height 91
drag, startPoint x: 622, startPoint y: 620, endPoint x: 592, endPoint y: 620, distance: 29.9
click at [592, 620] on div "préférée" at bounding box center [617, 617] width 63 height 23
drag, startPoint x: 561, startPoint y: 586, endPoint x: 529, endPoint y: 591, distance: 32.3
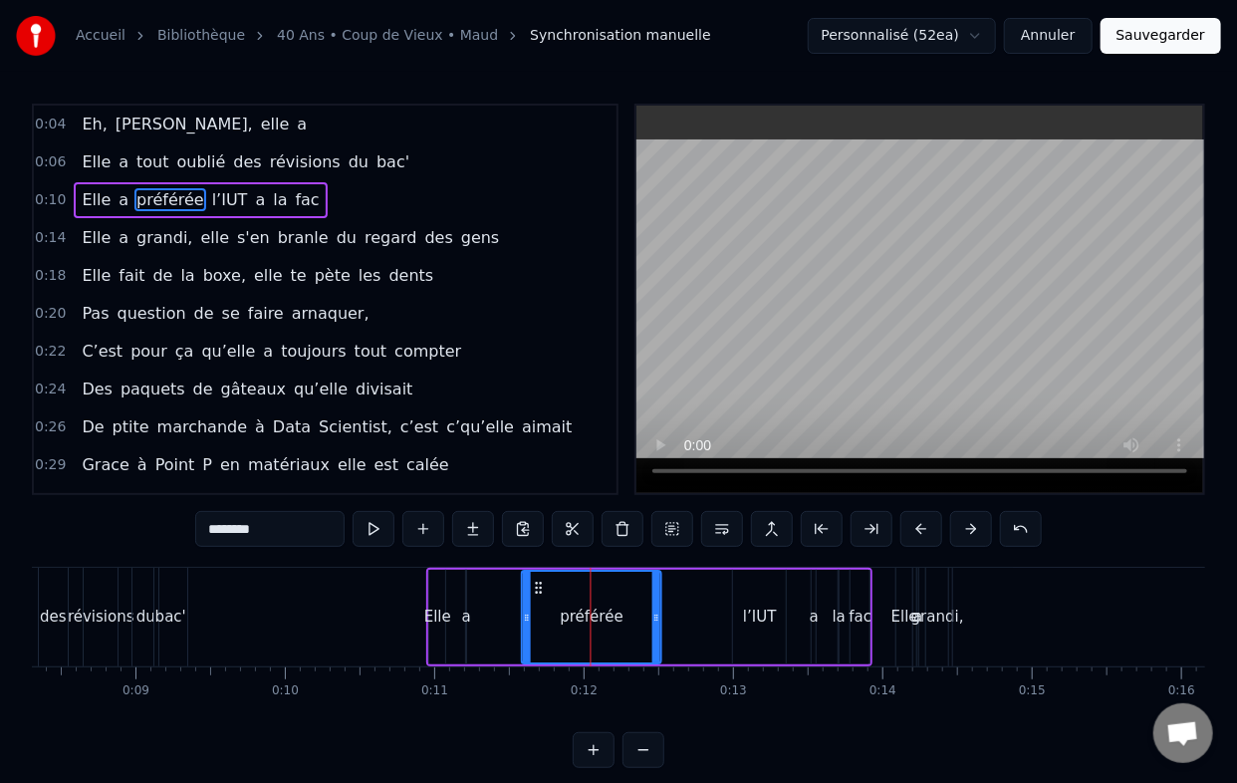
click at [532, 591] on icon at bounding box center [540, 588] width 16 height 16
click at [755, 615] on div "l’IUT" at bounding box center [760, 617] width 34 height 23
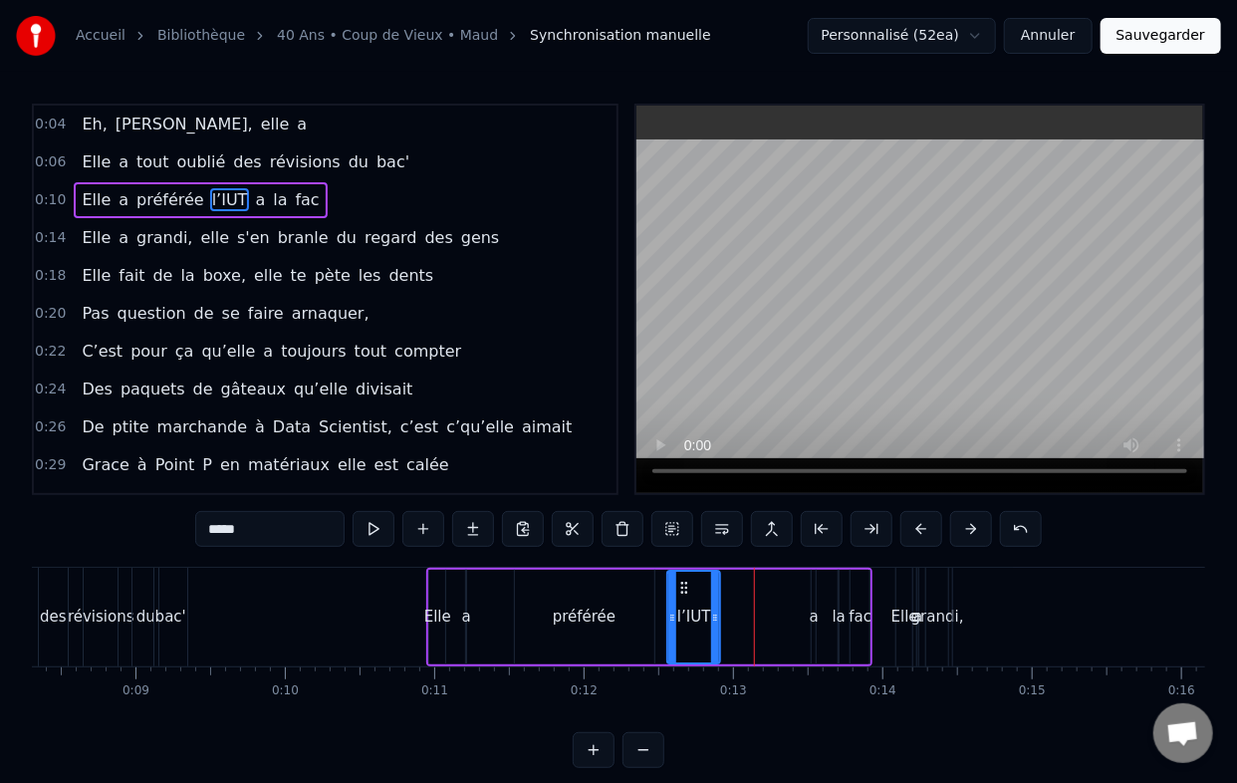
drag, startPoint x: 750, startPoint y: 584, endPoint x: 685, endPoint y: 584, distance: 64.7
click at [685, 584] on icon at bounding box center [685, 588] width 16 height 16
click at [810, 606] on div "a" at bounding box center [814, 617] width 9 height 23
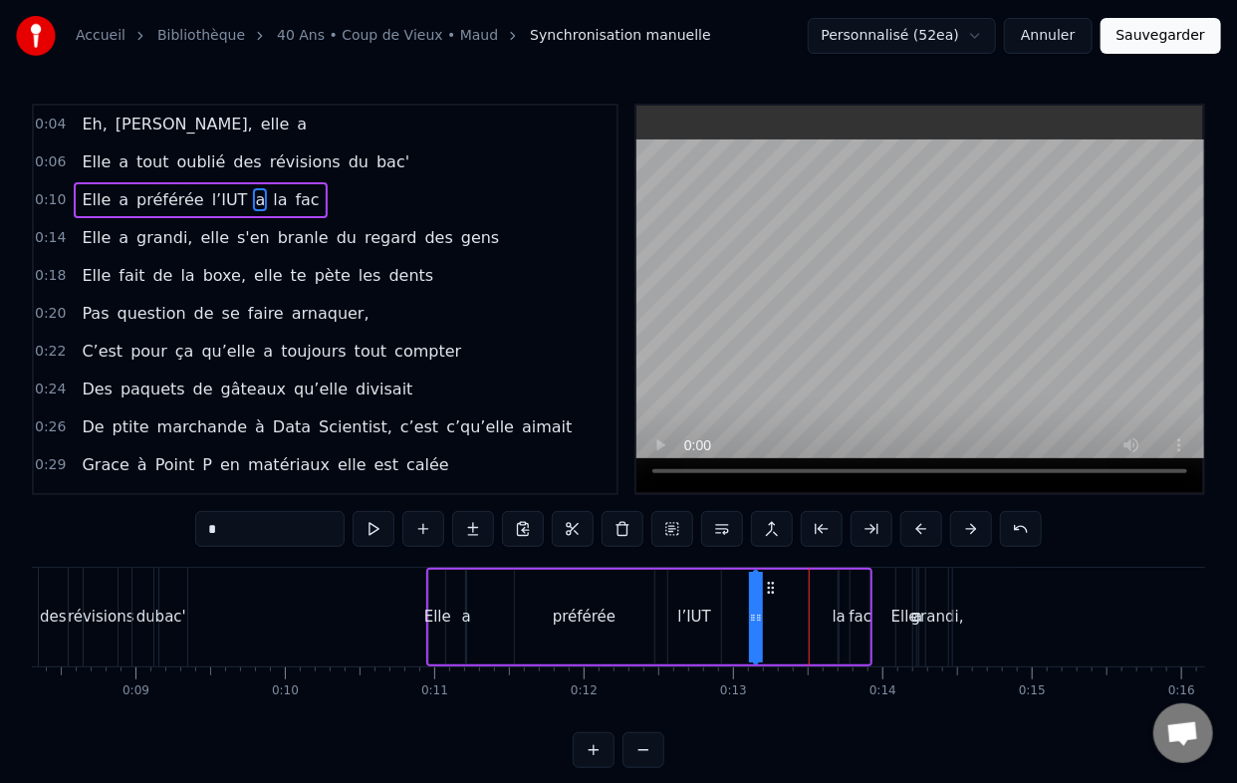
drag, startPoint x: 828, startPoint y: 582, endPoint x: 770, endPoint y: 590, distance: 58.3
click at [770, 590] on icon at bounding box center [772, 588] width 16 height 16
click at [835, 614] on div "la" at bounding box center [839, 617] width 13 height 23
drag, startPoint x: 857, startPoint y: 585, endPoint x: 809, endPoint y: 590, distance: 48.1
click at [809, 590] on icon at bounding box center [808, 588] width 16 height 16
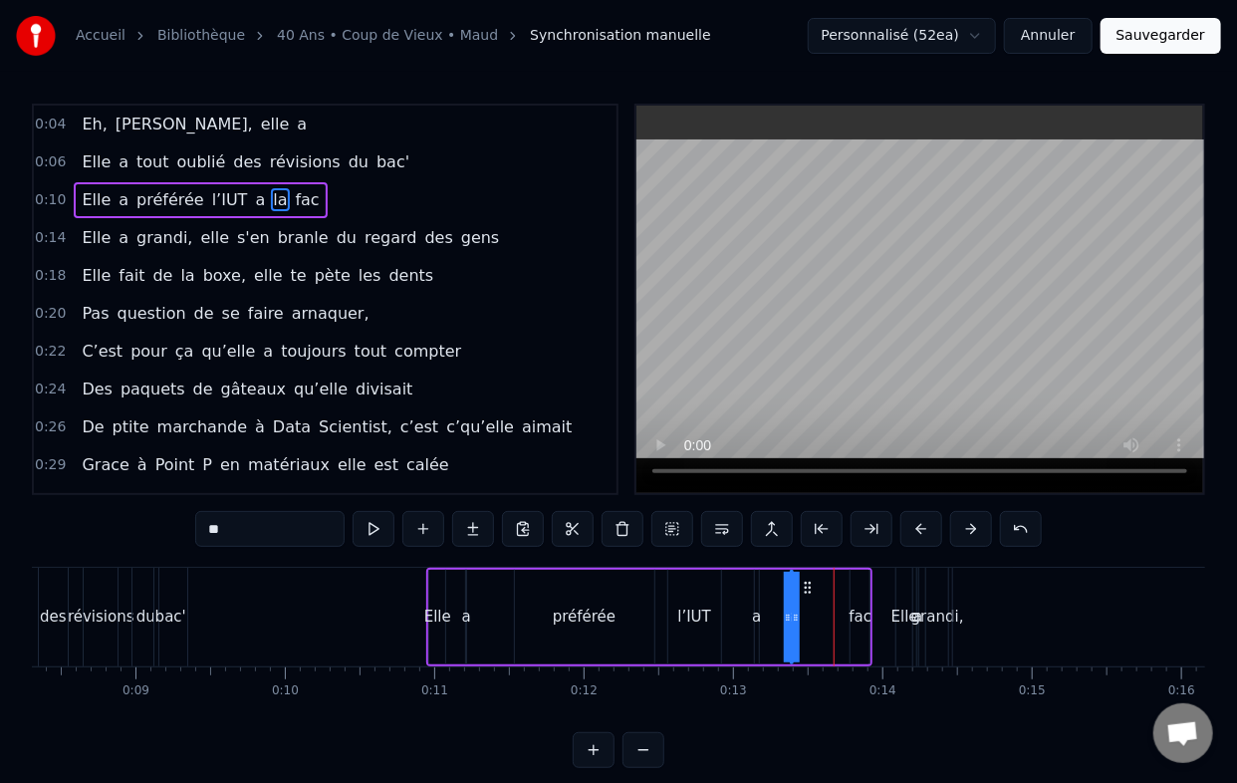
click at [859, 613] on div "fac" at bounding box center [860, 617] width 23 height 23
type input "***"
drag, startPoint x: 867, startPoint y: 581, endPoint x: 831, endPoint y: 586, distance: 36.2
click at [831, 586] on div "Elle a préférée l’IUT a la fac" at bounding box center [649, 617] width 446 height 99
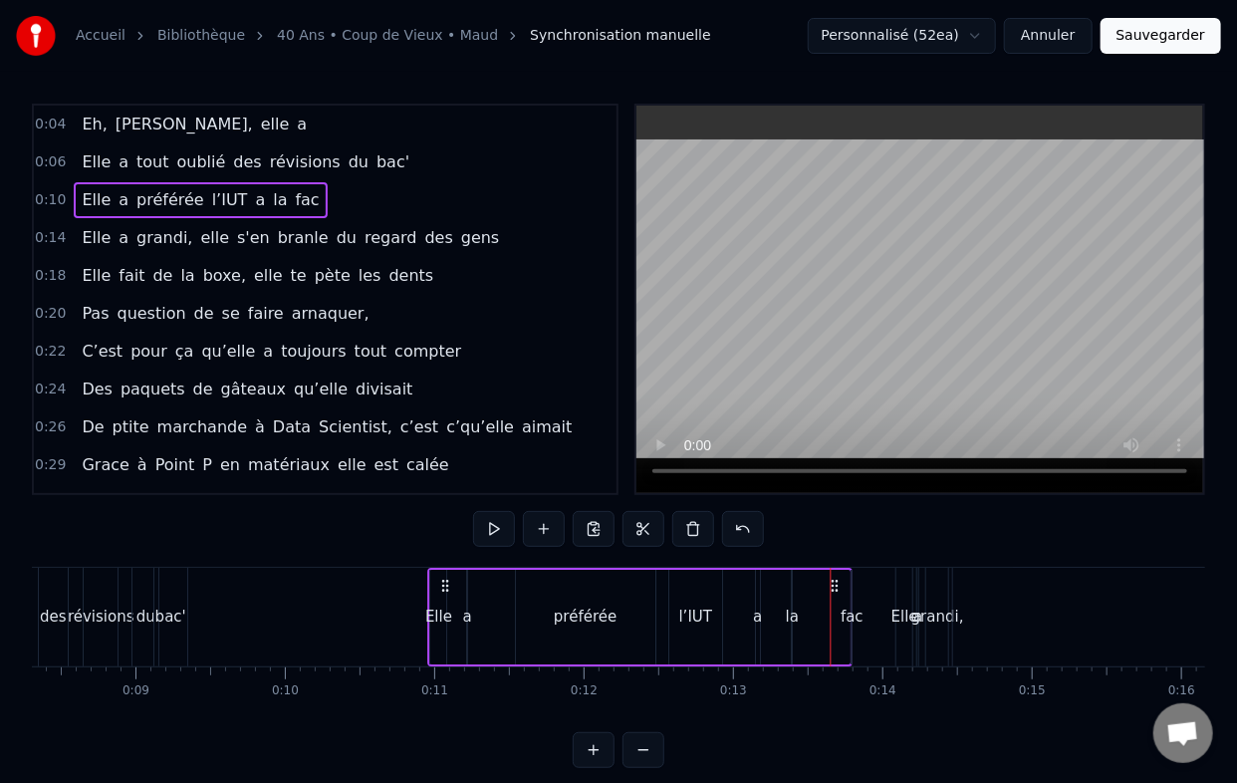
click at [833, 585] on icon at bounding box center [836, 586] width 16 height 16
click at [842, 617] on div "fac" at bounding box center [853, 617] width 23 height 23
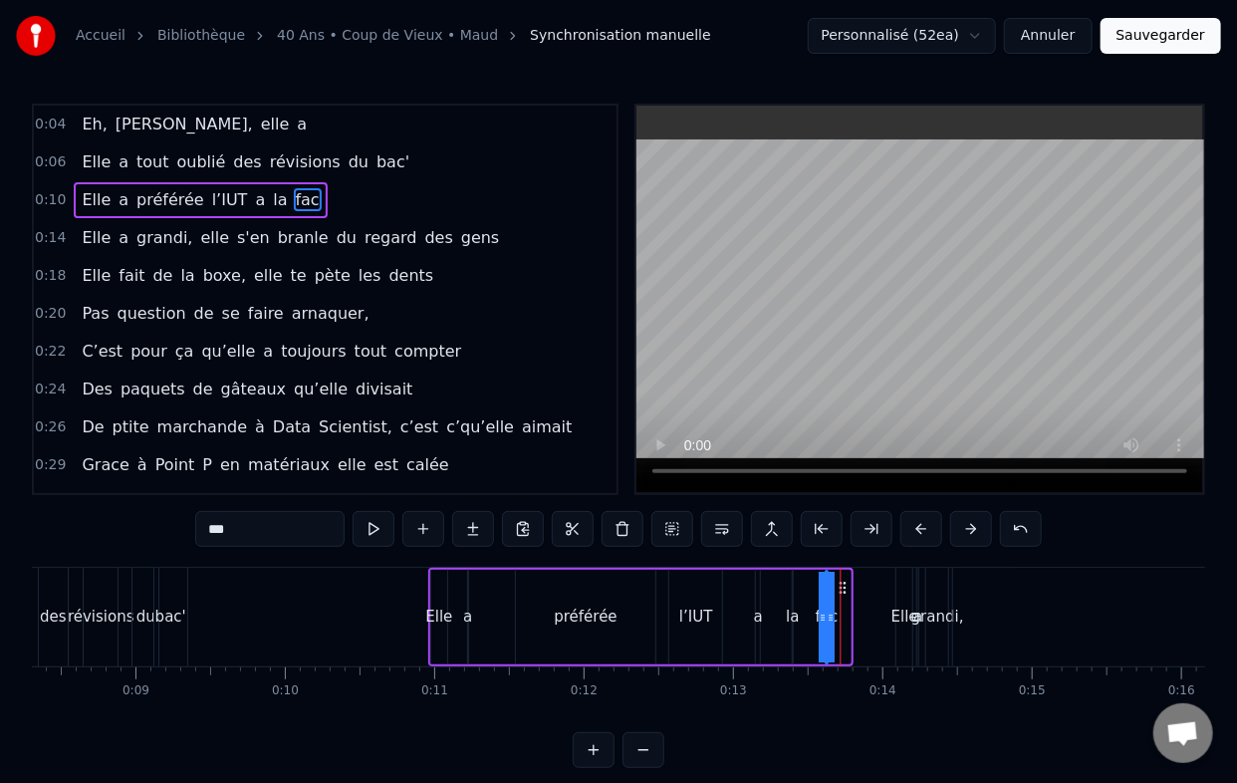
drag, startPoint x: 869, startPoint y: 586, endPoint x: 842, endPoint y: 588, distance: 27.0
click at [842, 588] on icon at bounding box center [844, 588] width 16 height 16
click at [924, 618] on div "grandi," at bounding box center [937, 617] width 53 height 23
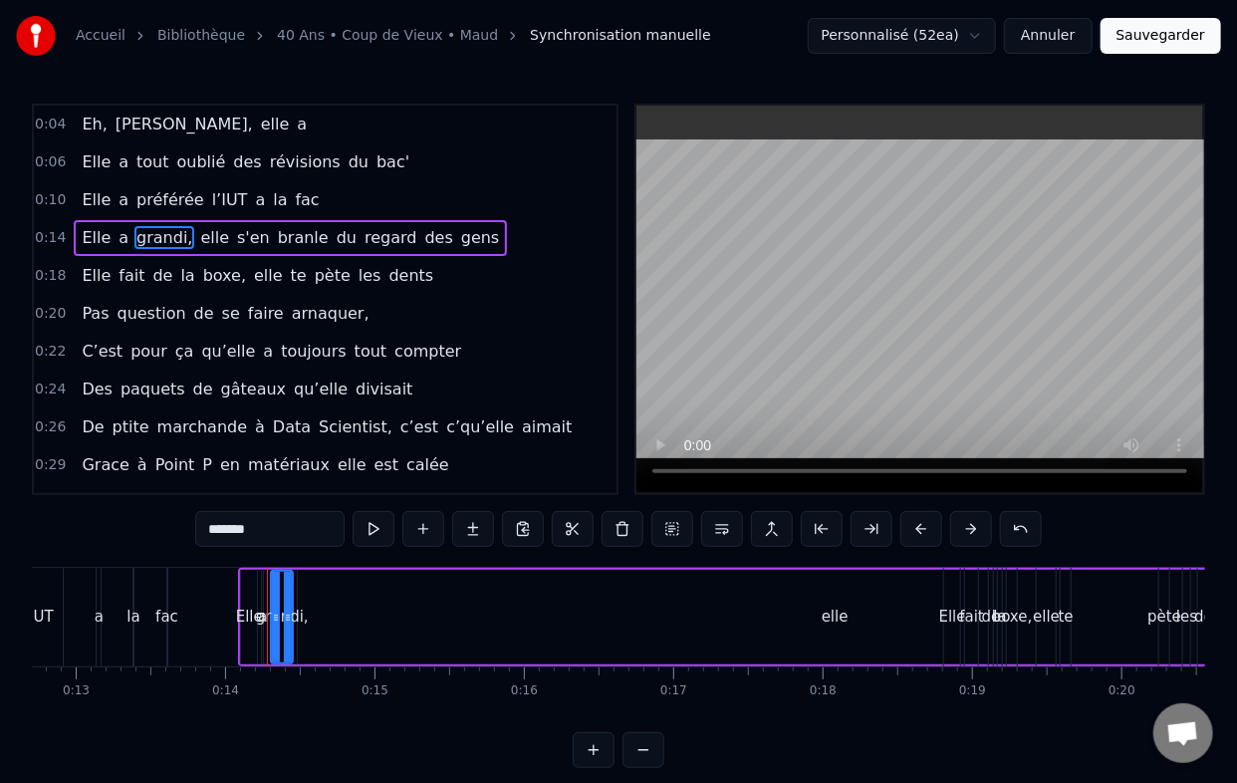
scroll to position [0, 1850]
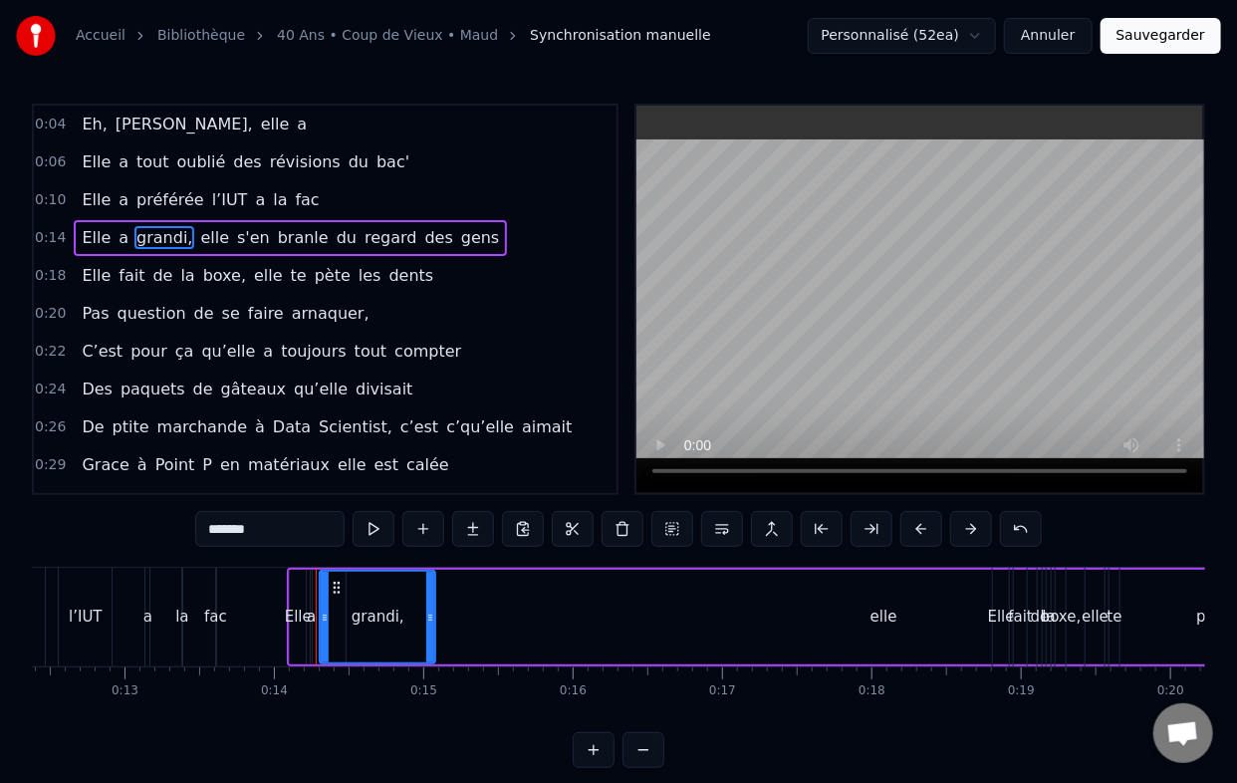
drag, startPoint x: 333, startPoint y: 620, endPoint x: 426, endPoint y: 618, distance: 93.7
click at [430, 618] on icon at bounding box center [430, 618] width 8 height 16
drag, startPoint x: 322, startPoint y: 618, endPoint x: 348, endPoint y: 618, distance: 25.9
click at [348, 618] on icon at bounding box center [349, 618] width 8 height 16
drag, startPoint x: 431, startPoint y: 618, endPoint x: 458, endPoint y: 618, distance: 26.9
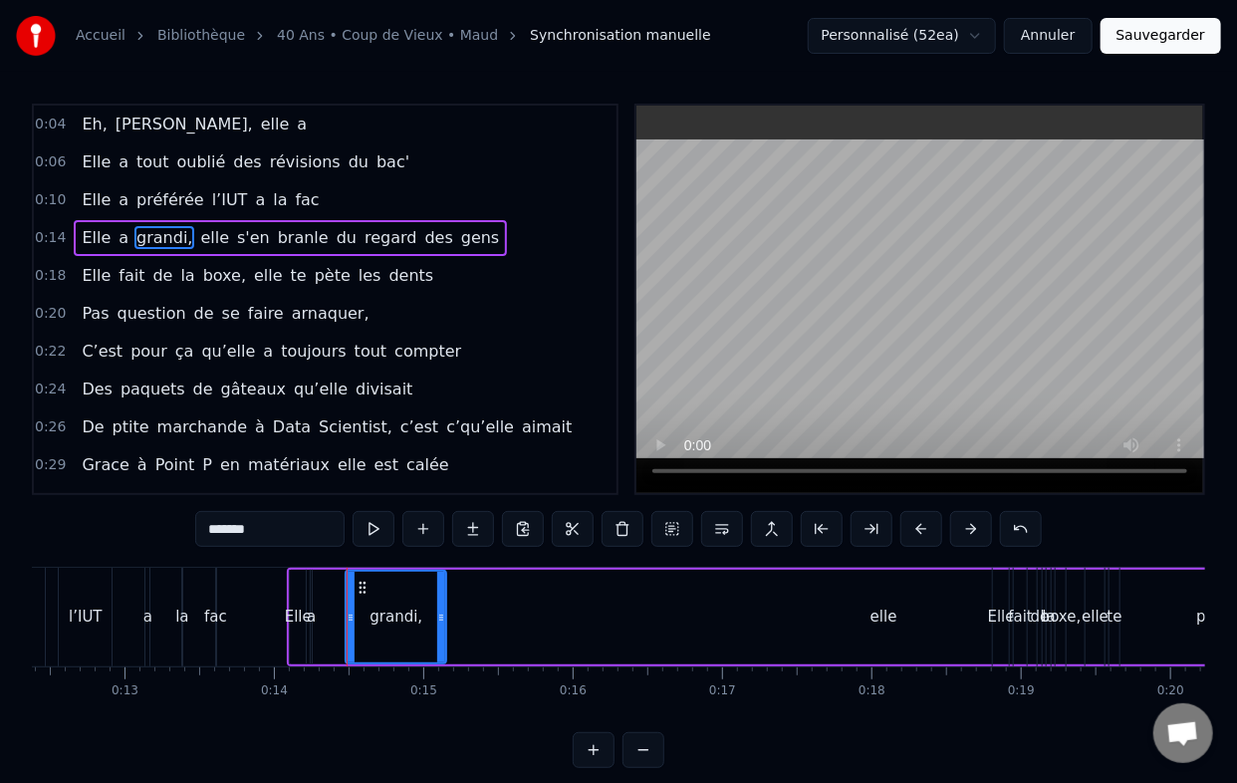
click at [445, 618] on icon at bounding box center [441, 618] width 8 height 16
click at [310, 618] on div "a" at bounding box center [311, 617] width 9 height 23
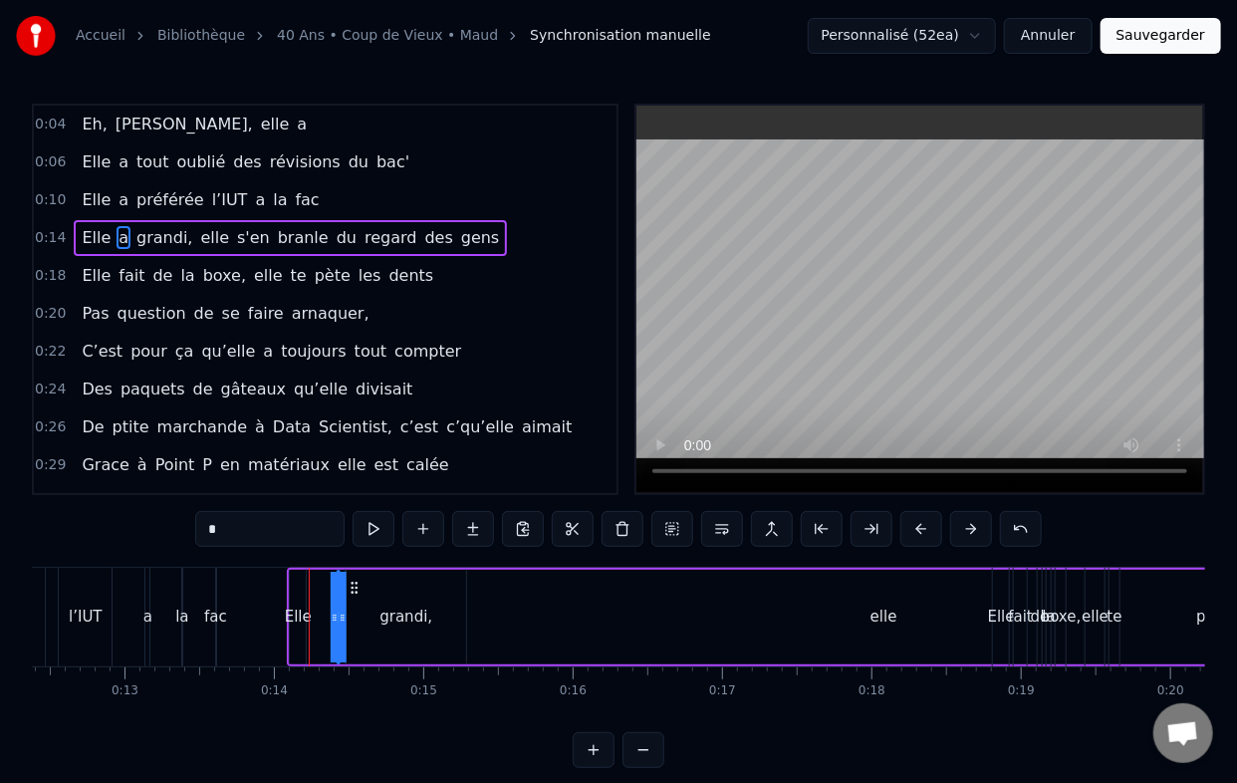
drag, startPoint x: 328, startPoint y: 585, endPoint x: 355, endPoint y: 578, distance: 27.8
click at [355, 580] on icon at bounding box center [355, 588] width 16 height 16
click at [879, 610] on div "elle" at bounding box center [884, 617] width 27 height 23
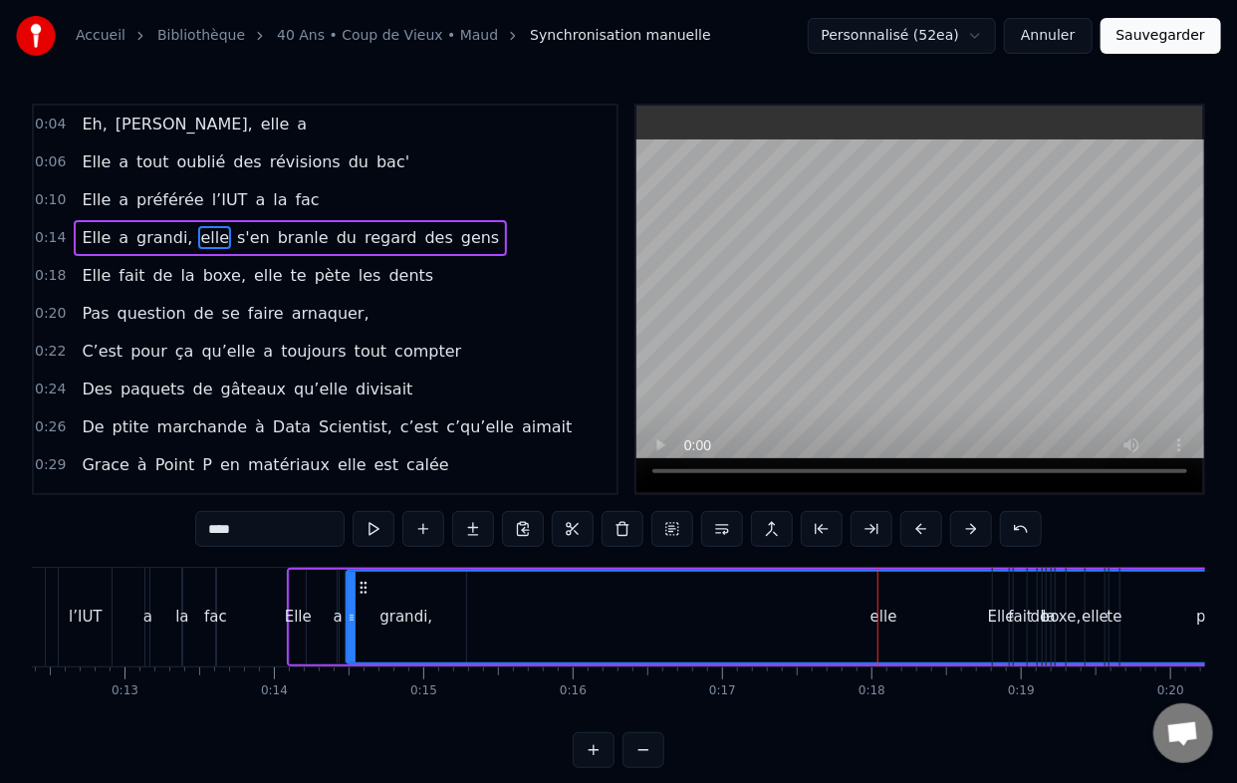
click at [890, 621] on div "elle" at bounding box center [884, 617] width 27 height 23
click at [877, 618] on div "elle" at bounding box center [884, 617] width 27 height 23
click at [1004, 606] on div "Elle" at bounding box center [1001, 617] width 27 height 23
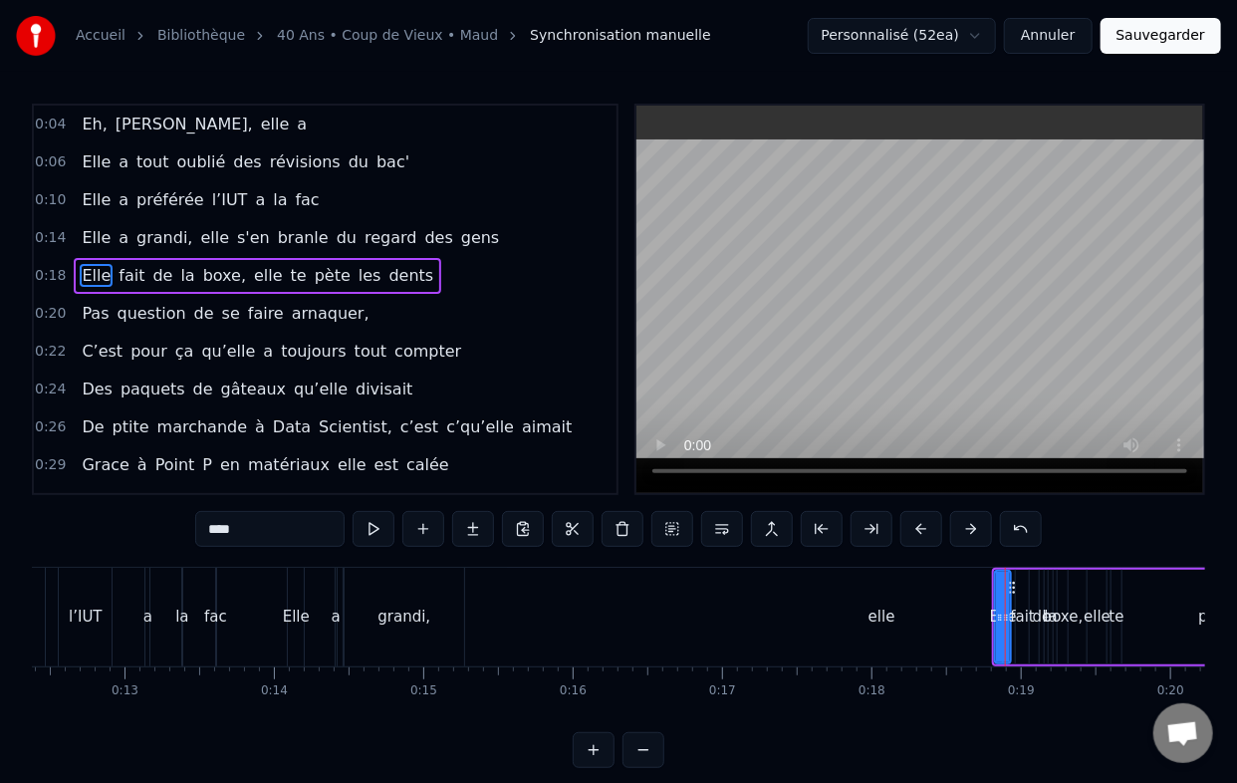
click at [954, 619] on div "elle" at bounding box center [882, 617] width 1074 height 99
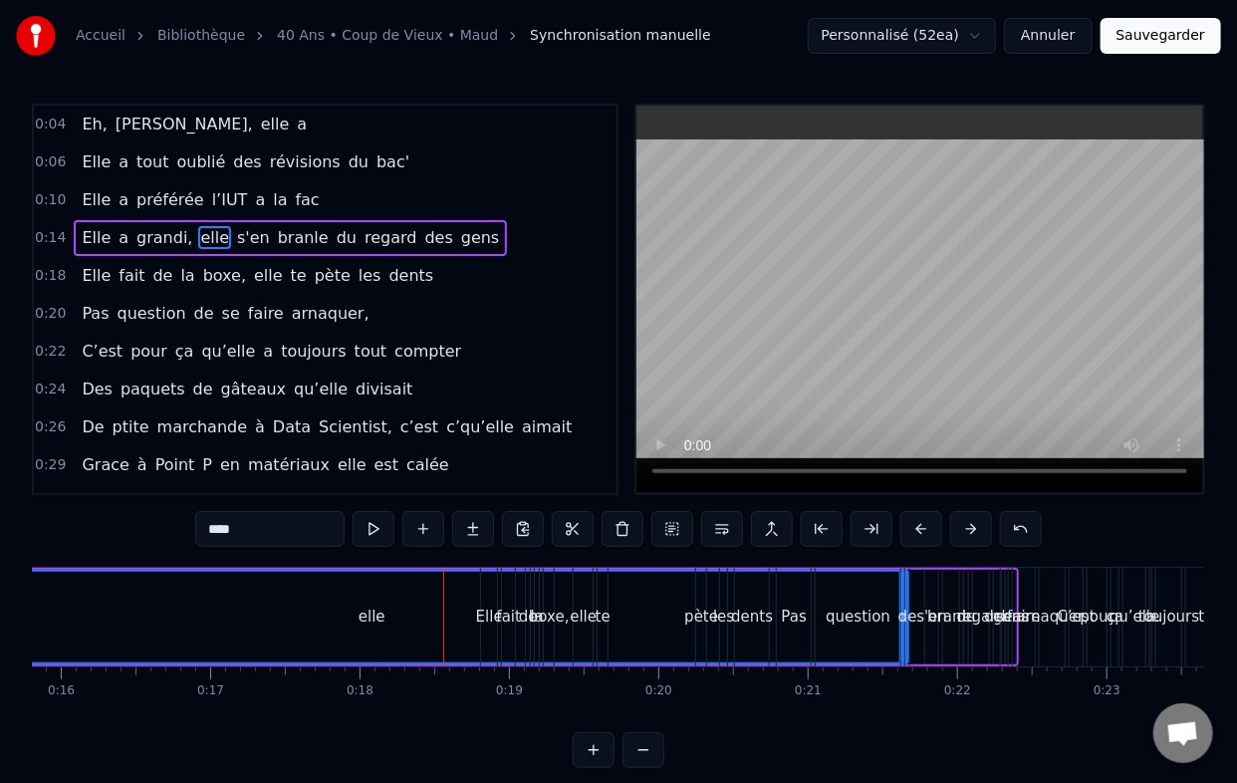
scroll to position [0, 2411]
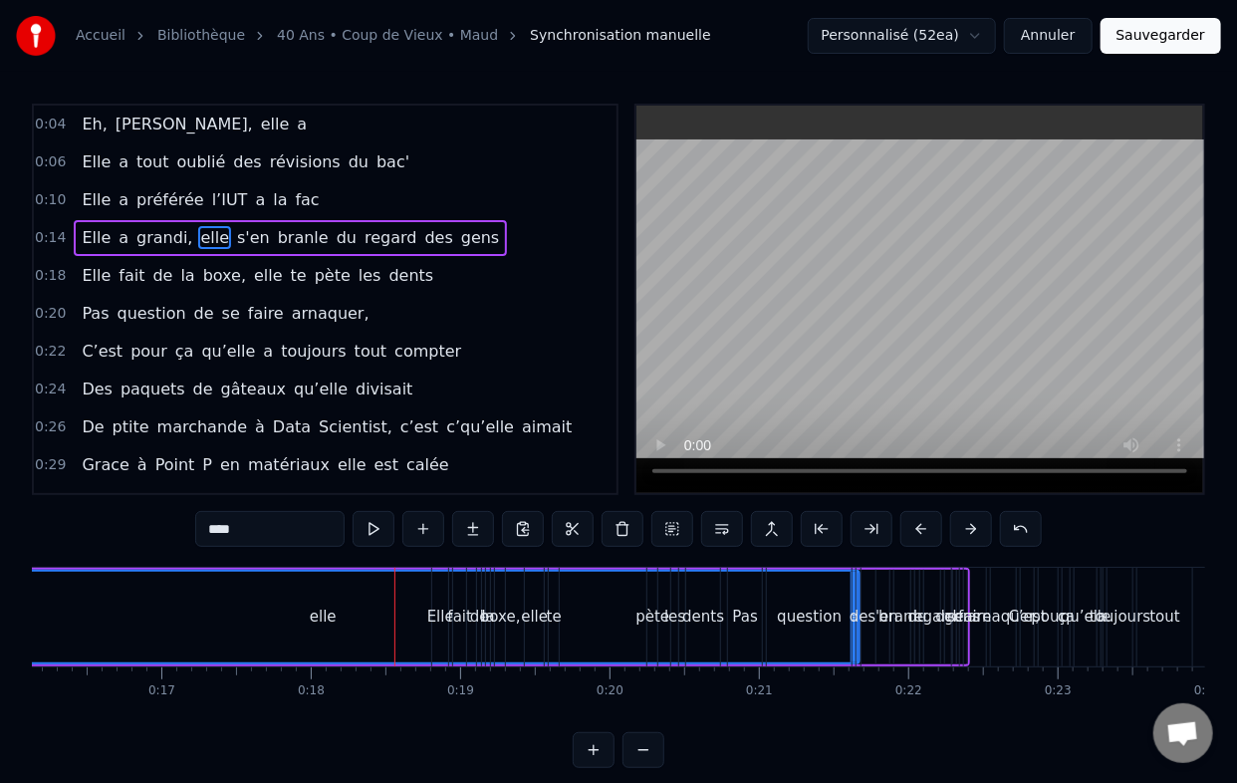
click at [970, 578] on div "faire" at bounding box center [975, 617] width 22 height 99
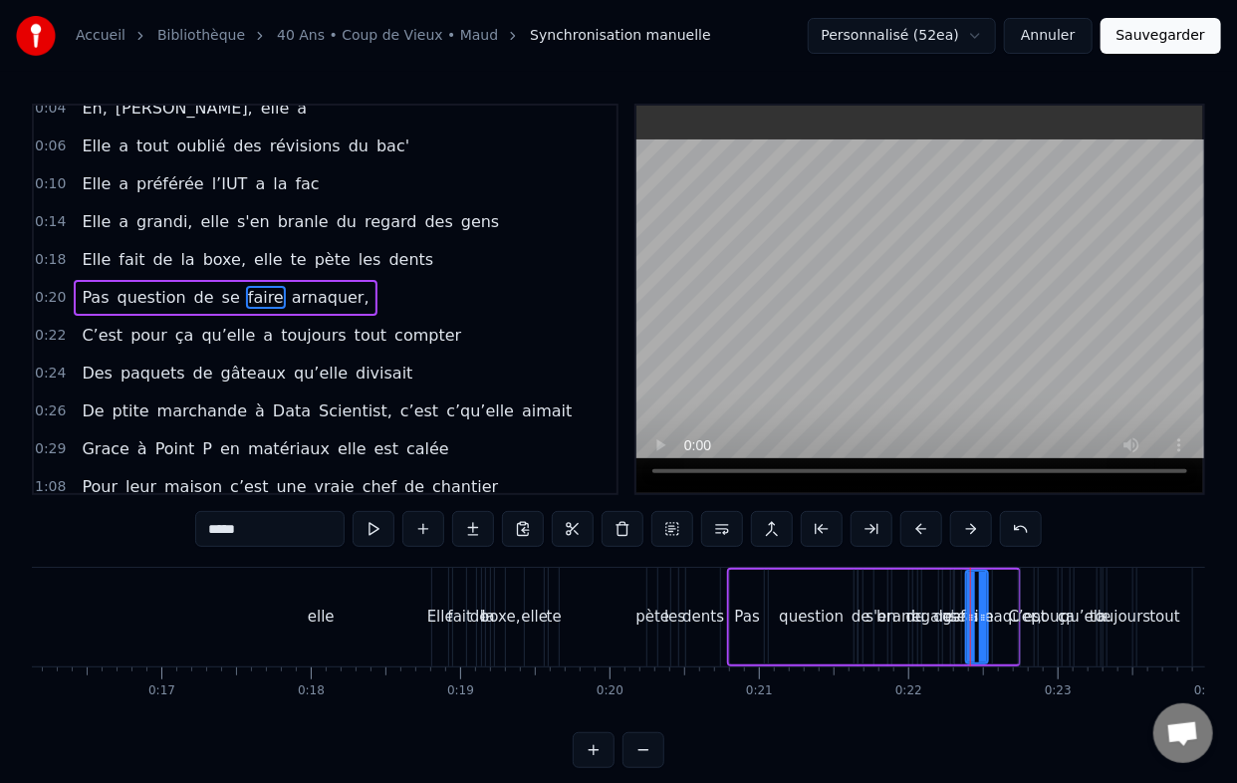
click at [385, 623] on div "elle" at bounding box center [321, 617] width 1074 height 99
type input "****"
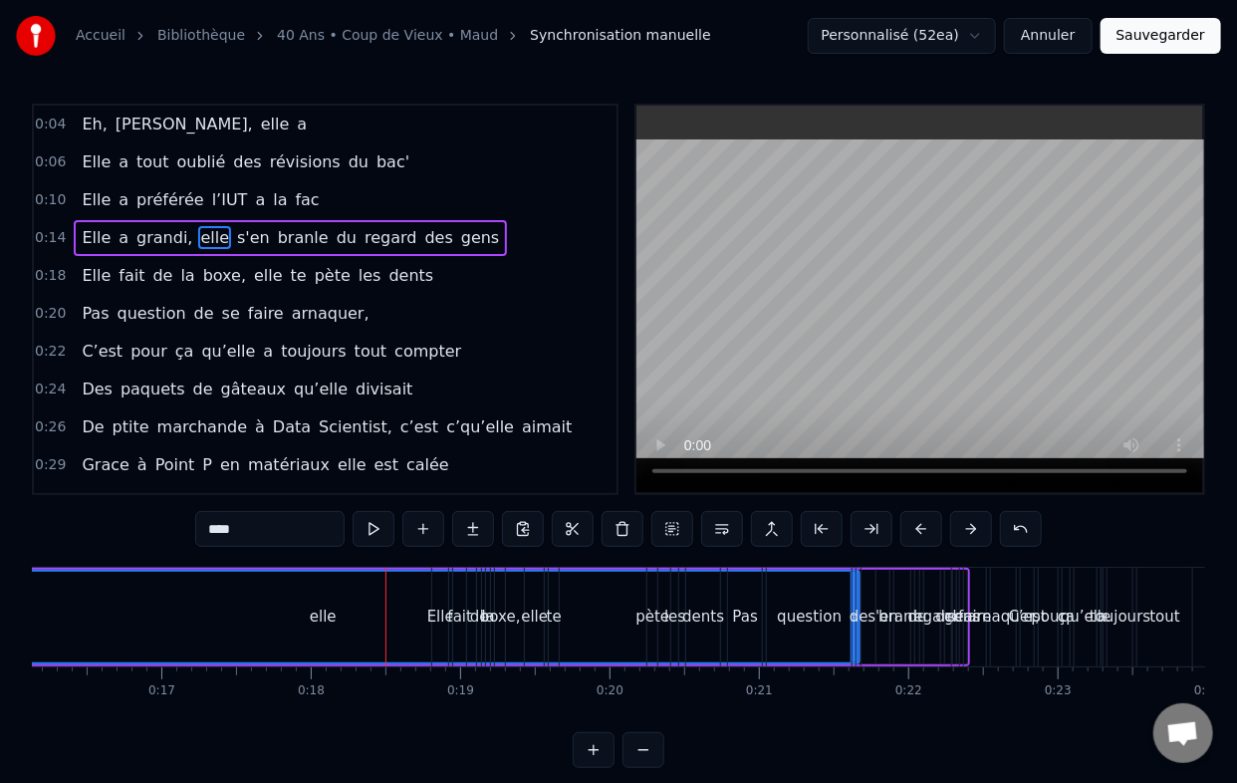
drag, startPoint x: 855, startPoint y: 592, endPoint x: 783, endPoint y: 599, distance: 72.1
click at [783, 599] on div "Pas question de se faire arnaquer," at bounding box center [874, 617] width 294 height 99
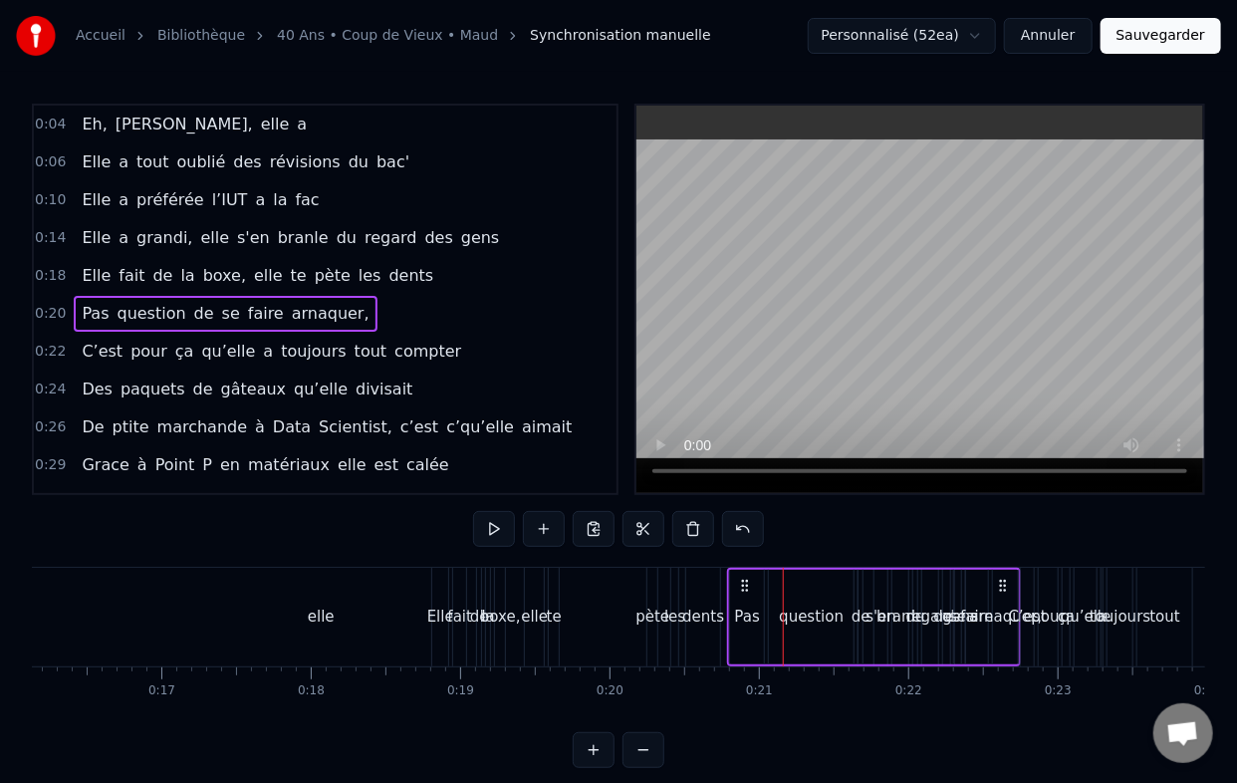
click at [379, 597] on div "elle" at bounding box center [321, 617] width 1074 height 99
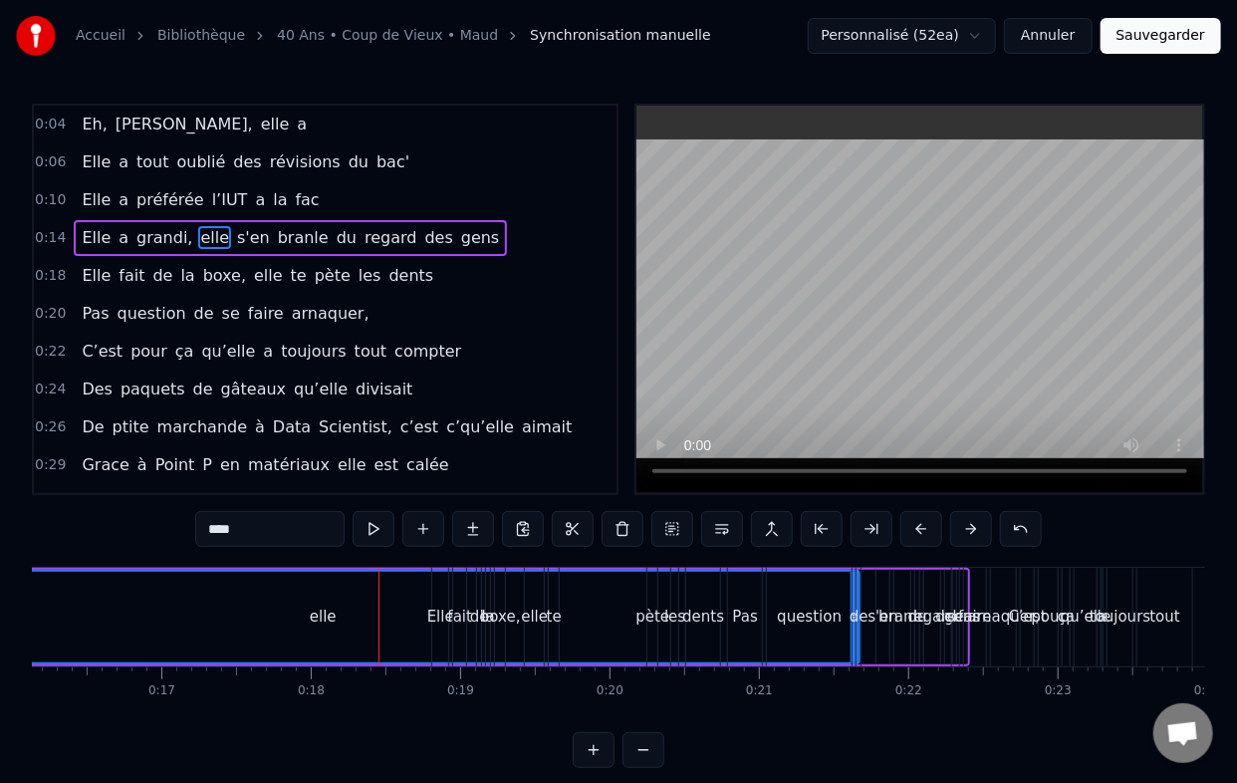
click at [998, 651] on div "arnaquer," at bounding box center [1003, 617] width 25 height 99
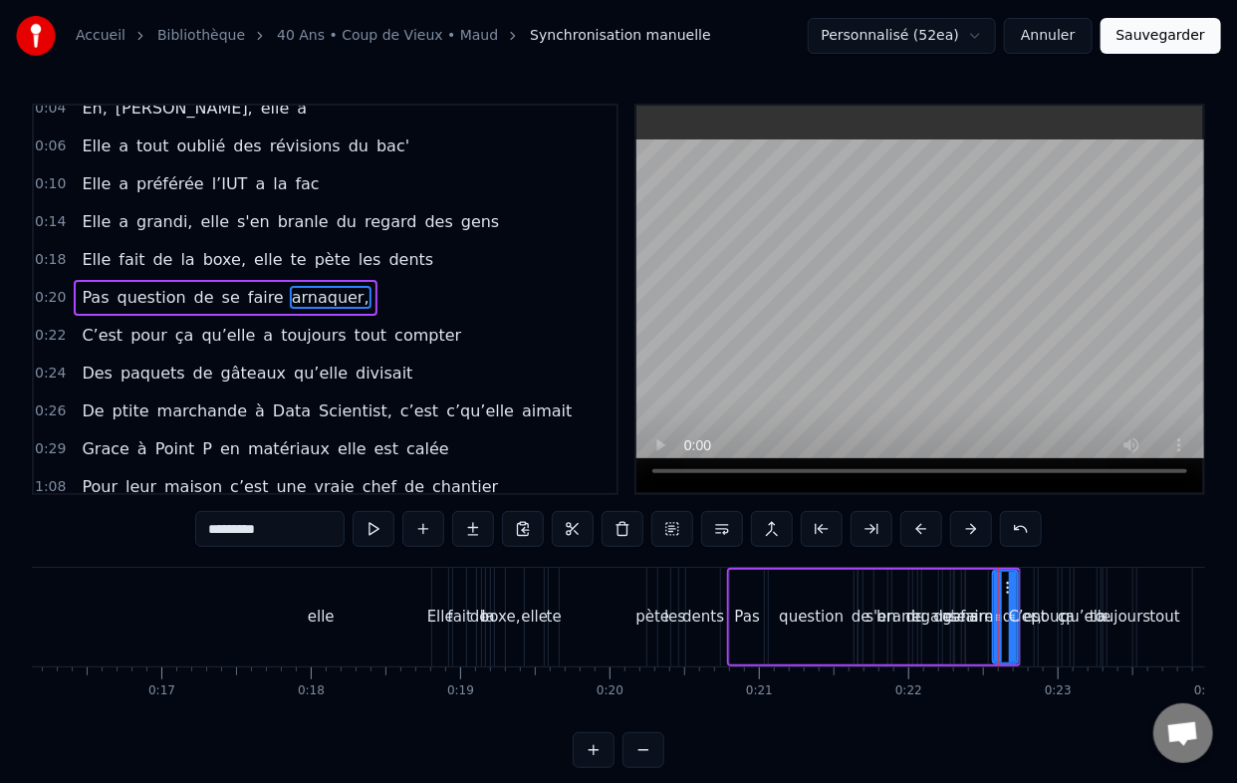
click at [508, 626] on div "boxe," at bounding box center [500, 617] width 41 height 23
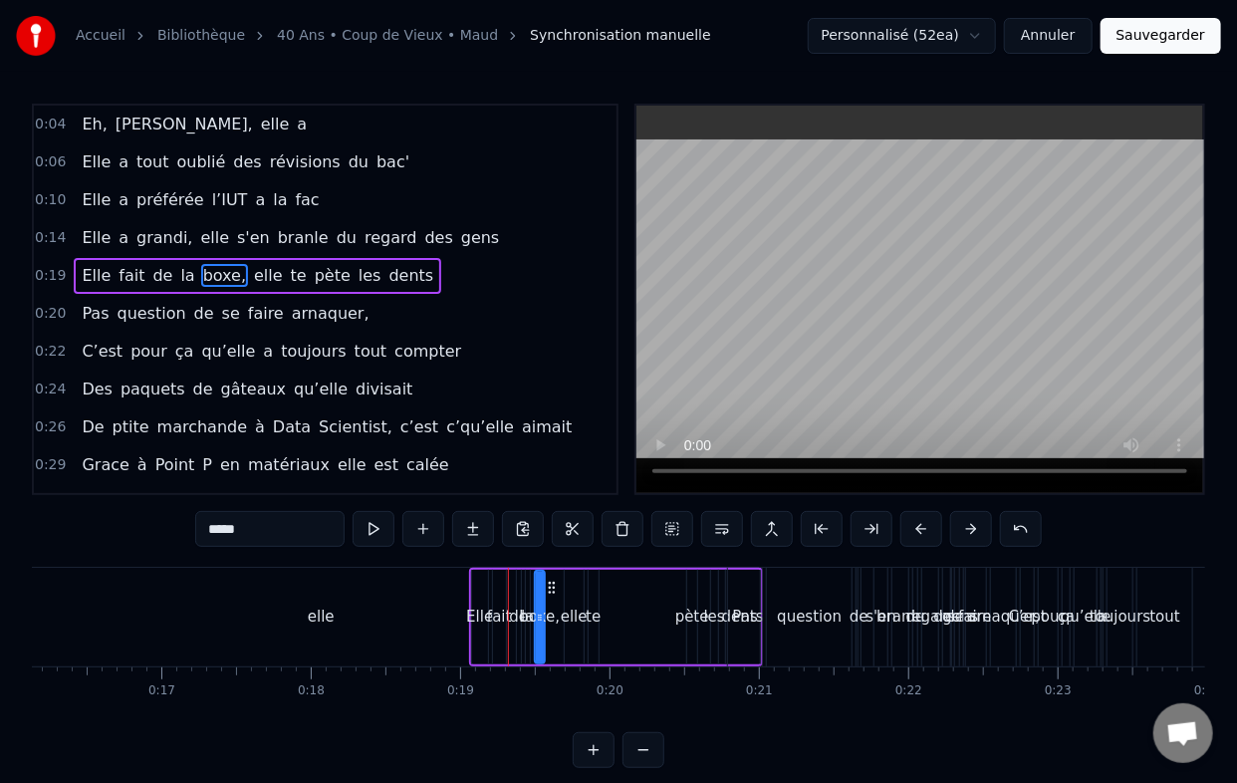
click at [349, 598] on div "elle" at bounding box center [321, 617] width 1074 height 99
type input "****"
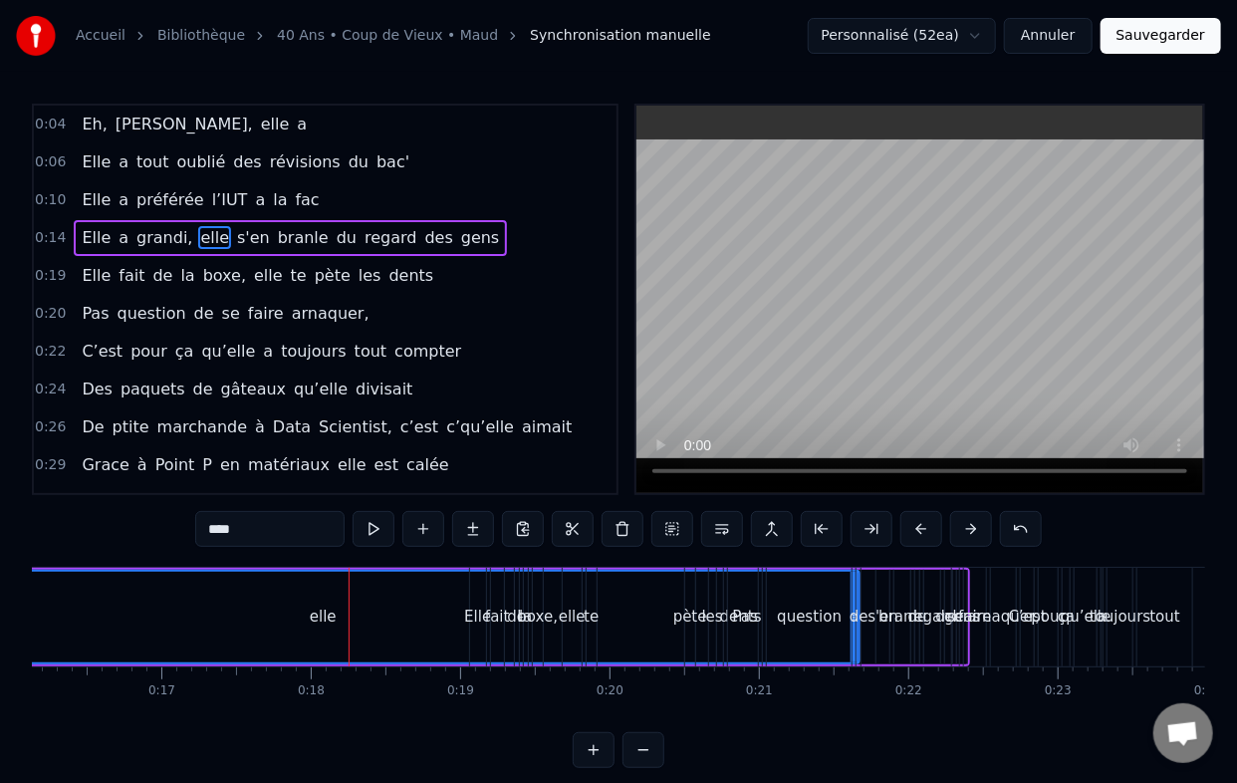
click at [323, 615] on div "elle" at bounding box center [323, 617] width 27 height 23
click at [319, 621] on div "elle" at bounding box center [323, 617] width 27 height 23
click at [323, 616] on div "elle" at bounding box center [323, 617] width 27 height 23
click at [198, 226] on span "elle" at bounding box center [214, 237] width 33 height 23
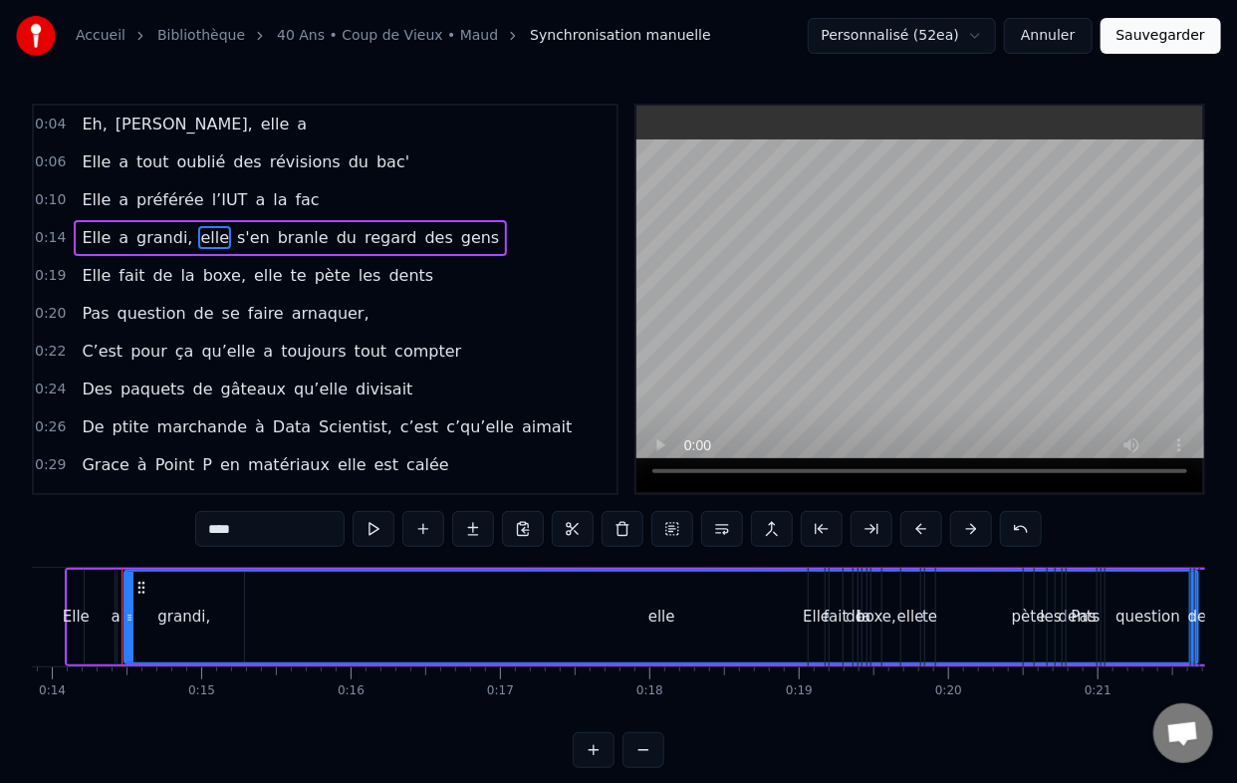
scroll to position [0, 2061]
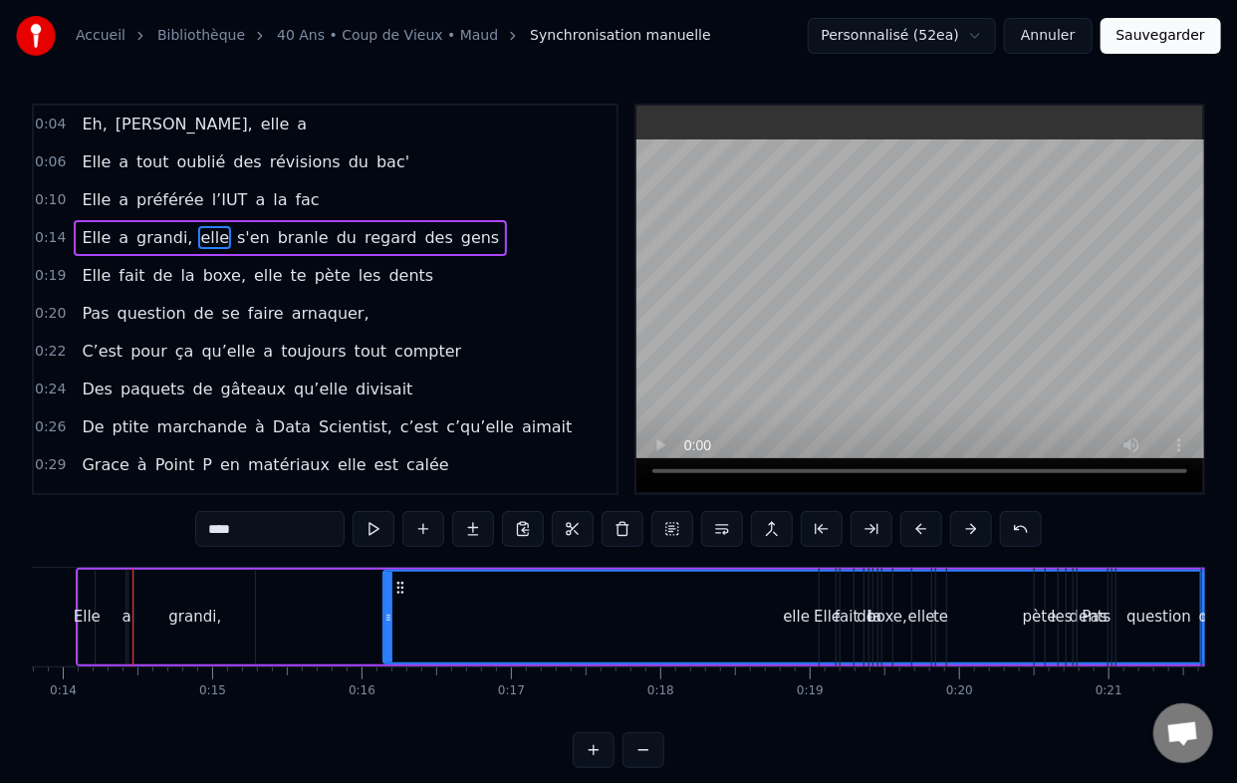
drag, startPoint x: 140, startPoint y: 612, endPoint x: 385, endPoint y: 627, distance: 245.5
click at [385, 627] on div at bounding box center [388, 617] width 8 height 91
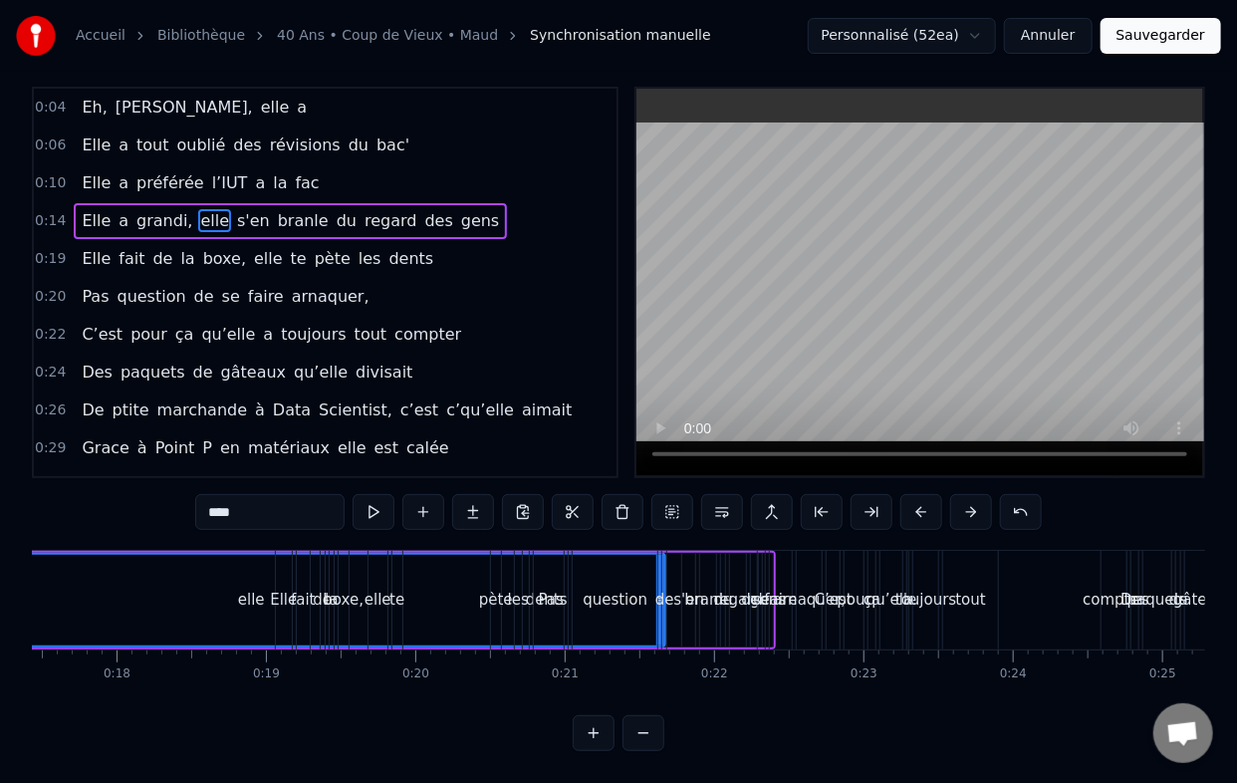
scroll to position [0, 2630]
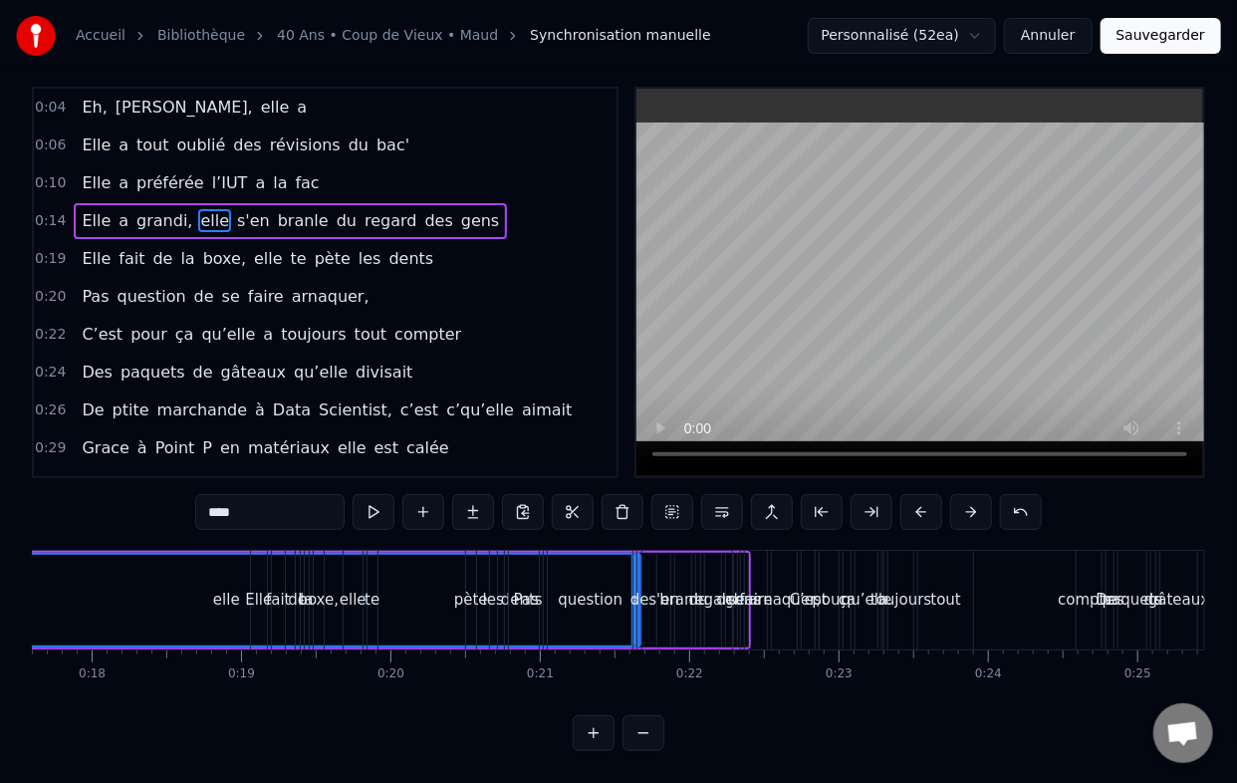
drag, startPoint x: 638, startPoint y: 541, endPoint x: 604, endPoint y: 550, distance: 35.0
click at [604, 551] on div "Pas question de se faire arnaquer," at bounding box center [655, 600] width 294 height 99
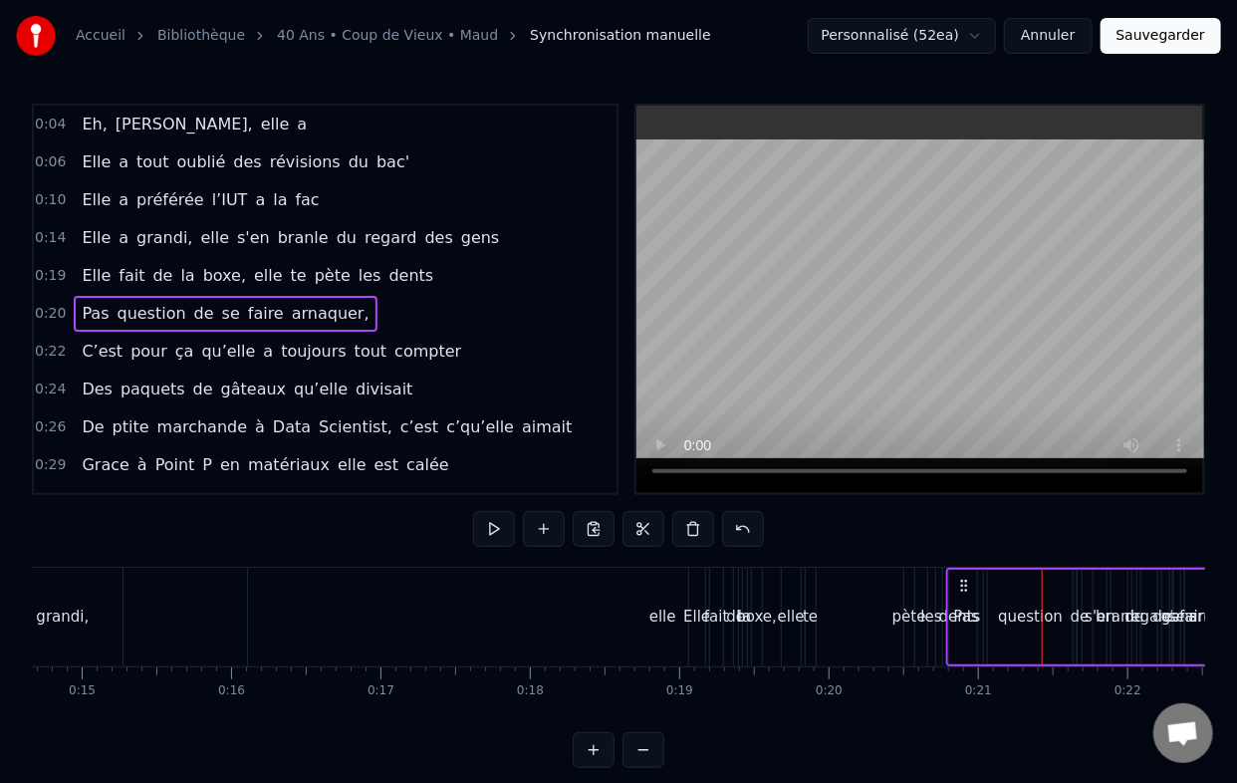
scroll to position [0, 1801]
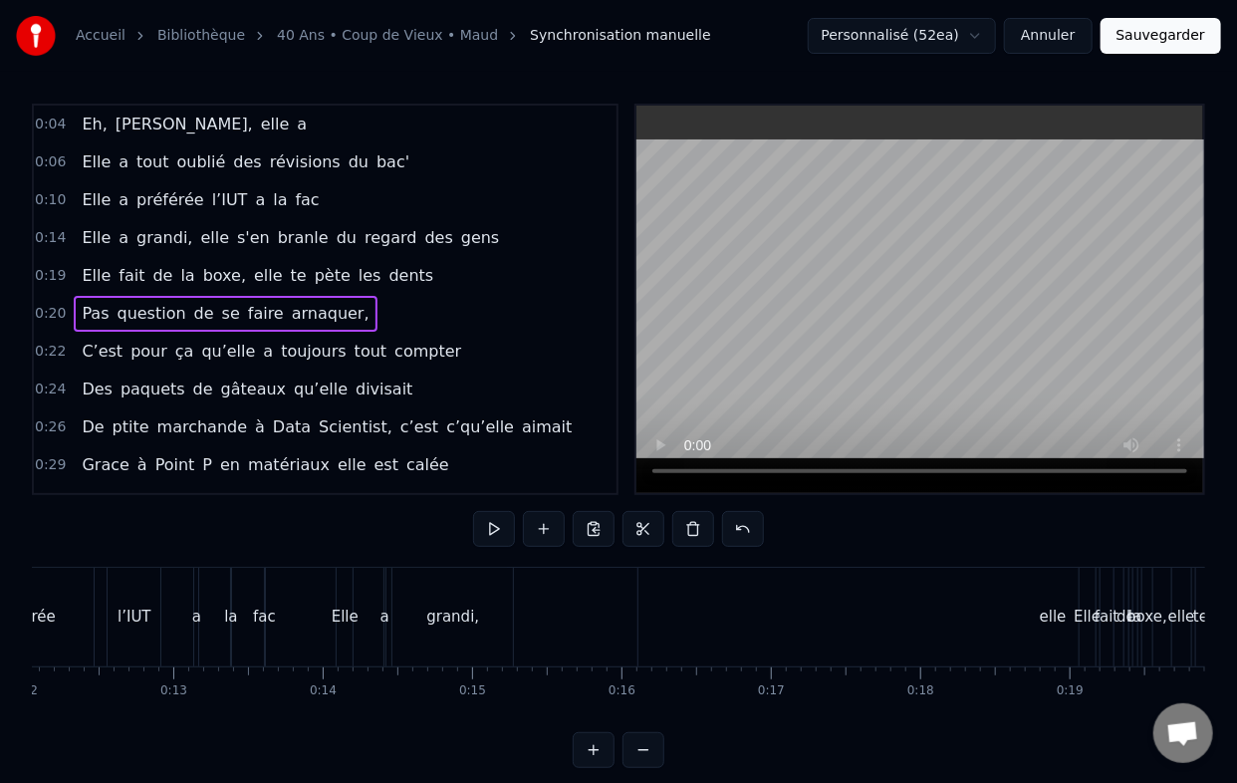
click at [1063, 619] on div "elle" at bounding box center [1053, 617] width 27 height 23
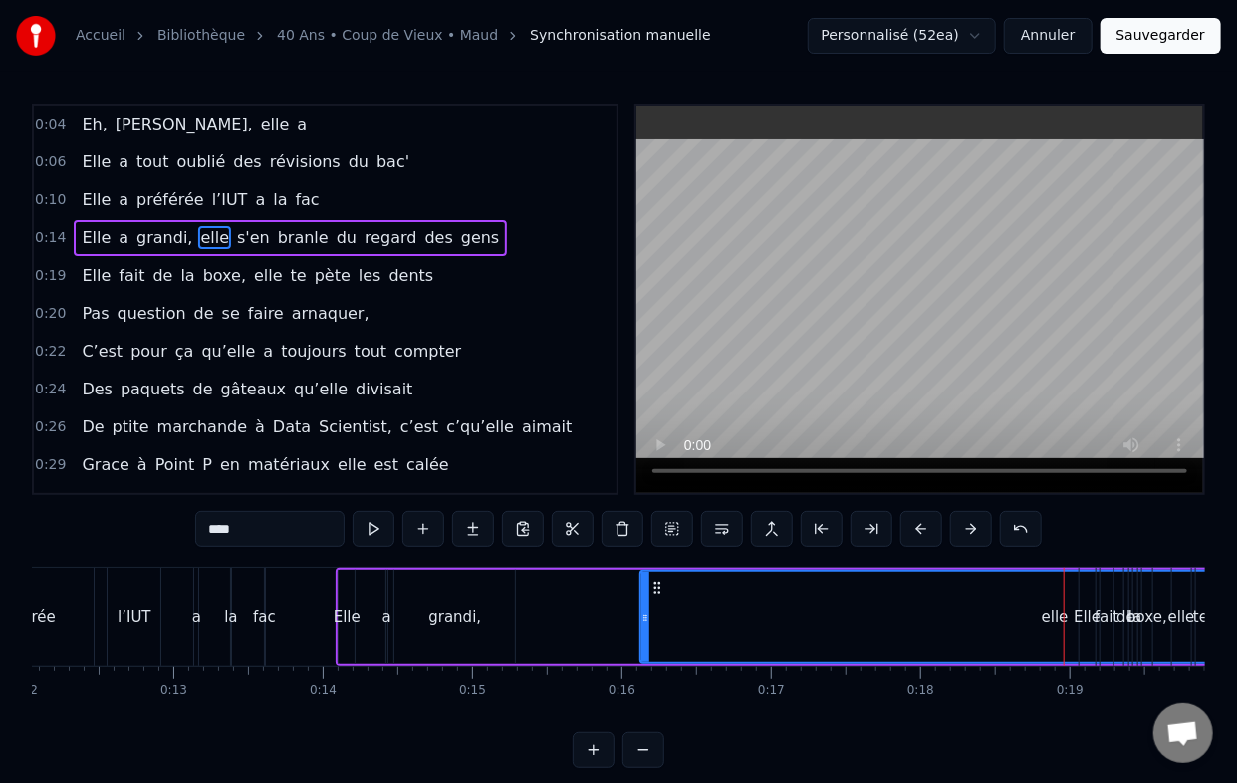
click at [1052, 615] on div "elle" at bounding box center [1055, 617] width 27 height 23
drag, startPoint x: 657, startPoint y: 585, endPoint x: 631, endPoint y: 586, distance: 26.9
click at [616, 586] on icon at bounding box center [608, 588] width 16 height 16
drag, startPoint x: 627, startPoint y: 589, endPoint x: 821, endPoint y: 610, distance: 195.4
click at [821, 610] on div "elle" at bounding box center [1222, 617] width 827 height 91
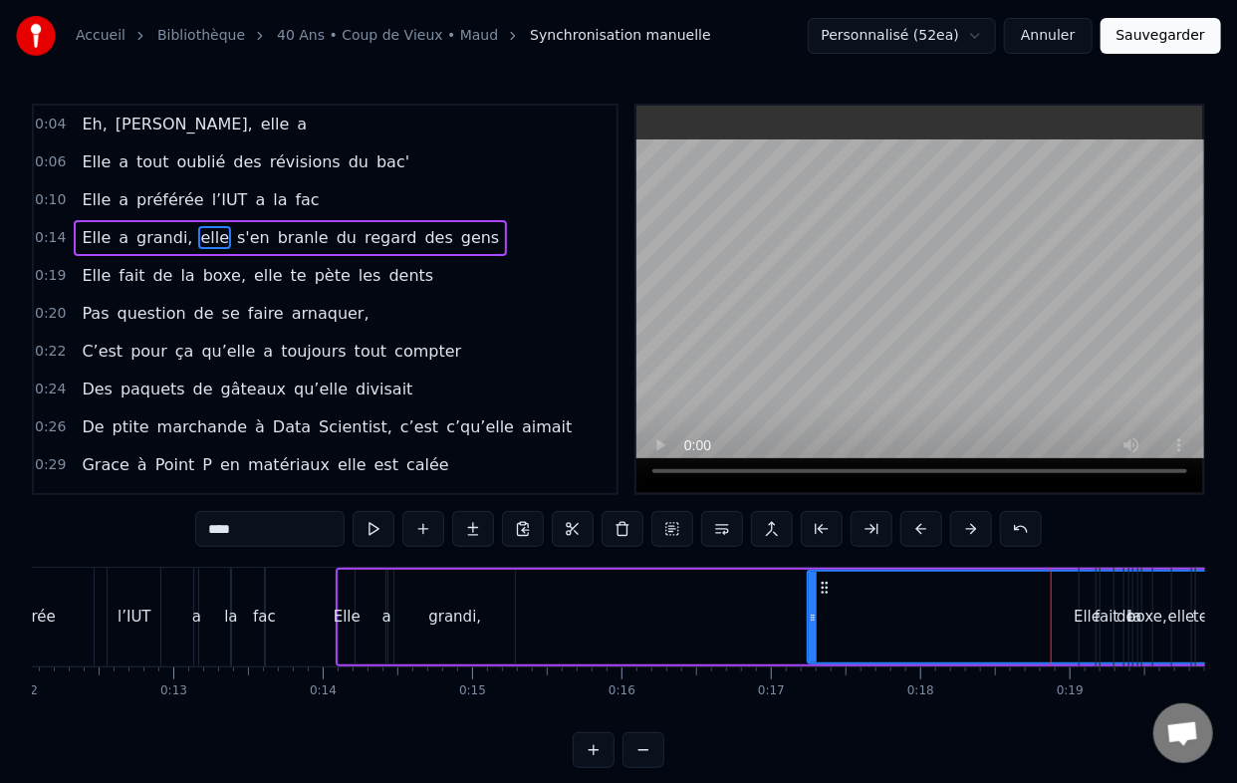
click at [235, 239] on span "s'en" at bounding box center [253, 237] width 37 height 23
type input "****"
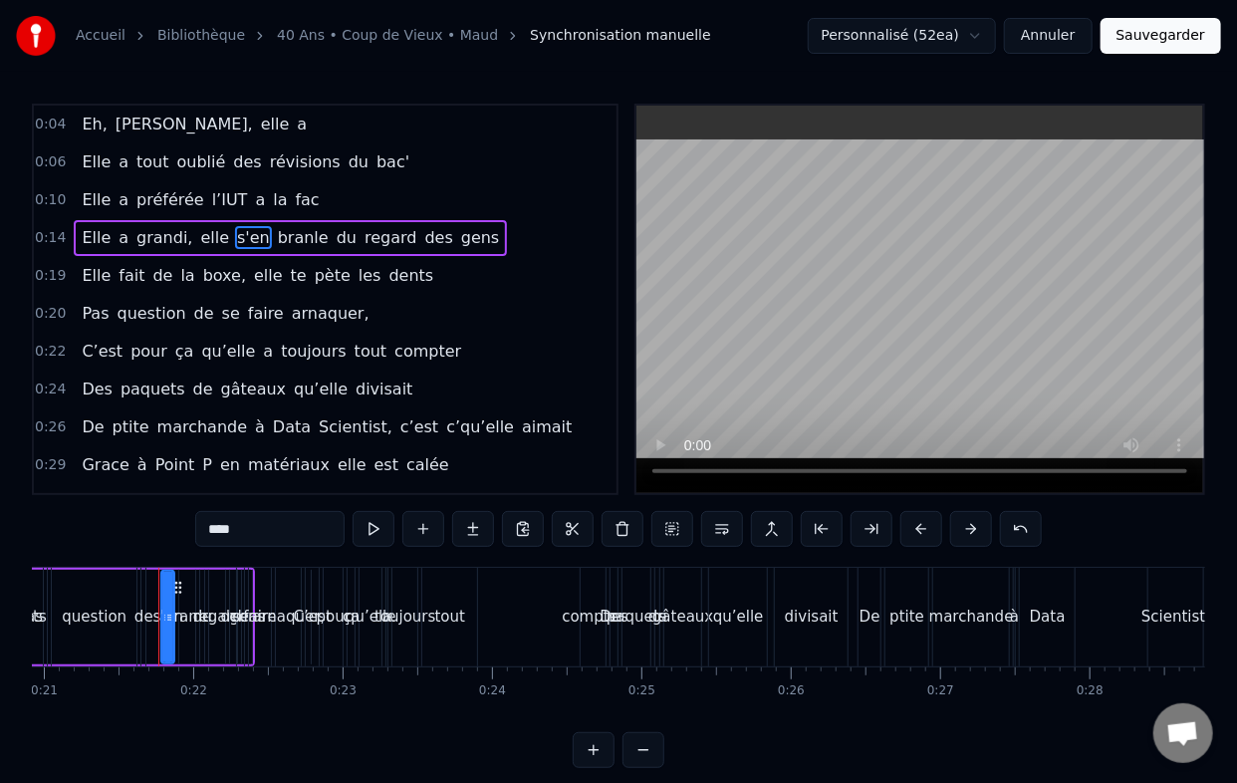
scroll to position [0, 3152]
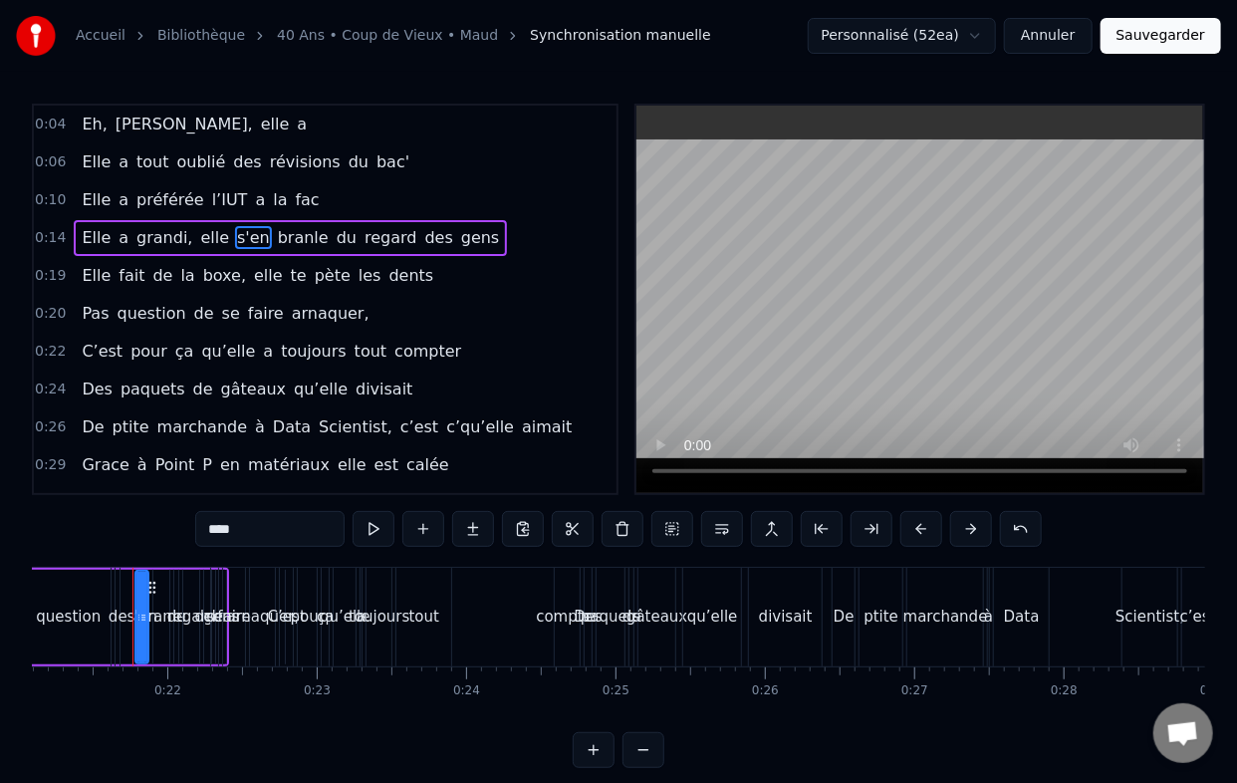
drag, startPoint x: 151, startPoint y: 585, endPoint x: 126, endPoint y: 590, distance: 26.4
click at [126, 590] on div "Pas question de se faire arnaquer," at bounding box center [133, 617] width 294 height 99
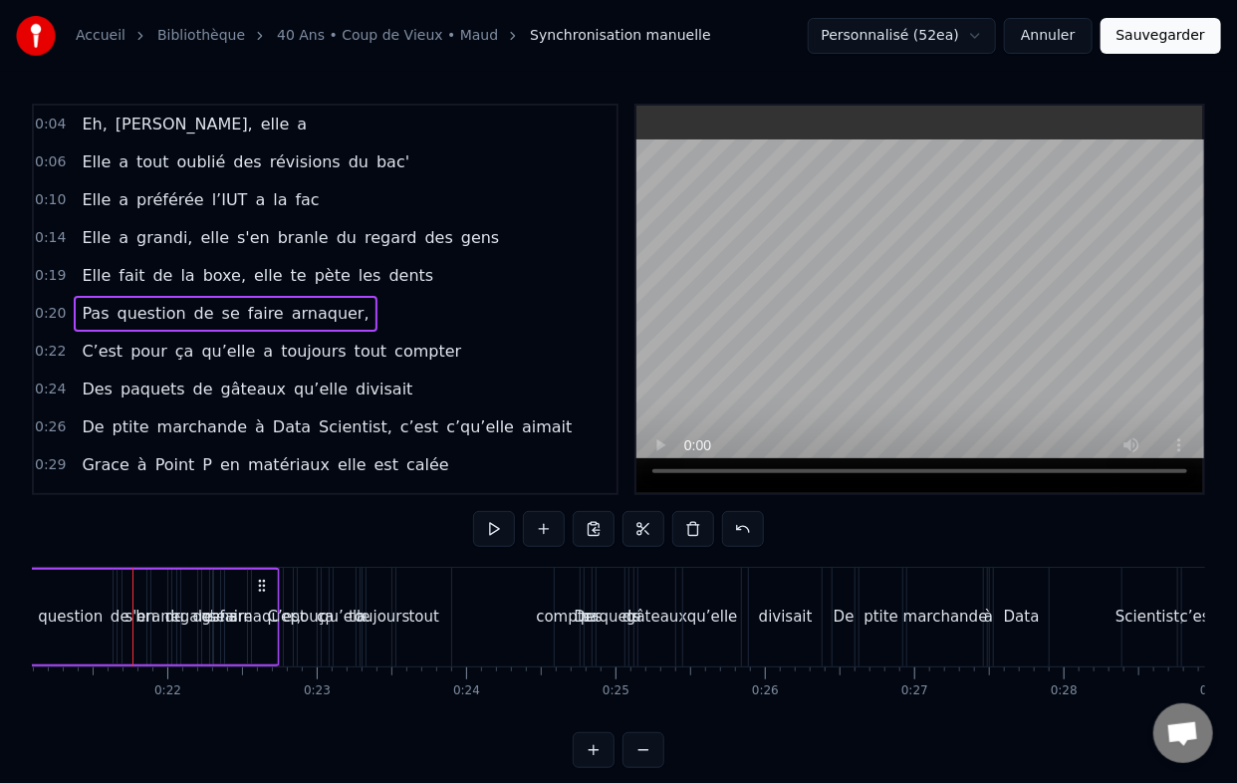
scroll to position [0, 3146]
click at [271, 586] on icon at bounding box center [268, 586] width 16 height 16
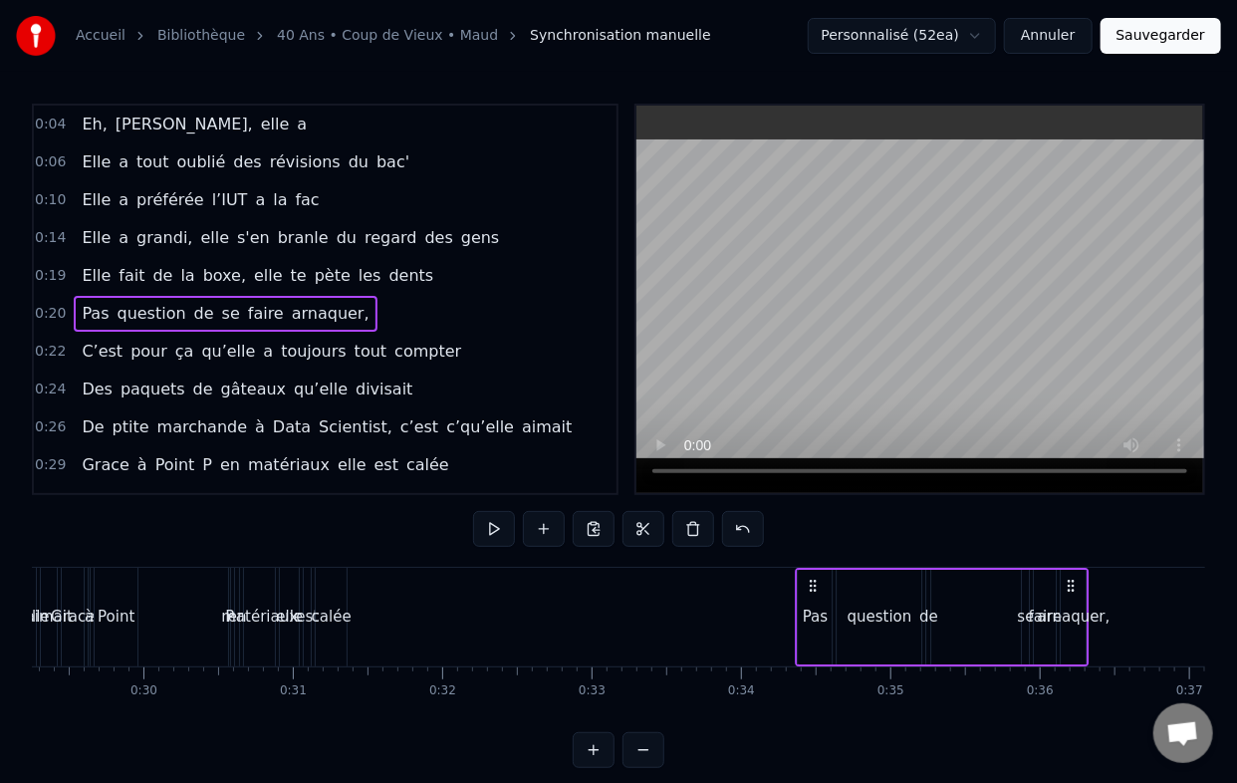
scroll to position [0, 4379]
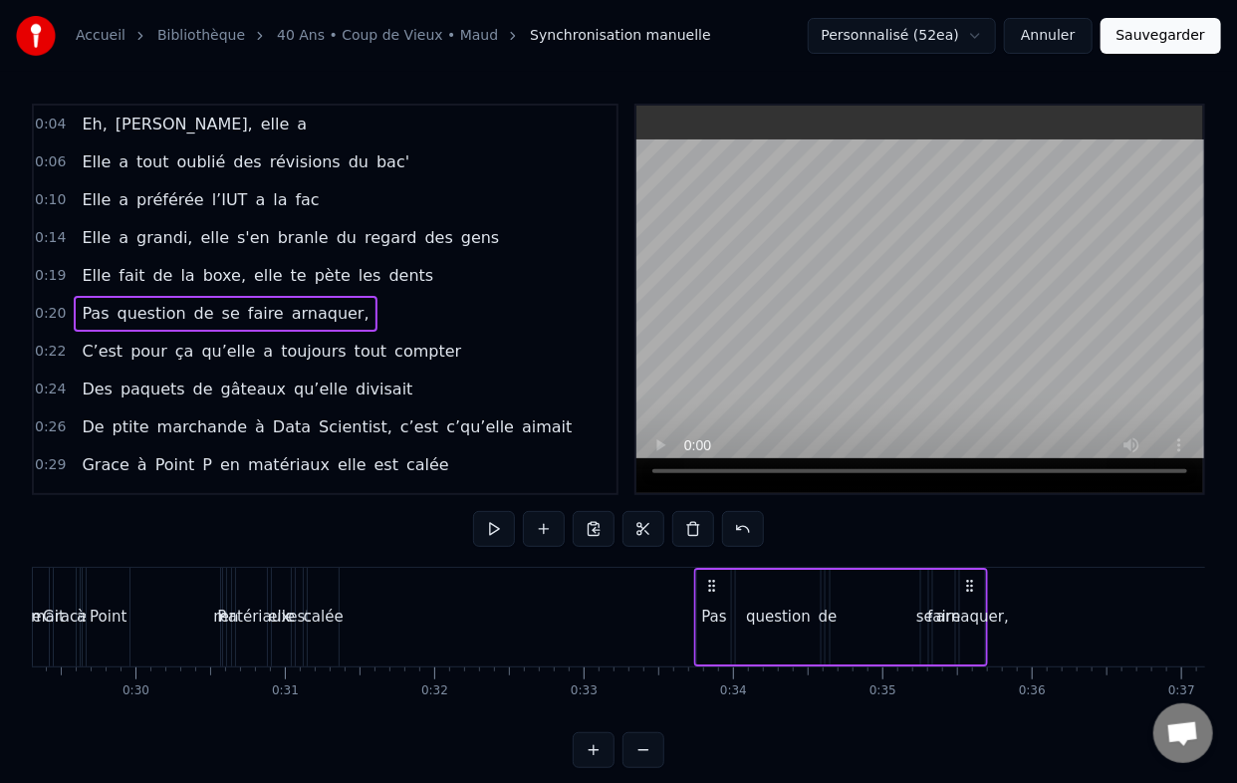
drag, startPoint x: 265, startPoint y: 585, endPoint x: 967, endPoint y: 610, distance: 702.7
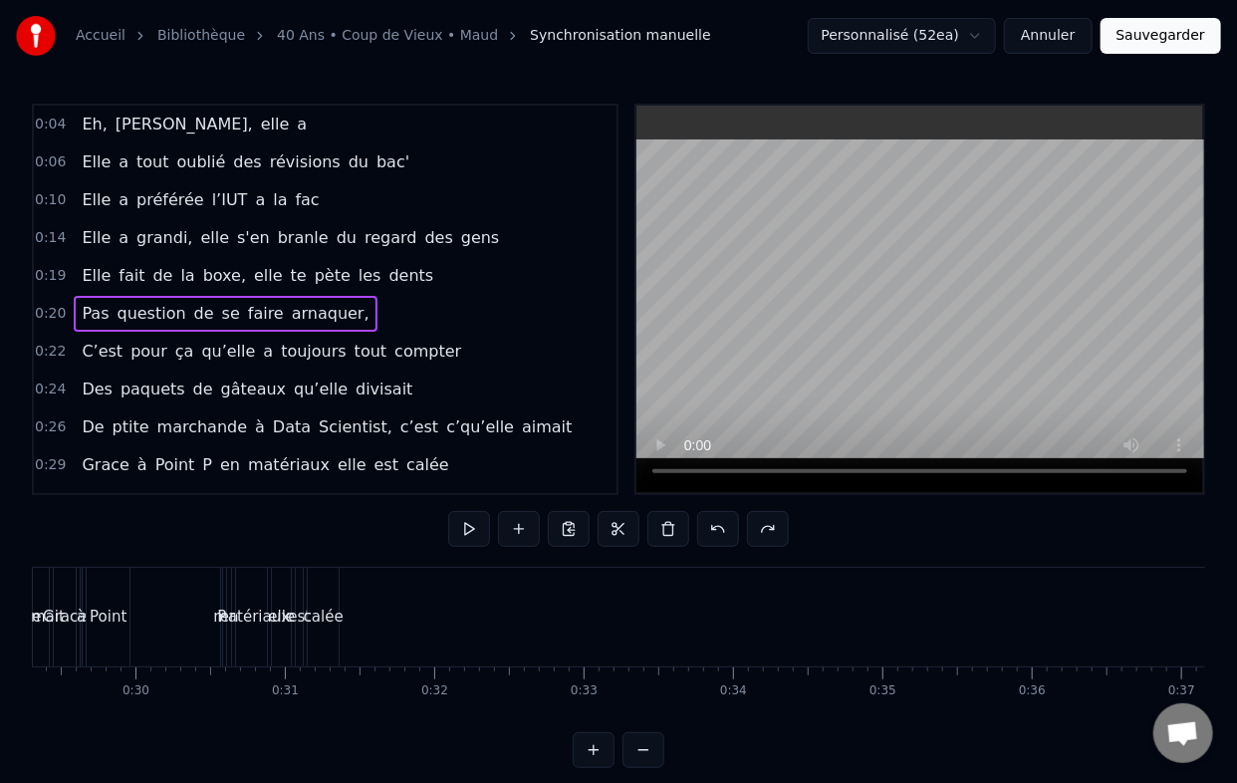
click at [121, 264] on span "fait" at bounding box center [132, 275] width 30 height 23
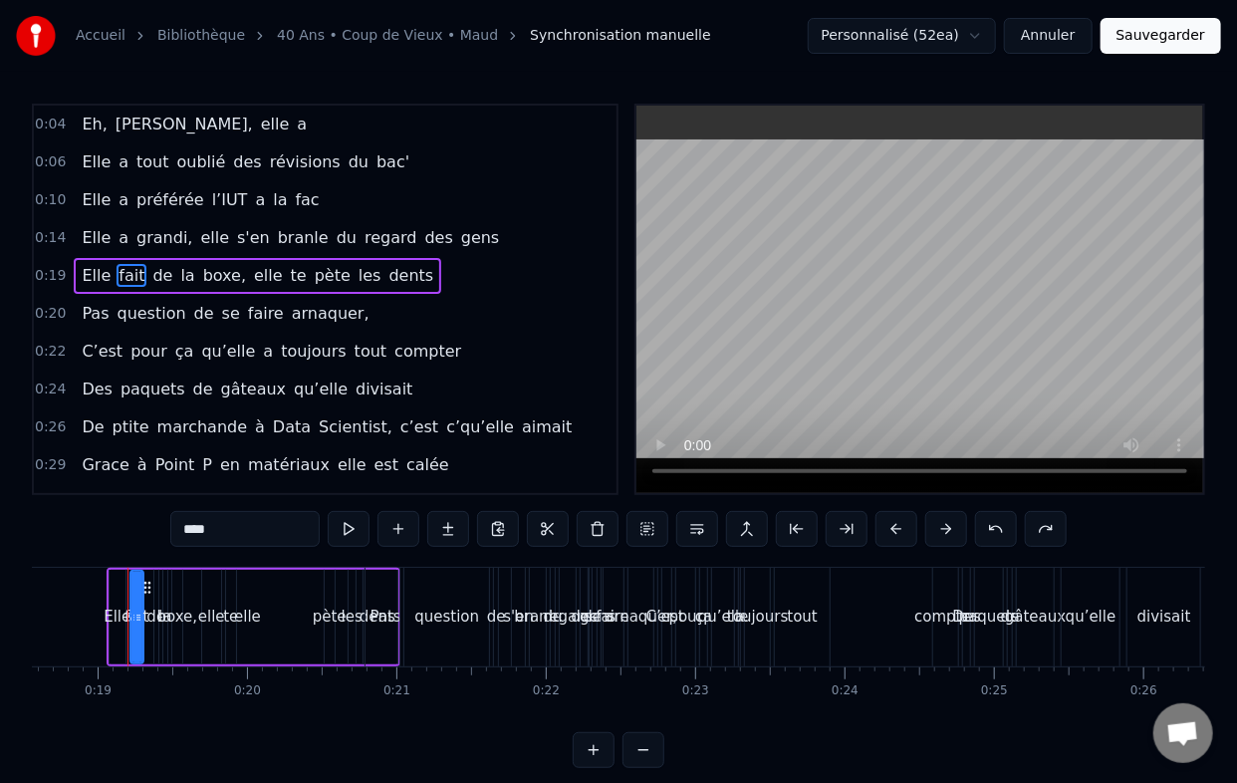
scroll to position [0, 2768]
click at [150, 304] on span "question" at bounding box center [152, 313] width 73 height 23
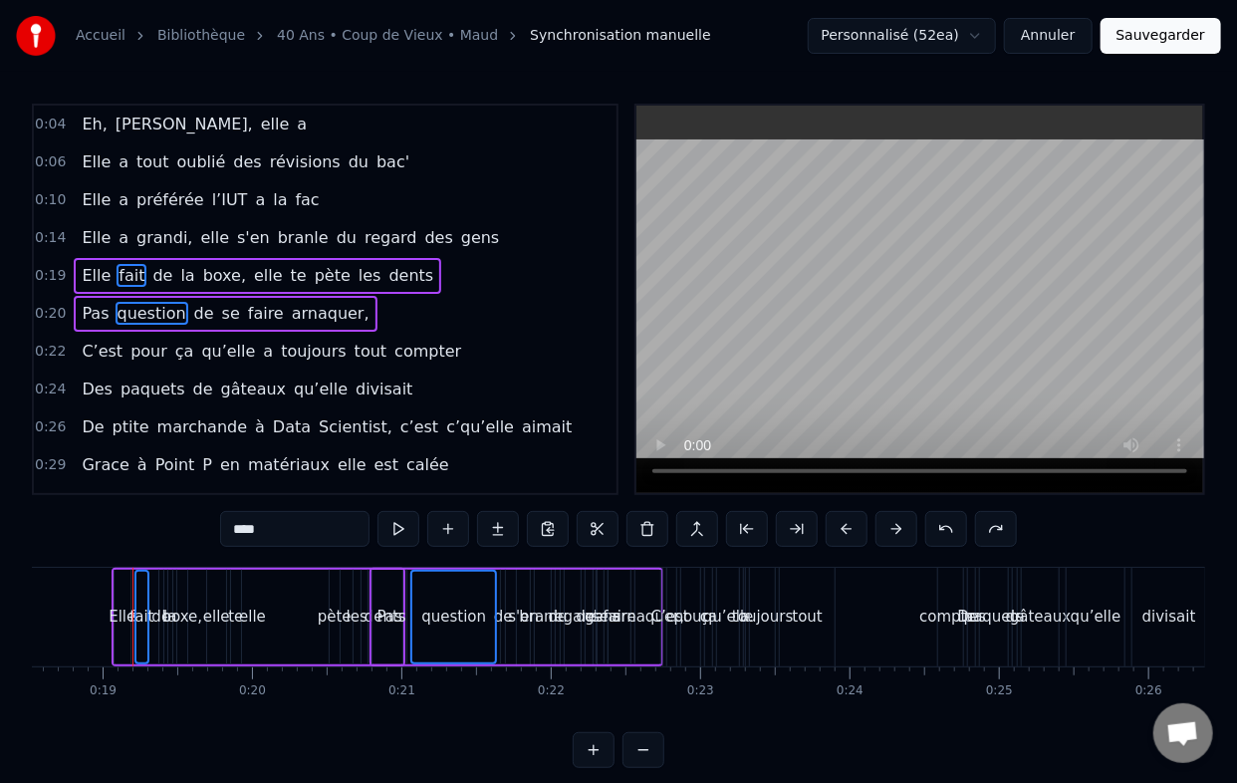
click at [146, 340] on span "pour" at bounding box center [148, 351] width 41 height 23
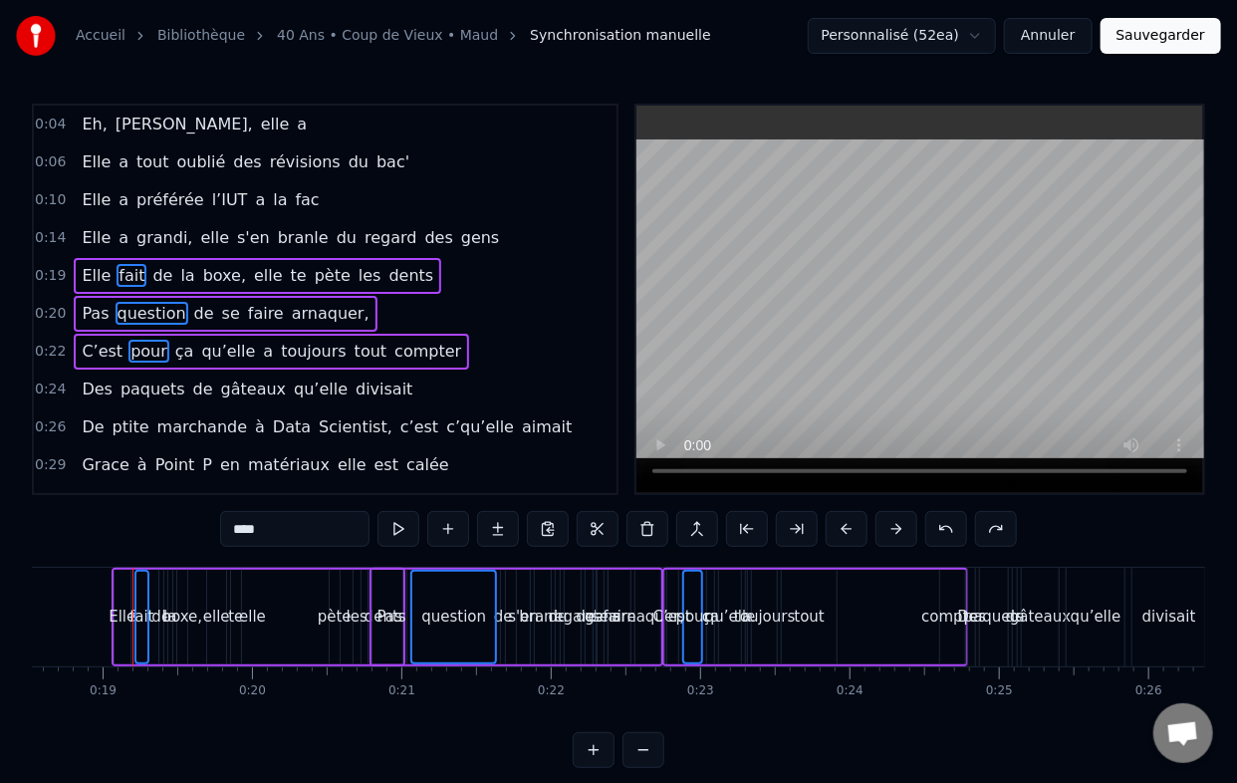
click at [154, 372] on div "Des paquets de gâteaux qu’elle divisait" at bounding box center [247, 390] width 347 height 36
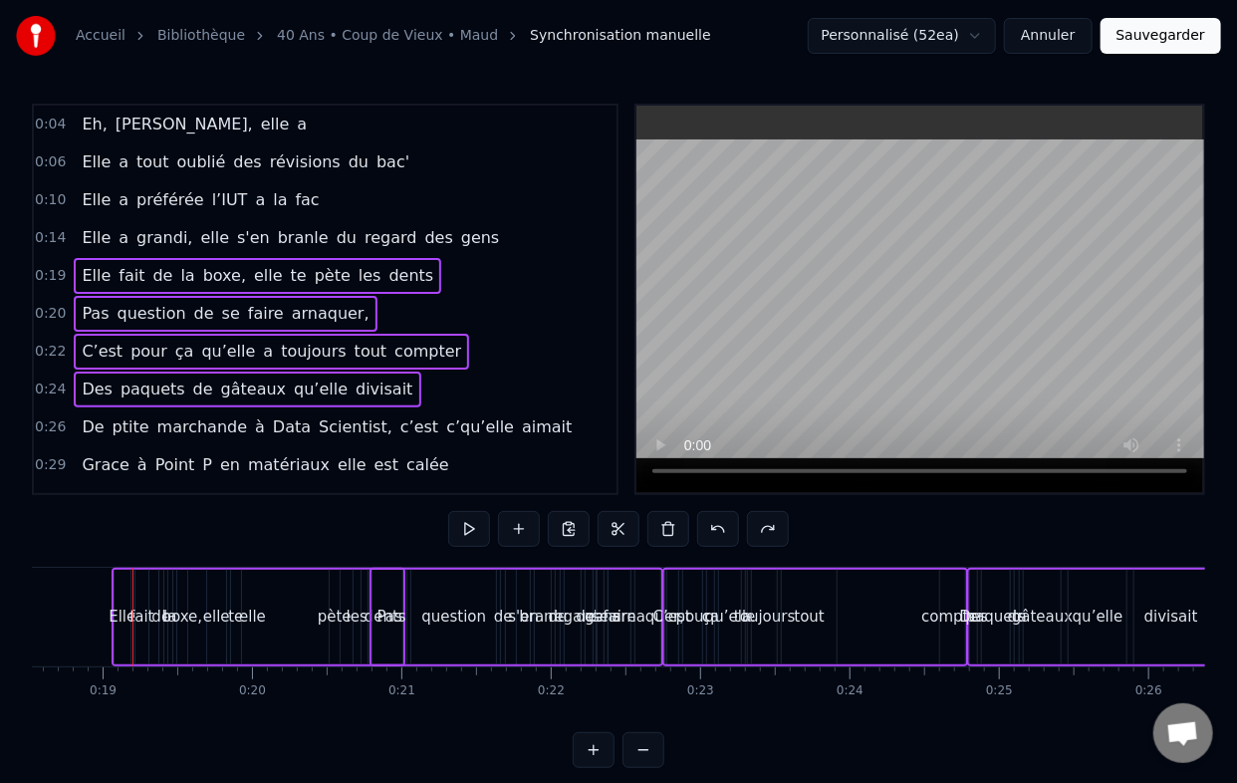
click at [159, 415] on span "marchande" at bounding box center [202, 426] width 95 height 23
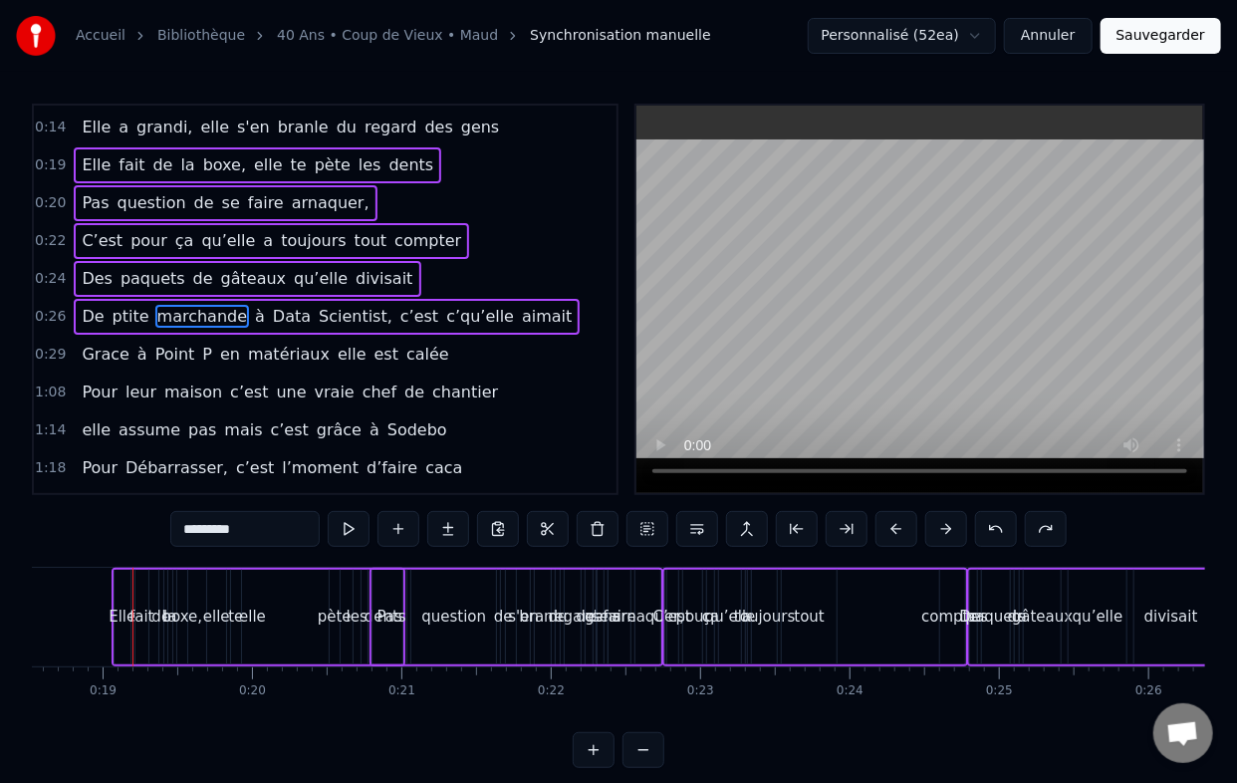
scroll to position [126, 0]
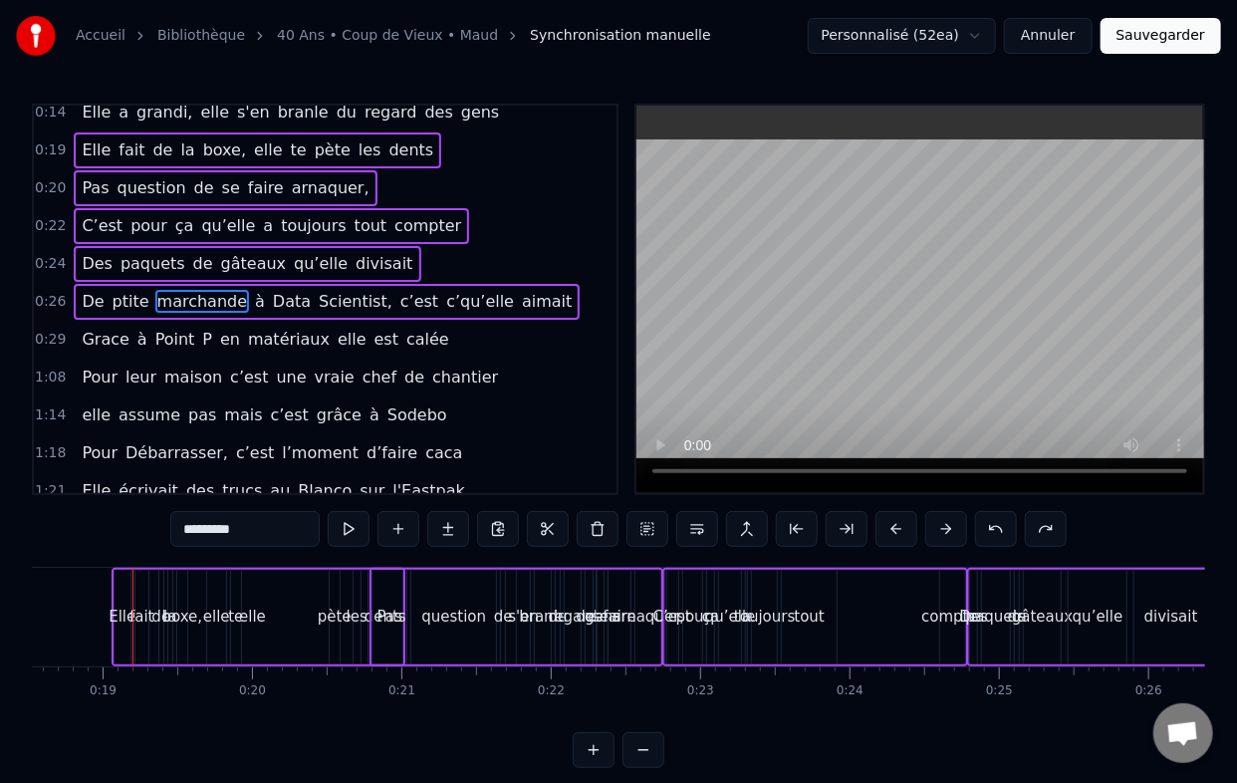
click at [158, 333] on span "Point" at bounding box center [175, 339] width 44 height 23
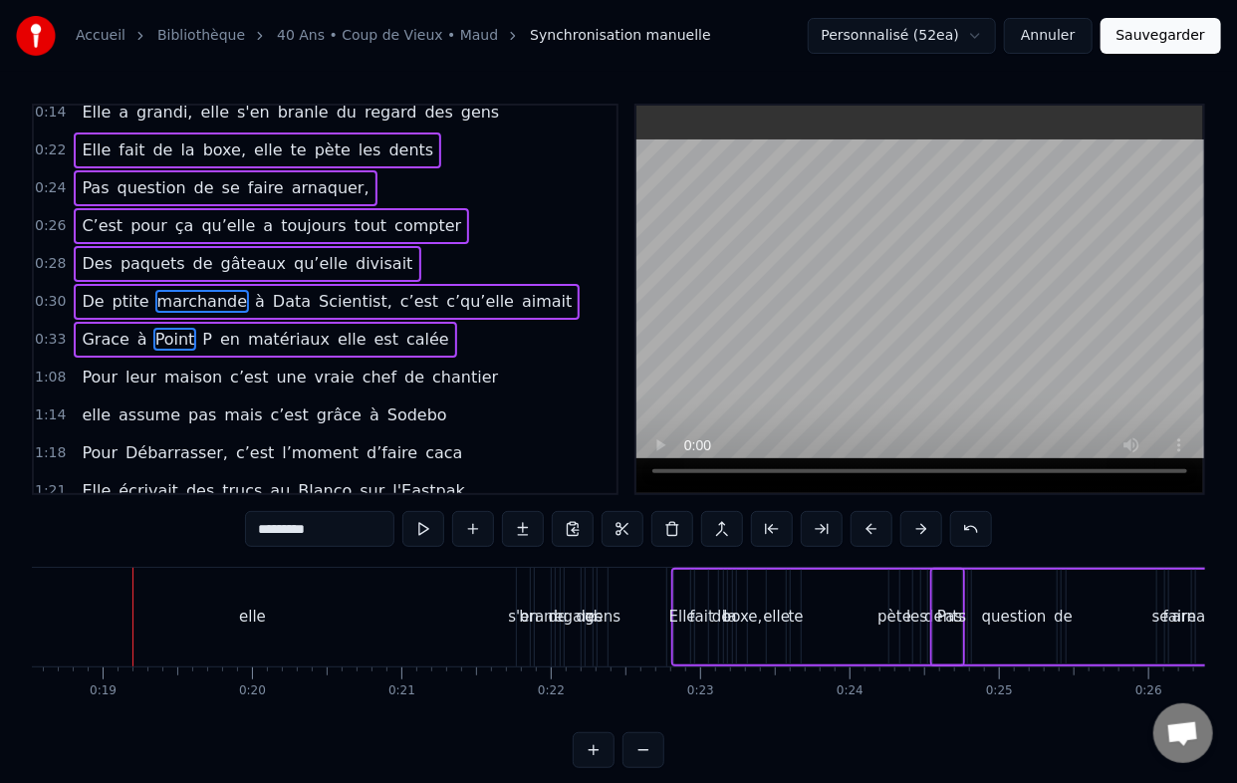
click at [256, 624] on div "elle" at bounding box center [252, 617] width 27 height 23
type input "****"
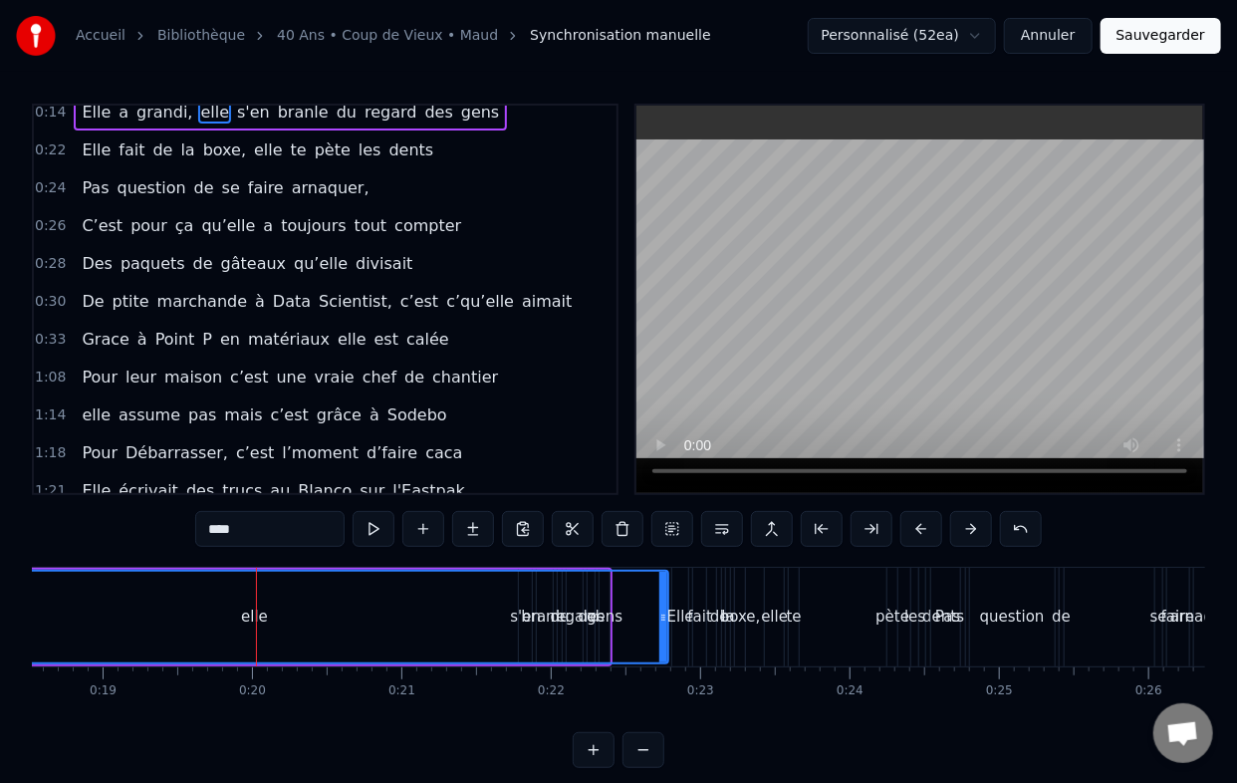
scroll to position [0, 0]
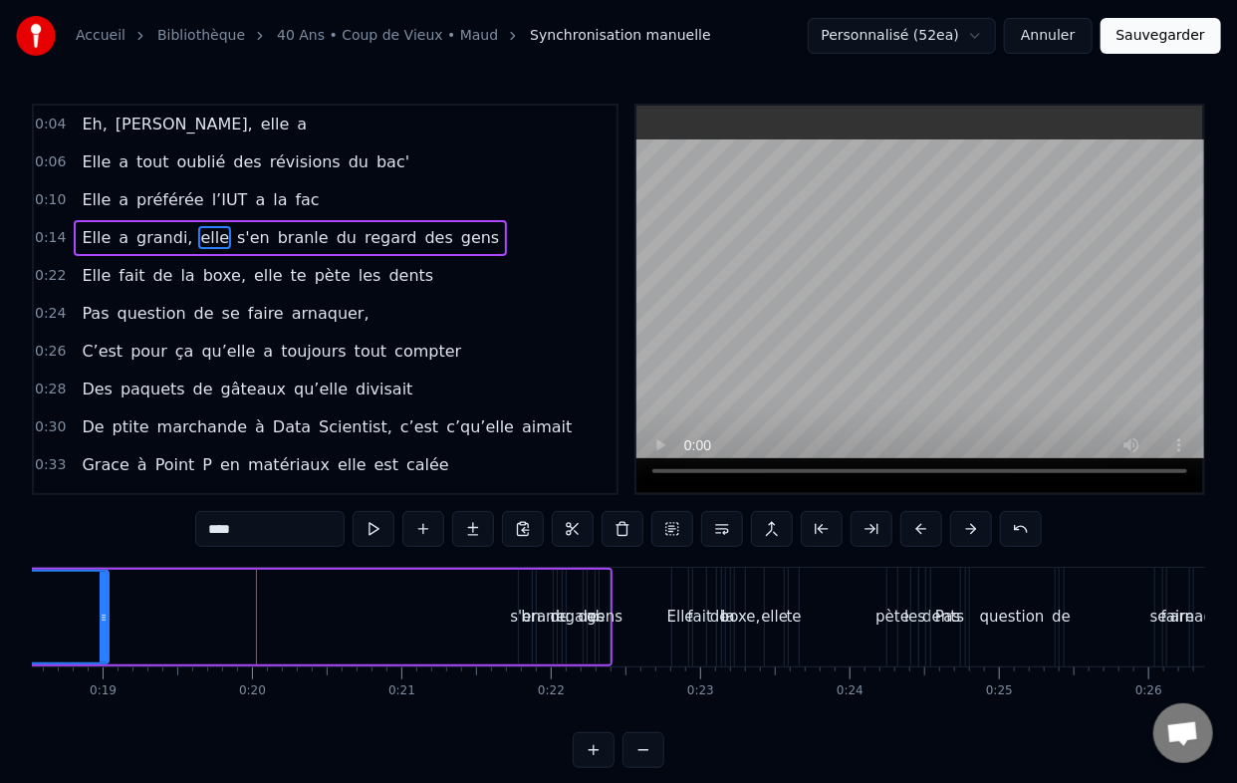
drag, startPoint x: 663, startPoint y: 618, endPoint x: 104, endPoint y: 616, distance: 559.8
click at [104, 616] on icon at bounding box center [104, 618] width 8 height 16
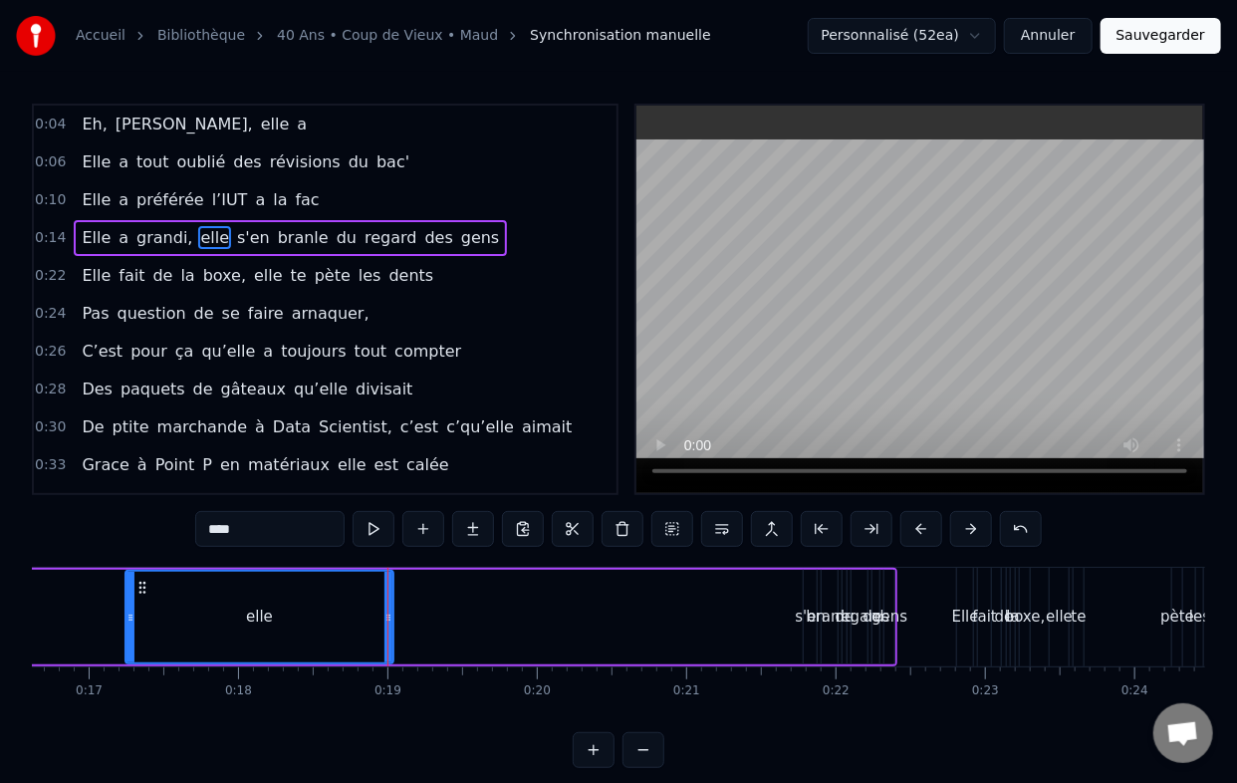
scroll to position [0, 2386]
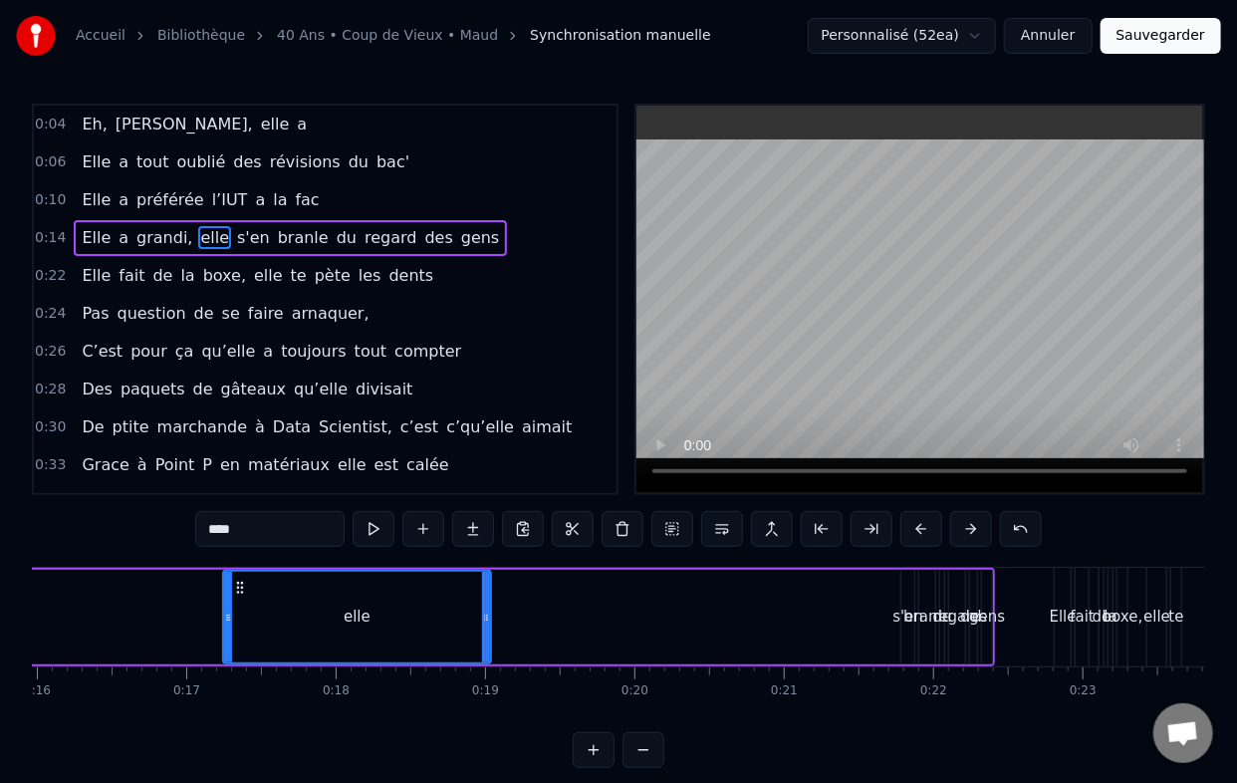
drag, startPoint x: 485, startPoint y: 614, endPoint x: 426, endPoint y: 625, distance: 59.8
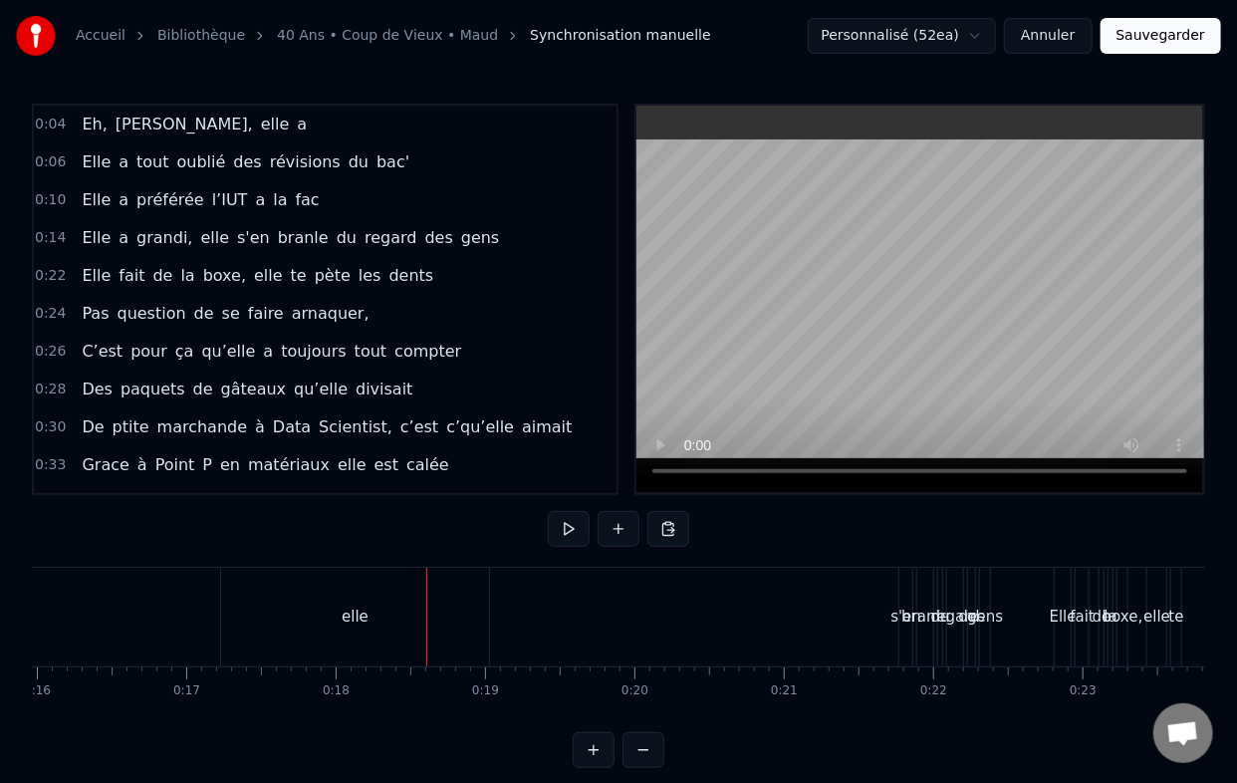
click at [321, 614] on div "elle" at bounding box center [355, 617] width 269 height 99
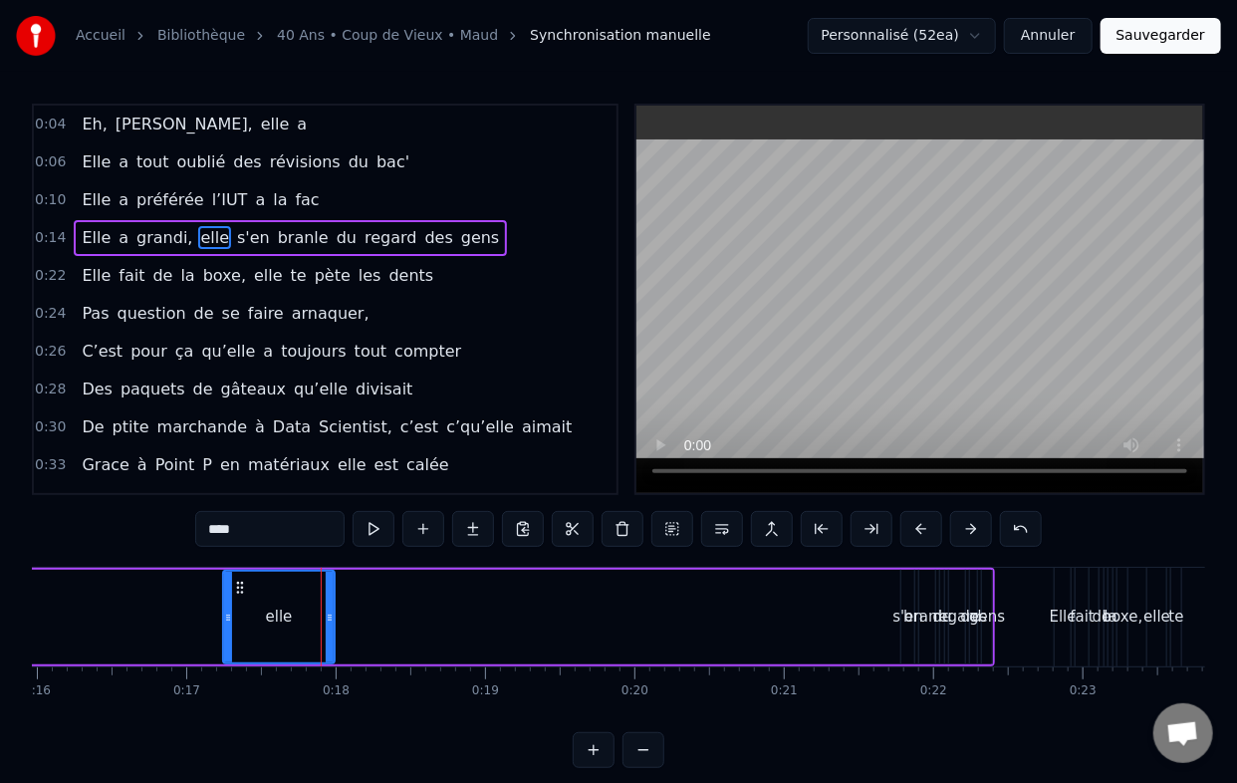
drag, startPoint x: 485, startPoint y: 614, endPoint x: 329, endPoint y: 614, distance: 156.4
click at [329, 614] on icon at bounding box center [330, 618] width 8 height 16
click at [895, 622] on div "s'en" at bounding box center [908, 617] width 31 height 23
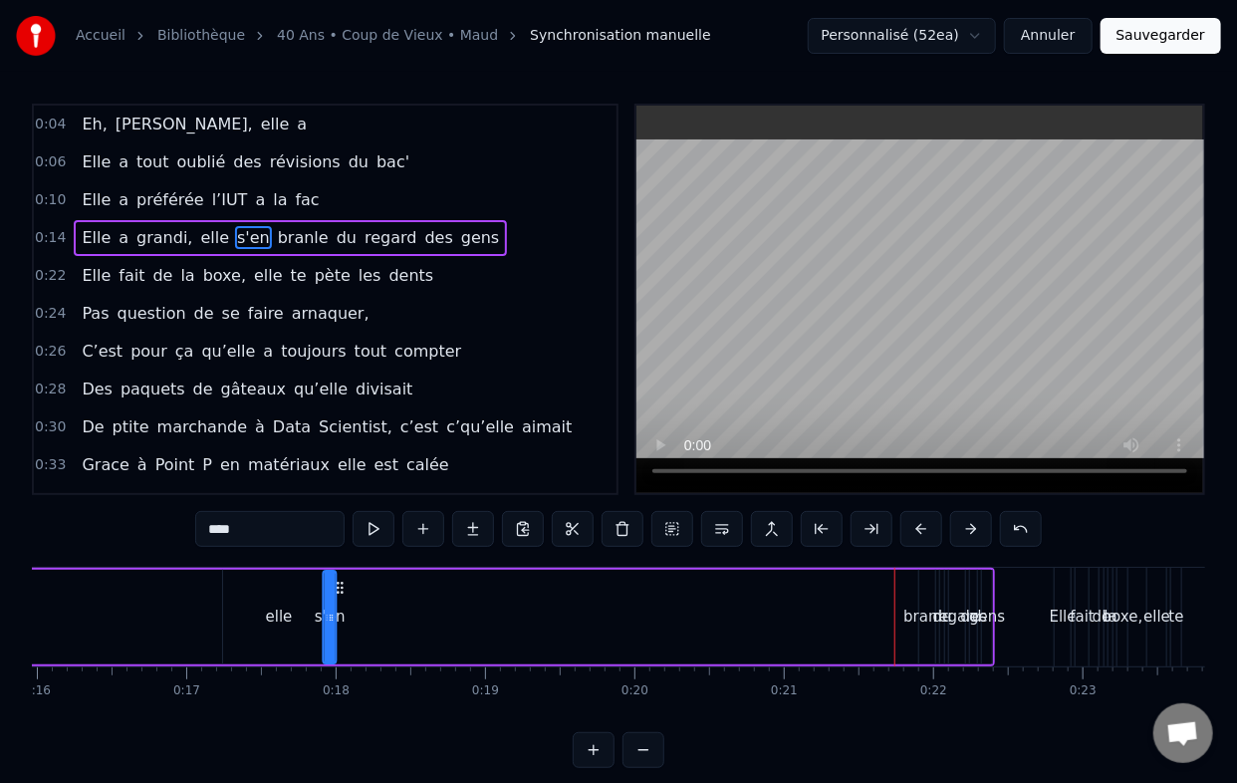
drag, startPoint x: 915, startPoint y: 587, endPoint x: 370, endPoint y: 598, distance: 546.0
click at [332, 600] on div "Elle a grandi, elle s'en branle du regard des gens" at bounding box center [373, 617] width 1244 height 99
click at [911, 615] on div "branle" at bounding box center [927, 617] width 48 height 23
type input "******"
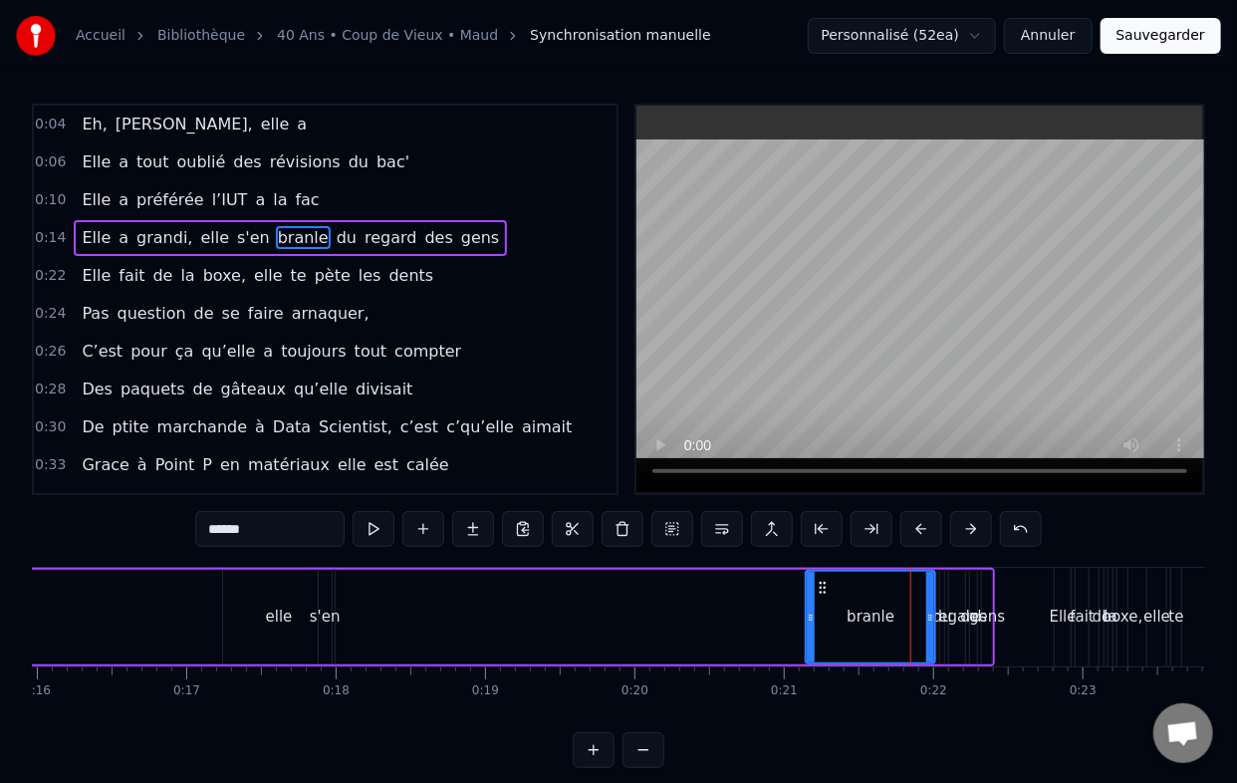
drag, startPoint x: 920, startPoint y: 613, endPoint x: 807, endPoint y: 620, distance: 113.8
click at [807, 620] on icon at bounding box center [811, 618] width 8 height 16
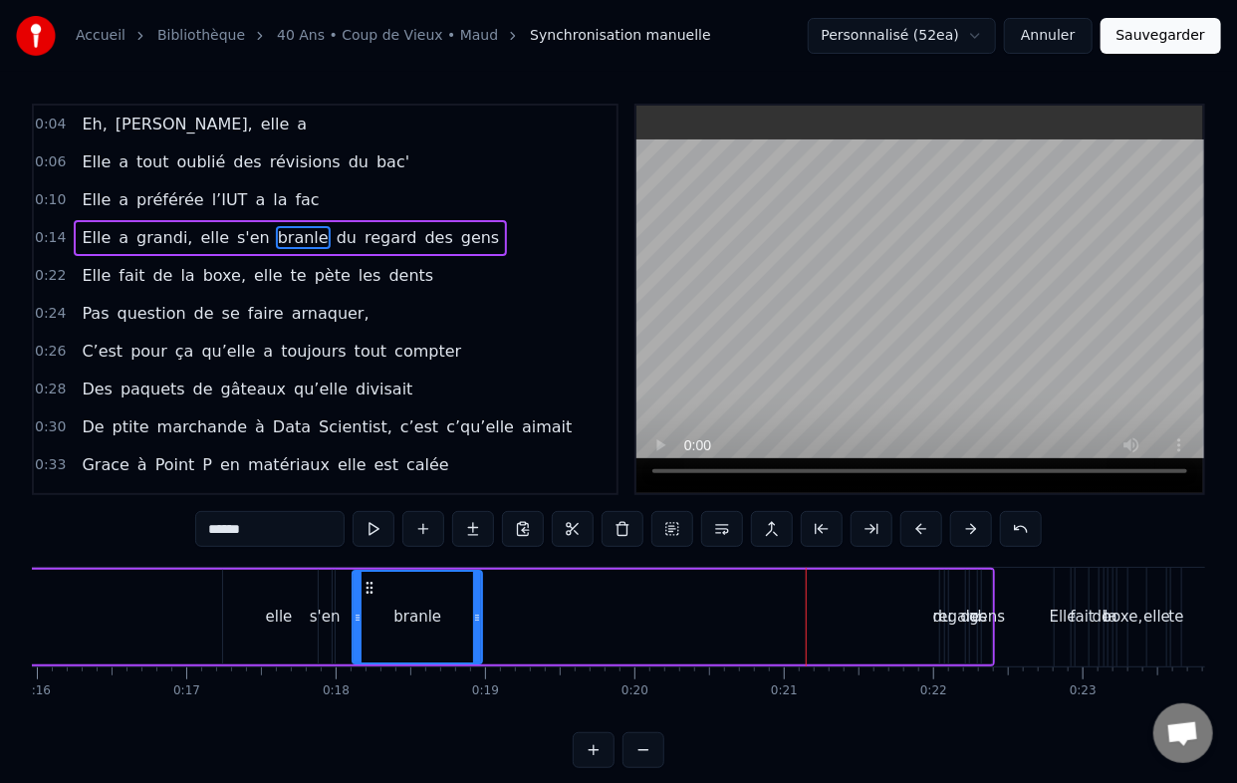
drag, startPoint x: 822, startPoint y: 580, endPoint x: 369, endPoint y: 574, distance: 453.3
click at [369, 574] on div "branle" at bounding box center [418, 617] width 128 height 91
click at [932, 626] on div "Elle a grandi, elle s'en branle du regard des gens" at bounding box center [373, 617] width 1244 height 99
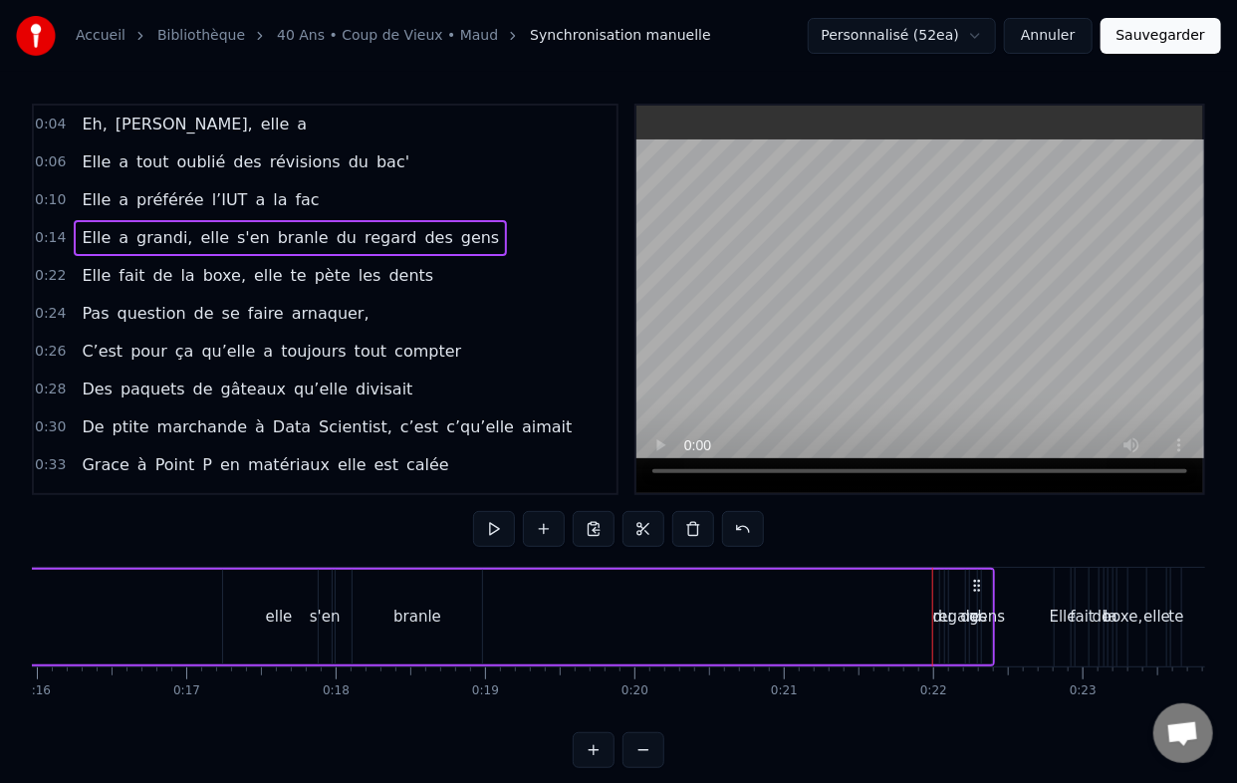
click at [941, 653] on div "du" at bounding box center [942, 617] width 4 height 95
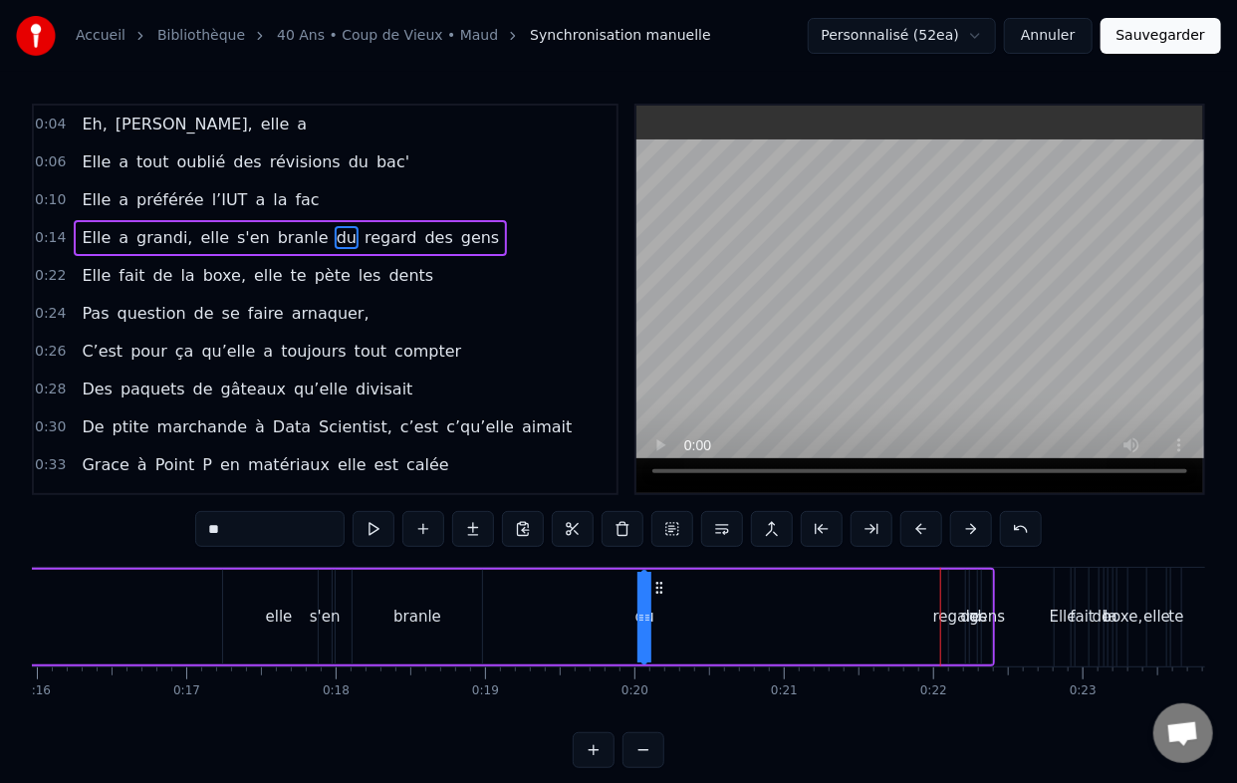
drag, startPoint x: 948, startPoint y: 586, endPoint x: 635, endPoint y: 594, distance: 313.9
click at [656, 587] on circle at bounding box center [656, 587] width 1 height 1
drag, startPoint x: 639, startPoint y: 617, endPoint x: 615, endPoint y: 623, distance: 25.6
click at [615, 623] on div "Elle a grandi, elle s'en branle du regard des gens" at bounding box center [373, 617] width 1244 height 99
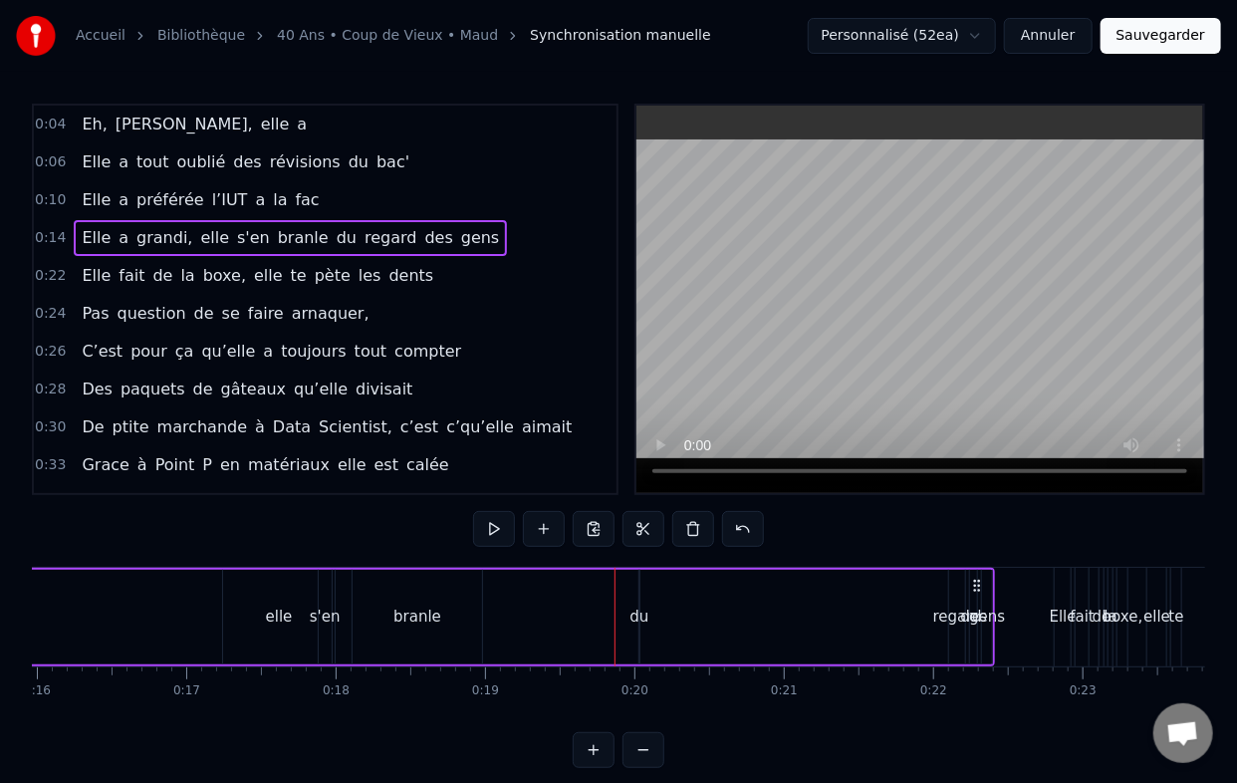
click at [645, 616] on div "du" at bounding box center [639, 617] width 19 height 23
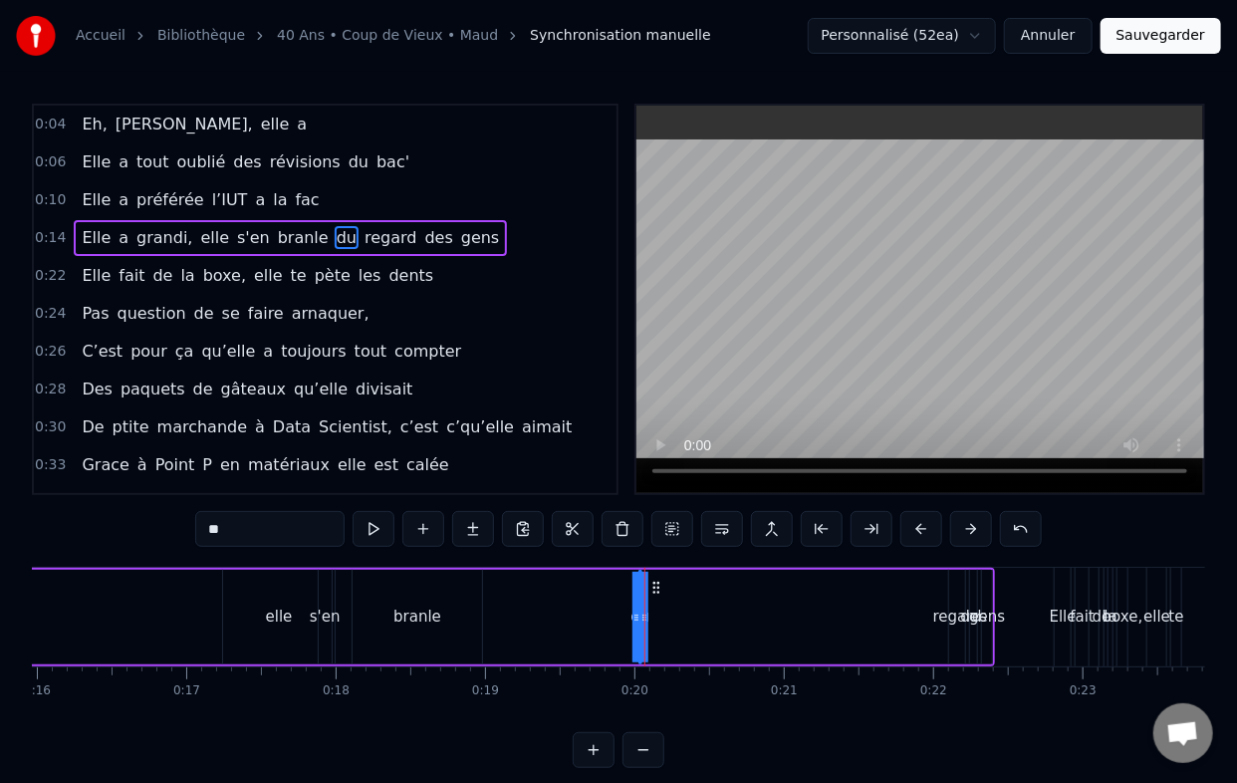
drag, startPoint x: 643, startPoint y: 614, endPoint x: 659, endPoint y: 614, distance: 15.9
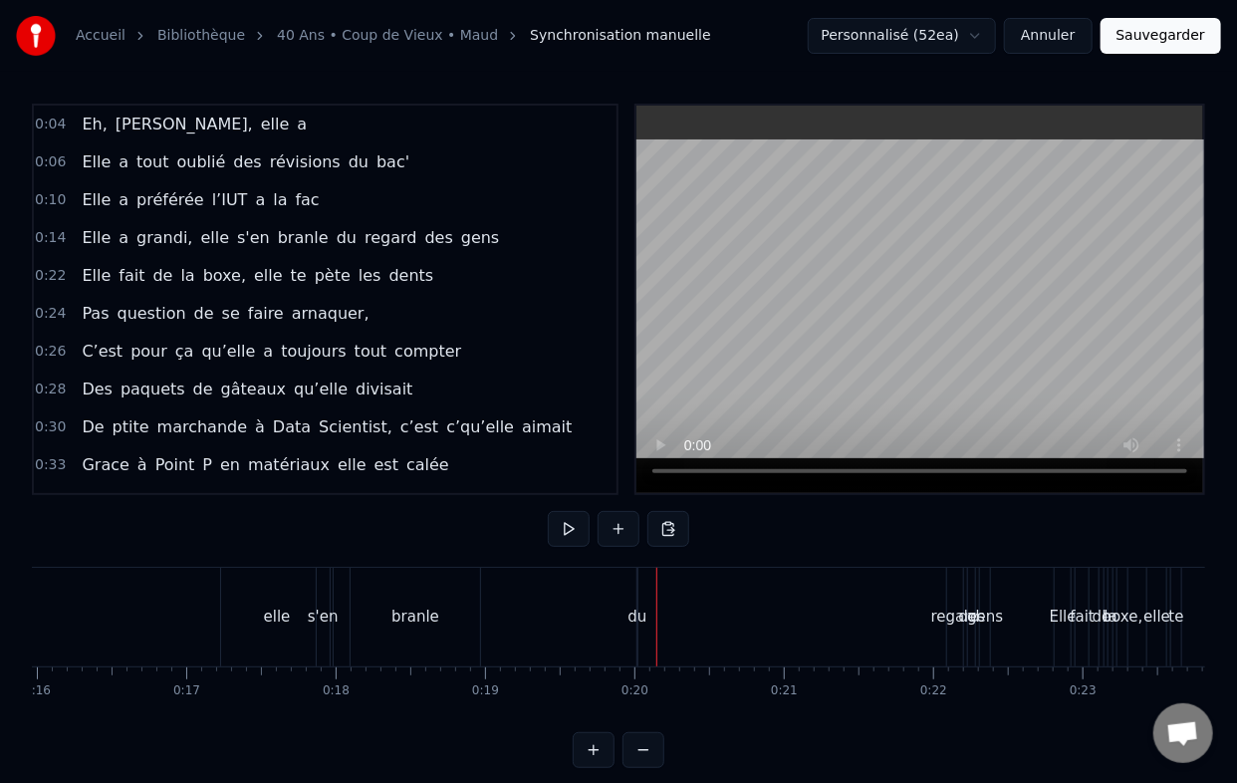
click at [639, 612] on div "du" at bounding box center [637, 617] width 19 height 23
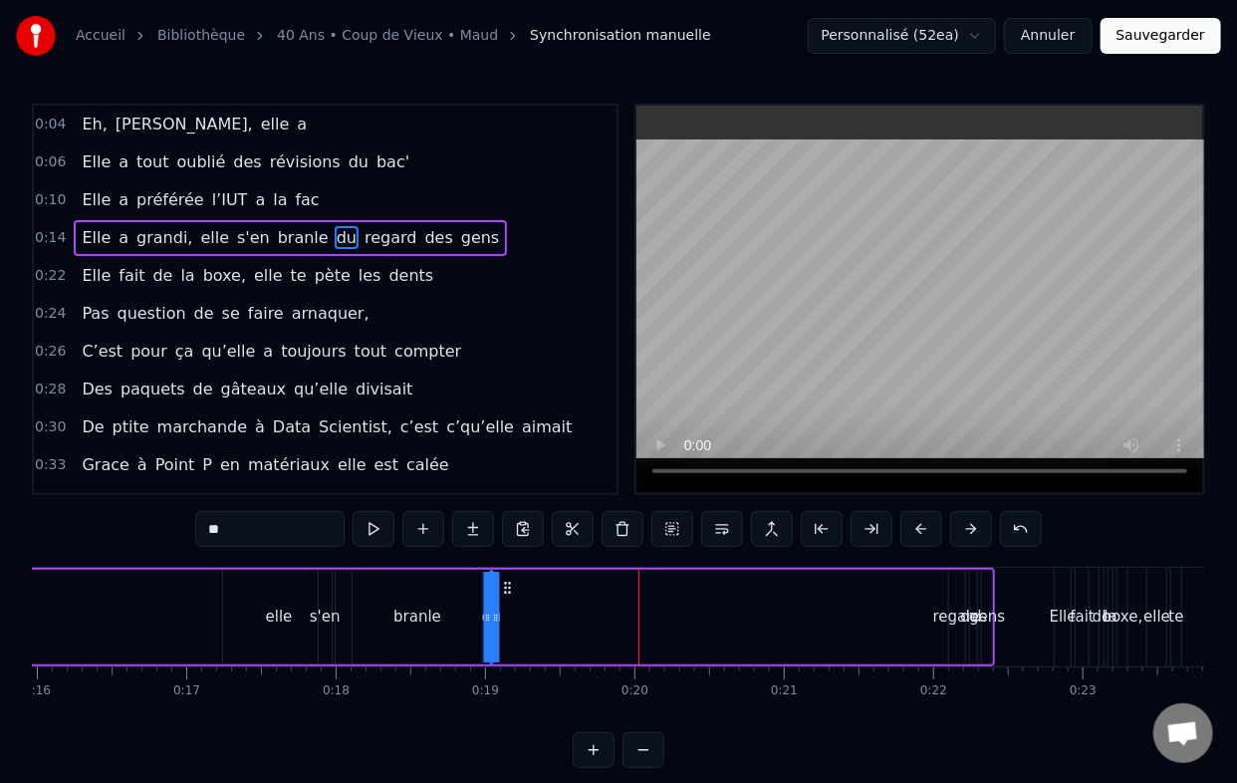
drag, startPoint x: 651, startPoint y: 585, endPoint x: 488, endPoint y: 594, distance: 163.6
click at [499, 594] on icon at bounding box center [507, 588] width 16 height 16
click at [936, 618] on div "regard" at bounding box center [957, 617] width 49 height 23
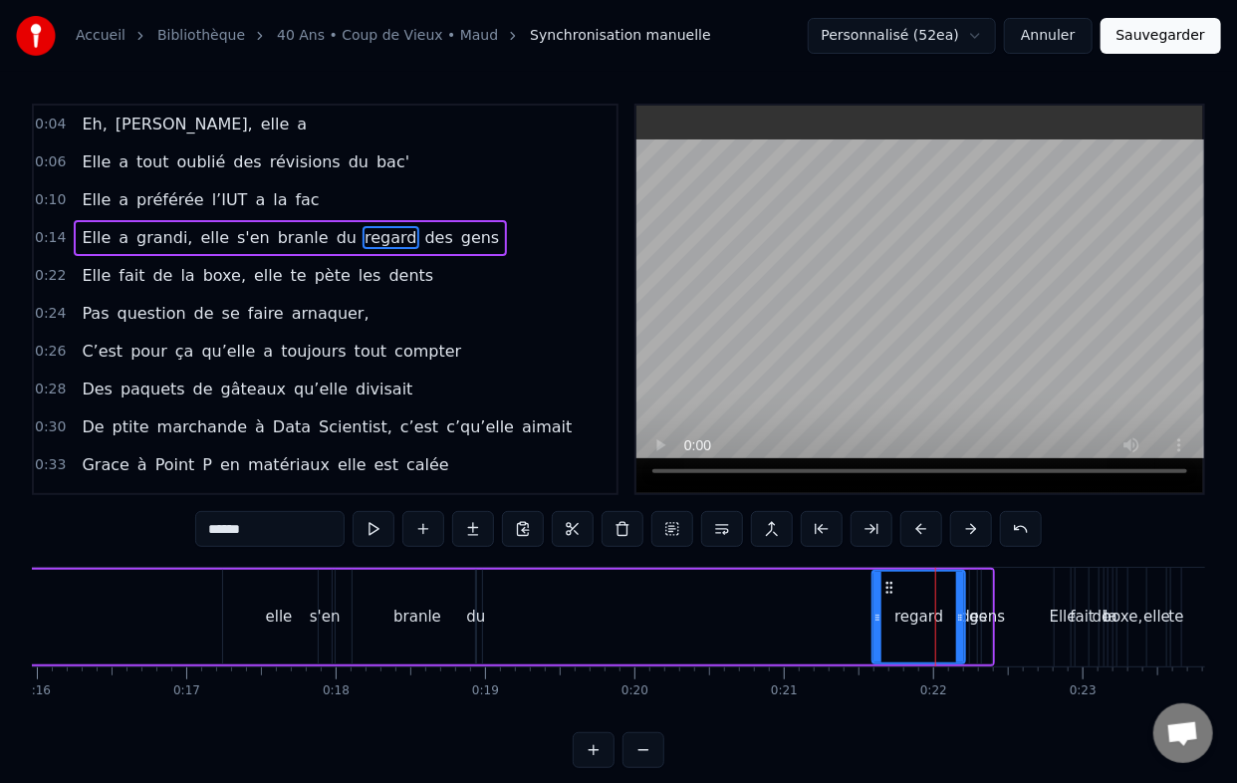
drag, startPoint x: 952, startPoint y: 614, endPoint x: 876, endPoint y: 619, distance: 76.9
click at [876, 619] on icon at bounding box center [878, 618] width 8 height 16
drag, startPoint x: 877, startPoint y: 619, endPoint x: 863, endPoint y: 626, distance: 15.6
click at [874, 626] on div at bounding box center [878, 617] width 8 height 91
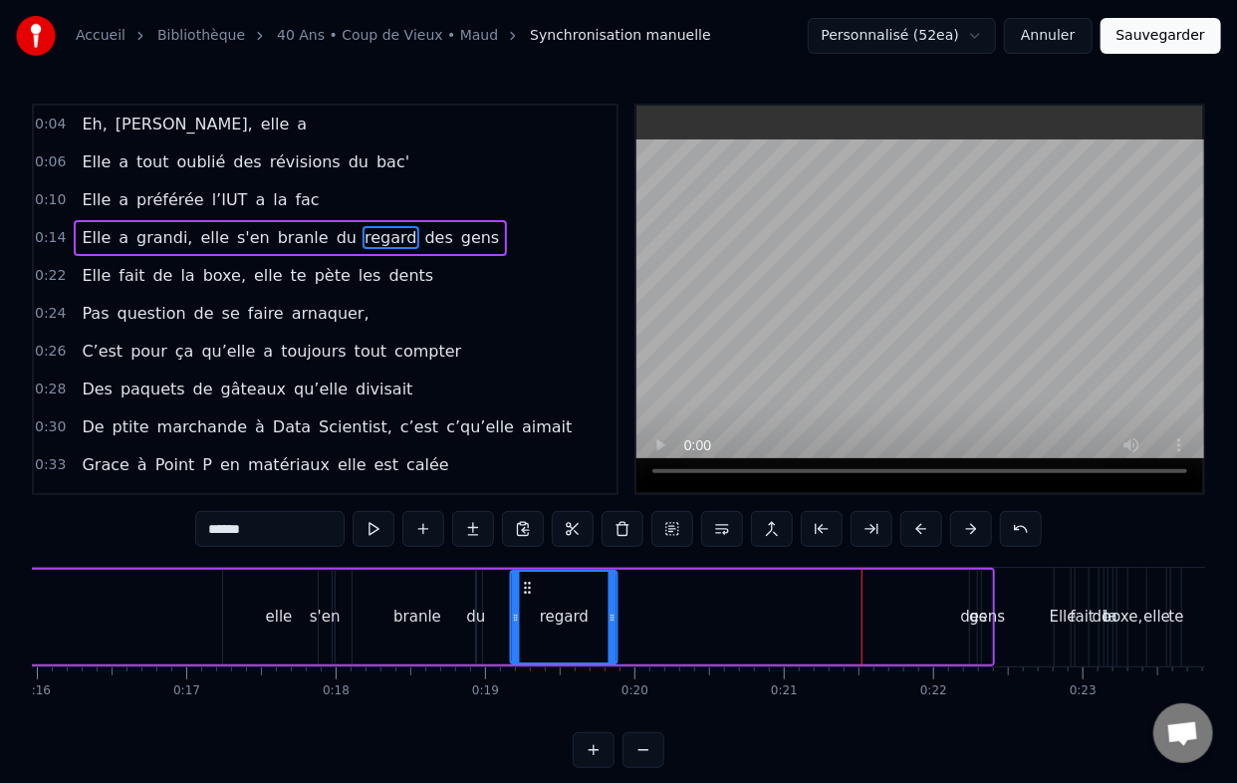
drag, startPoint x: 874, startPoint y: 587, endPoint x: 526, endPoint y: 601, distance: 347.9
click at [526, 601] on div "regard" at bounding box center [564, 617] width 105 height 91
click at [961, 611] on div "des" at bounding box center [974, 617] width 27 height 23
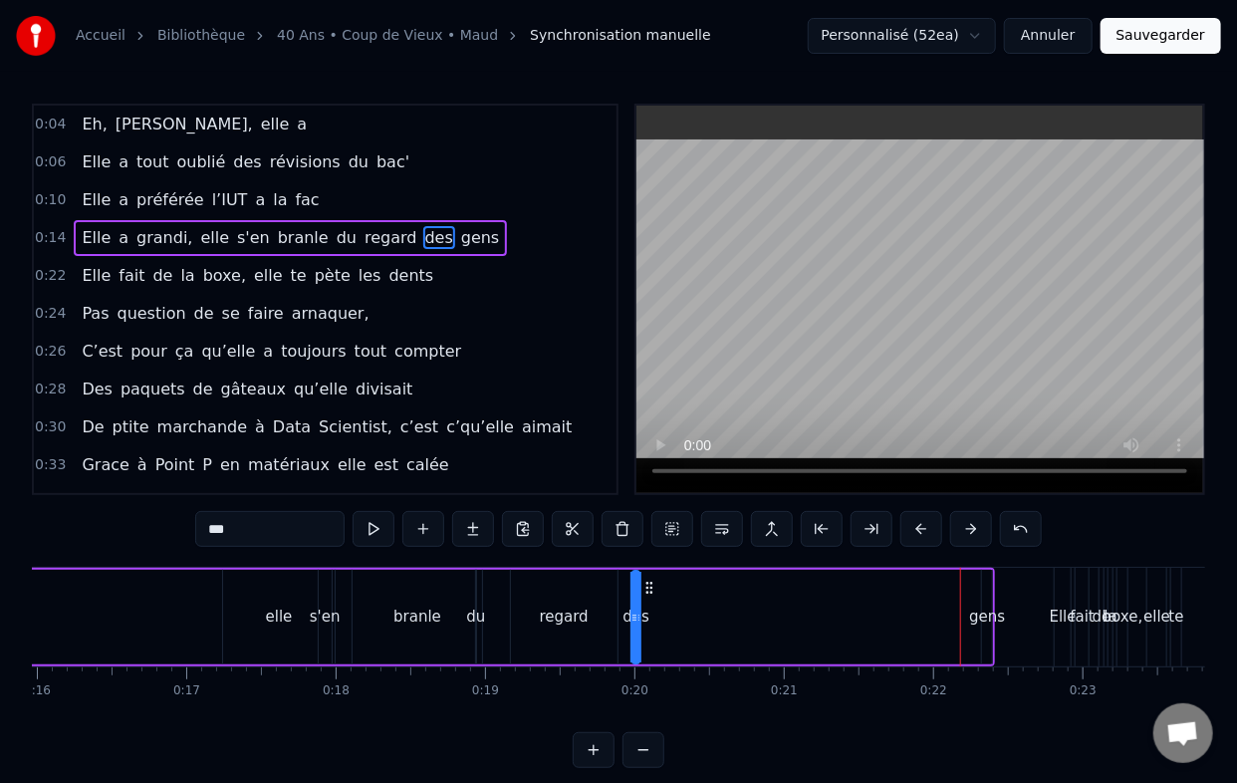
drag, startPoint x: 987, startPoint y: 584, endPoint x: 649, endPoint y: 612, distance: 338.8
click at [649, 612] on div "Elle a grandi, elle s'en branle du regard des gens" at bounding box center [373, 617] width 1244 height 99
click at [980, 622] on div "gens" at bounding box center [987, 617] width 36 height 23
type input "****"
drag, startPoint x: 984, startPoint y: 616, endPoint x: 877, endPoint y: 623, distance: 107.8
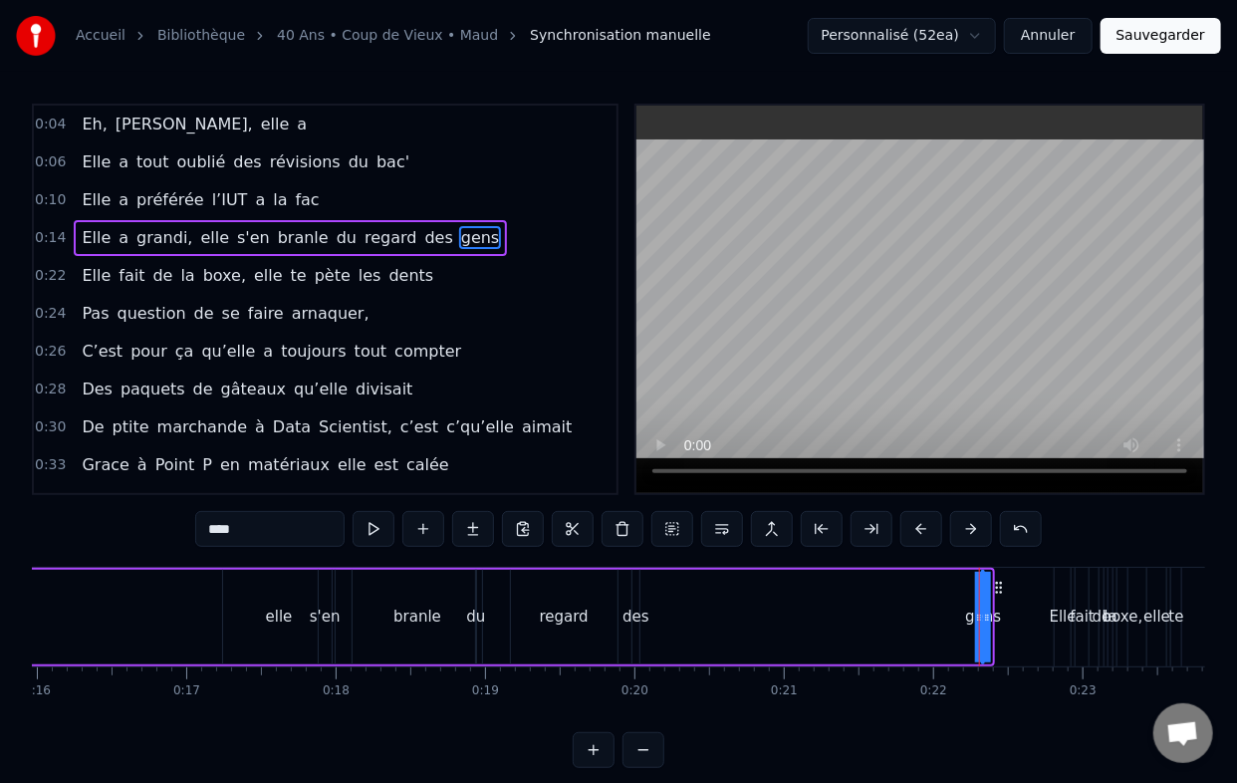
click at [877, 623] on div "Elle a grandi, elle s'en branle du regard des gens" at bounding box center [373, 617] width 1244 height 99
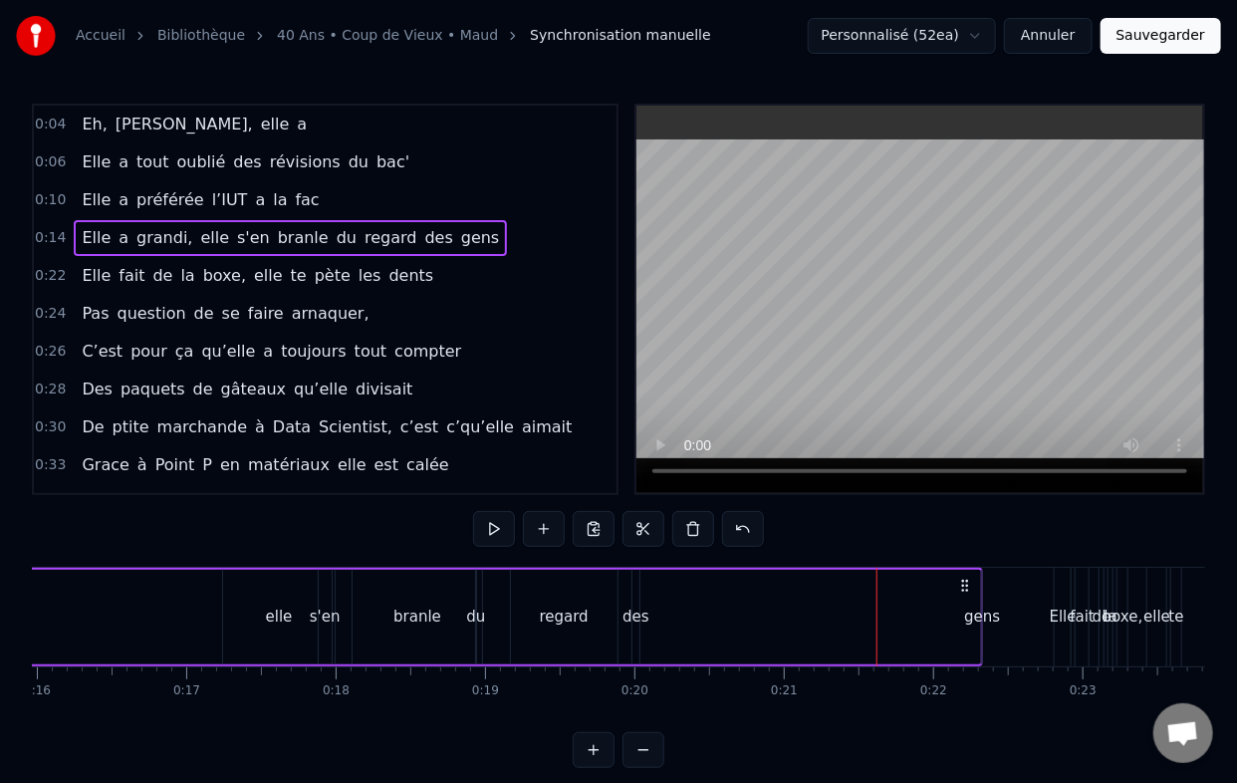
click at [972, 612] on div "gens" at bounding box center [982, 617] width 36 height 23
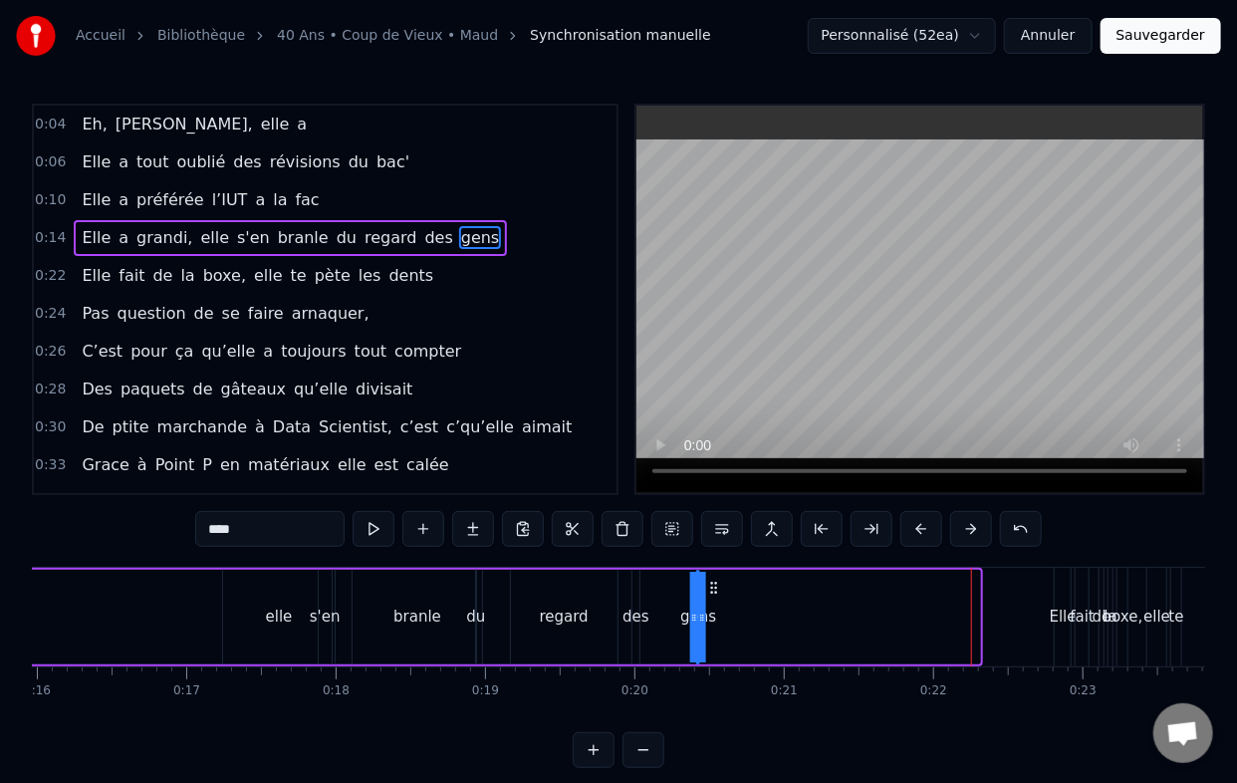
drag, startPoint x: 1000, startPoint y: 590, endPoint x: 713, endPoint y: 611, distance: 287.6
click at [713, 611] on div "Elle a grandi, elle s'en branle du regard des gens" at bounding box center [367, 617] width 1232 height 99
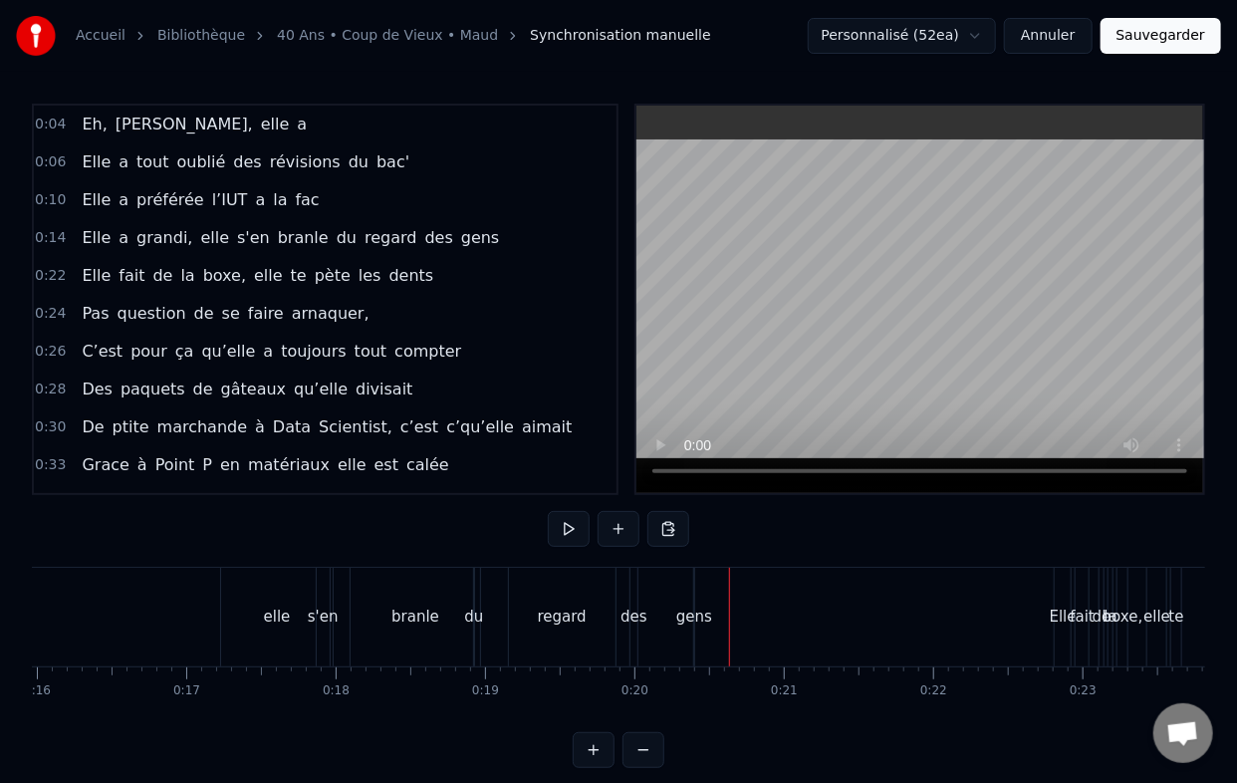
click at [702, 615] on div "gens" at bounding box center [694, 617] width 36 height 23
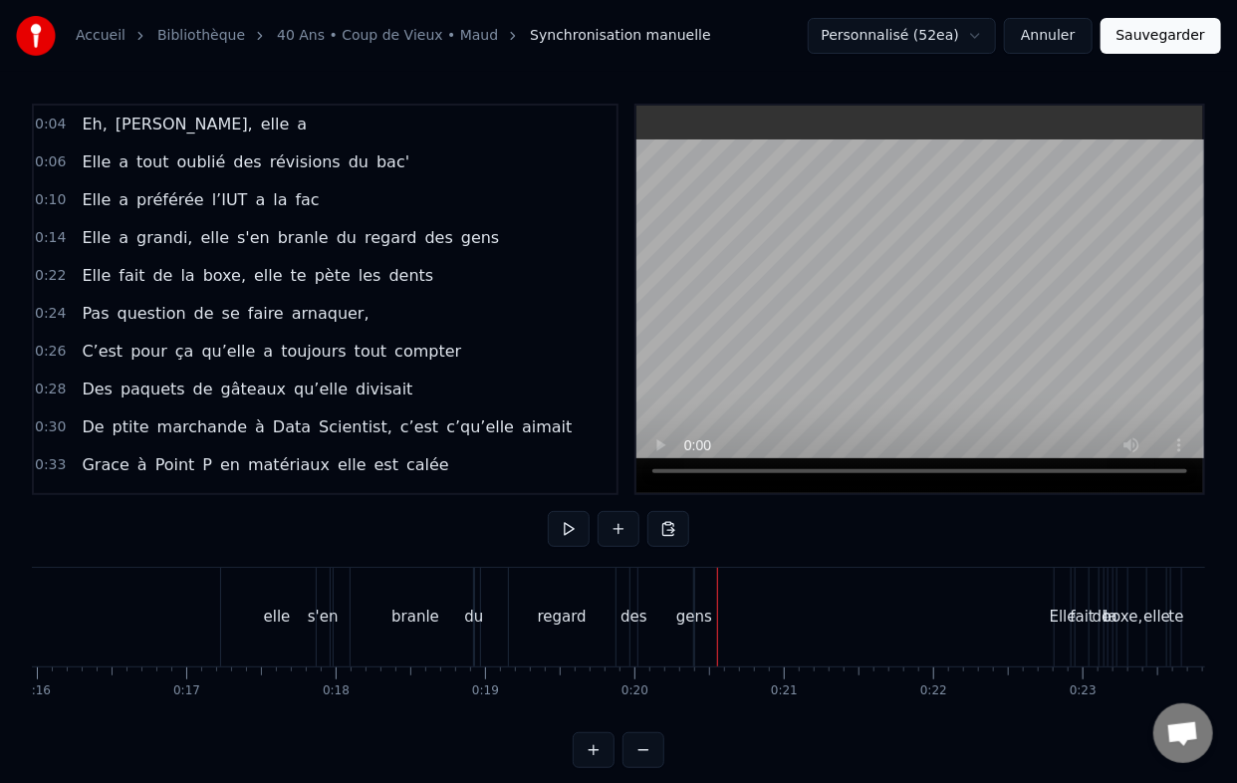
click at [687, 614] on div "gens" at bounding box center [694, 617] width 36 height 23
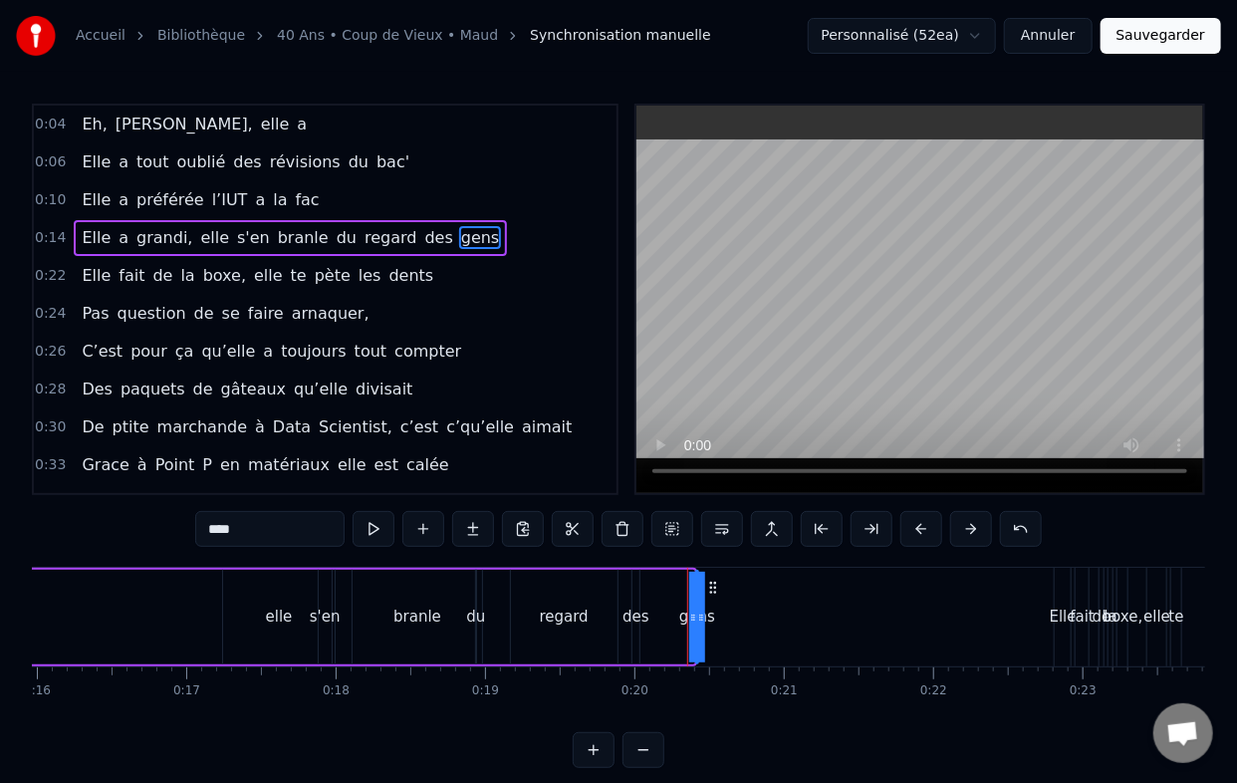
drag, startPoint x: 693, startPoint y: 616, endPoint x: 676, endPoint y: 619, distance: 17.2
click at [676, 619] on div "Elle a grandi, elle s'en branle du regard des gens" at bounding box center [224, 617] width 946 height 99
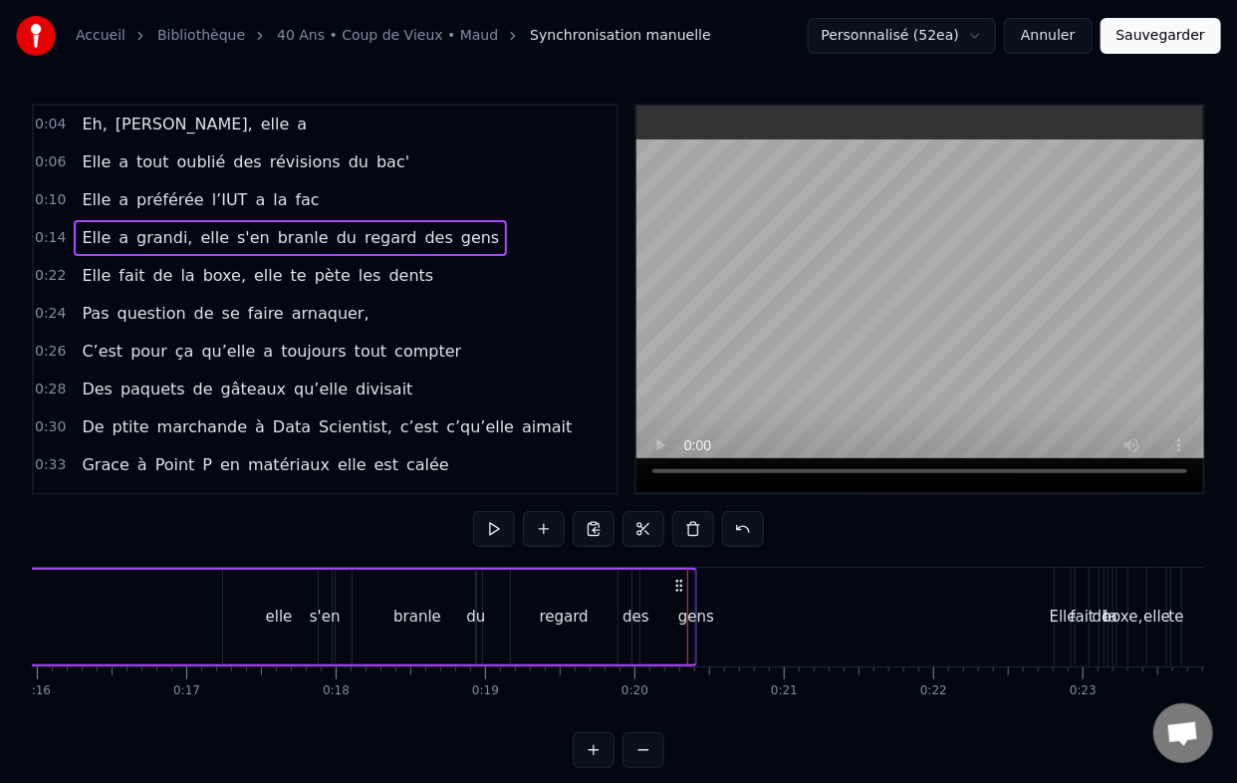
click at [684, 617] on div "gens" at bounding box center [696, 617] width 36 height 23
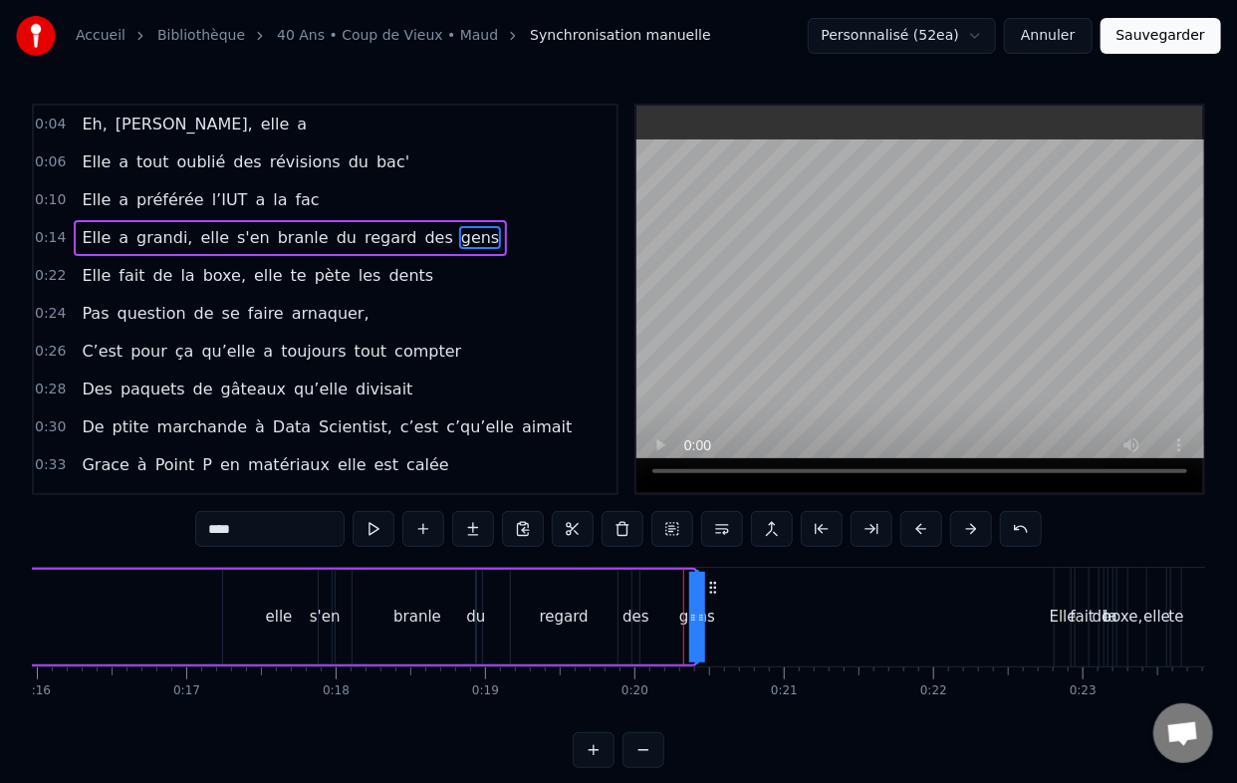
drag, startPoint x: 689, startPoint y: 616, endPoint x: 670, endPoint y: 618, distance: 19.0
click at [670, 618] on div "Elle a grandi, elle s'en branle du regard des gens" at bounding box center [224, 617] width 946 height 99
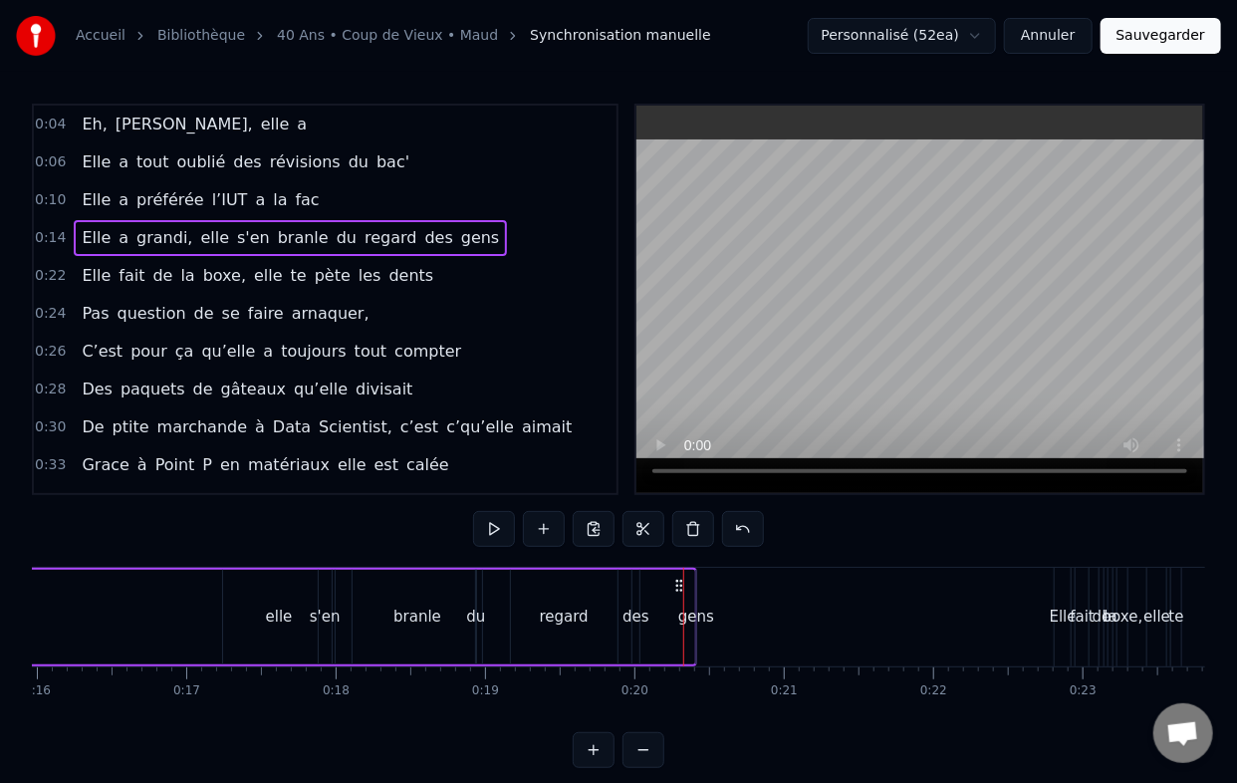
click at [683, 618] on div at bounding box center [683, 617] width 1 height 99
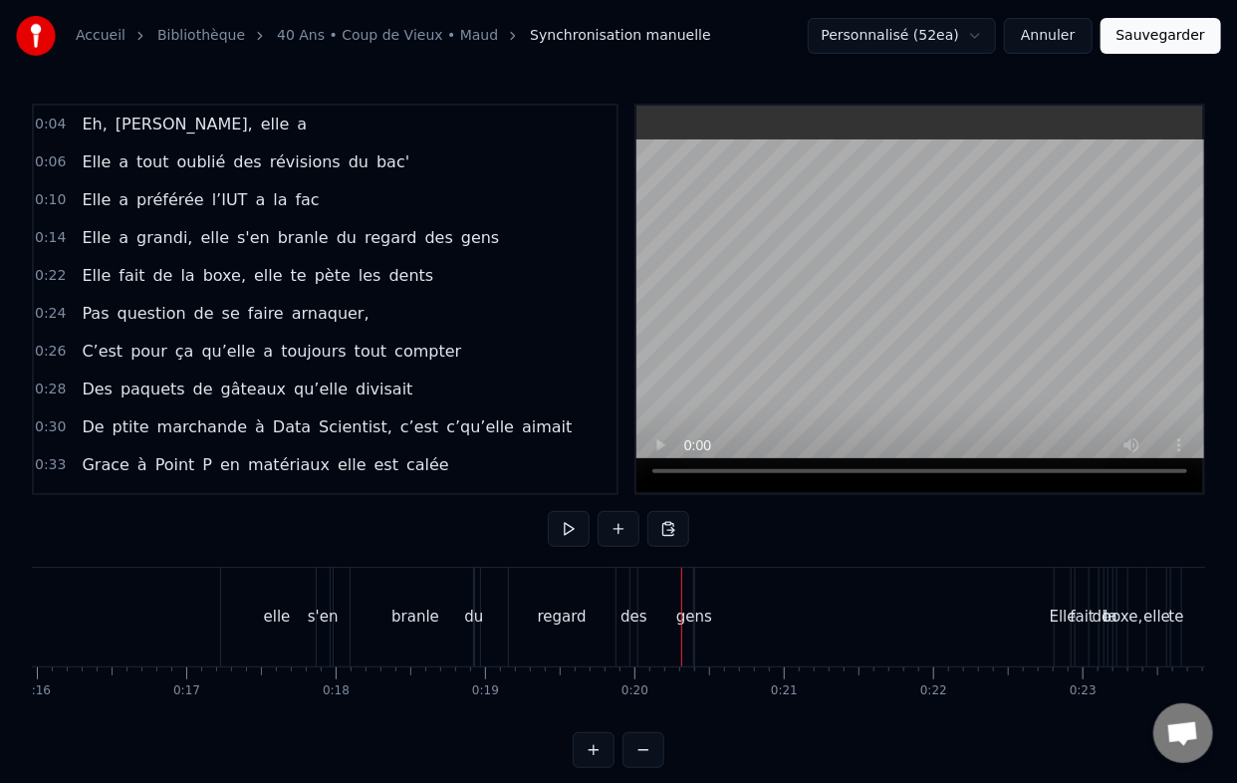
click at [682, 600] on div "Elle a grandi, elle s'en branle du regard des gens" at bounding box center [224, 617] width 946 height 99
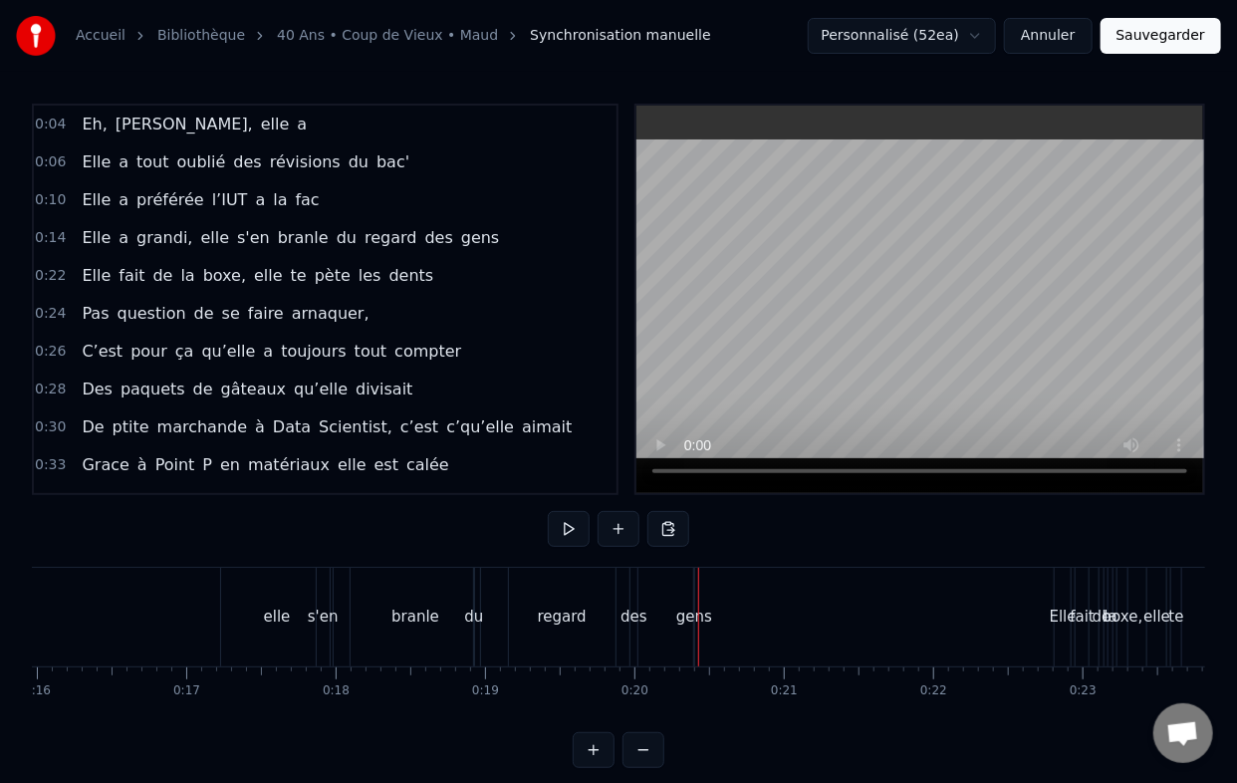
click at [692, 615] on div "gens" at bounding box center [694, 617] width 36 height 23
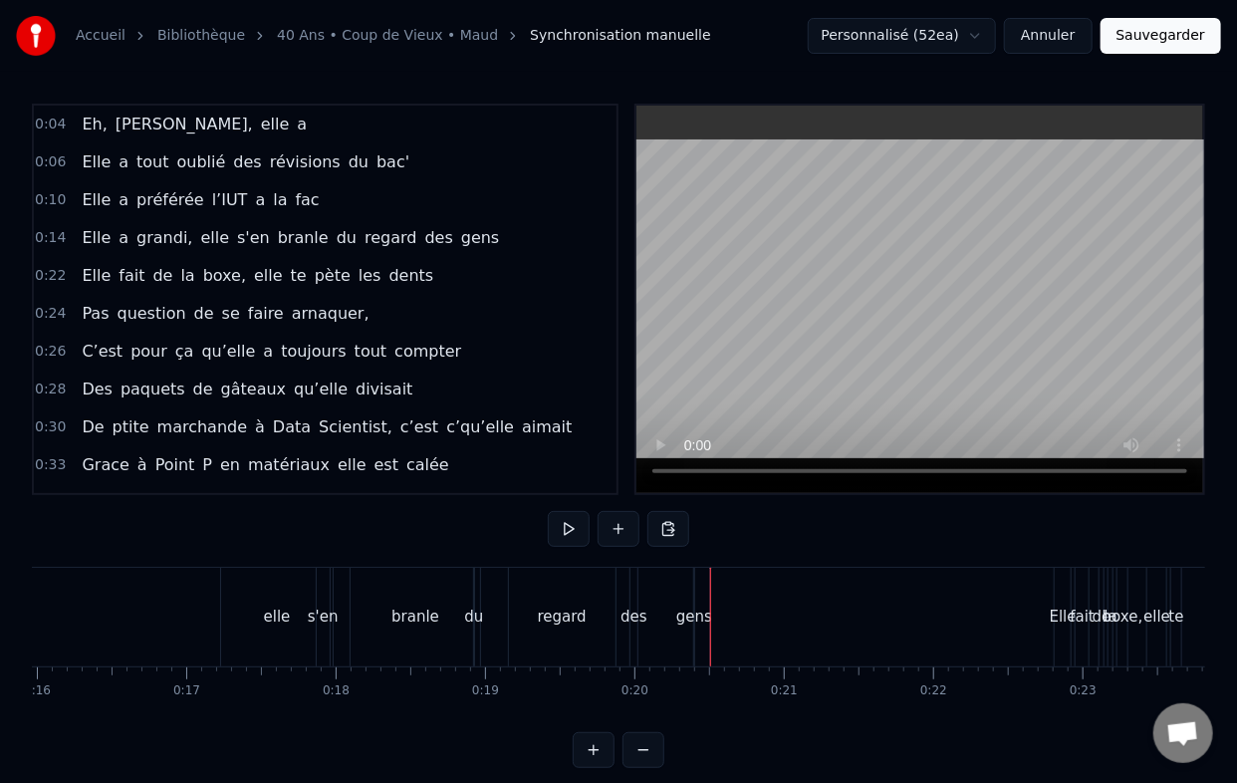
click at [686, 610] on div "gens" at bounding box center [694, 617] width 36 height 23
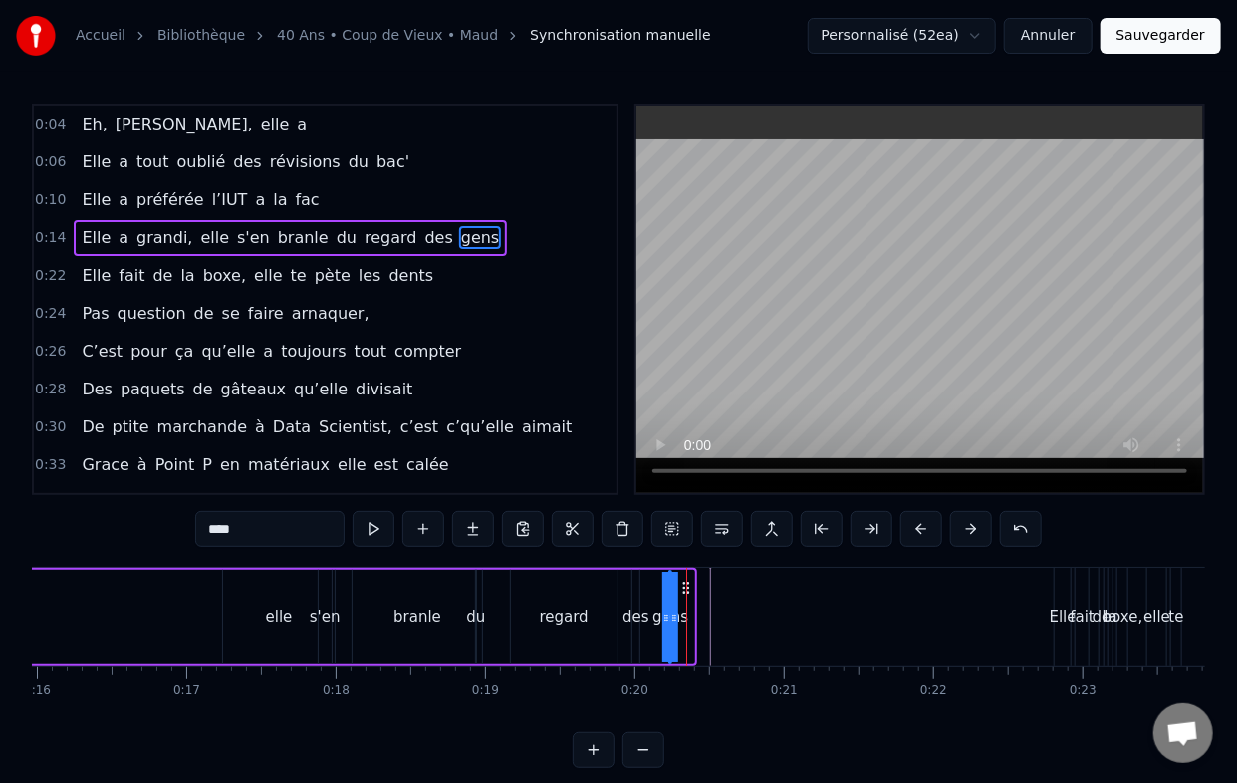
drag, startPoint x: 713, startPoint y: 590, endPoint x: 685, endPoint y: 598, distance: 29.0
drag, startPoint x: 669, startPoint y: 618, endPoint x: 683, endPoint y: 614, distance: 14.5
click at [670, 614] on div "gens" at bounding box center [670, 617] width 0 height 91
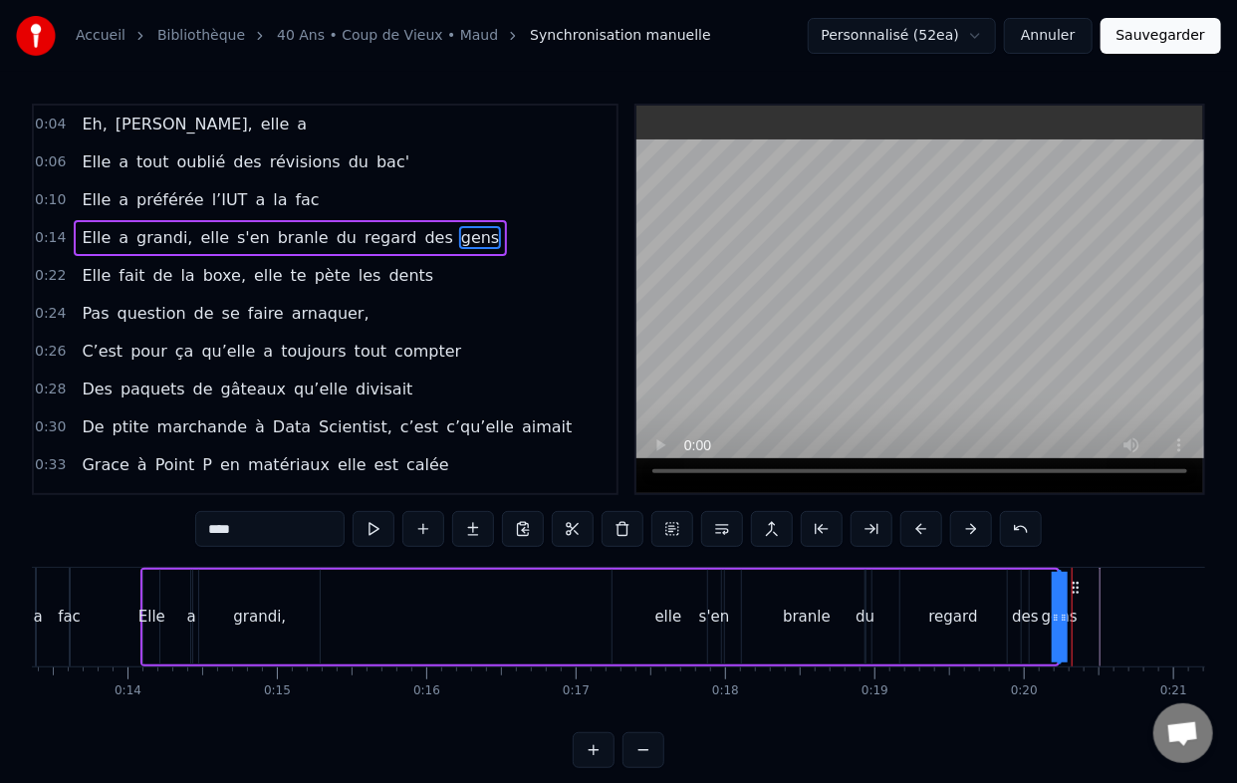
scroll to position [0, 1947]
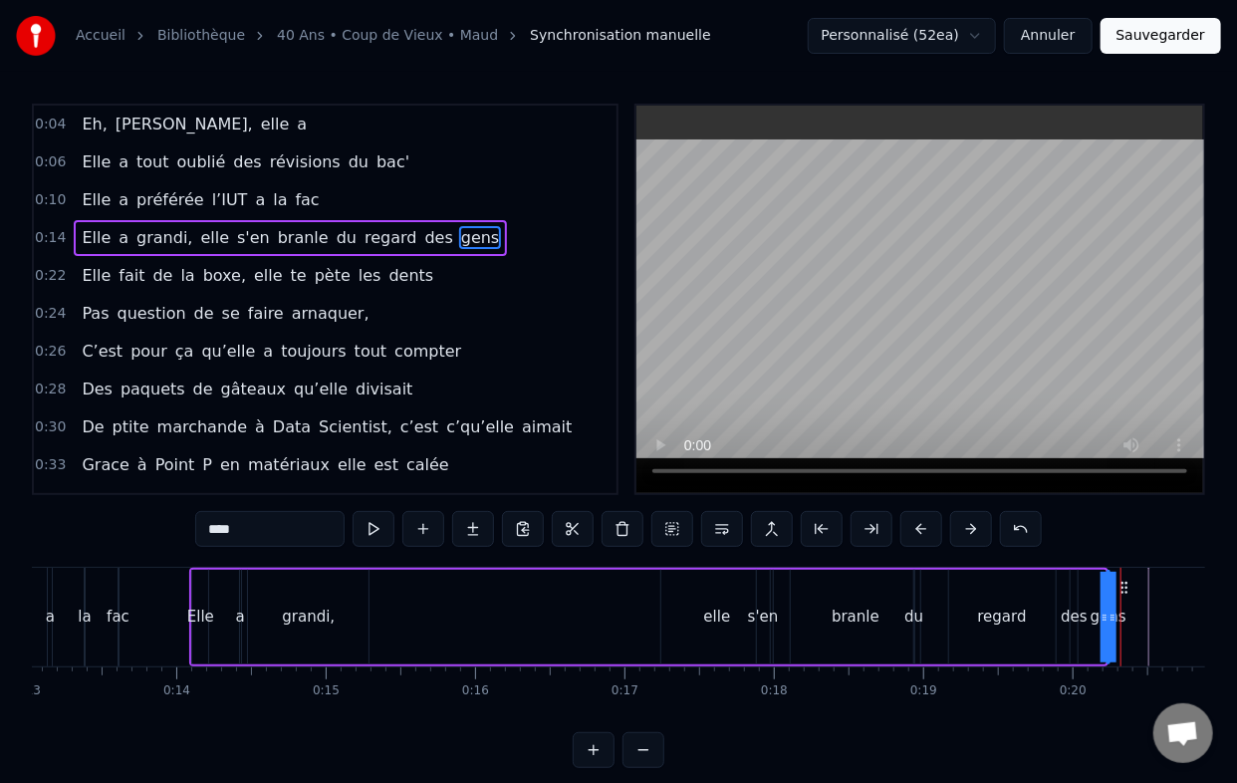
click at [721, 622] on div "elle" at bounding box center [717, 617] width 27 height 23
type input "****"
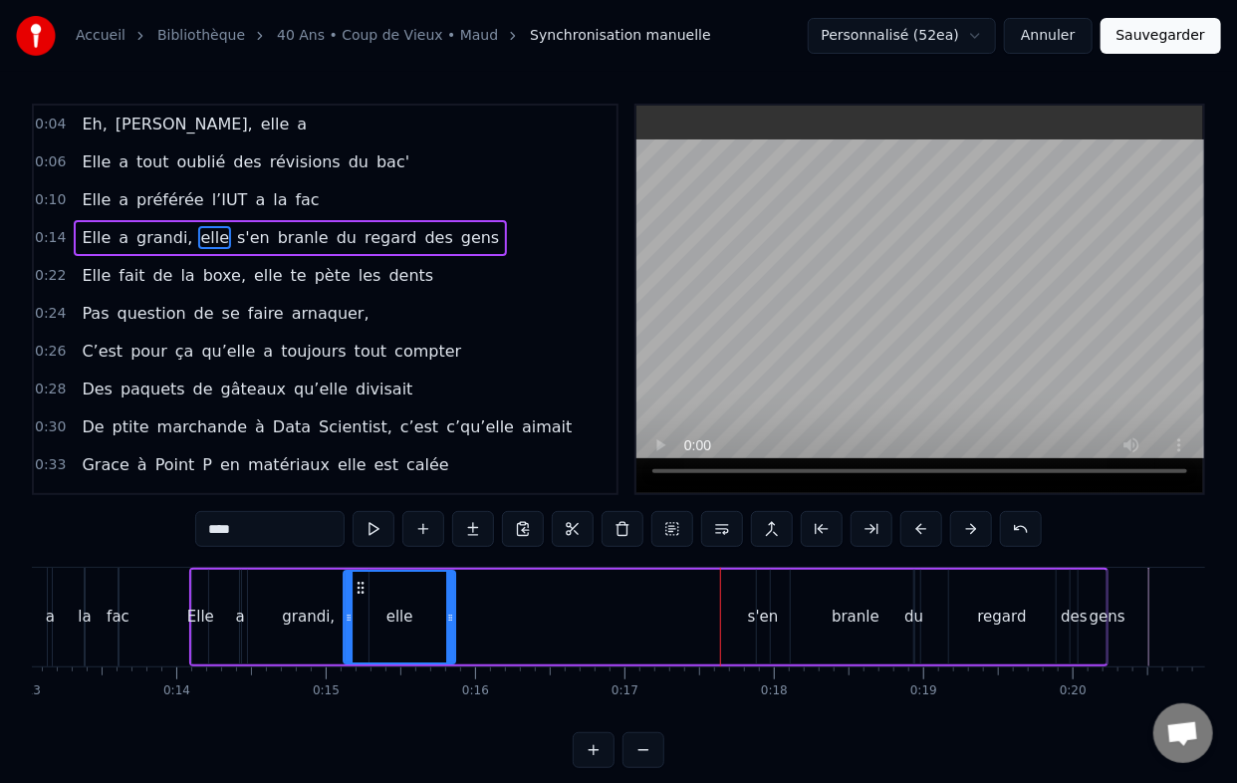
drag, startPoint x: 675, startPoint y: 590, endPoint x: 355, endPoint y: 594, distance: 320.8
click at [355, 594] on icon at bounding box center [360, 588] width 16 height 16
drag, startPoint x: 448, startPoint y: 615, endPoint x: 422, endPoint y: 623, distance: 27.1
click at [422, 623] on icon at bounding box center [426, 618] width 8 height 16
drag, startPoint x: 760, startPoint y: 615, endPoint x: 655, endPoint y: 628, distance: 105.4
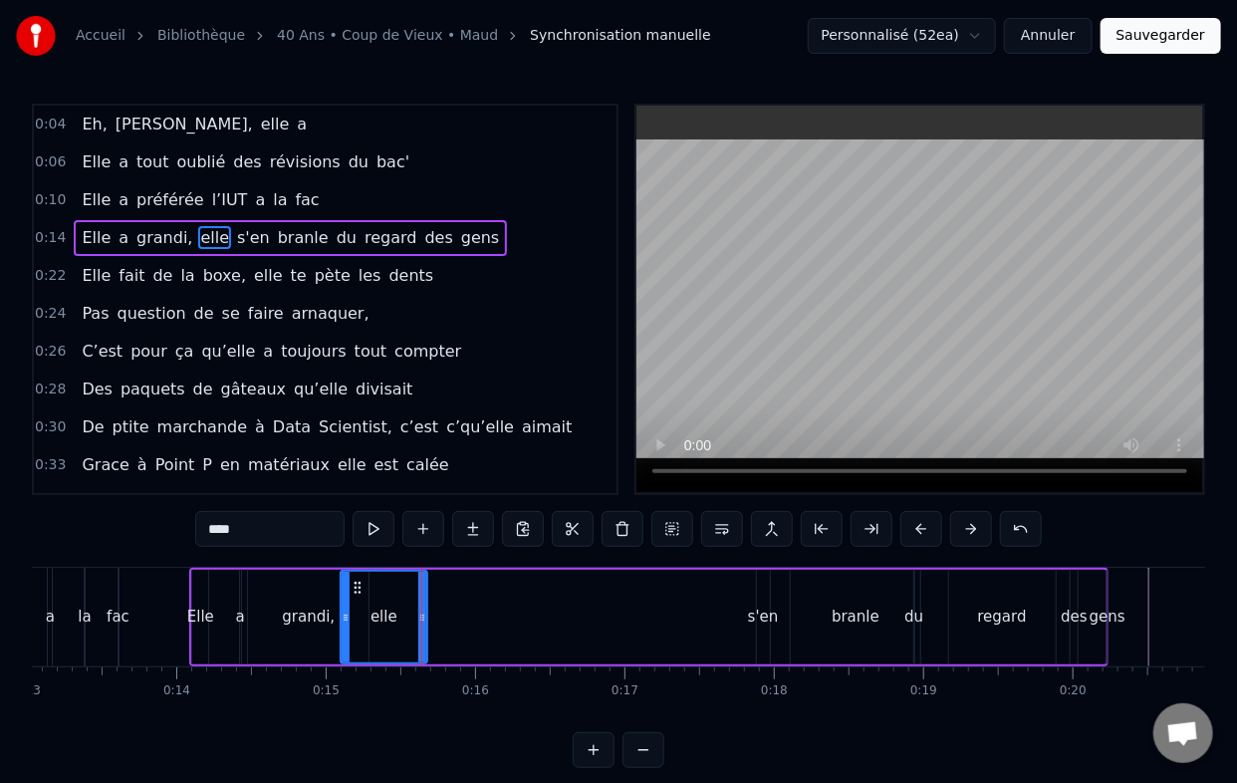
click at [655, 628] on div "Elle a grandi, elle s'en branle du regard des gens" at bounding box center [648, 617] width 919 height 99
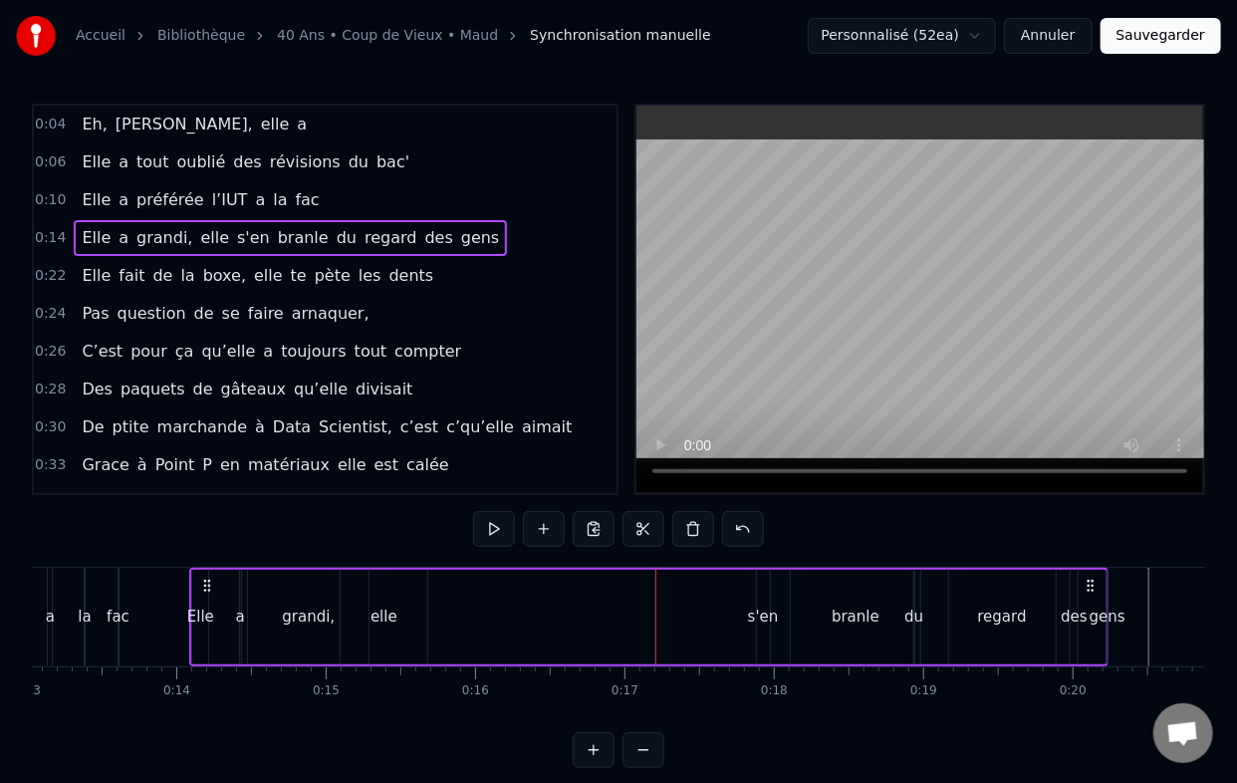
click at [767, 618] on div "s'en" at bounding box center [763, 617] width 31 height 23
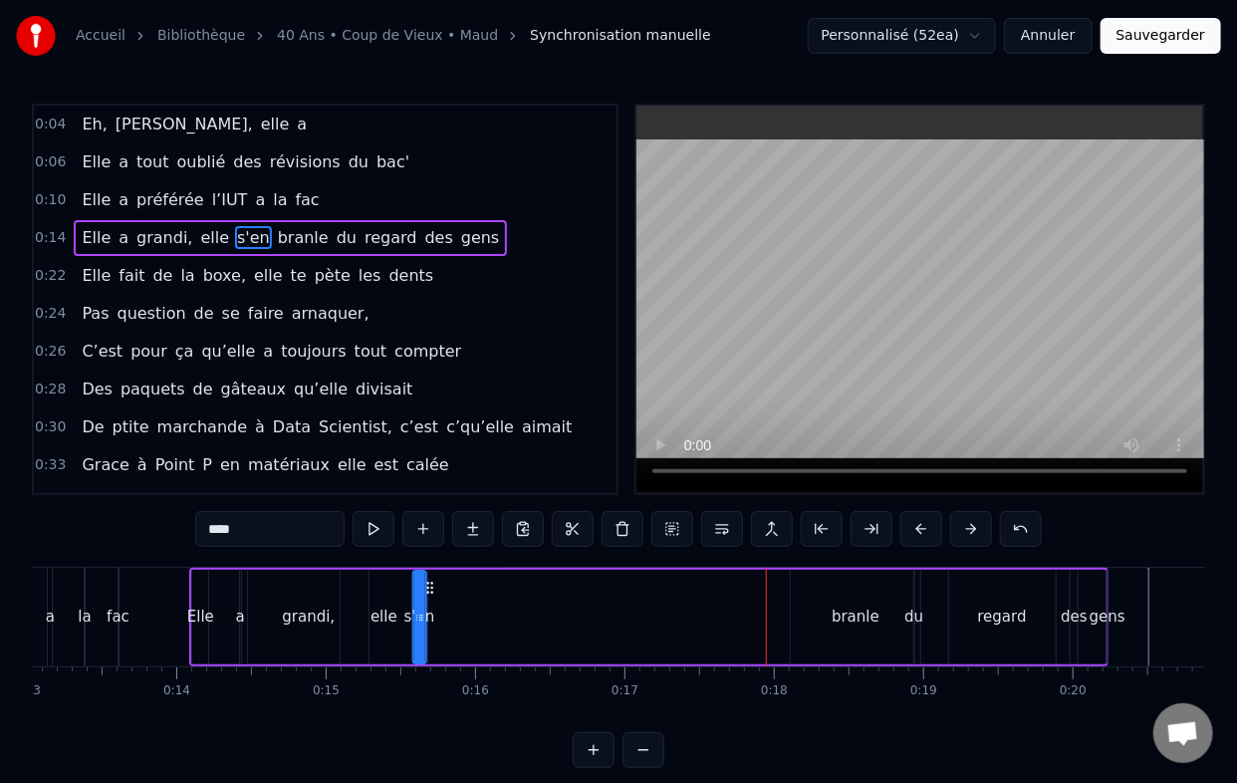
drag, startPoint x: 771, startPoint y: 588, endPoint x: 426, endPoint y: 587, distance: 344.7
click at [426, 587] on icon at bounding box center [429, 588] width 16 height 16
click at [864, 618] on div "branle" at bounding box center [856, 617] width 48 height 23
type input "******"
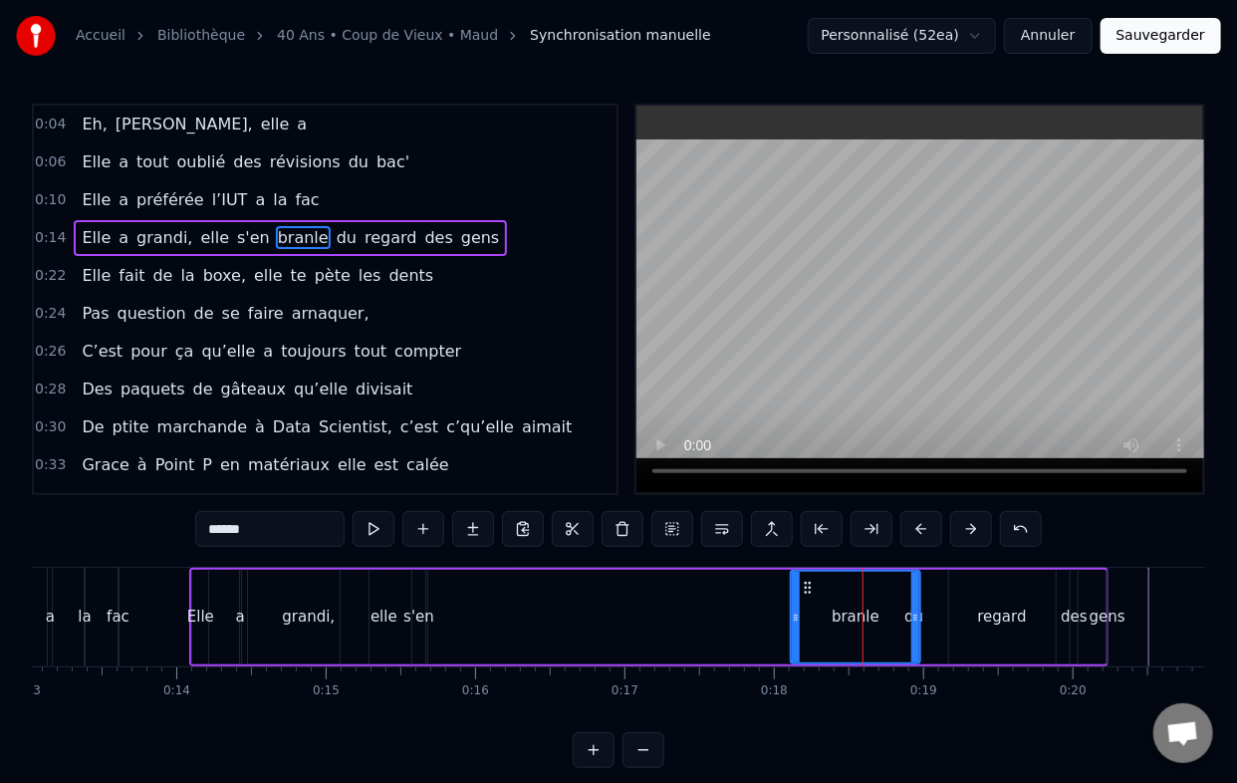
drag, startPoint x: 861, startPoint y: 614, endPoint x: 672, endPoint y: 608, distance: 188.4
click at [672, 608] on div "Elle a grandi, elle s'en branle du regard des gens" at bounding box center [648, 617] width 919 height 99
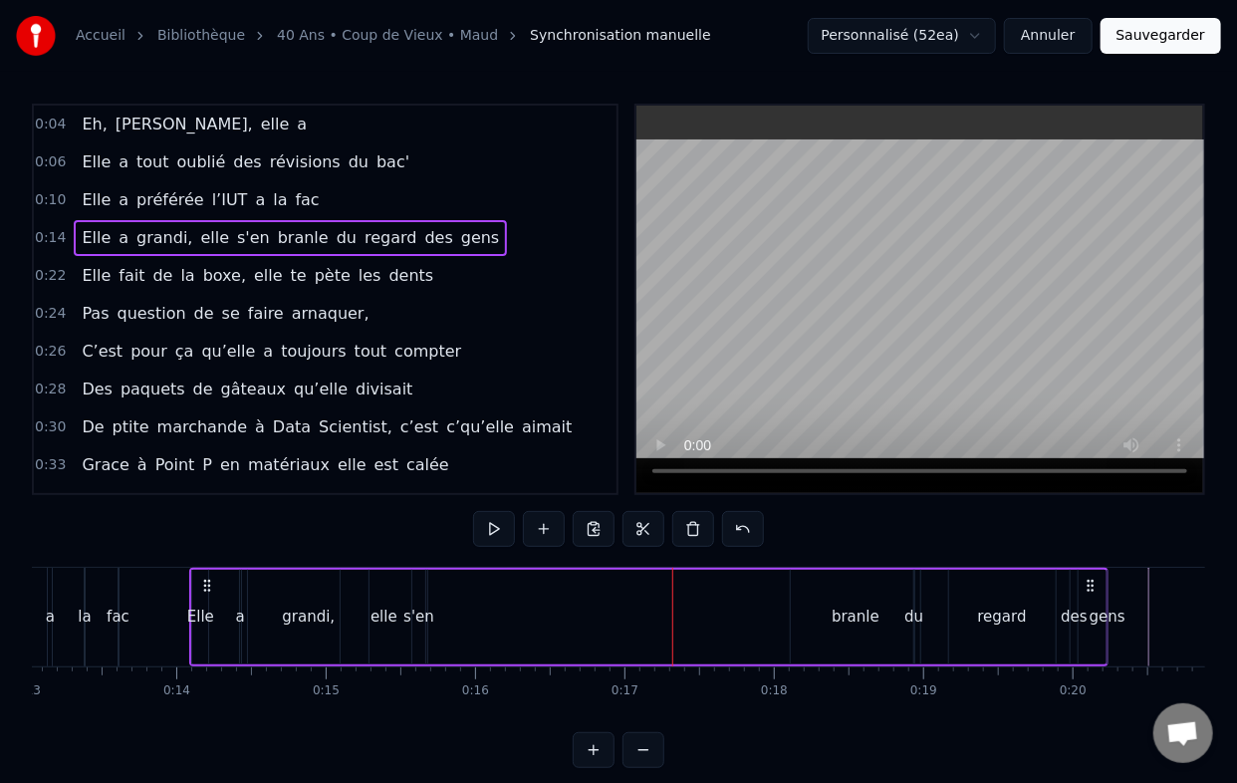
click at [845, 608] on div "branle" at bounding box center [856, 617] width 48 height 23
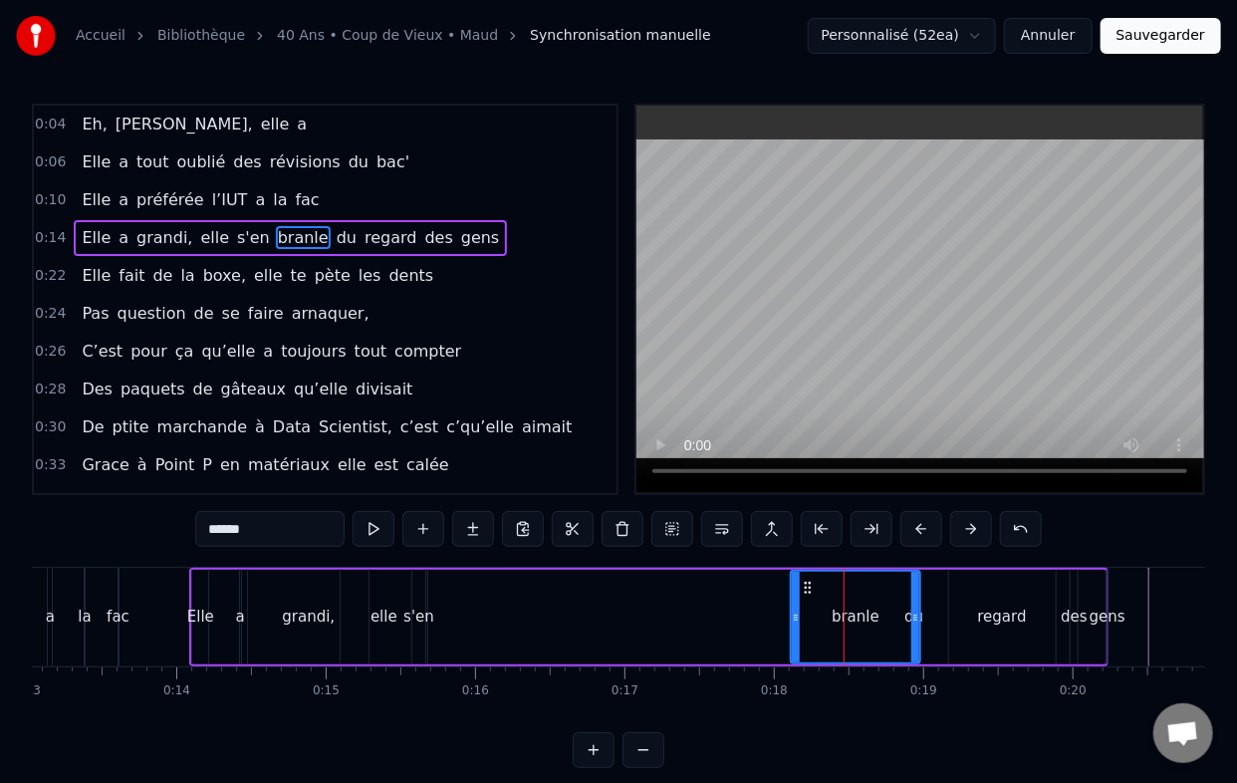
drag, startPoint x: 849, startPoint y: 617, endPoint x: 716, endPoint y: 615, distance: 132.5
click at [716, 615] on div "Elle a grandi, elle s'en branle du regard des gens" at bounding box center [648, 617] width 919 height 99
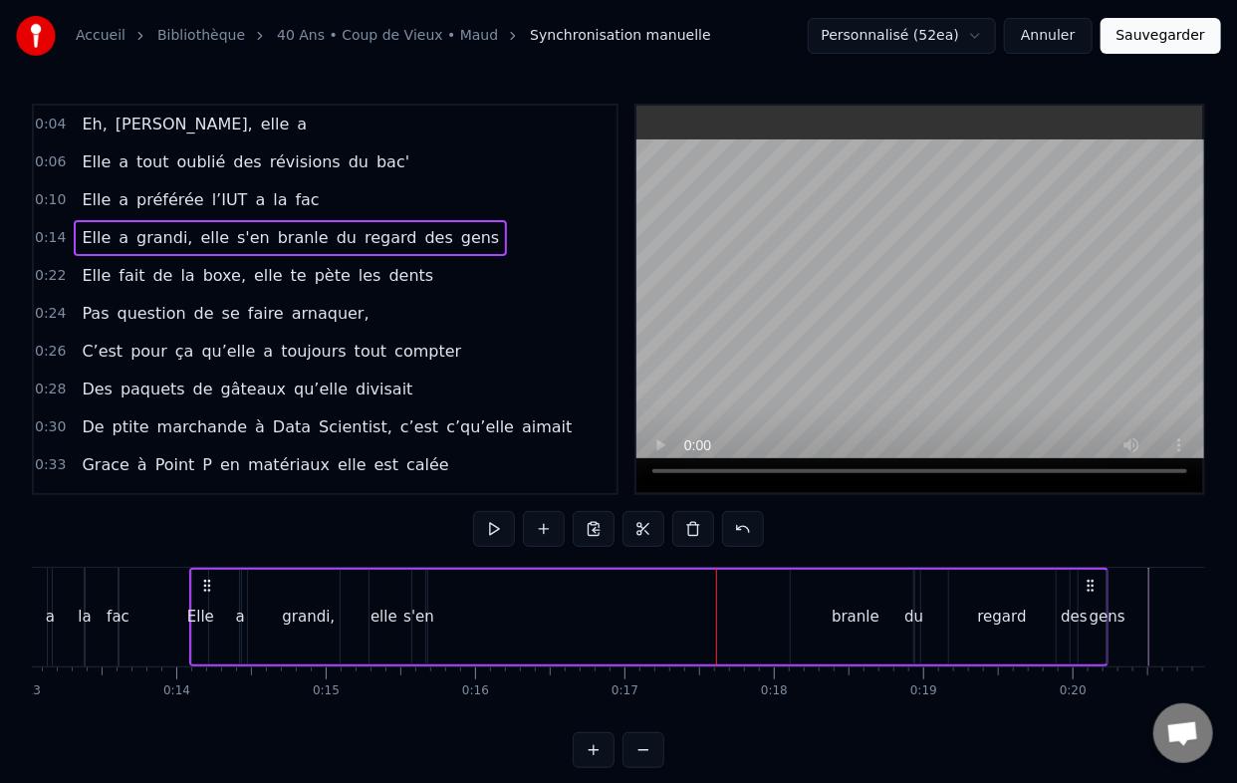
click at [854, 614] on div "branle" at bounding box center [856, 617] width 48 height 23
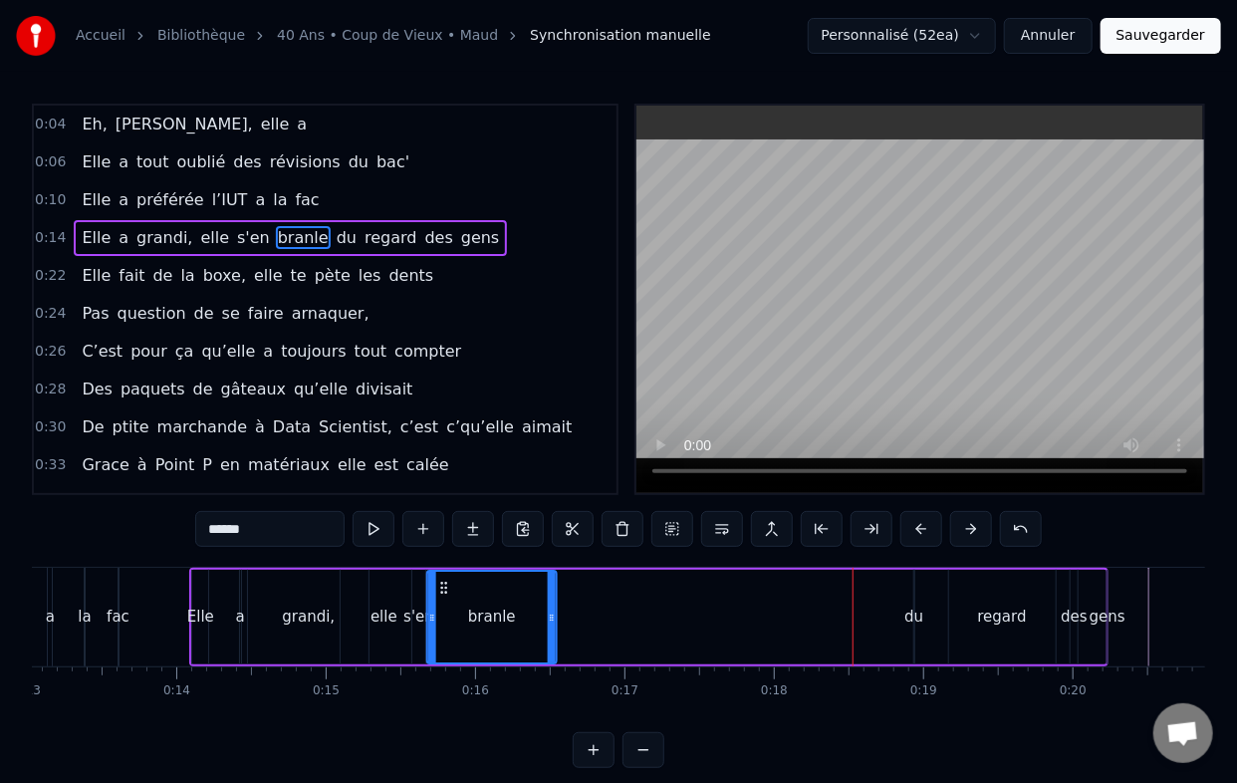
drag, startPoint x: 806, startPoint y: 583, endPoint x: 442, endPoint y: 587, distance: 363.6
click at [442, 587] on icon at bounding box center [443, 588] width 16 height 16
click at [916, 625] on div "du" at bounding box center [913, 617] width 19 height 23
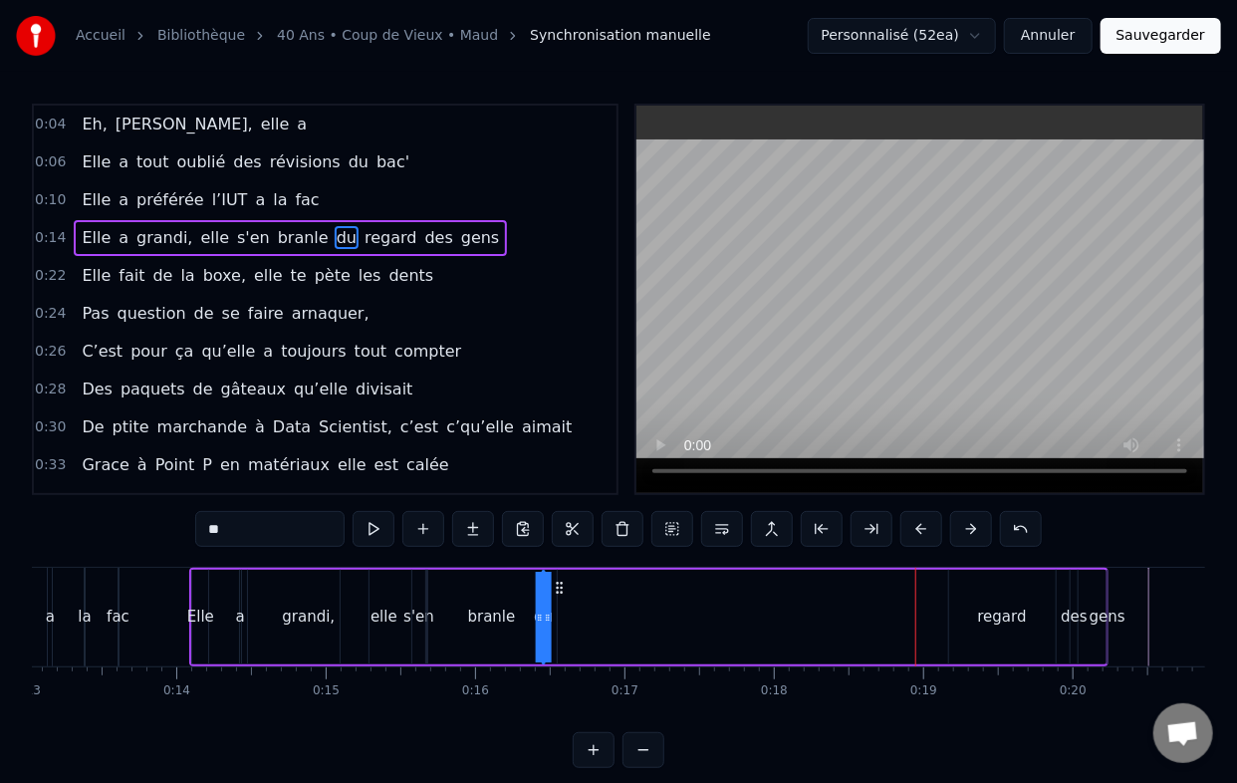
drag, startPoint x: 927, startPoint y: 581, endPoint x: 555, endPoint y: 586, distance: 372.6
click at [555, 586] on icon at bounding box center [559, 588] width 16 height 16
click at [988, 616] on div "regard" at bounding box center [1002, 617] width 49 height 23
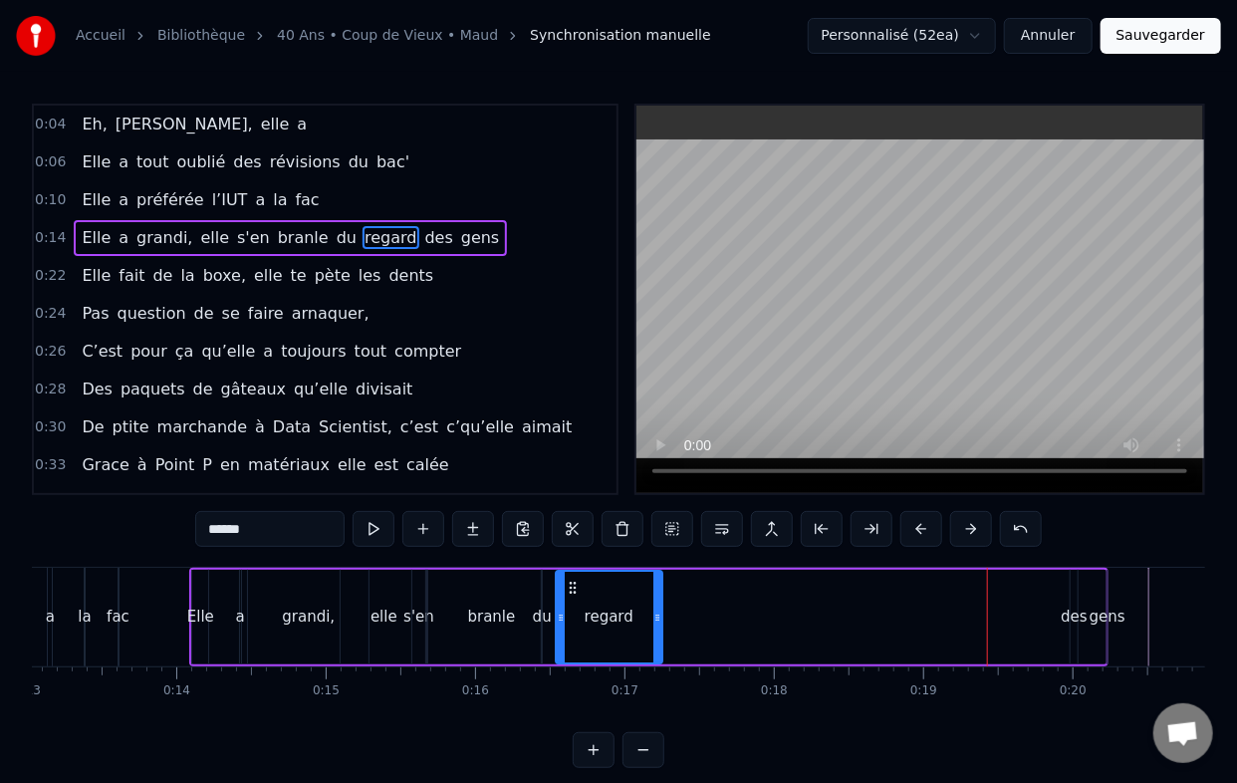
drag, startPoint x: 965, startPoint y: 582, endPoint x: 572, endPoint y: 588, distance: 393.5
click at [572, 588] on icon at bounding box center [572, 588] width 16 height 16
click at [1066, 611] on div "des" at bounding box center [1074, 617] width 27 height 23
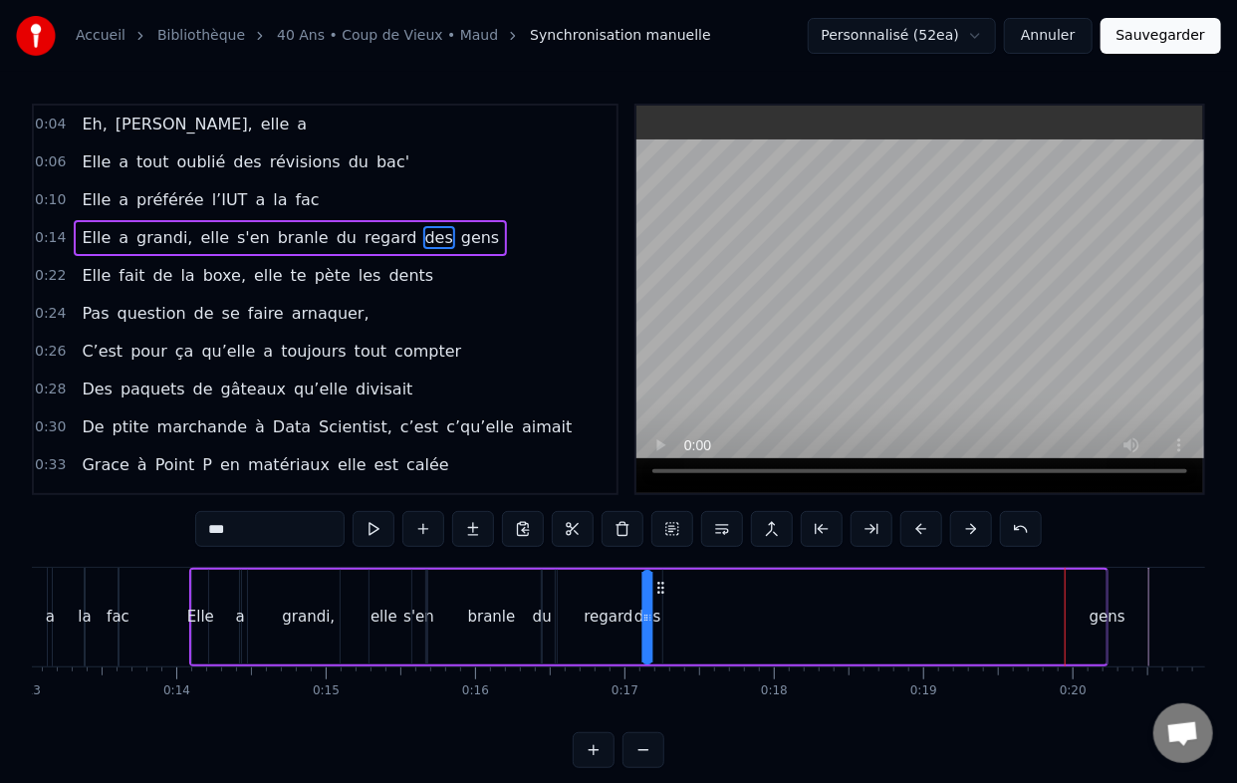
drag, startPoint x: 1088, startPoint y: 590, endPoint x: 660, endPoint y: 607, distance: 427.7
click at [660, 607] on div "Elle a grandi, elle s'en branle du regard des gens" at bounding box center [648, 617] width 919 height 99
drag, startPoint x: 658, startPoint y: 590, endPoint x: 670, endPoint y: 586, distance: 12.6
click at [670, 586] on icon at bounding box center [672, 588] width 16 height 16
click at [1099, 616] on div "gens" at bounding box center [1108, 617] width 36 height 23
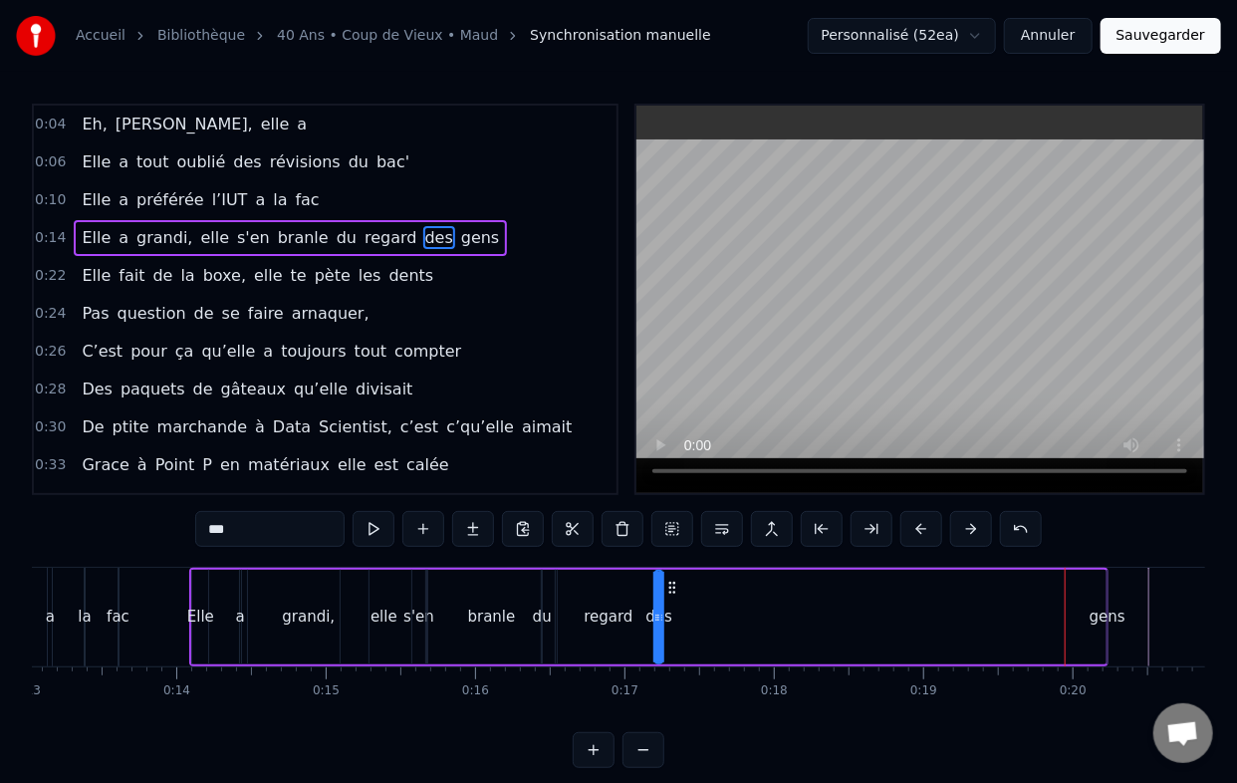
type input "****"
drag, startPoint x: 1124, startPoint y: 583, endPoint x: 736, endPoint y: 595, distance: 387.7
click at [727, 595] on div "Elle a grandi, elle s'en branle du regard des gens" at bounding box center [648, 617] width 919 height 99
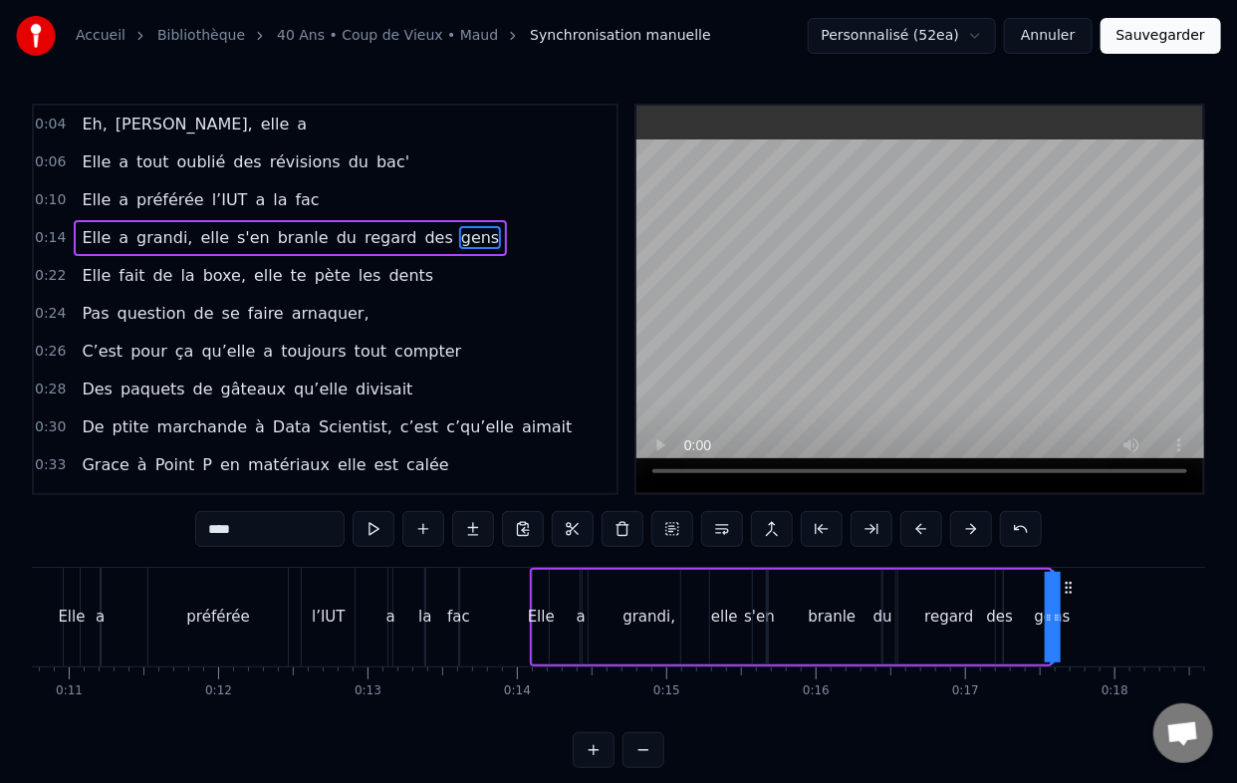
scroll to position [0, 1436]
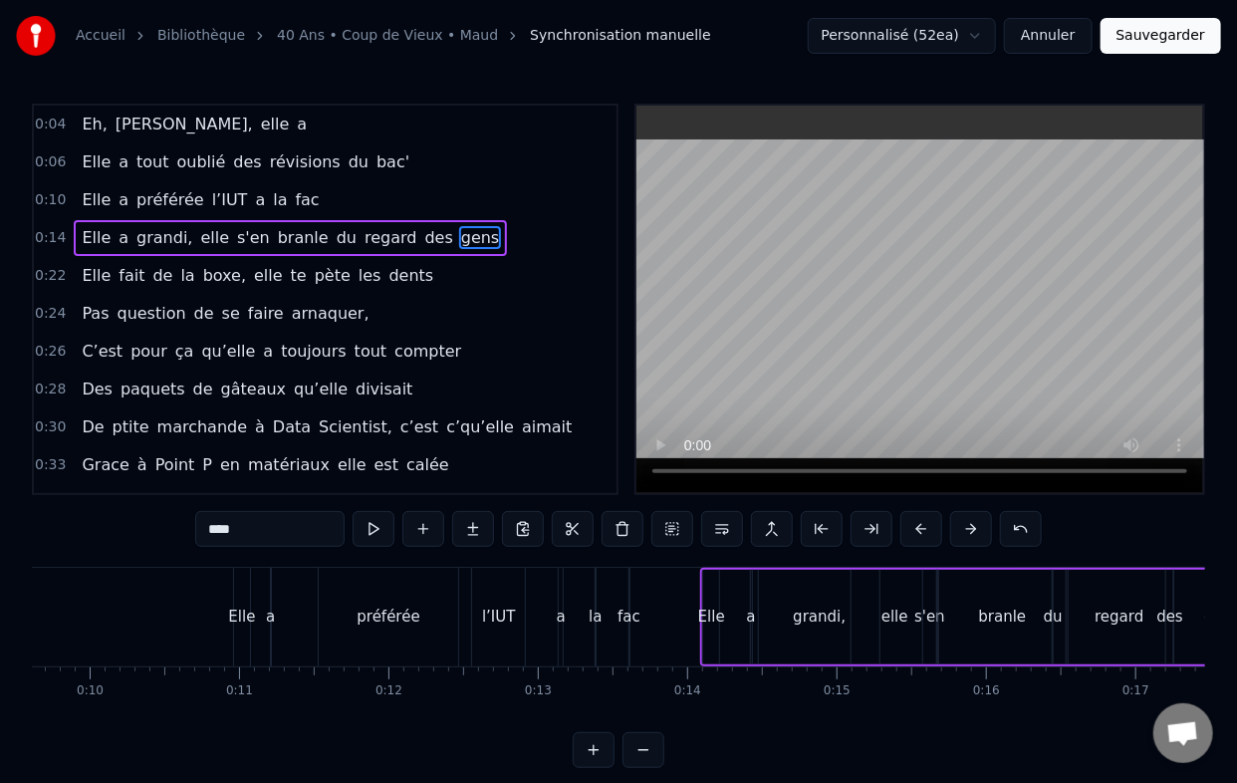
click at [173, 557] on div "0:04 Eh, [PERSON_NAME], elle a 0:06 Elle a tout oublié des révisions du bac' 0:…" at bounding box center [618, 436] width 1173 height 664
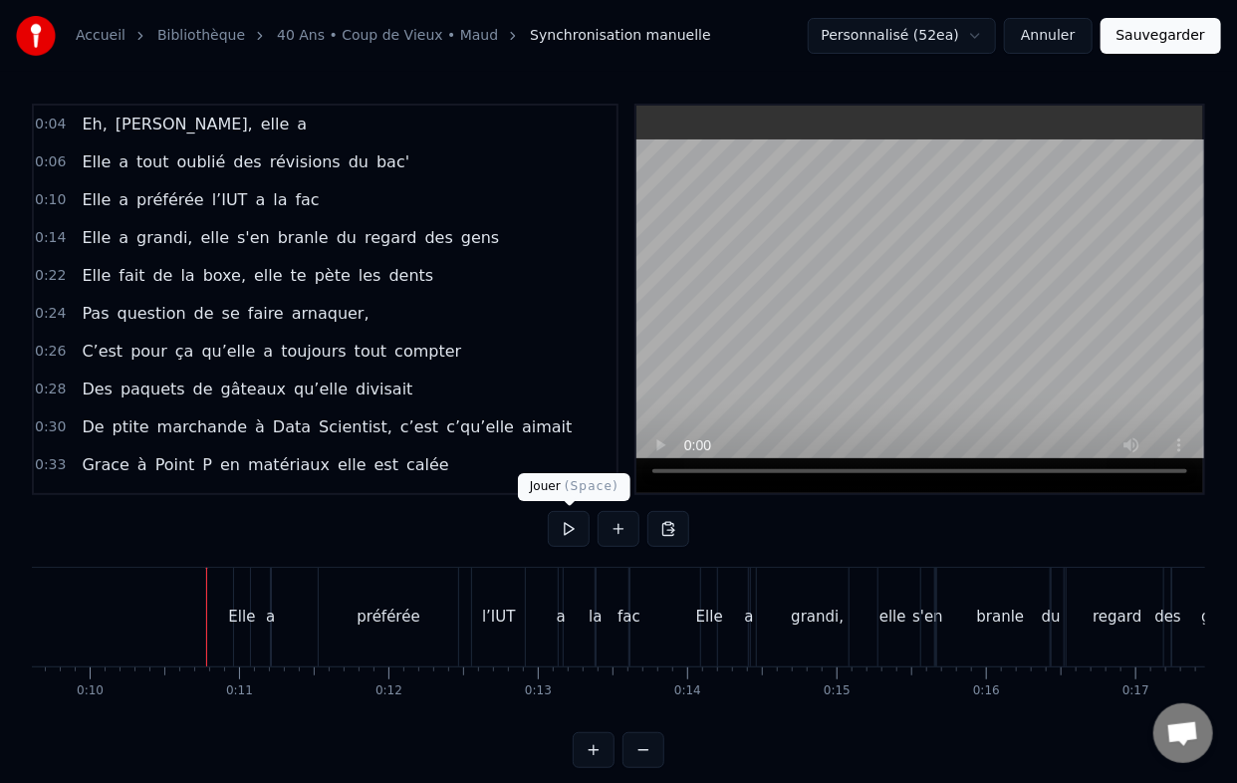
click at [572, 536] on button at bounding box center [569, 529] width 42 height 36
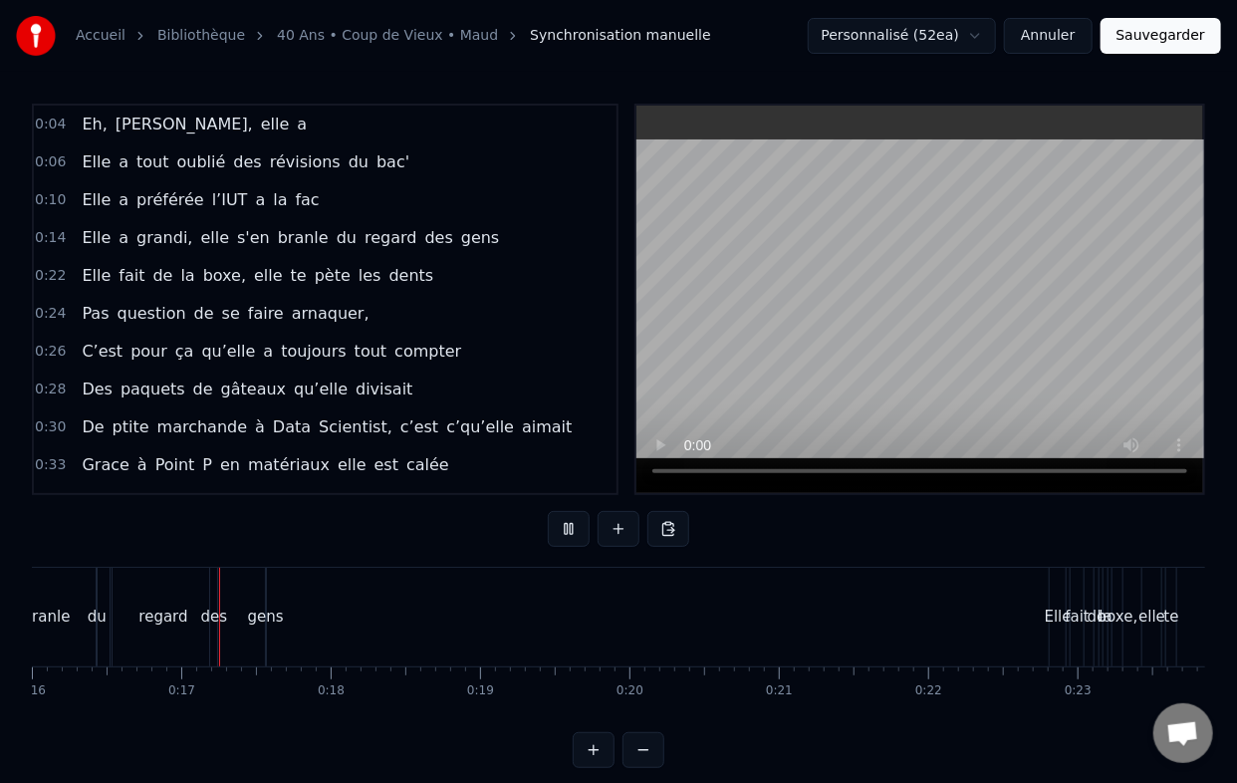
scroll to position [0, 2414]
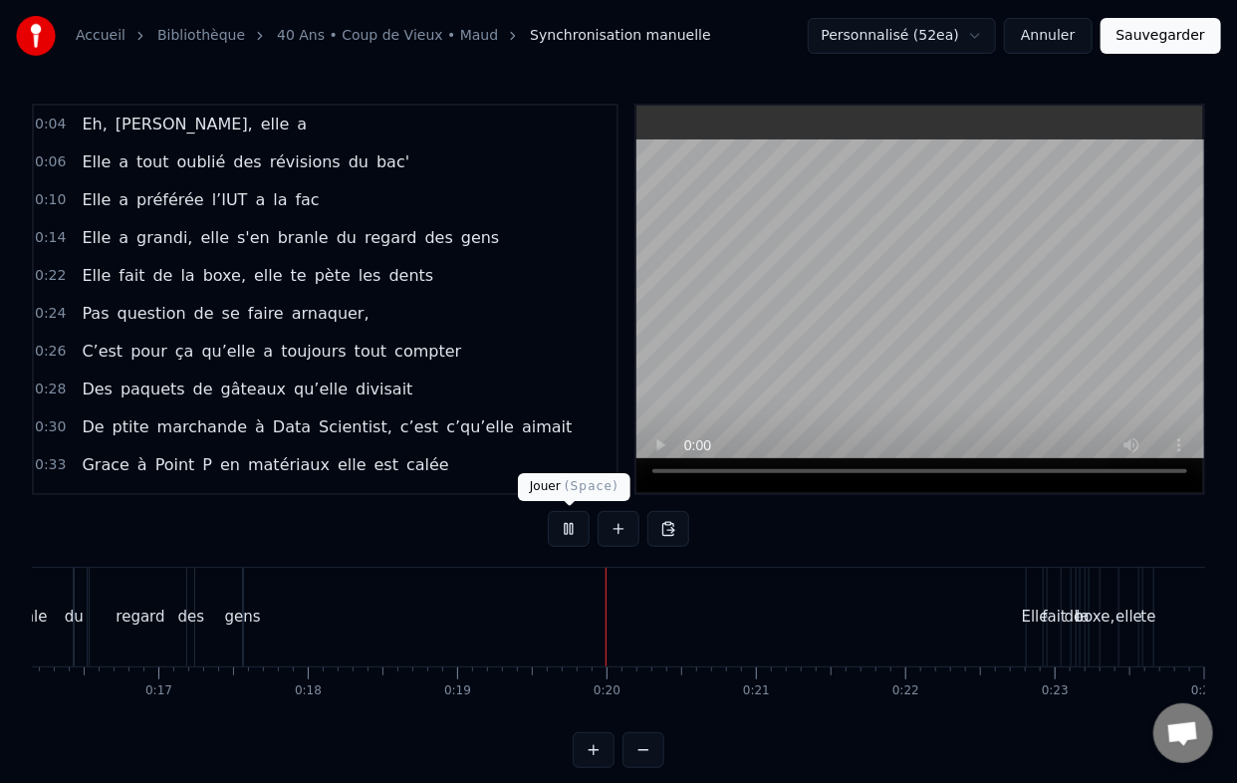
click at [559, 525] on button at bounding box center [569, 529] width 42 height 36
click at [548, 511] on button at bounding box center [569, 529] width 42 height 36
click at [80, 267] on span "Elle" at bounding box center [96, 275] width 33 height 23
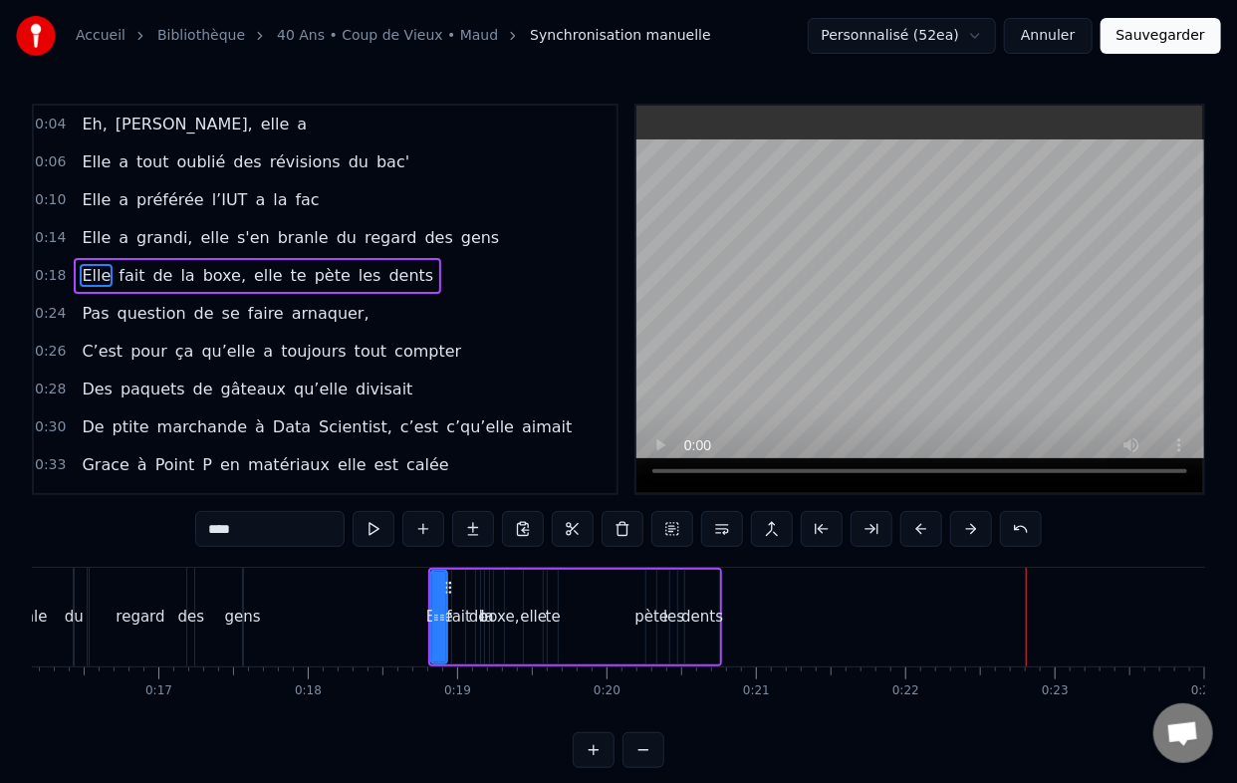
click at [698, 613] on div "dents" at bounding box center [702, 617] width 42 height 23
type input "*****"
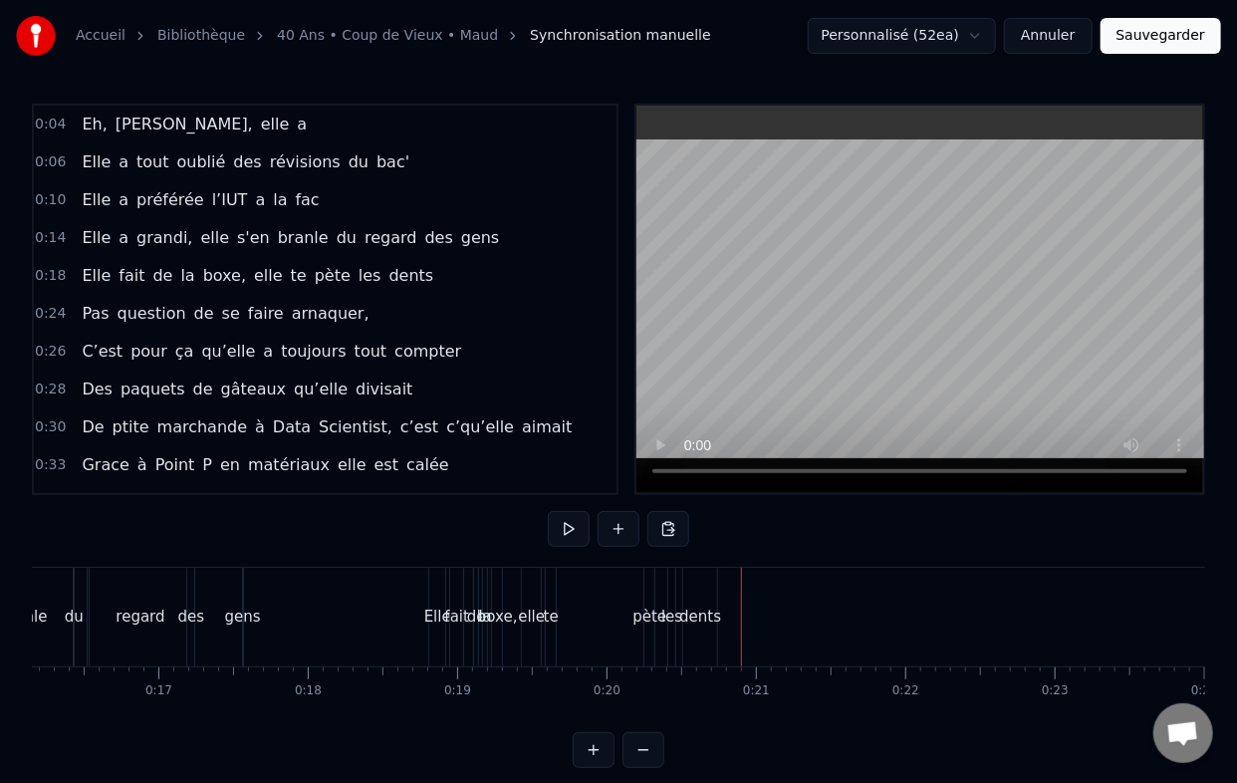
click at [705, 618] on div "dents" at bounding box center [700, 617] width 42 height 23
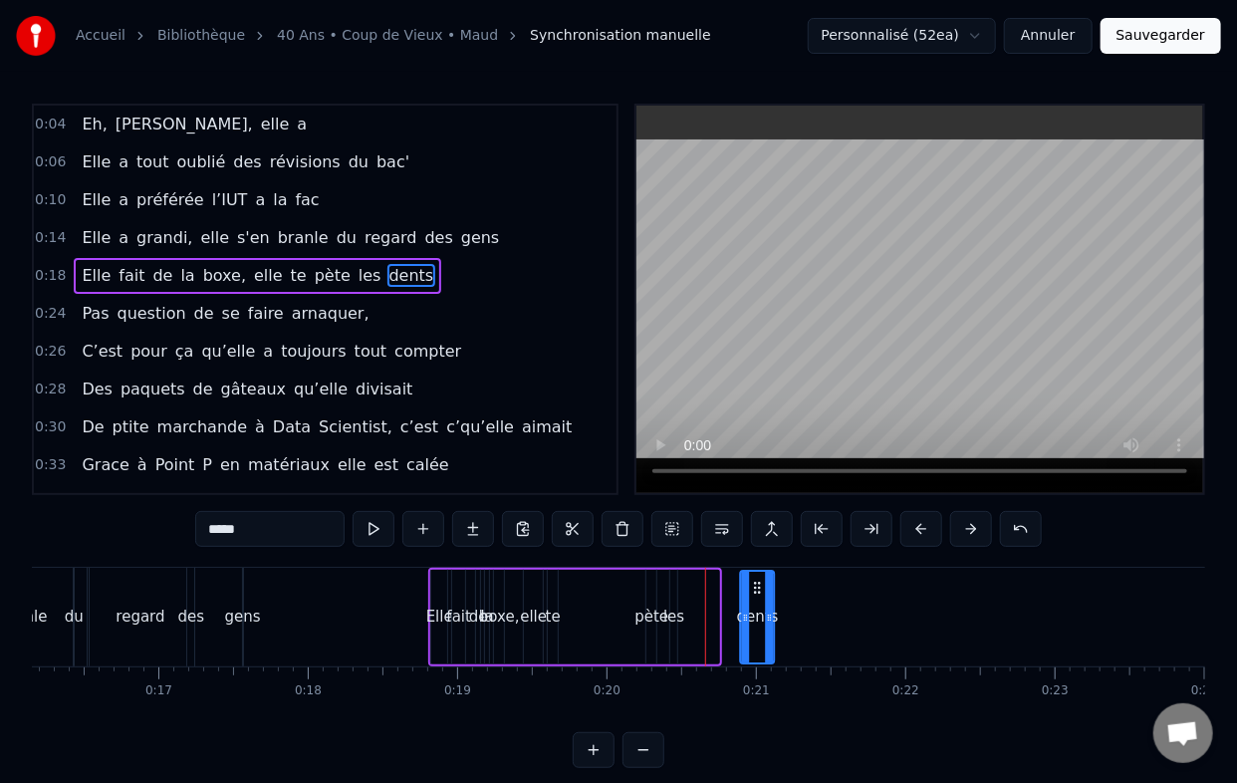
drag, startPoint x: 702, startPoint y: 584, endPoint x: 726, endPoint y: 589, distance: 24.4
click at [758, 583] on icon at bounding box center [757, 588] width 16 height 16
click at [678, 611] on div "les" at bounding box center [673, 617] width 21 height 23
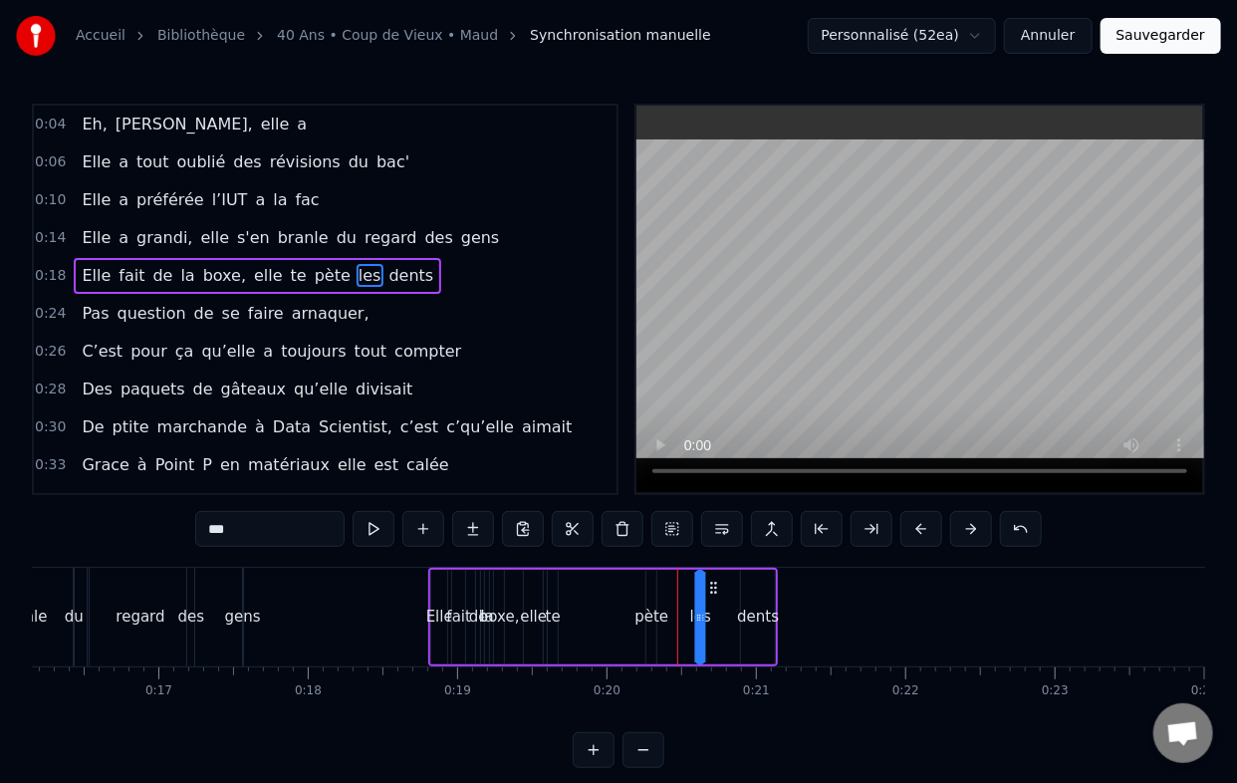
drag, startPoint x: 693, startPoint y: 588, endPoint x: 718, endPoint y: 587, distance: 24.9
click at [718, 587] on icon at bounding box center [714, 588] width 16 height 16
click at [659, 611] on div "pète" at bounding box center [652, 617] width 34 height 23
type input "****"
drag, startPoint x: 649, startPoint y: 610, endPoint x: 595, endPoint y: 610, distance: 54.8
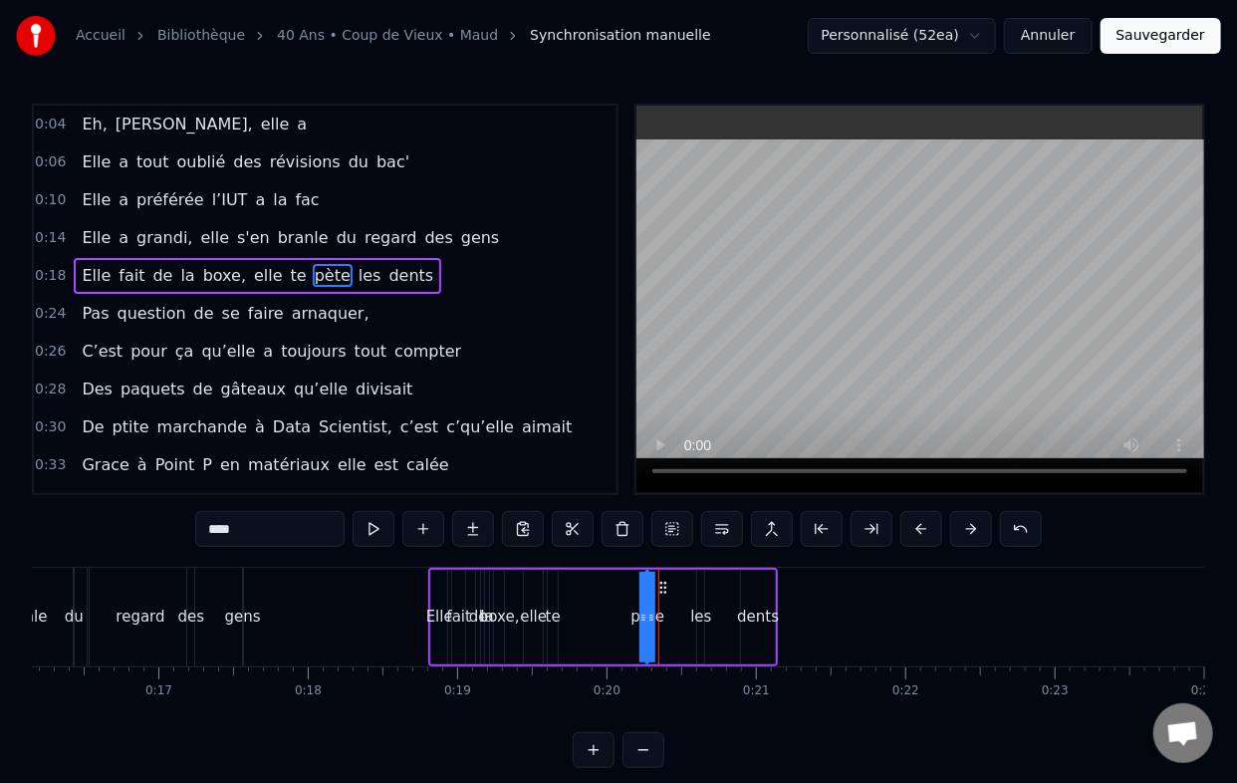
click at [595, 610] on div "Elle fait de la boxe, elle te pète les dents" at bounding box center [603, 617] width 350 height 99
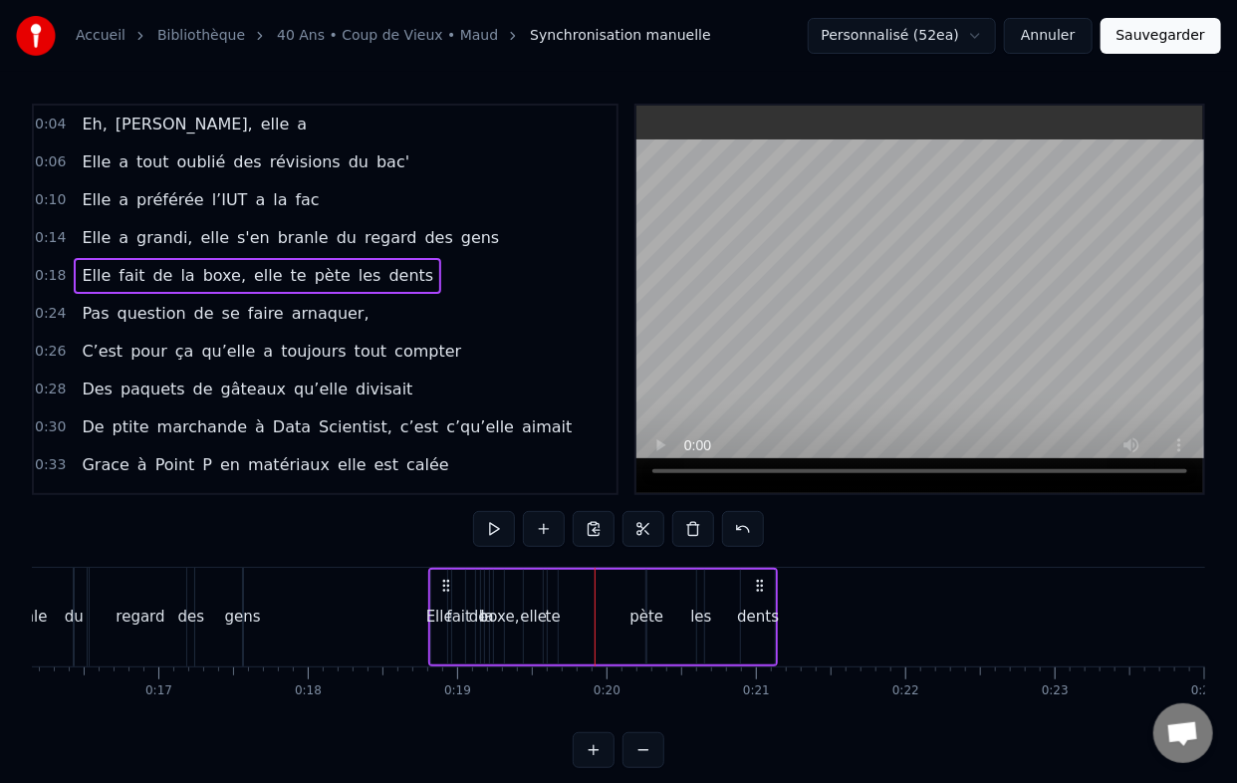
click at [648, 621] on div "pète" at bounding box center [647, 617] width 34 height 23
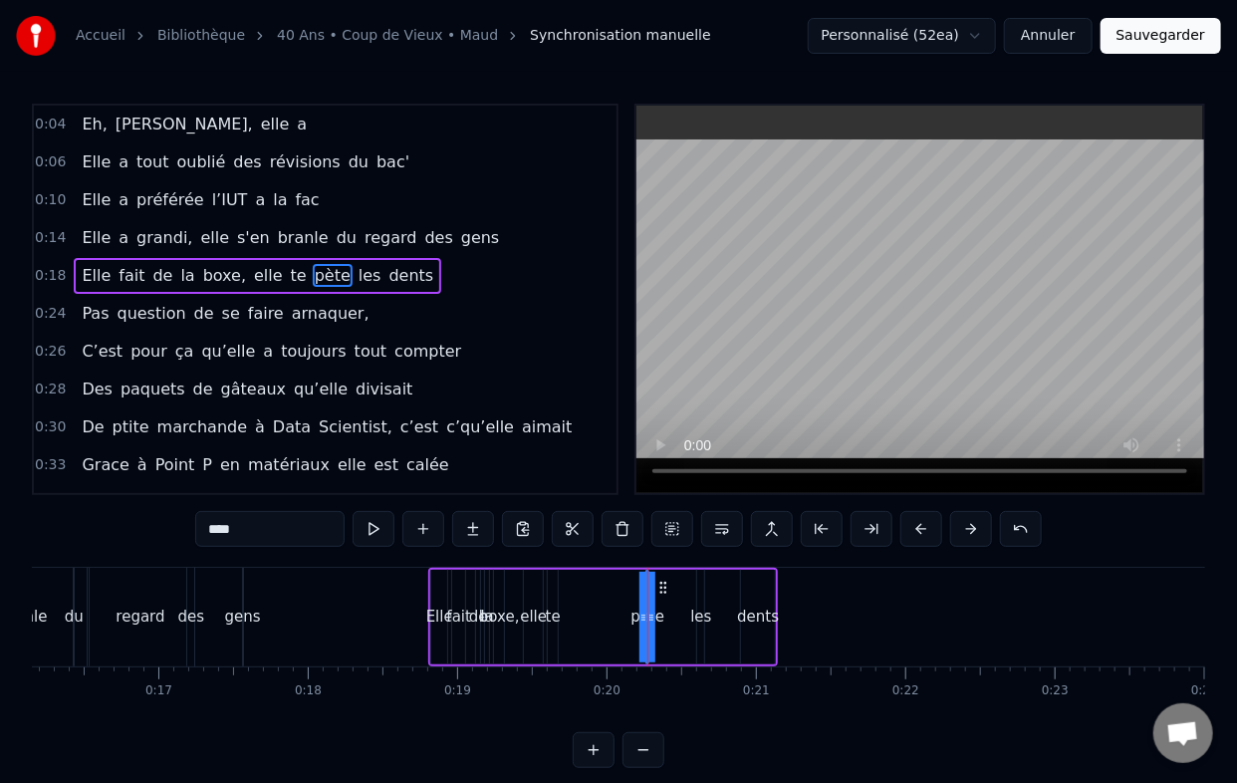
drag, startPoint x: 652, startPoint y: 620, endPoint x: 669, endPoint y: 618, distance: 17.1
click at [669, 618] on div "Elle fait de la boxe, elle te pète les dents" at bounding box center [603, 617] width 350 height 99
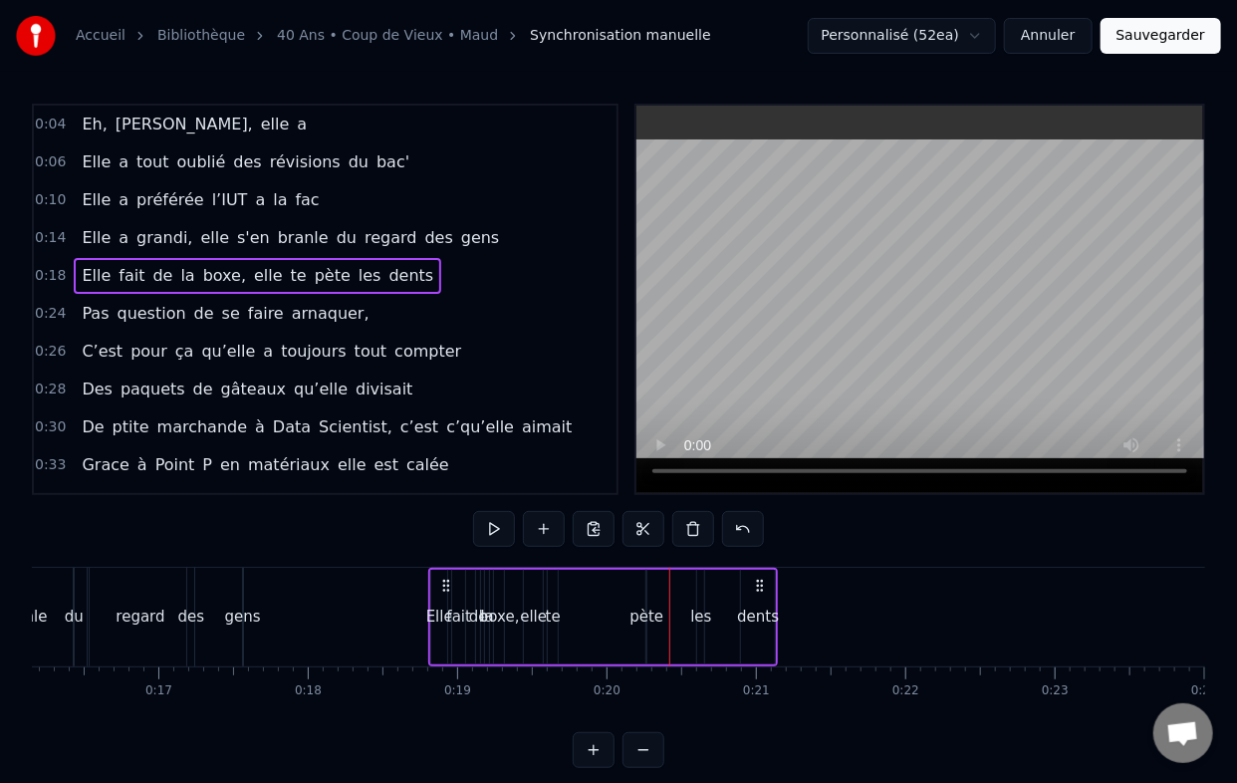
click at [639, 617] on div "pète" at bounding box center [647, 617] width 34 height 23
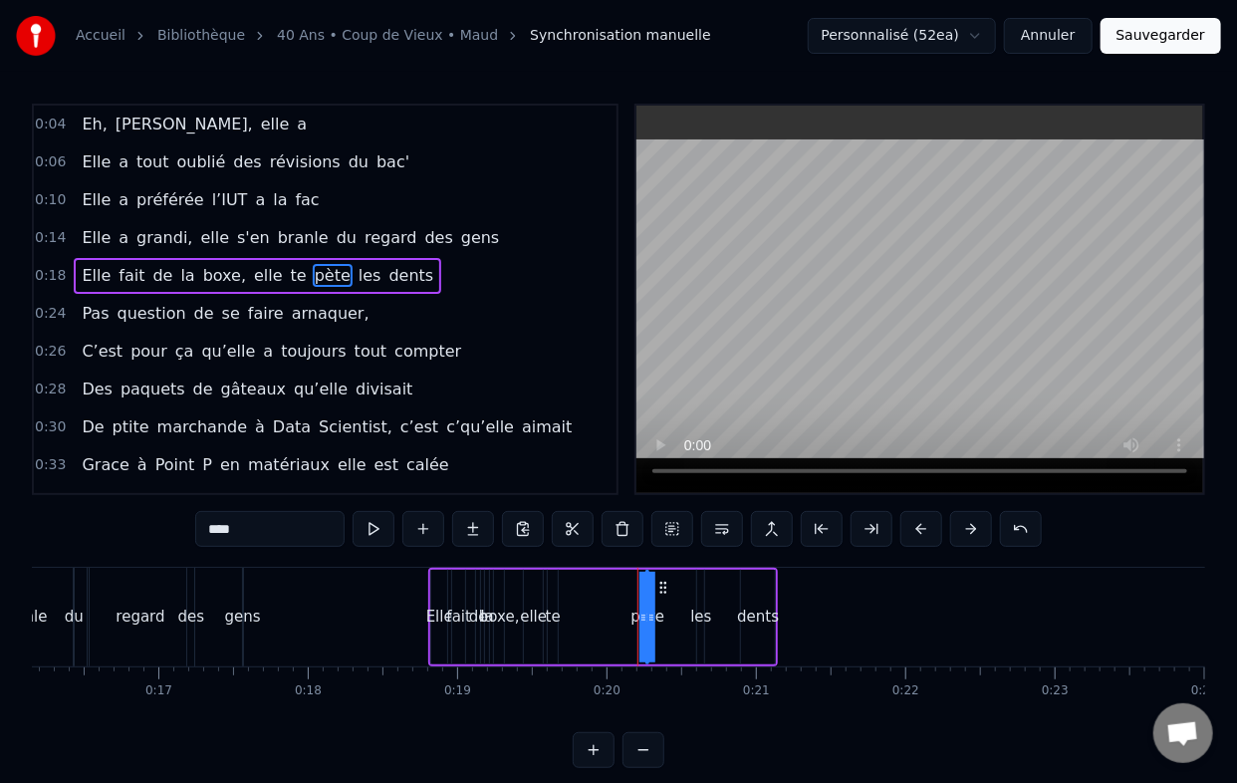
drag, startPoint x: 639, startPoint y: 615, endPoint x: 610, endPoint y: 615, distance: 28.9
click at [610, 615] on div "Elle fait de la boxe, elle te pète les dents" at bounding box center [603, 617] width 350 height 99
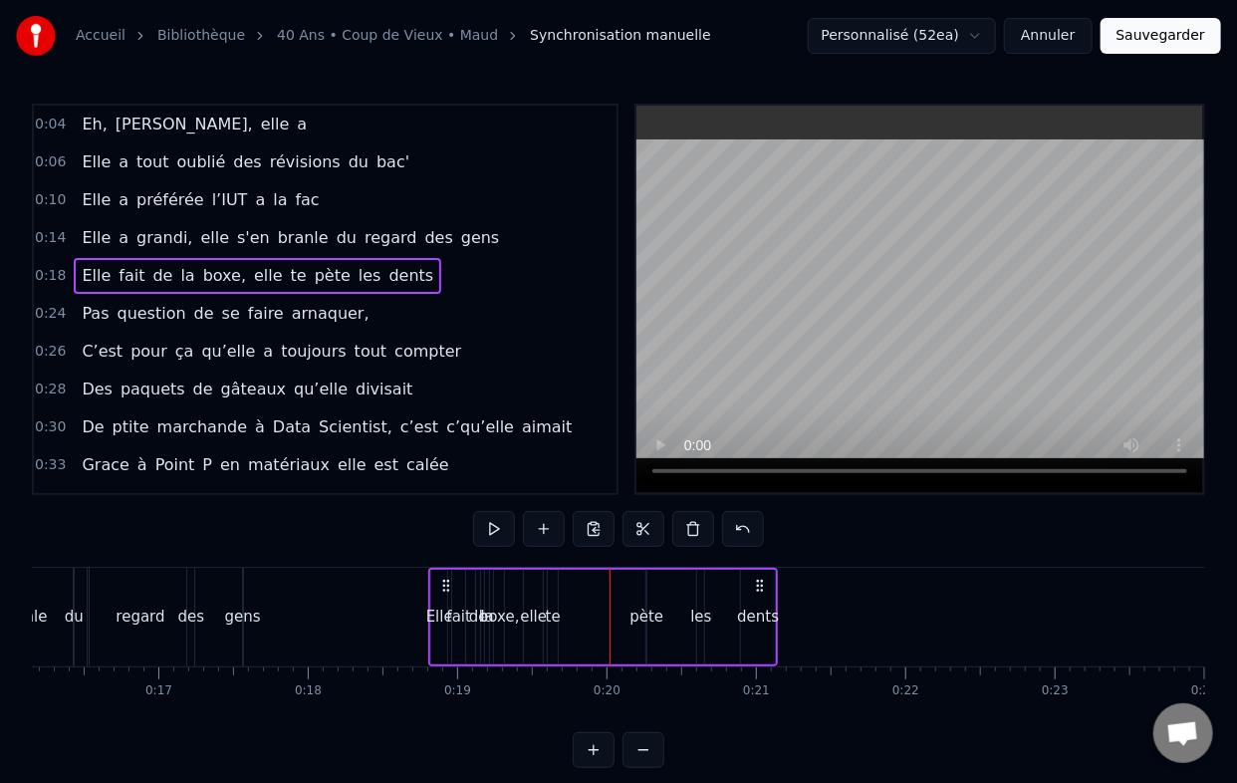
click at [550, 616] on div "te" at bounding box center [553, 617] width 15 height 23
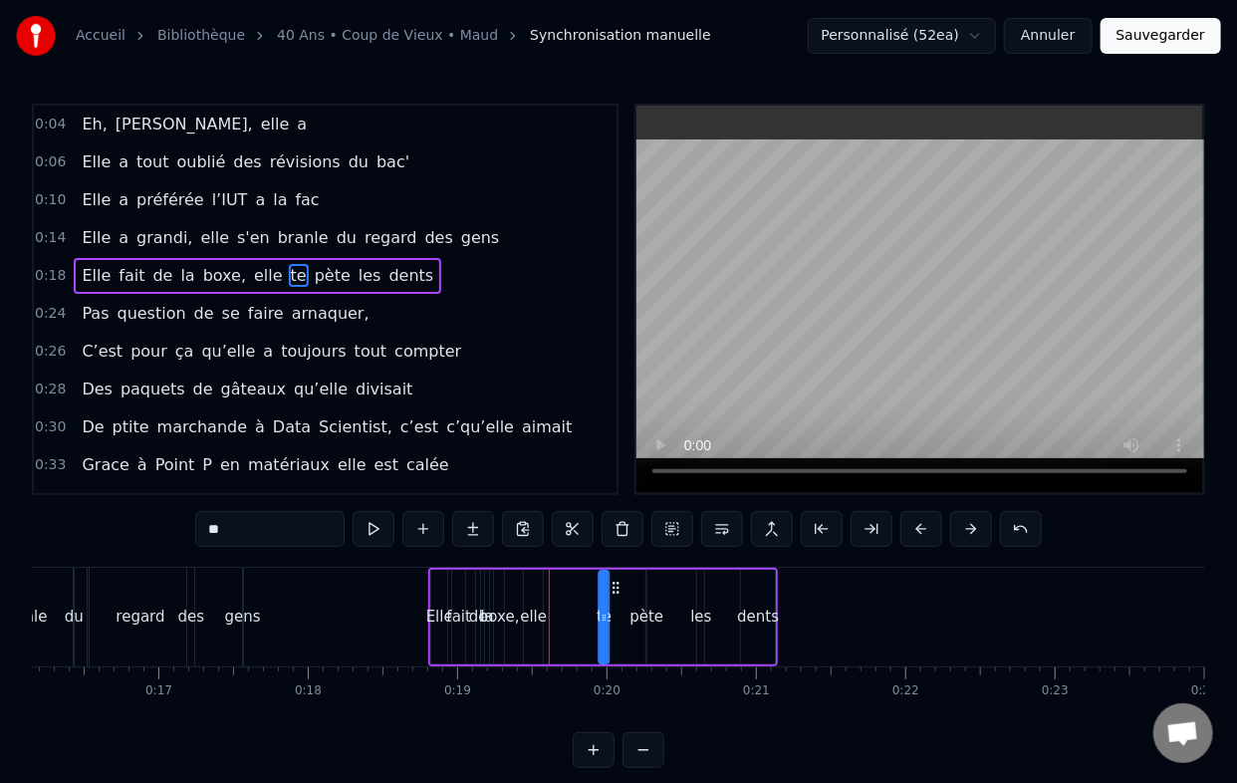
drag, startPoint x: 570, startPoint y: 588, endPoint x: 615, endPoint y: 587, distance: 44.8
click at [615, 587] on icon at bounding box center [616, 588] width 16 height 16
click at [541, 611] on div "elle" at bounding box center [533, 617] width 27 height 23
drag, startPoint x: 542, startPoint y: 587, endPoint x: 552, endPoint y: 592, distance: 11.1
click at [552, 592] on div "elle" at bounding box center [538, 617] width 31 height 95
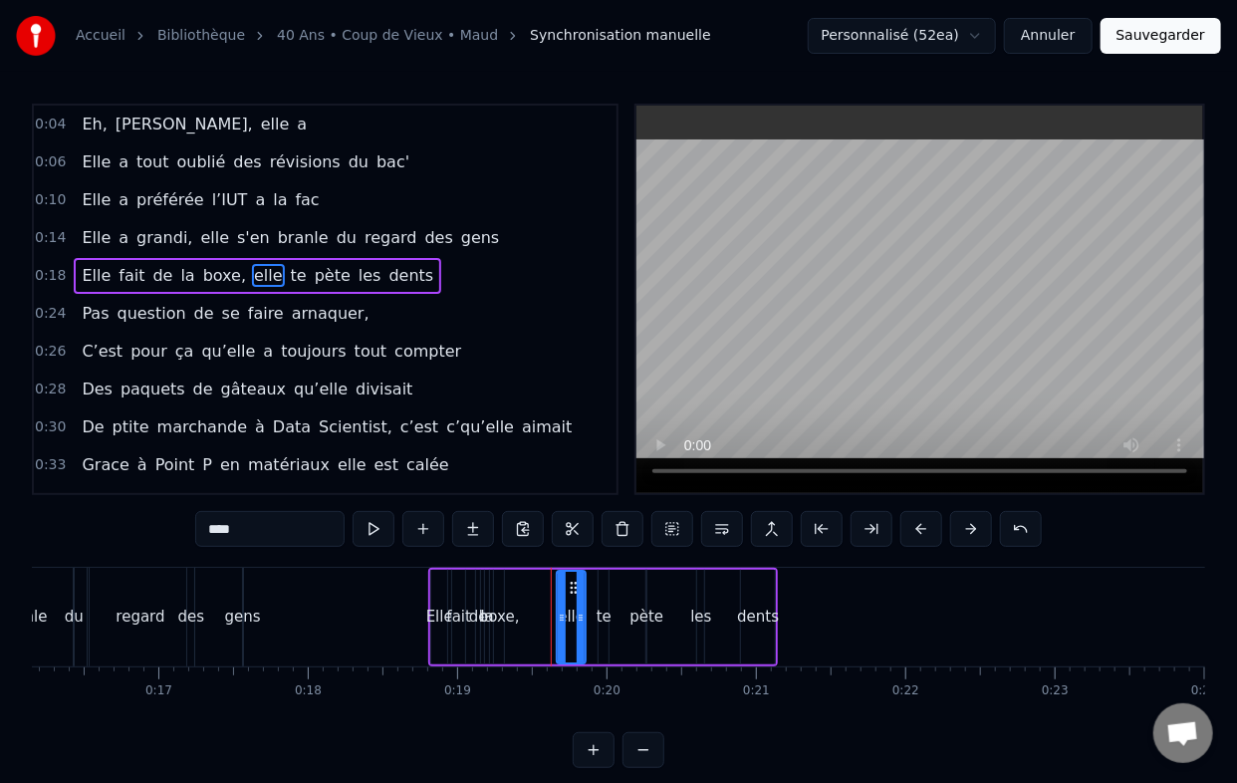
drag, startPoint x: 542, startPoint y: 585, endPoint x: 574, endPoint y: 591, distance: 32.4
click at [574, 591] on icon at bounding box center [574, 588] width 16 height 16
click at [504, 626] on div "boxe," at bounding box center [499, 617] width 41 height 23
type input "*****"
drag, startPoint x: 516, startPoint y: 590, endPoint x: 538, endPoint y: 590, distance: 21.9
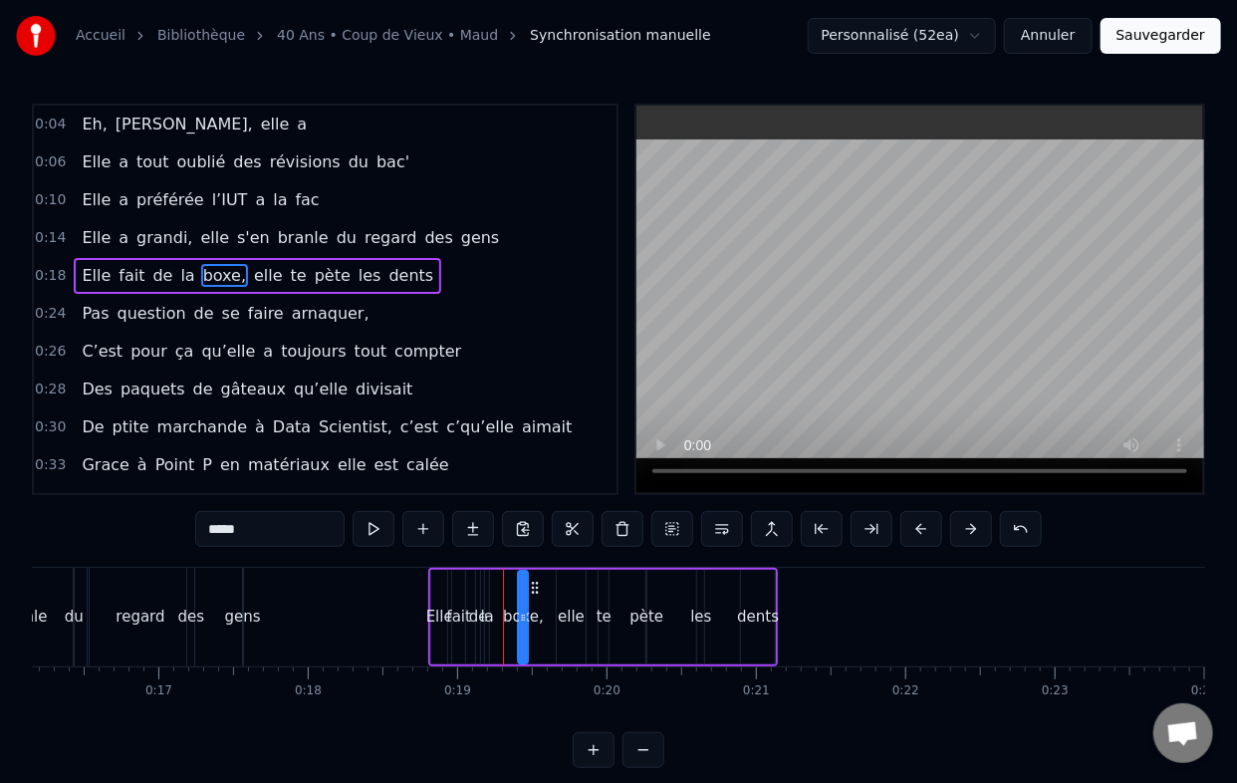
click at [538, 590] on icon at bounding box center [535, 588] width 16 height 16
click at [552, 590] on div "Elle fait de la boxe, elle te pète les dents" at bounding box center [603, 617] width 350 height 99
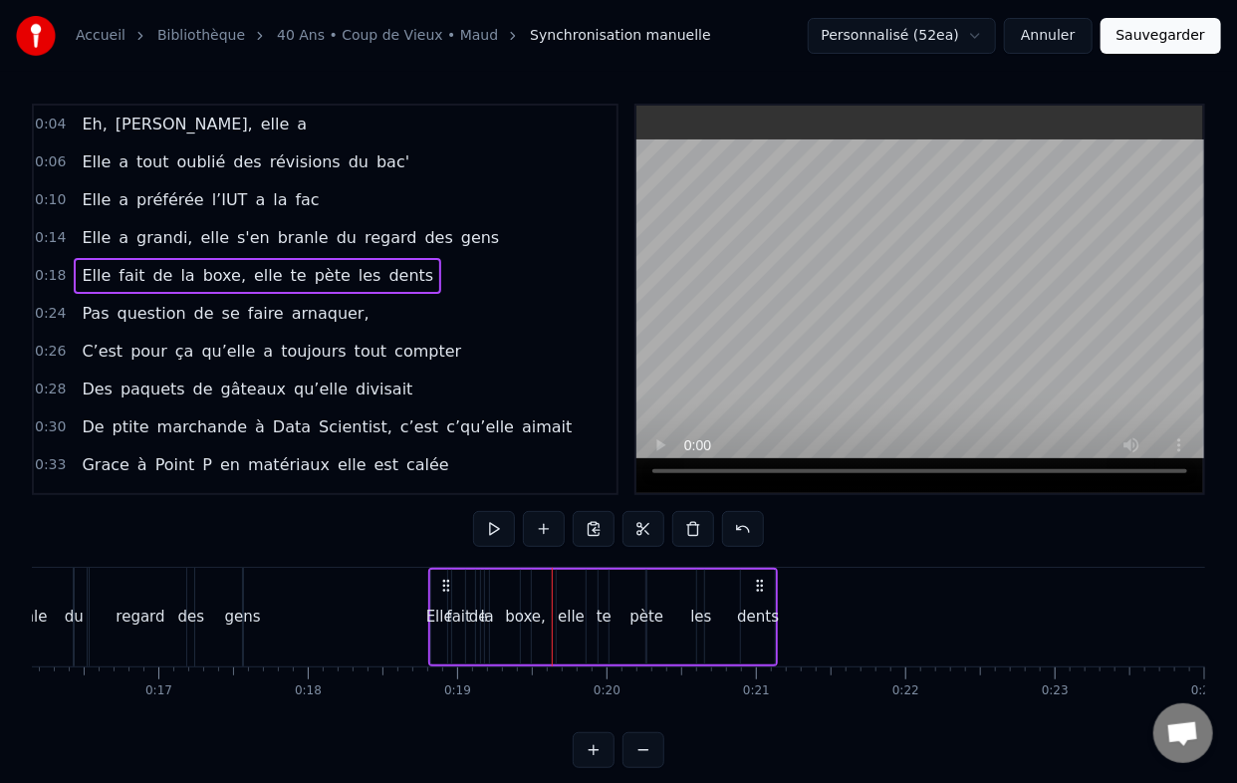
click at [518, 622] on div "boxe," at bounding box center [525, 617] width 41 height 23
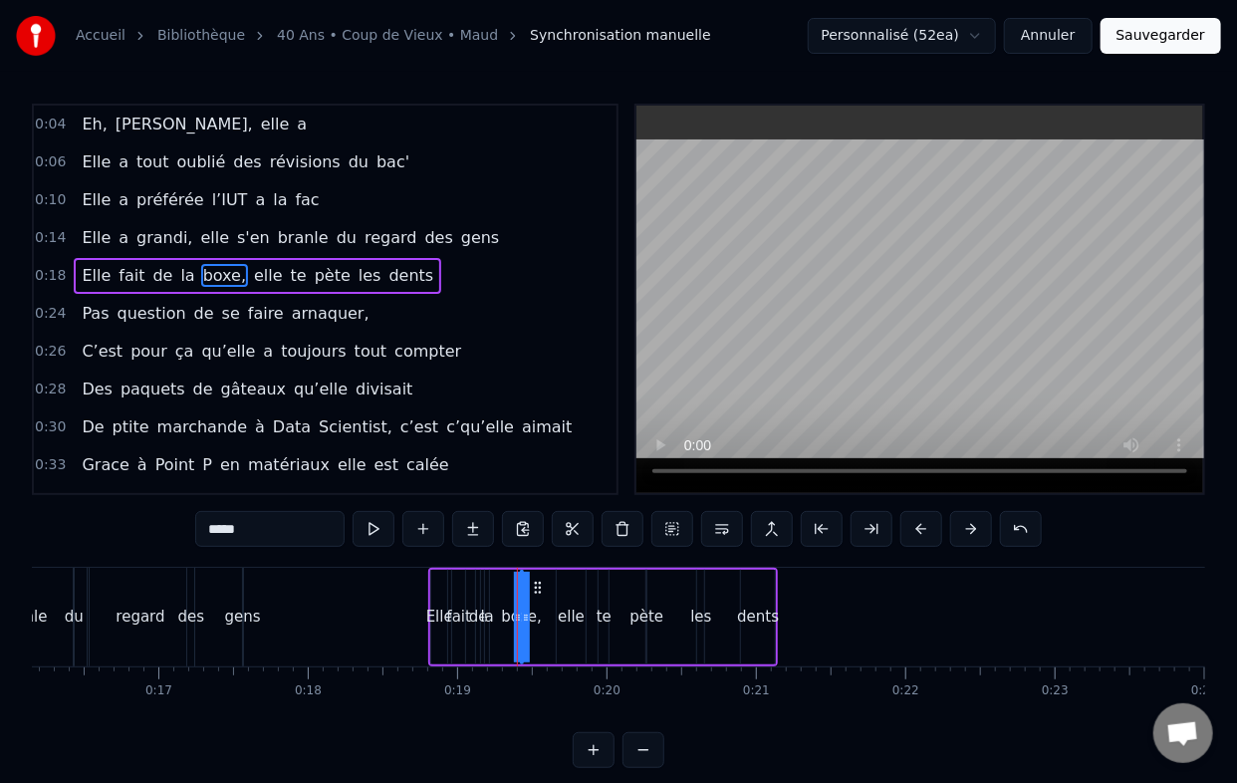
drag, startPoint x: 522, startPoint y: 614, endPoint x: 480, endPoint y: 614, distance: 41.8
click at [480, 614] on div "Elle fait de la boxe, elle te pète les dents" at bounding box center [603, 617] width 350 height 99
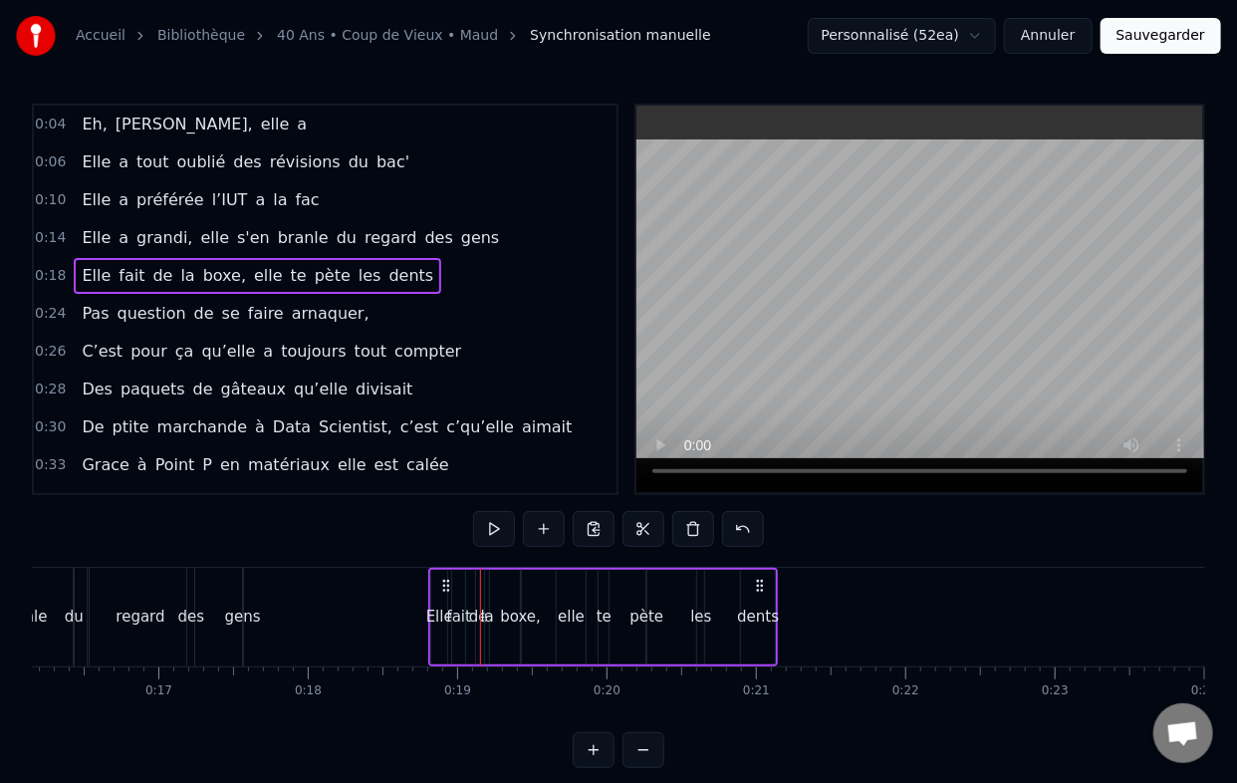
click at [526, 617] on div "boxe," at bounding box center [520, 617] width 41 height 23
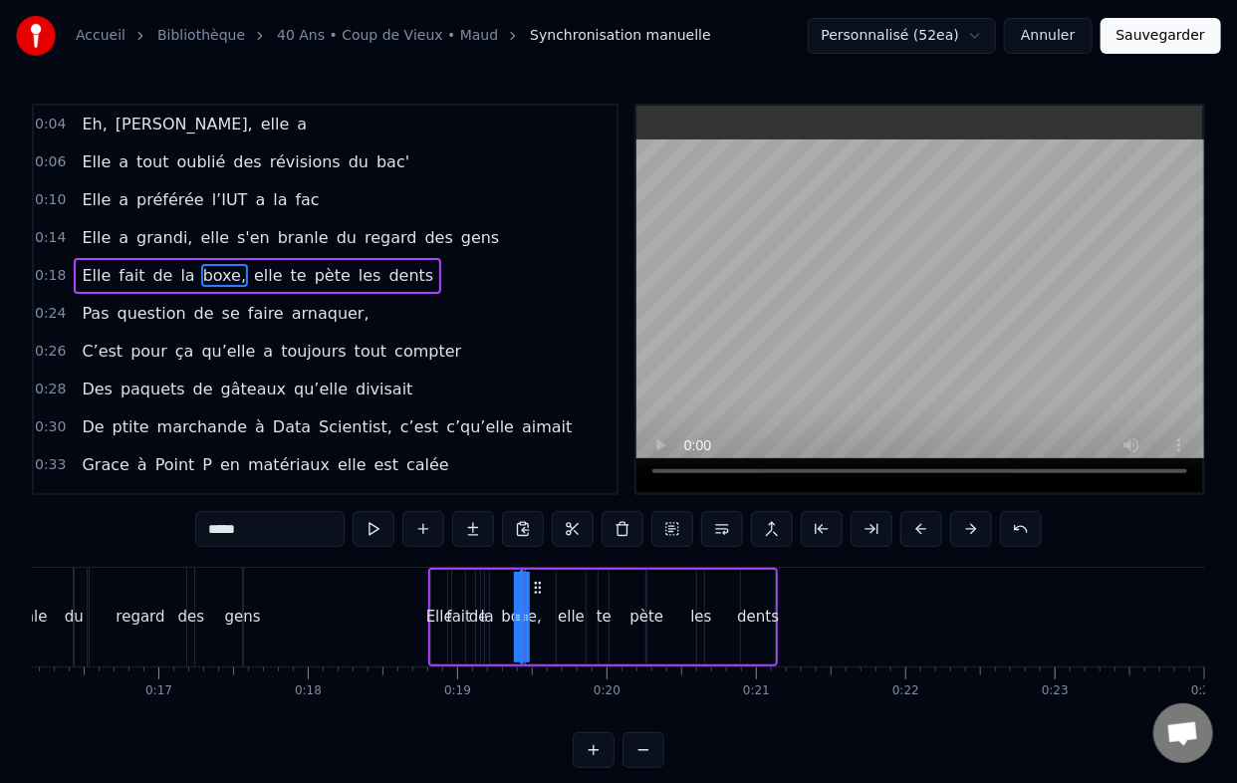
drag, startPoint x: 523, startPoint y: 616, endPoint x: 557, endPoint y: 614, distance: 33.9
click at [557, 614] on div "Elle fait de la boxe, elle te pète les dents" at bounding box center [603, 617] width 350 height 99
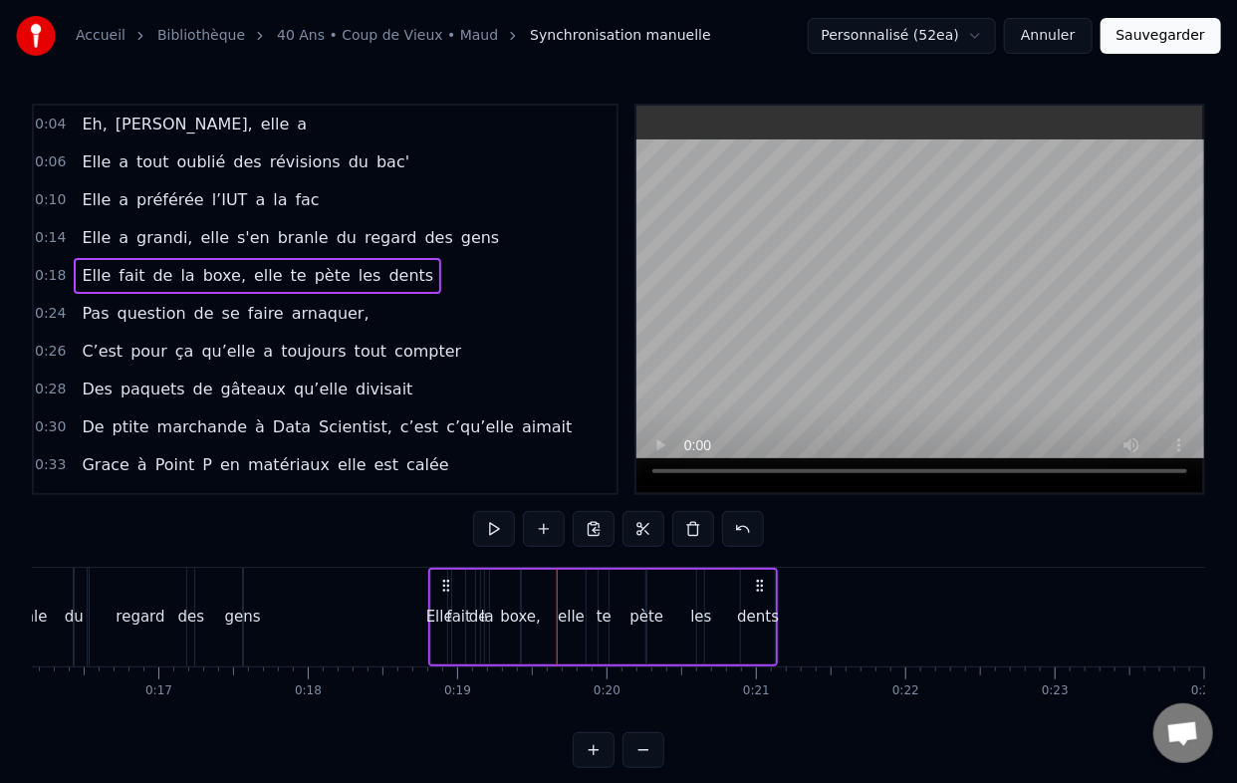
click at [522, 611] on div "boxe," at bounding box center [520, 617] width 41 height 23
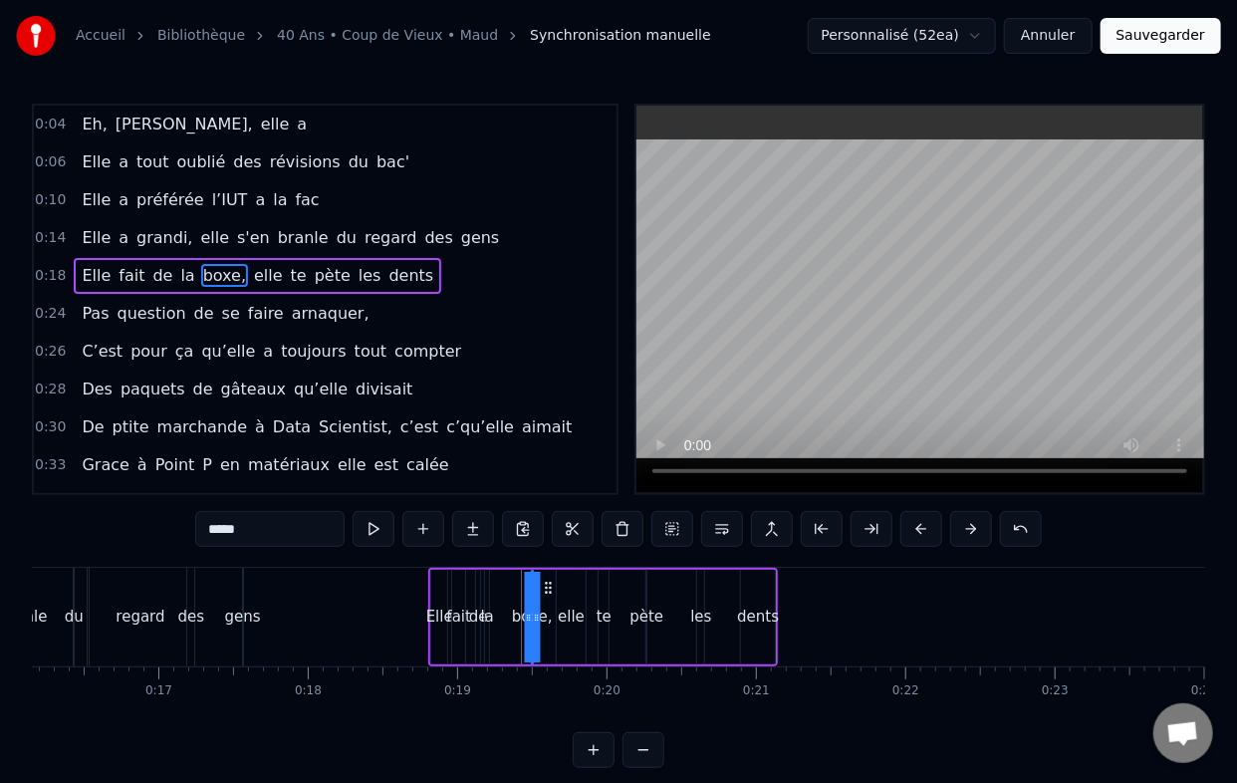
click at [547, 580] on icon at bounding box center [548, 588] width 16 height 16
click at [490, 618] on div "la" at bounding box center [487, 617] width 13 height 23
type input "**"
drag, startPoint x: 500, startPoint y: 586, endPoint x: 518, endPoint y: 585, distance: 18.0
click at [518, 585] on icon at bounding box center [521, 588] width 16 height 16
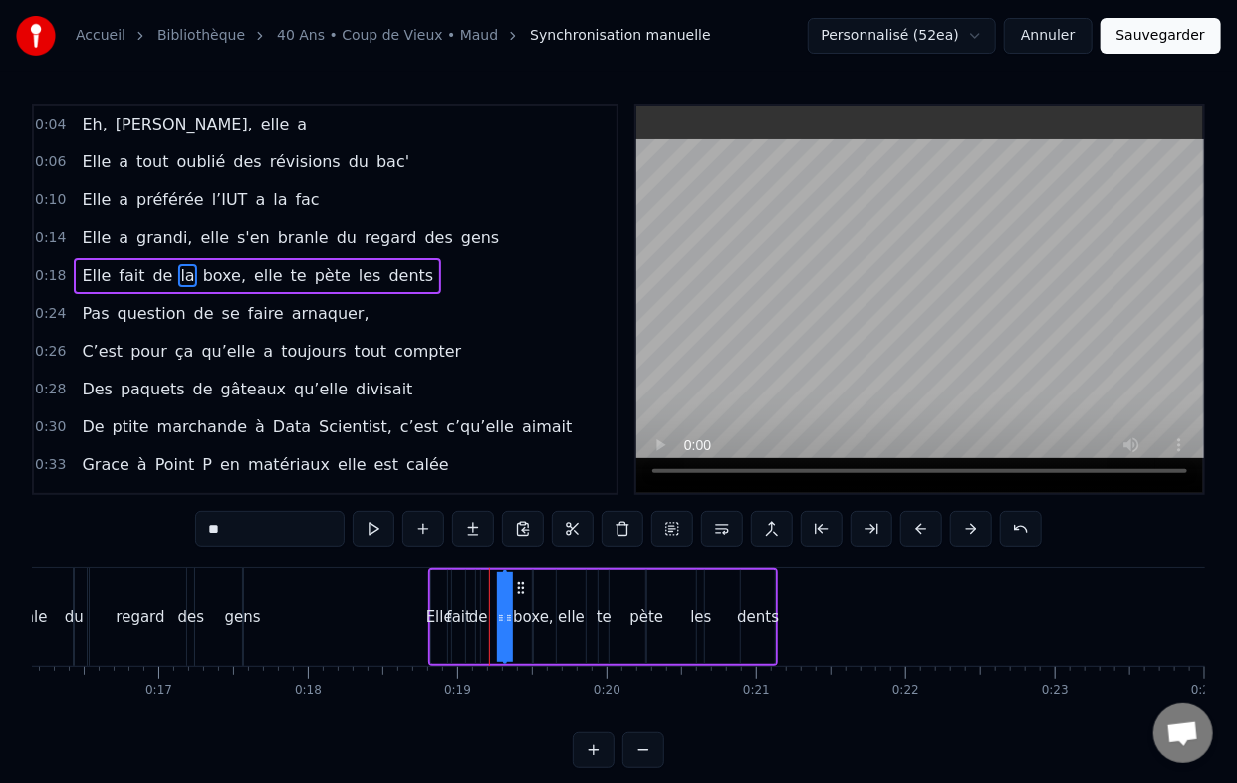
drag, startPoint x: 504, startPoint y: 616, endPoint x: 491, endPoint y: 617, distance: 13.0
click at [491, 617] on div "Elle fait de la boxe, elle te pète les dents" at bounding box center [603, 617] width 350 height 99
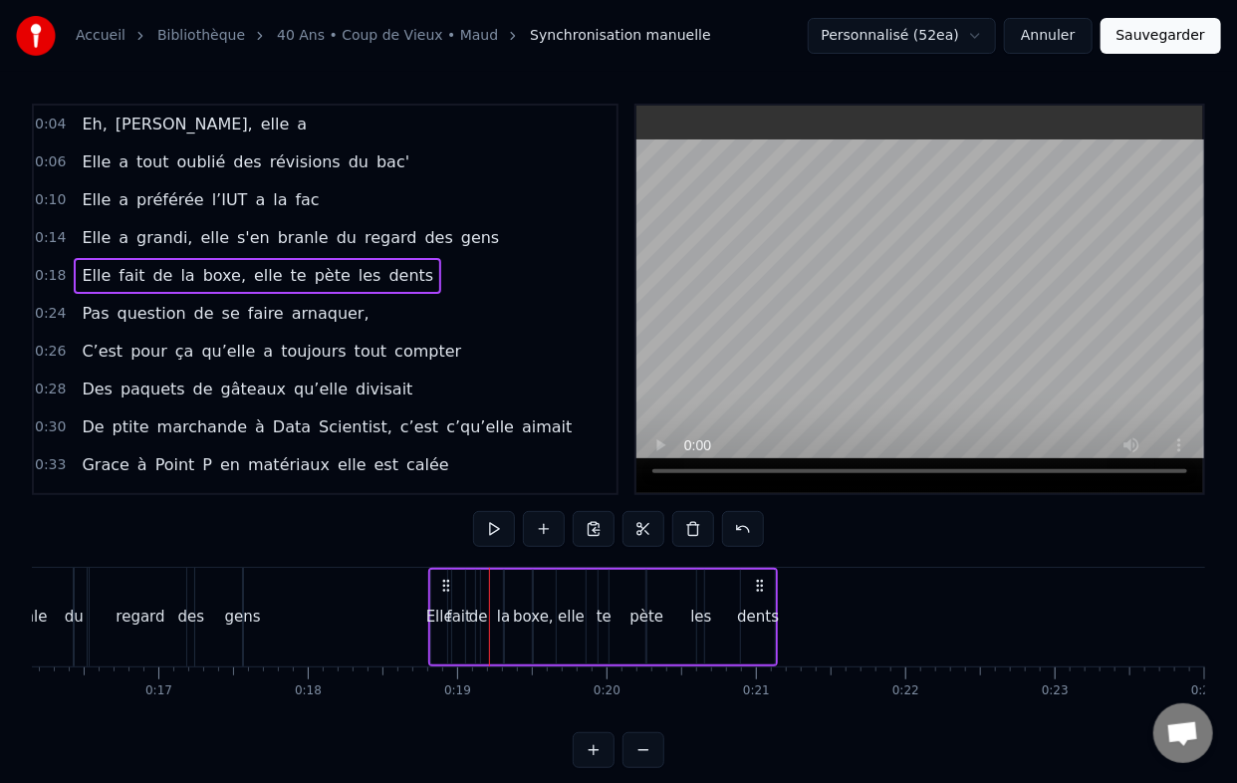
click at [478, 618] on div "de" at bounding box center [478, 617] width 19 height 23
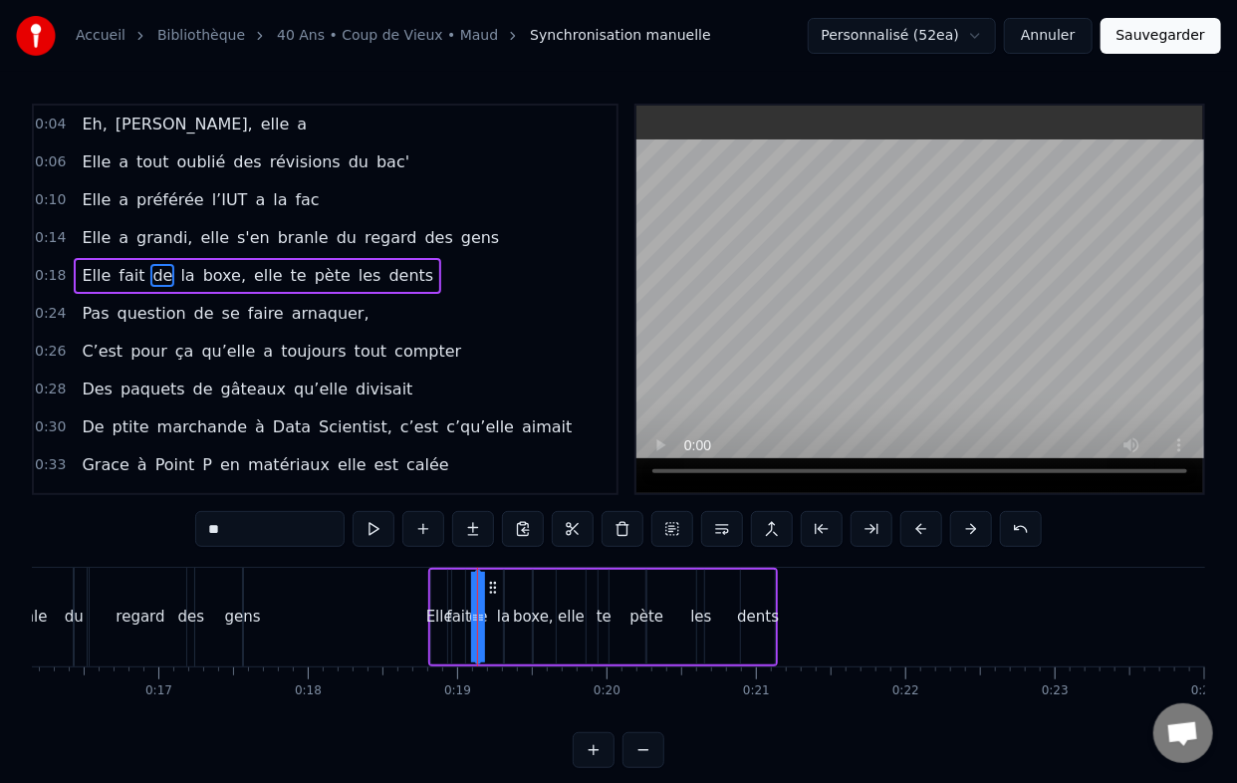
drag, startPoint x: 638, startPoint y: 617, endPoint x: 649, endPoint y: 618, distance: 12.0
click at [649, 618] on div "pète" at bounding box center [647, 617] width 34 height 23
drag, startPoint x: 666, startPoint y: 585, endPoint x: 683, endPoint y: 582, distance: 17.2
click at [683, 582] on icon at bounding box center [686, 588] width 16 height 16
click at [695, 618] on div "les" at bounding box center [700, 617] width 21 height 23
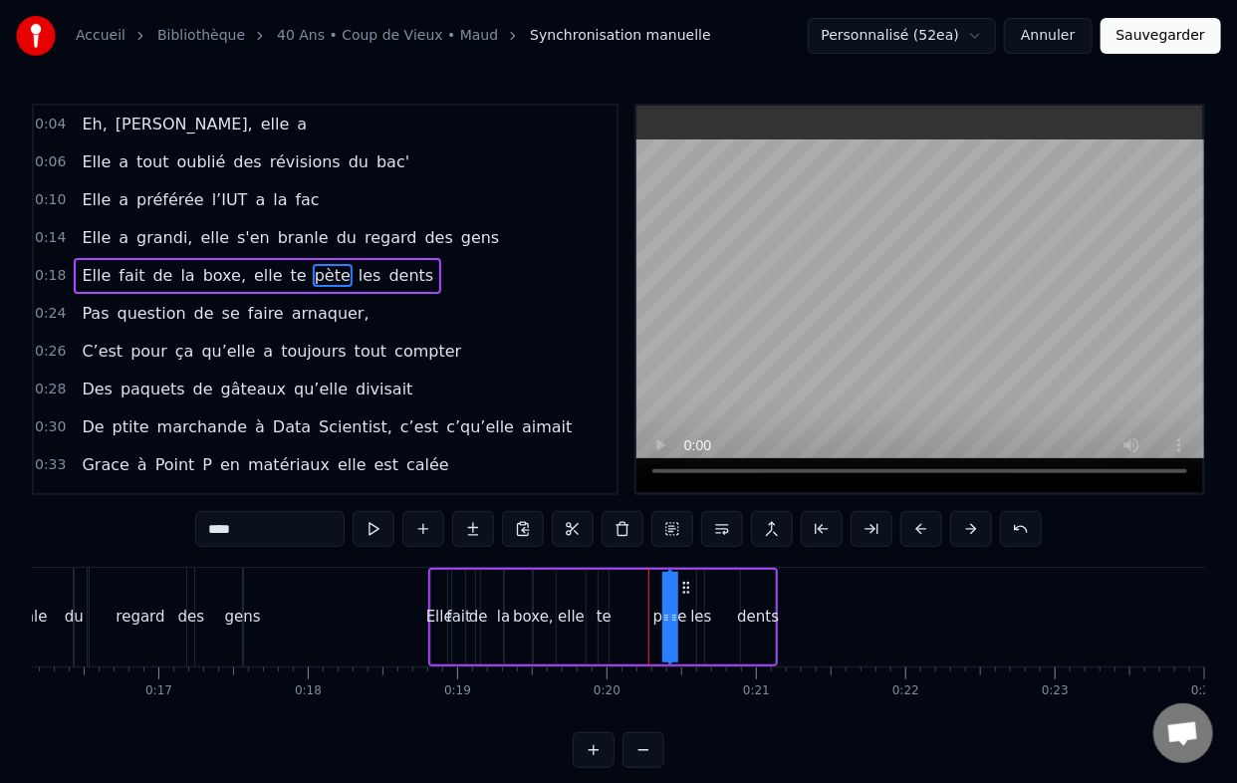
type input "***"
drag, startPoint x: 714, startPoint y: 588, endPoint x: 729, endPoint y: 586, distance: 15.1
click at [729, 586] on icon at bounding box center [729, 588] width 16 height 16
click at [595, 599] on div "Elle fait de la boxe, elle te pète les dents" at bounding box center [603, 617] width 350 height 99
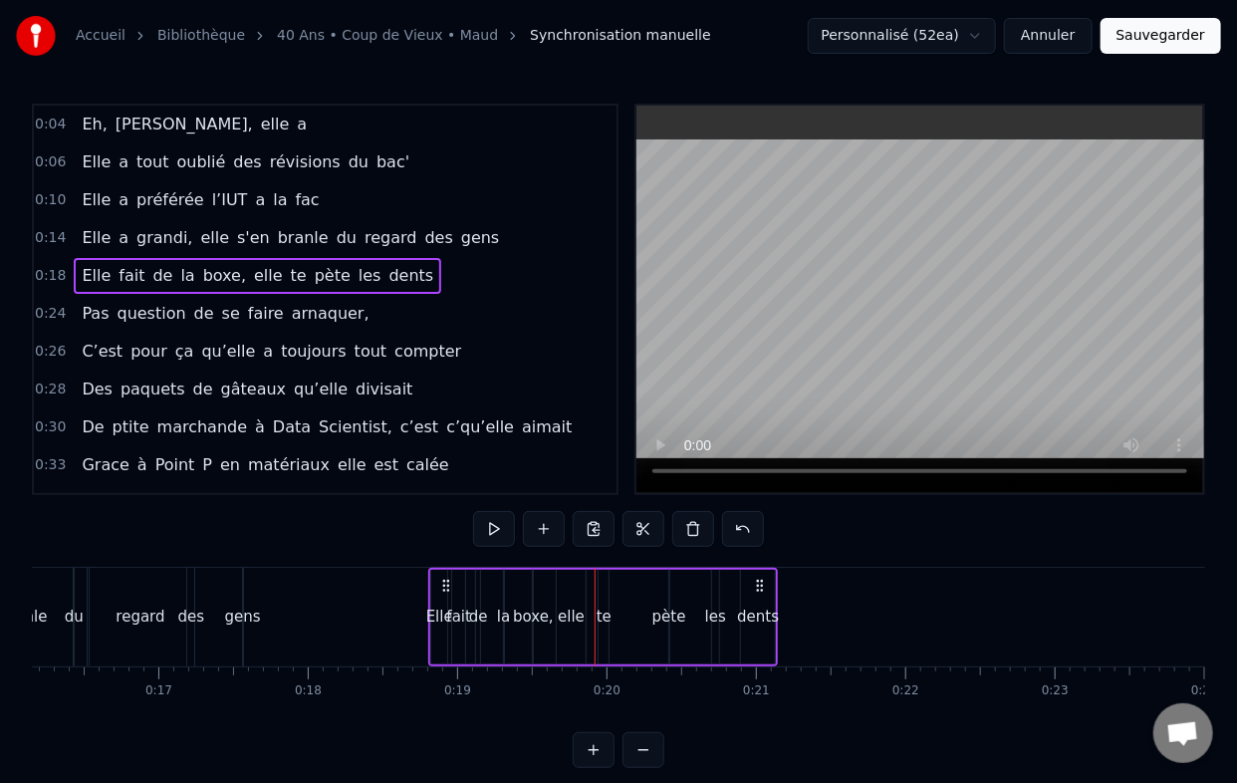
click at [606, 585] on div "te" at bounding box center [604, 617] width 10 height 95
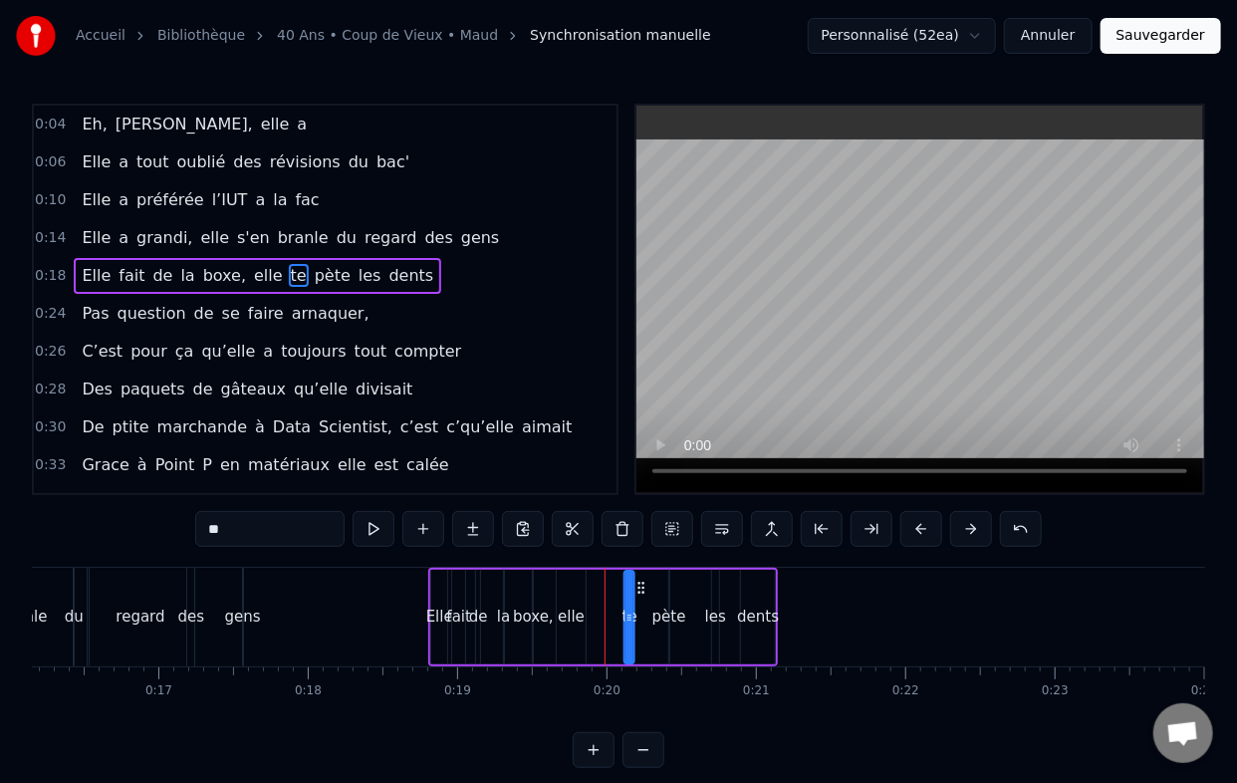
drag, startPoint x: 618, startPoint y: 584, endPoint x: 645, endPoint y: 584, distance: 27.9
click at [645, 584] on icon at bounding box center [642, 588] width 16 height 16
click at [578, 592] on div "elle" at bounding box center [571, 617] width 29 height 95
drag, startPoint x: 573, startPoint y: 588, endPoint x: 606, endPoint y: 587, distance: 32.9
click at [607, 587] on icon at bounding box center [607, 588] width 16 height 16
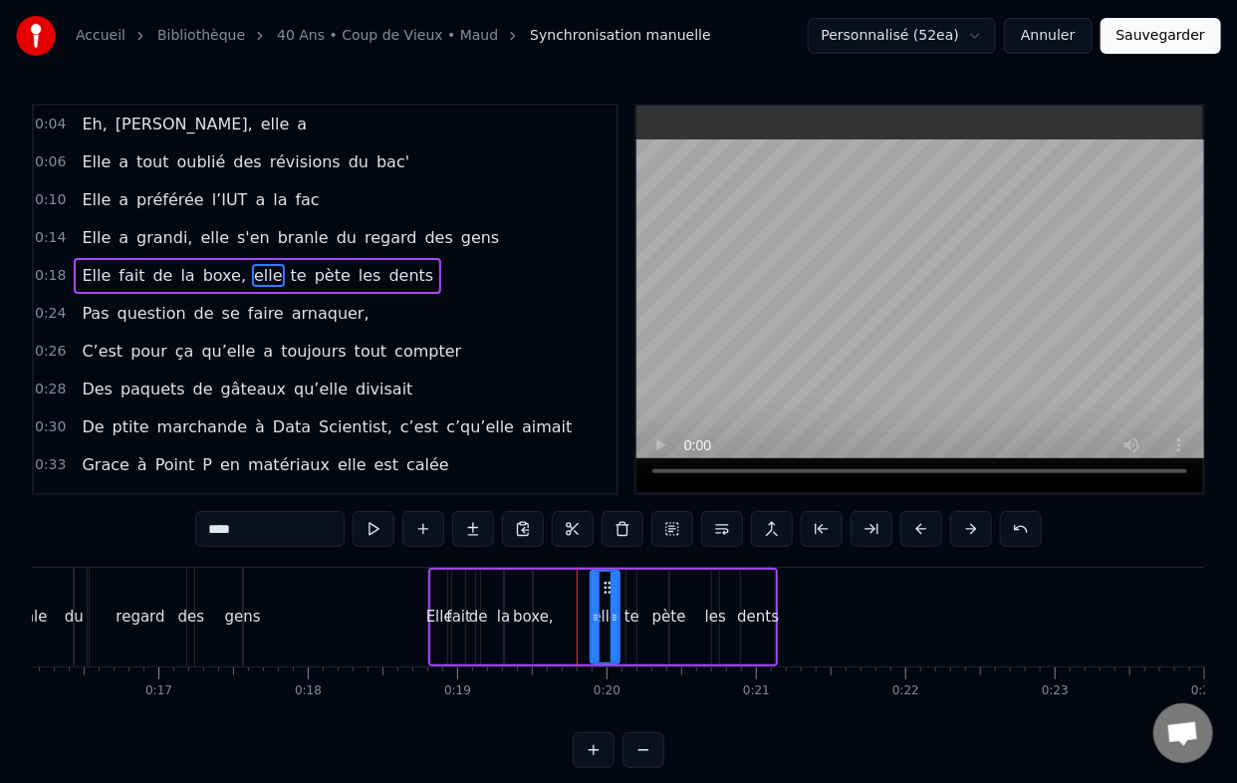
click at [530, 610] on div "boxe," at bounding box center [533, 617] width 41 height 23
type input "*****"
drag, startPoint x: 550, startPoint y: 587, endPoint x: 590, endPoint y: 587, distance: 39.8
click at [591, 587] on circle at bounding box center [591, 587] width 1 height 1
drag, startPoint x: 590, startPoint y: 587, endPoint x: 574, endPoint y: 592, distance: 16.7
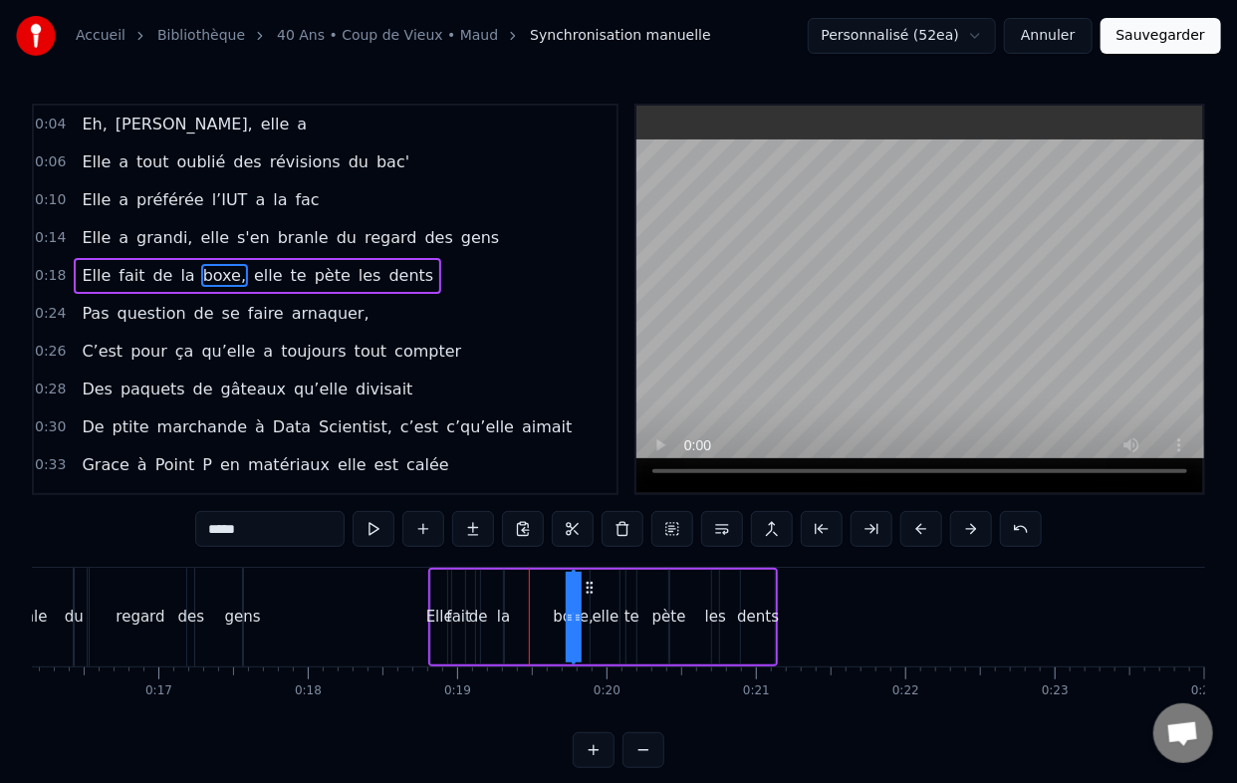
click at [574, 592] on div "Elle fait de la boxe, elle te pète les dents" at bounding box center [603, 617] width 350 height 99
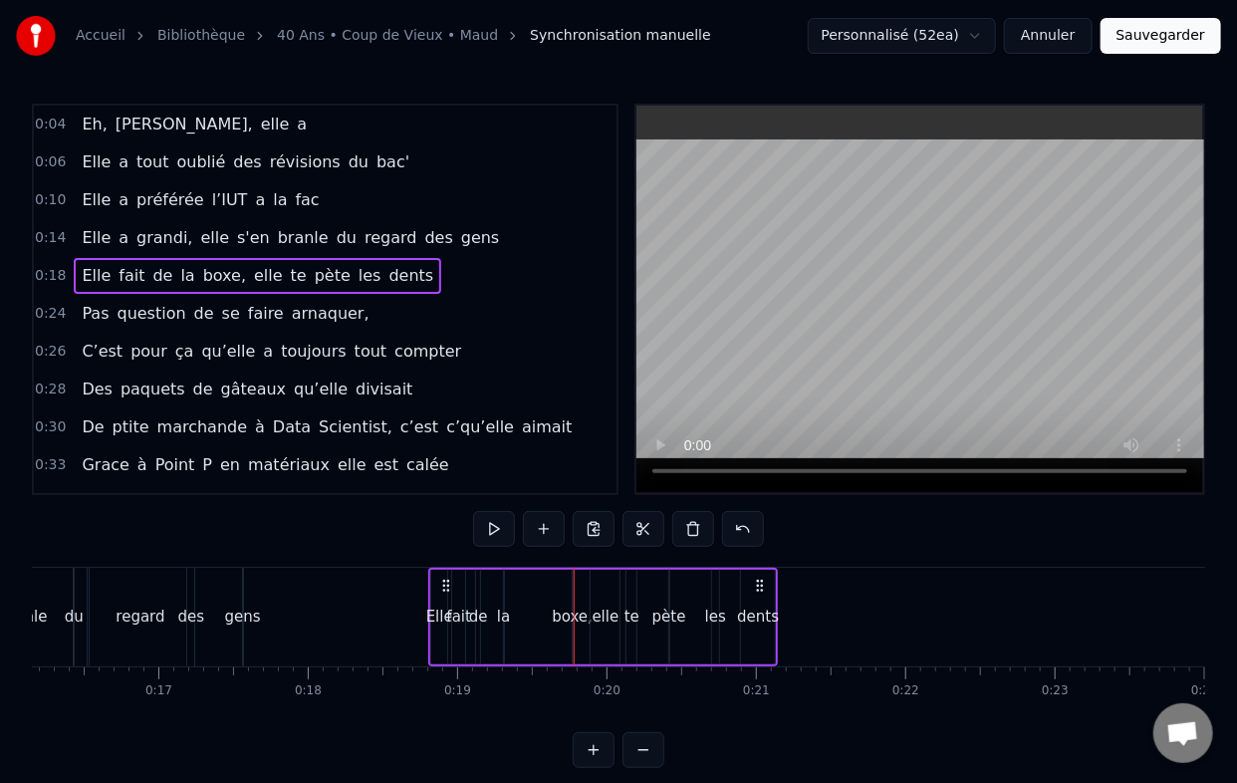
click at [564, 610] on div "boxe," at bounding box center [572, 617] width 41 height 23
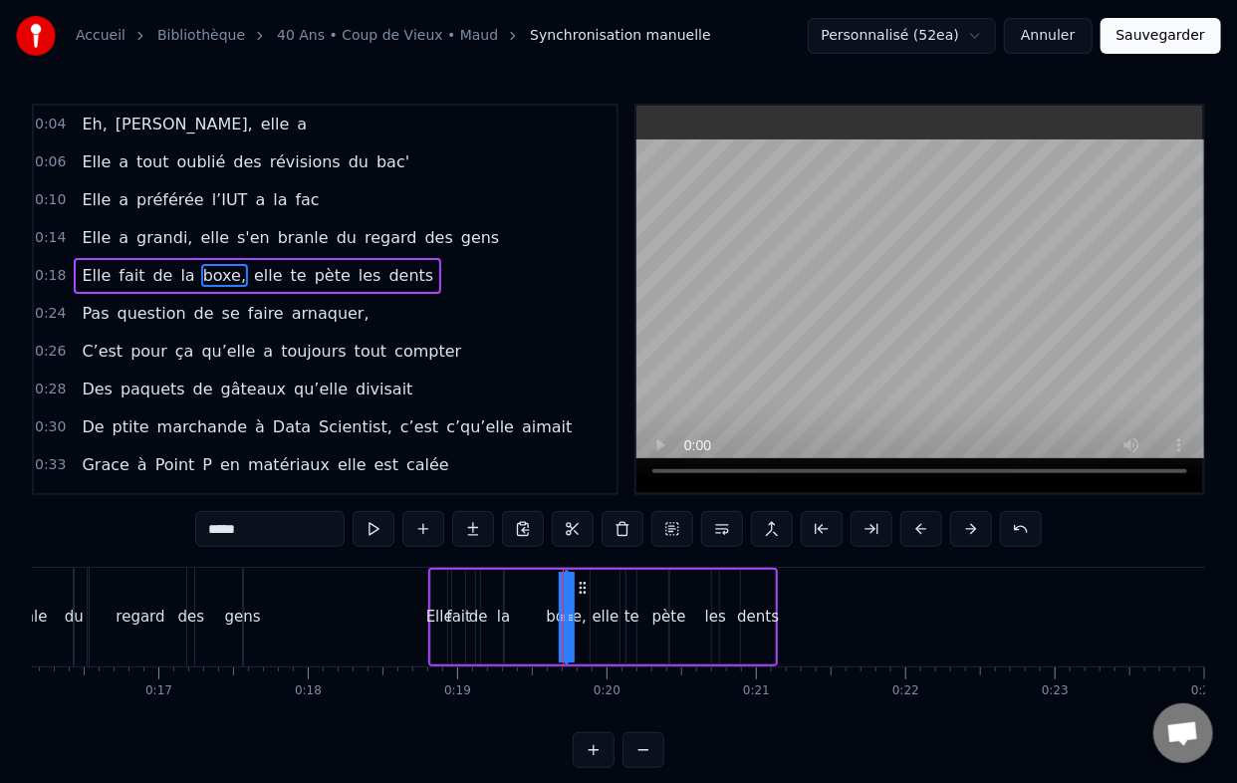
click at [580, 589] on icon at bounding box center [582, 588] width 16 height 16
click at [501, 610] on div "la" at bounding box center [503, 617] width 13 height 23
drag, startPoint x: 520, startPoint y: 583, endPoint x: 538, endPoint y: 583, distance: 17.9
click at [538, 583] on icon at bounding box center [539, 588] width 16 height 16
click at [482, 613] on div "de" at bounding box center [478, 617] width 19 height 23
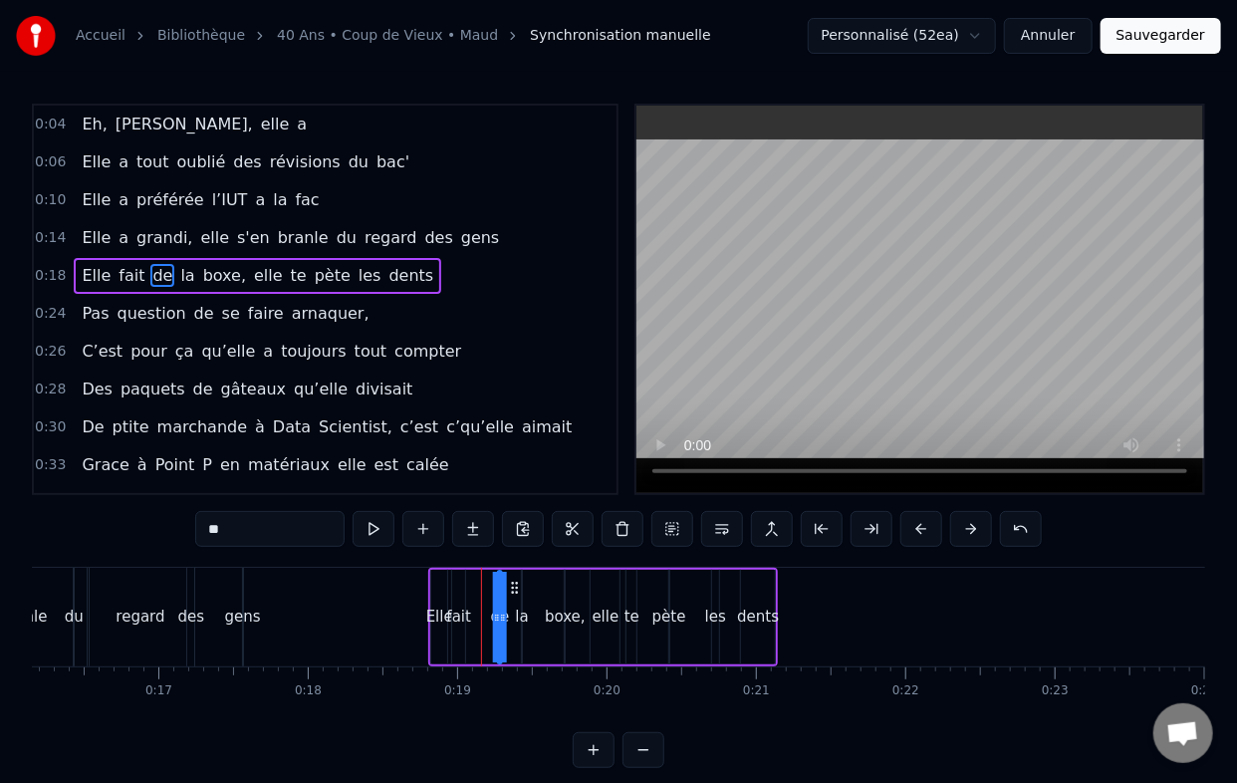
drag, startPoint x: 490, startPoint y: 588, endPoint x: 509, endPoint y: 587, distance: 19.0
click at [509, 587] on icon at bounding box center [515, 588] width 16 height 16
click at [458, 611] on div "fait" at bounding box center [459, 617] width 25 height 23
type input "****"
drag, startPoint x: 468, startPoint y: 590, endPoint x: 481, endPoint y: 589, distance: 13.0
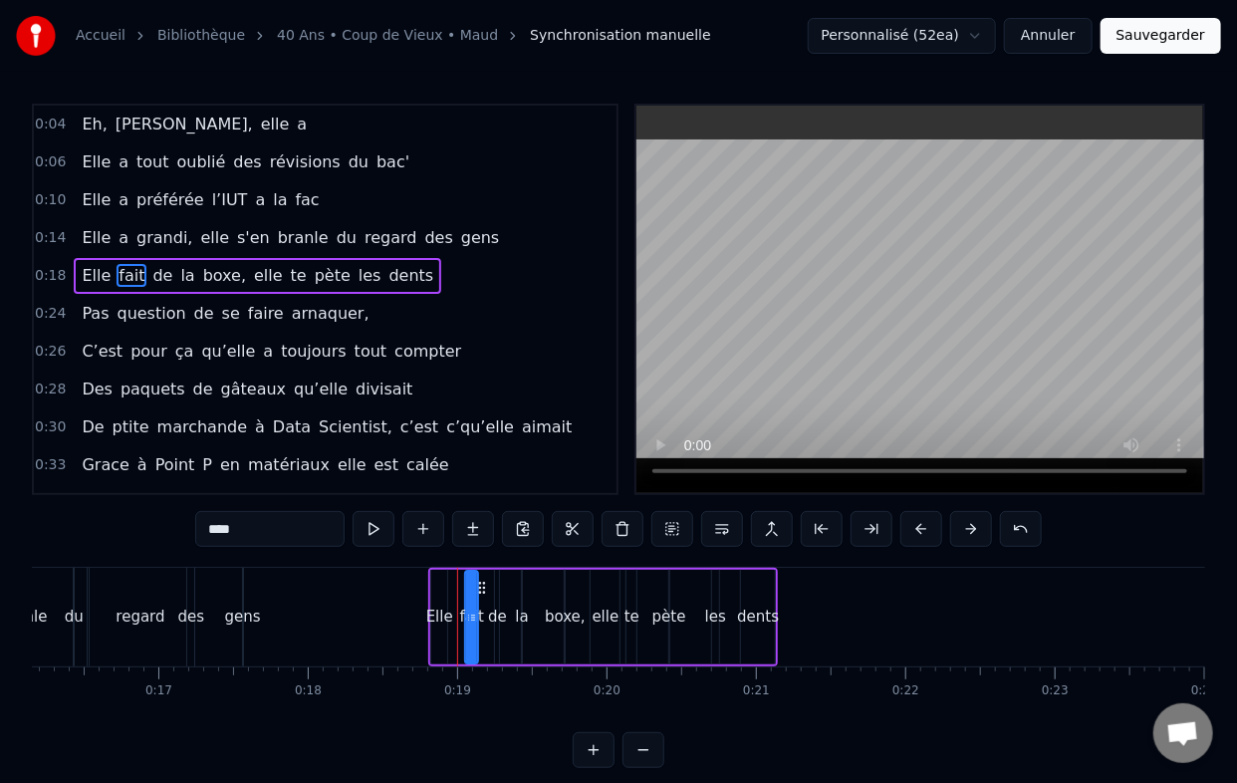
click at [482, 589] on icon at bounding box center [482, 588] width 16 height 16
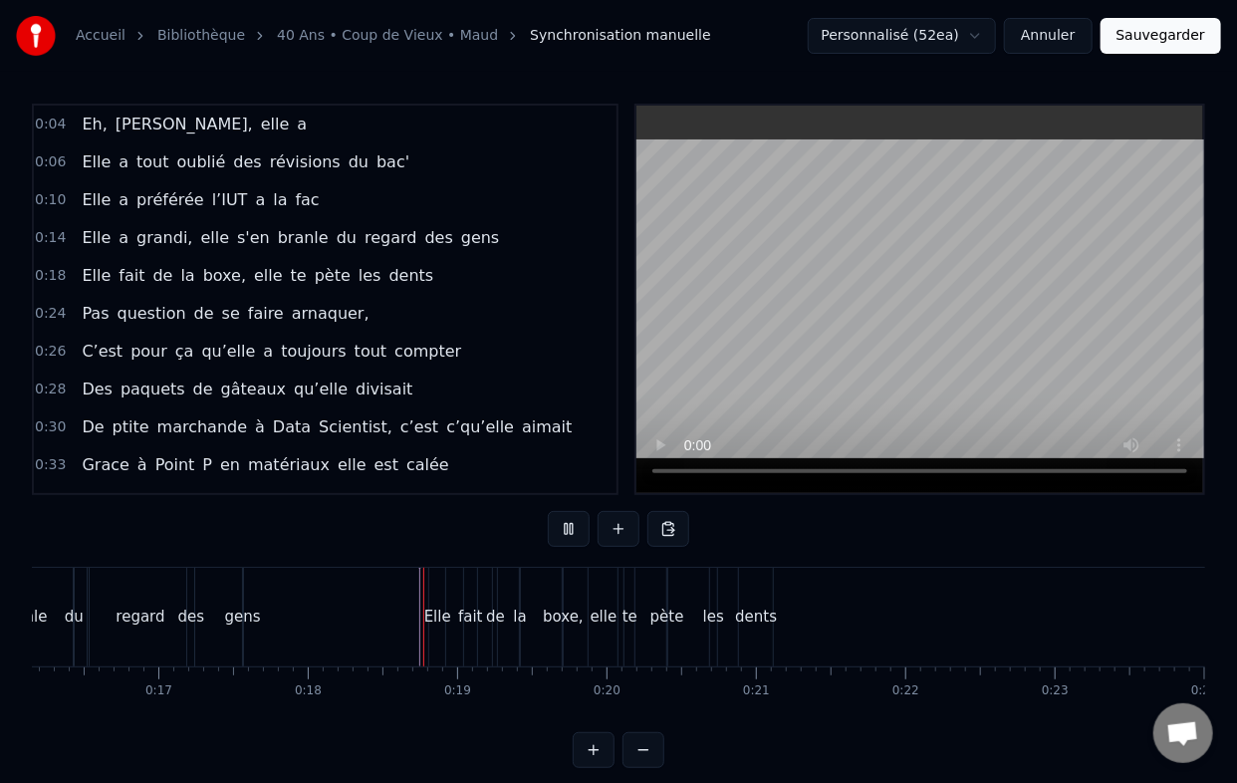
scroll to position [34, 0]
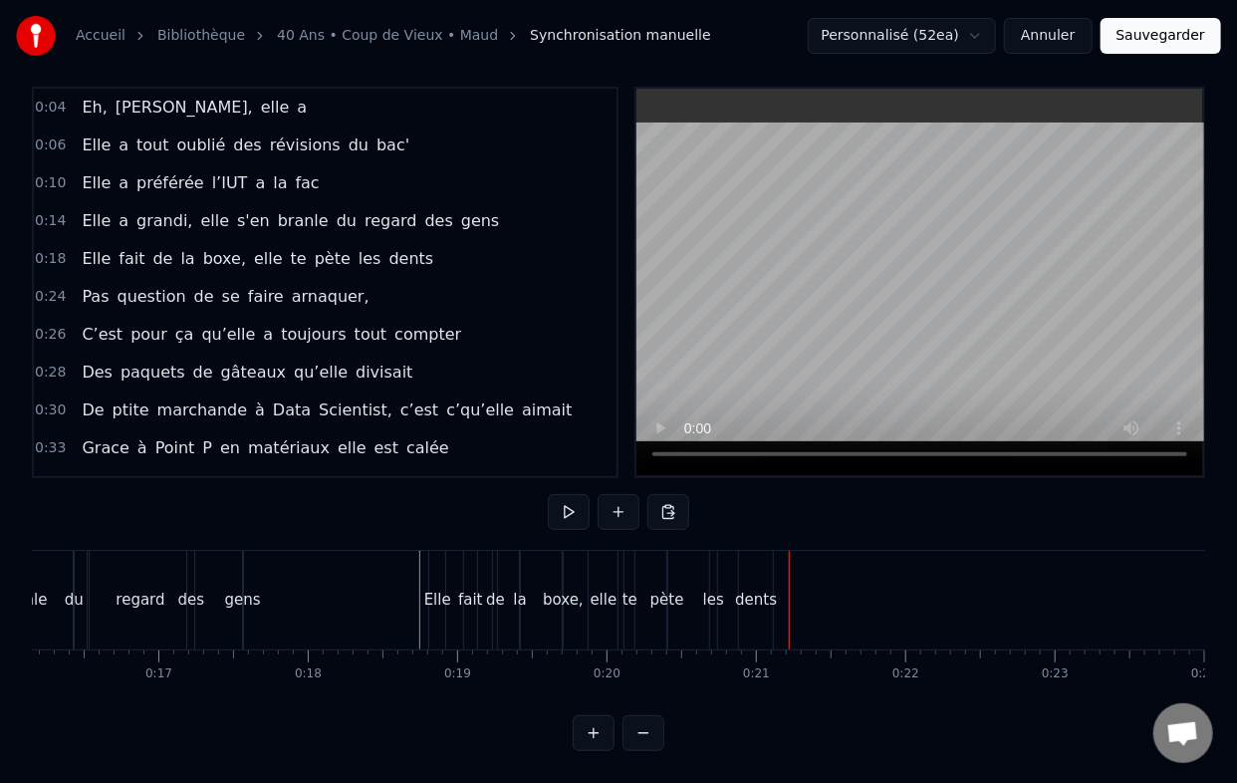
click at [1175, 46] on button "Sauvegarder" at bounding box center [1161, 36] width 121 height 36
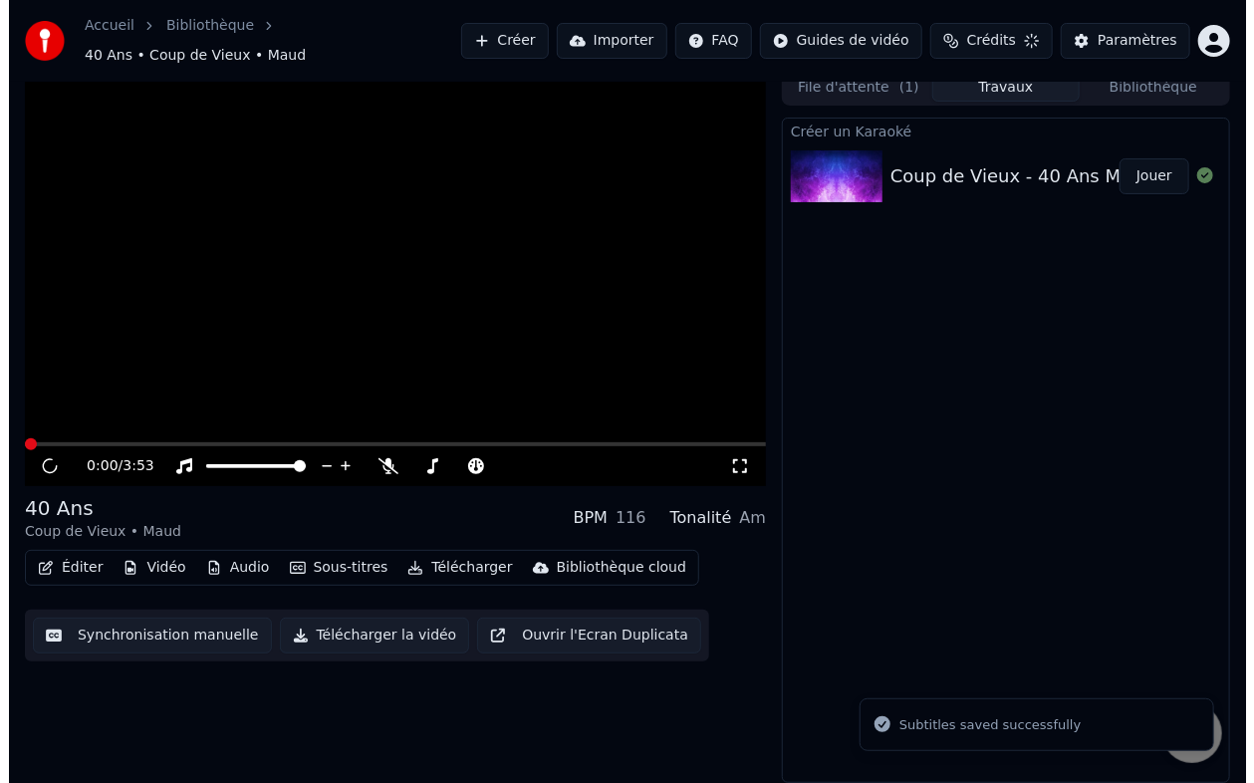
scroll to position [2, 0]
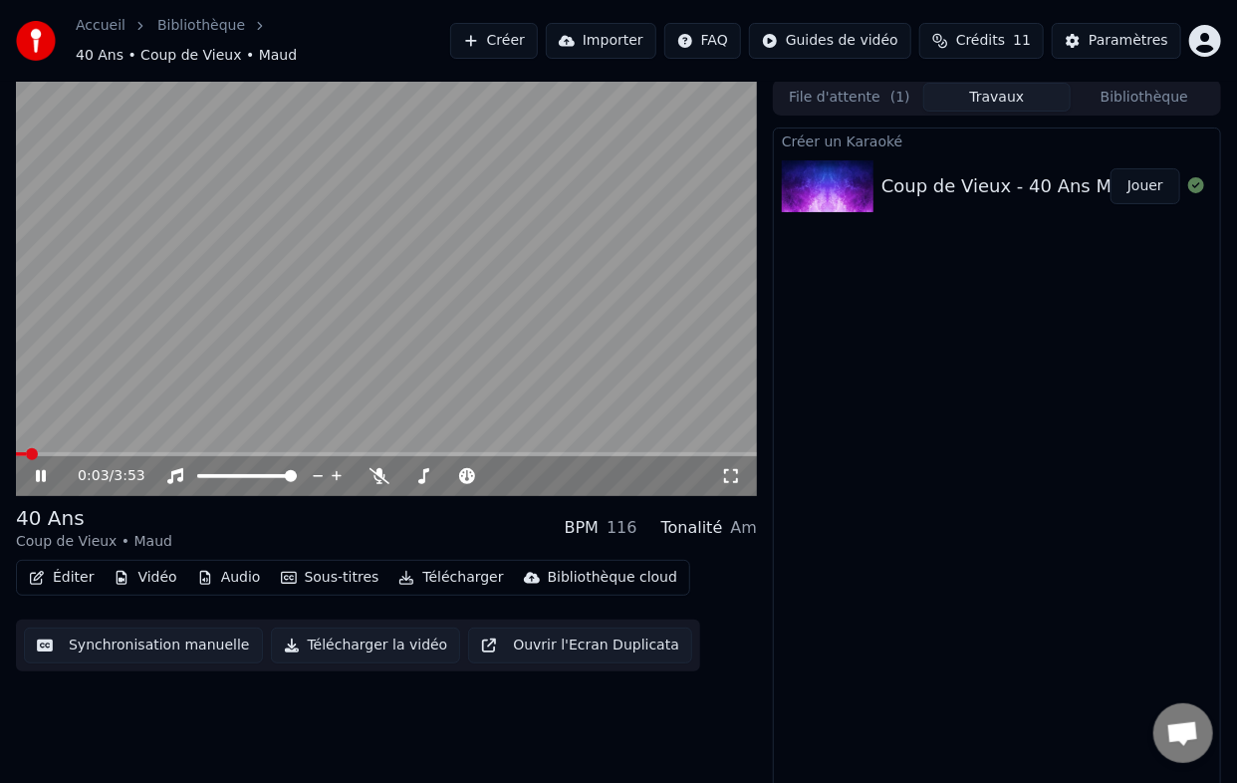
click at [44, 470] on icon at bounding box center [41, 476] width 10 height 12
click at [538, 27] on button "Créer" at bounding box center [494, 41] width 88 height 36
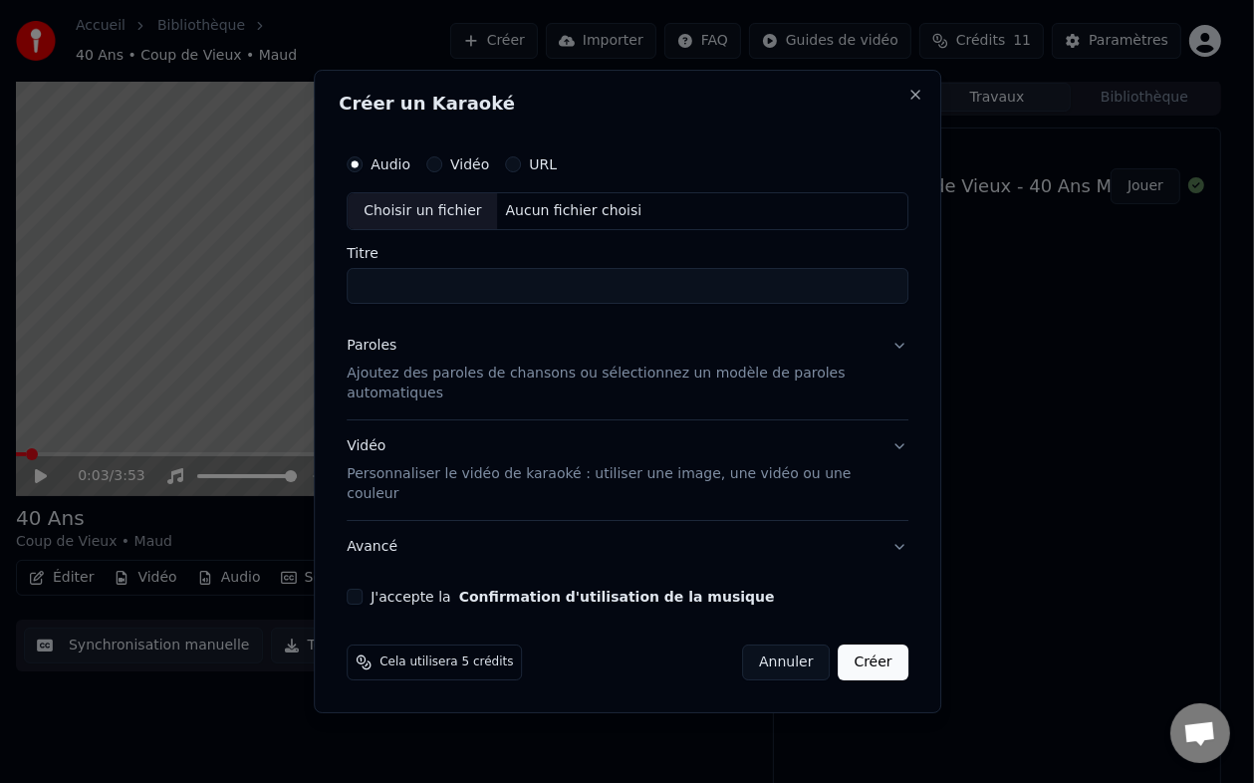
click at [613, 383] on p "Ajoutez des paroles de chansons ou sélectionnez un modèle de paroles automatiqu…" at bounding box center [612, 384] width 530 height 40
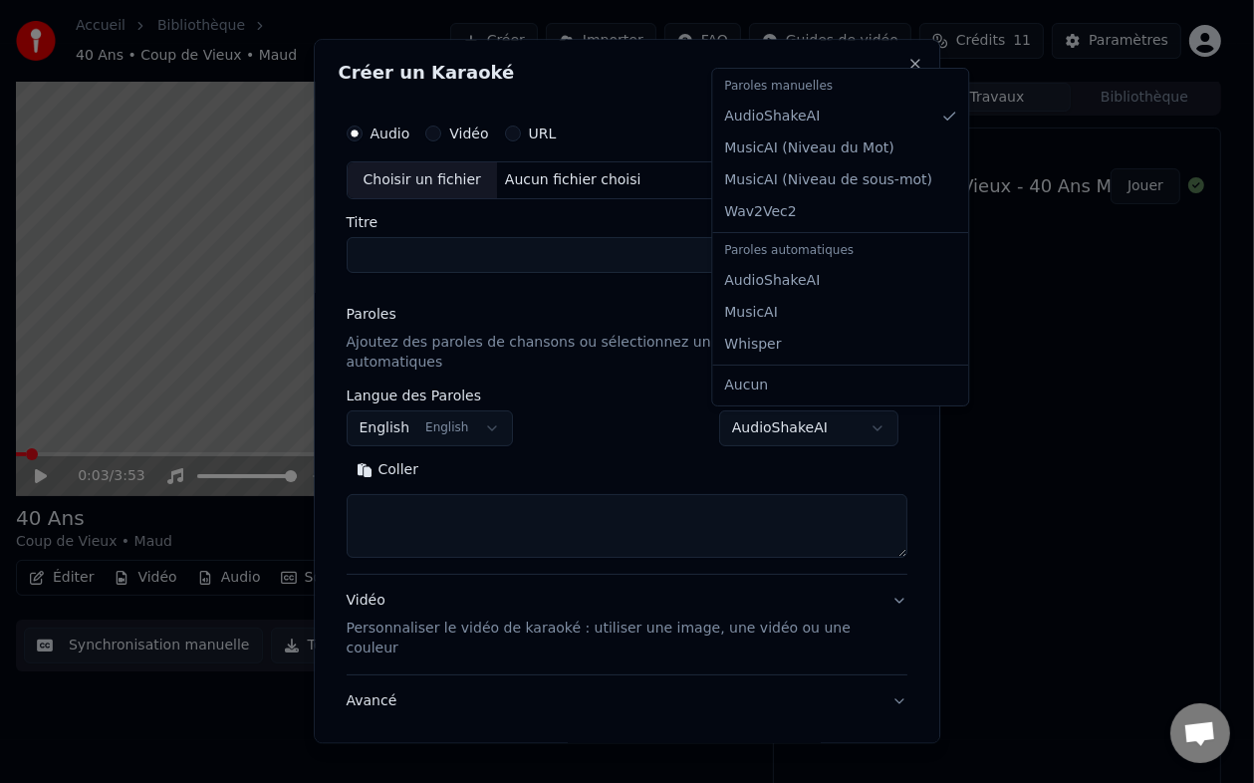
click at [785, 432] on body "**********" at bounding box center [618, 389] width 1237 height 783
select select "**********"
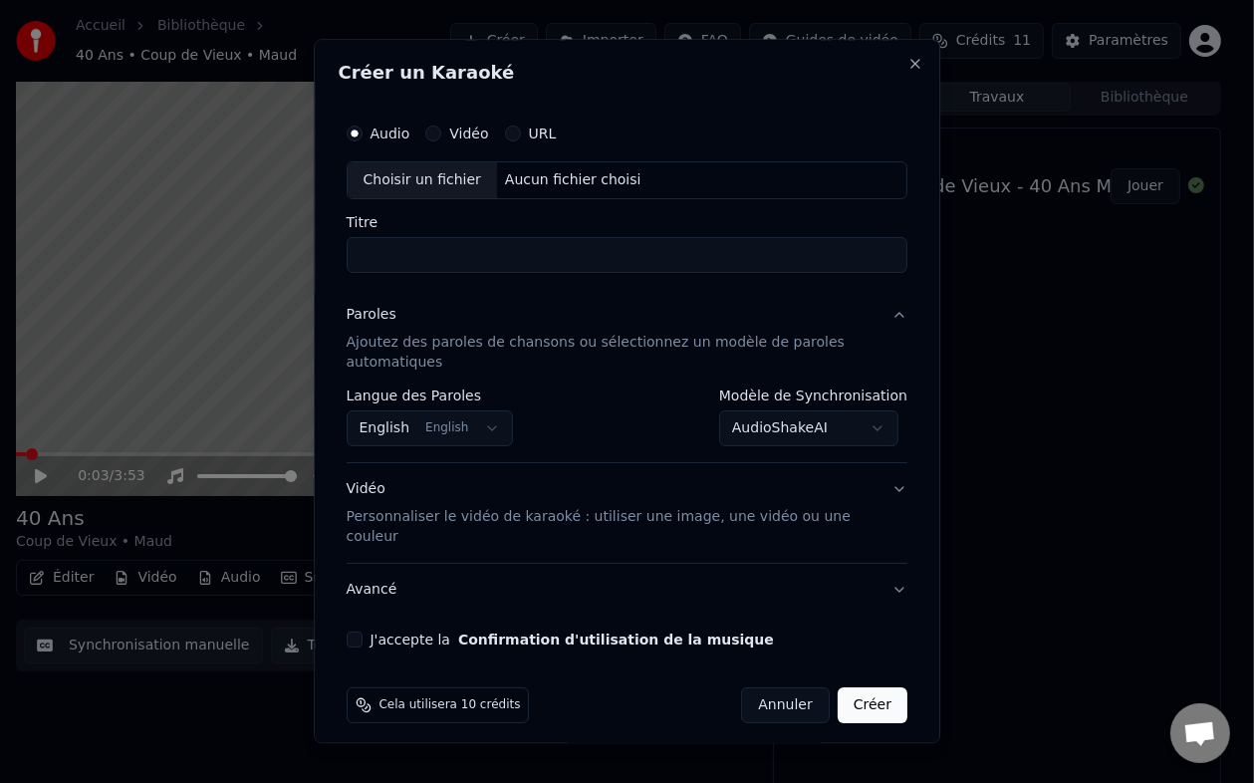
click at [468, 429] on body "**********" at bounding box center [618, 389] width 1237 height 783
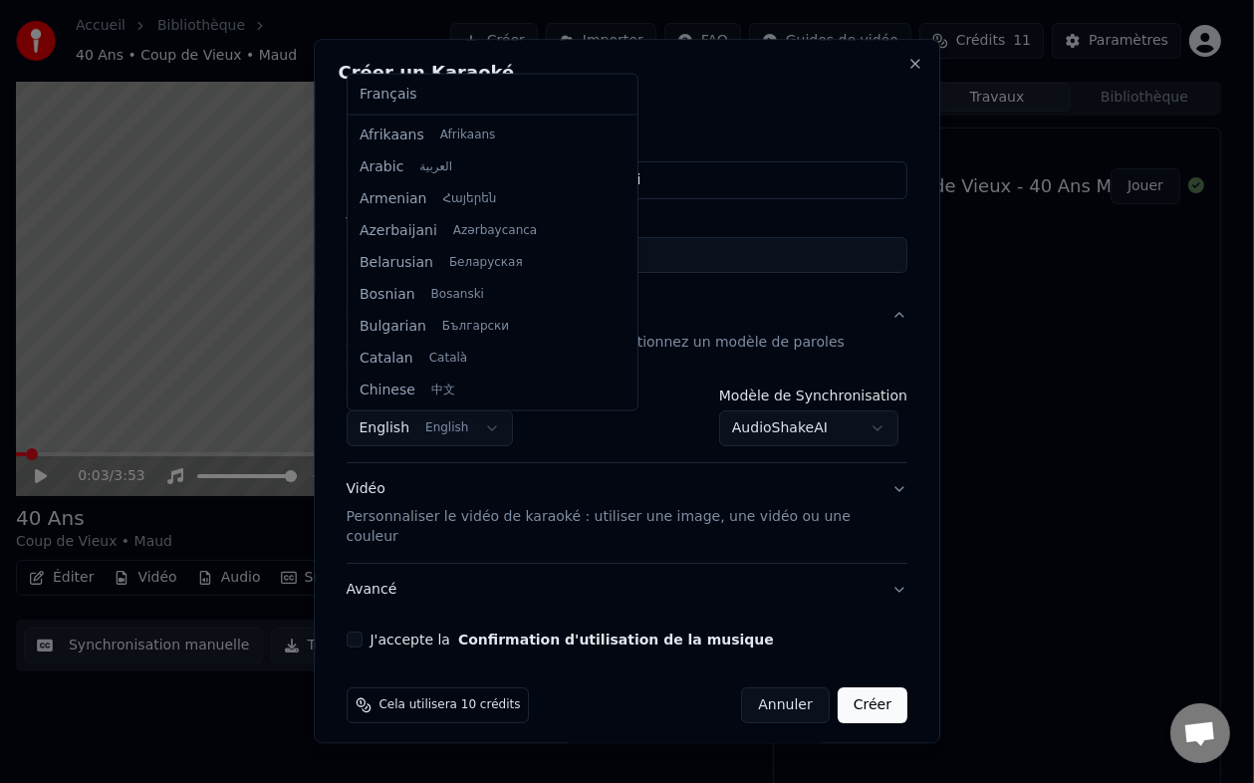
scroll to position [159, 0]
select select "**"
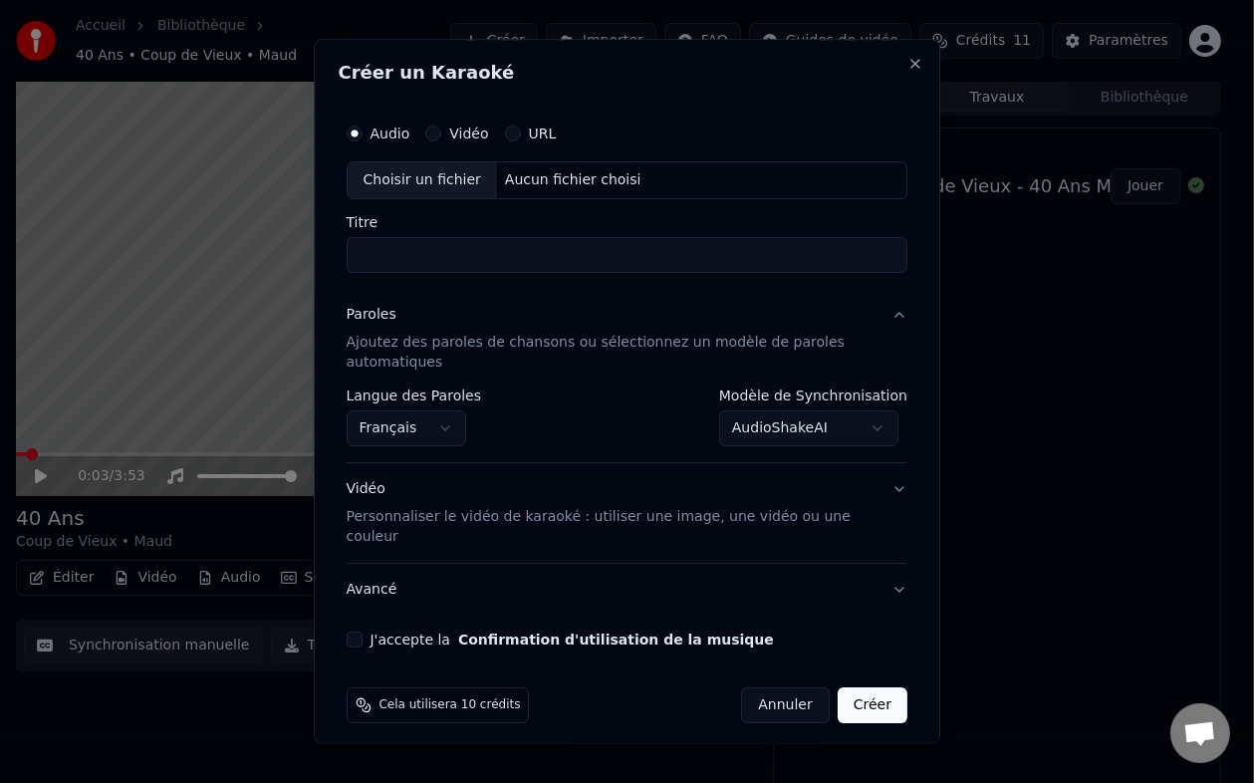
click at [431, 182] on div "Choisir un fichier" at bounding box center [422, 180] width 149 height 36
type input "****"
click at [454, 347] on p "Ajoutez des paroles de chansons ou sélectionnez un modèle de paroles automatiqu…" at bounding box center [612, 353] width 530 height 40
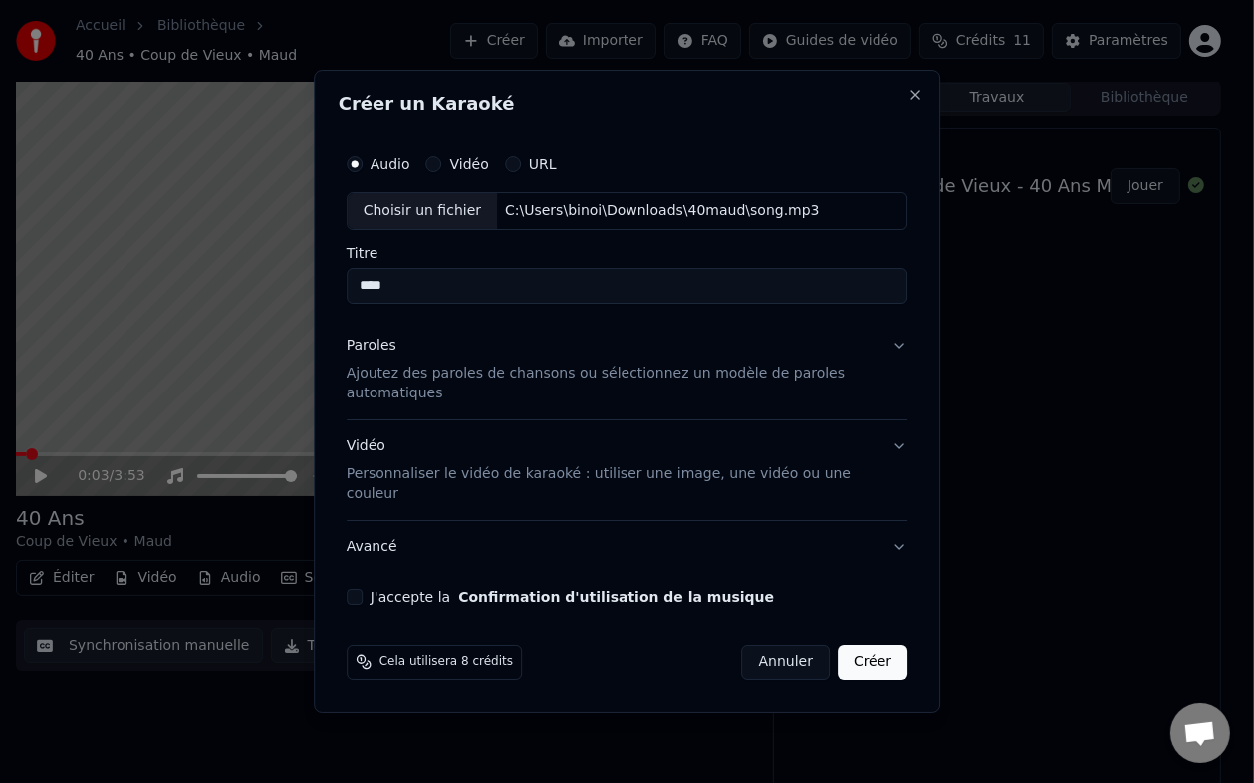
click at [414, 383] on p "Ajoutez des paroles de chansons ou sélectionnez un modèle de paroles automatiqu…" at bounding box center [612, 384] width 530 height 40
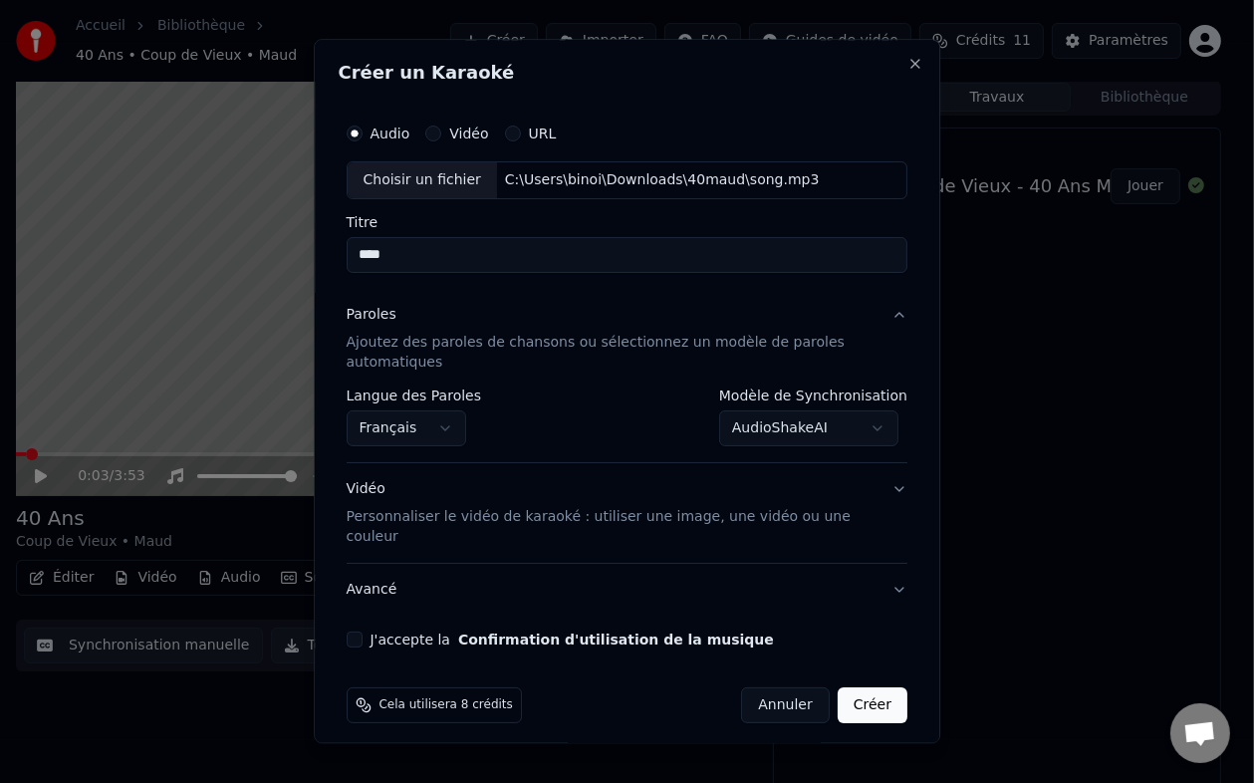
click at [779, 425] on body "**********" at bounding box center [618, 389] width 1237 height 783
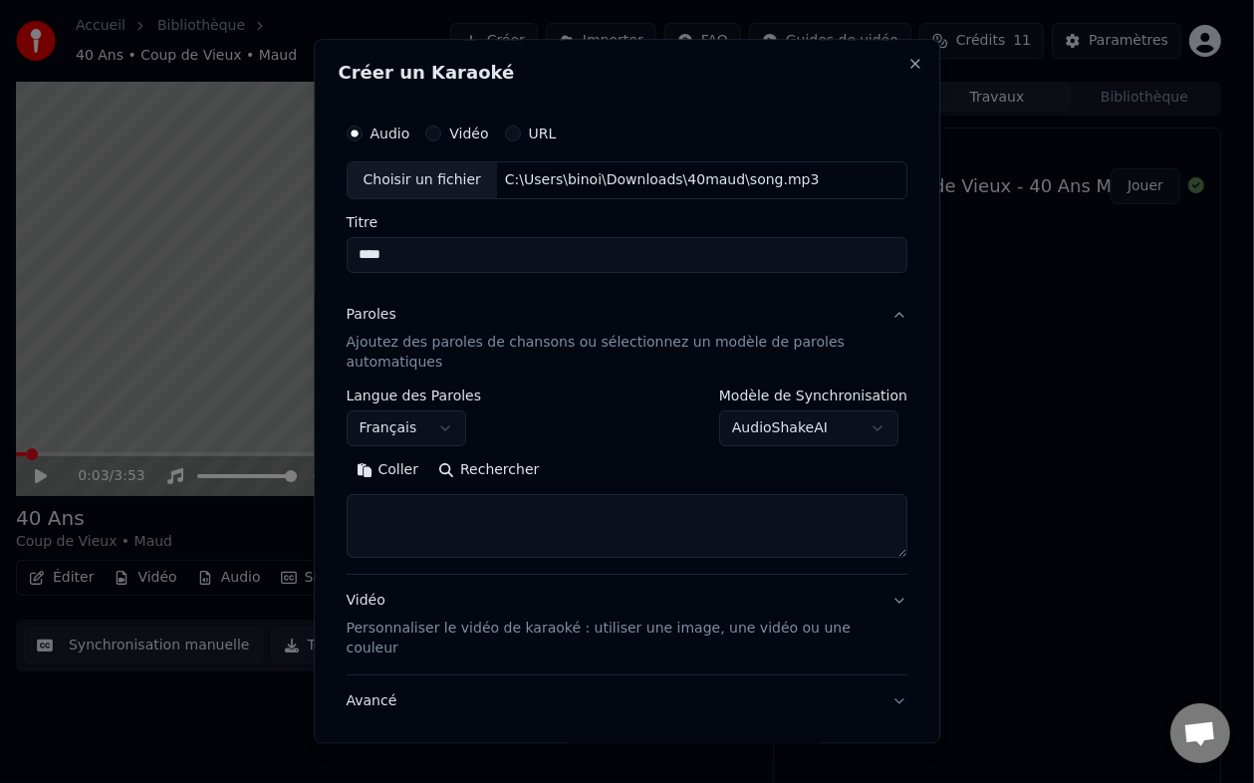
click at [794, 428] on body "**********" at bounding box center [618, 389] width 1237 height 783
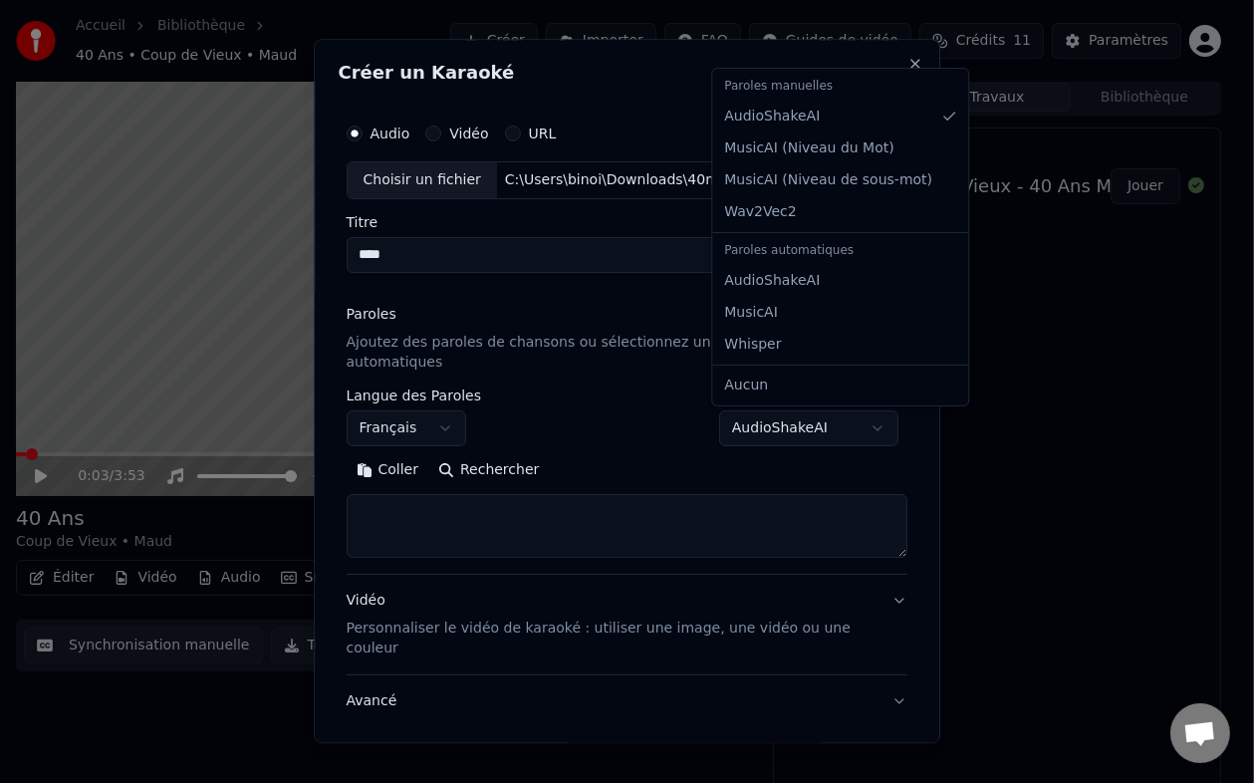
select select "**********"
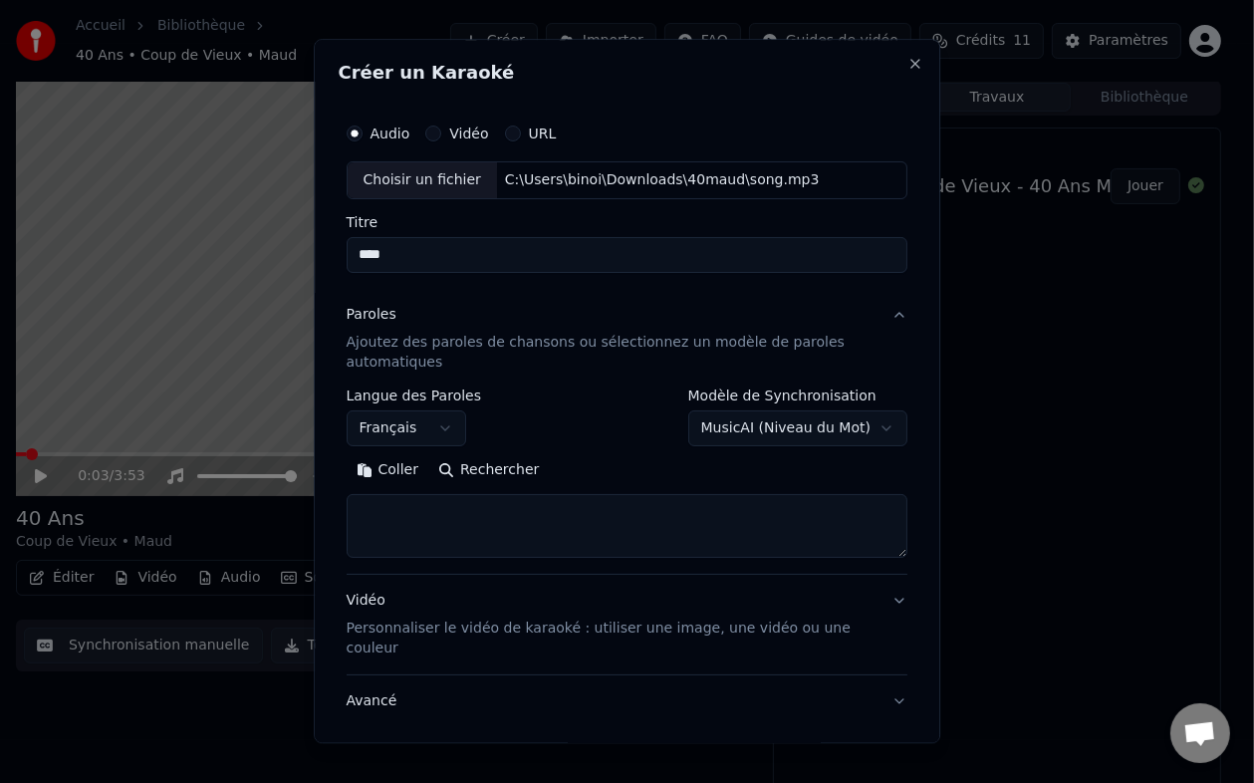
click at [394, 513] on textarea at bounding box center [628, 526] width 562 height 64
click at [394, 474] on button "Coller" at bounding box center [388, 470] width 83 height 32
type textarea "**********"
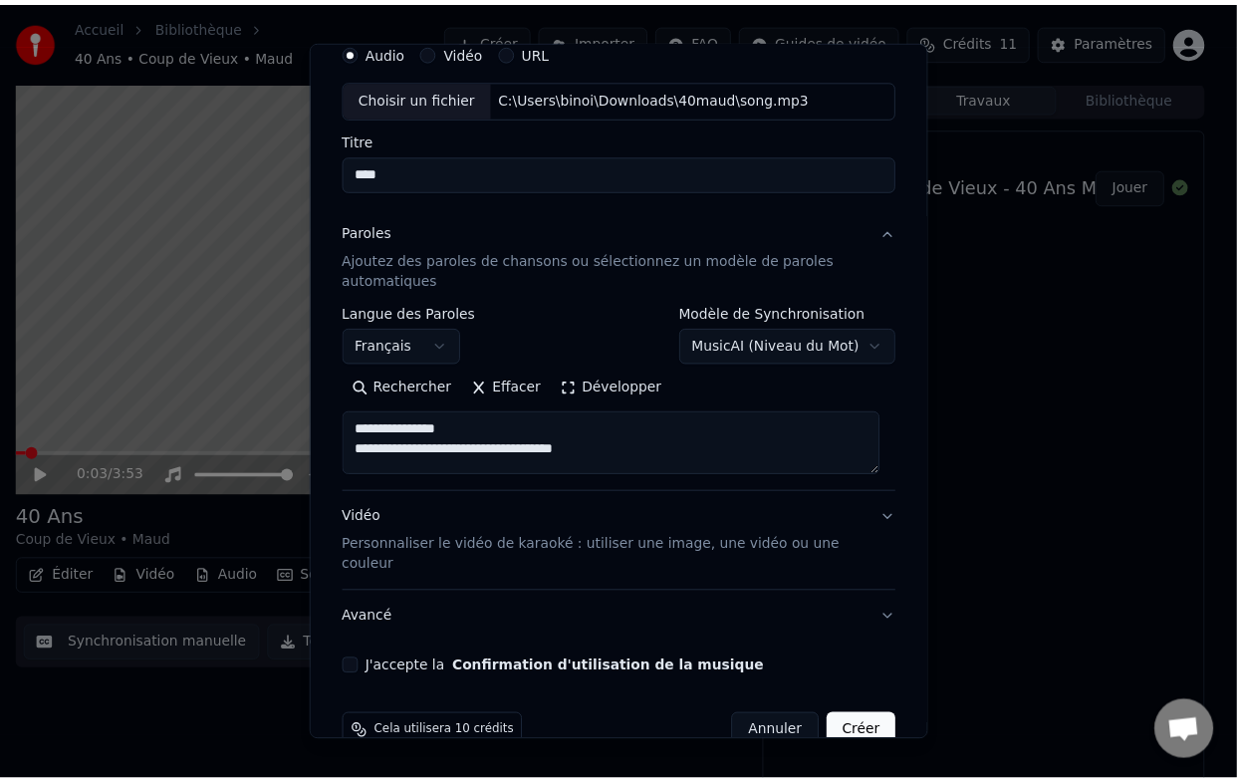
scroll to position [103, 0]
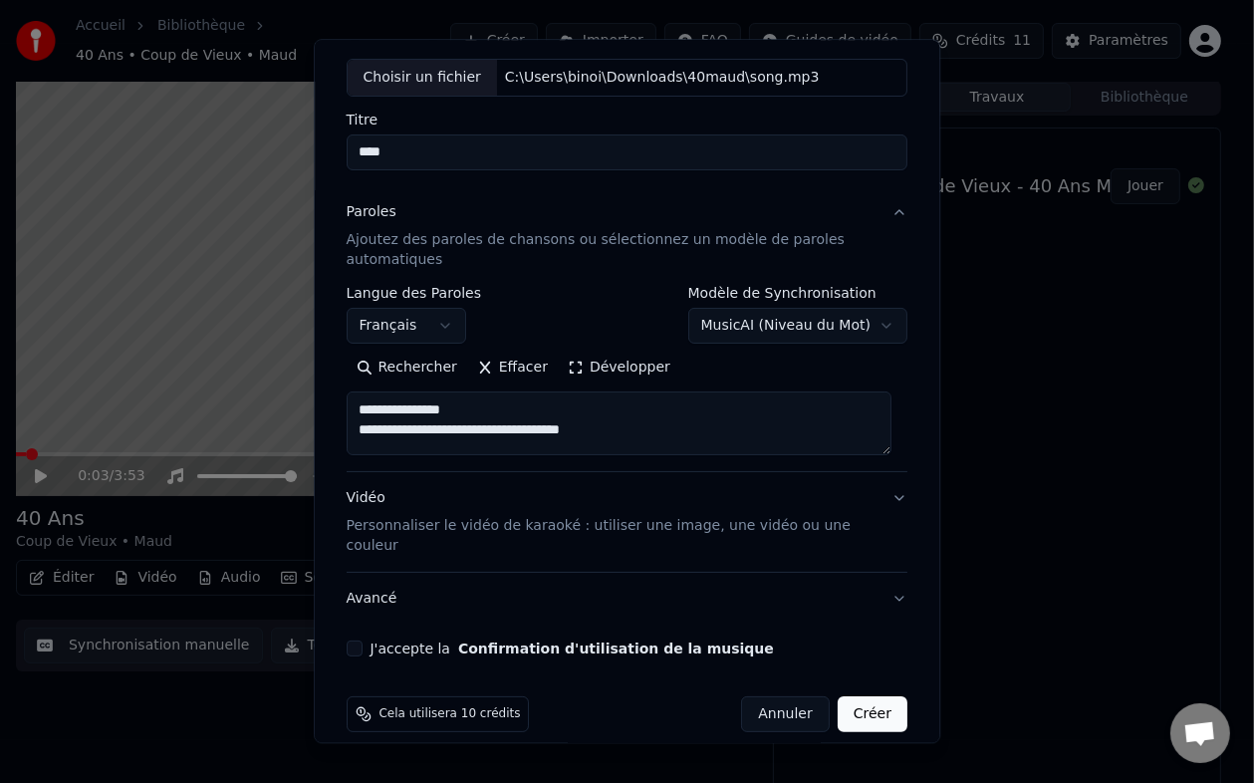
click at [357, 640] on button "J'accepte la Confirmation d'utilisation de la musique" at bounding box center [355, 648] width 16 height 16
click at [849, 696] on button "Créer" at bounding box center [873, 714] width 70 height 36
select select "**********"
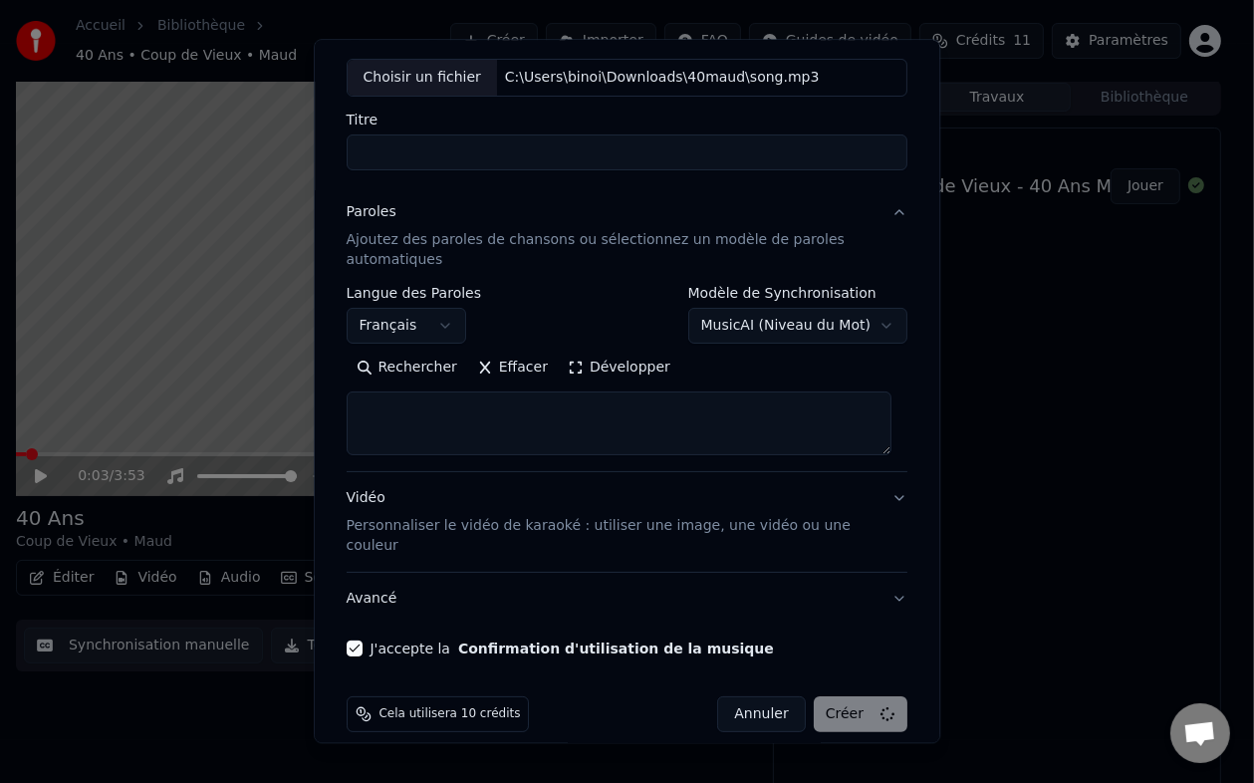
select select
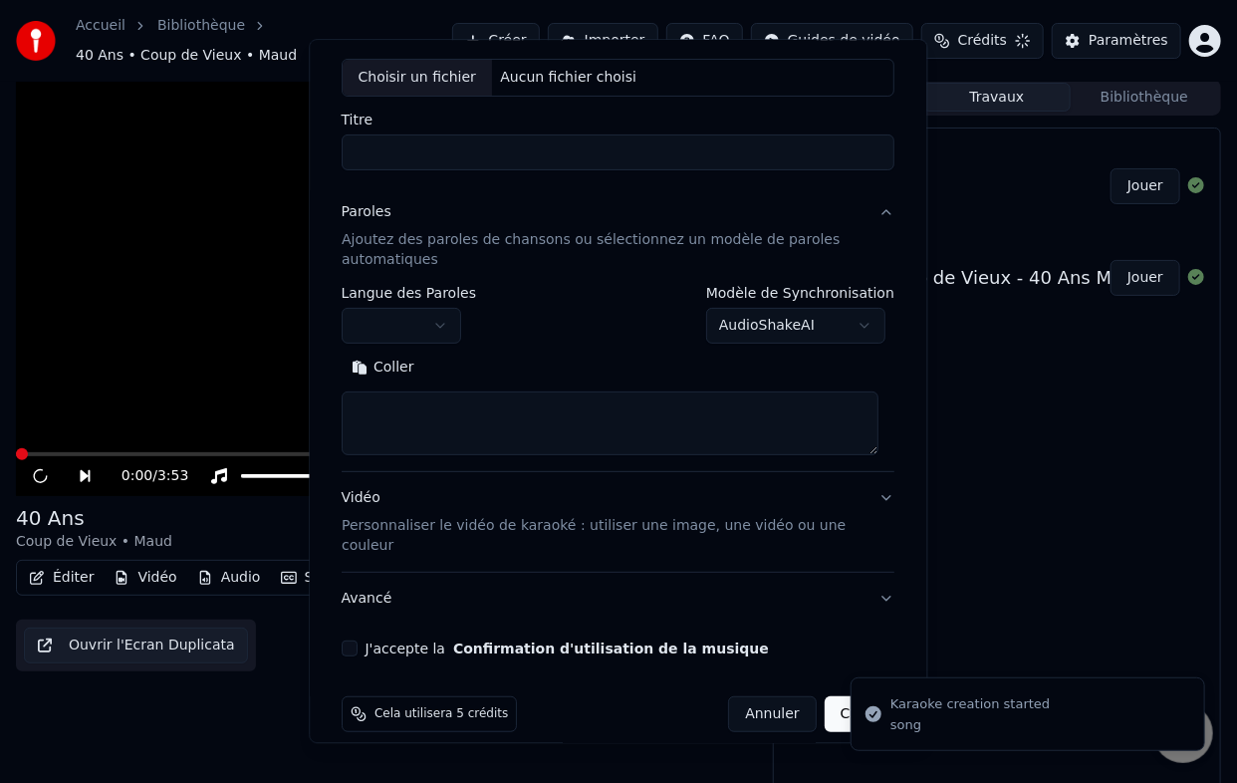
scroll to position [12, 0]
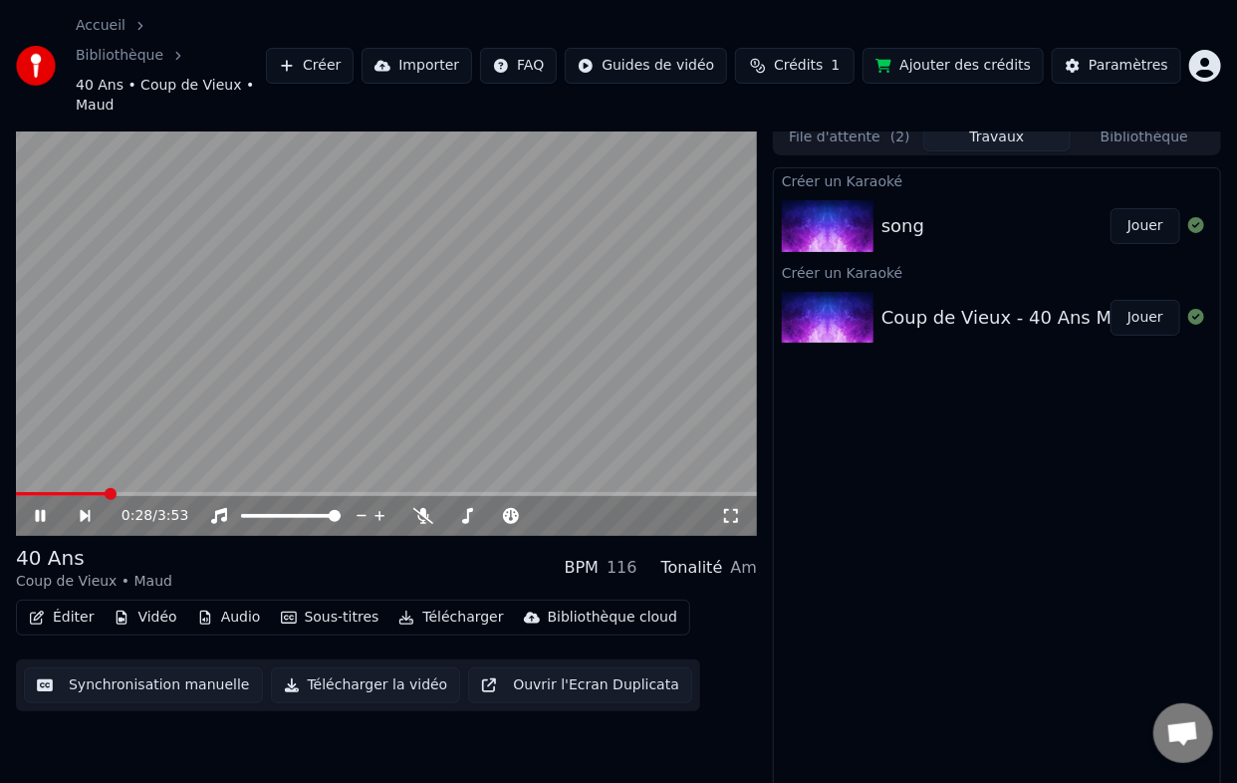
click at [35, 496] on div "0:28 / 3:53" at bounding box center [386, 516] width 741 height 40
click at [48, 508] on icon at bounding box center [54, 516] width 45 height 16
